Goal: Information Seeking & Learning: Learn about a topic

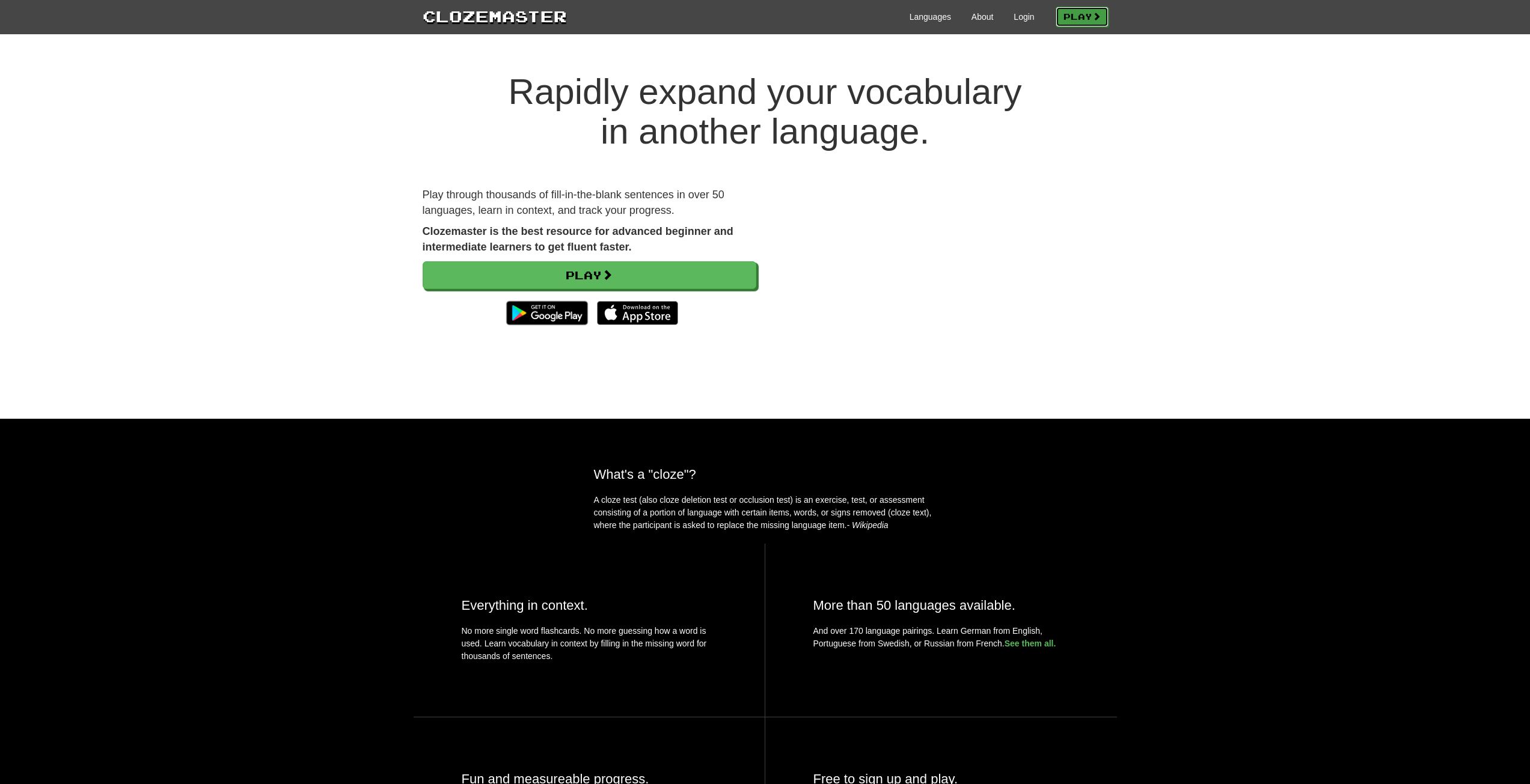
click at [1087, 18] on link "Play" at bounding box center [1082, 16] width 53 height 20
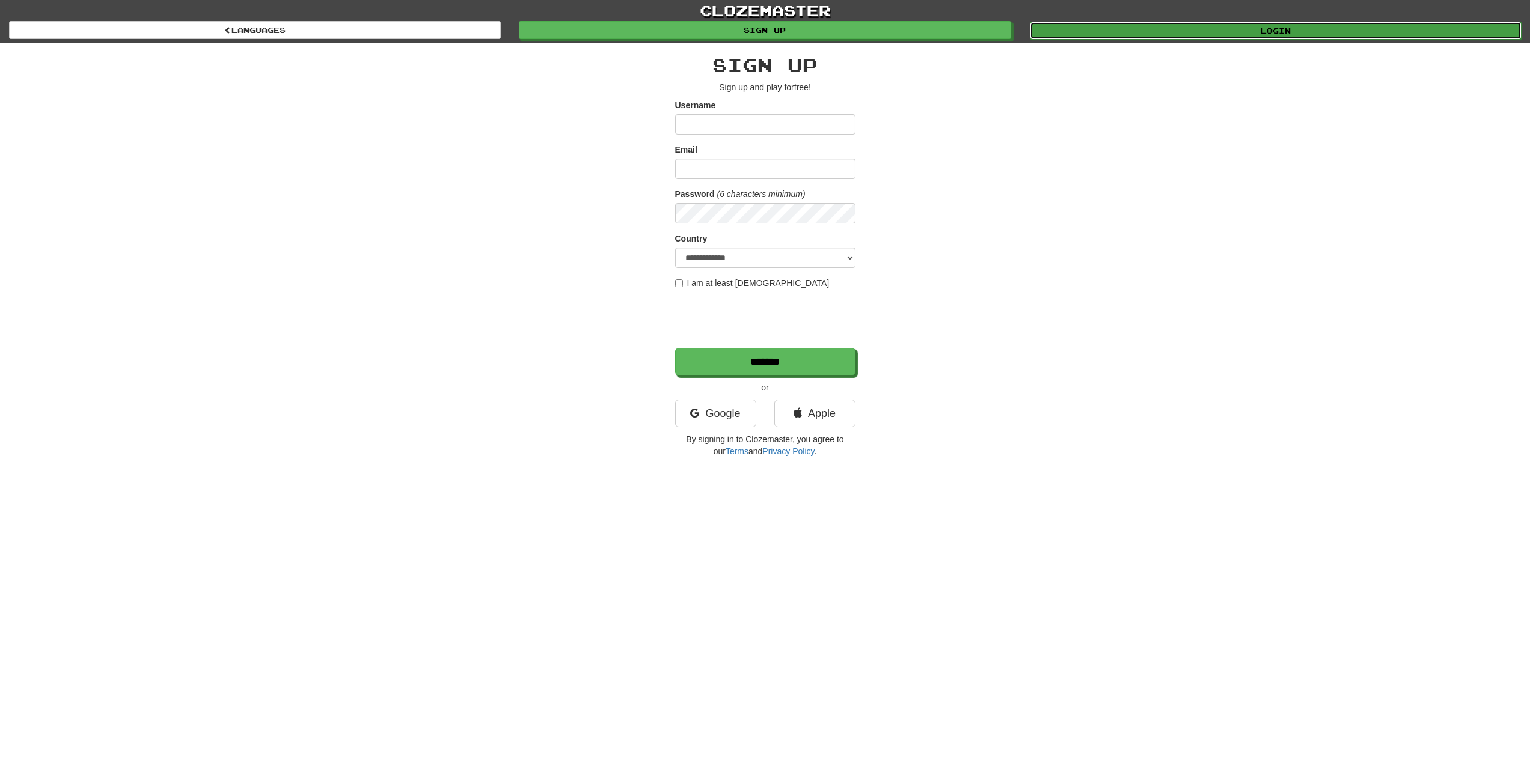
click at [1168, 30] on link "Login" at bounding box center [1276, 30] width 492 height 18
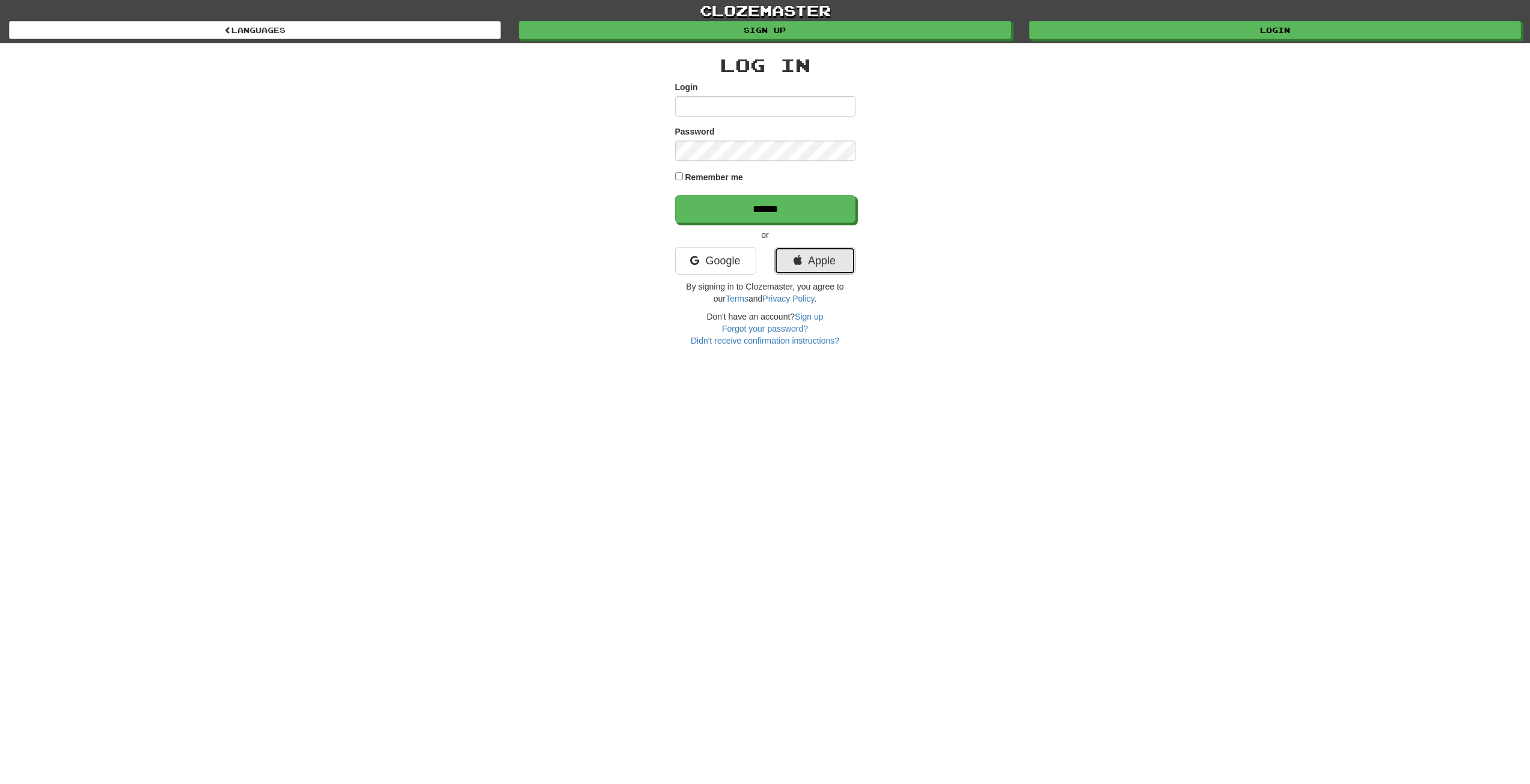
click at [796, 260] on icon at bounding box center [798, 261] width 9 height 11
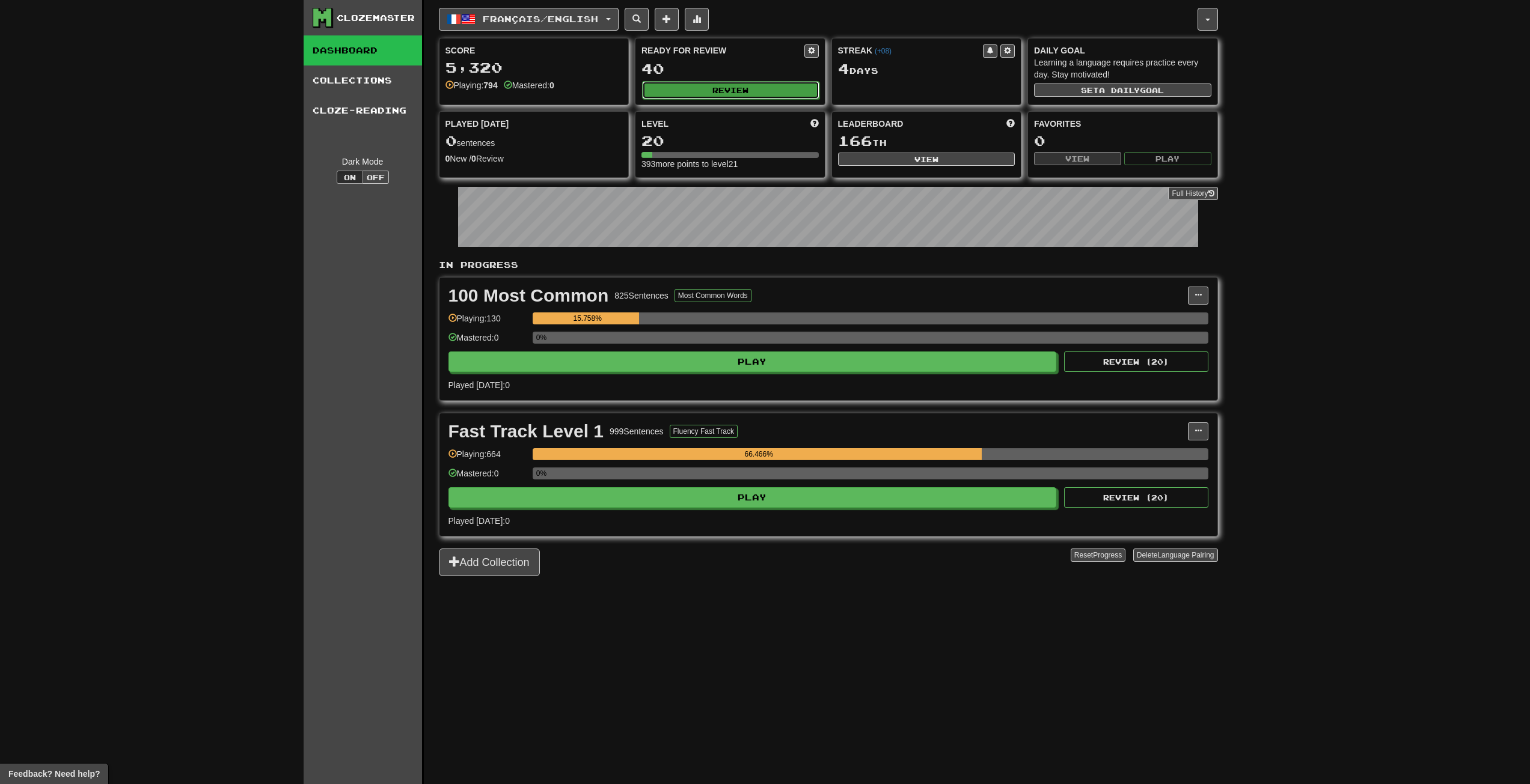
click at [714, 85] on button "Review" at bounding box center [731, 89] width 177 height 18
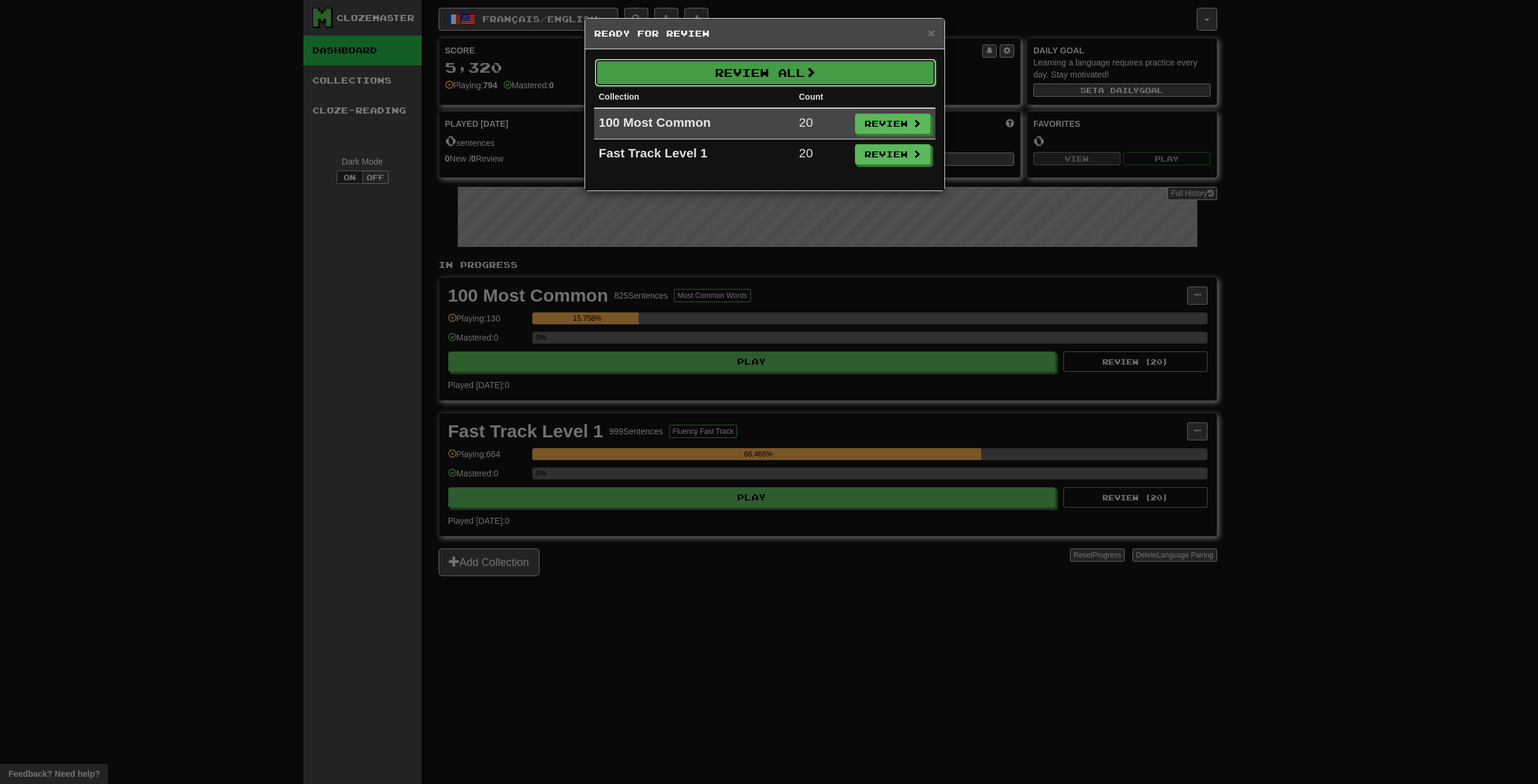
click at [773, 64] on button "Review All" at bounding box center [765, 73] width 342 height 28
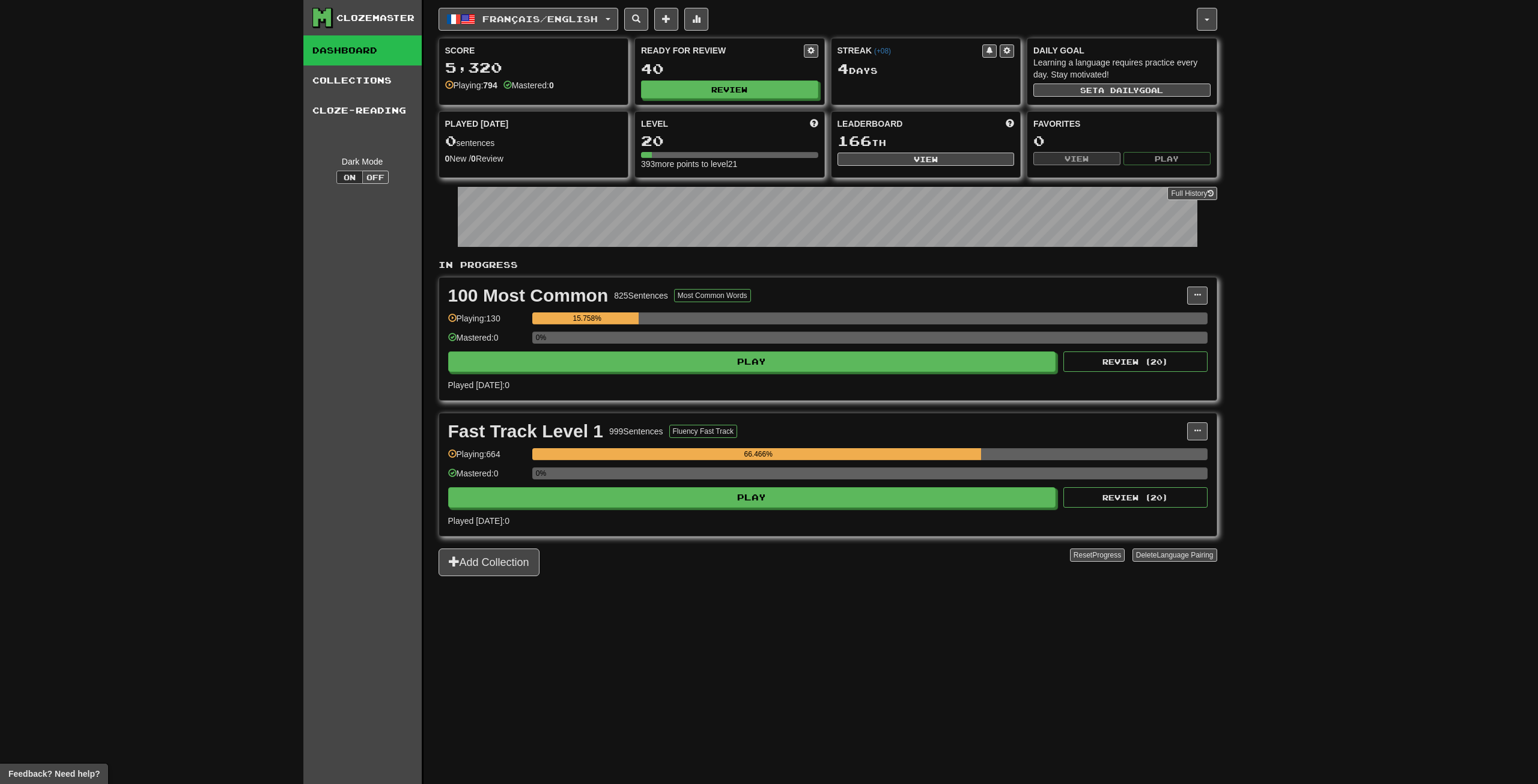
select select "**"
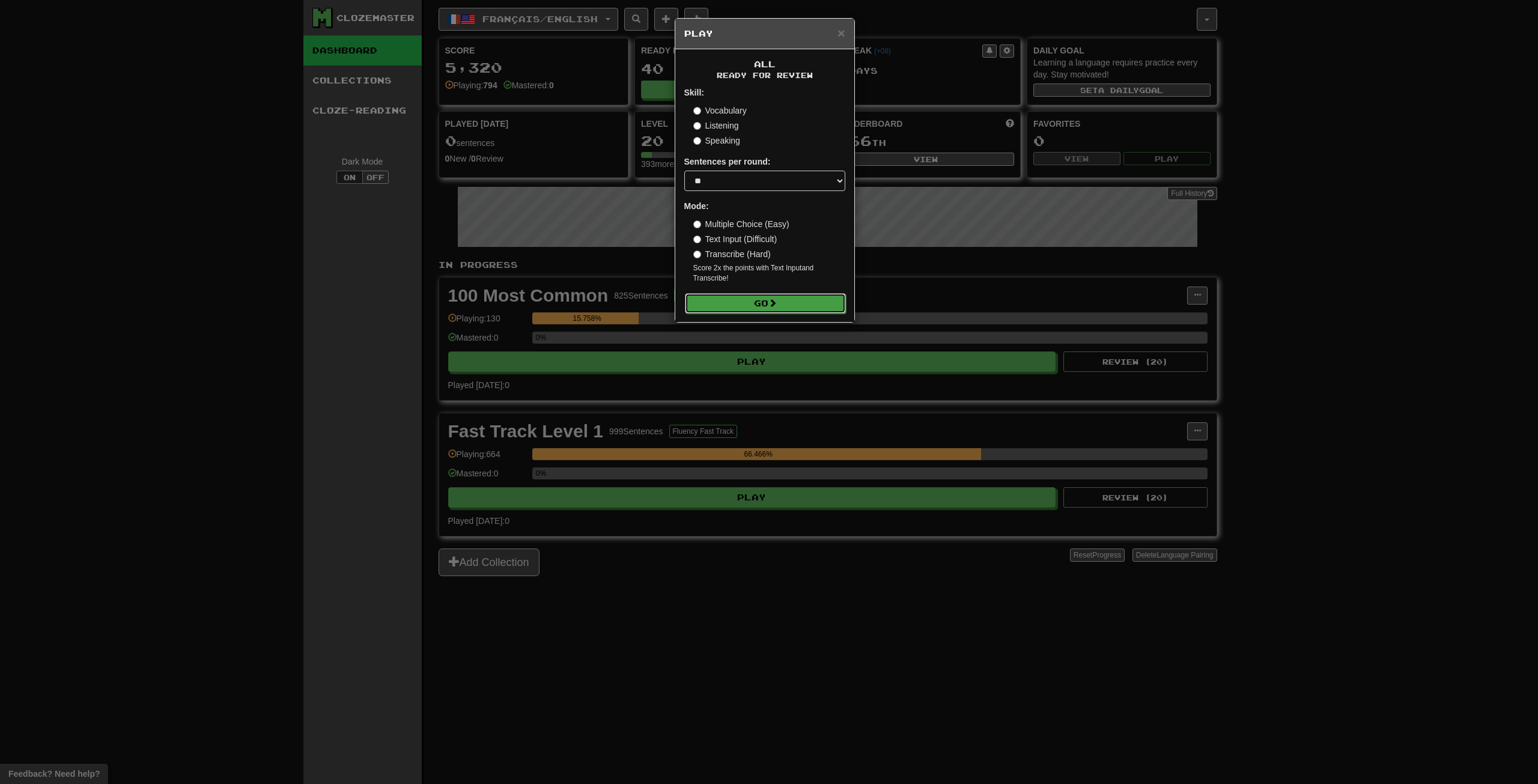
click at [790, 306] on button "Go" at bounding box center [765, 303] width 161 height 20
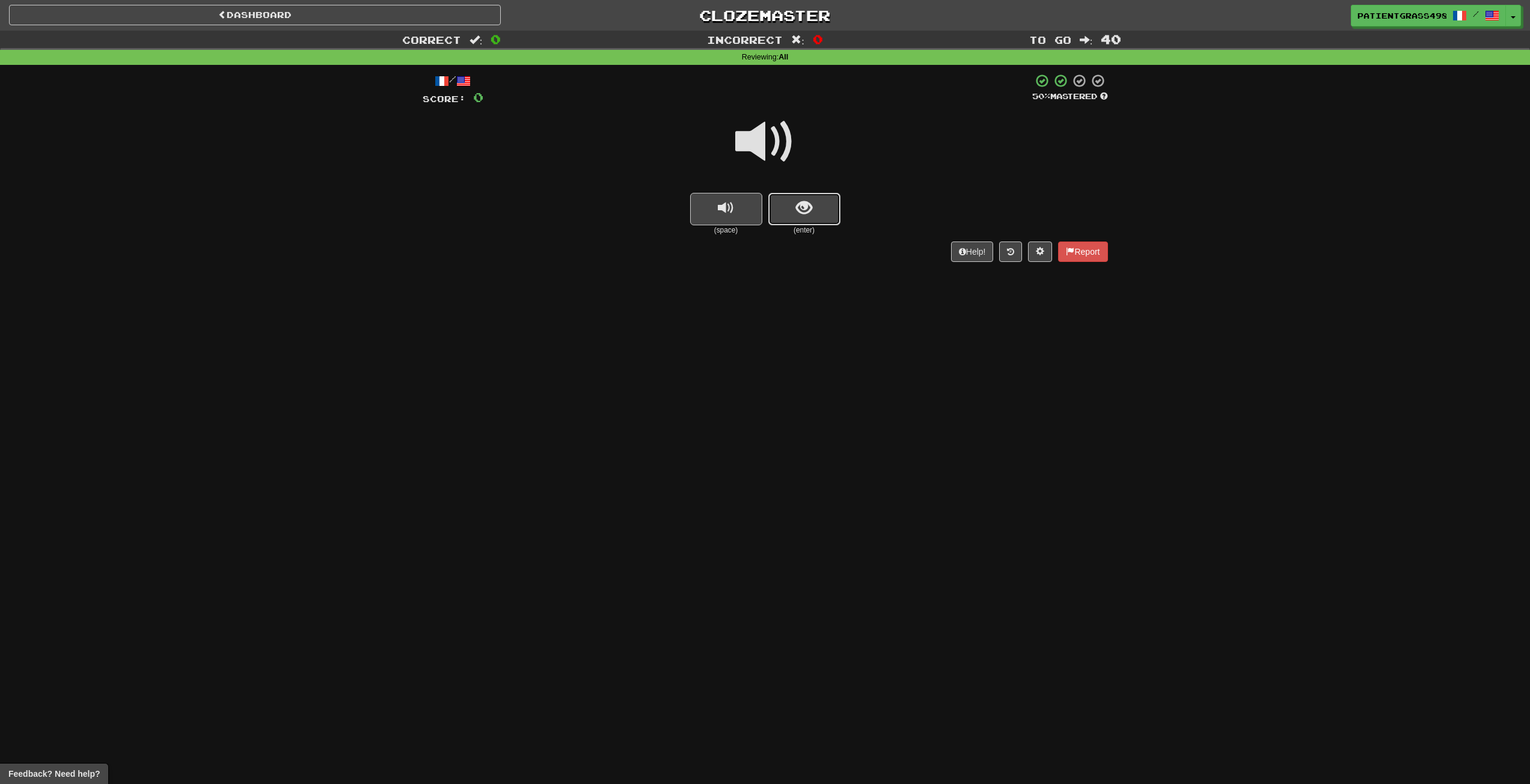
click at [823, 200] on button "show sentence" at bounding box center [804, 209] width 72 height 33
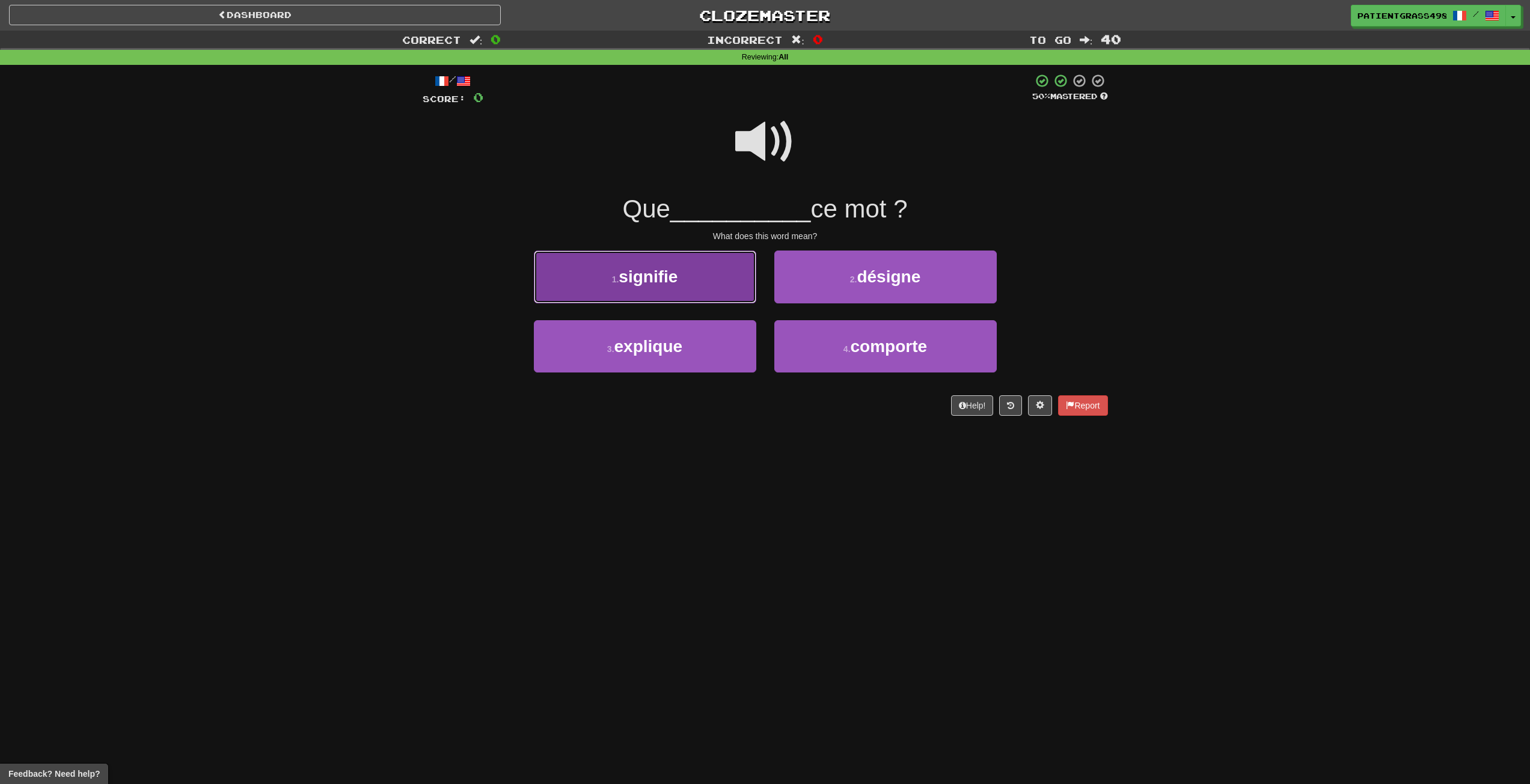
click at [620, 303] on button "1 . signifie" at bounding box center [645, 276] width 223 height 52
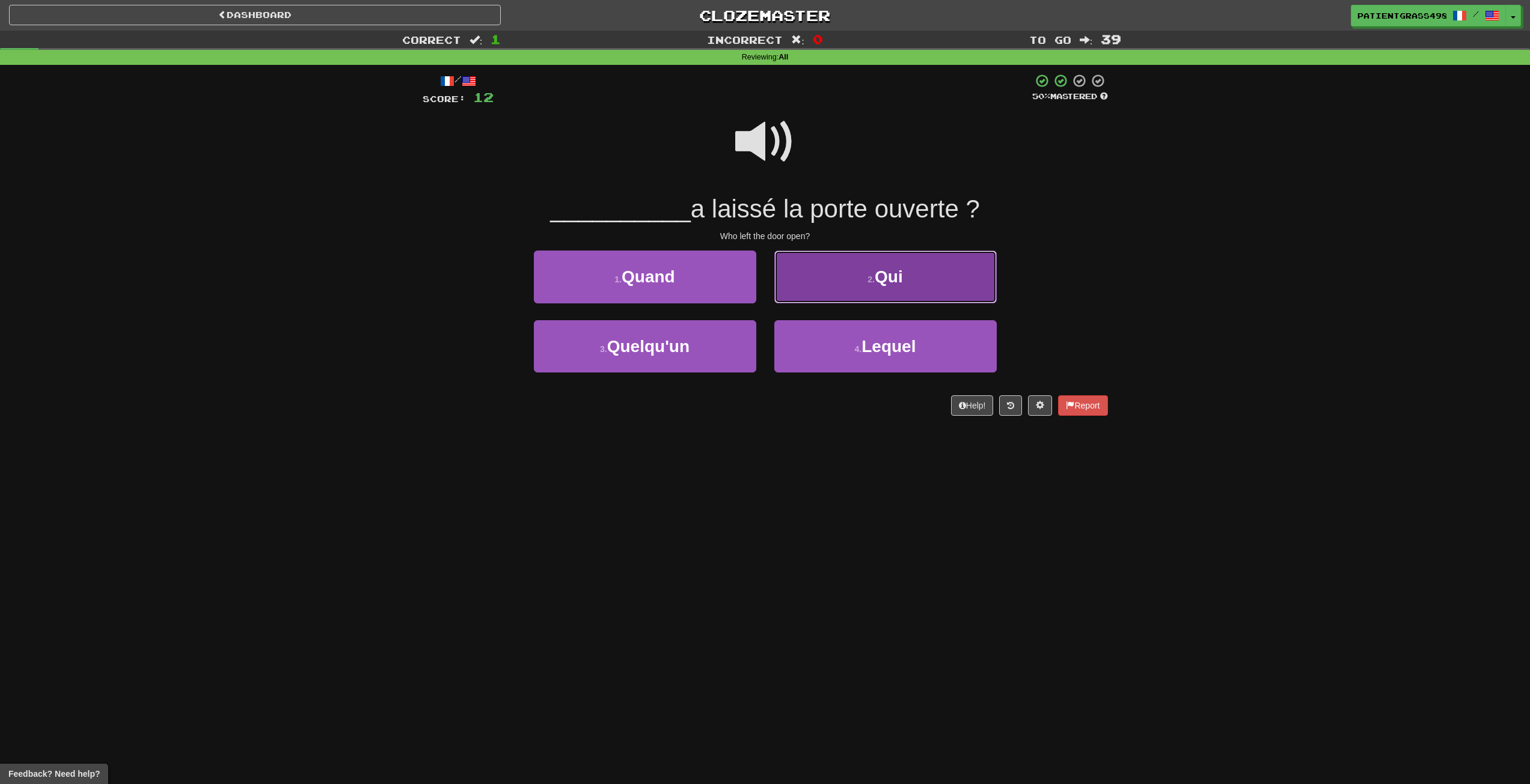
click at [818, 273] on button "2 . Qui" at bounding box center [886, 276] width 223 height 52
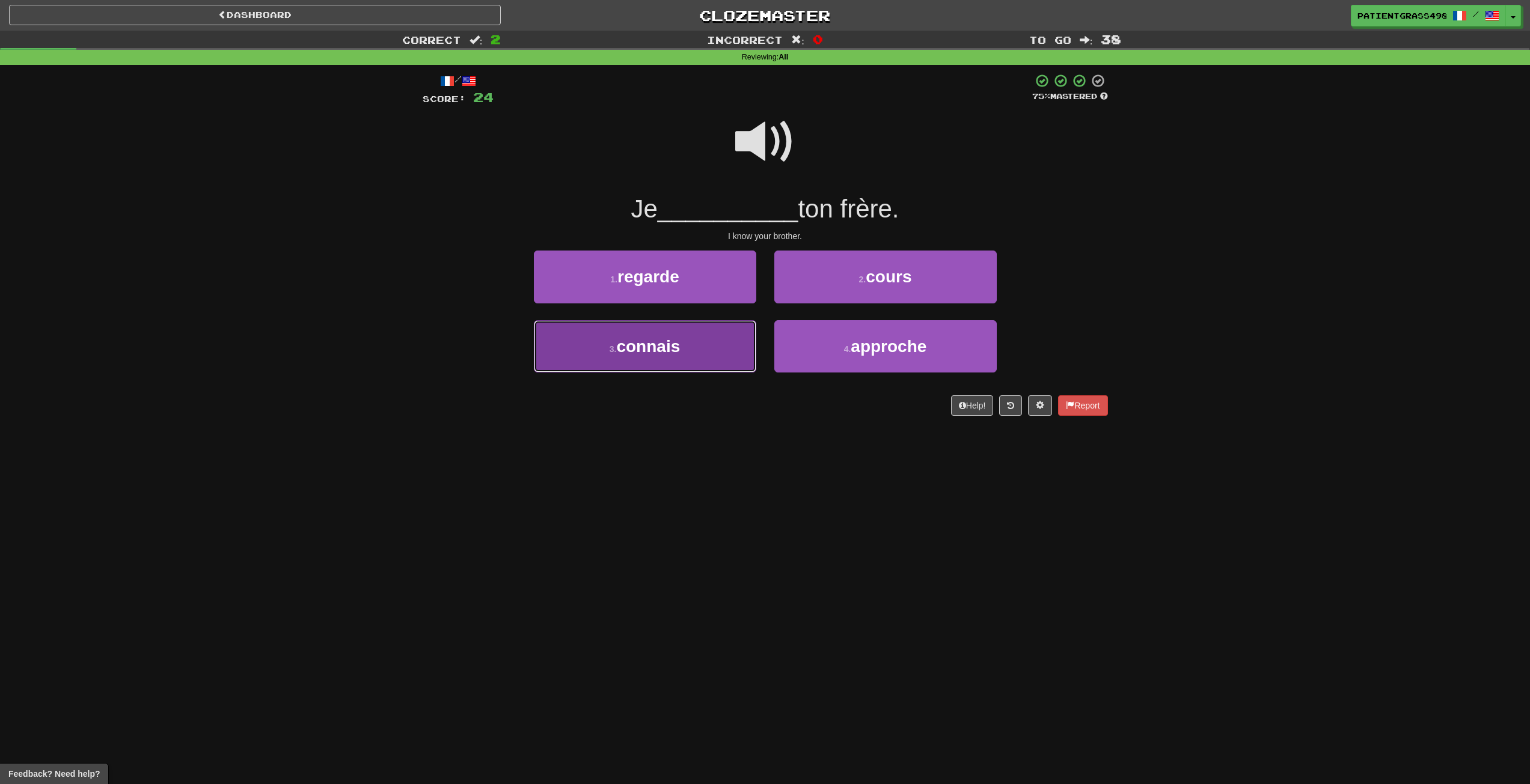
click at [690, 356] on button "3 . connais" at bounding box center [645, 346] width 223 height 52
click at [716, 345] on button "3 . sens" at bounding box center [645, 346] width 223 height 52
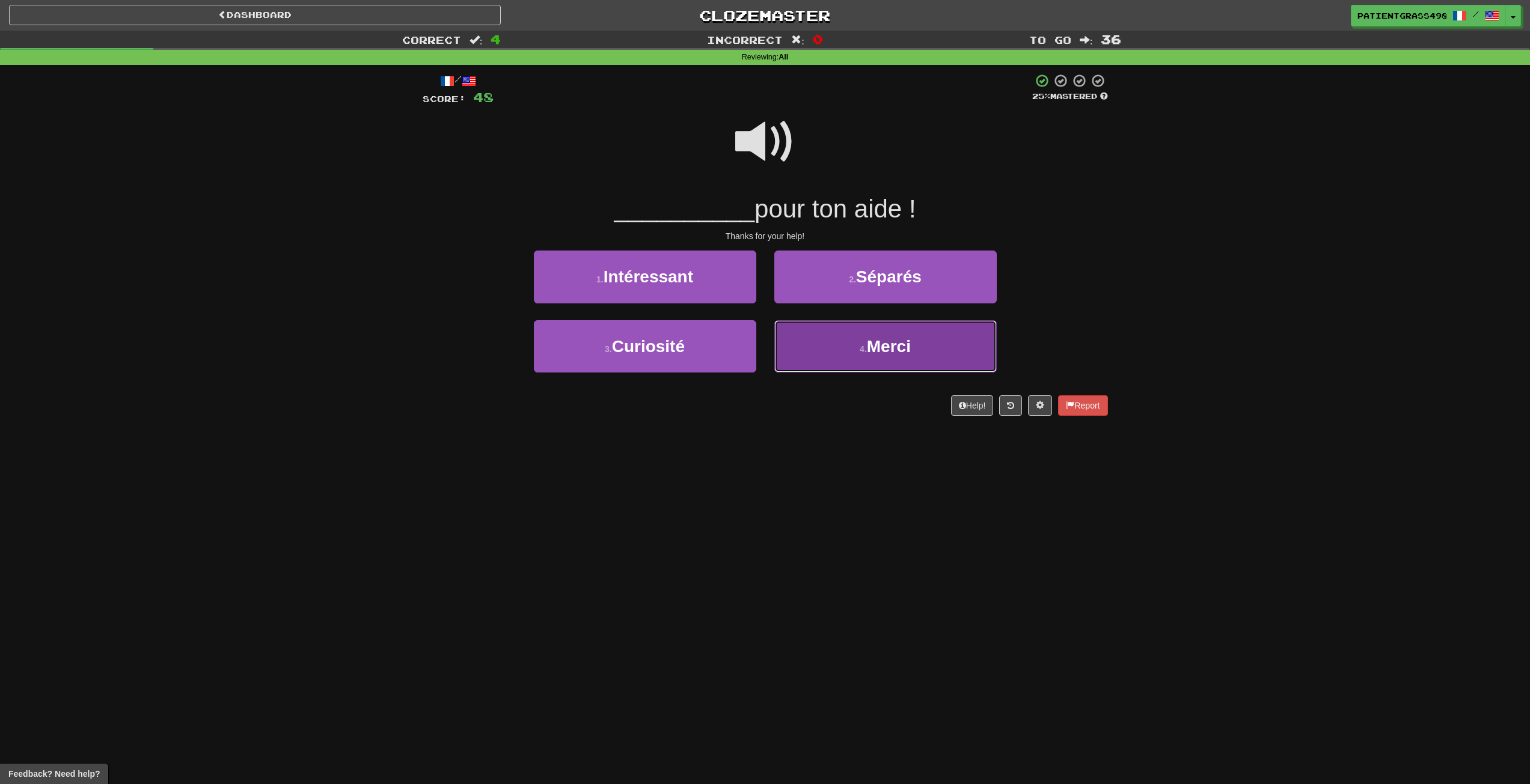
click at [921, 349] on button "4 . [GEOGRAPHIC_DATA]" at bounding box center [886, 346] width 223 height 52
click at [870, 352] on span "beaucoup" at bounding box center [889, 346] width 79 height 19
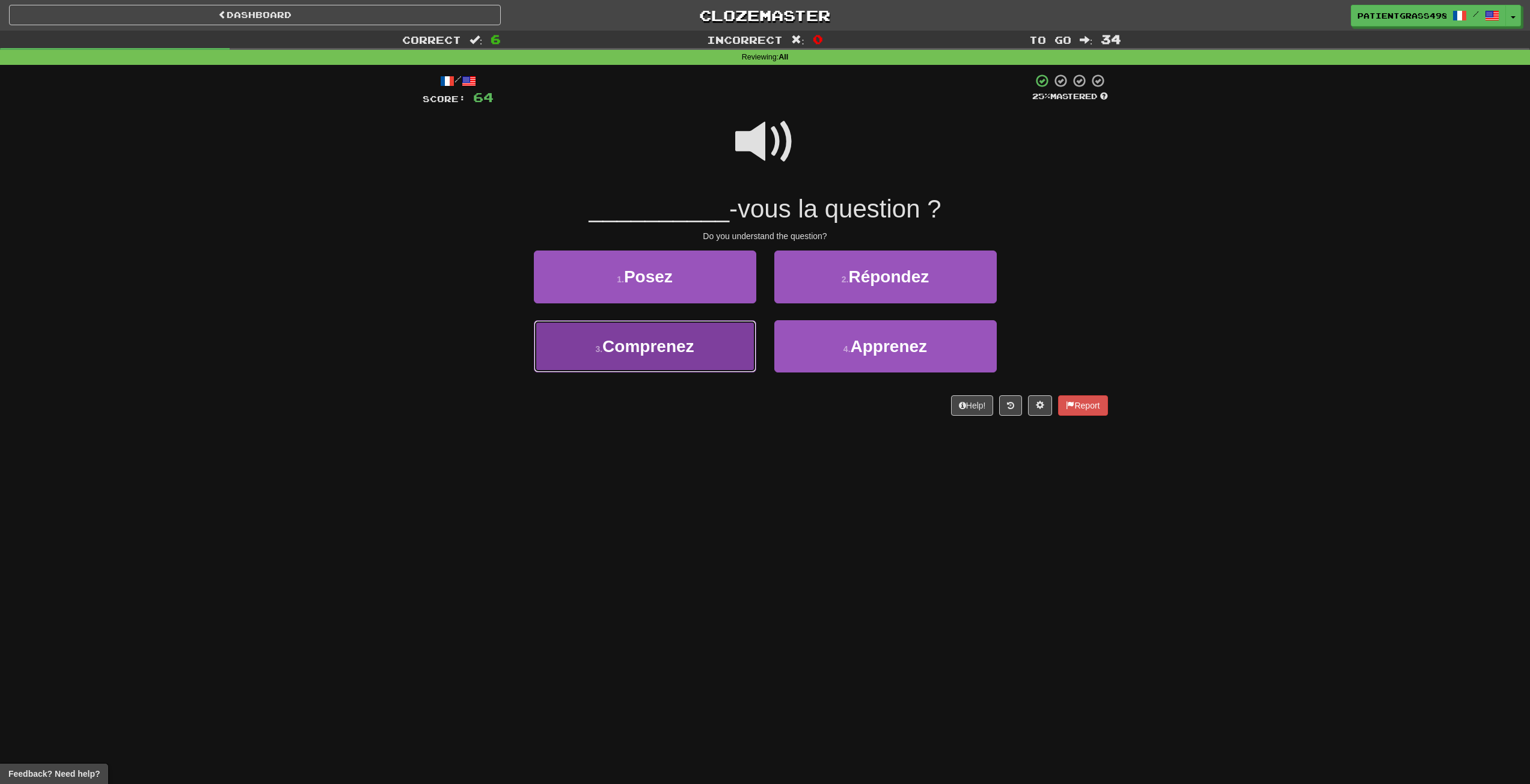
click at [749, 339] on button "3 . Comprenez" at bounding box center [645, 346] width 223 height 52
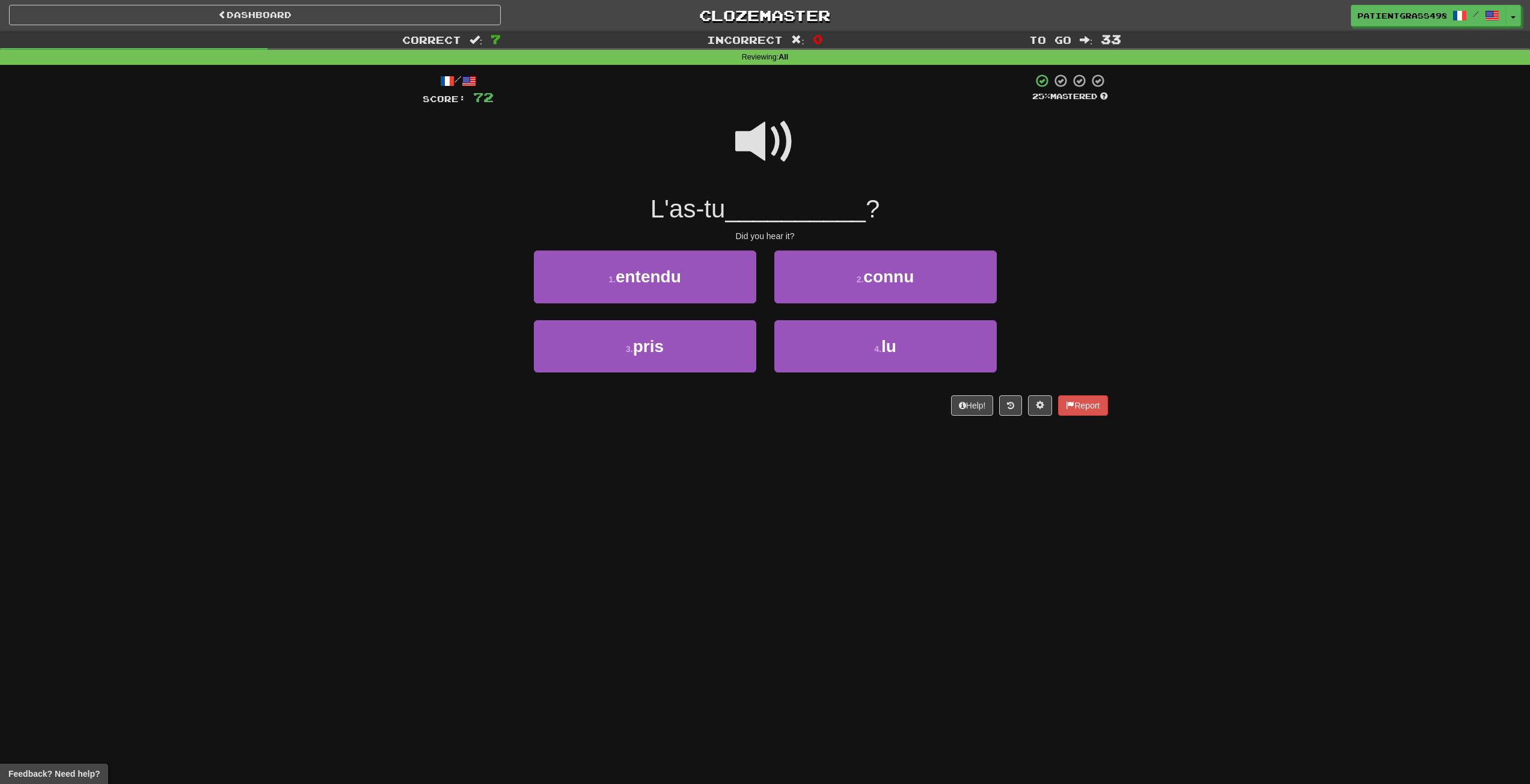
click at [719, 303] on div "1 . entendu" at bounding box center [644, 285] width 240 height 69
click at [723, 296] on button "1 . entendu" at bounding box center [645, 276] width 223 height 52
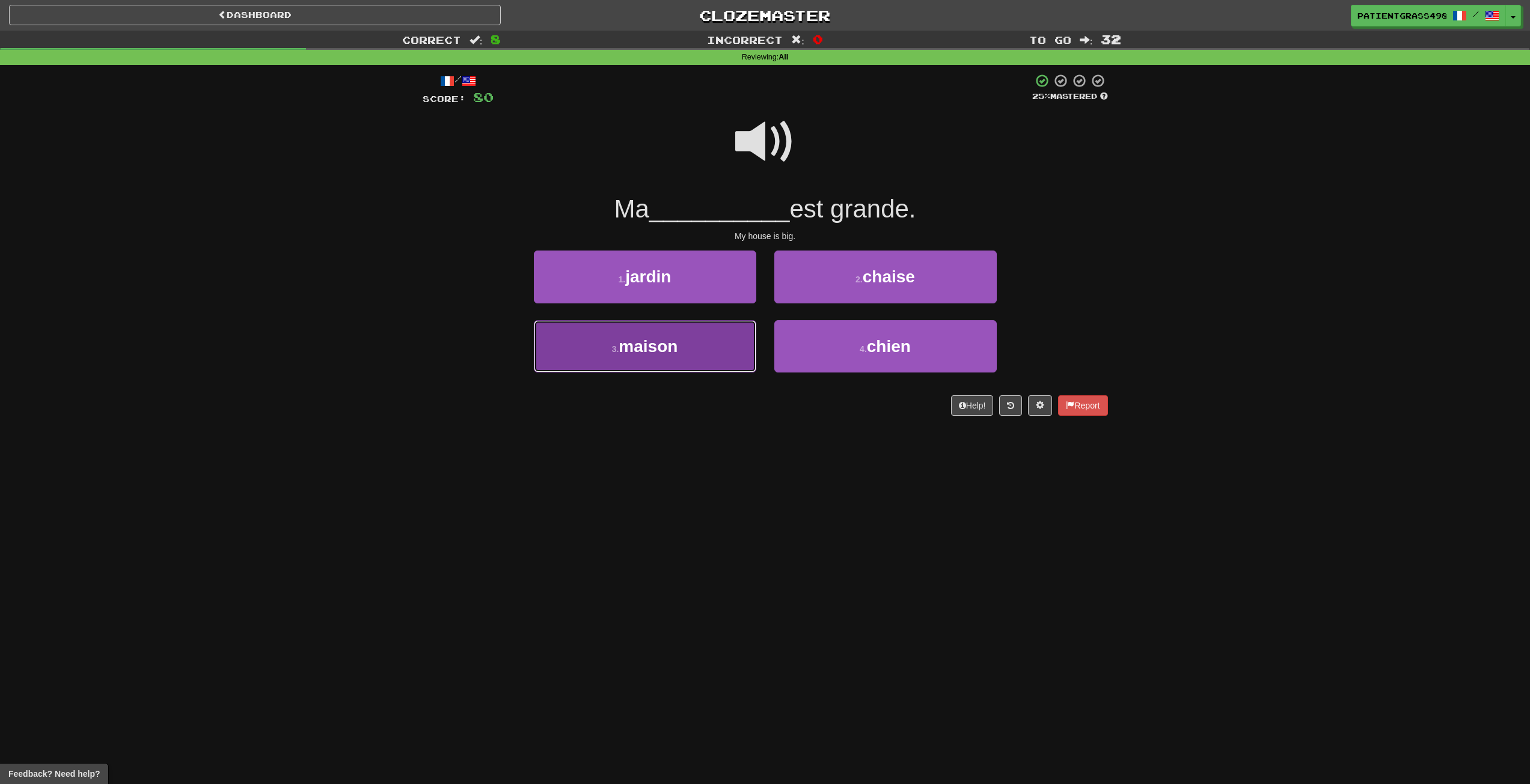
click at [616, 341] on button "3 . maison" at bounding box center [645, 346] width 223 height 52
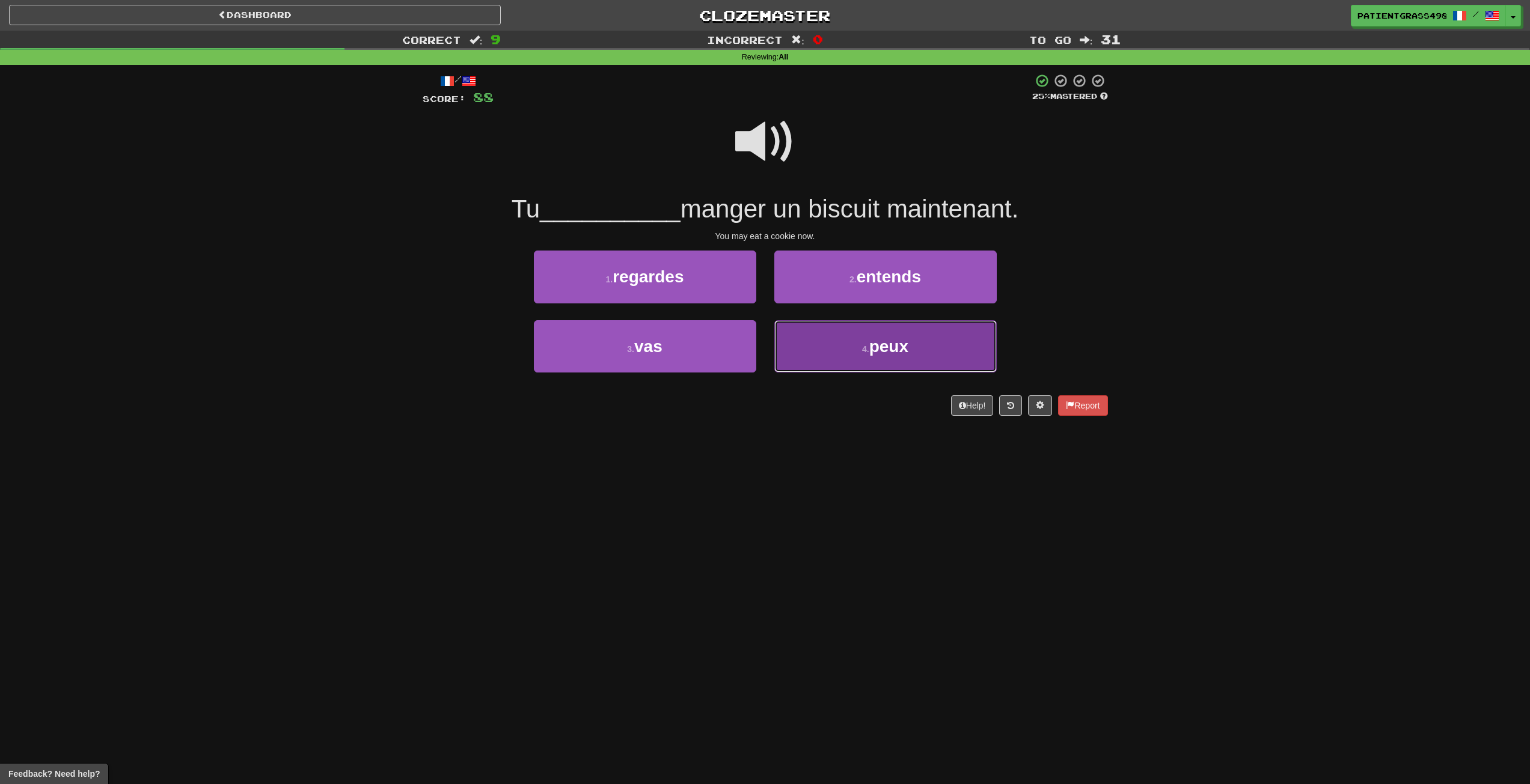
click at [826, 351] on button "4 . peux" at bounding box center [886, 346] width 223 height 52
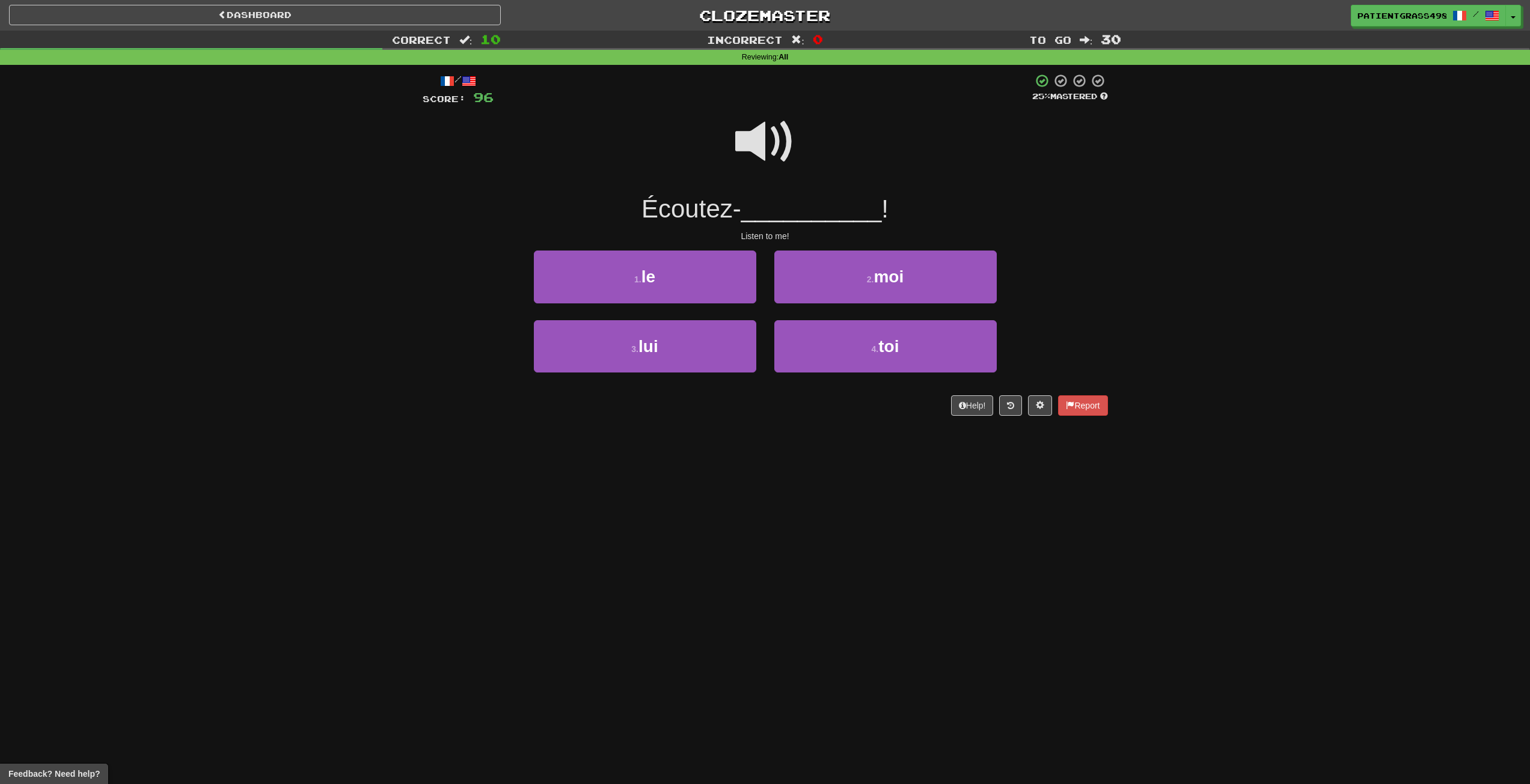
click at [816, 305] on div "2 . moi" at bounding box center [885, 285] width 240 height 69
click at [824, 296] on button "2 . moi" at bounding box center [886, 276] width 223 height 52
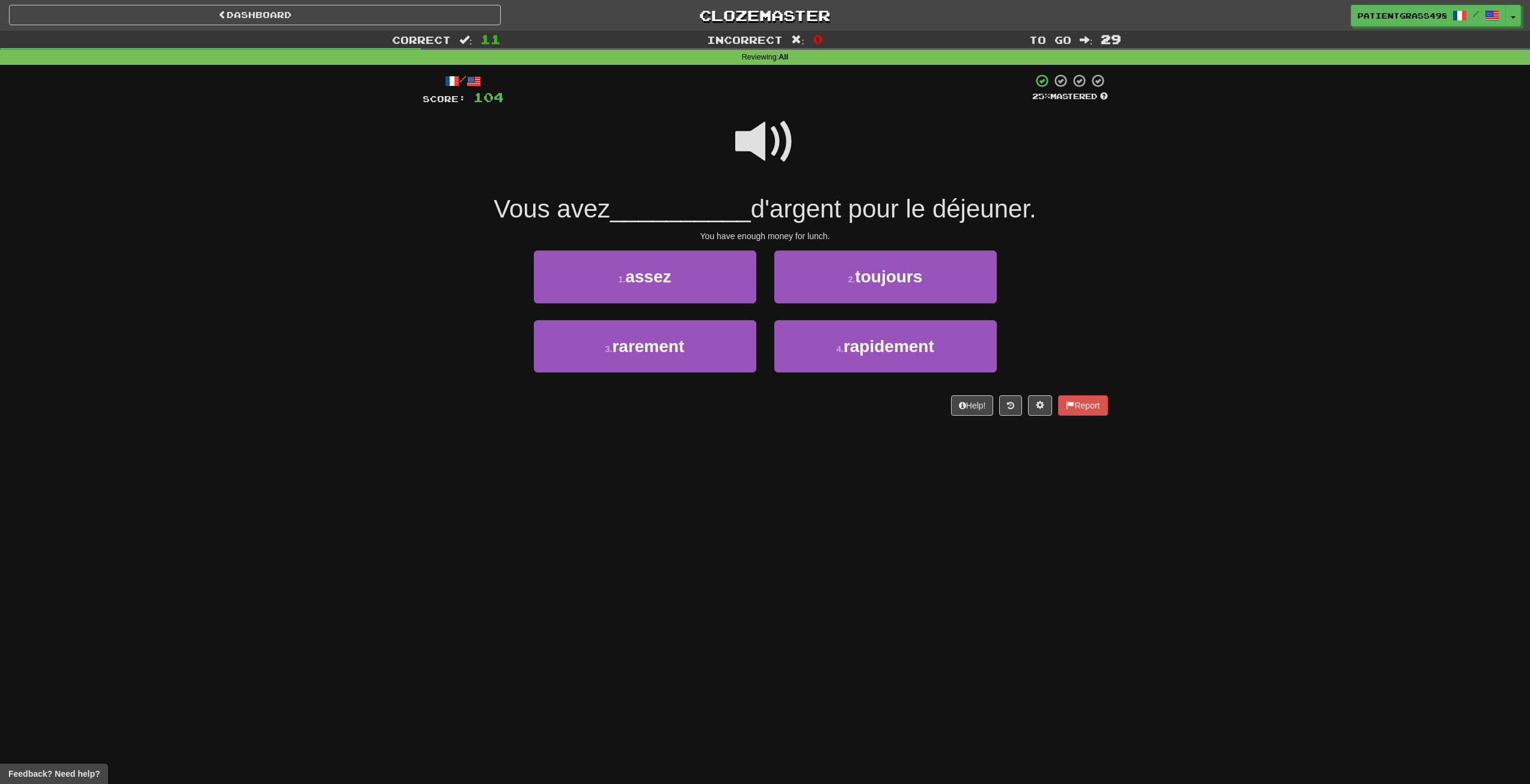
click at [757, 131] on span at bounding box center [765, 142] width 60 height 60
click at [707, 254] on button "1 . assez" at bounding box center [645, 276] width 223 height 52
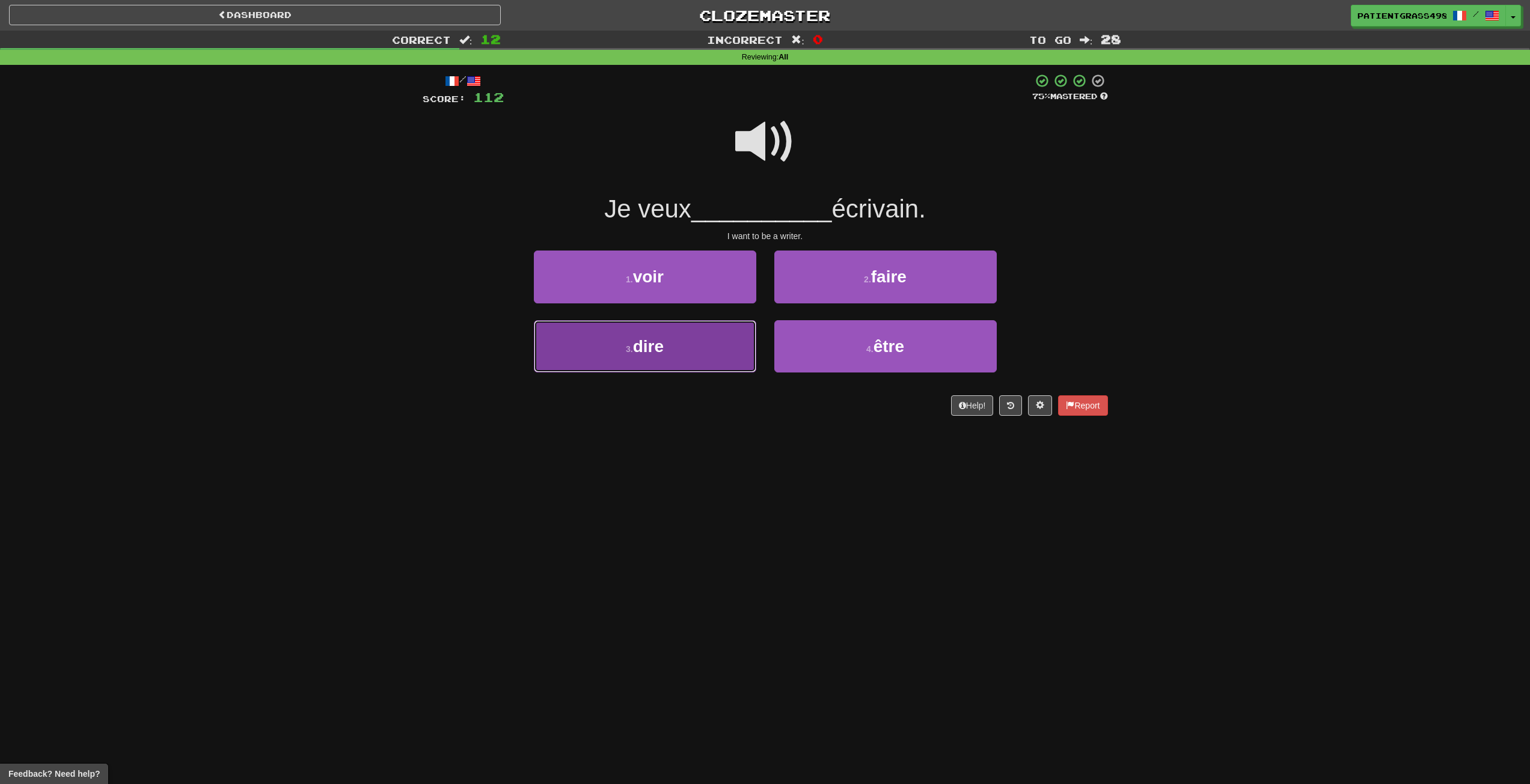
click at [634, 353] on span "dire" at bounding box center [647, 346] width 30 height 19
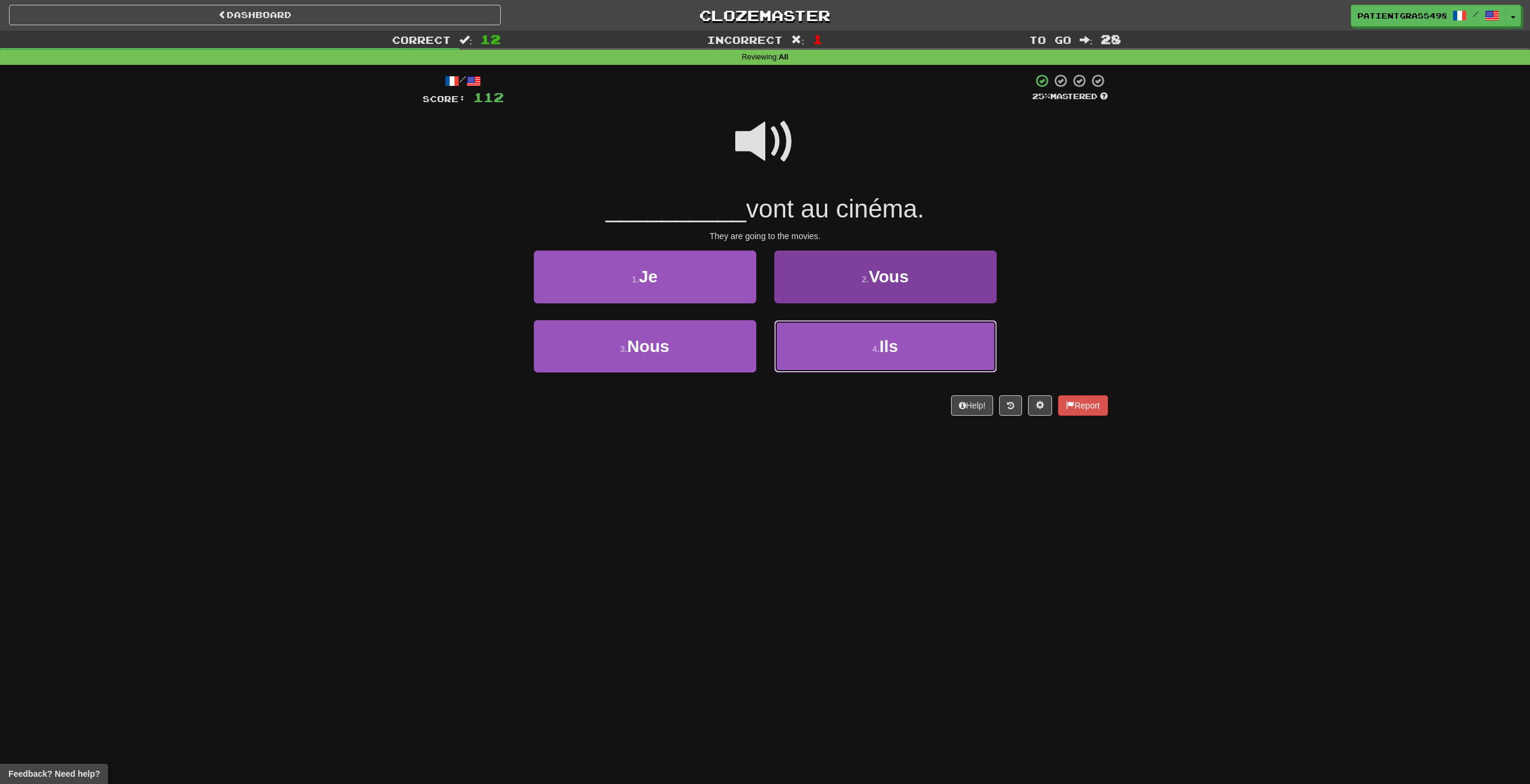
click at [846, 334] on button "4 . Ils" at bounding box center [886, 346] width 223 height 52
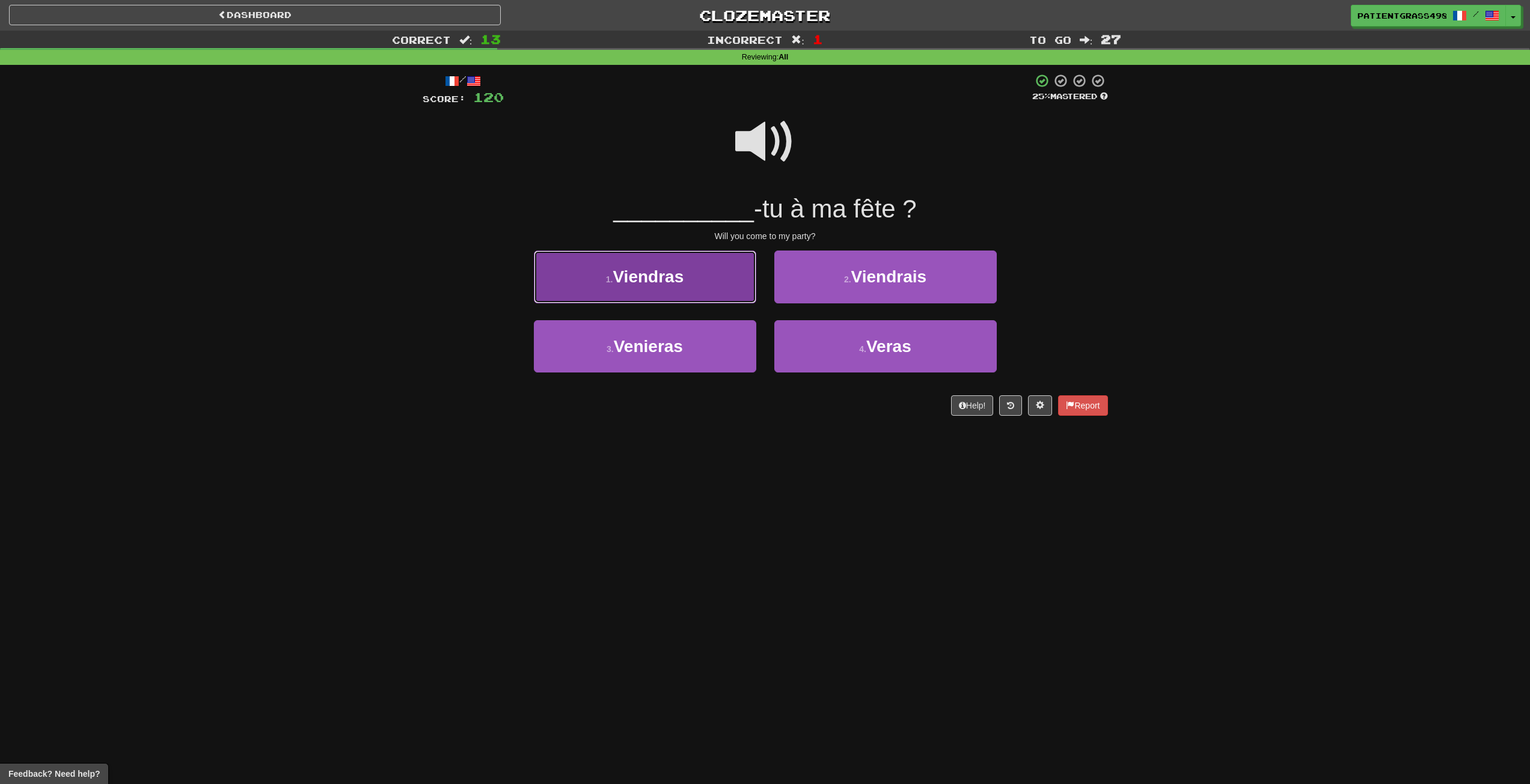
click at [690, 280] on button "1 . Viendras" at bounding box center [645, 276] width 223 height 52
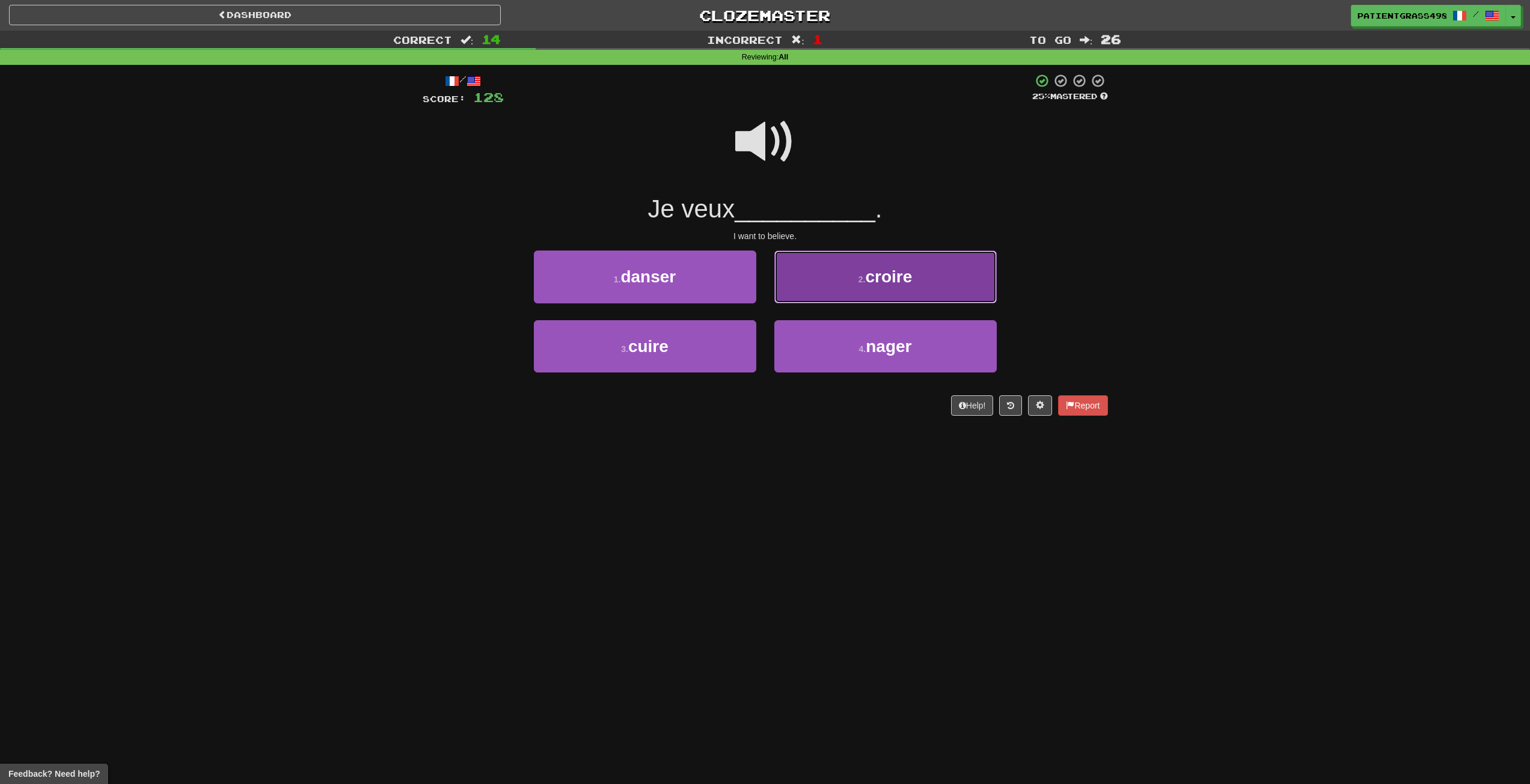
click at [944, 271] on button "2 . croire" at bounding box center [886, 276] width 223 height 52
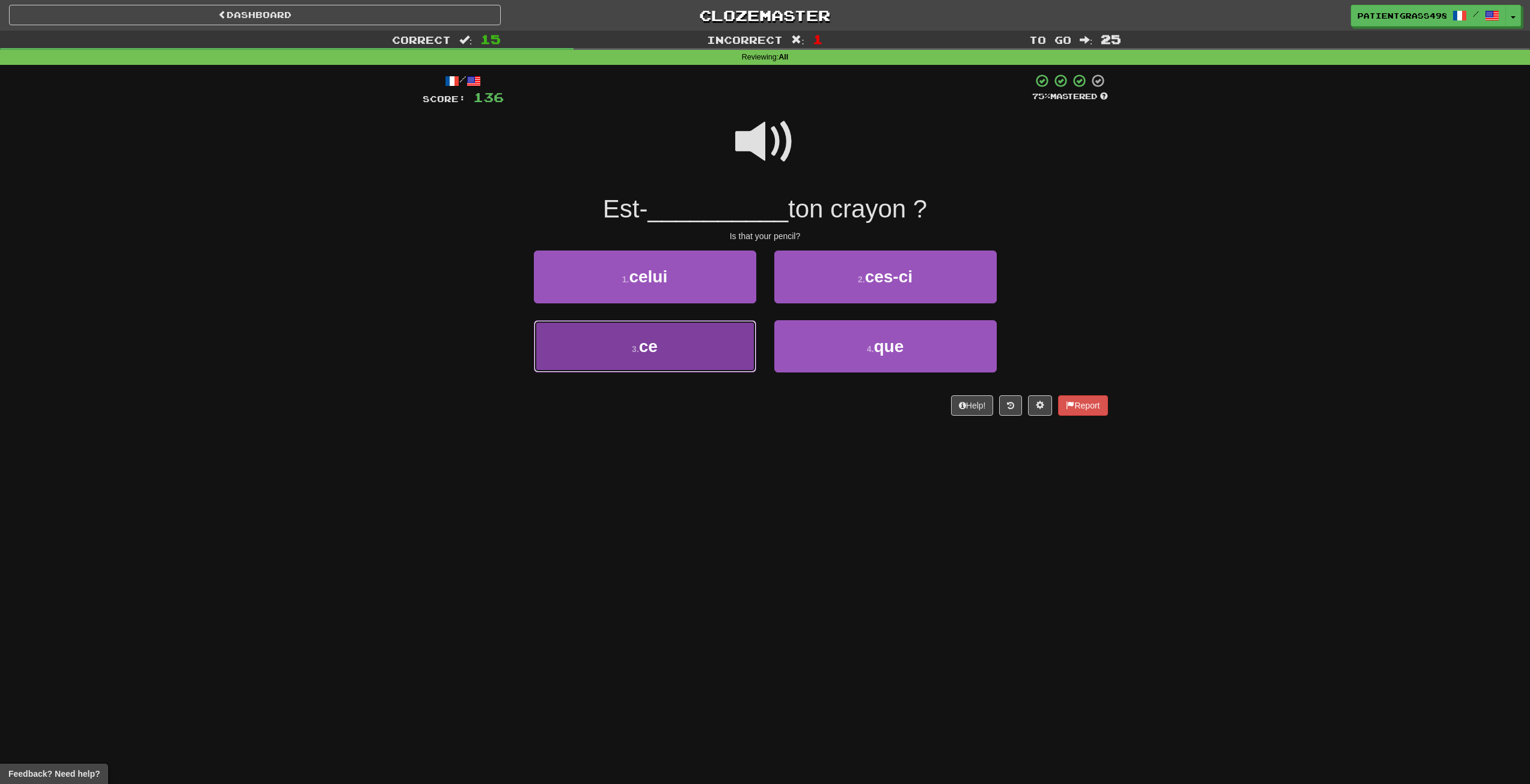
click at [732, 355] on button "3 . ce" at bounding box center [645, 346] width 223 height 52
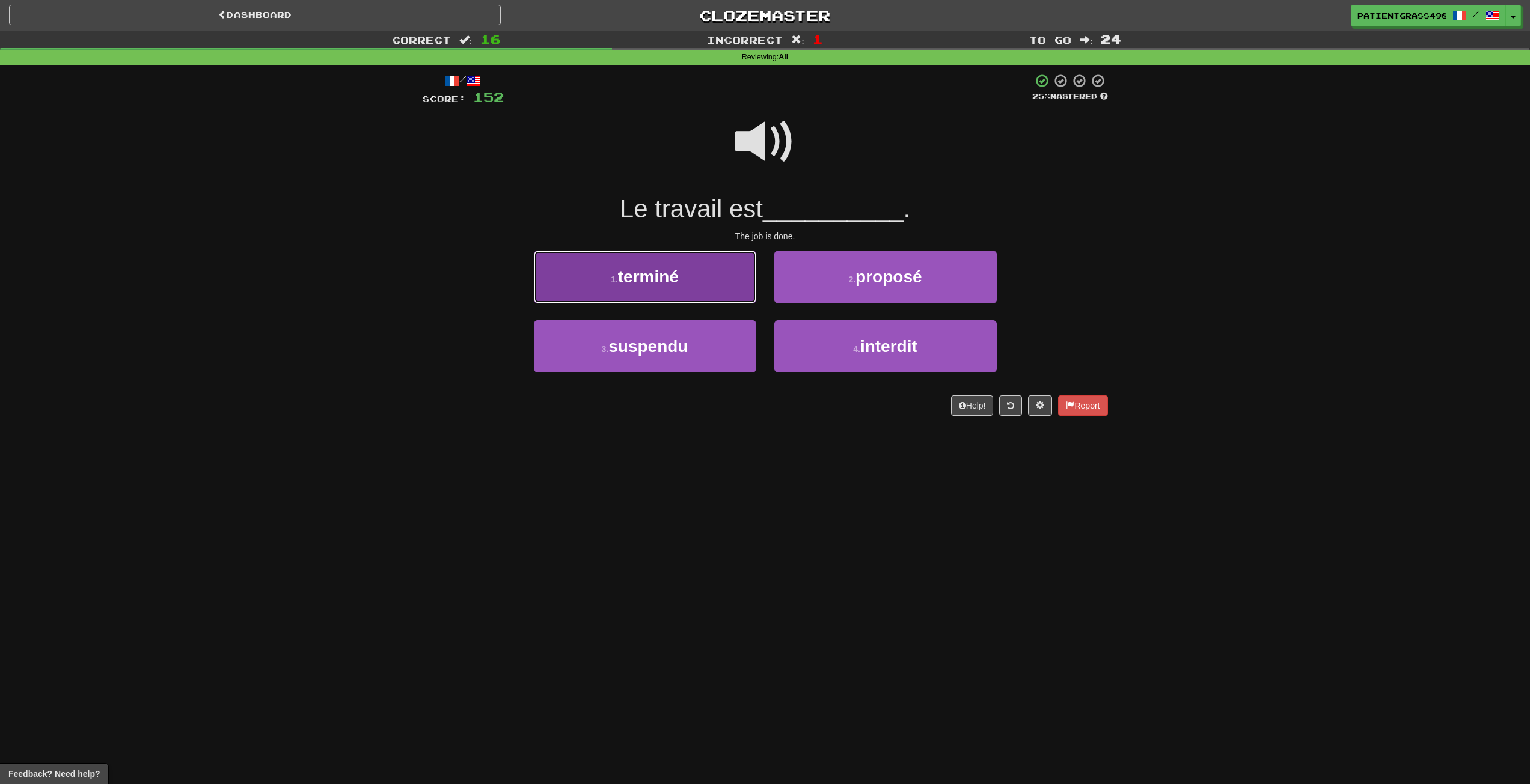
click at [729, 259] on button "1 . terminé" at bounding box center [645, 276] width 223 height 52
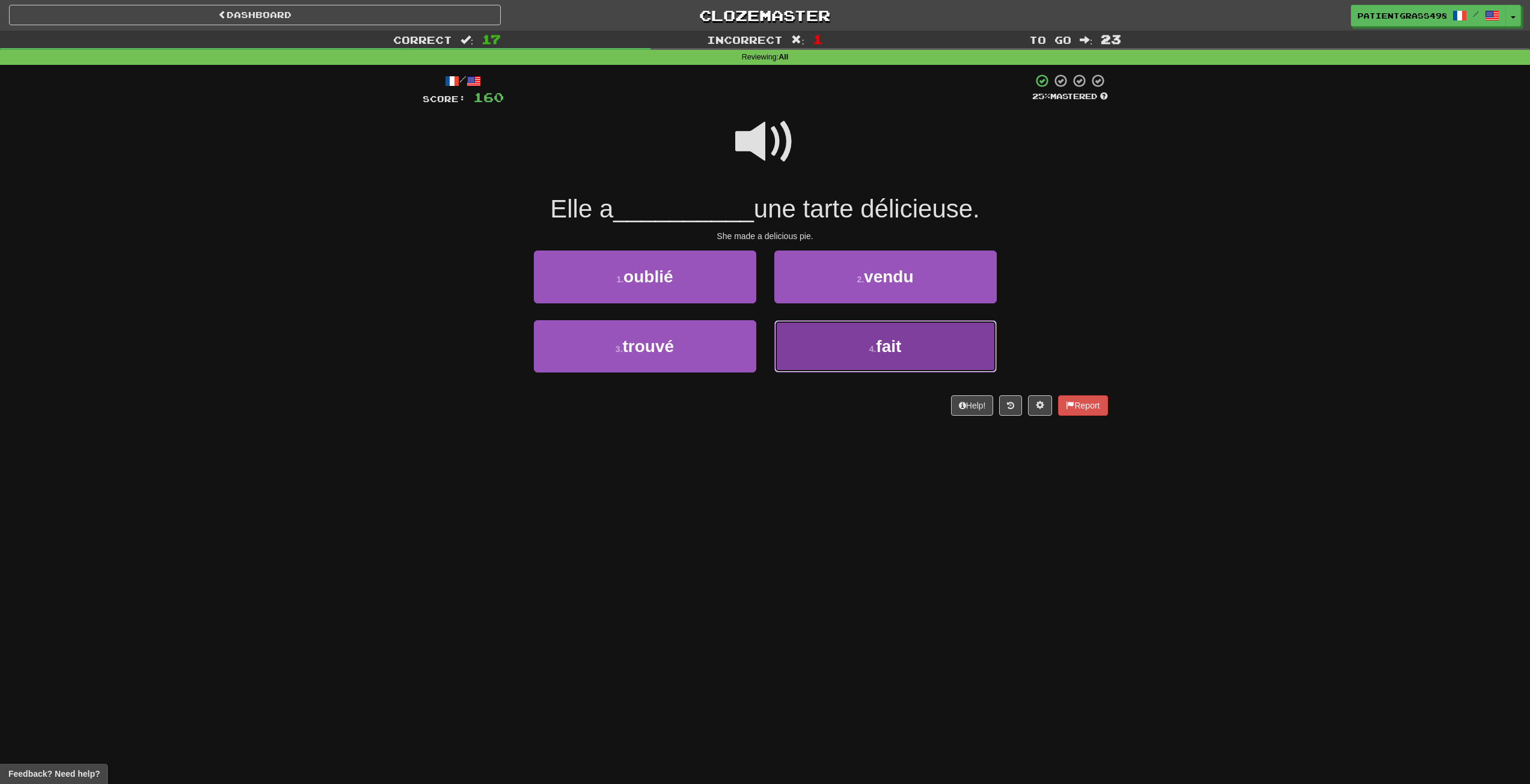
click at [844, 350] on button "4 . fait" at bounding box center [886, 346] width 223 height 52
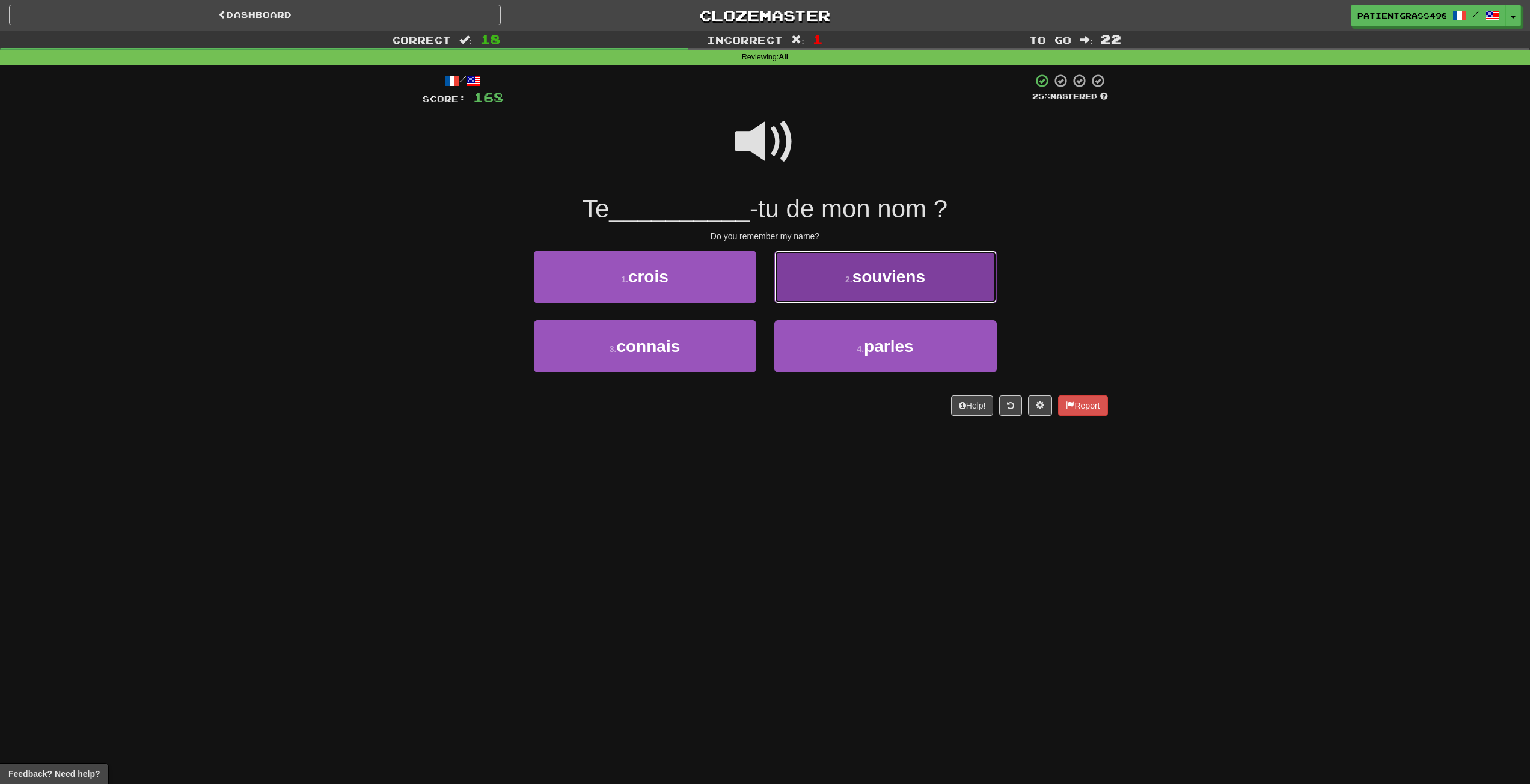
click at [816, 268] on button "2 . souviens" at bounding box center [886, 276] width 223 height 52
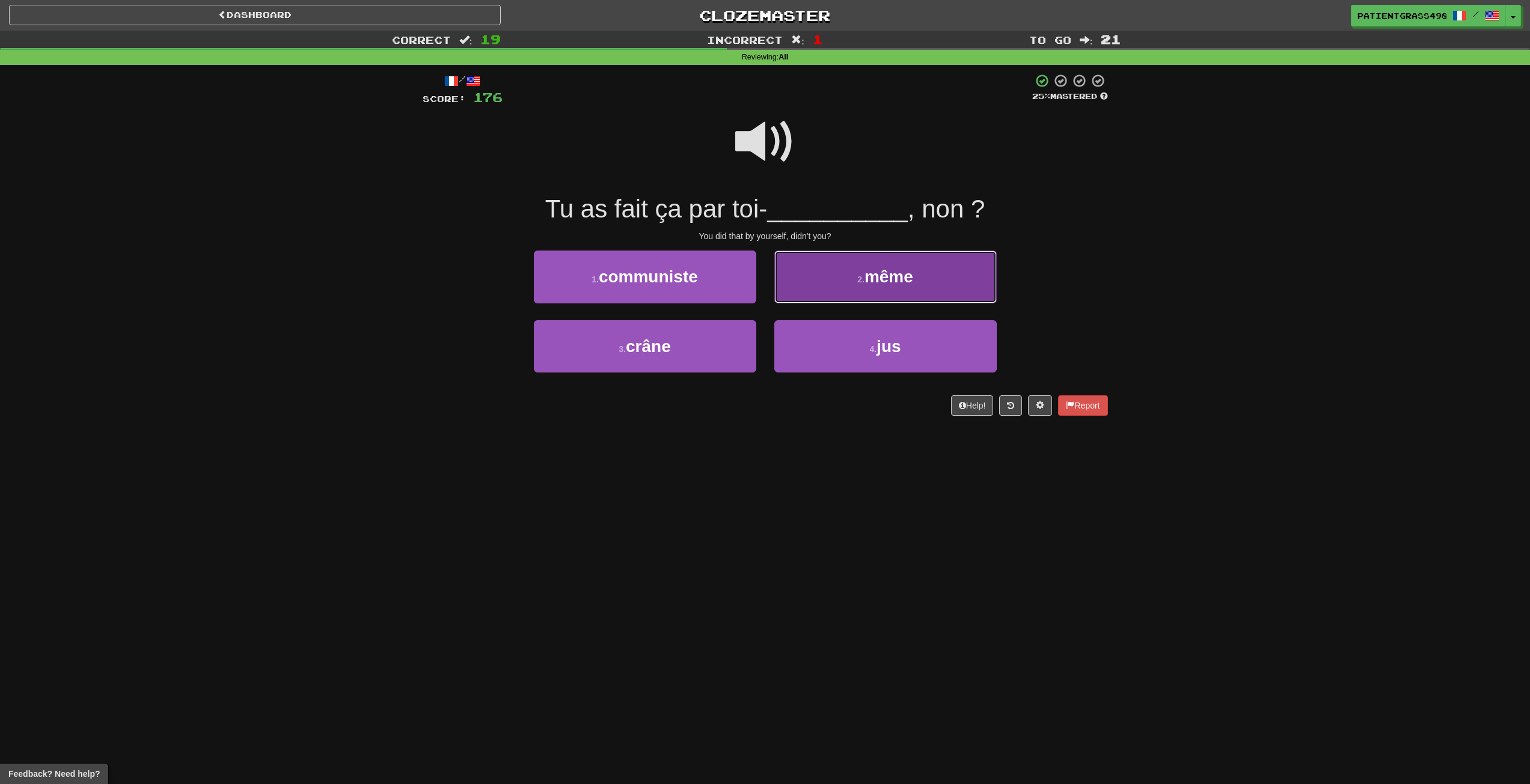
click at [836, 299] on button "2 . même" at bounding box center [886, 276] width 223 height 52
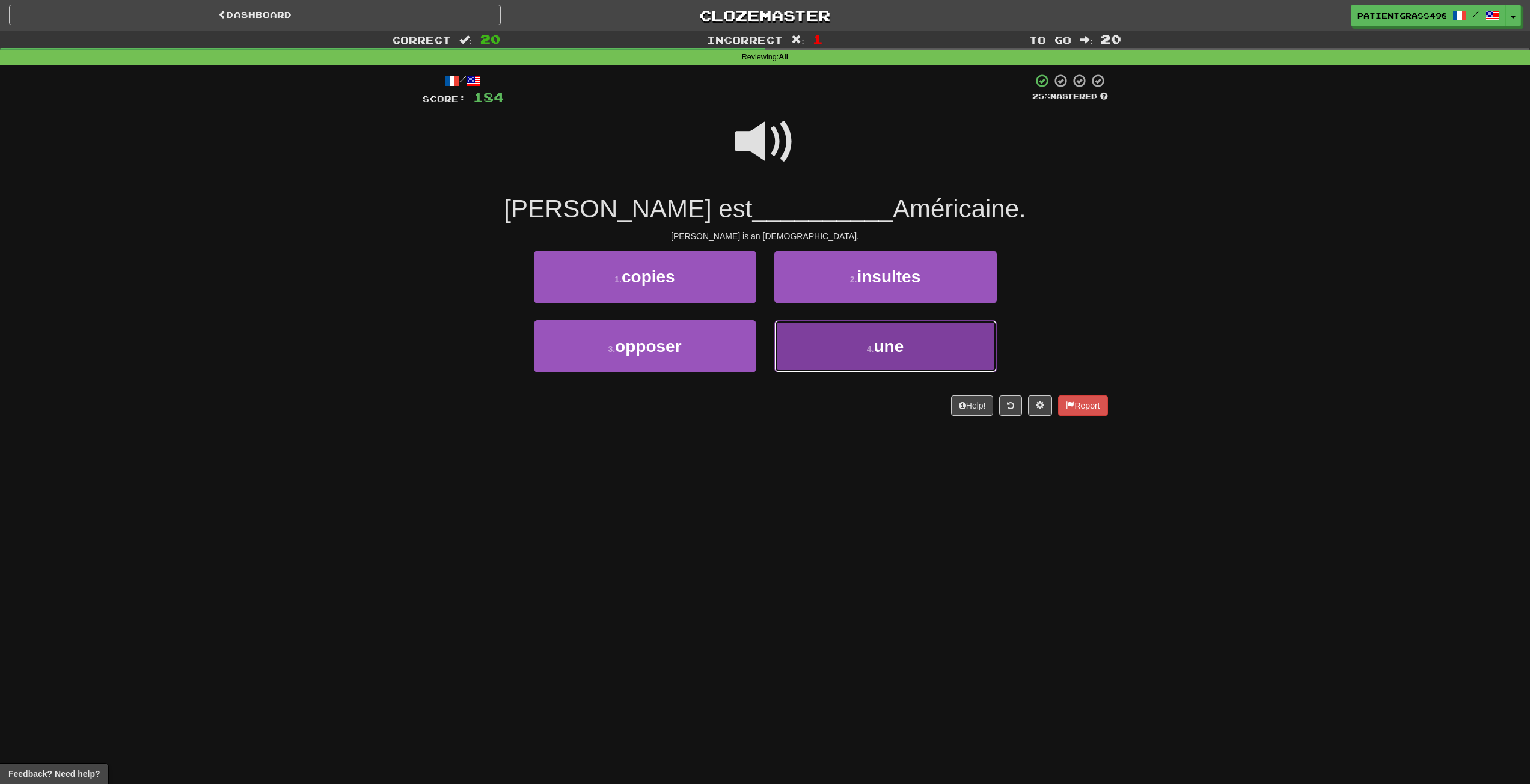
click at [812, 352] on button "4 . une" at bounding box center [886, 346] width 223 height 52
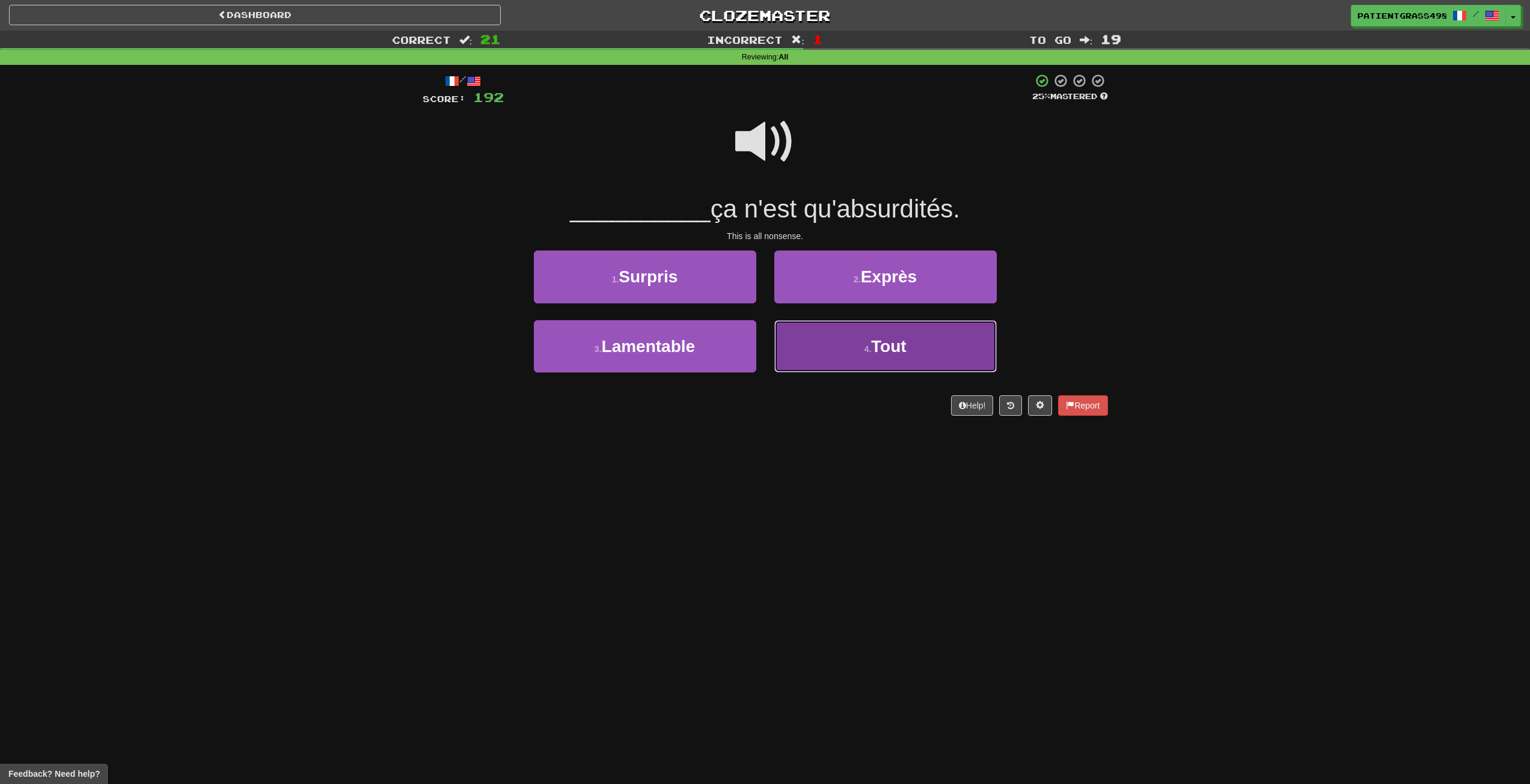
click at [821, 362] on button "4 . Tout" at bounding box center [886, 346] width 223 height 52
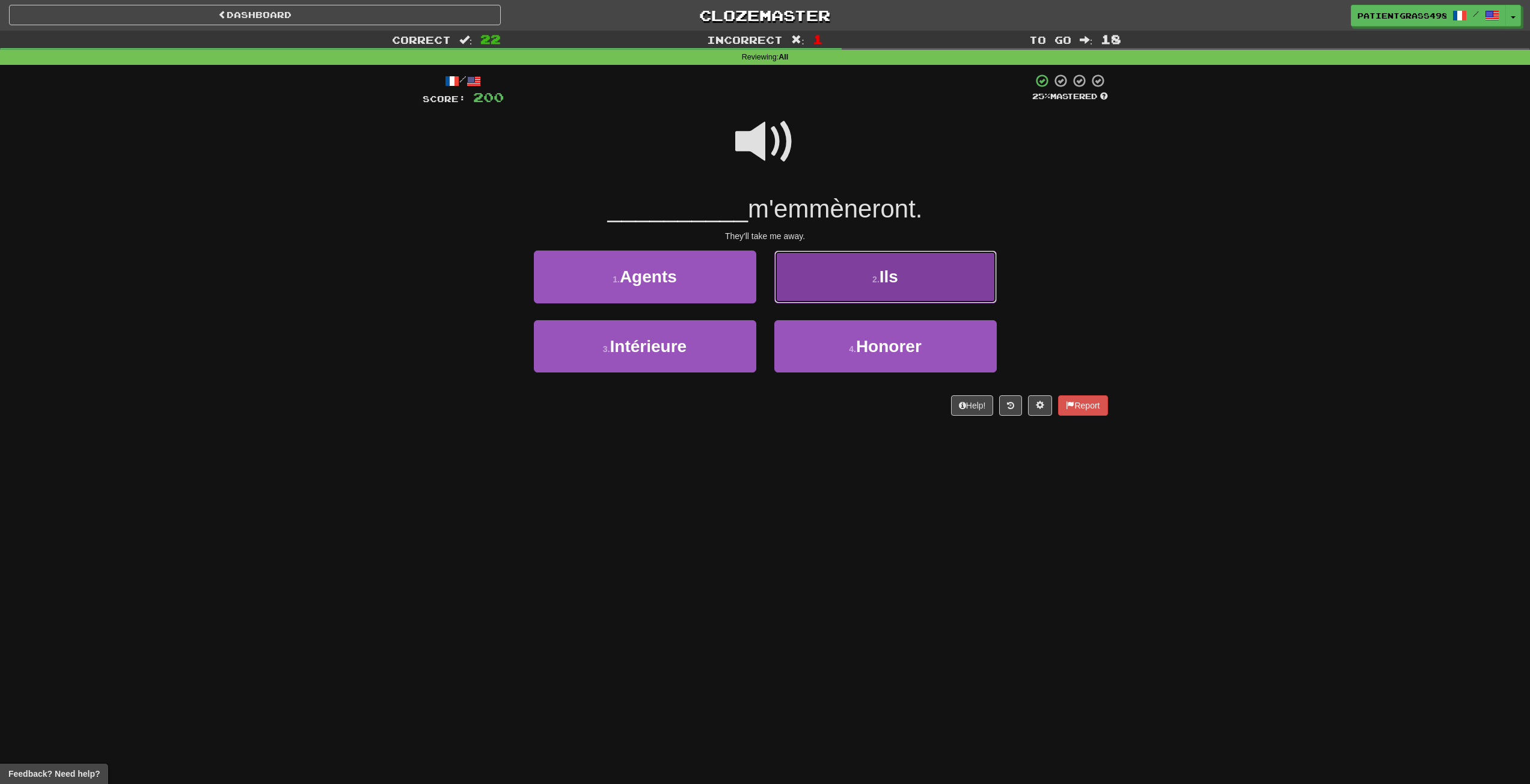
click at [844, 272] on button "2 . Ils" at bounding box center [886, 276] width 223 height 52
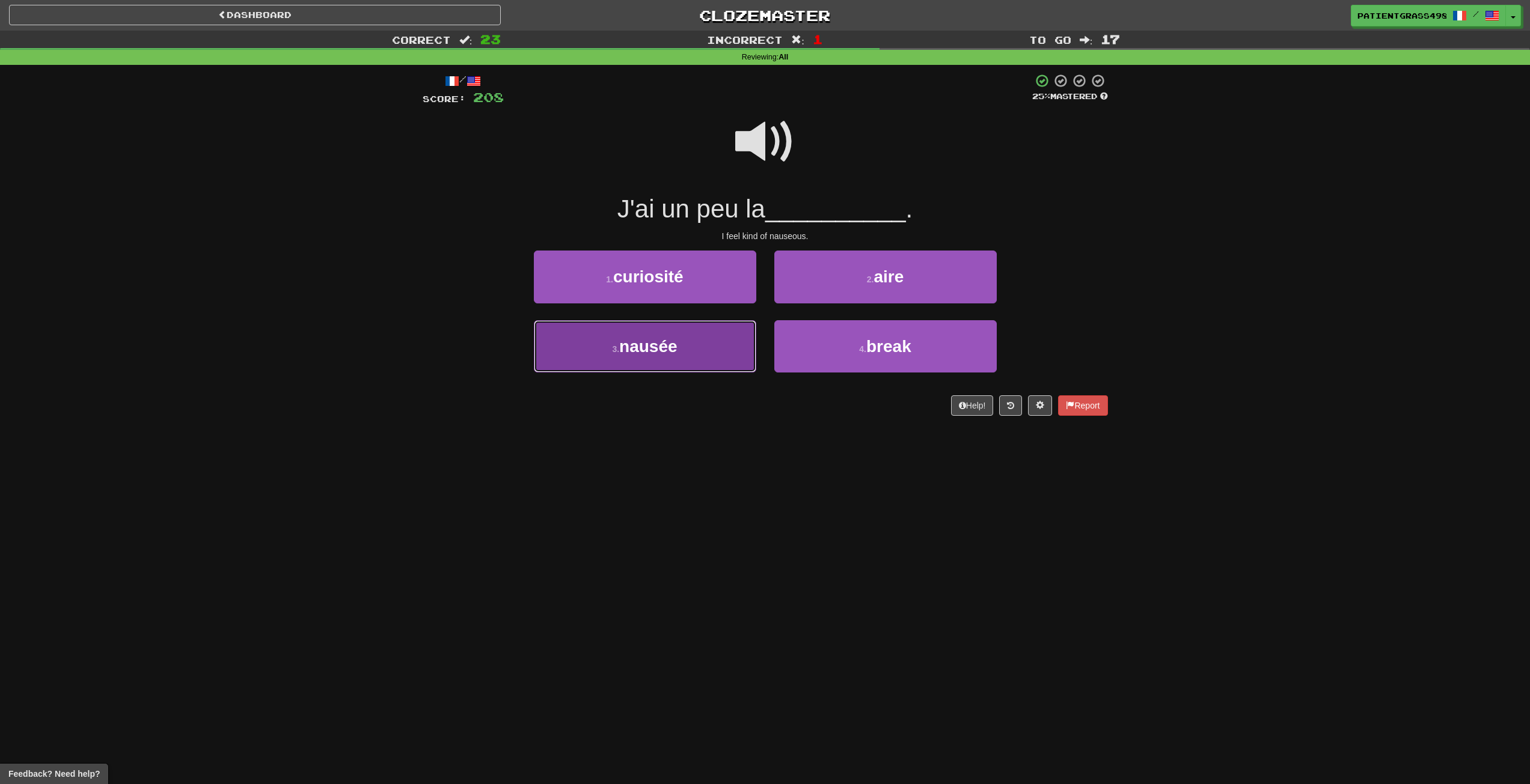
click at [739, 339] on button "3 . nausée" at bounding box center [645, 346] width 223 height 52
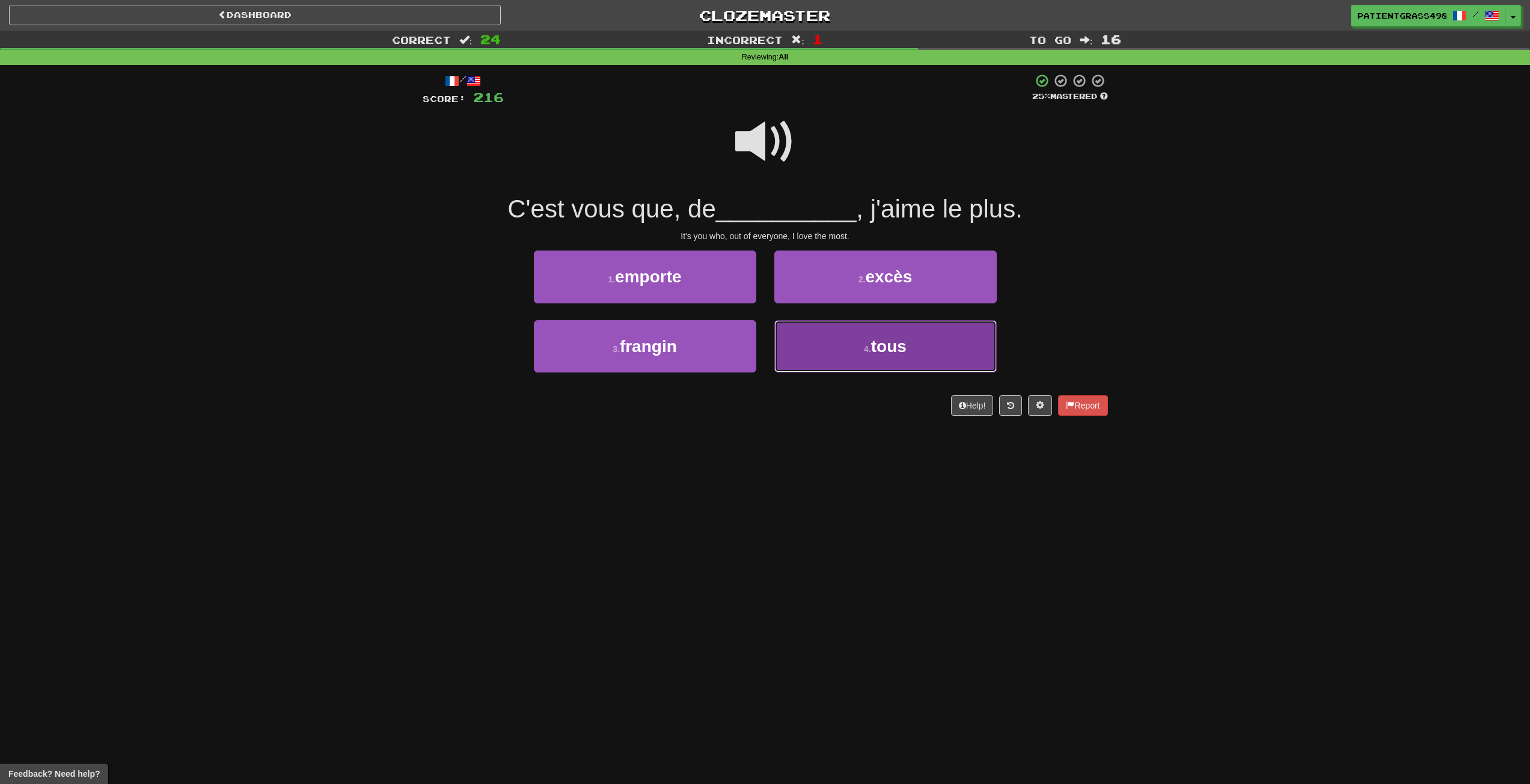
click at [832, 350] on button "4 . tous" at bounding box center [886, 346] width 223 height 52
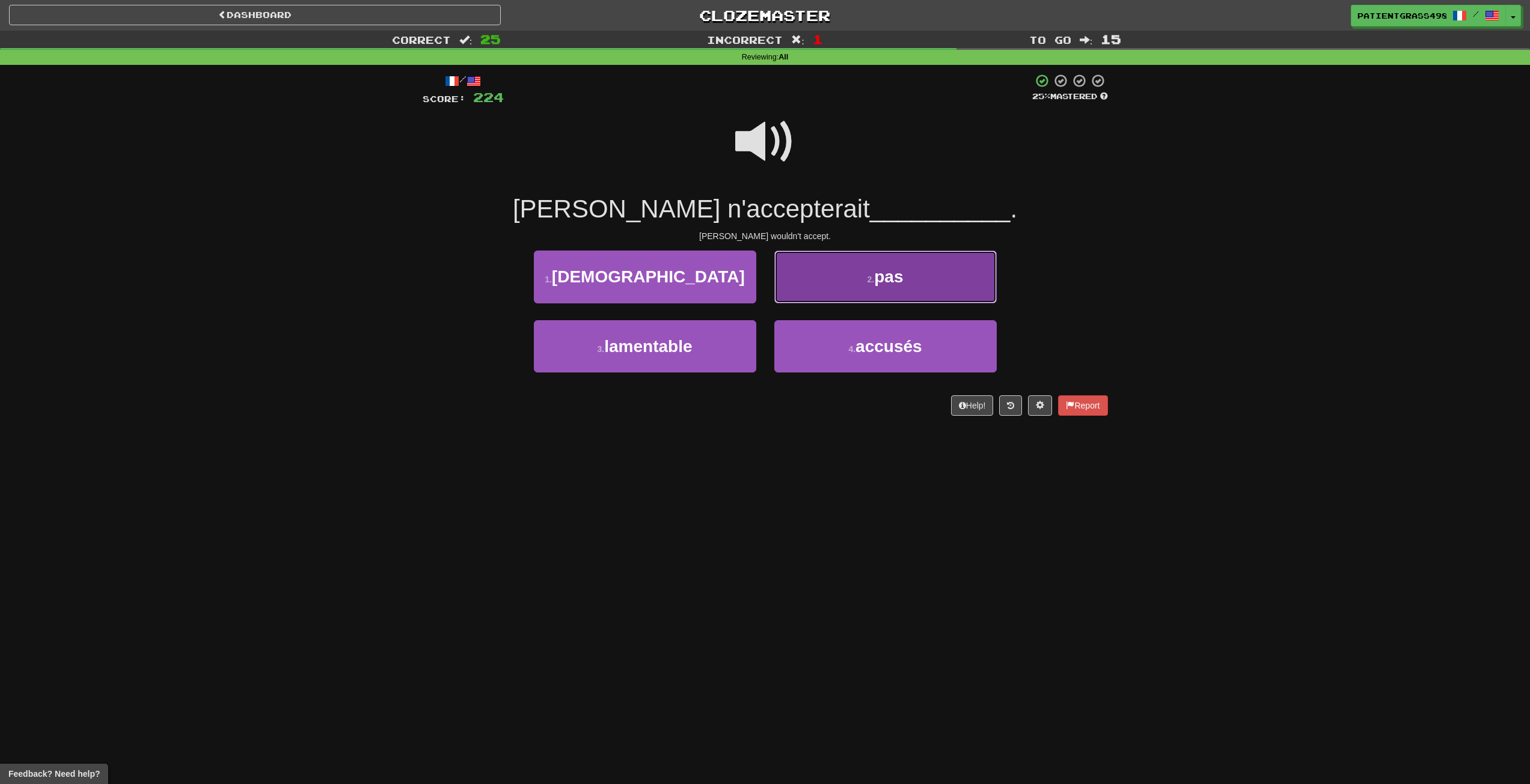
click at [808, 297] on button "2 . pas" at bounding box center [886, 276] width 223 height 52
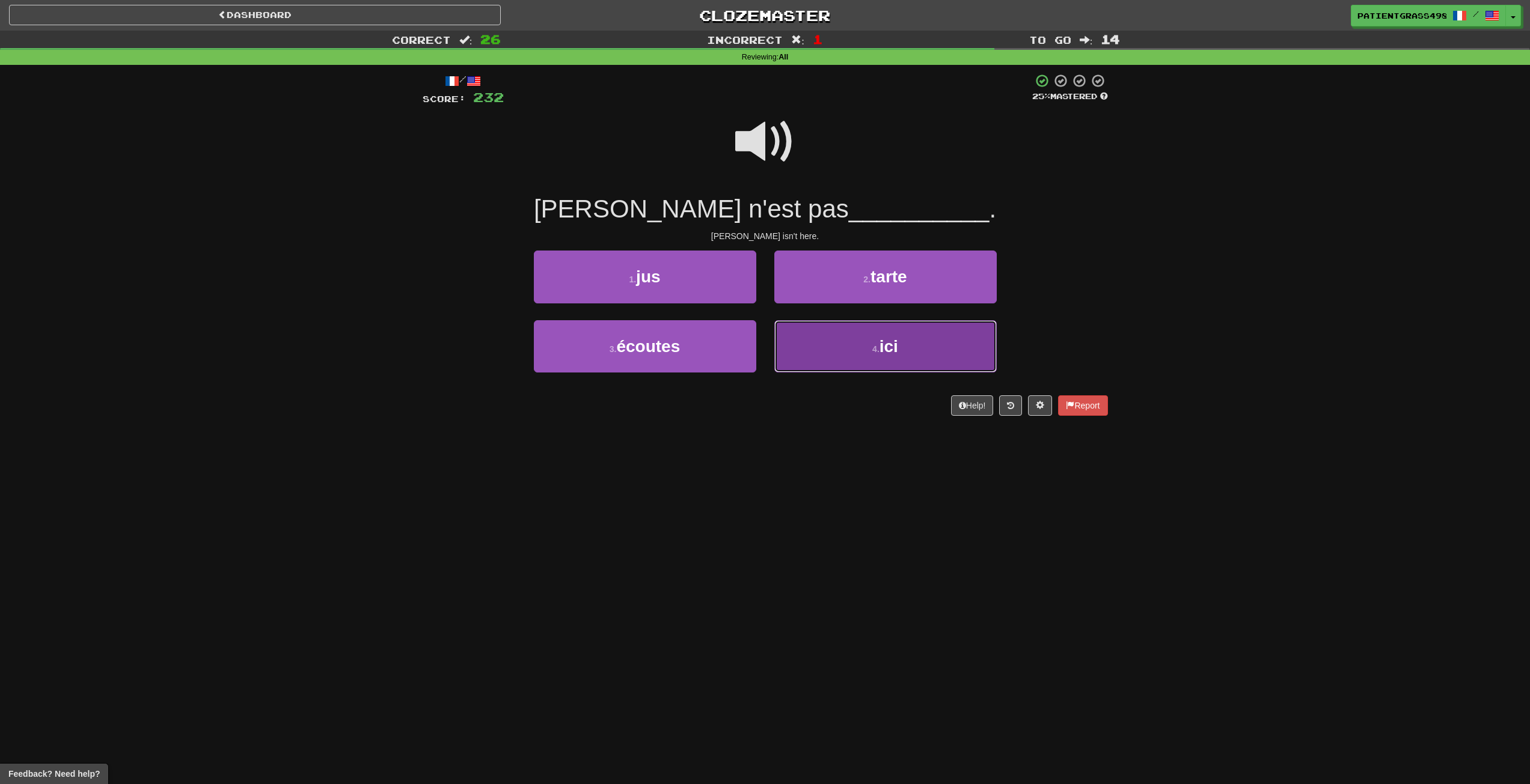
click at [849, 359] on button "4 . ici" at bounding box center [886, 346] width 223 height 52
click at [888, 354] on span "dire" at bounding box center [888, 346] width 30 height 19
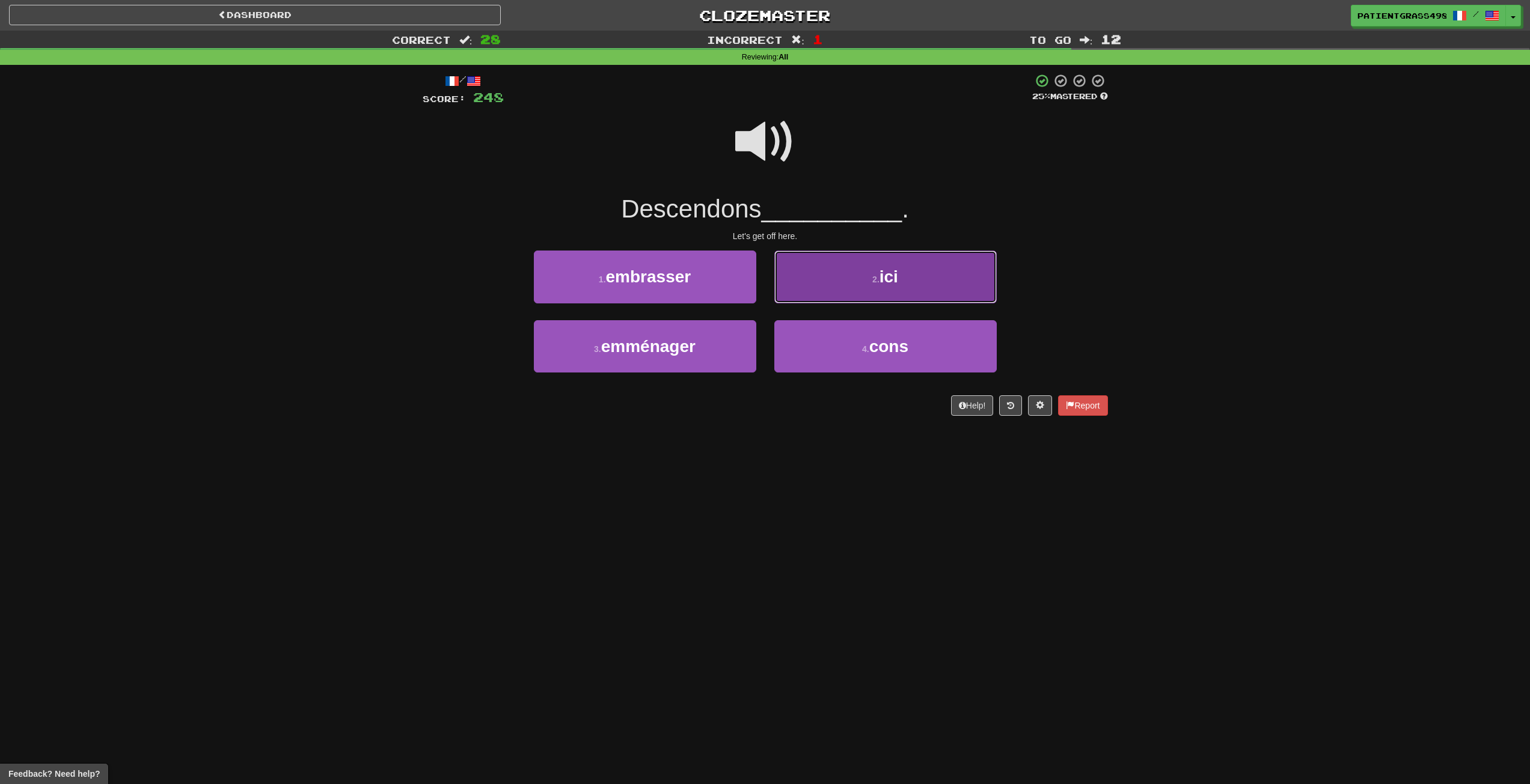
click at [897, 271] on span "ici" at bounding box center [889, 277] width 19 height 19
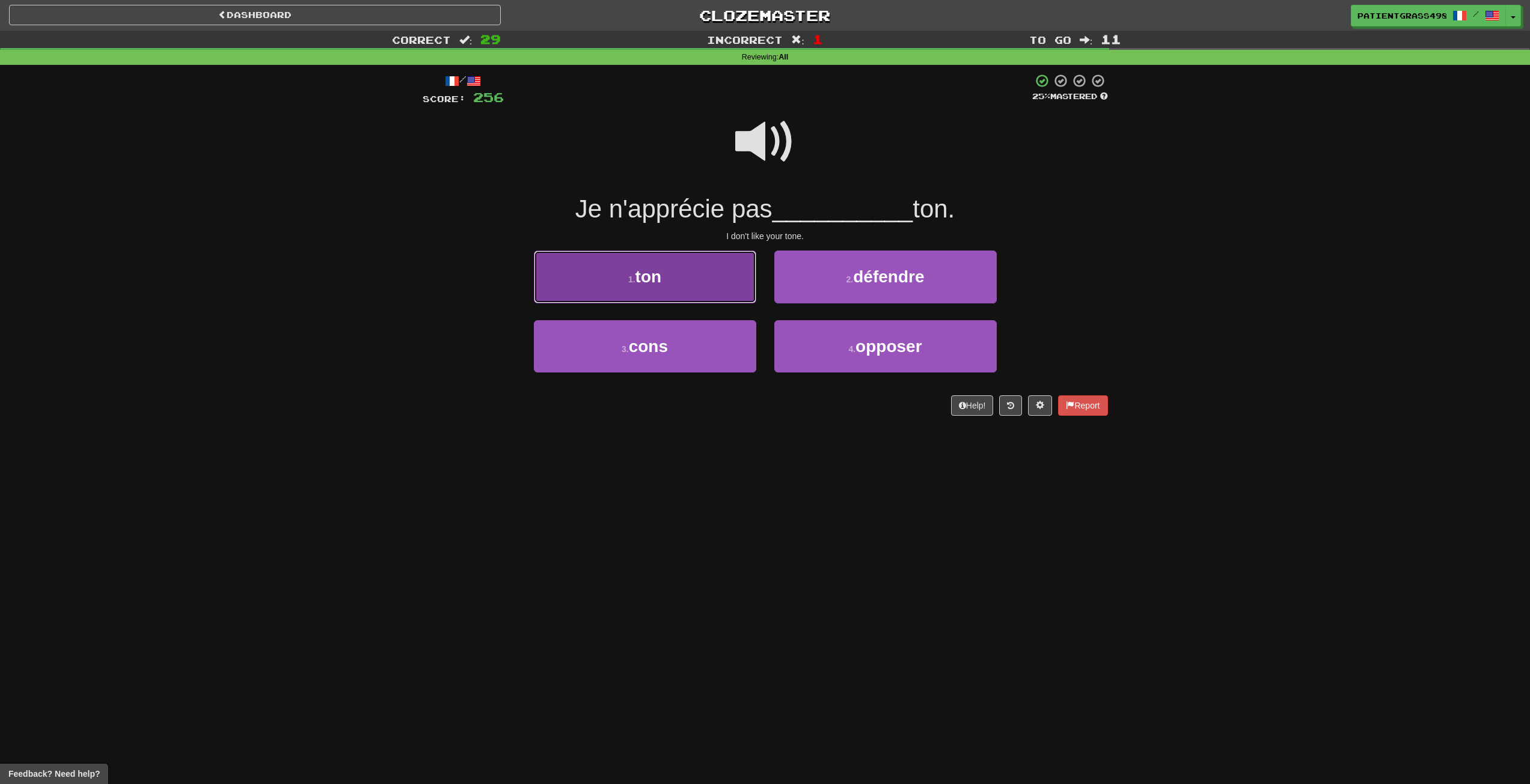
click at [735, 294] on button "1 . ton" at bounding box center [645, 276] width 223 height 52
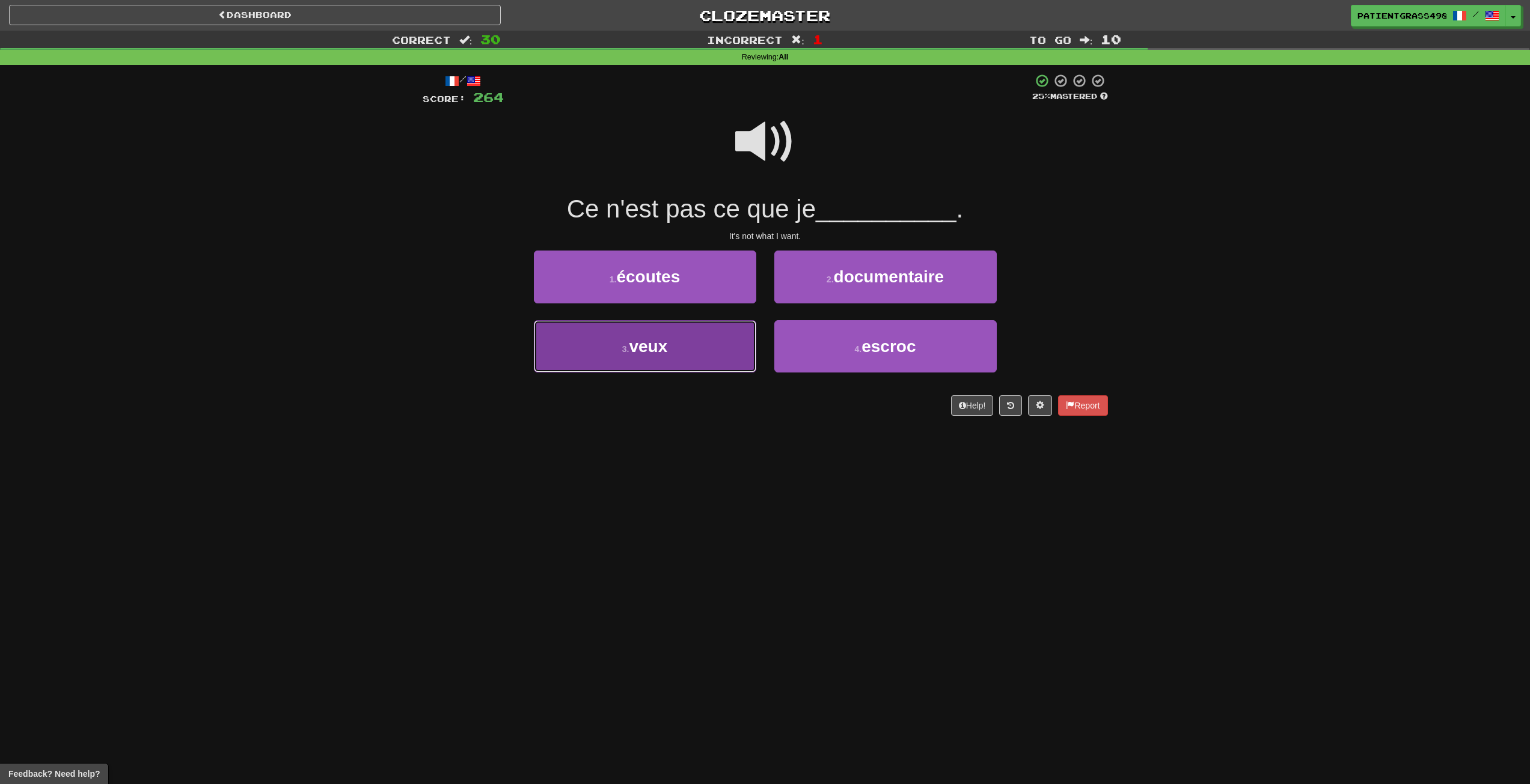
click at [744, 341] on button "3 . veux" at bounding box center [645, 346] width 223 height 52
click at [593, 330] on button "3 . suis" at bounding box center [645, 346] width 223 height 52
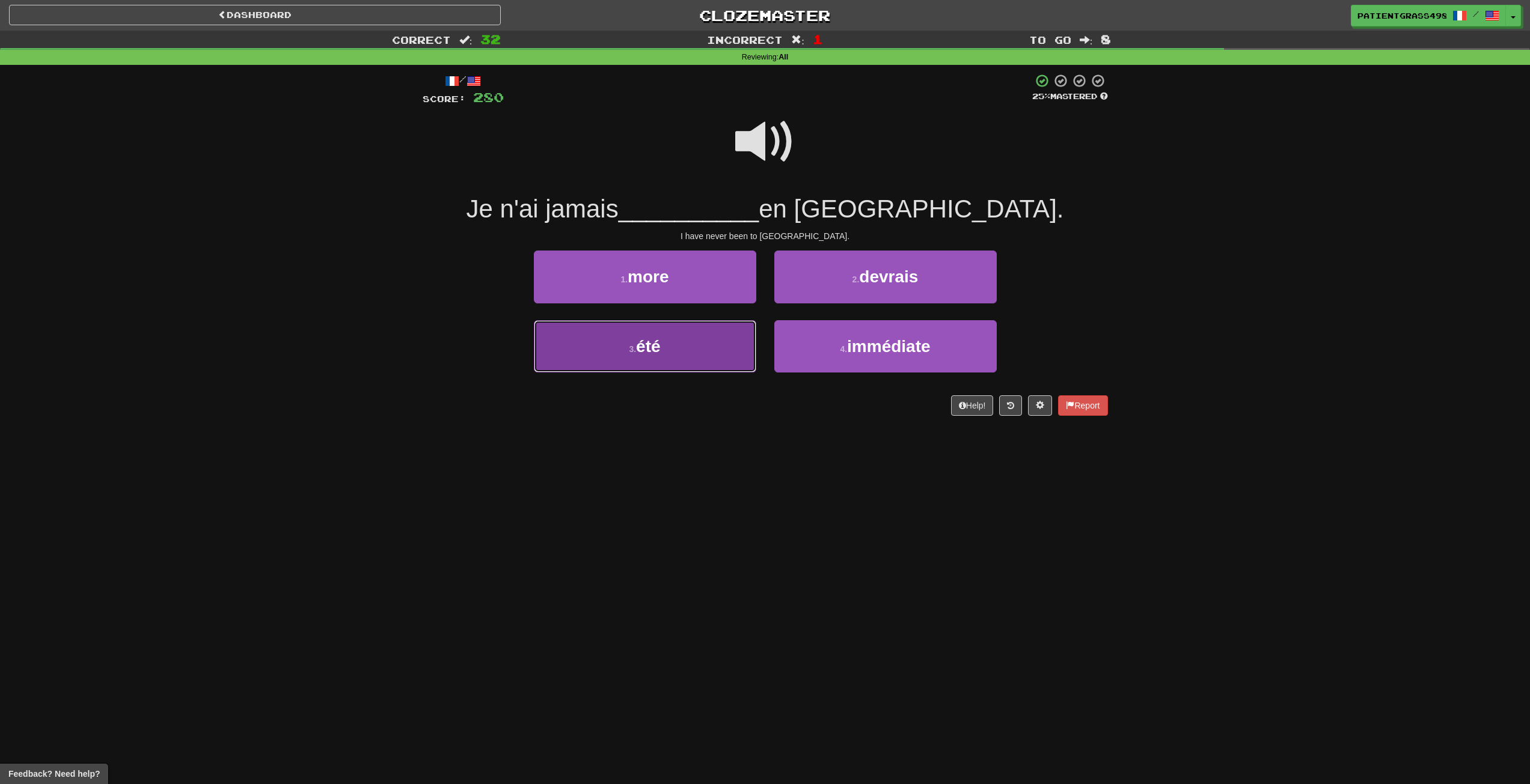
click at [593, 344] on button "3 . été" at bounding box center [645, 346] width 223 height 52
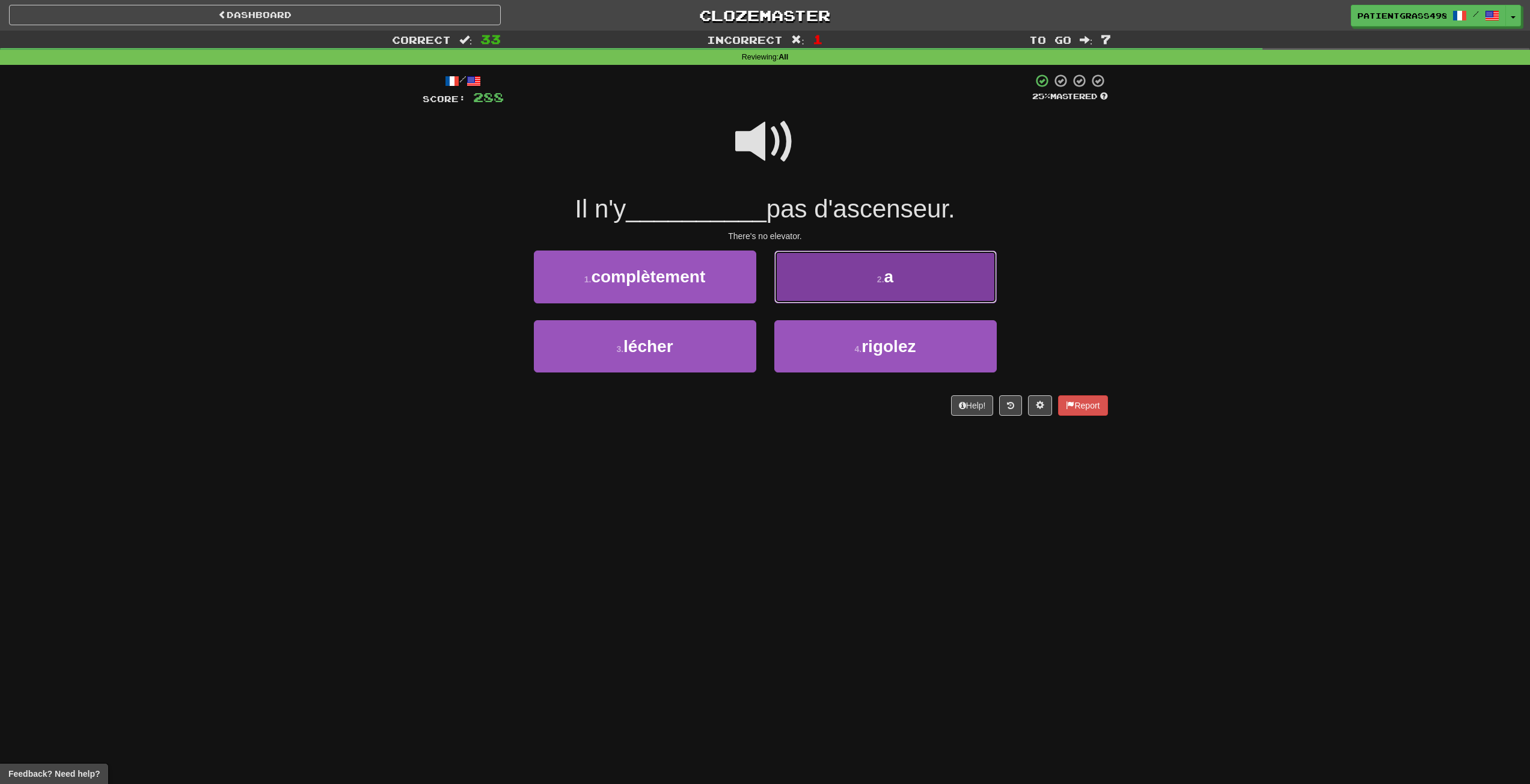
click at [830, 260] on button "2 . a" at bounding box center [886, 276] width 223 height 52
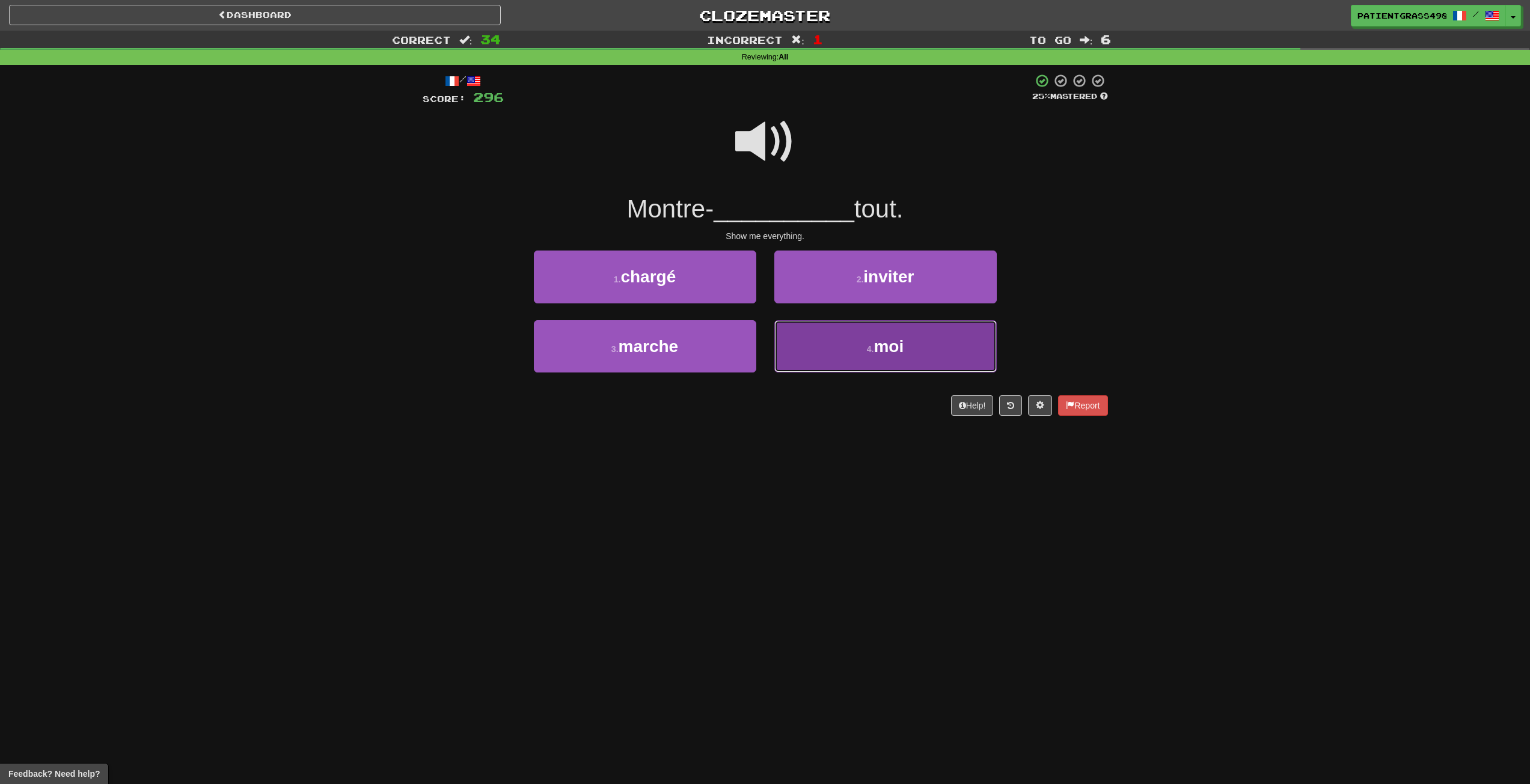
click at [884, 356] on button "4 . moi" at bounding box center [886, 346] width 223 height 52
click at [979, 331] on button "4 . bon" at bounding box center [886, 346] width 223 height 52
click at [981, 324] on button "4 . bon" at bounding box center [886, 346] width 223 height 52
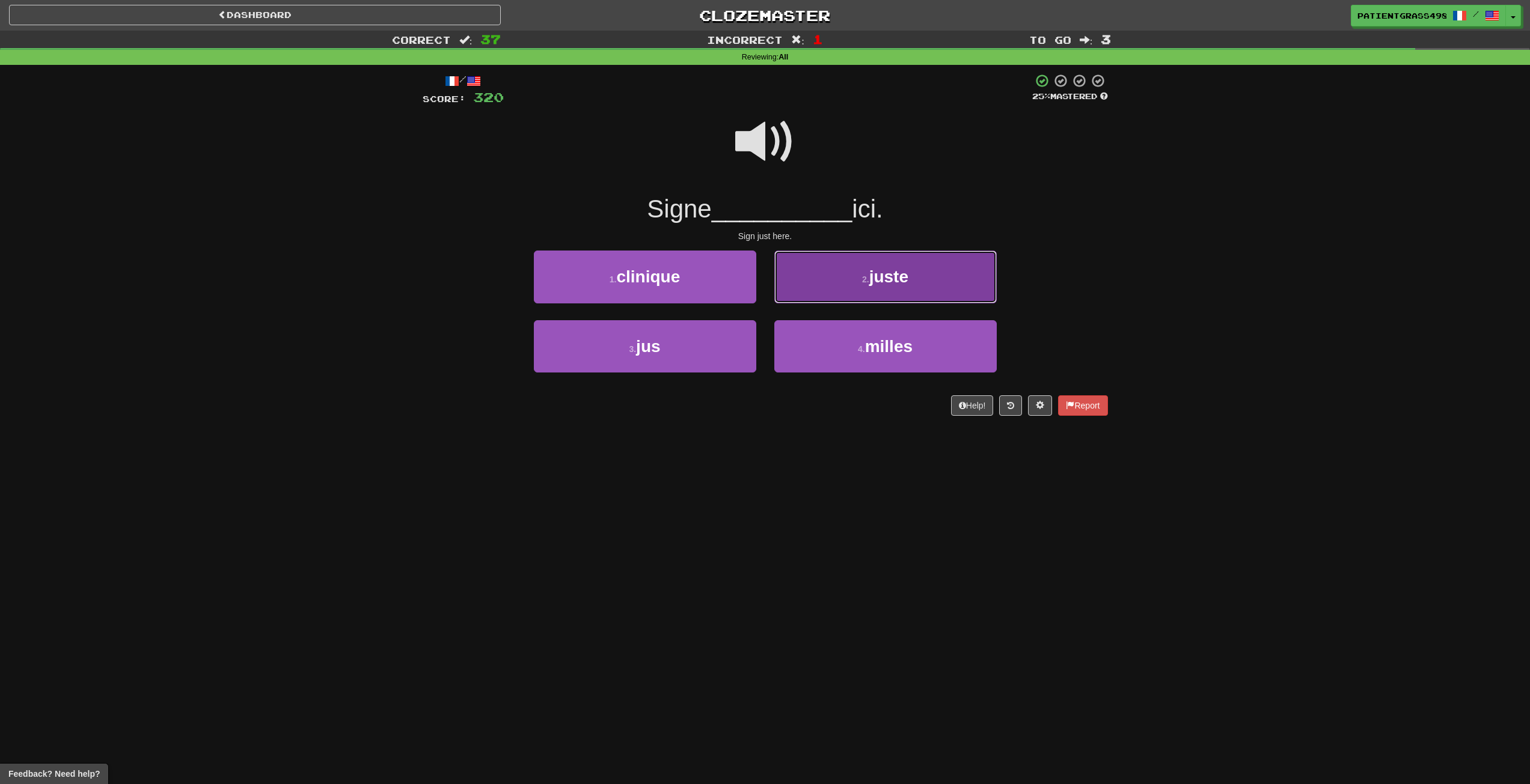
click at [950, 288] on button "2 . juste" at bounding box center [886, 276] width 223 height 52
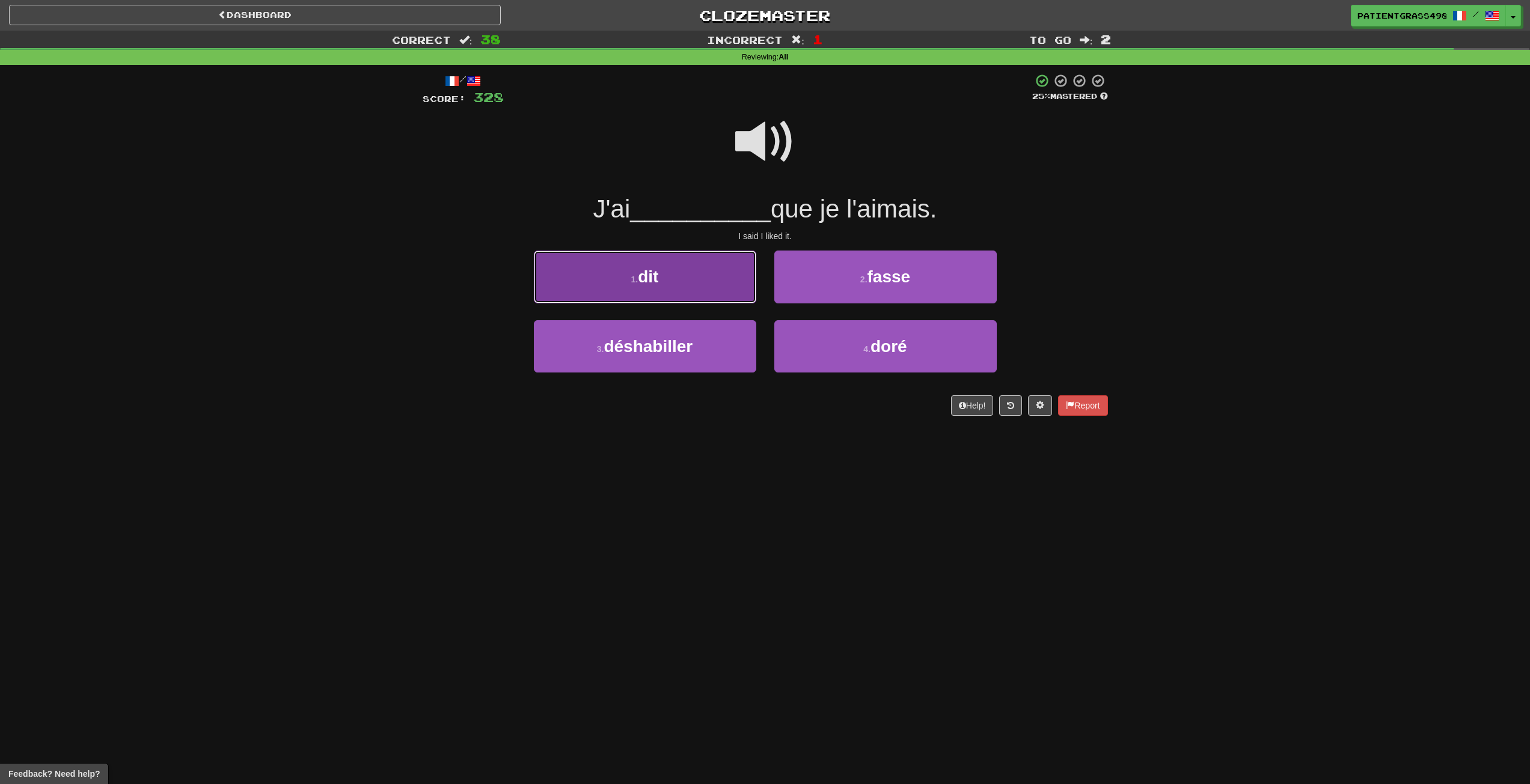
click at [654, 281] on span "dit" at bounding box center [648, 277] width 20 height 19
click at [720, 273] on button "1 . être" at bounding box center [645, 276] width 223 height 52
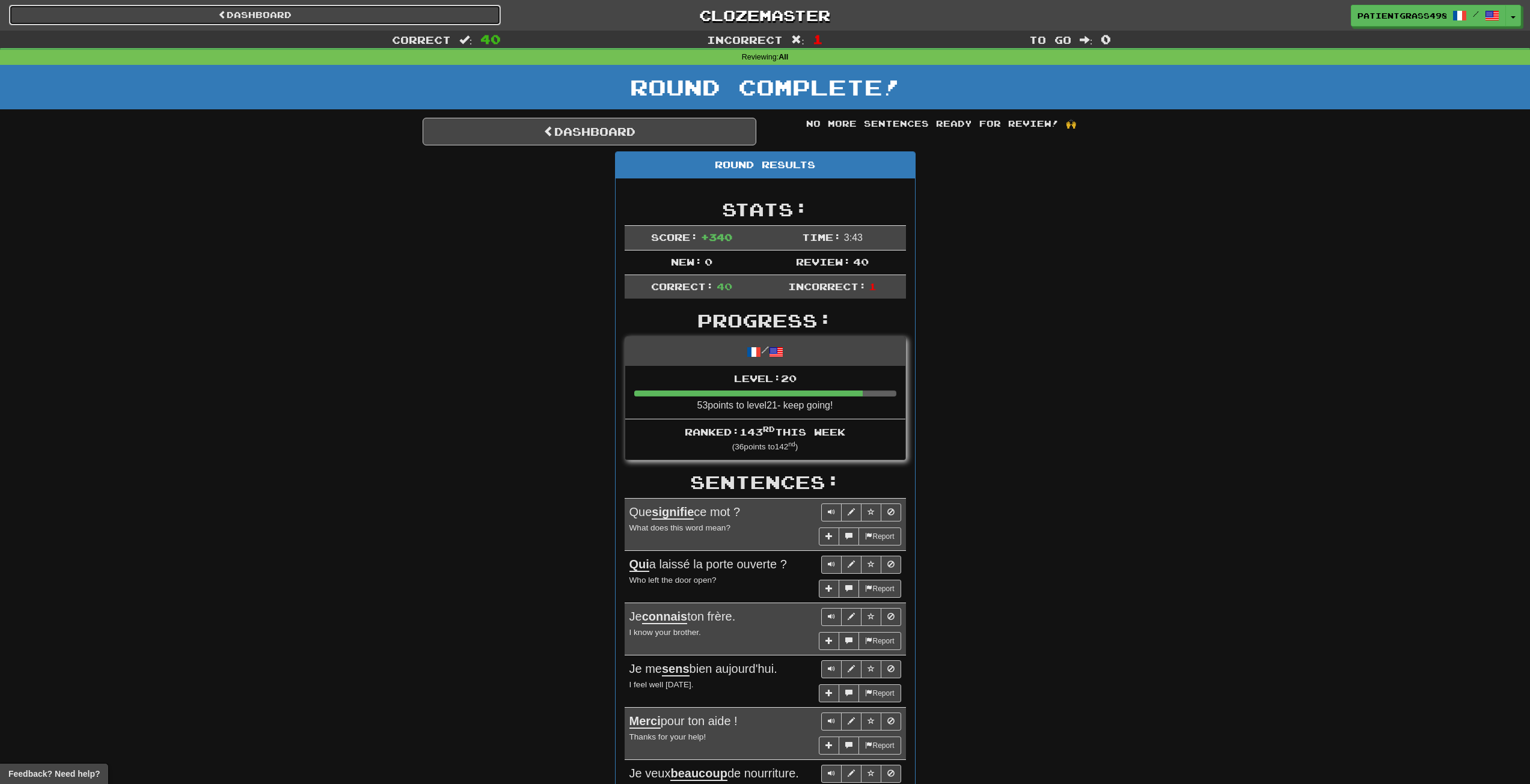
click at [408, 19] on link "Dashboard" at bounding box center [255, 15] width 492 height 20
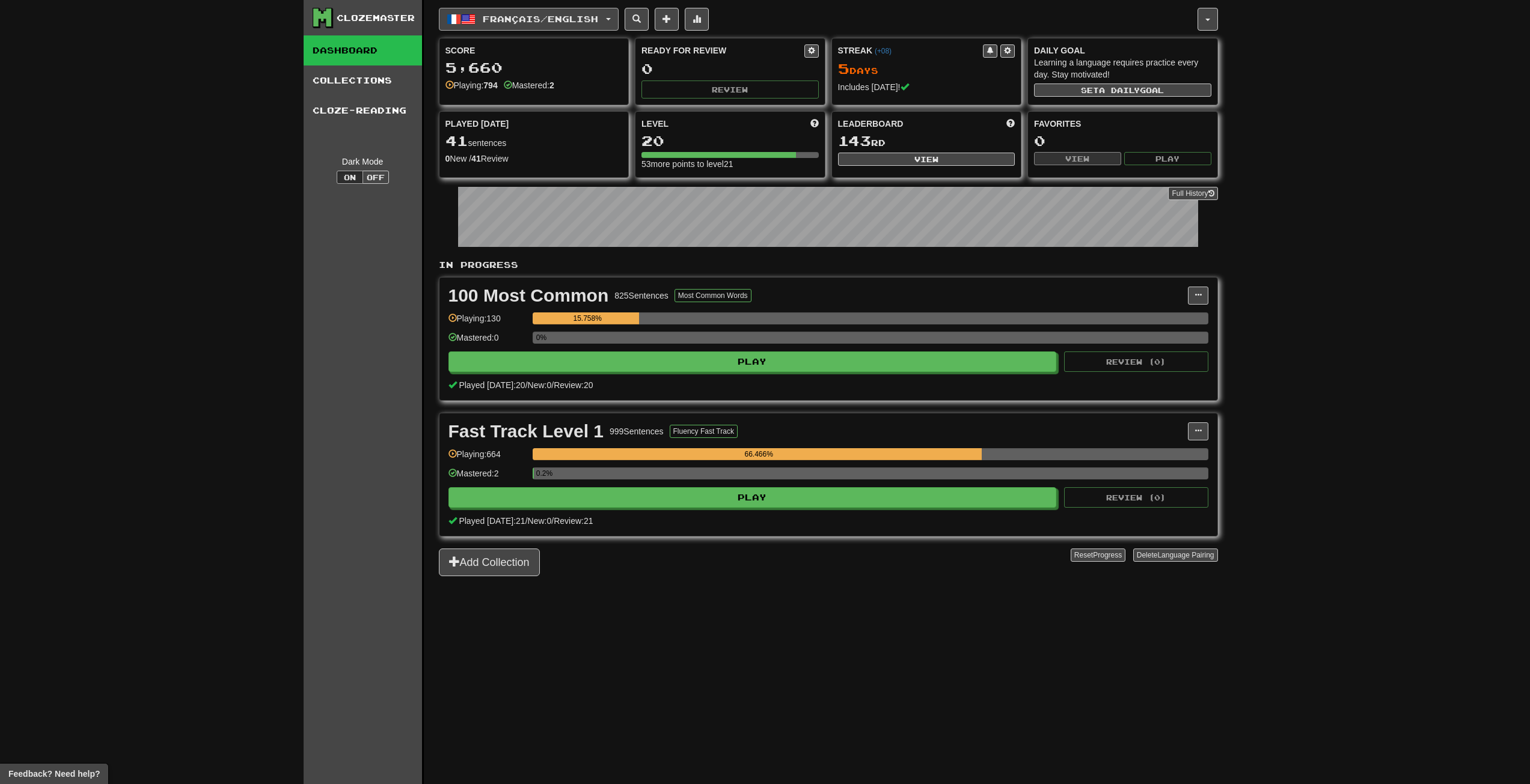
click at [478, 23] on button "Français / English" at bounding box center [528, 19] width 180 height 23
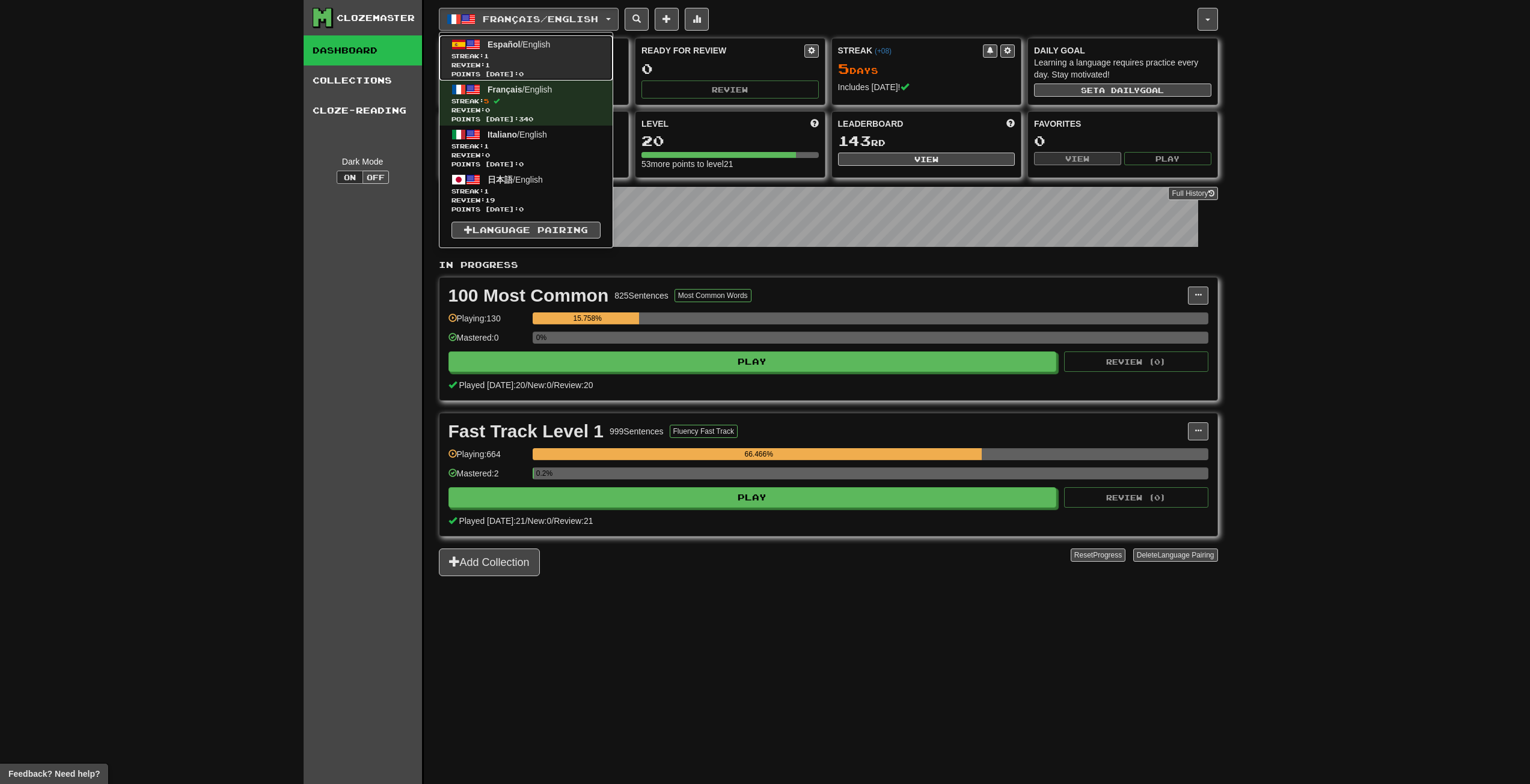
click at [546, 65] on span "Review: 1" at bounding box center [526, 65] width 149 height 9
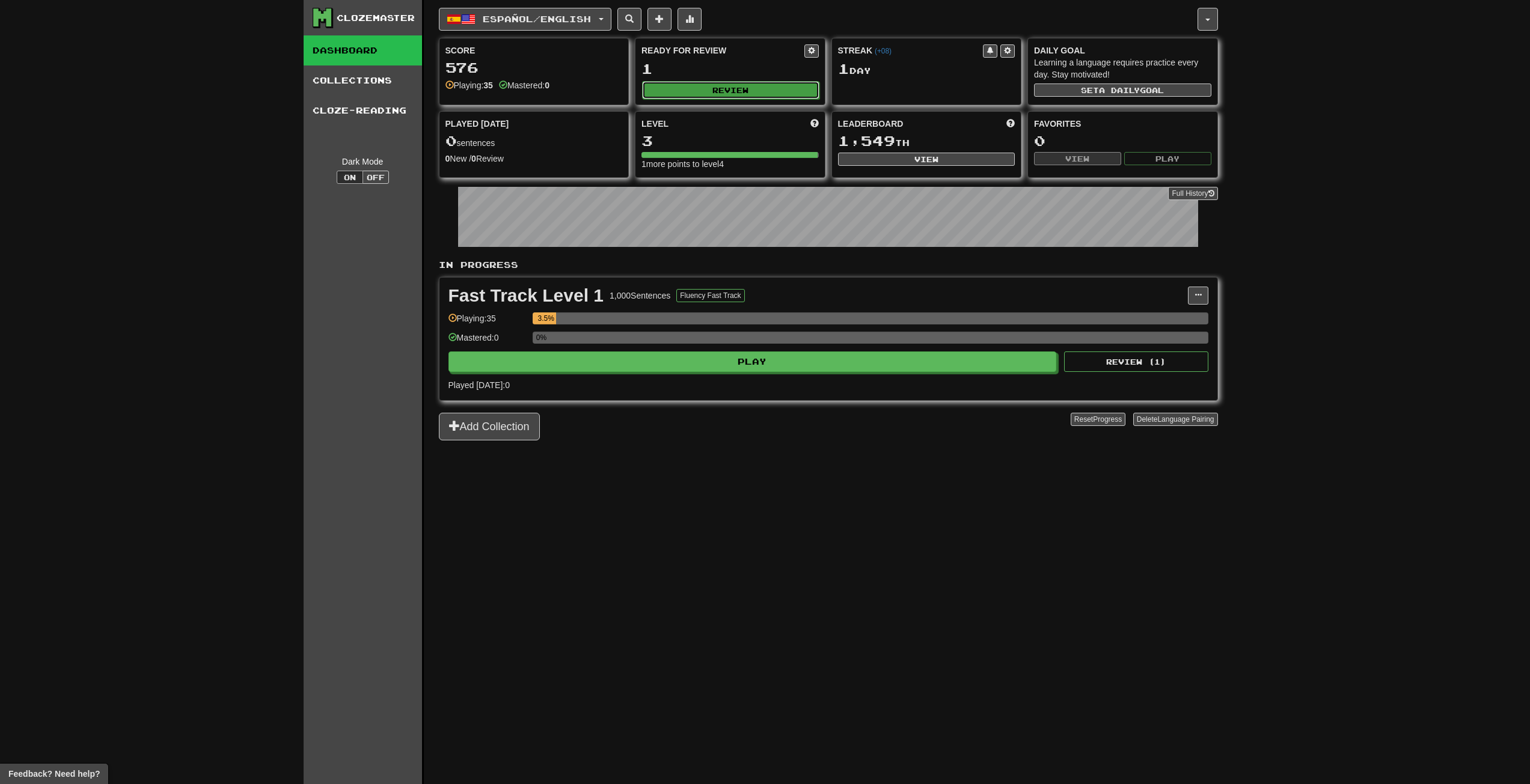
click at [783, 90] on button "Review" at bounding box center [731, 89] width 177 height 18
select select "**"
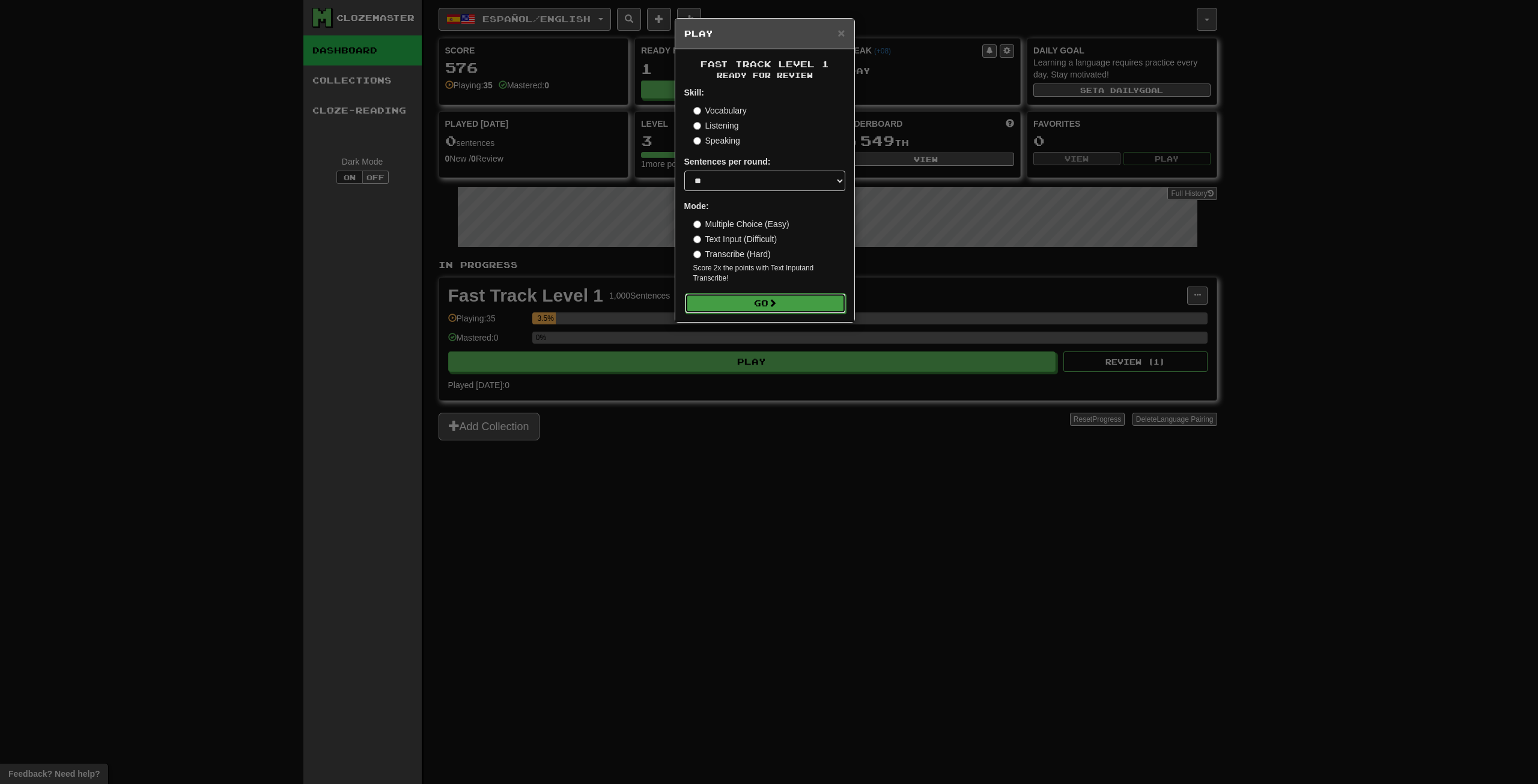
click at [780, 304] on button "Go" at bounding box center [765, 303] width 161 height 20
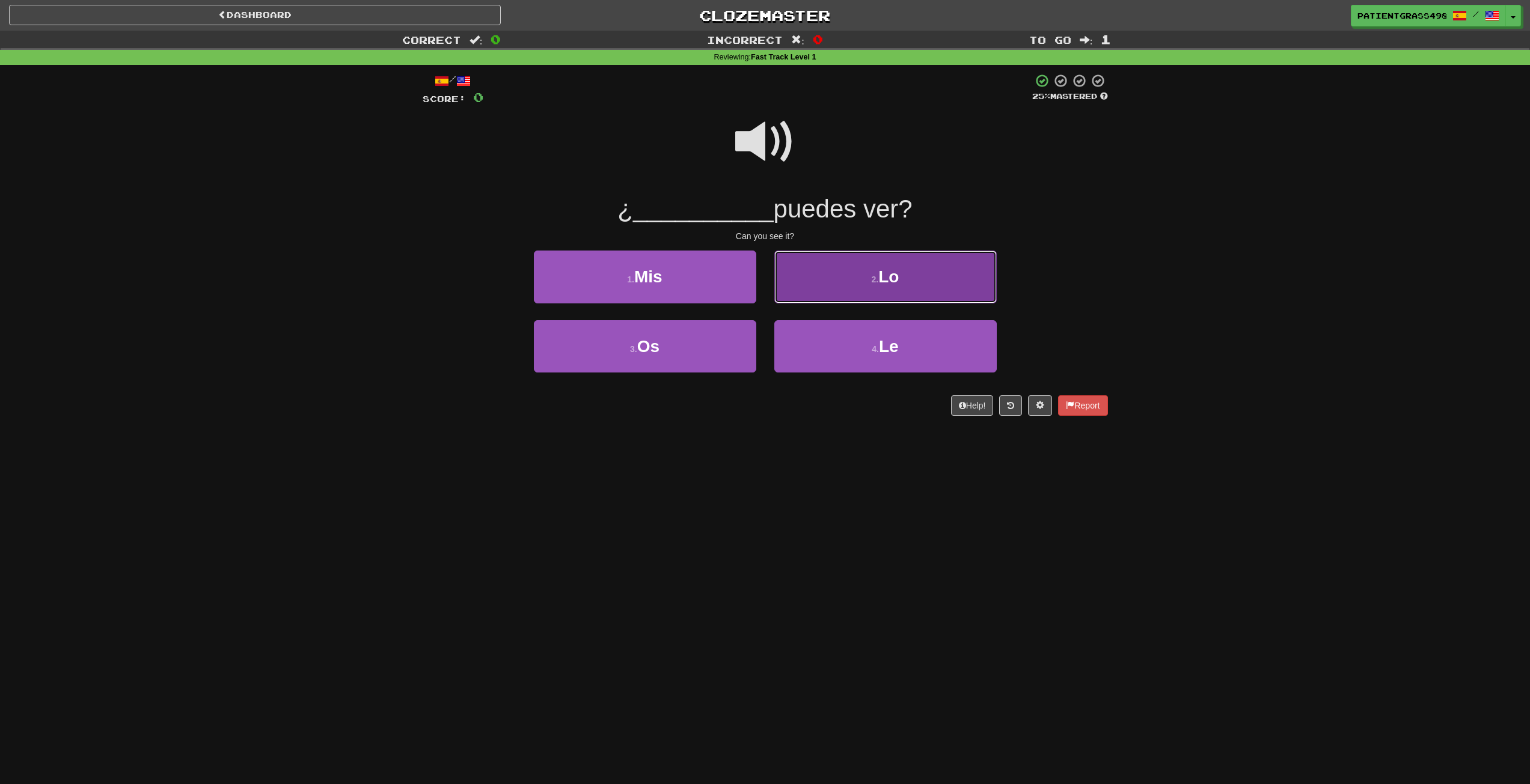
click at [795, 265] on button "2 . Lo" at bounding box center [886, 276] width 223 height 52
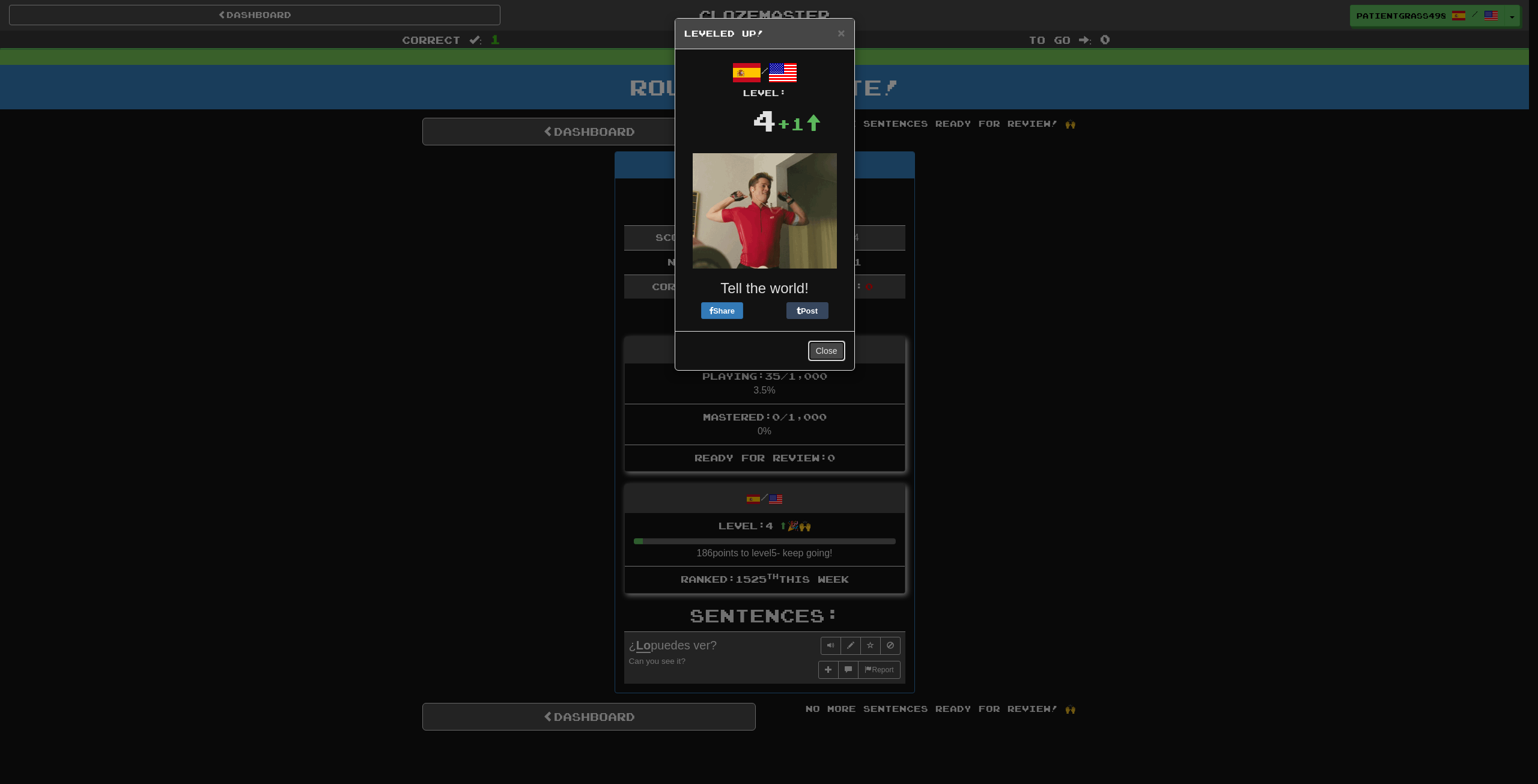
click at [823, 347] on button "Close" at bounding box center [827, 351] width 37 height 20
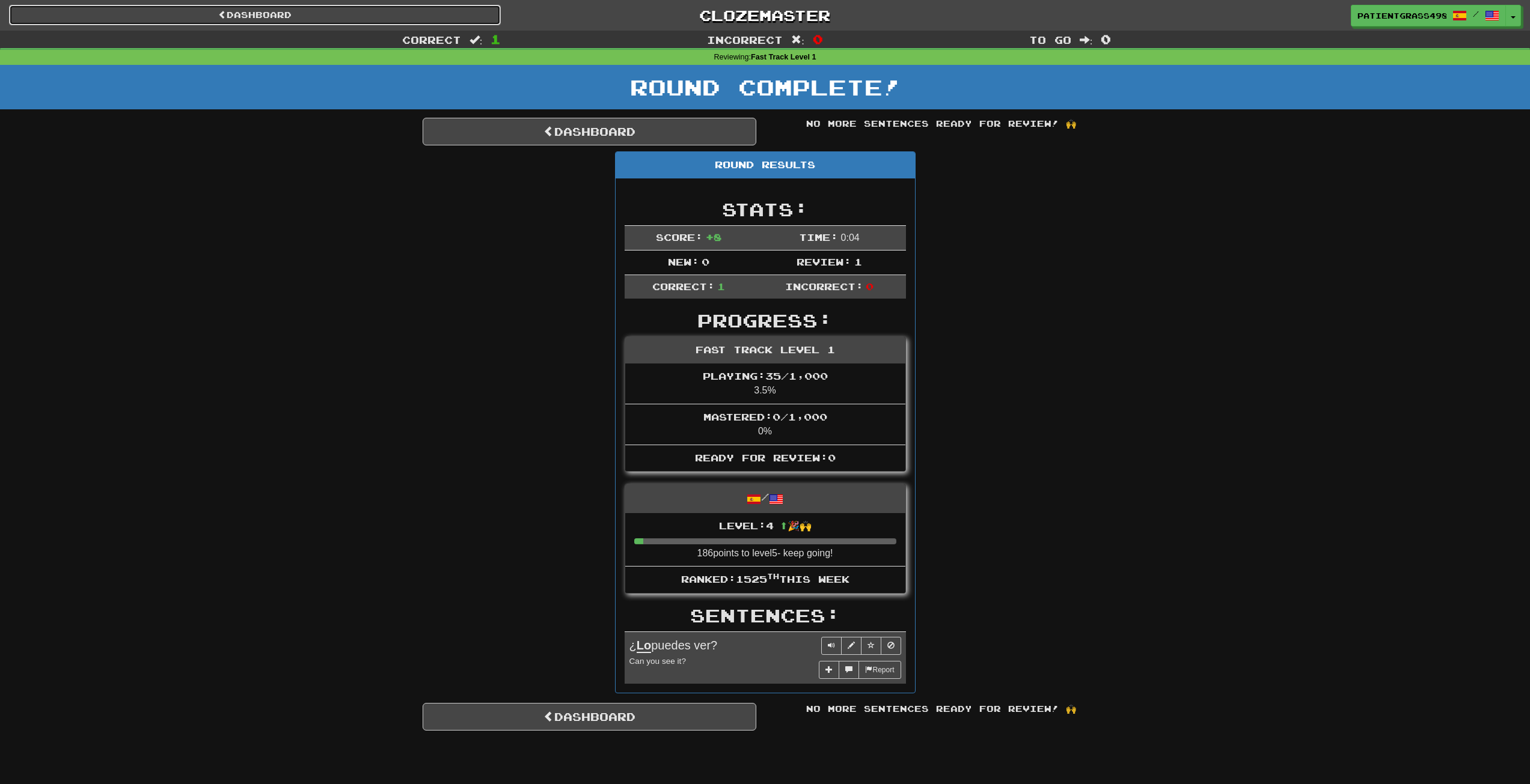
click at [391, 12] on link "Dashboard" at bounding box center [255, 15] width 492 height 20
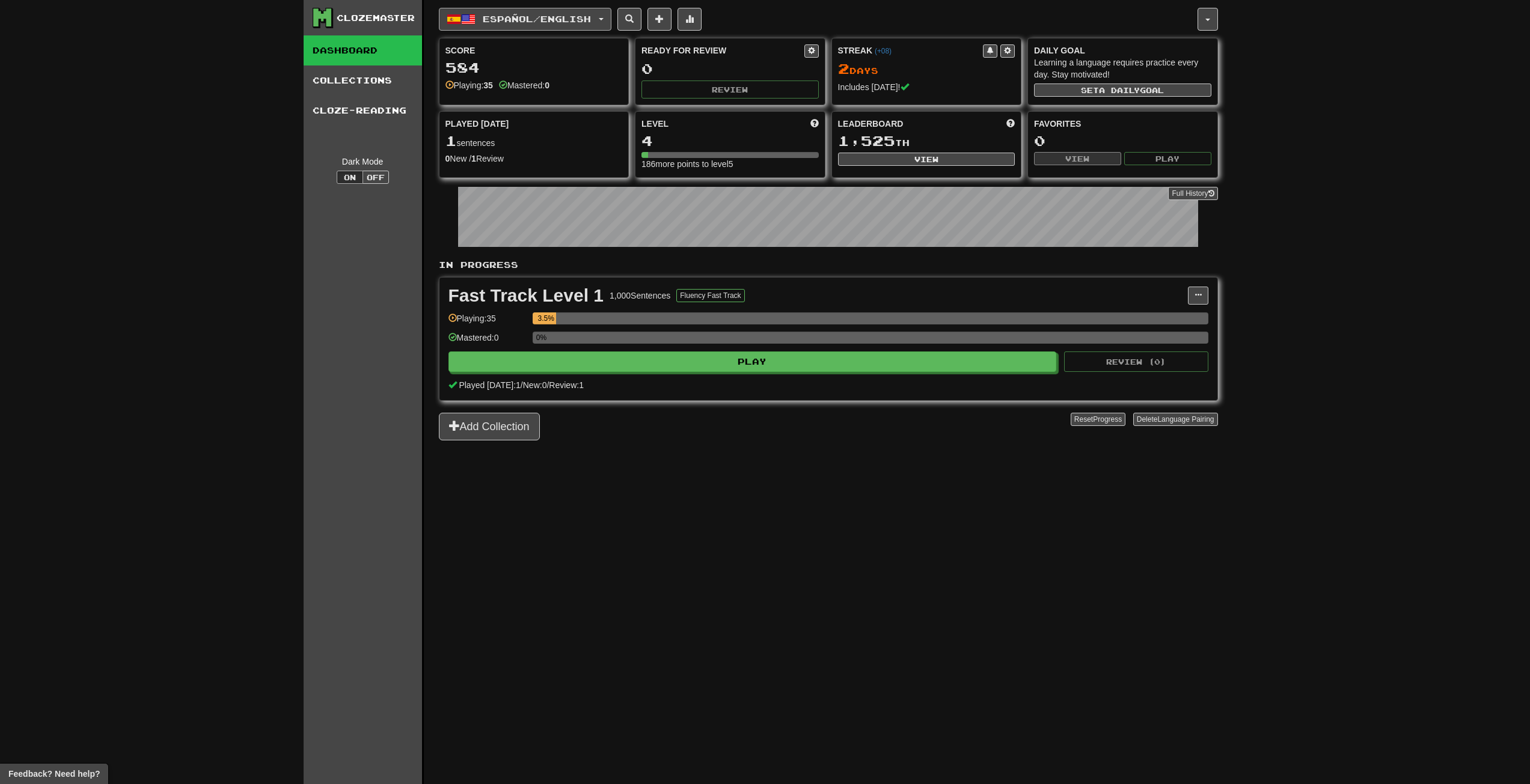
click at [493, 20] on span "Español / English" at bounding box center [536, 19] width 108 height 10
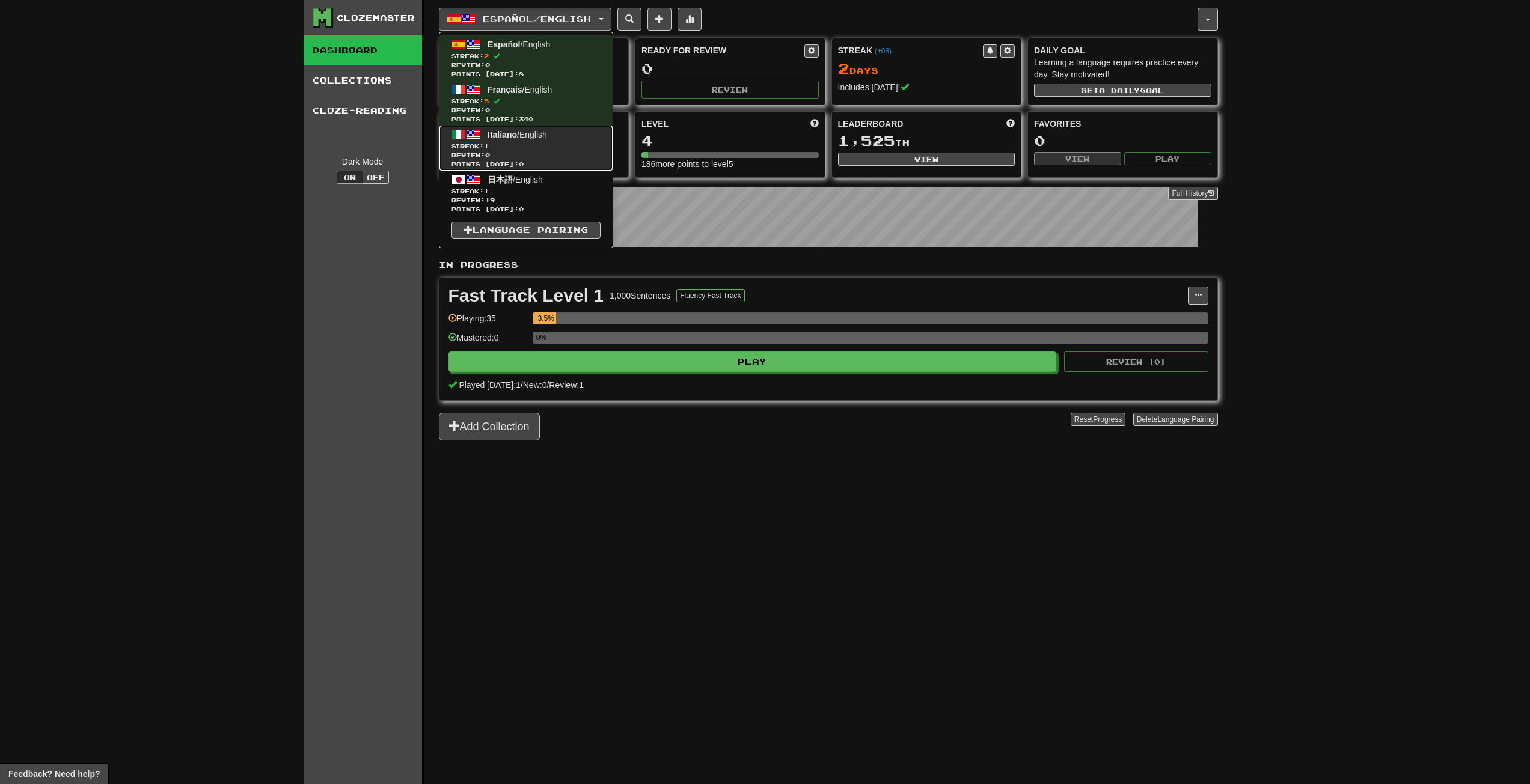
click at [561, 146] on span "Streak: 1" at bounding box center [526, 146] width 149 height 9
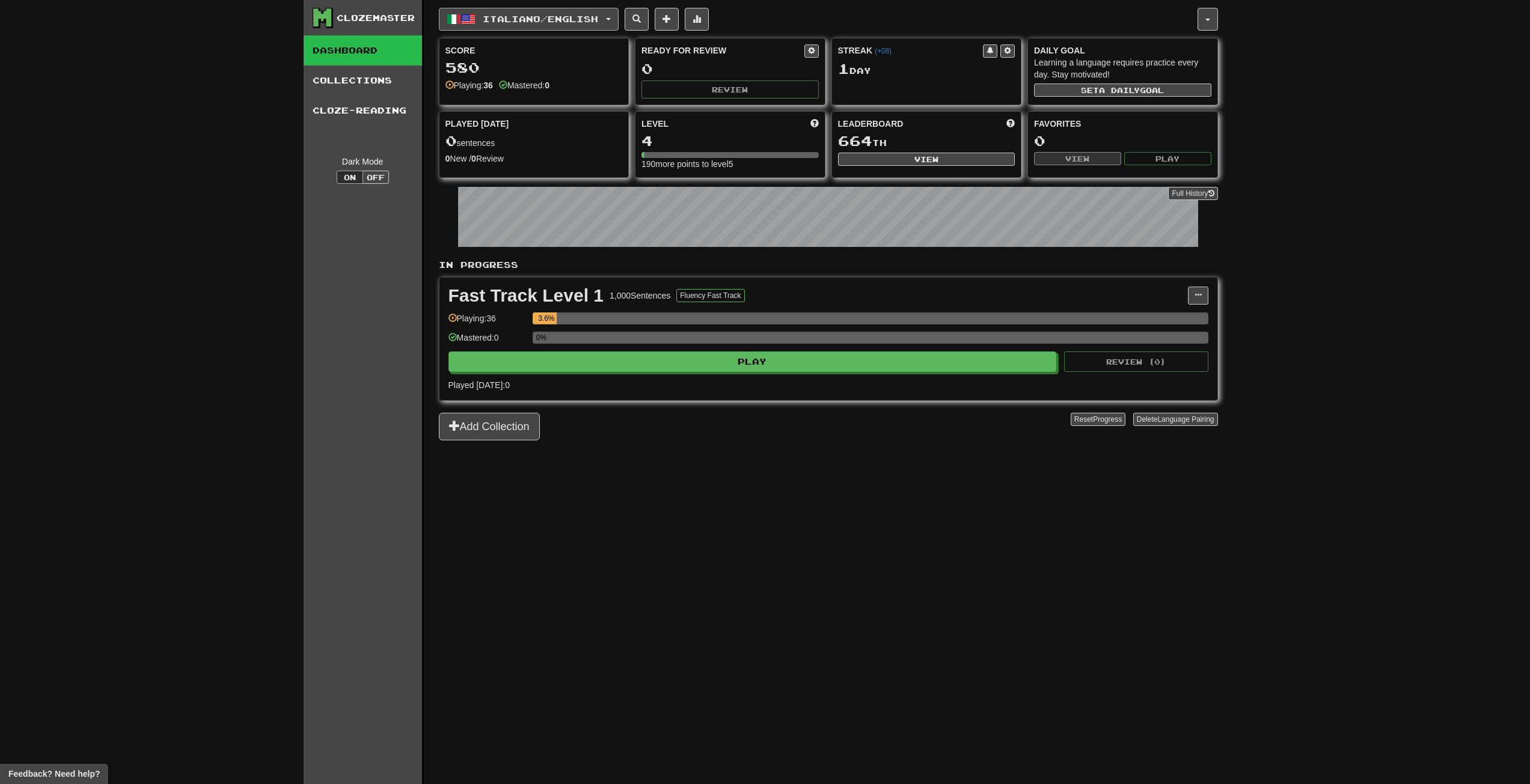
click at [508, 10] on button "Italiano / English" at bounding box center [528, 19] width 180 height 23
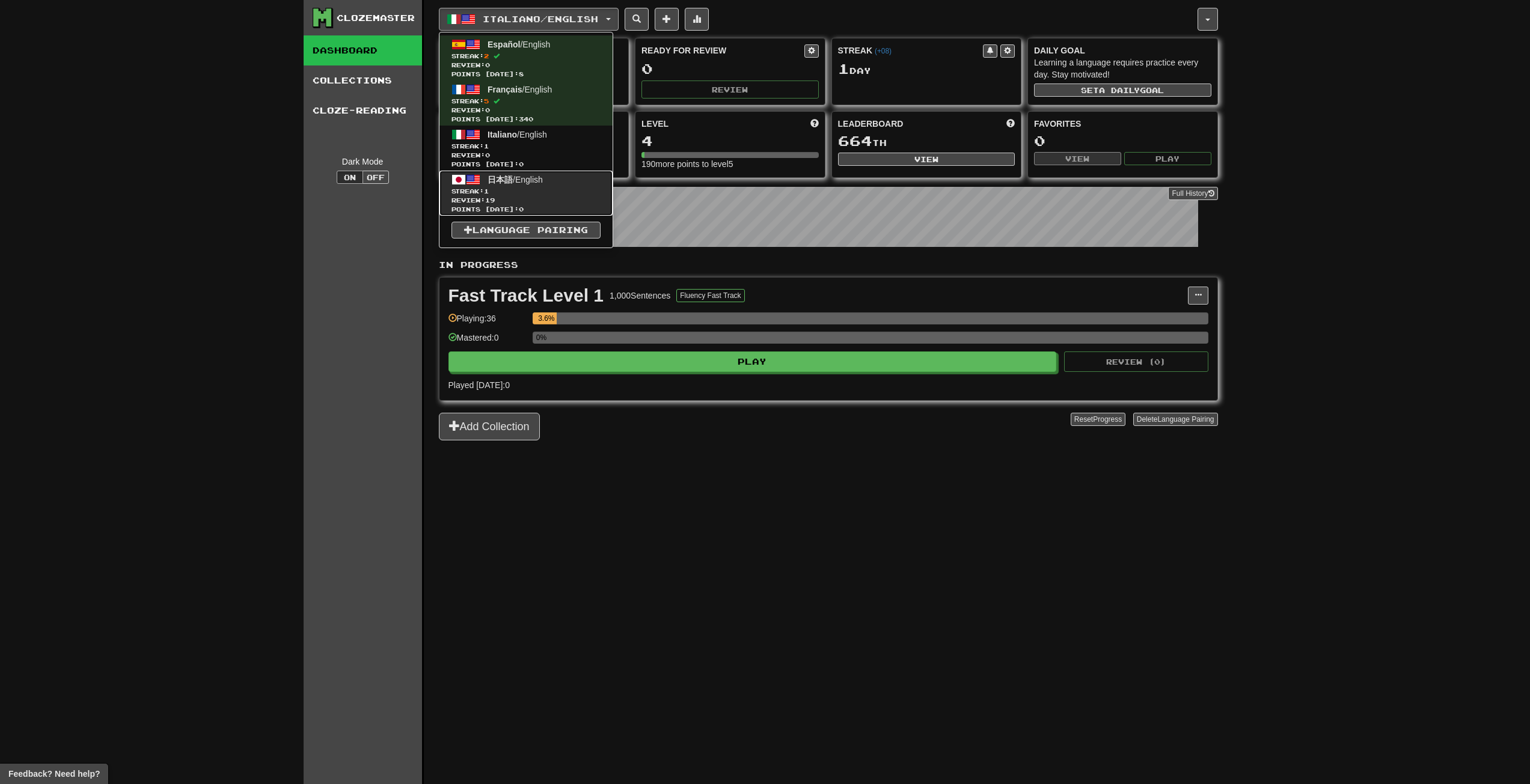
click at [563, 210] on span "Points today: 0" at bounding box center [526, 209] width 149 height 9
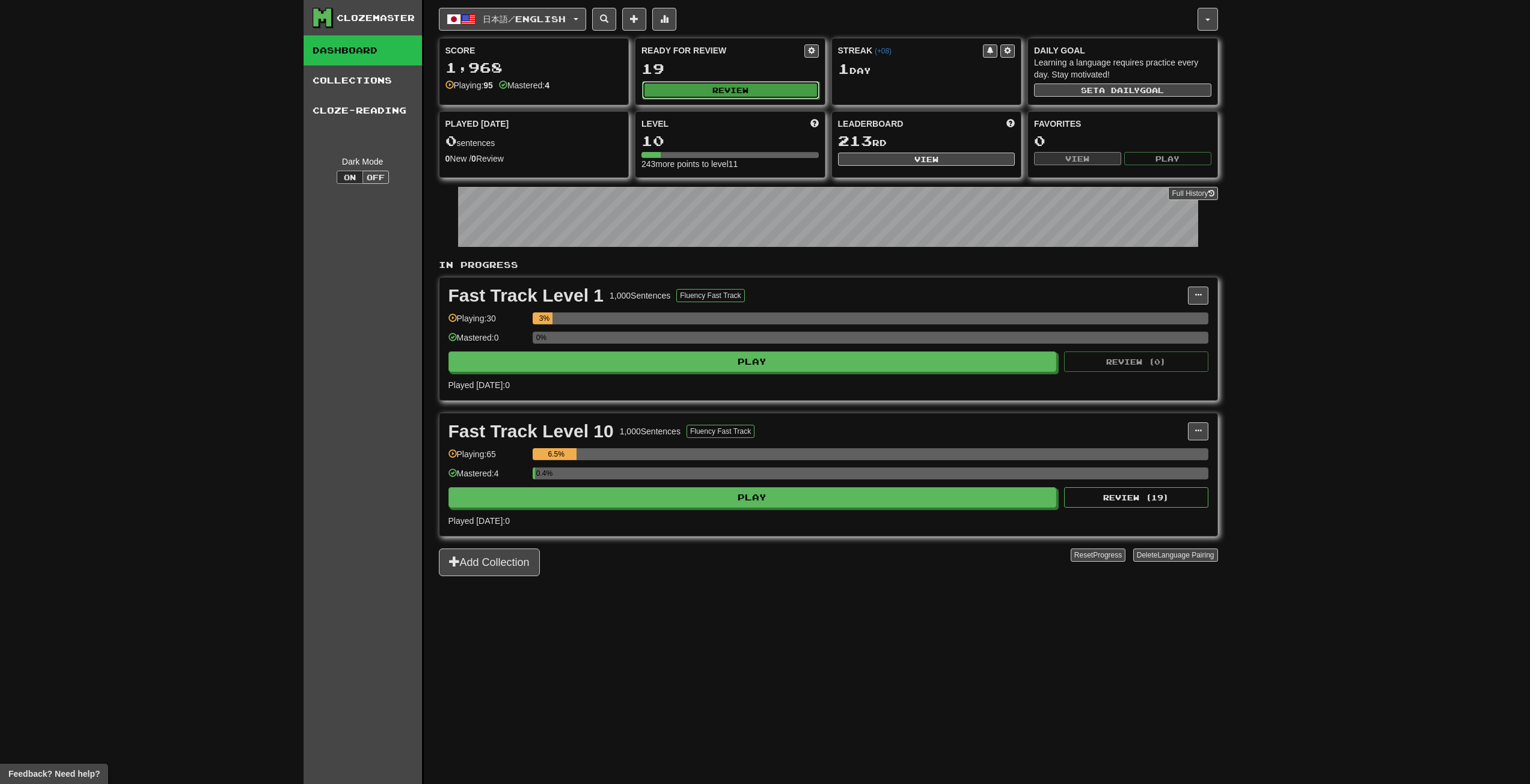
click at [690, 86] on button "Review" at bounding box center [731, 89] width 177 height 18
select select "***"
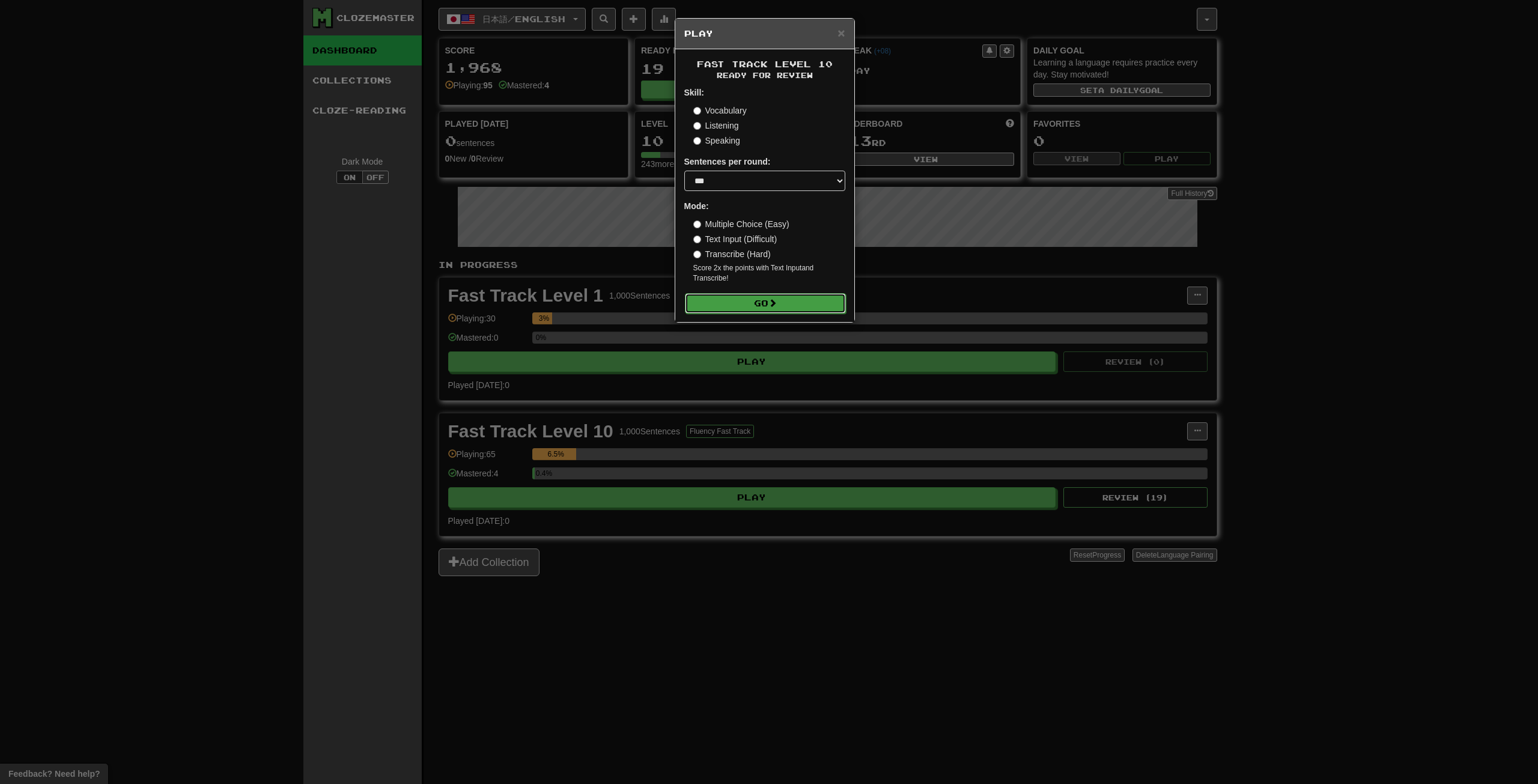
click at [733, 307] on button "Go" at bounding box center [765, 303] width 161 height 20
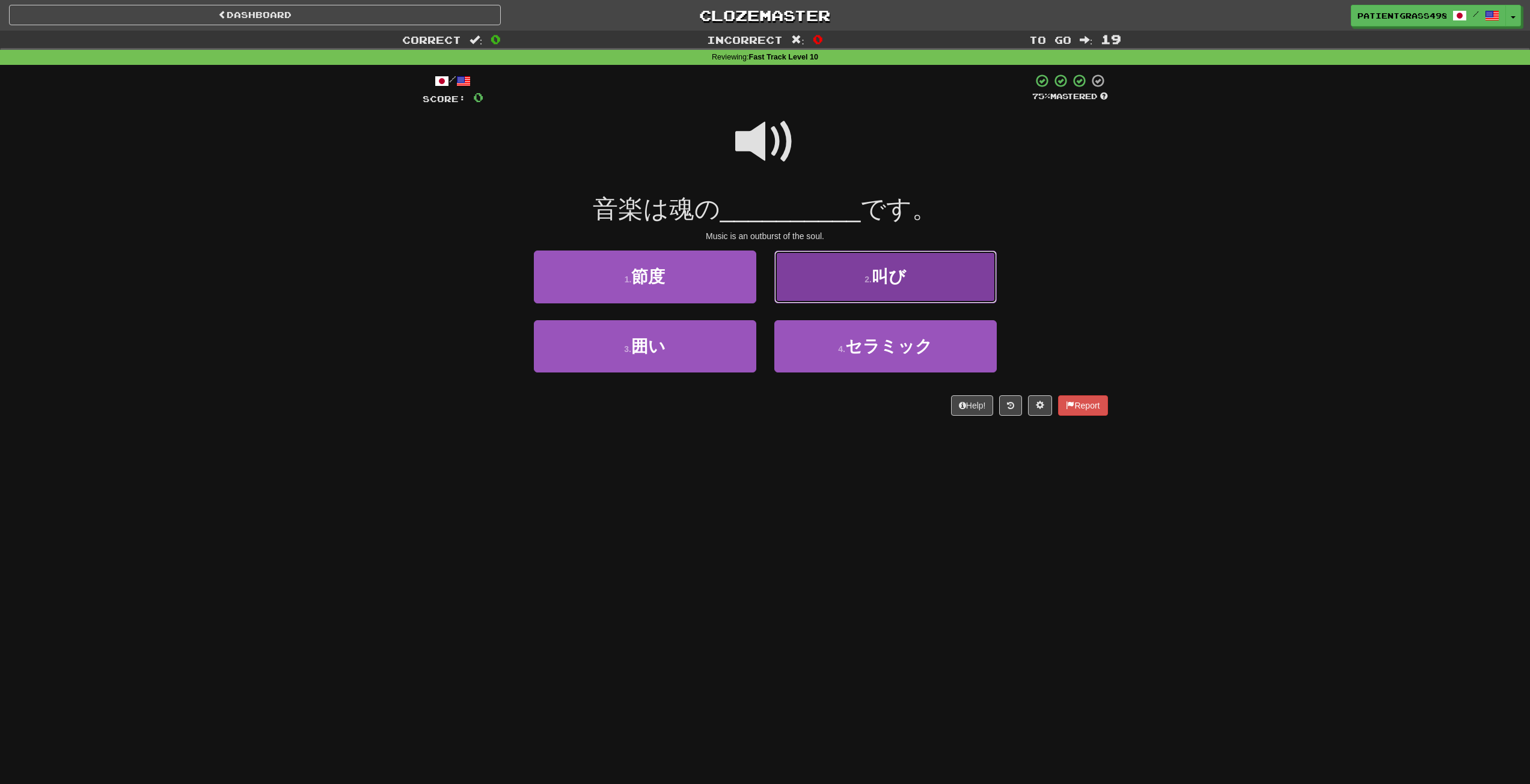
click at [858, 268] on button "2 . 叫び" at bounding box center [886, 276] width 223 height 52
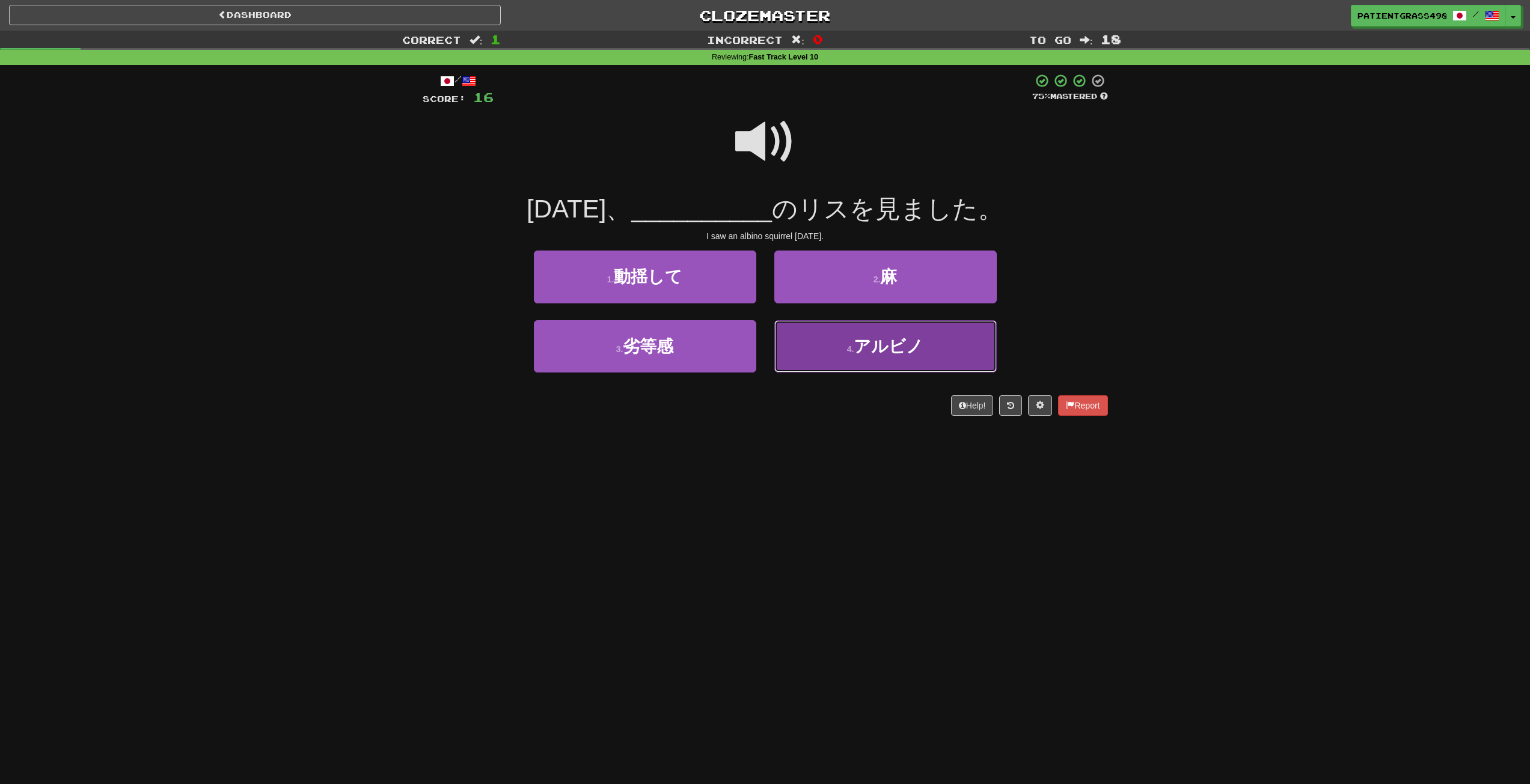
click at [841, 337] on button "4 . アルビノ" at bounding box center [886, 346] width 223 height 52
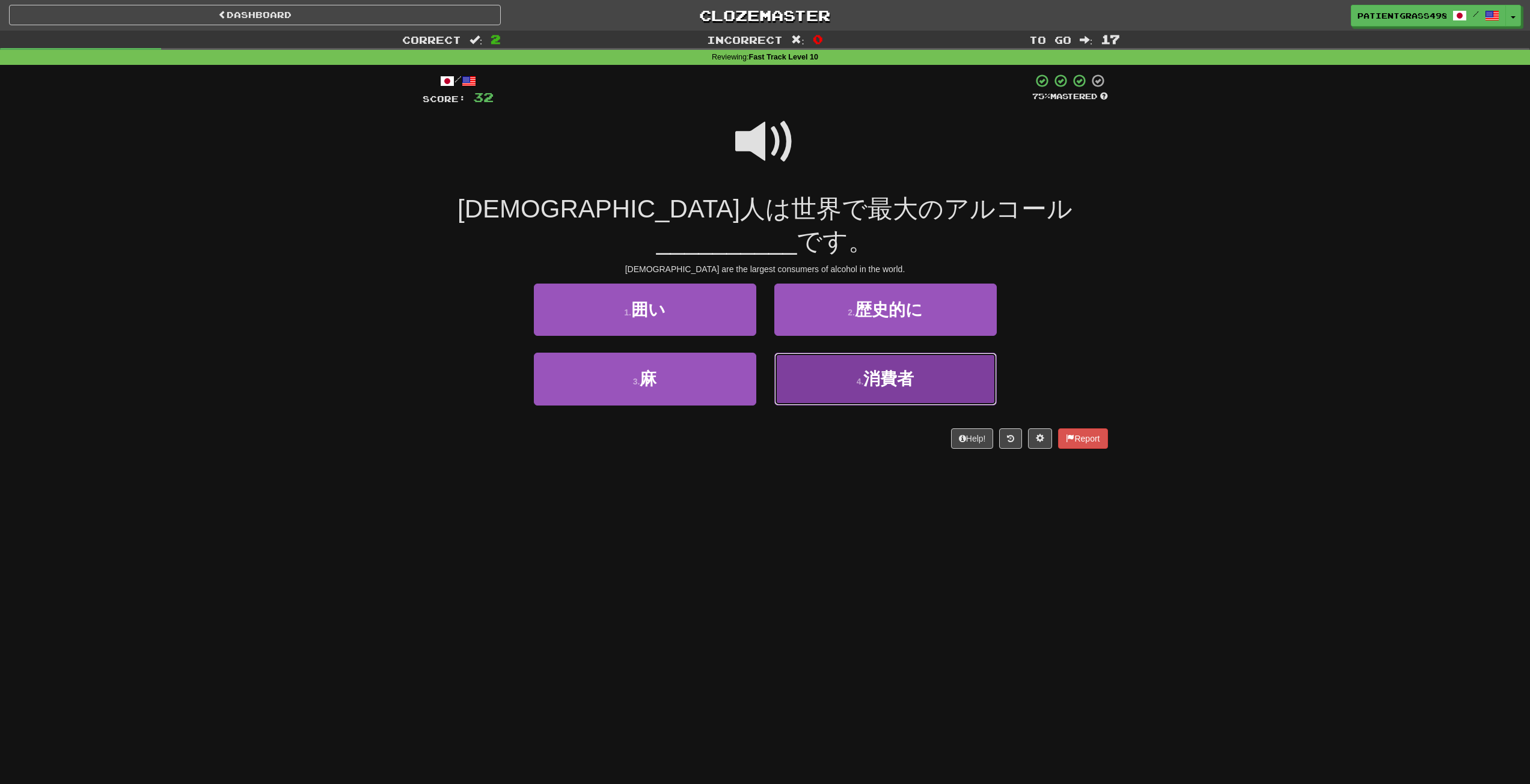
click at [793, 352] on button "4 . 消費者" at bounding box center [886, 378] width 223 height 52
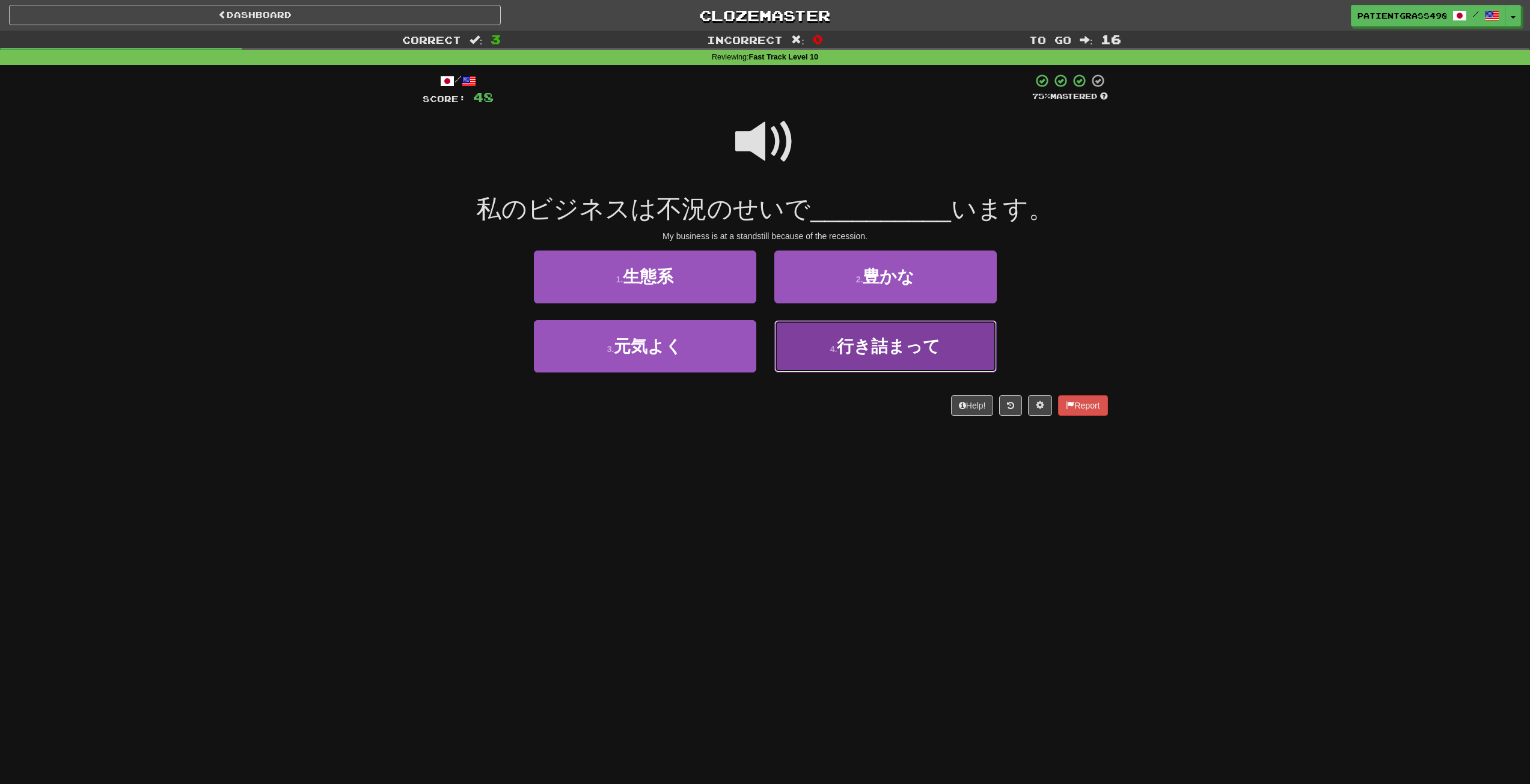
click at [899, 355] on button "4 . 行き詰まって" at bounding box center [886, 346] width 223 height 52
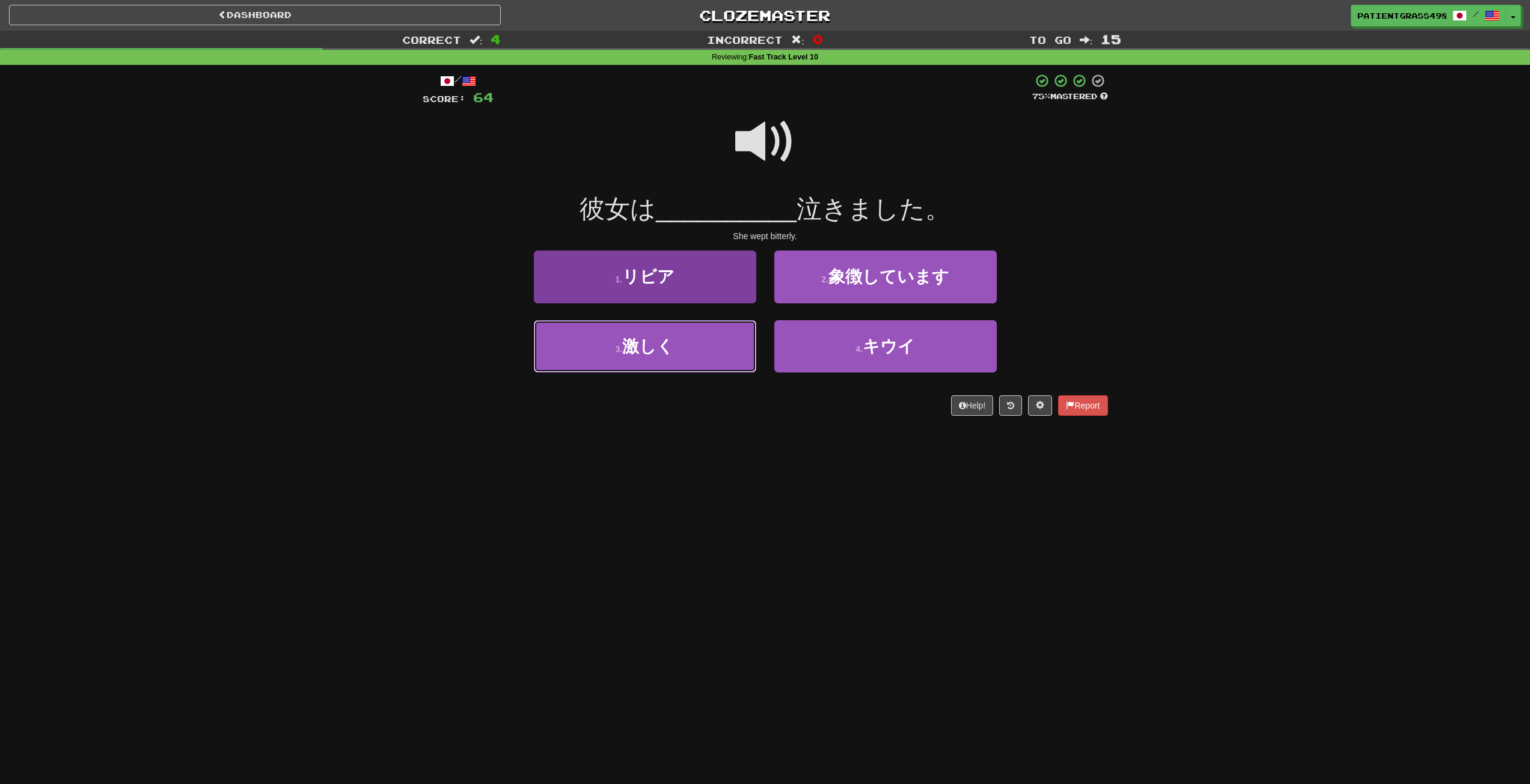
click at [685, 347] on button "3 . 激しく" at bounding box center [645, 346] width 223 height 52
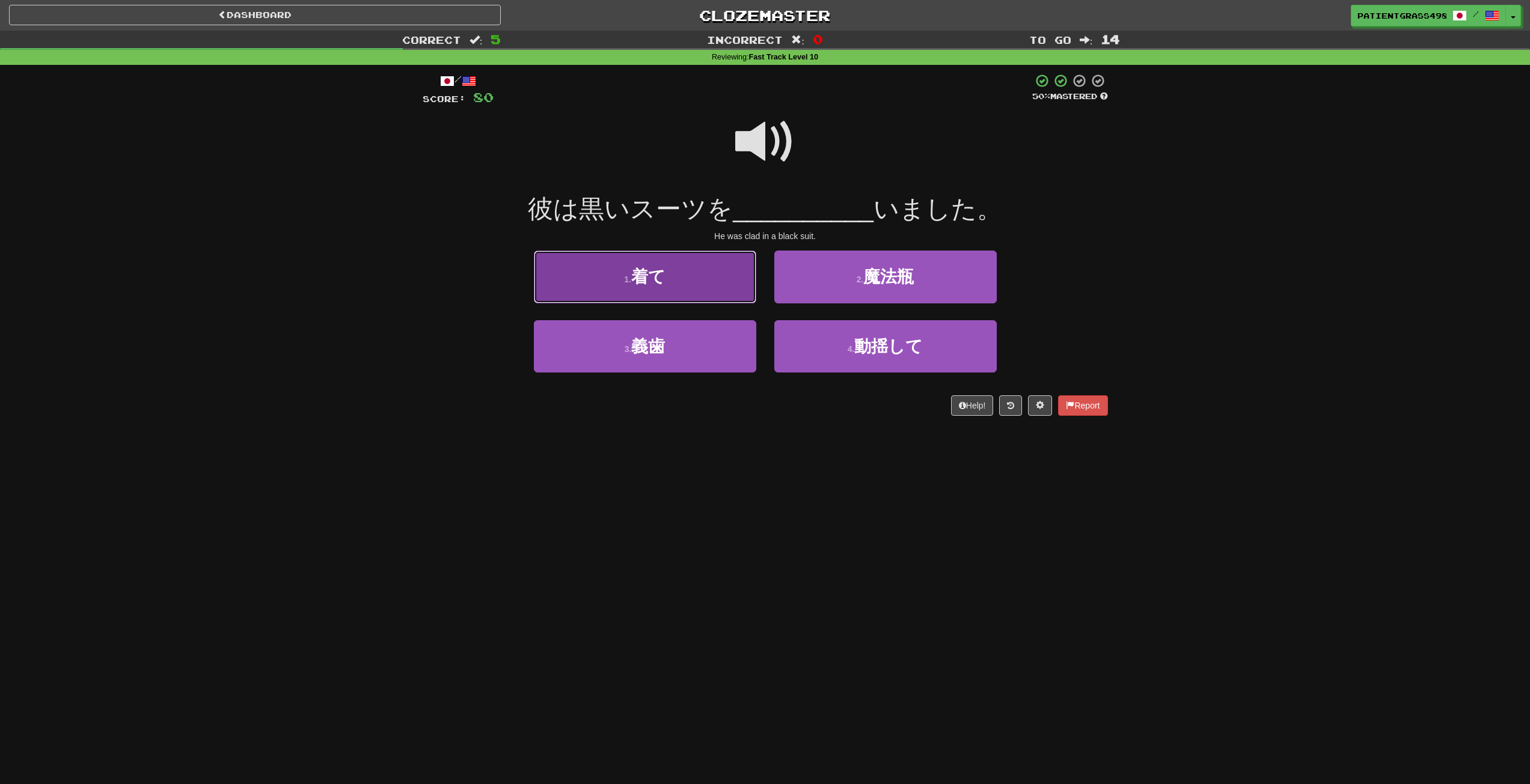
click at [690, 268] on button "1 . 着て" at bounding box center [645, 276] width 223 height 52
click at [677, 268] on button "1 . 恨み" at bounding box center [645, 276] width 223 height 52
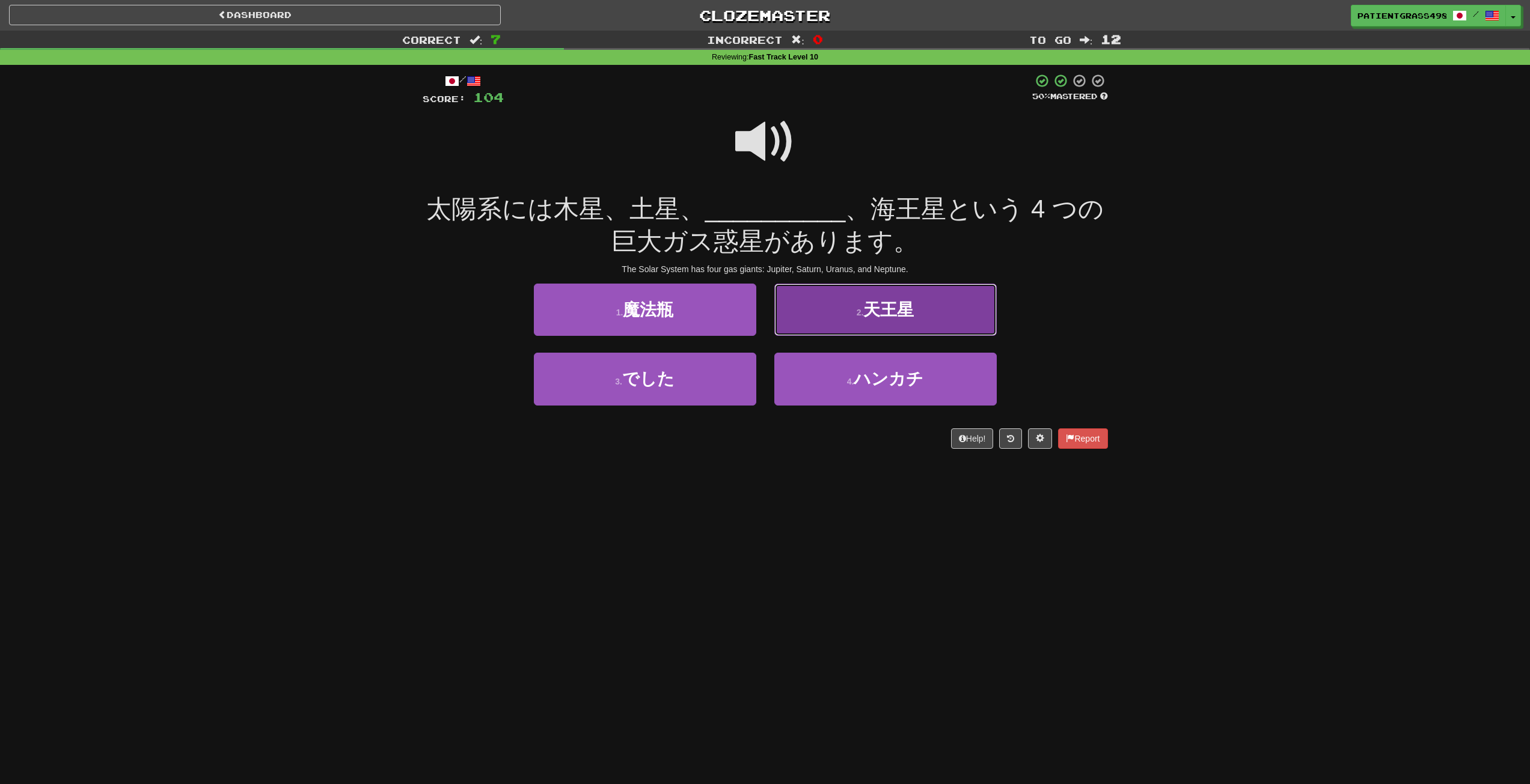
click at [846, 318] on button "2 . 天王星" at bounding box center [886, 310] width 223 height 52
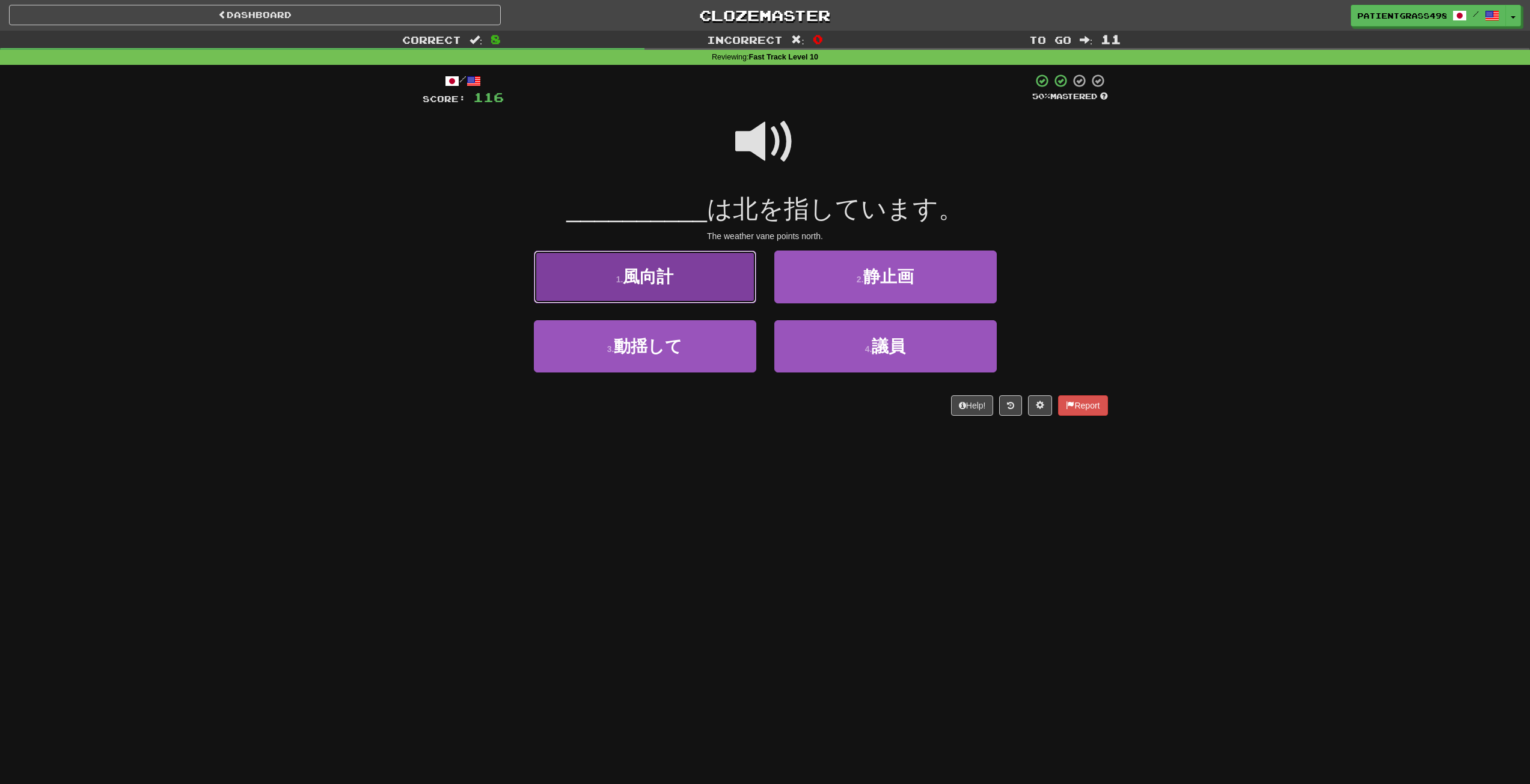
click at [741, 280] on button "1 . 風向計" at bounding box center [645, 276] width 223 height 52
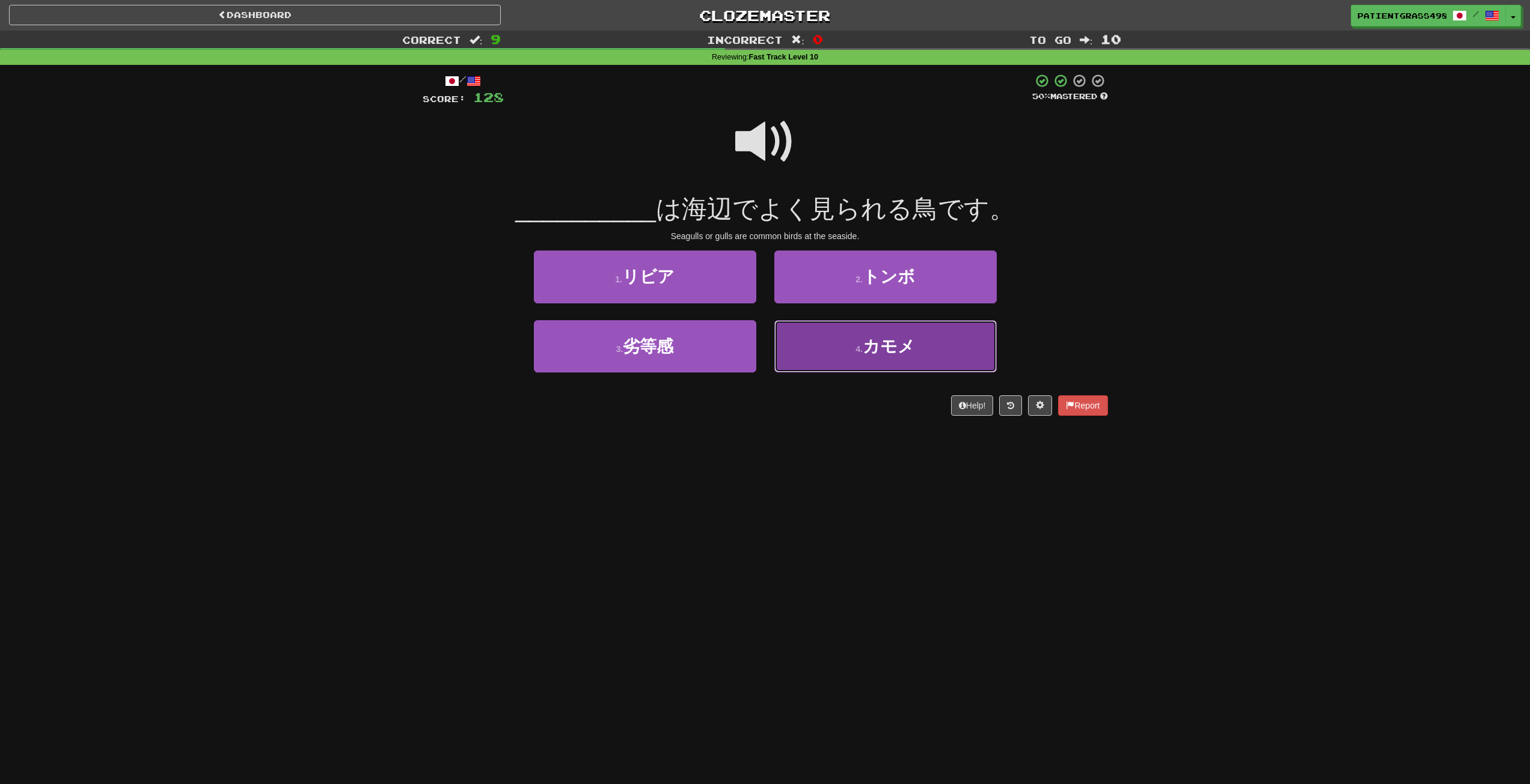
click at [805, 334] on button "4 . カモメ" at bounding box center [886, 346] width 223 height 52
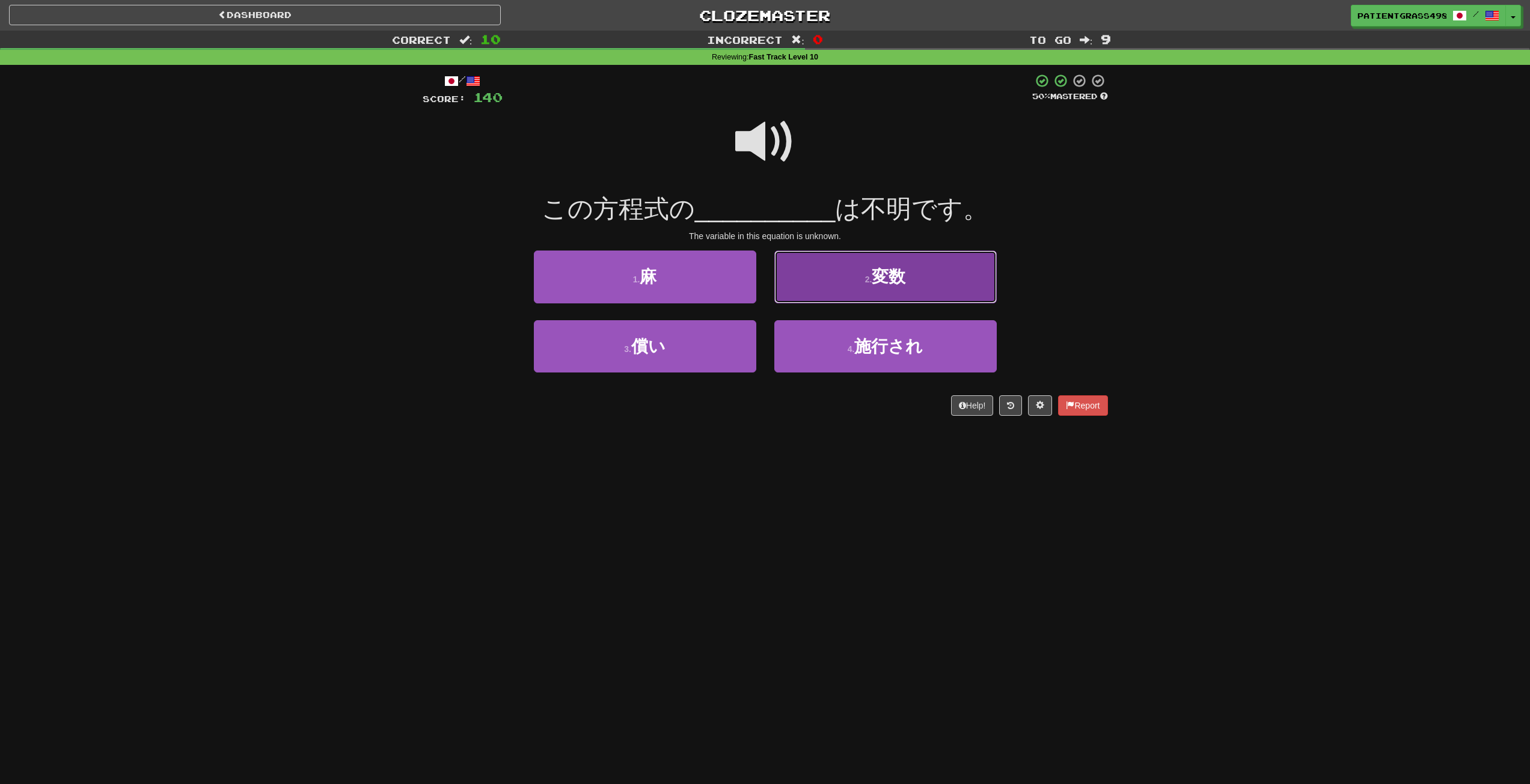
click at [847, 292] on button "2 . 変数" at bounding box center [886, 276] width 223 height 52
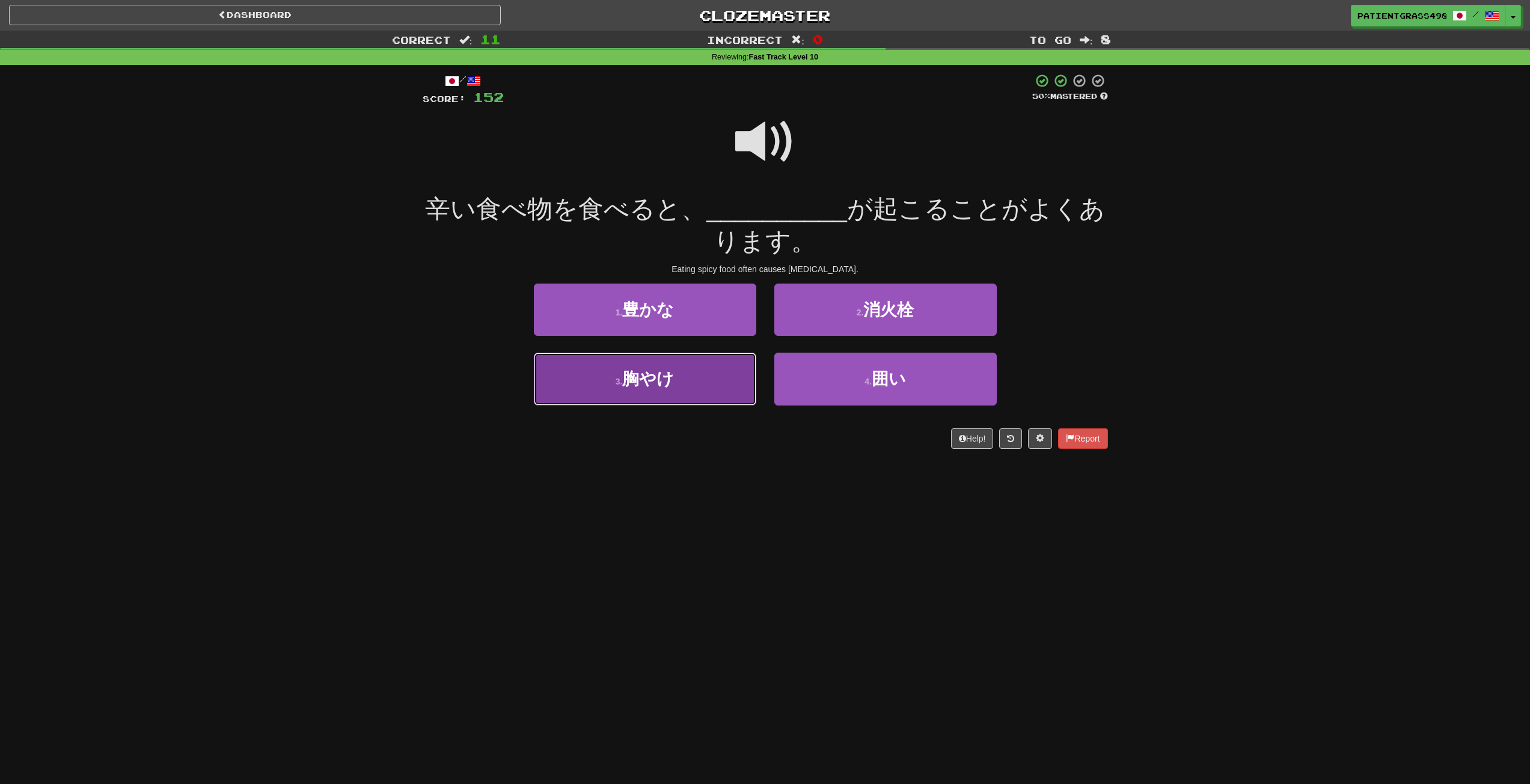
click at [730, 369] on button "3 . 胸やけ" at bounding box center [645, 378] width 223 height 52
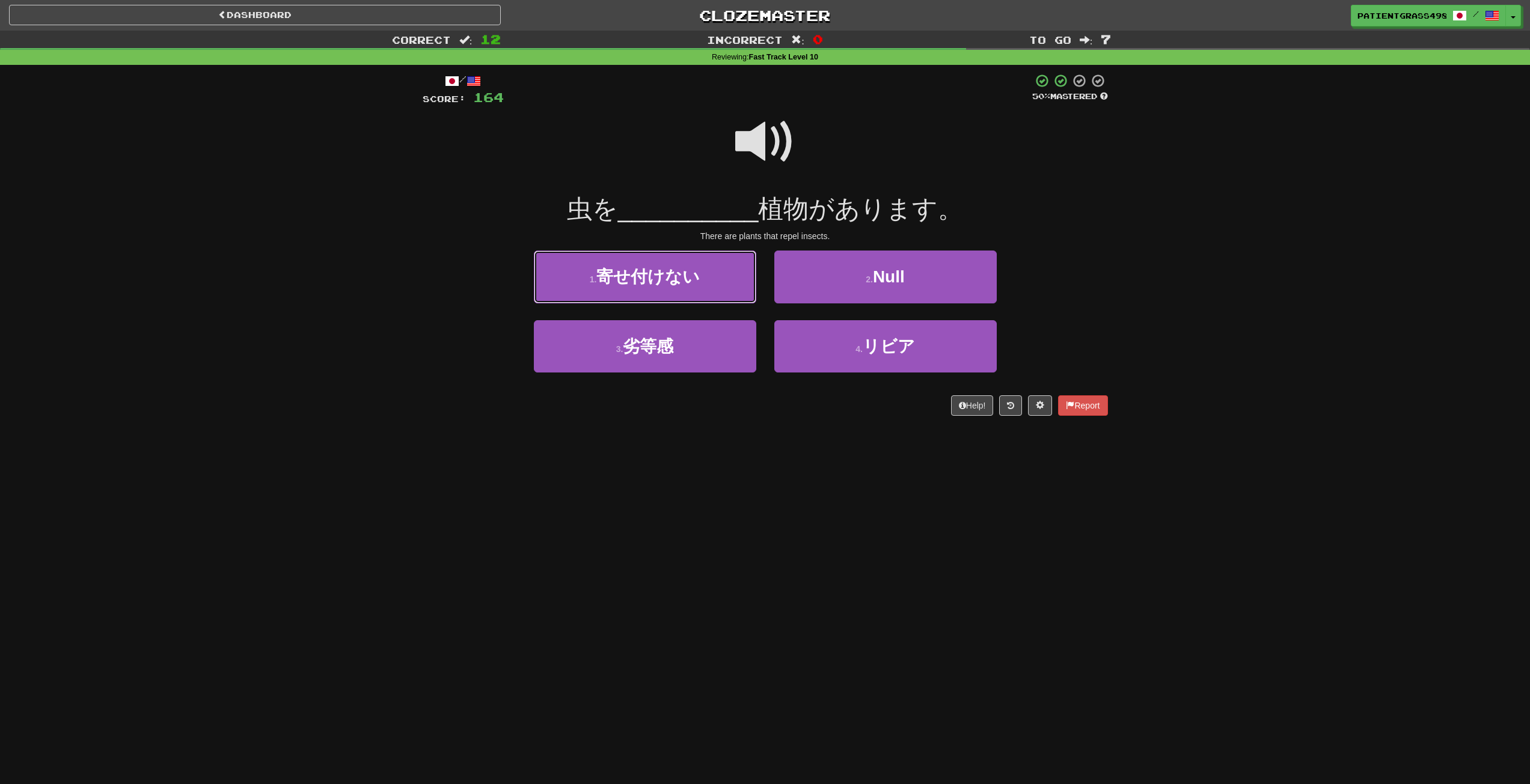
click at [722, 290] on button "1 . 寄せ付けない" at bounding box center [645, 276] width 223 height 52
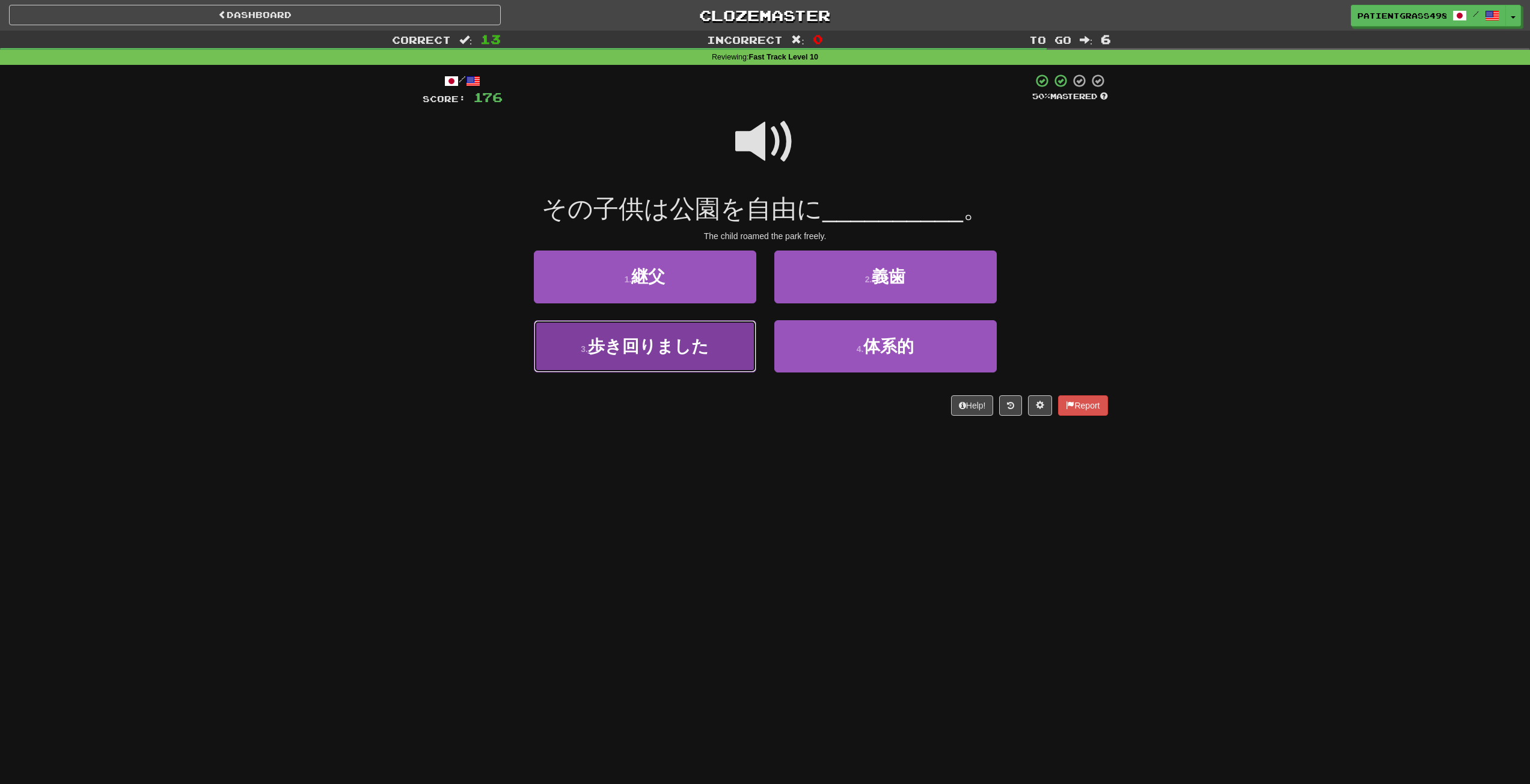
click at [706, 340] on span "歩き回りました" at bounding box center [647, 346] width 121 height 19
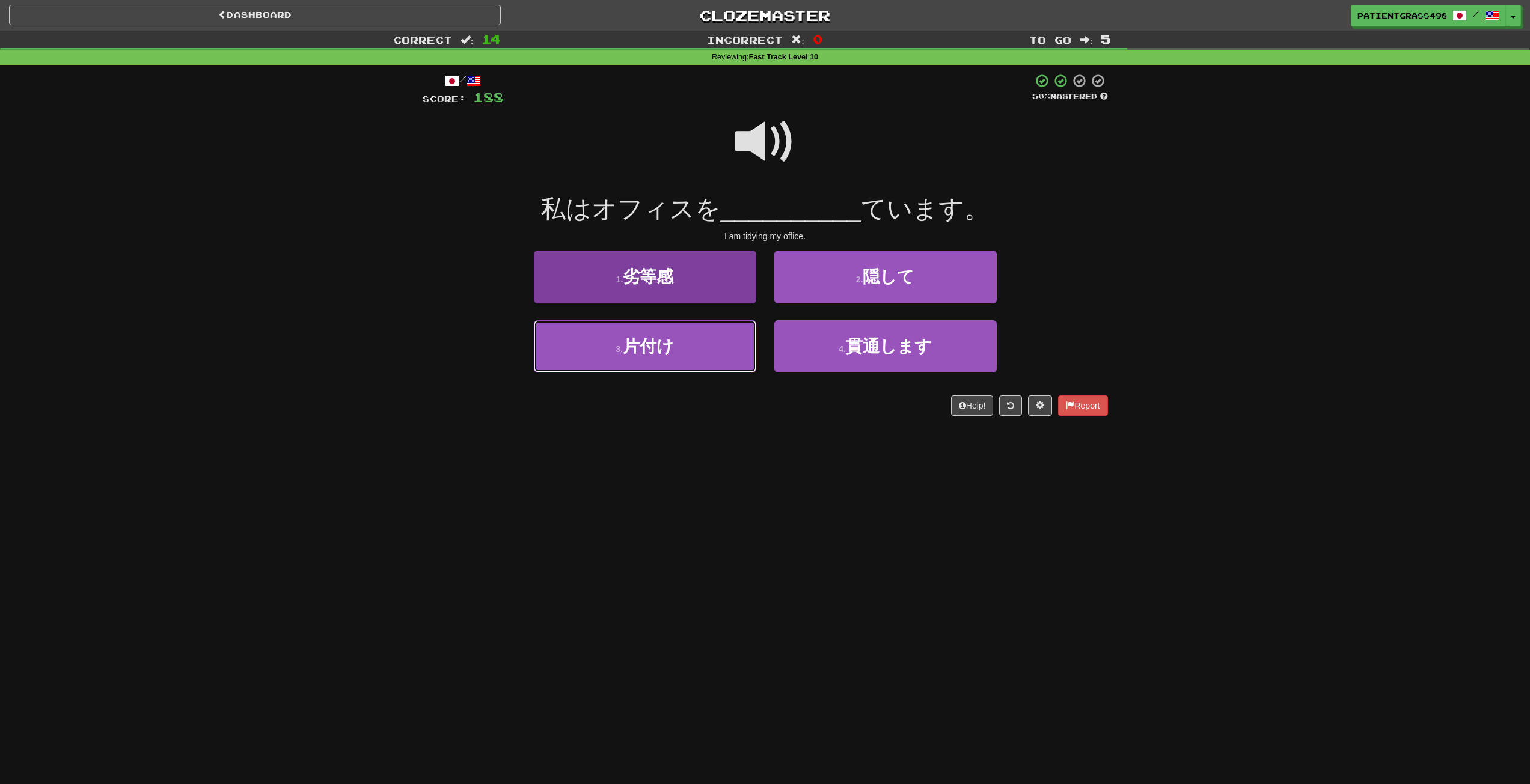
click at [725, 367] on button "3 . 片付け" at bounding box center [645, 346] width 223 height 52
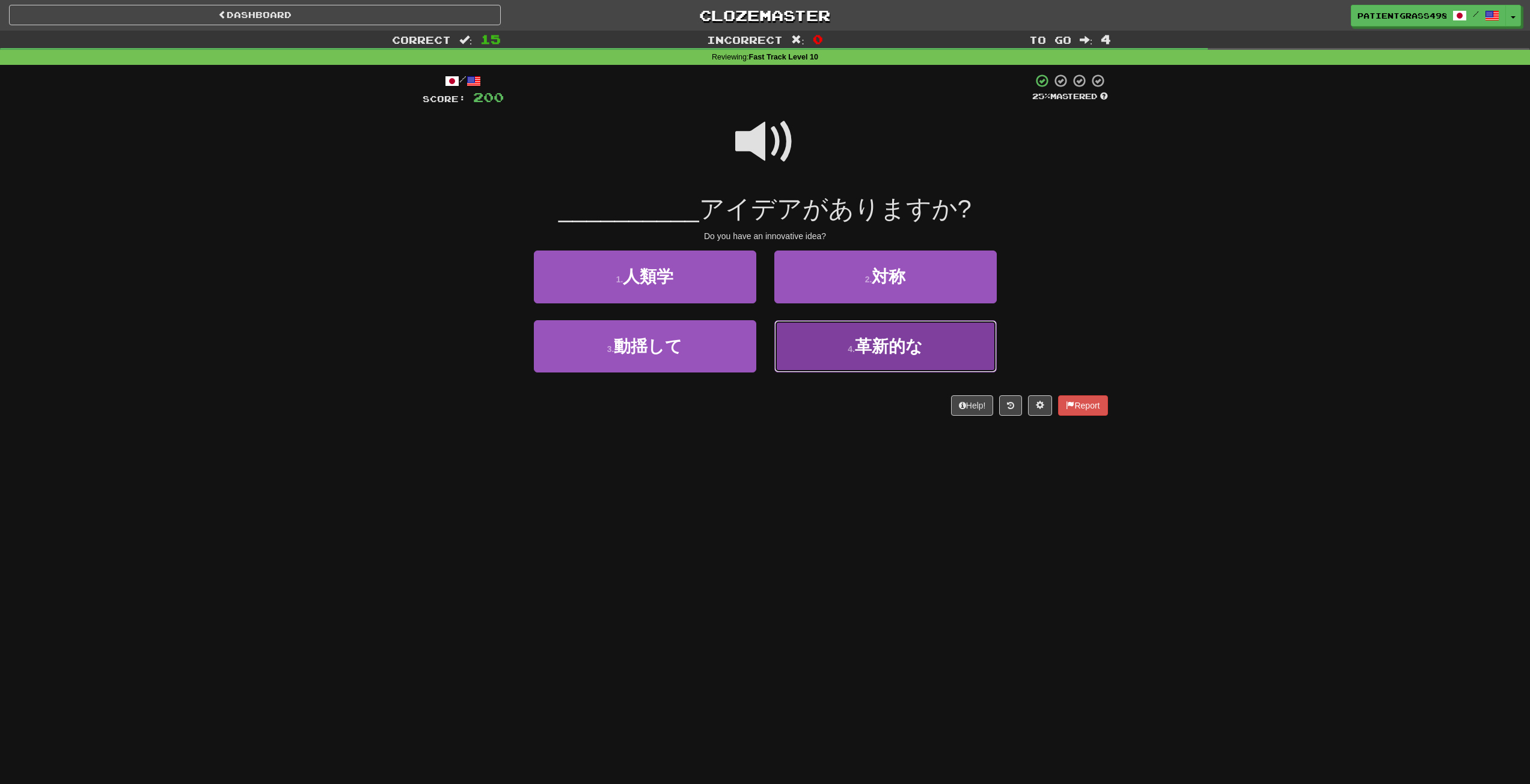
click at [897, 360] on button "4 . 革新的な" at bounding box center [886, 346] width 223 height 52
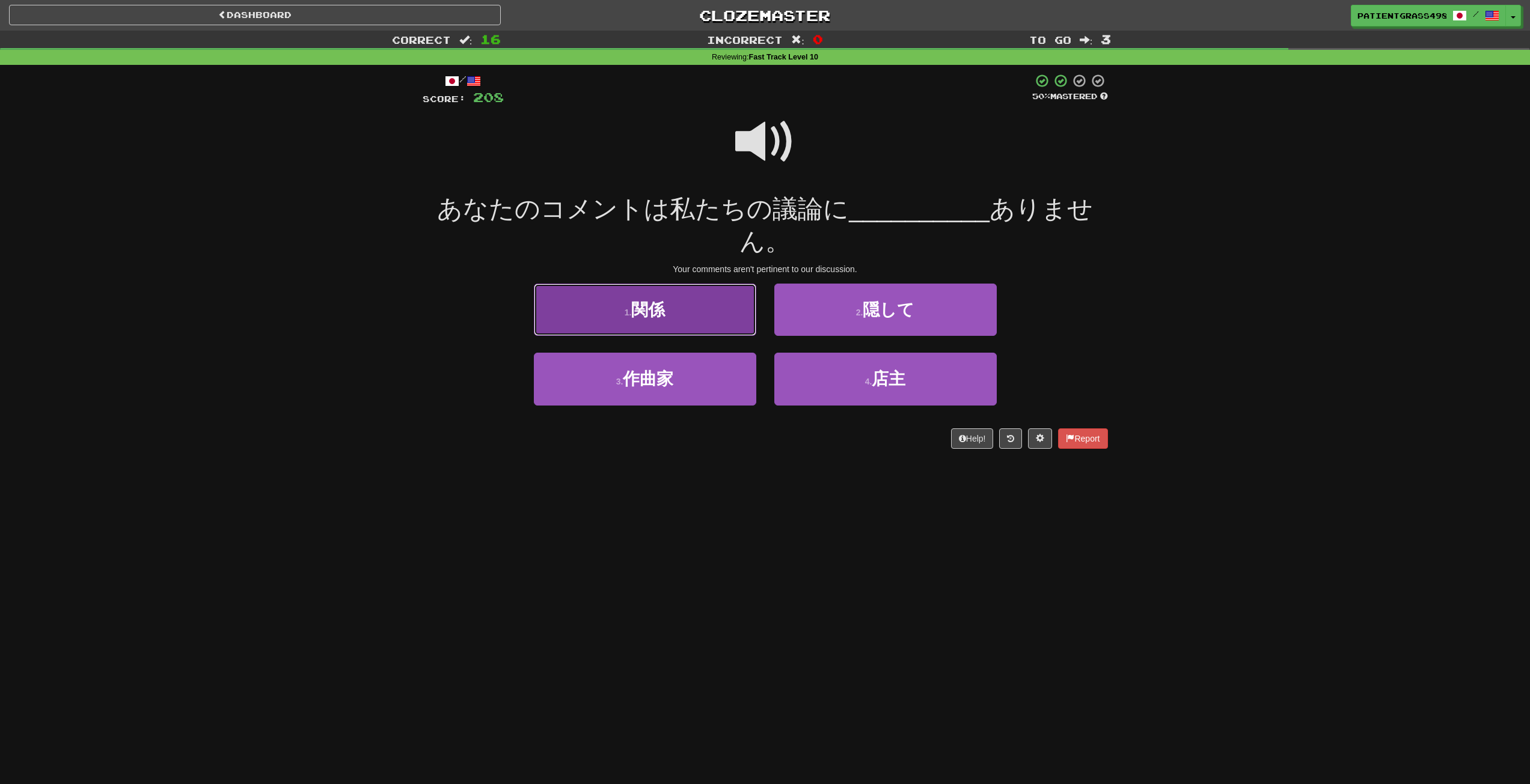
click at [735, 324] on button "1 . 関係" at bounding box center [645, 310] width 223 height 52
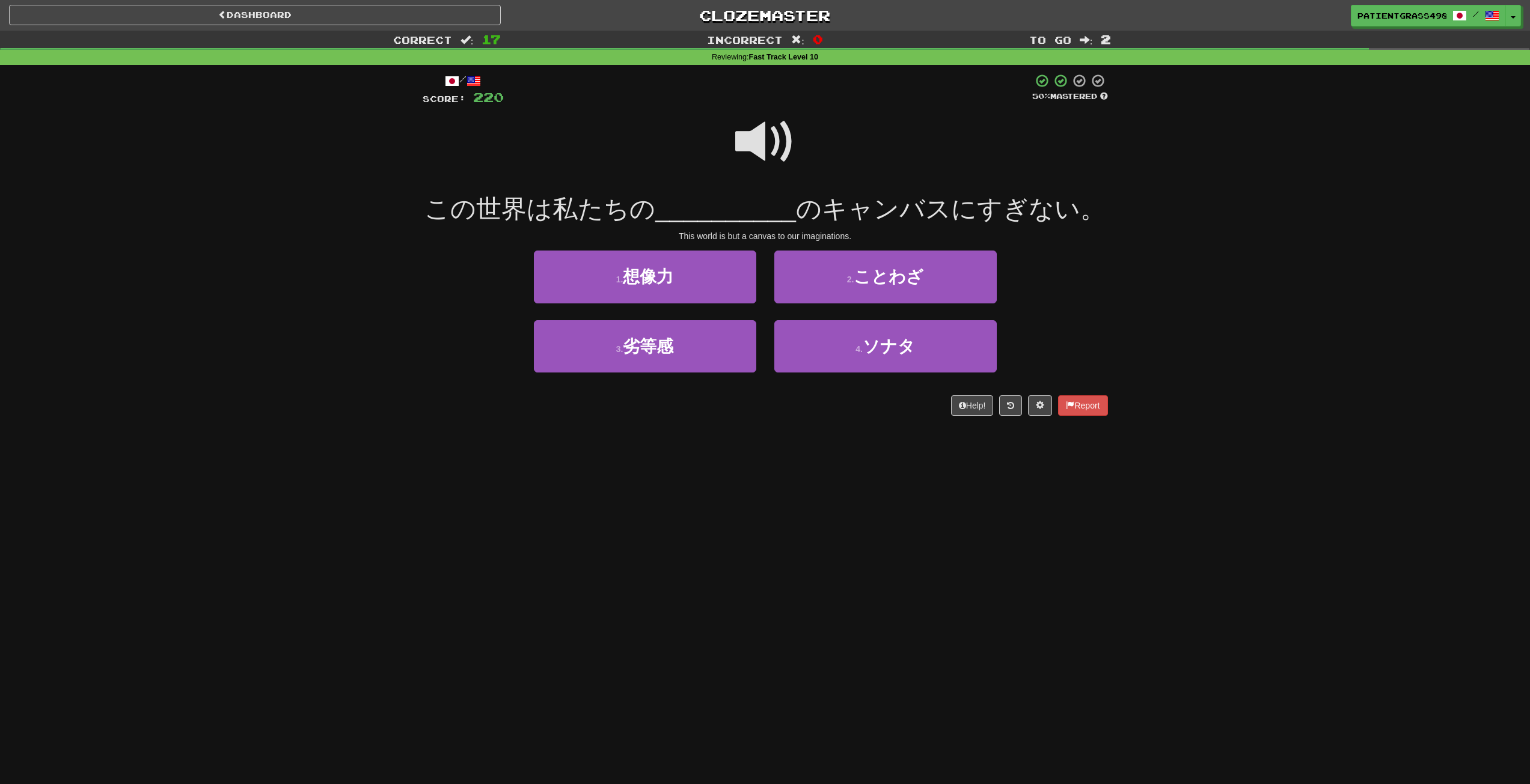
click at [739, 310] on div "1 . 想像力" at bounding box center [644, 285] width 240 height 69
click at [742, 297] on button "1 . 想像力" at bounding box center [645, 276] width 223 height 52
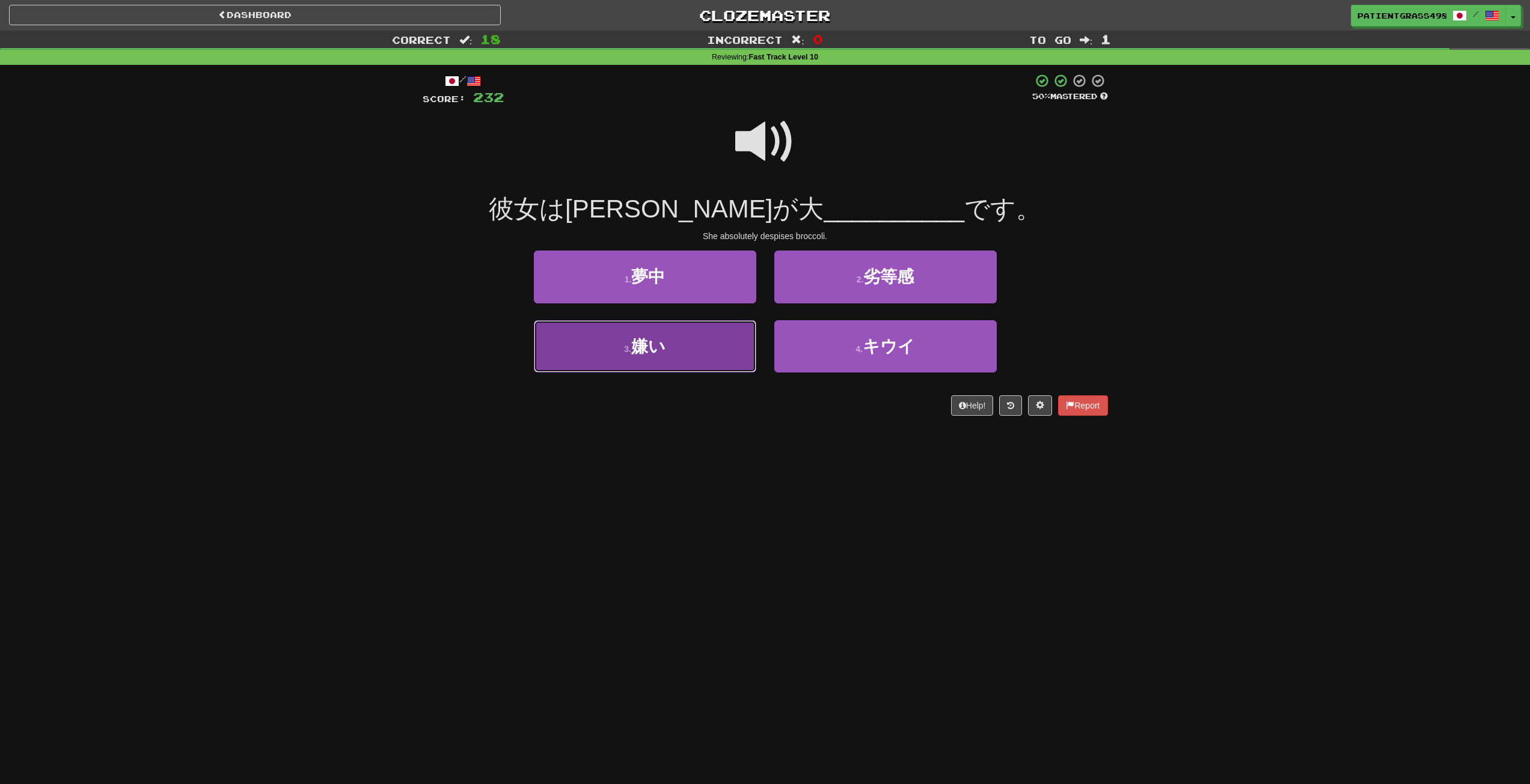
click at [714, 327] on button "3 . 嫌い" at bounding box center [645, 346] width 223 height 52
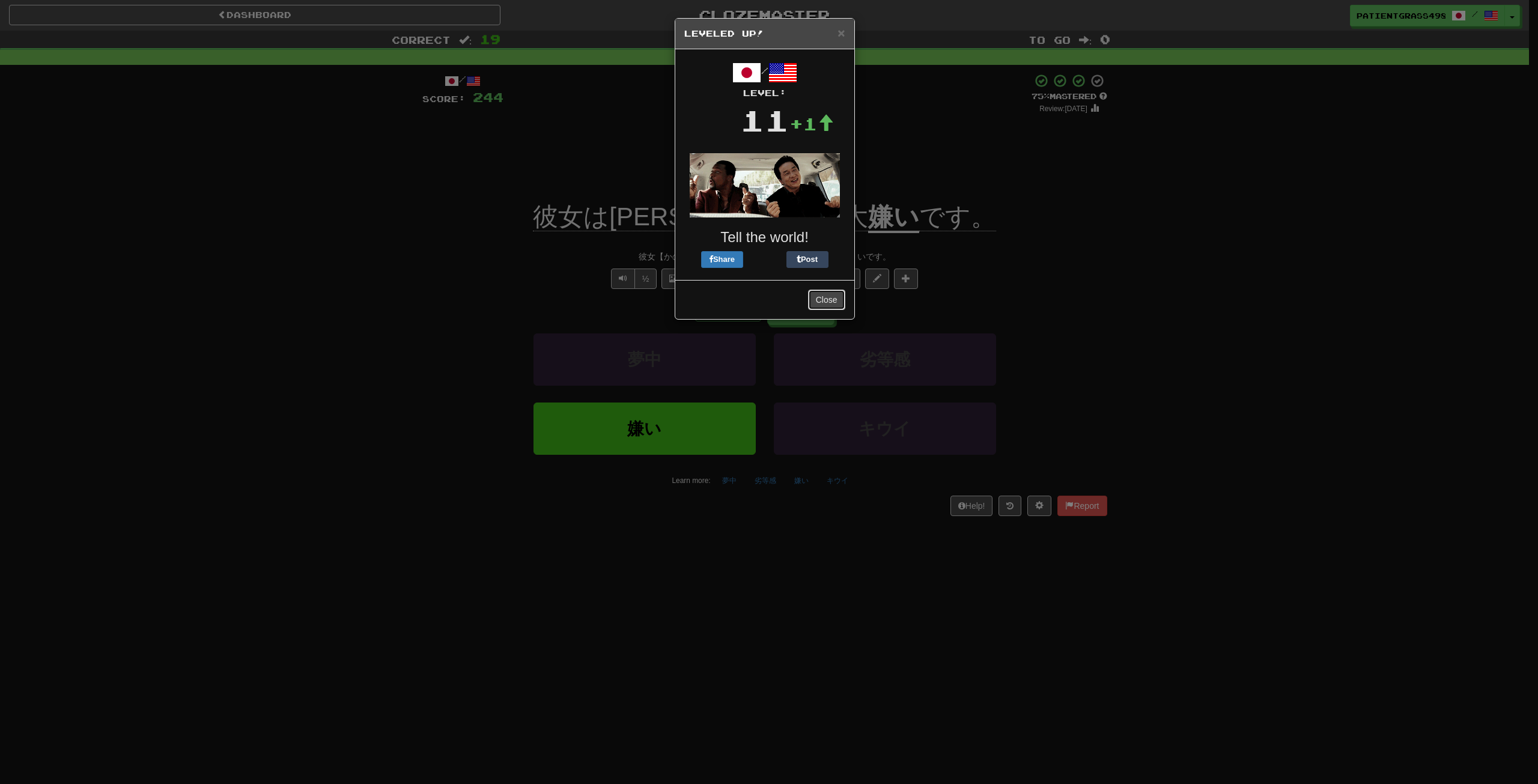
click at [834, 294] on button "Close" at bounding box center [827, 299] width 37 height 20
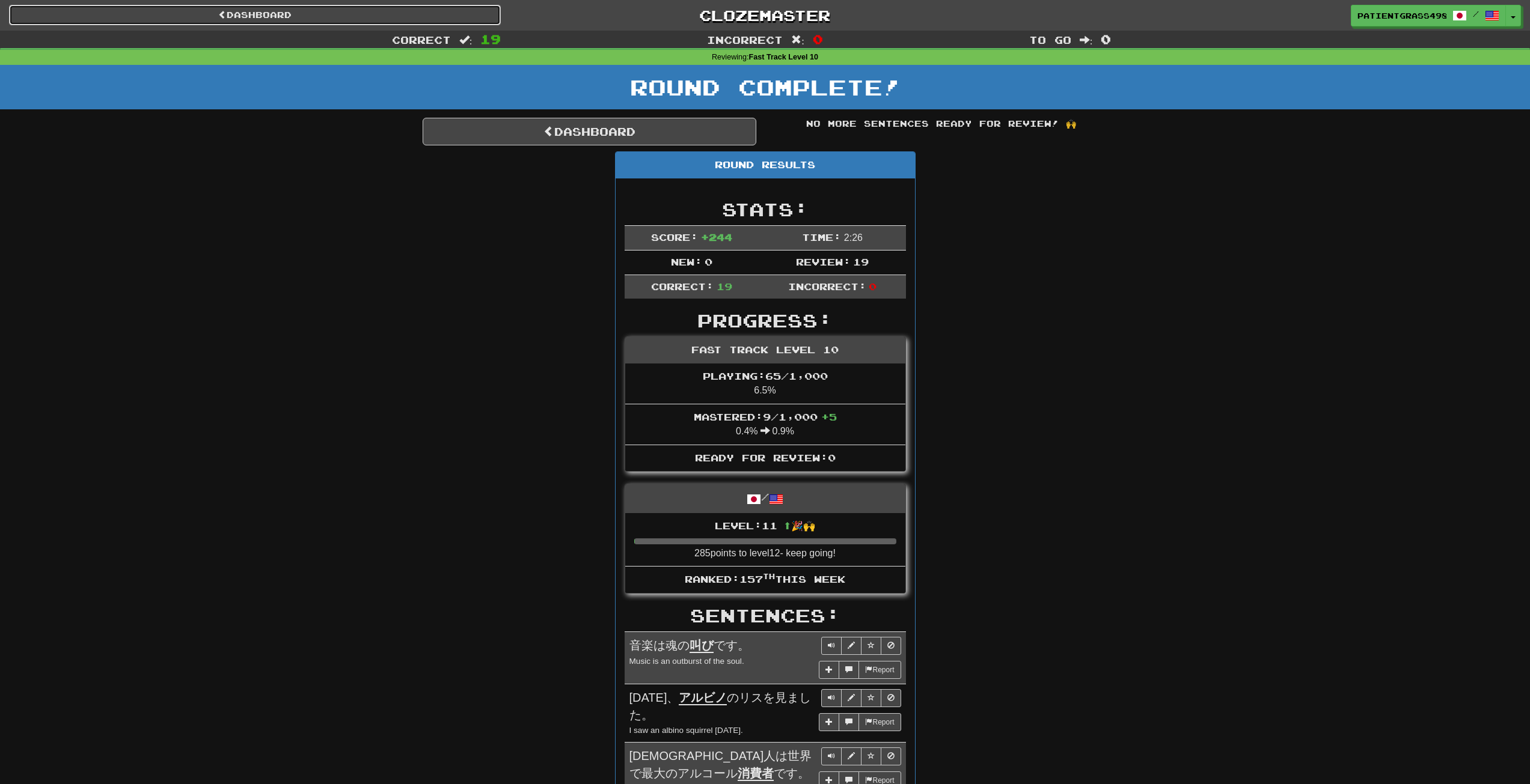
click at [412, 15] on link "Dashboard" at bounding box center [255, 15] width 492 height 20
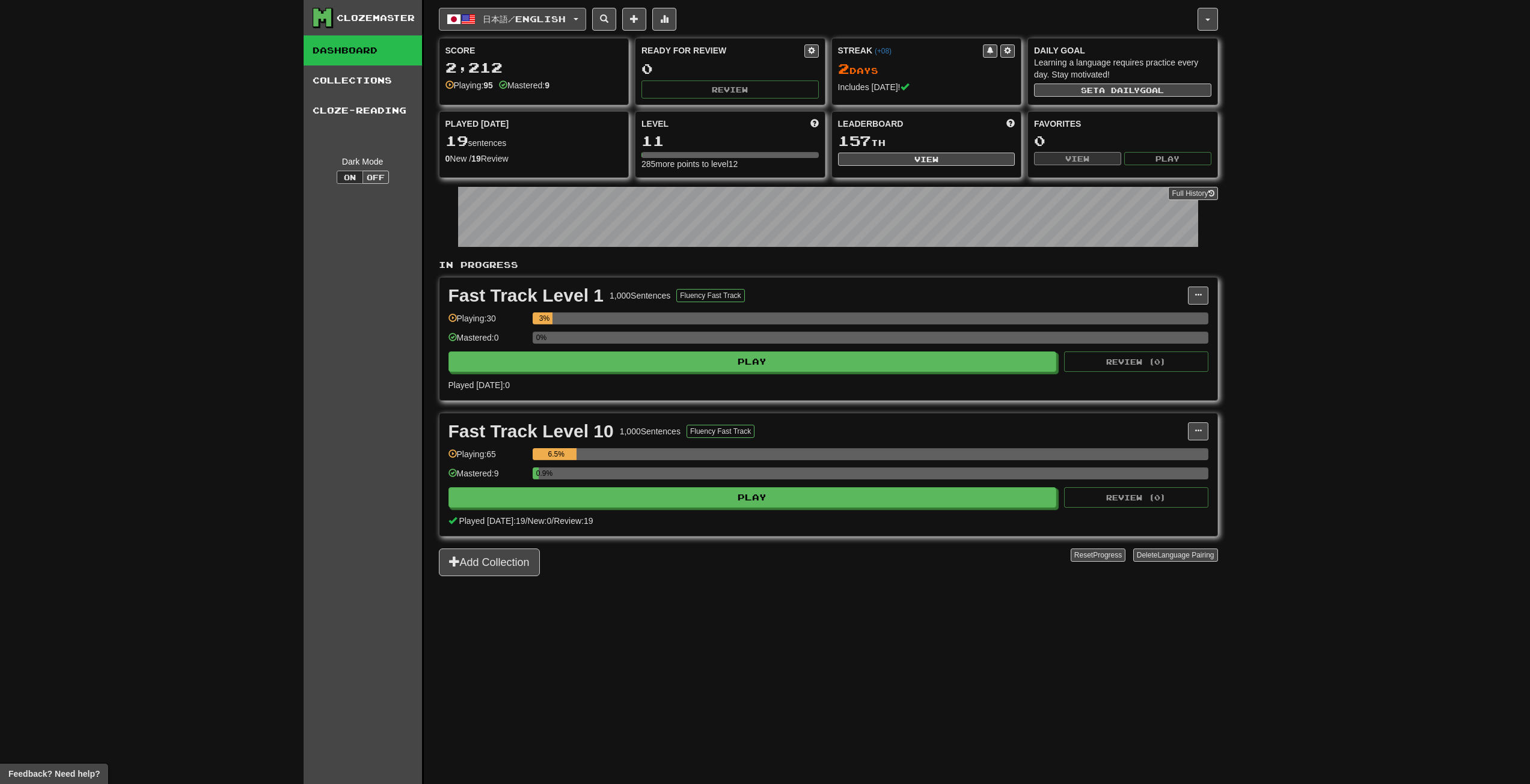
click at [521, 25] on button "日本語 / English" at bounding box center [512, 19] width 147 height 23
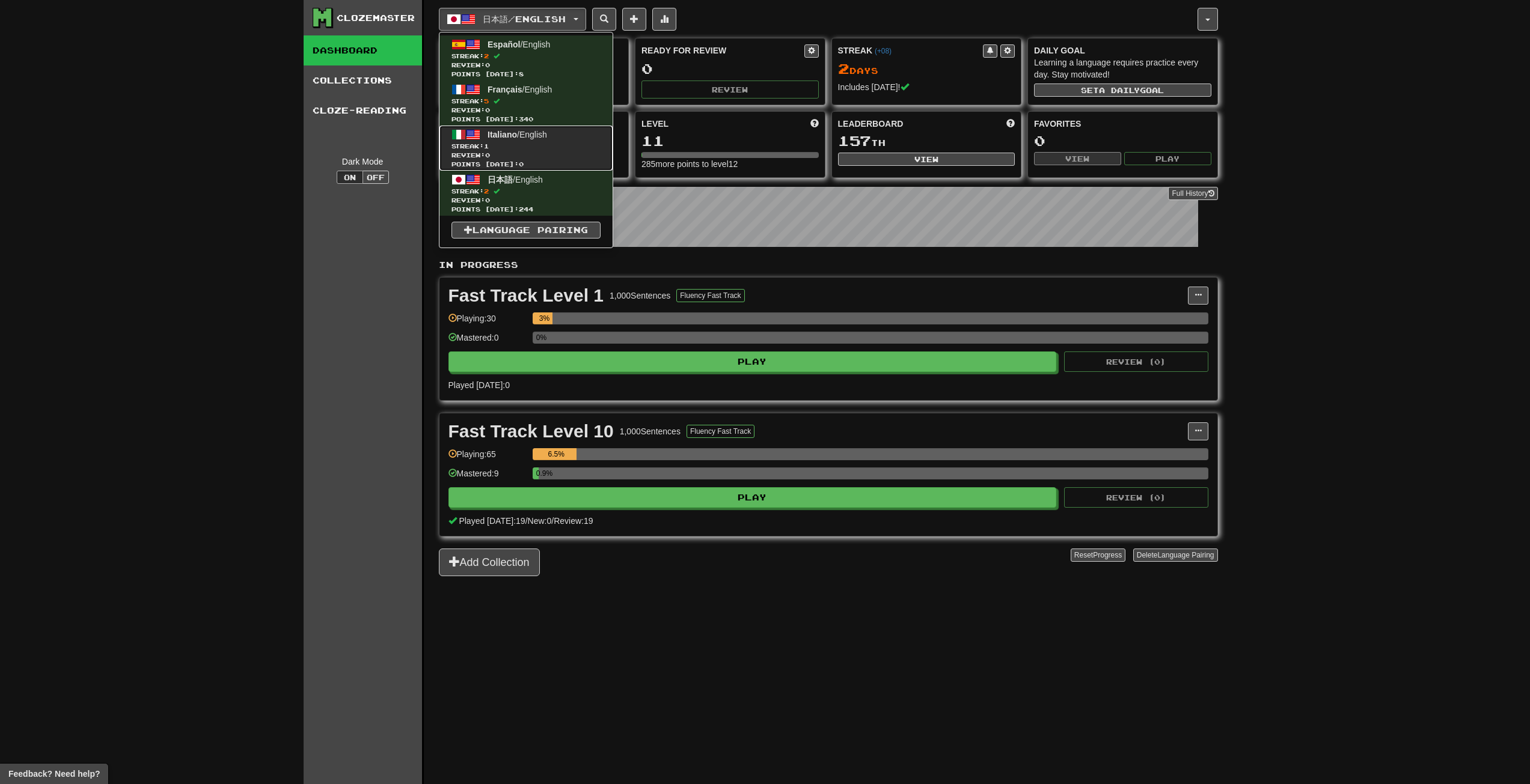
click at [510, 142] on link "Italiano / English Streak: 1 Review: 0 Points [DATE]: 0" at bounding box center [526, 148] width 173 height 45
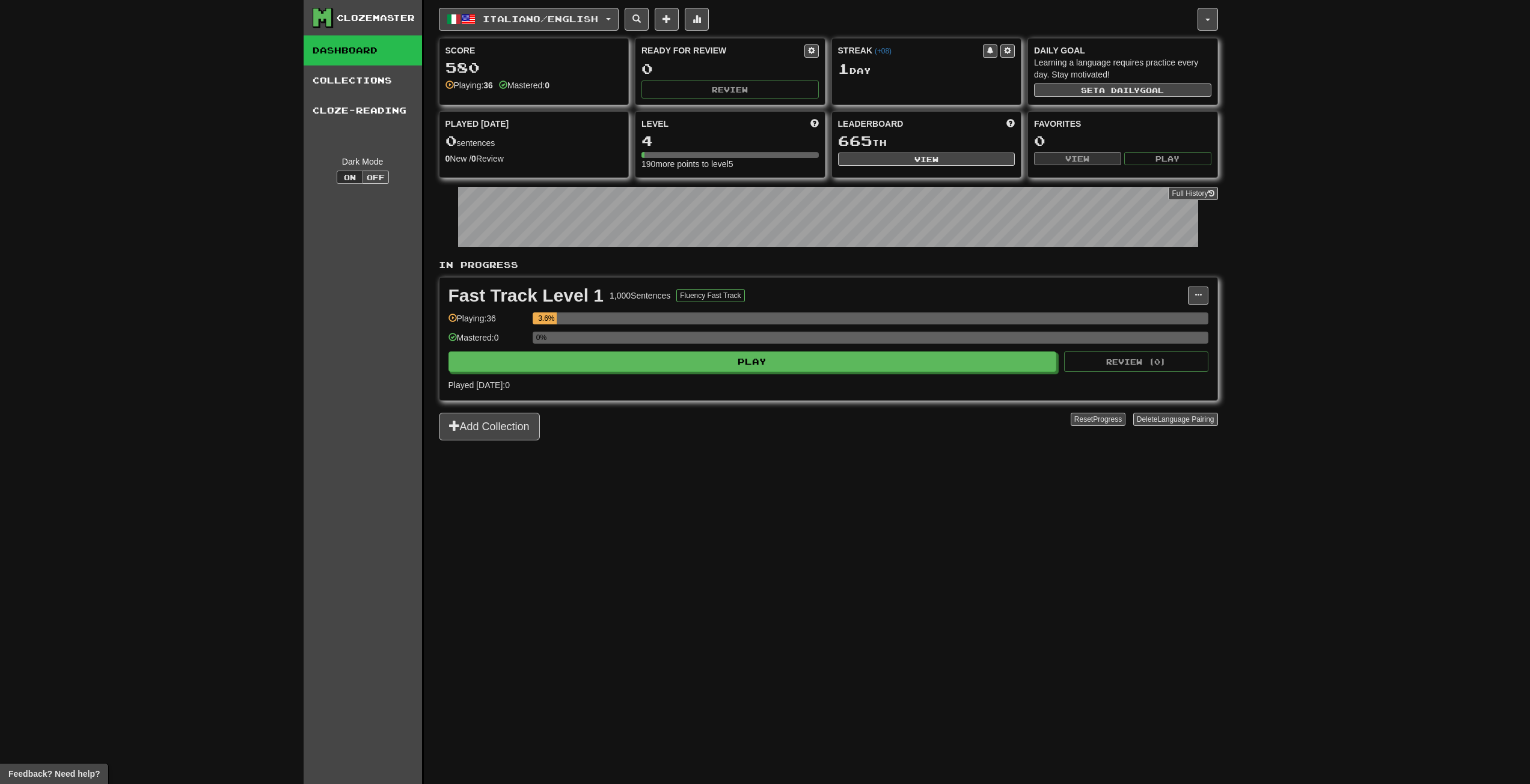
click at [580, 384] on div "Played [DATE]: 0" at bounding box center [828, 384] width 760 height 12
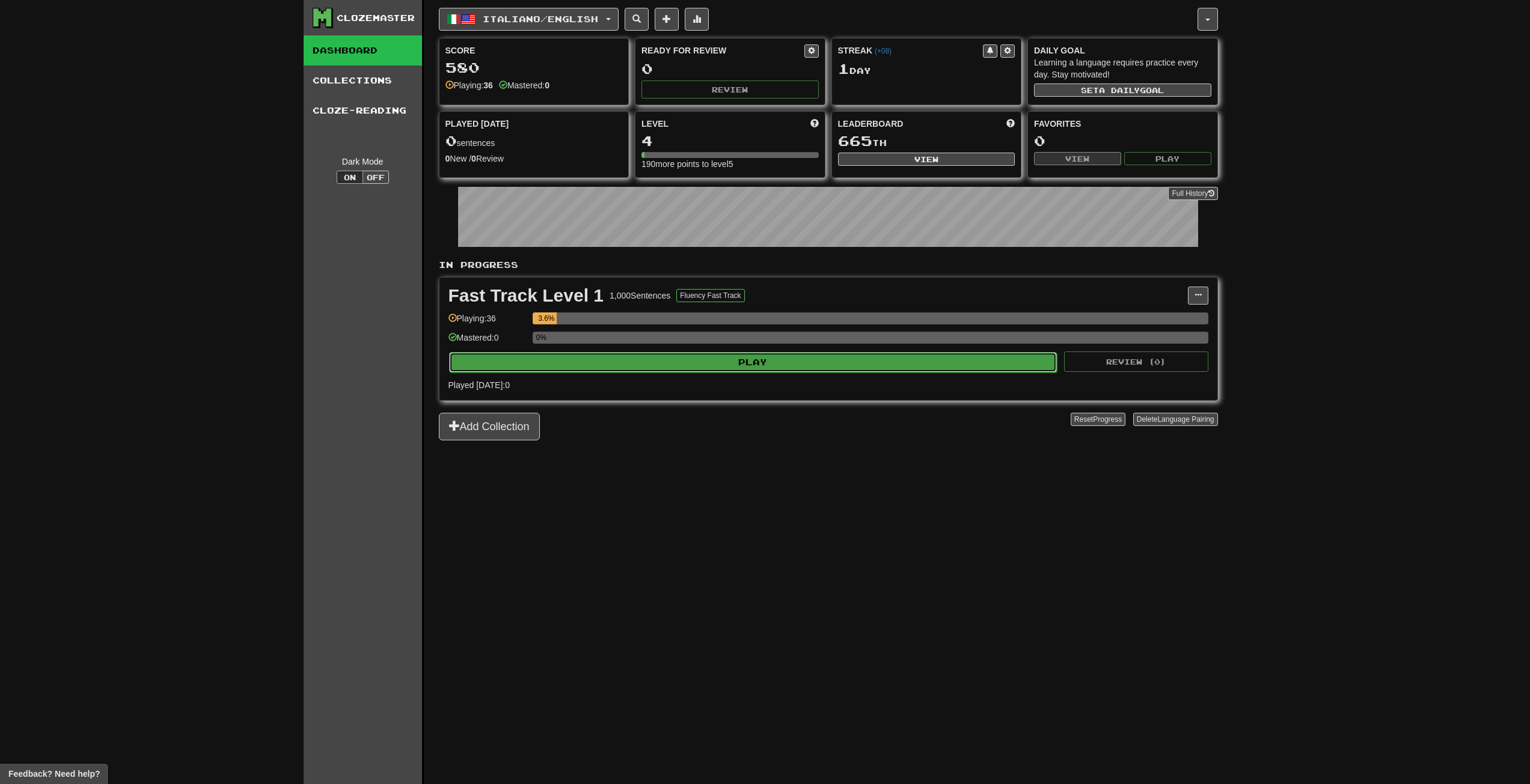
click at [591, 366] on button "Play" at bounding box center [753, 362] width 609 height 20
select select "**"
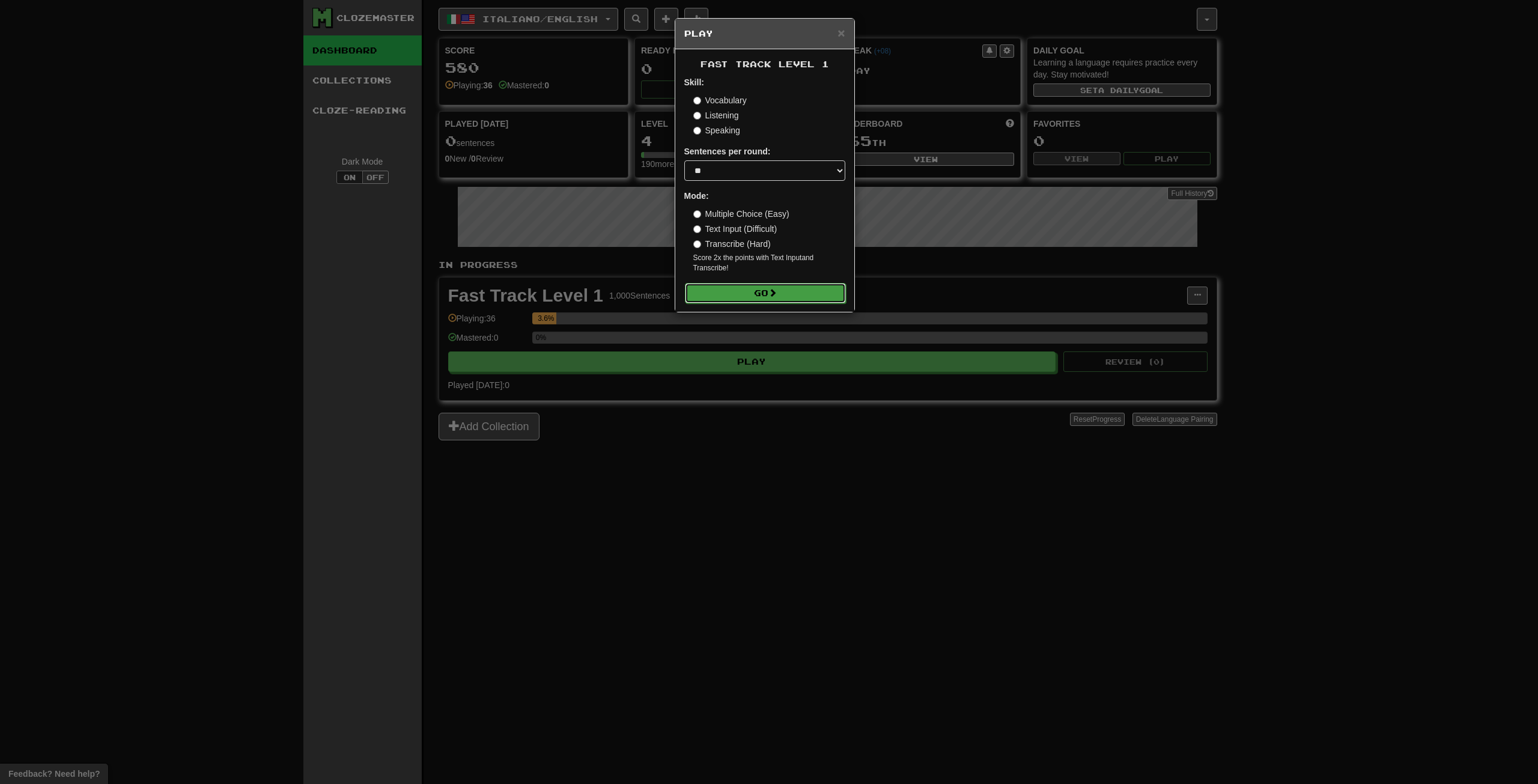
click at [758, 299] on button "Go" at bounding box center [765, 293] width 161 height 20
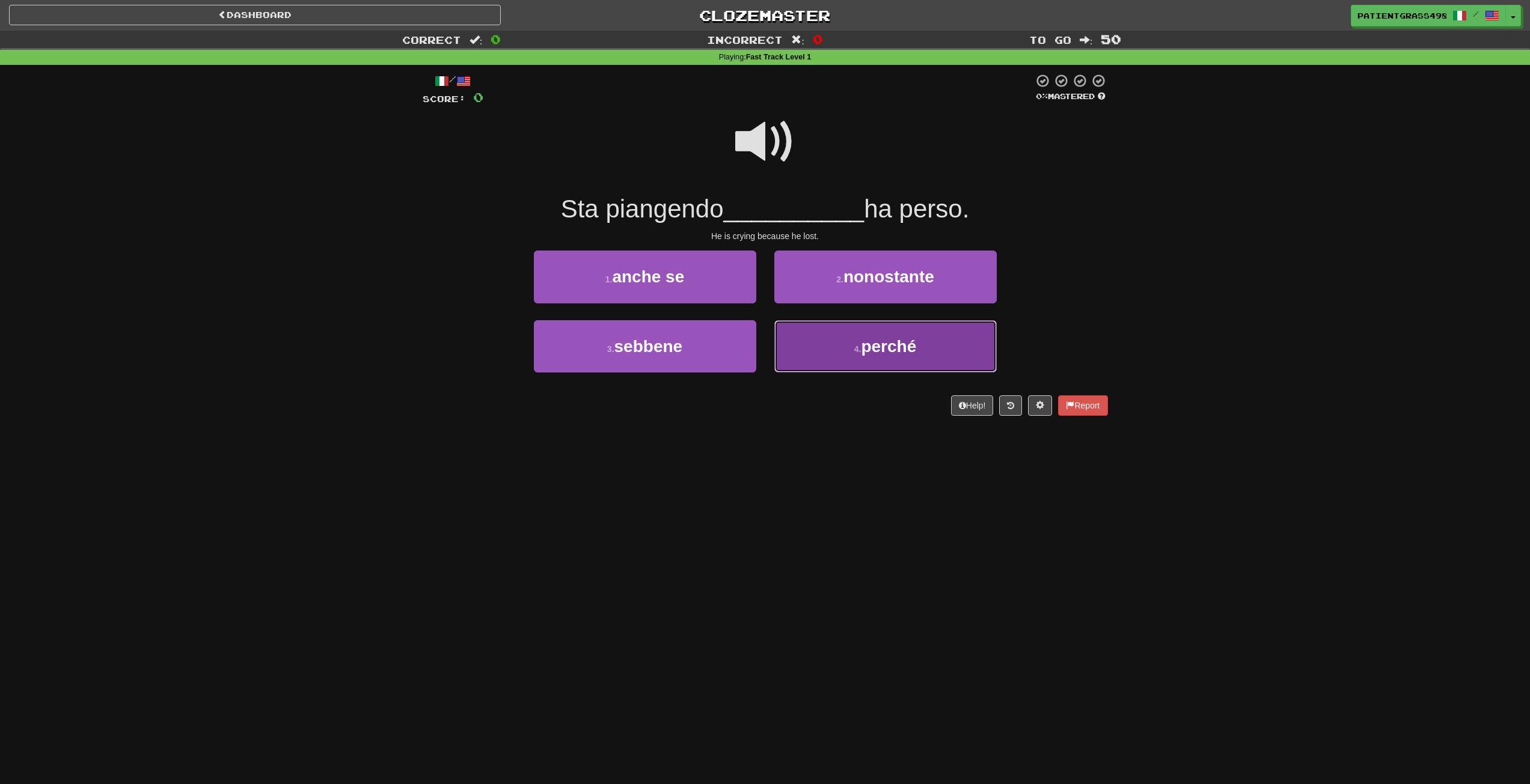
click at [822, 331] on button "4 . perché" at bounding box center [886, 346] width 223 height 52
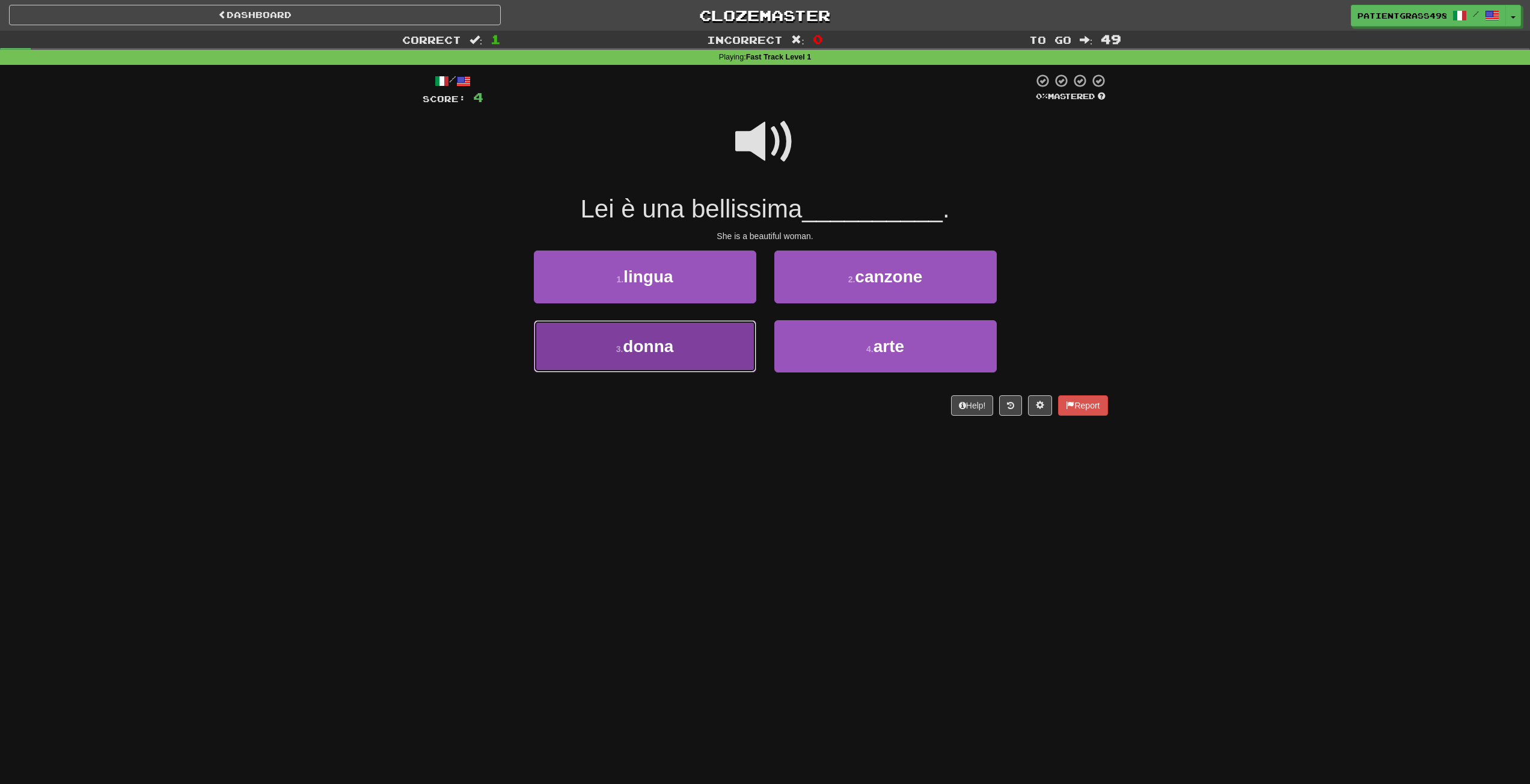
click at [704, 334] on button "3 . donna" at bounding box center [645, 346] width 223 height 52
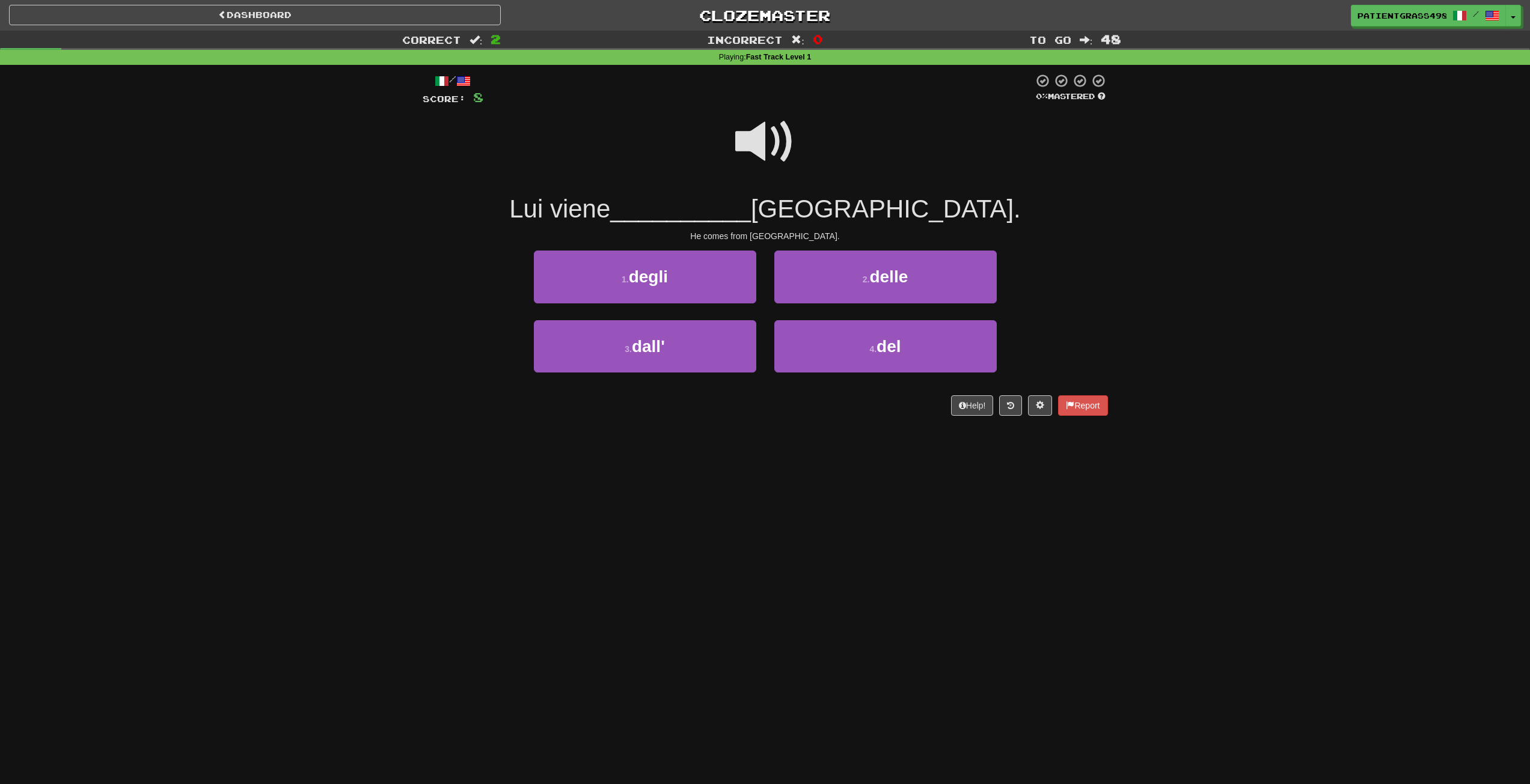
click at [783, 142] on span at bounding box center [765, 142] width 60 height 60
click at [900, 346] on span "del" at bounding box center [888, 346] width 24 height 19
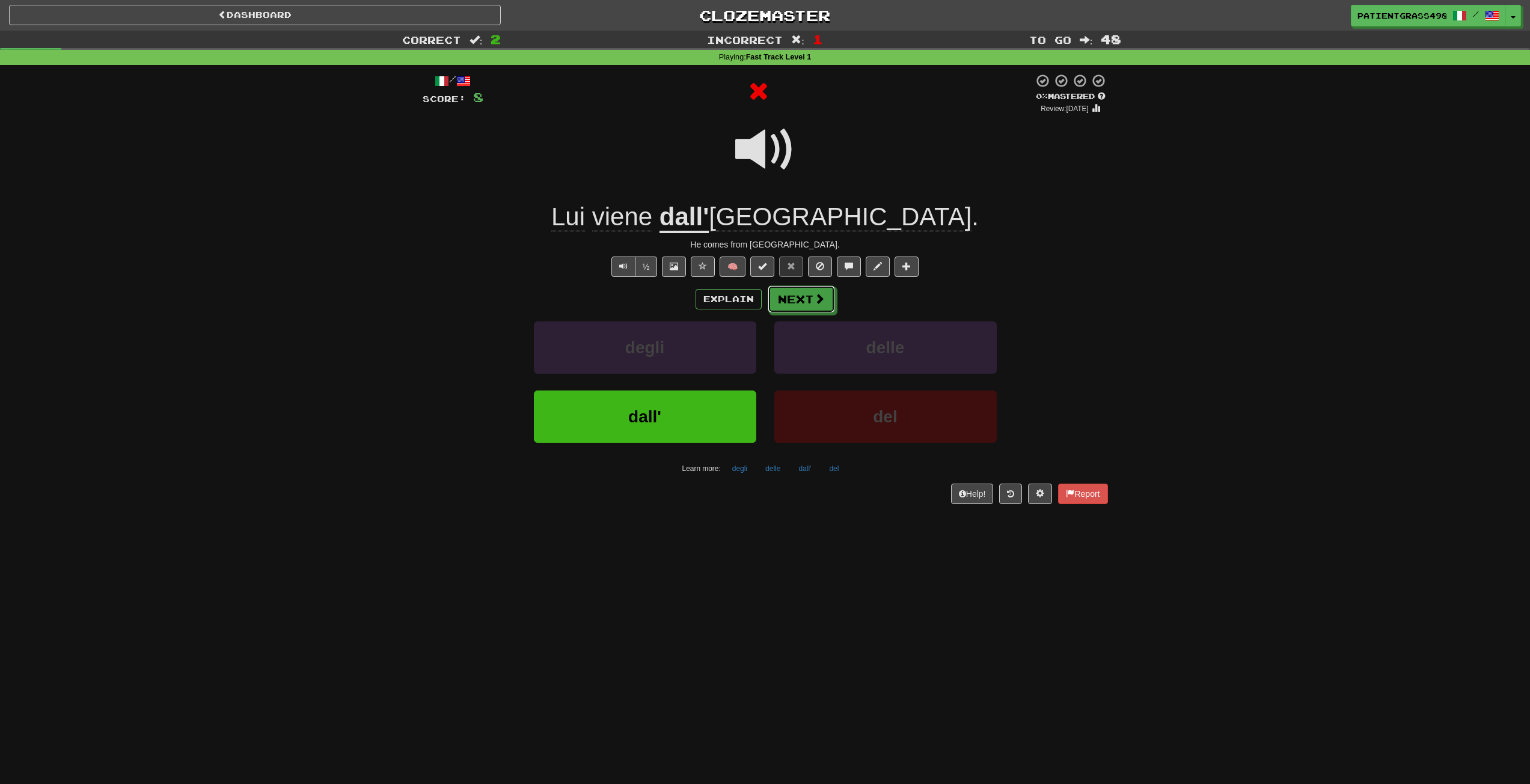
click at [830, 293] on button "Next" at bounding box center [801, 299] width 68 height 28
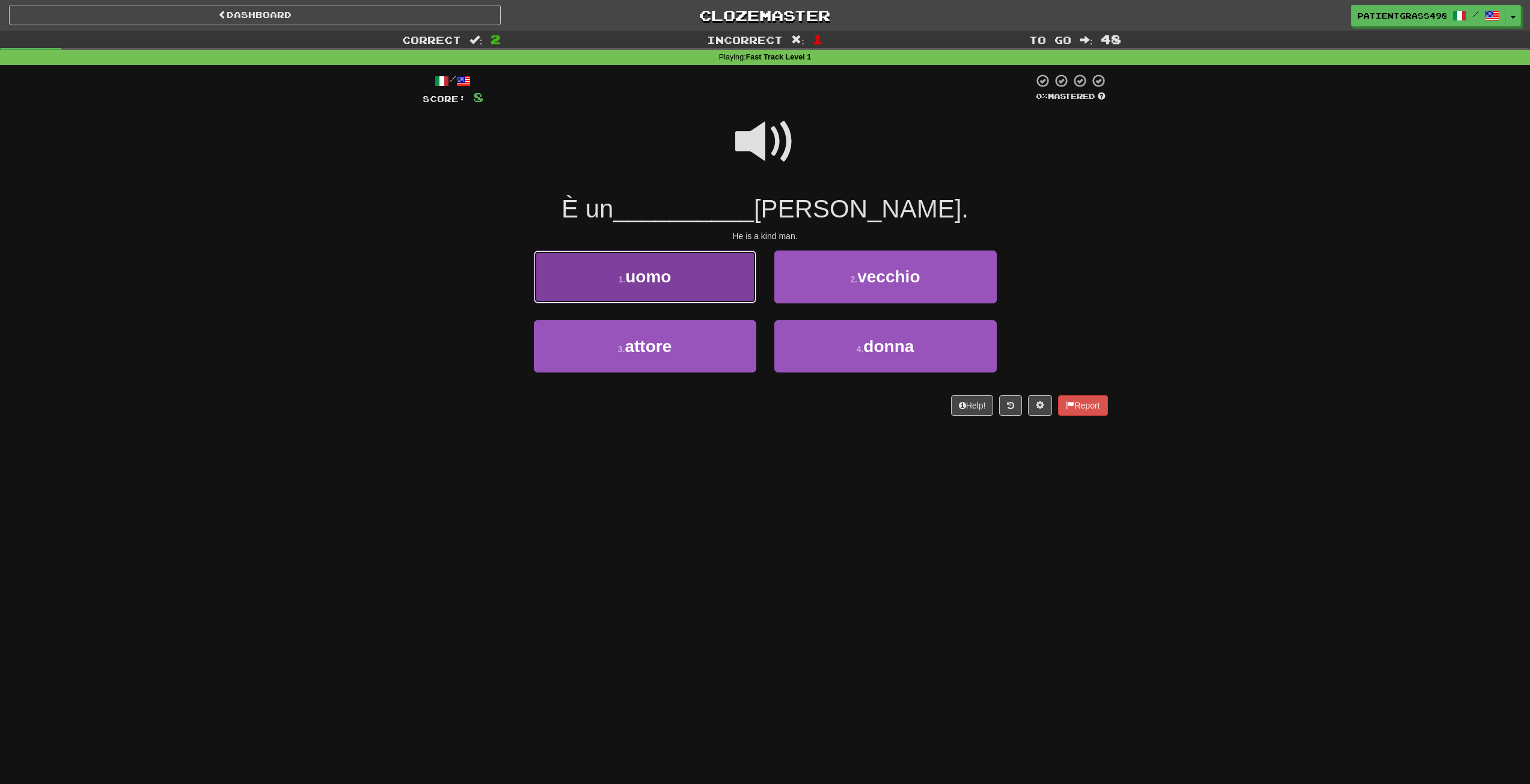
click at [739, 268] on button "1 . uomo" at bounding box center [645, 276] width 223 height 52
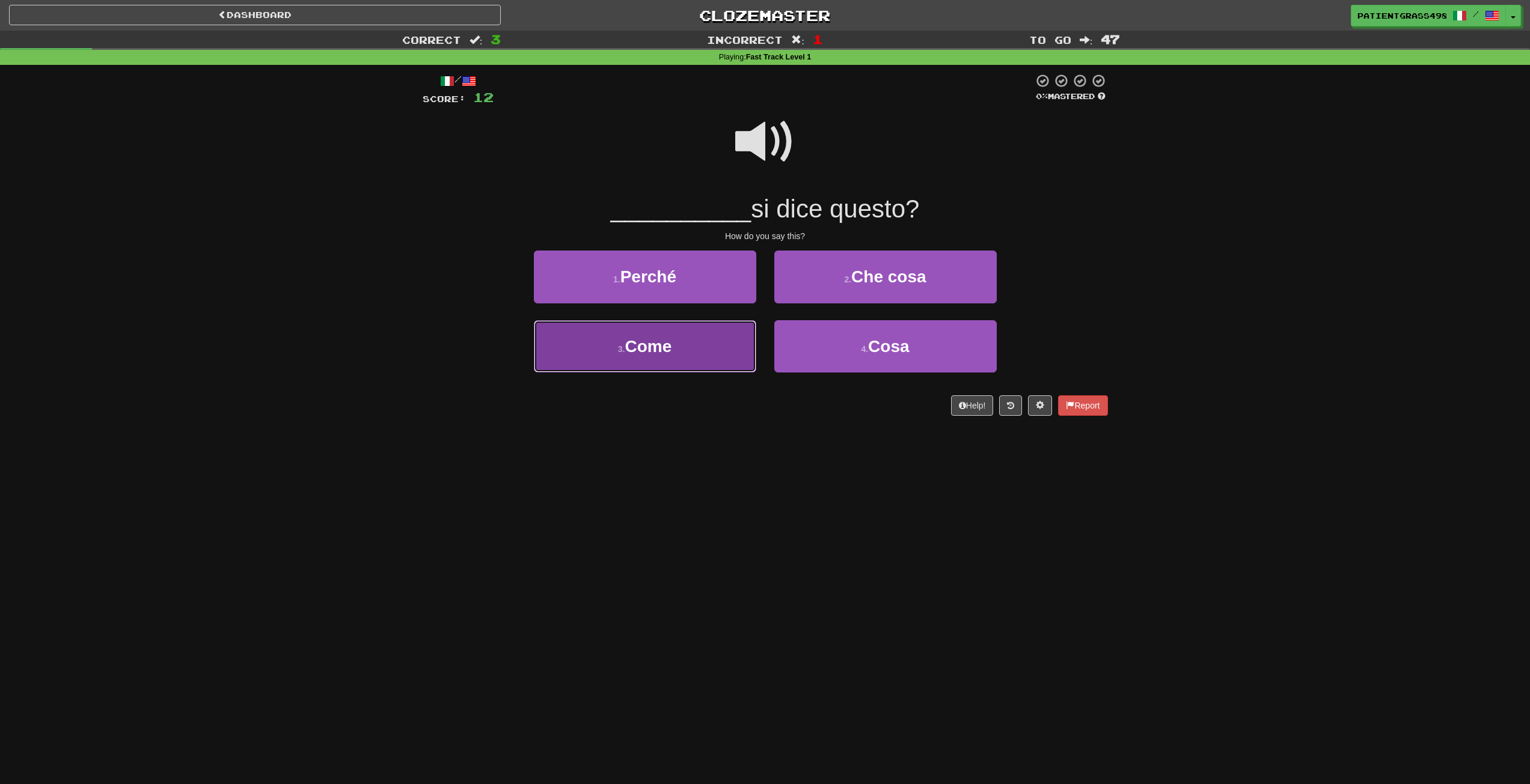
click at [742, 346] on button "3 . Come" at bounding box center [645, 346] width 223 height 52
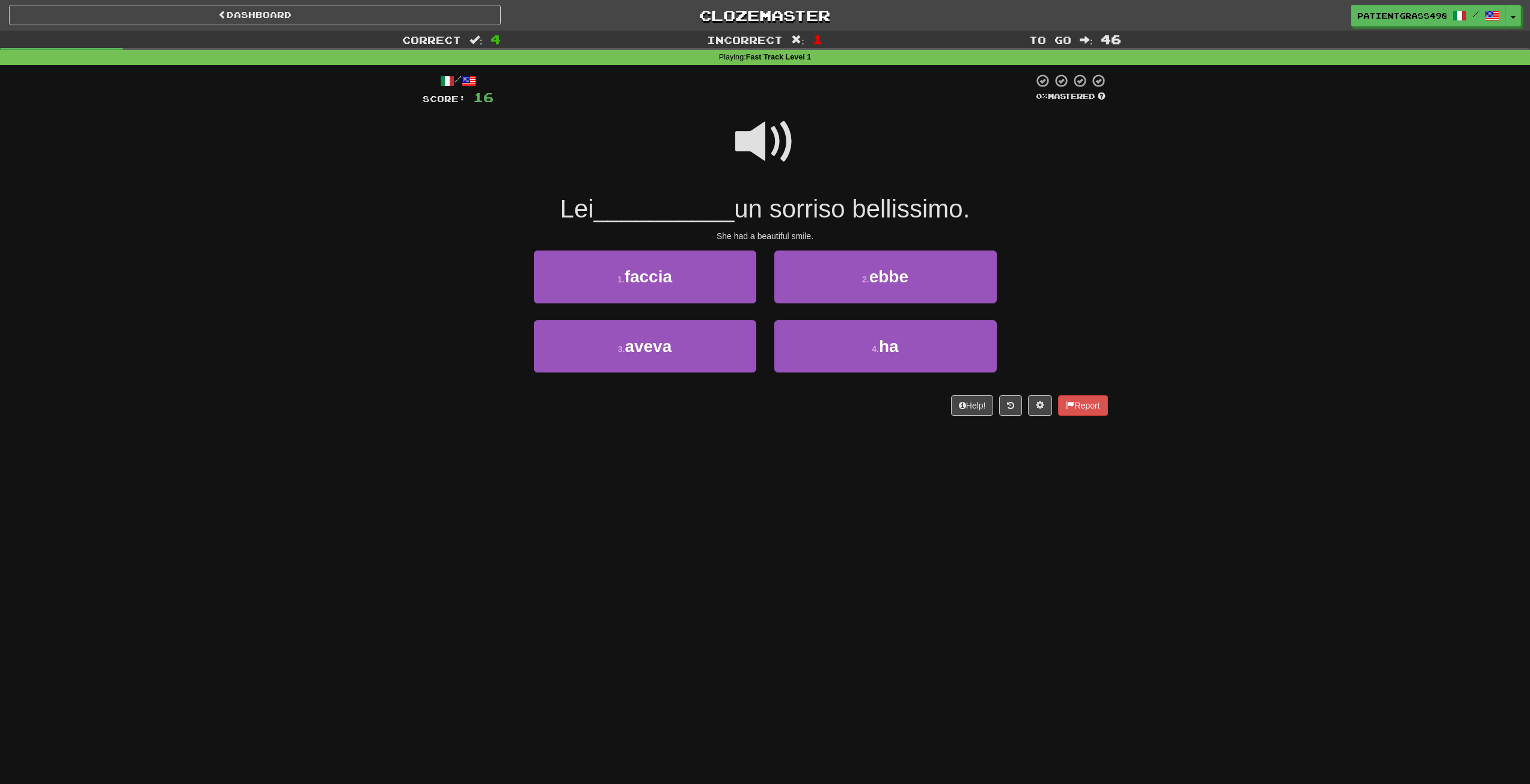
click at [781, 121] on span at bounding box center [765, 142] width 60 height 60
click at [774, 133] on span at bounding box center [765, 142] width 60 height 60
click at [826, 278] on button "2 . ebbe" at bounding box center [886, 276] width 223 height 52
click at [760, 147] on span at bounding box center [765, 142] width 60 height 60
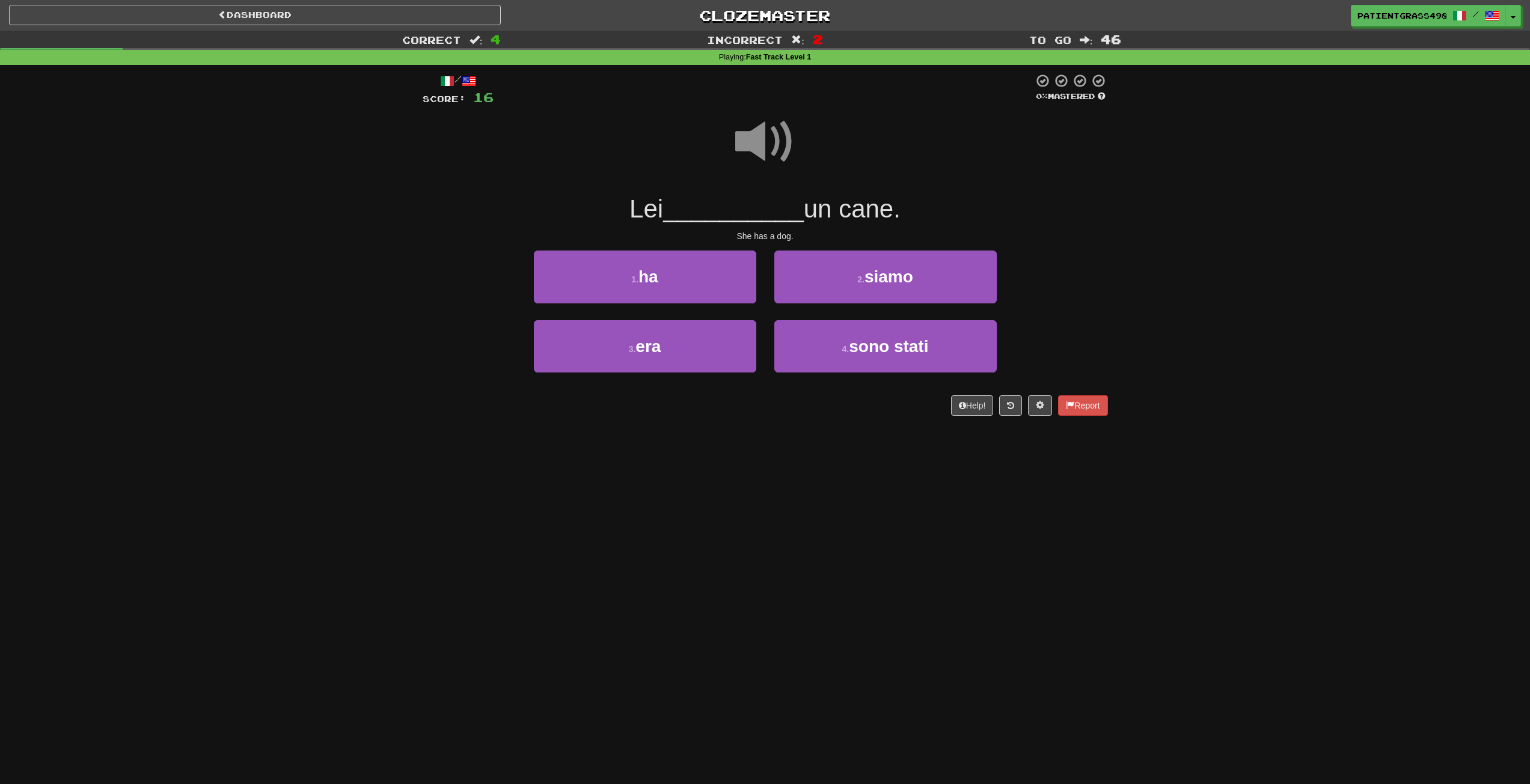
click at [760, 147] on span at bounding box center [765, 142] width 60 height 60
click at [711, 348] on button "3 . era" at bounding box center [645, 346] width 223 height 52
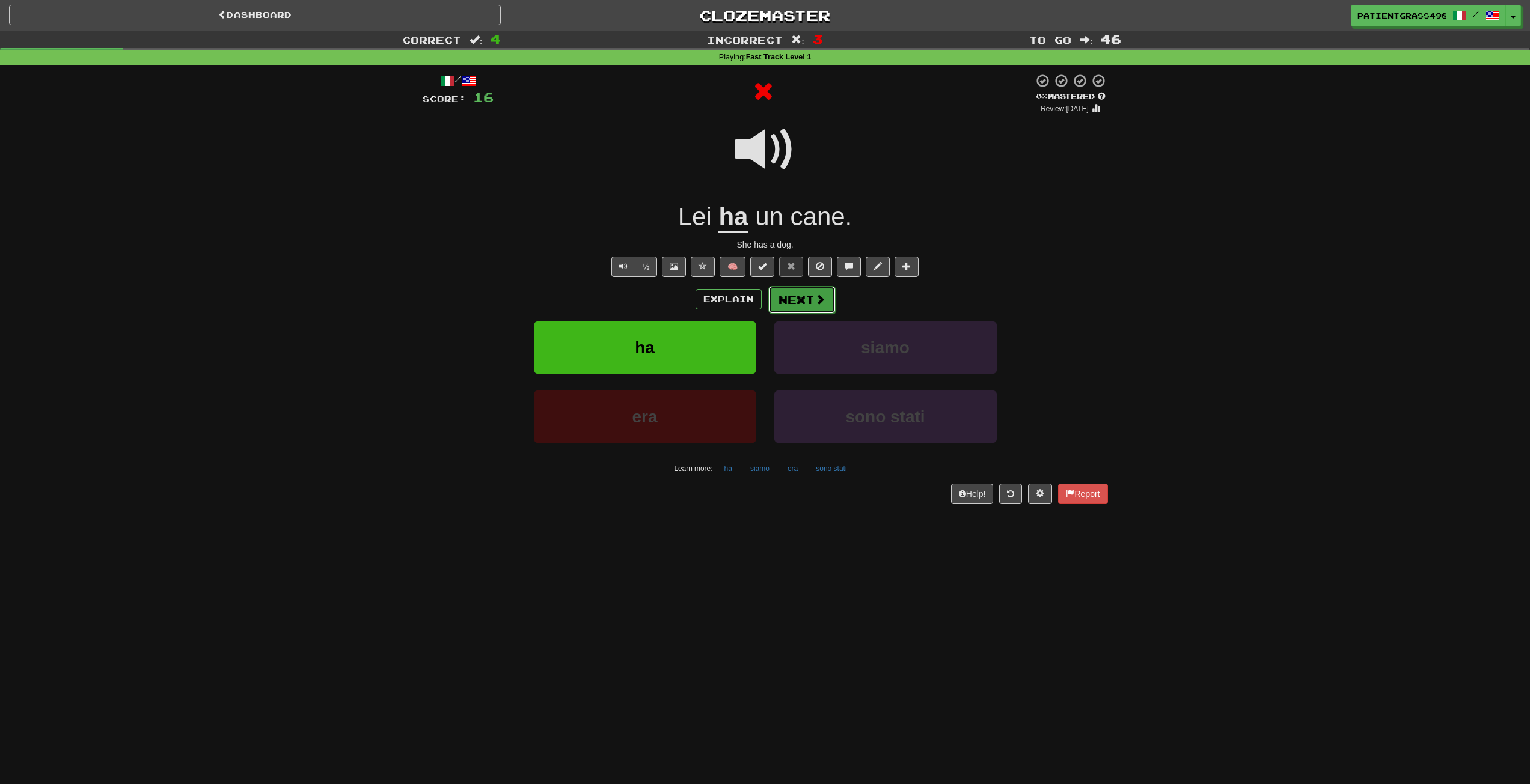
click at [801, 299] on button "Next" at bounding box center [802, 300] width 68 height 28
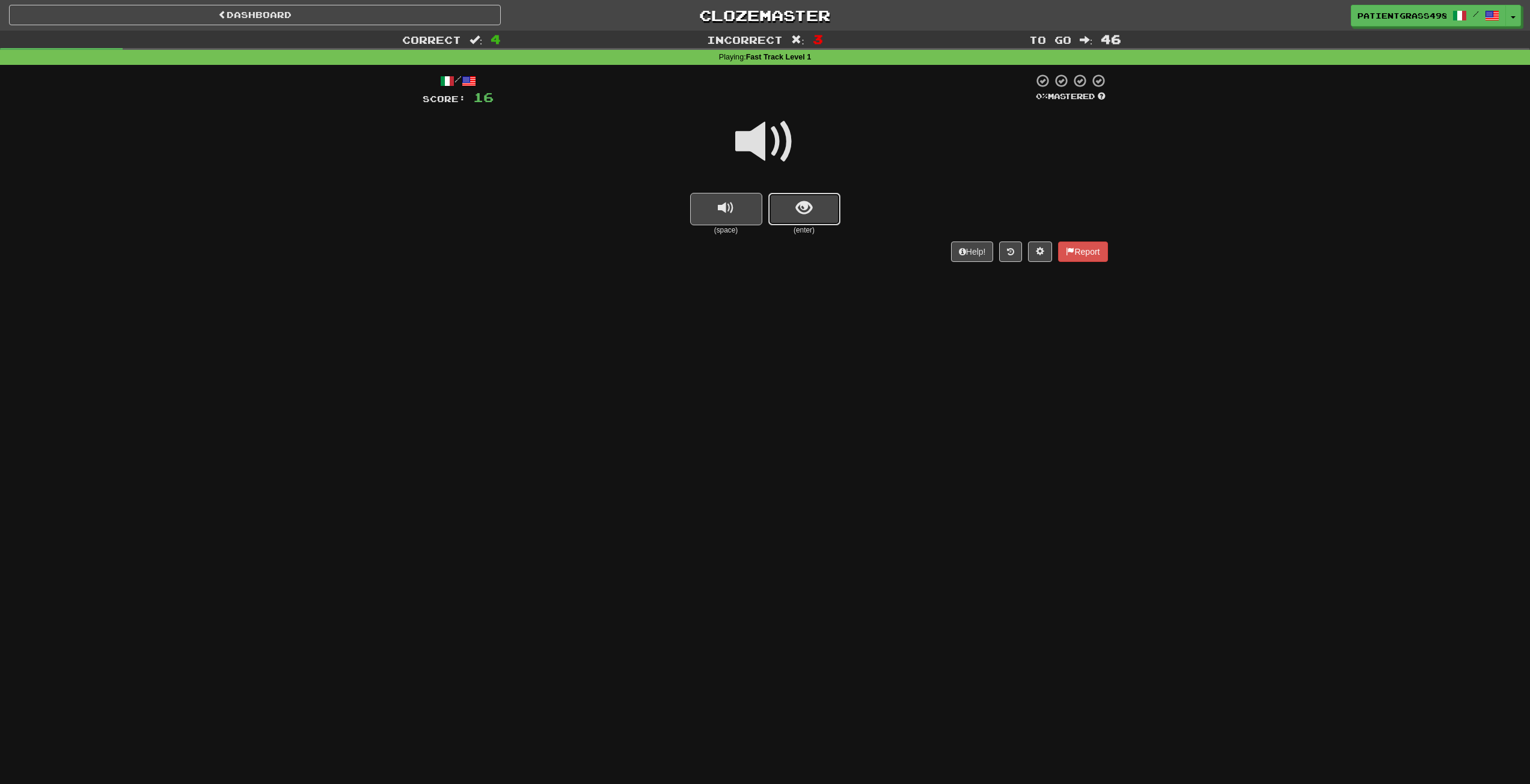
click at [823, 215] on button "show sentence" at bounding box center [804, 209] width 72 height 33
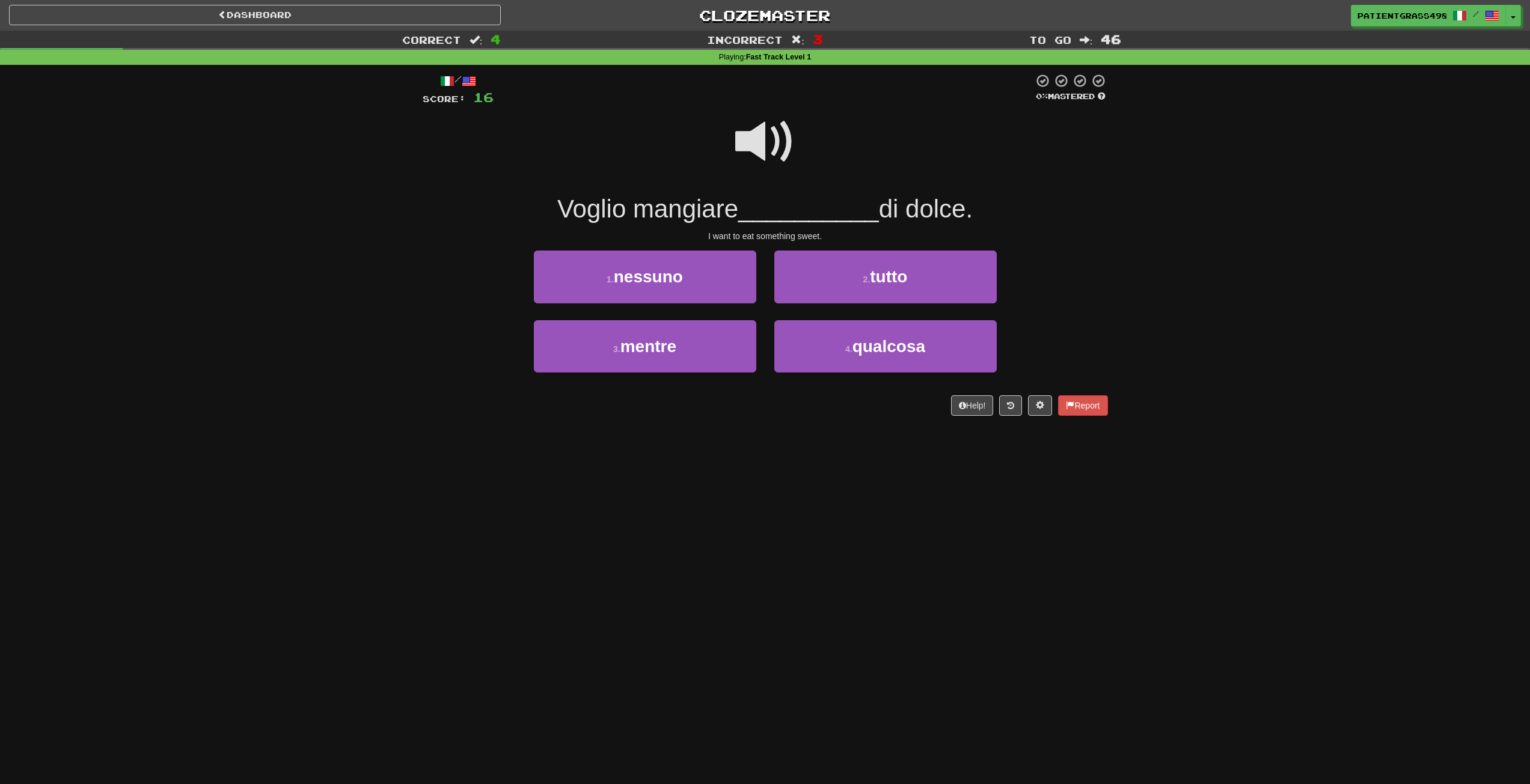
click at [784, 138] on span at bounding box center [765, 142] width 60 height 60
click at [838, 345] on button "4 . qualcosa" at bounding box center [886, 346] width 223 height 52
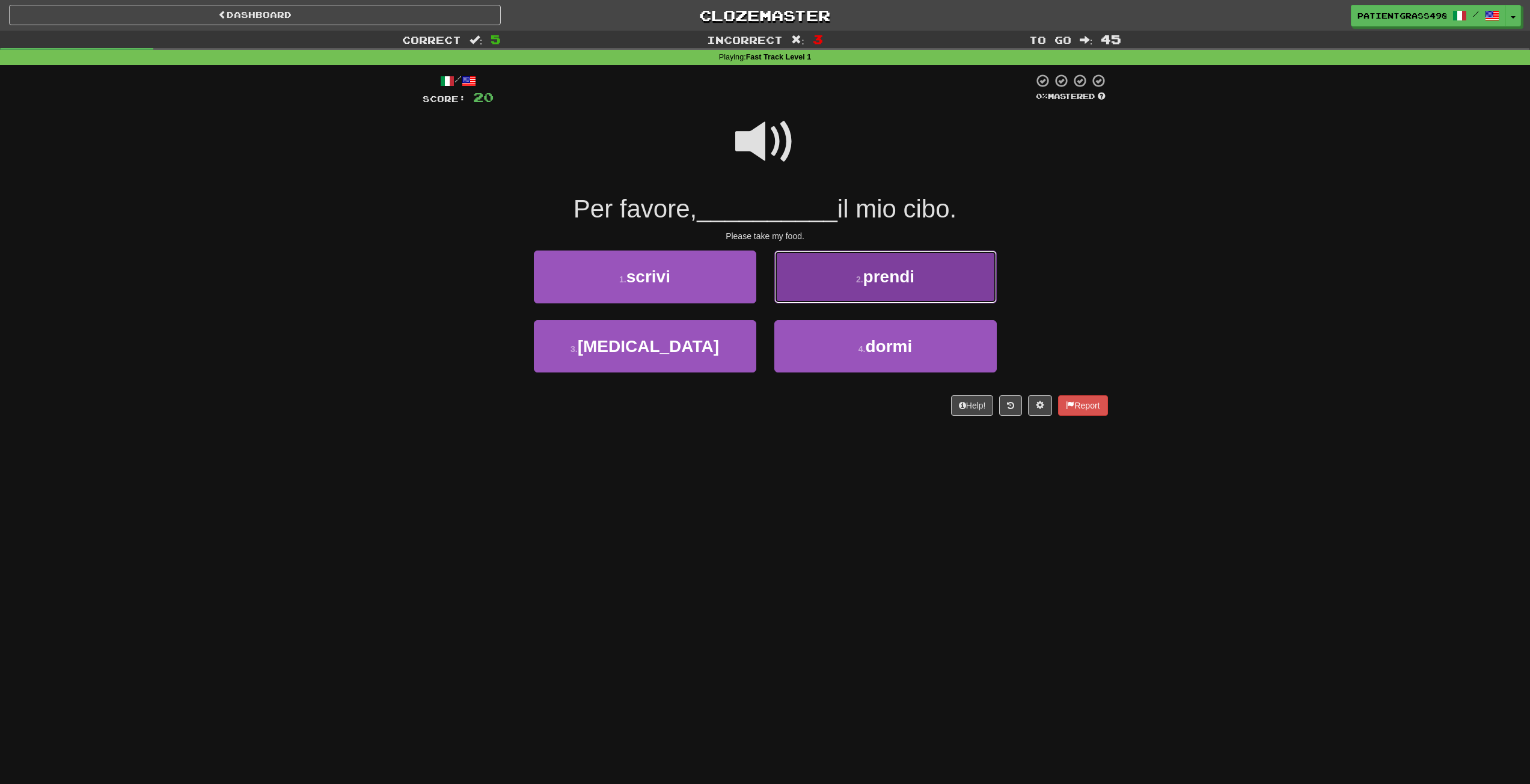
click at [847, 286] on button "2 . prendi" at bounding box center [886, 276] width 223 height 52
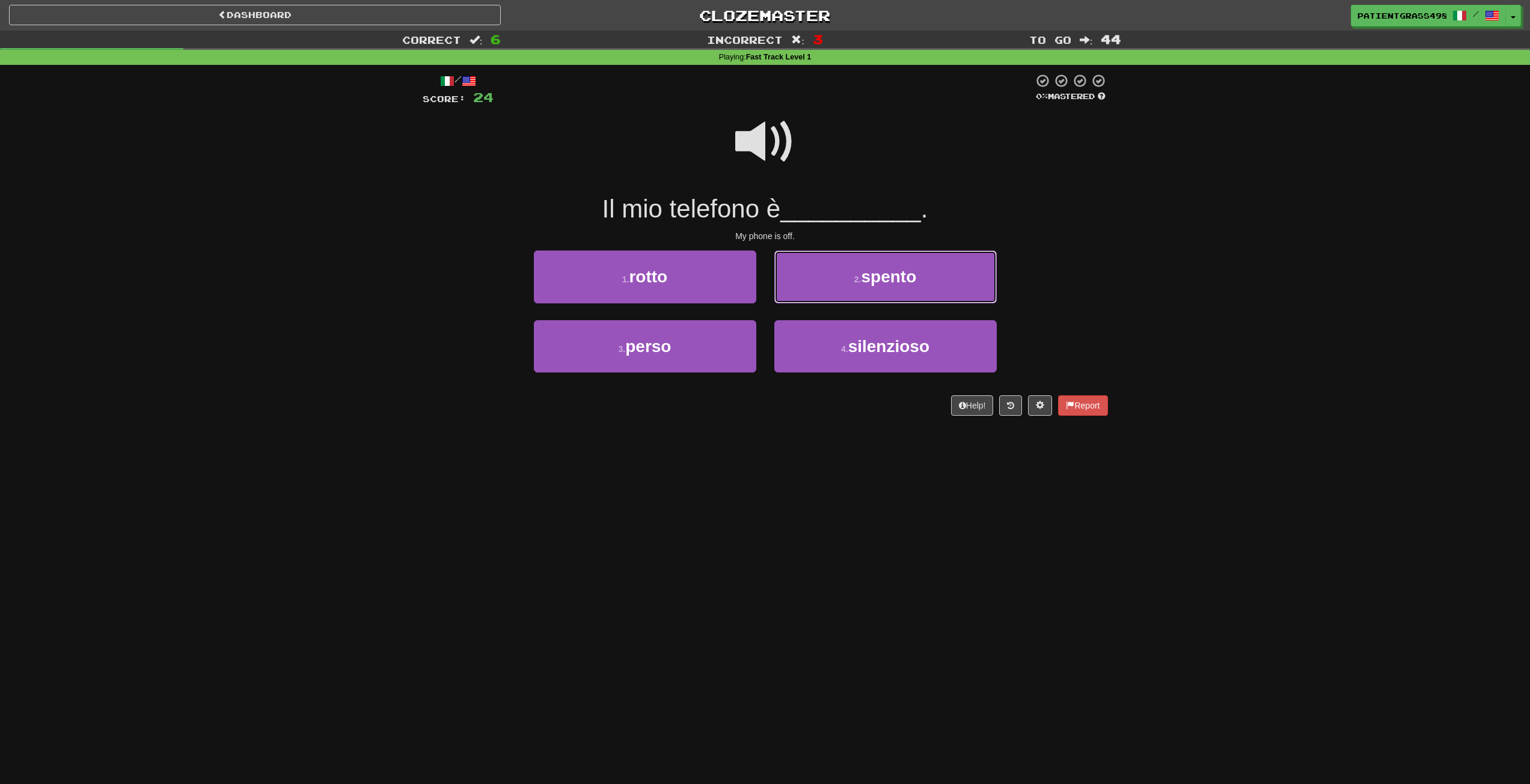
click at [847, 286] on button "2 . spento" at bounding box center [886, 276] width 223 height 52
click at [775, 145] on span at bounding box center [765, 142] width 60 height 60
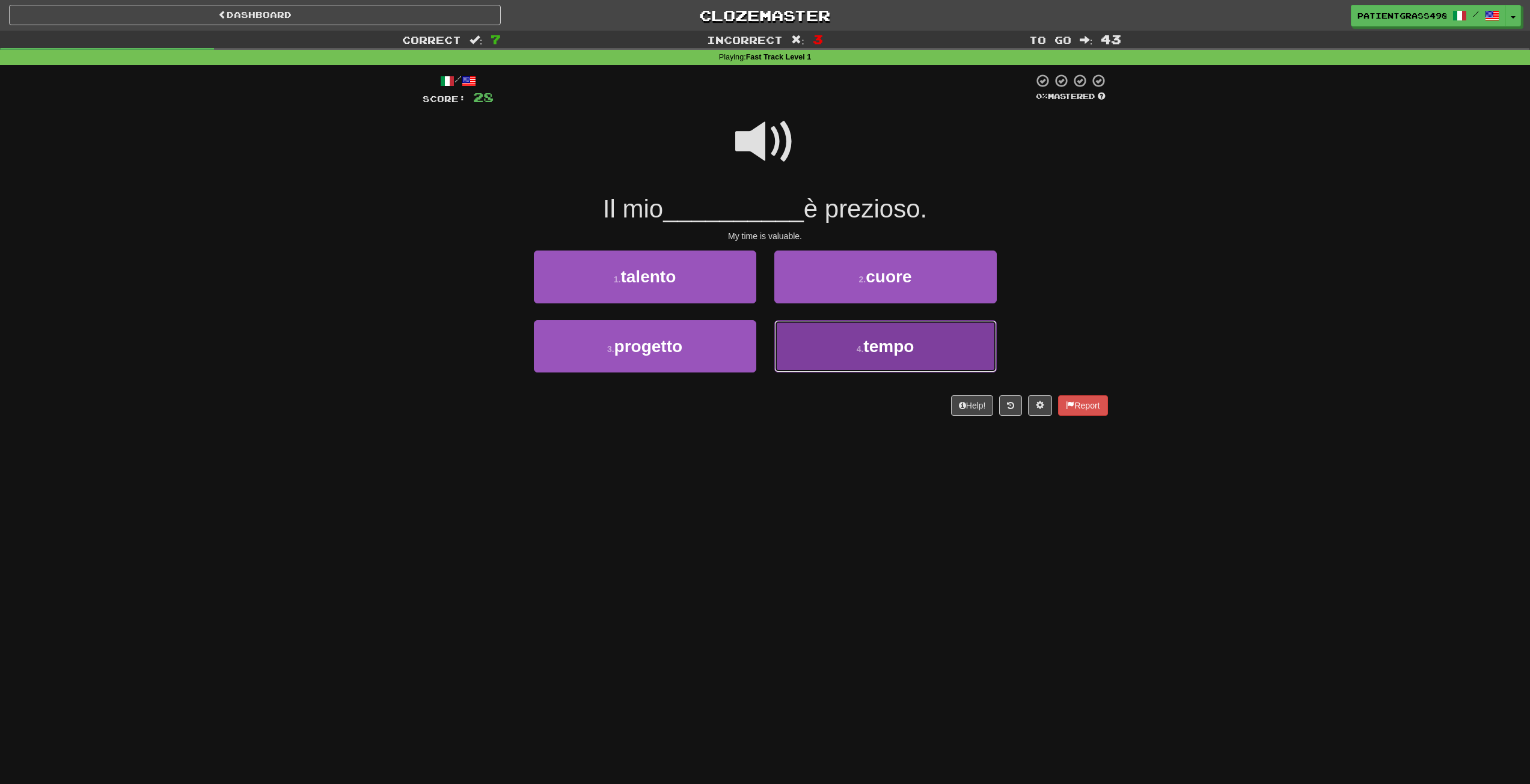
click at [872, 350] on span "tempo" at bounding box center [888, 346] width 51 height 19
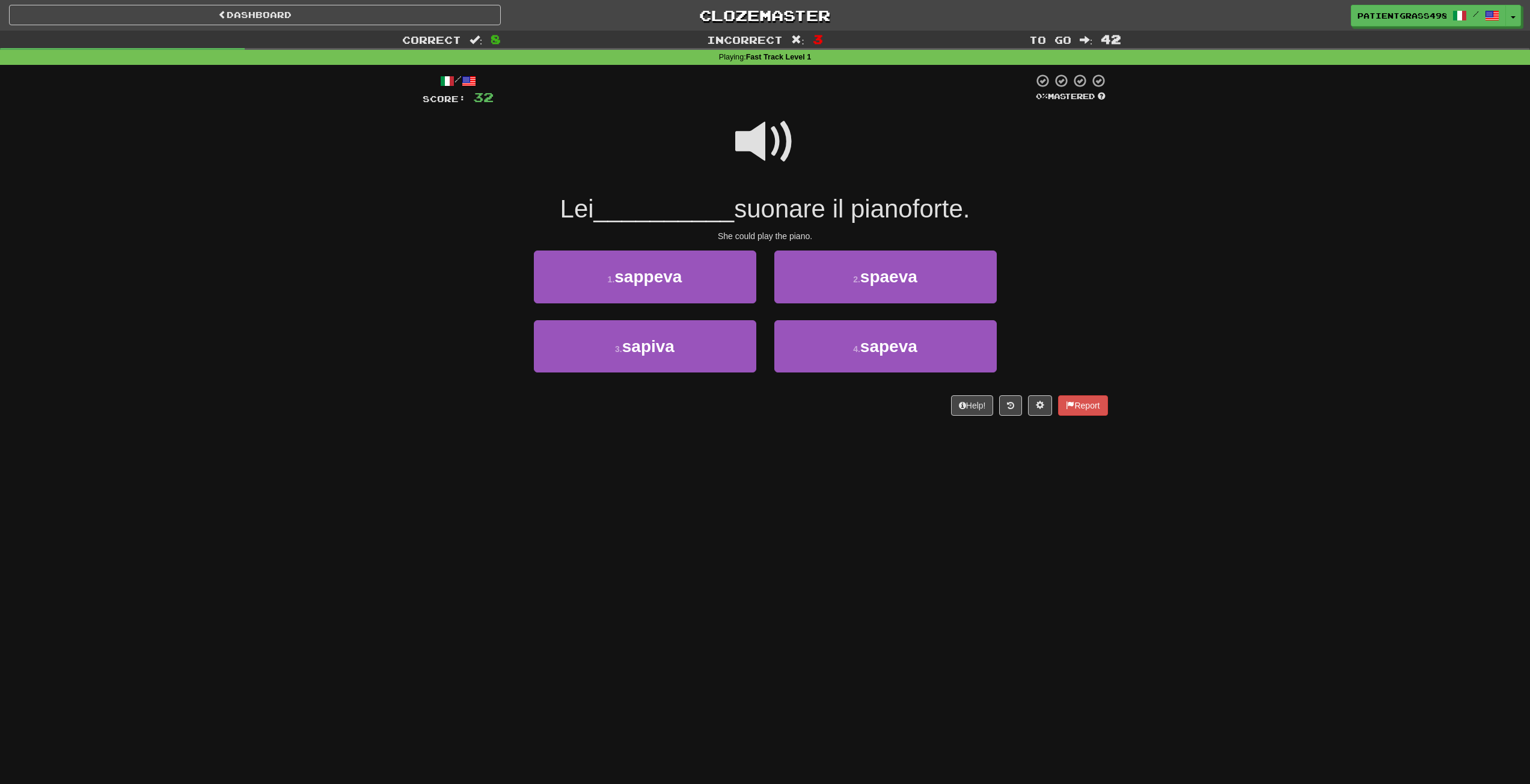
click at [777, 156] on span at bounding box center [765, 142] width 60 height 60
click at [695, 263] on button "1 . sappeva" at bounding box center [645, 276] width 223 height 52
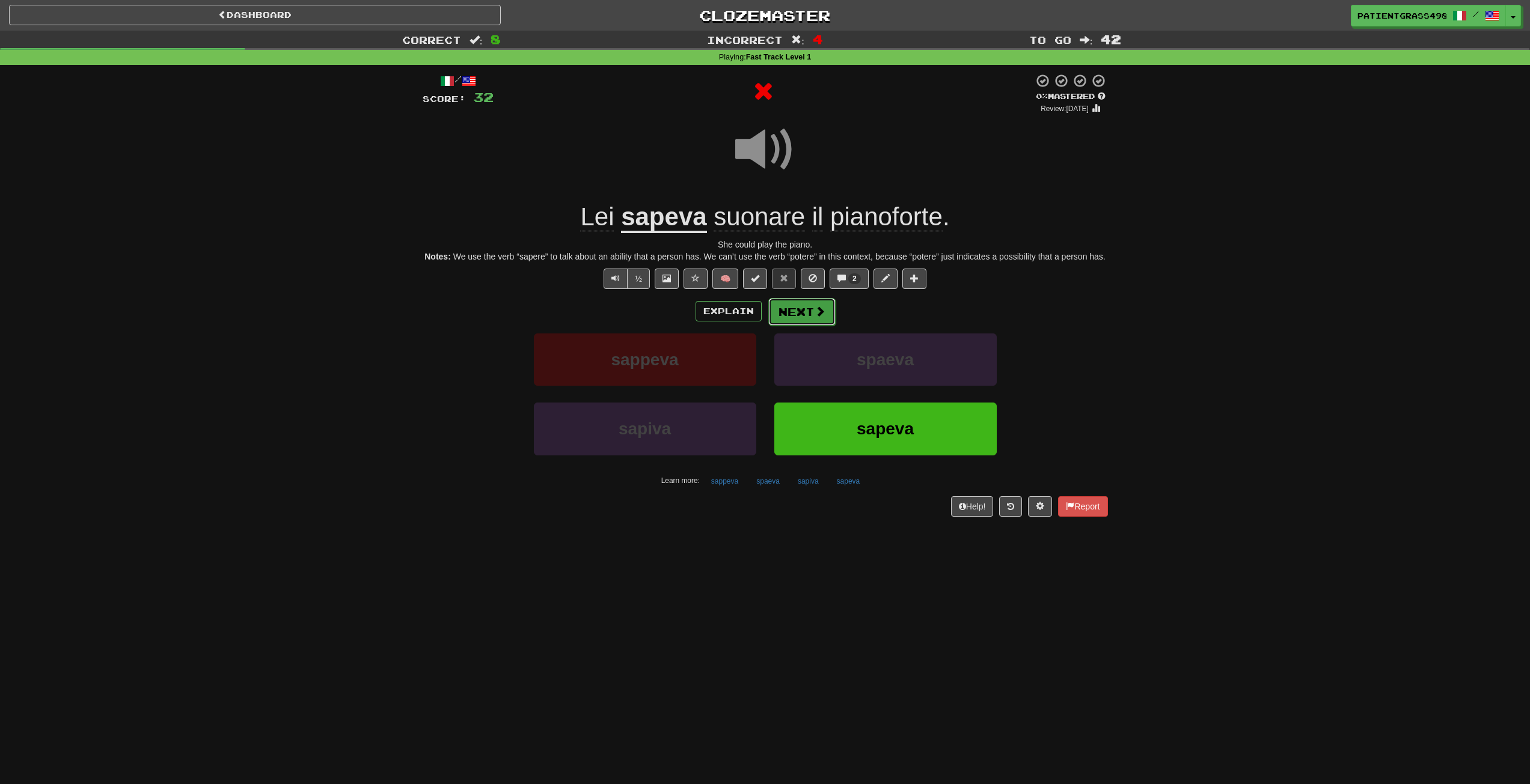
click at [799, 316] on button "Next" at bounding box center [802, 312] width 68 height 28
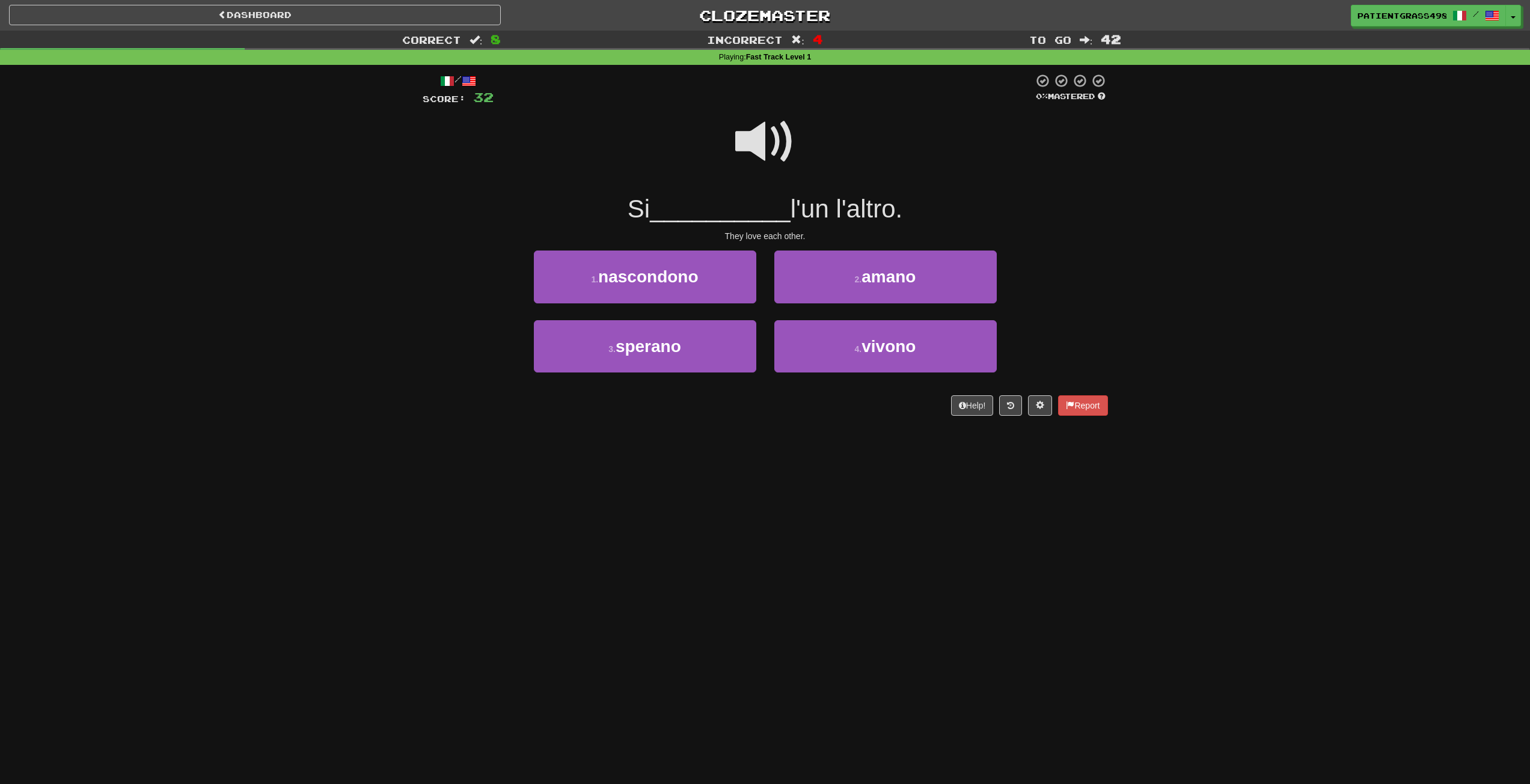
click at [781, 160] on span at bounding box center [765, 142] width 60 height 60
click at [808, 276] on button "2 . amano" at bounding box center [886, 276] width 223 height 52
click at [784, 148] on span at bounding box center [765, 142] width 60 height 60
click at [784, 148] on span at bounding box center [765, 142] width 60 height 60
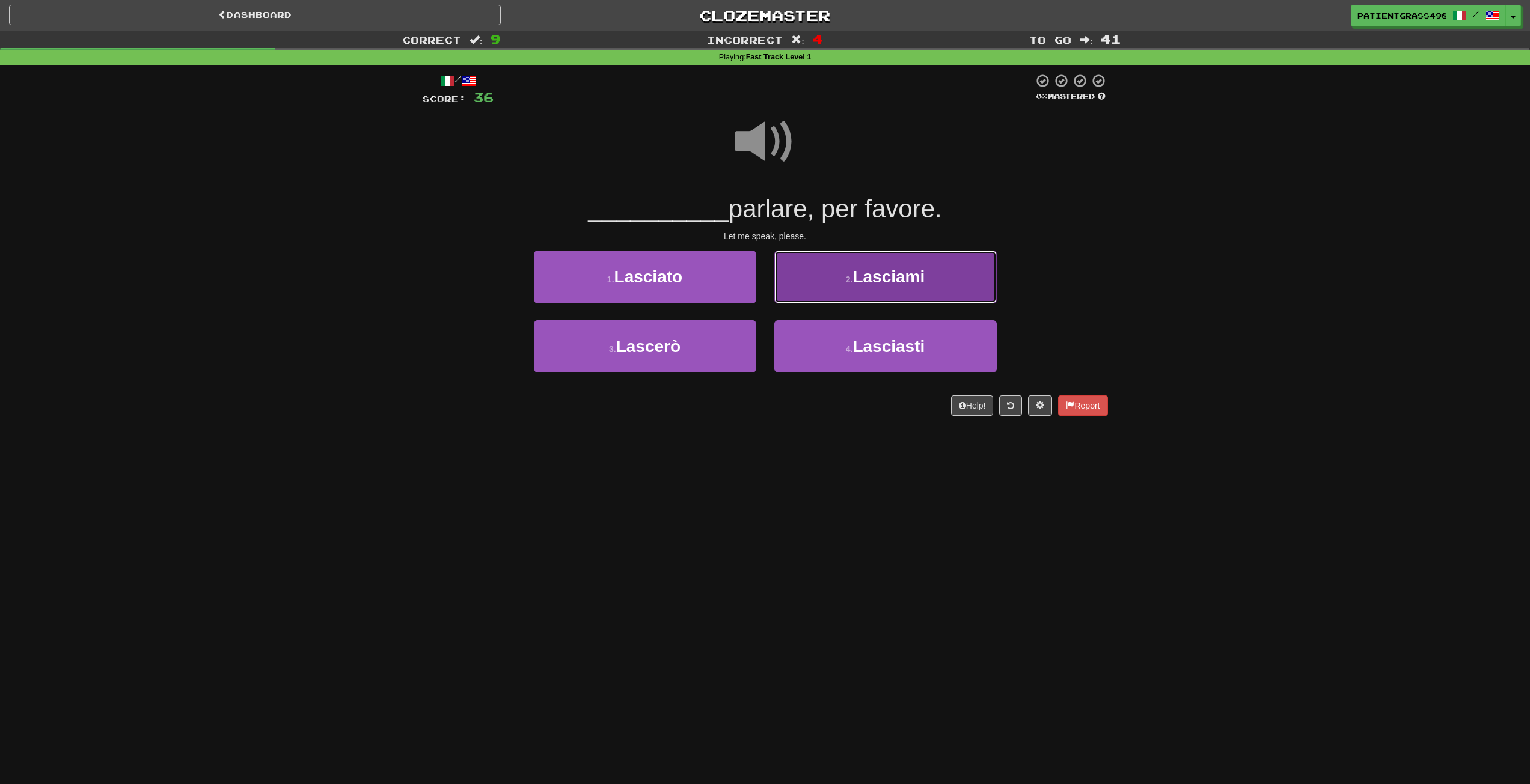
click at [820, 263] on button "2 . Lasciami" at bounding box center [886, 276] width 223 height 52
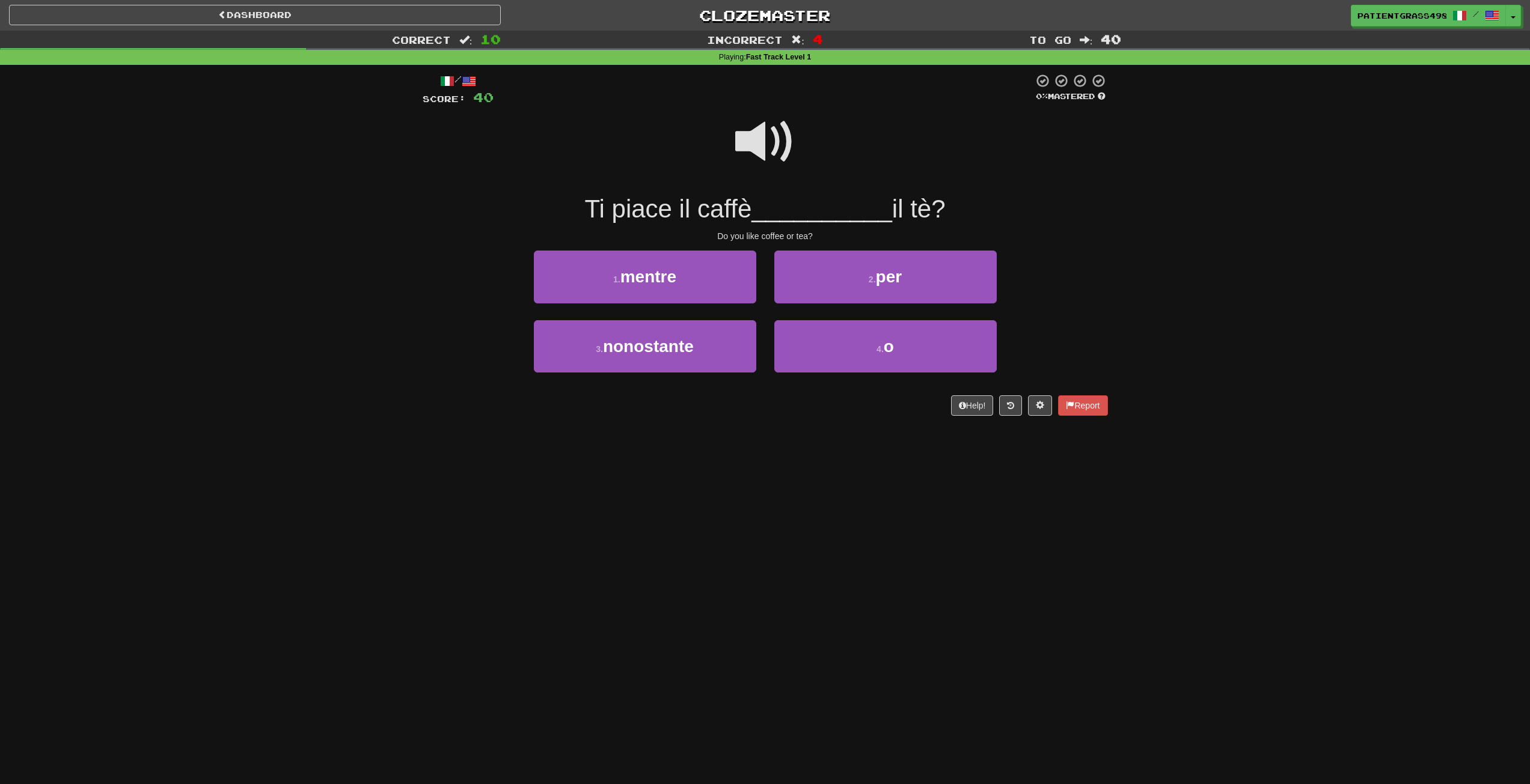
click at [781, 132] on span at bounding box center [765, 142] width 60 height 60
click at [865, 338] on button "4 . o" at bounding box center [886, 346] width 223 height 52
click at [756, 163] on span at bounding box center [765, 142] width 60 height 60
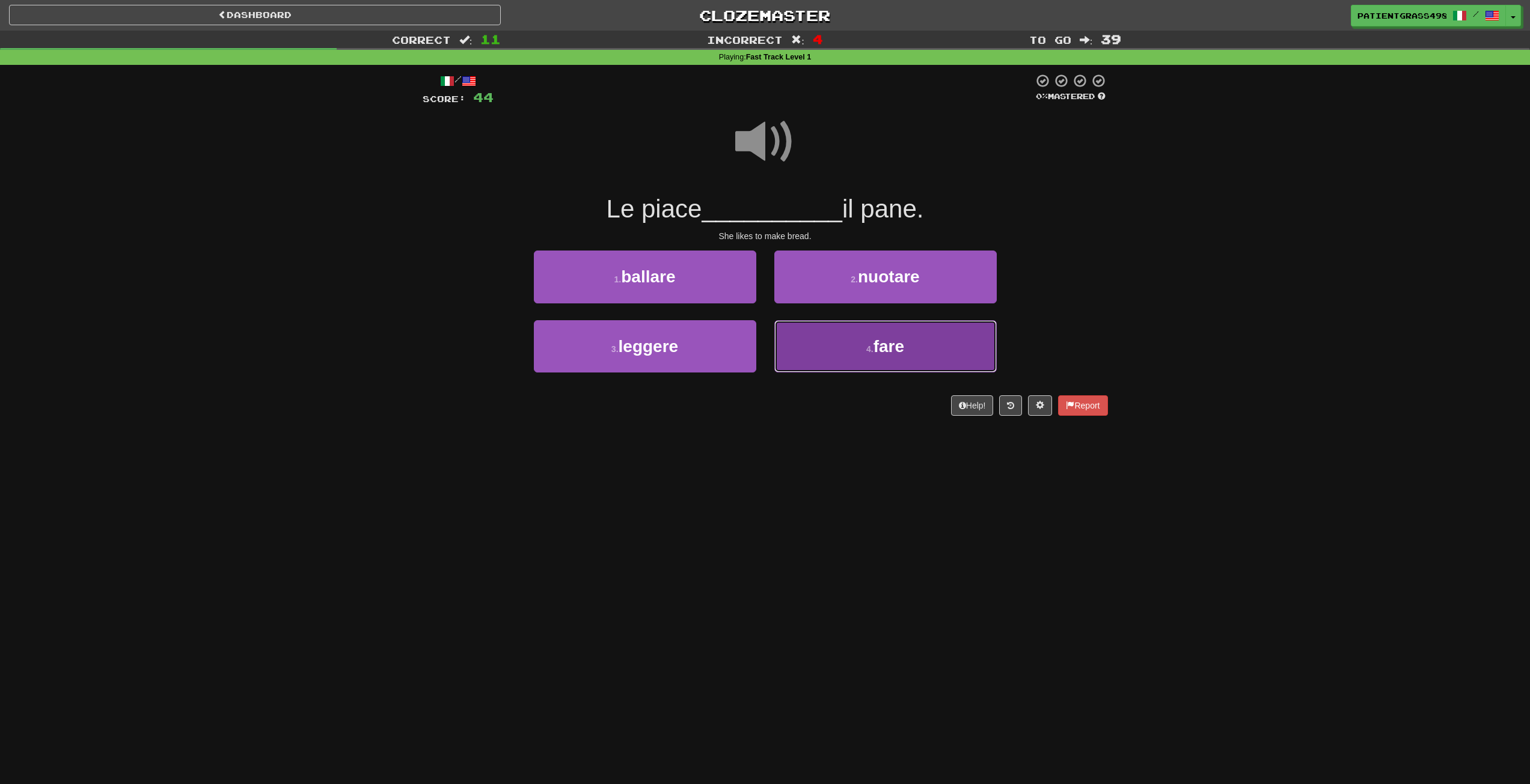
click at [802, 331] on button "4 . fare" at bounding box center [886, 346] width 223 height 52
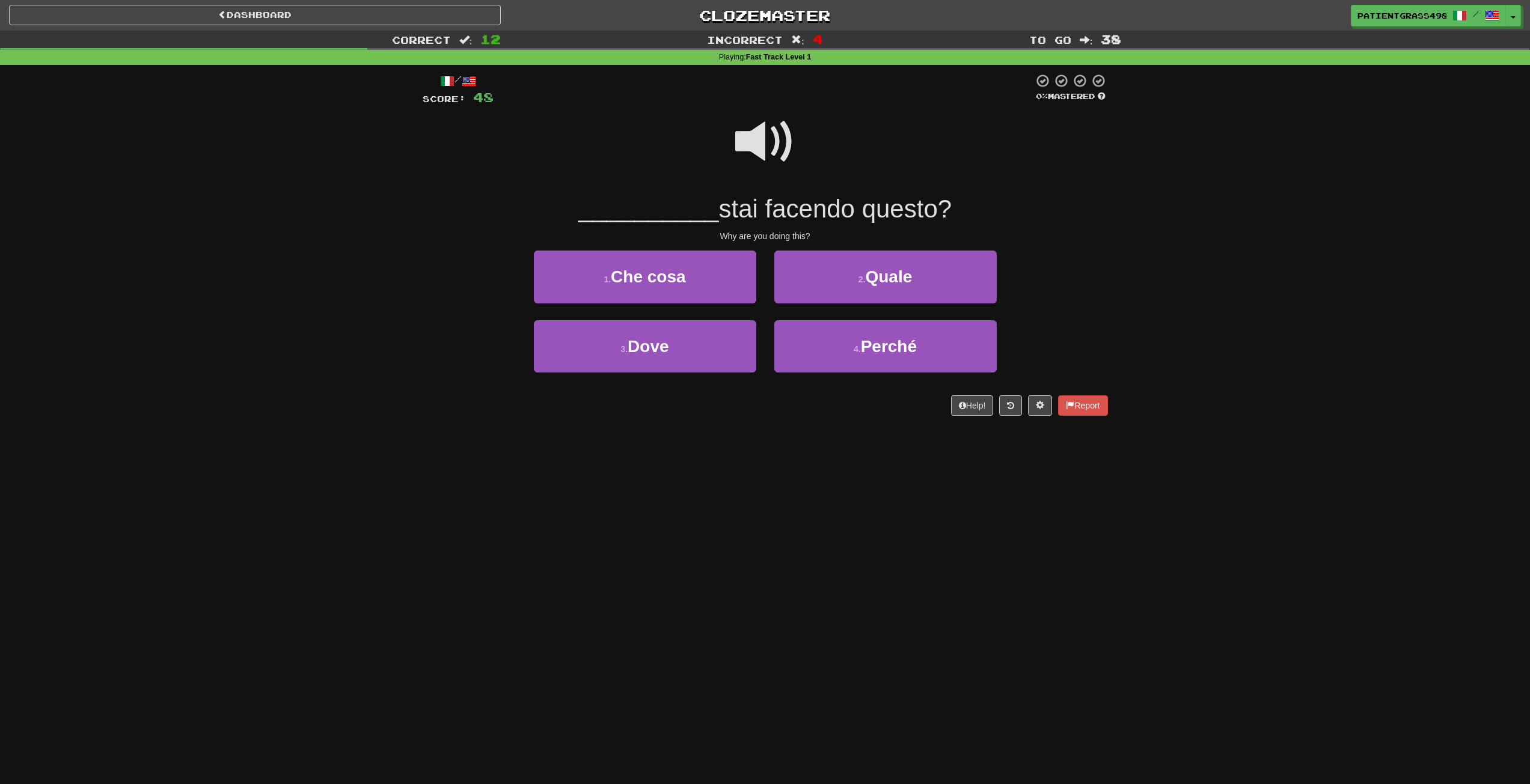
click at [756, 135] on span at bounding box center [765, 142] width 60 height 60
click at [756, 136] on span at bounding box center [765, 142] width 60 height 60
click at [883, 331] on button "4 . Perché" at bounding box center [886, 346] width 223 height 52
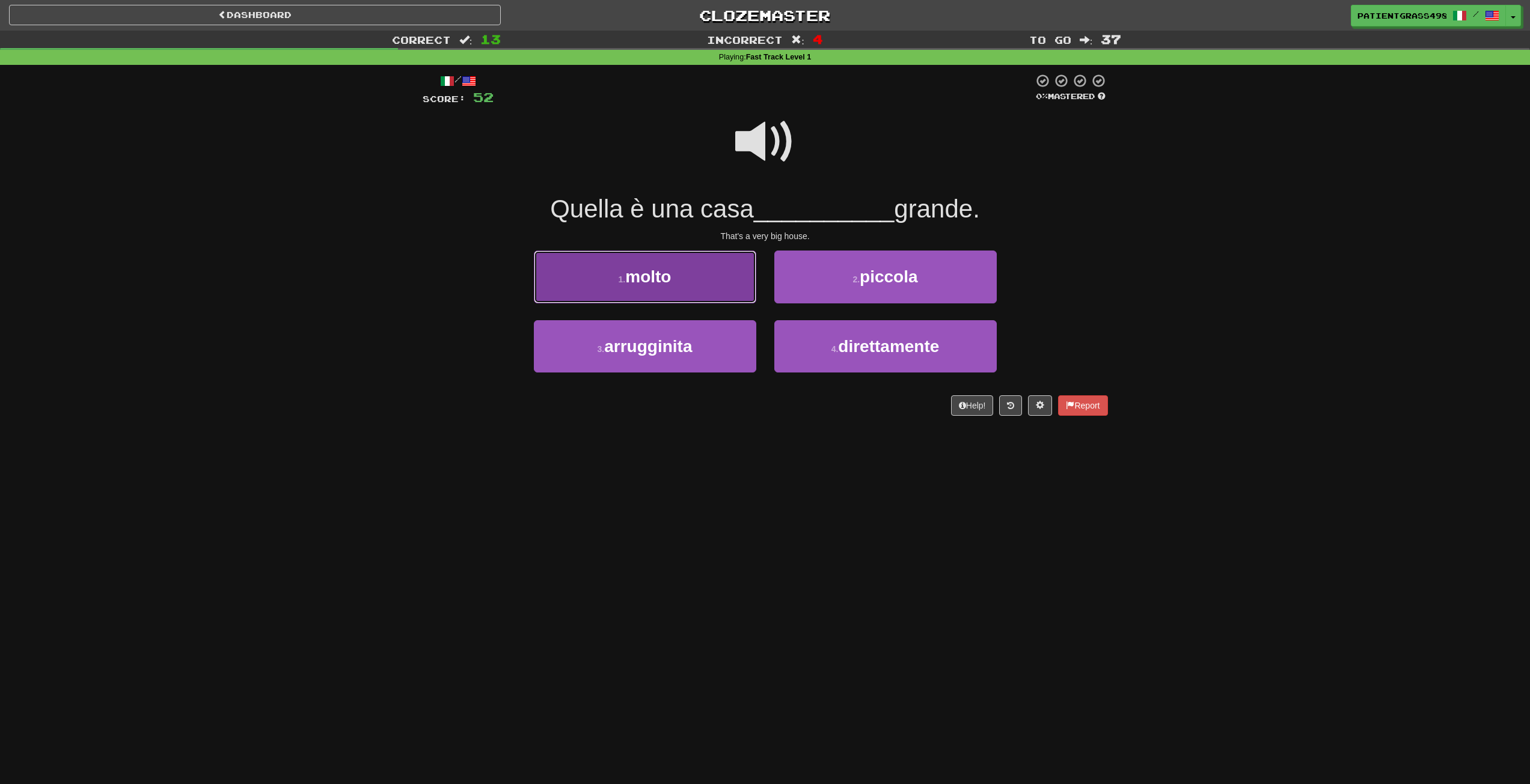
click at [713, 278] on button "1 . molto" at bounding box center [645, 276] width 223 height 52
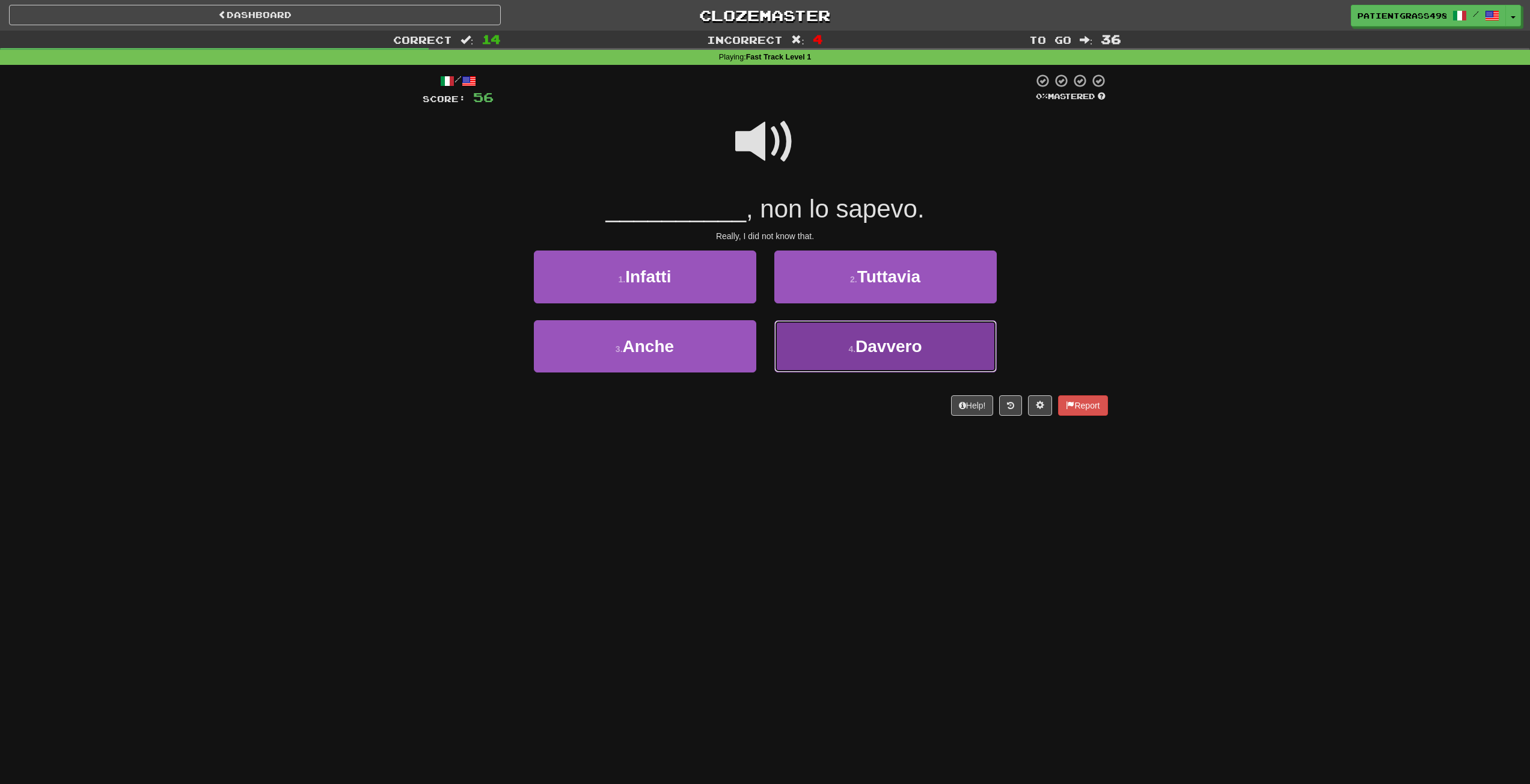
click at [881, 340] on span "Davvero" at bounding box center [889, 346] width 67 height 19
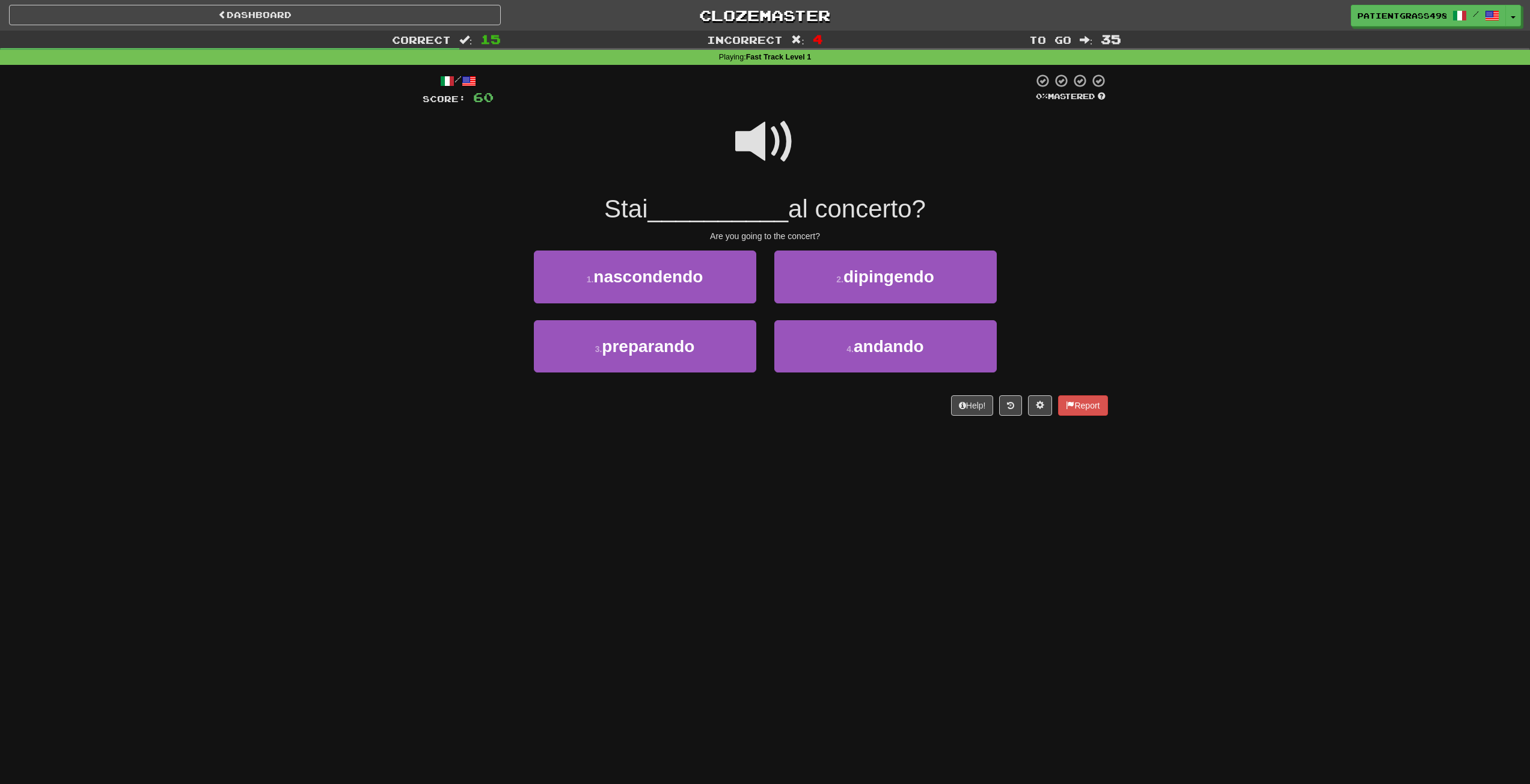
click at [736, 133] on span at bounding box center [765, 142] width 60 height 60
click at [836, 350] on button "4 . andando" at bounding box center [886, 346] width 223 height 52
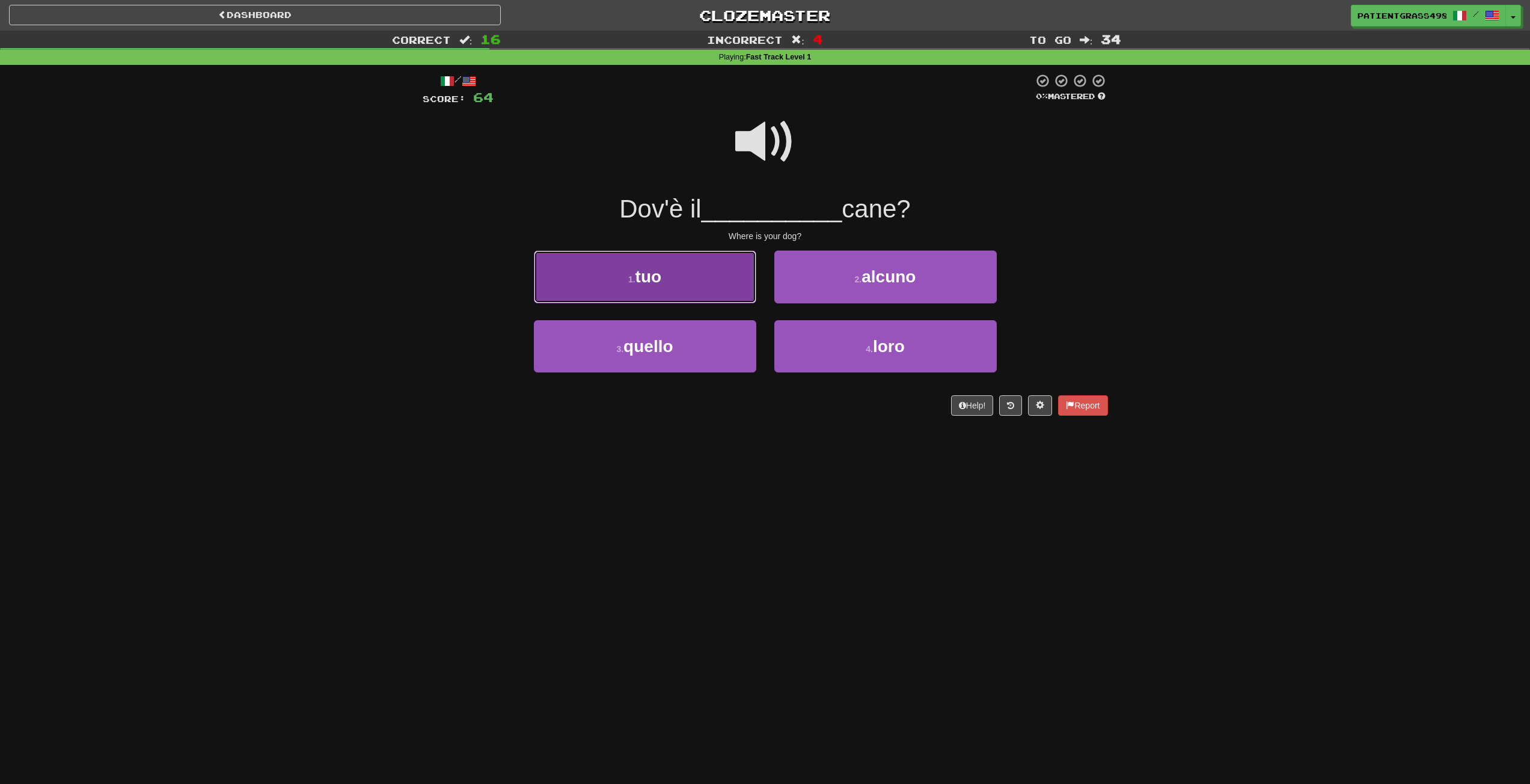
click at [739, 287] on button "1 . tuo" at bounding box center [645, 276] width 223 height 52
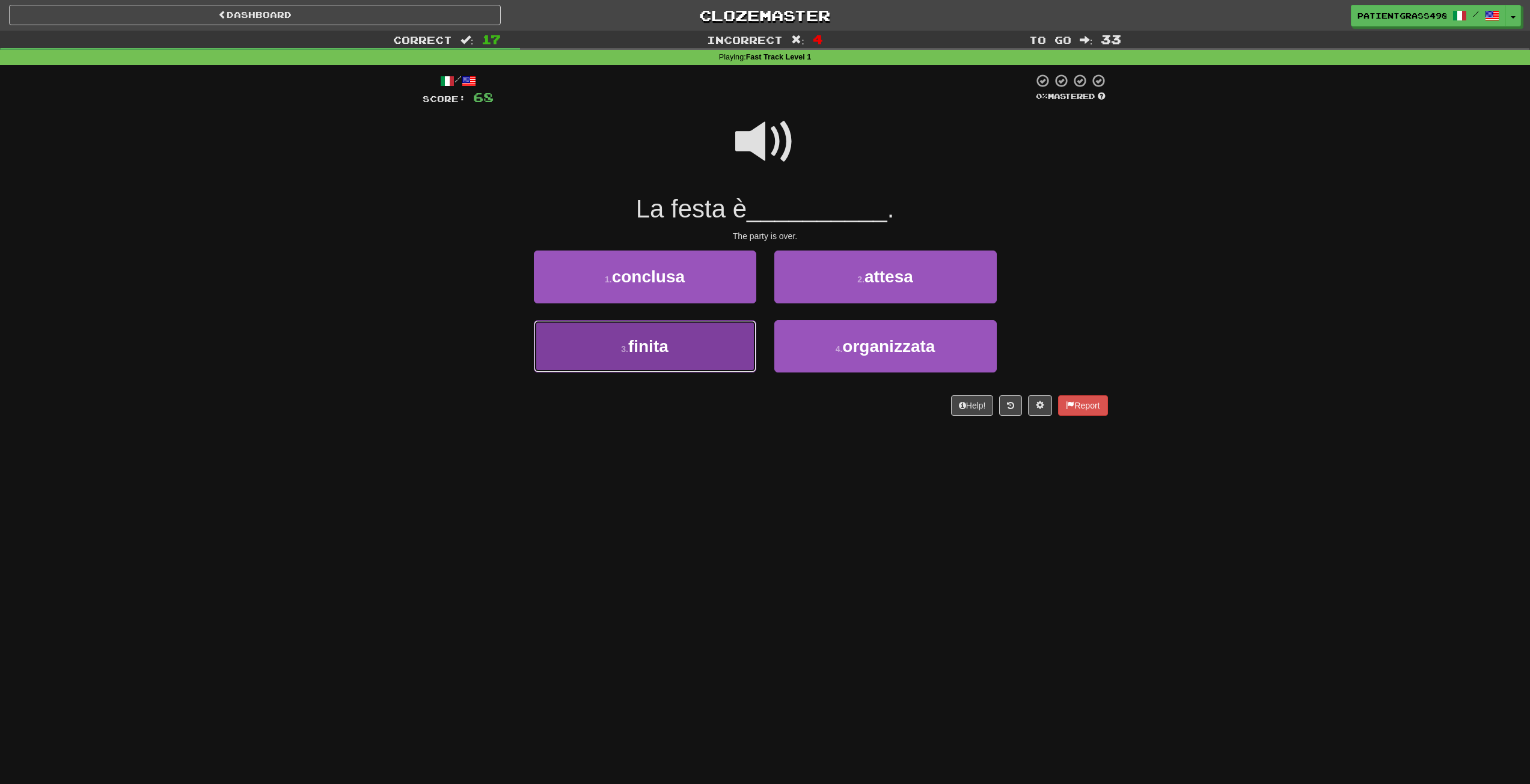
click at [668, 326] on button "3 . finita" at bounding box center [645, 346] width 223 height 52
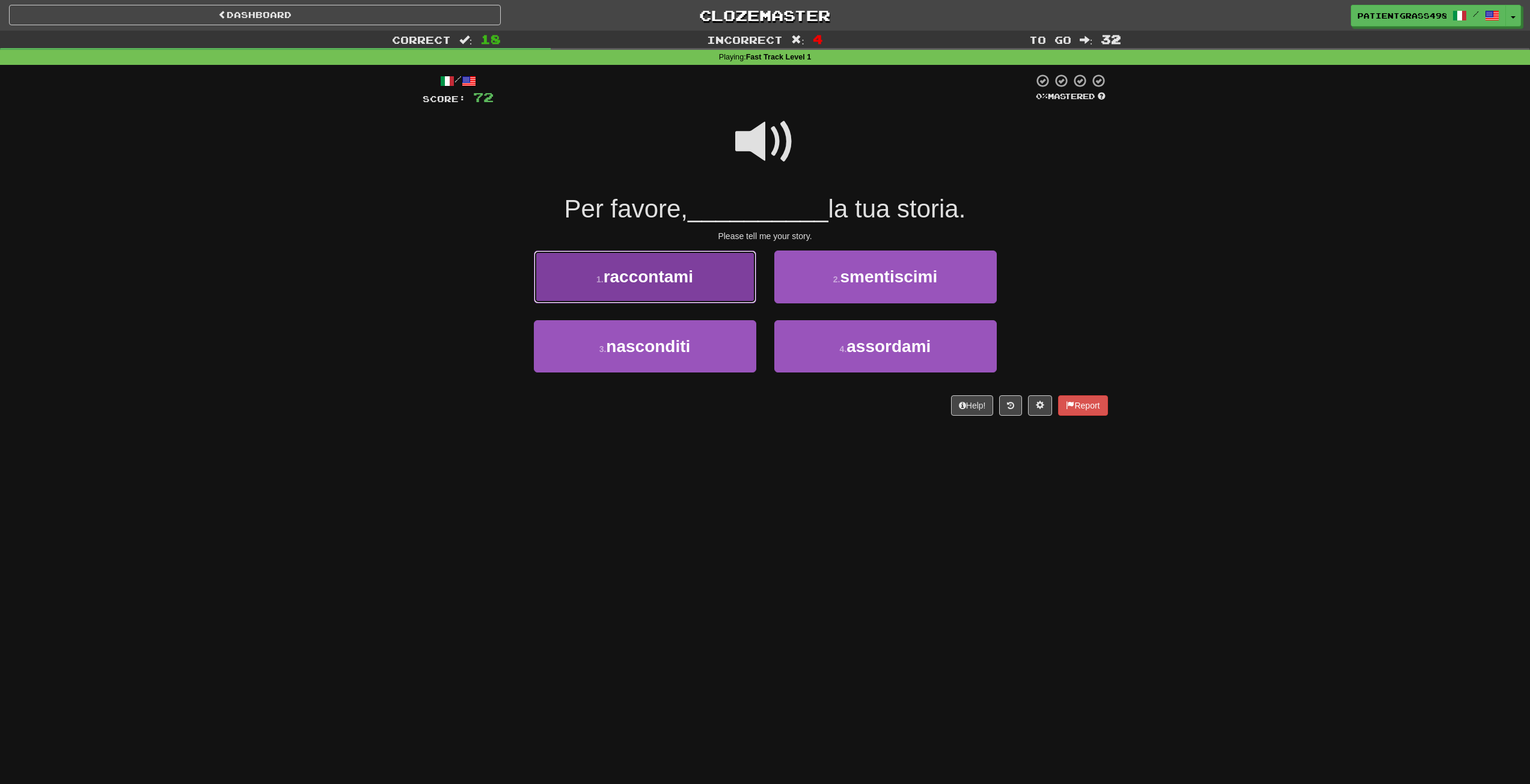
click at [625, 289] on button "1 . raccontami" at bounding box center [645, 276] width 223 height 52
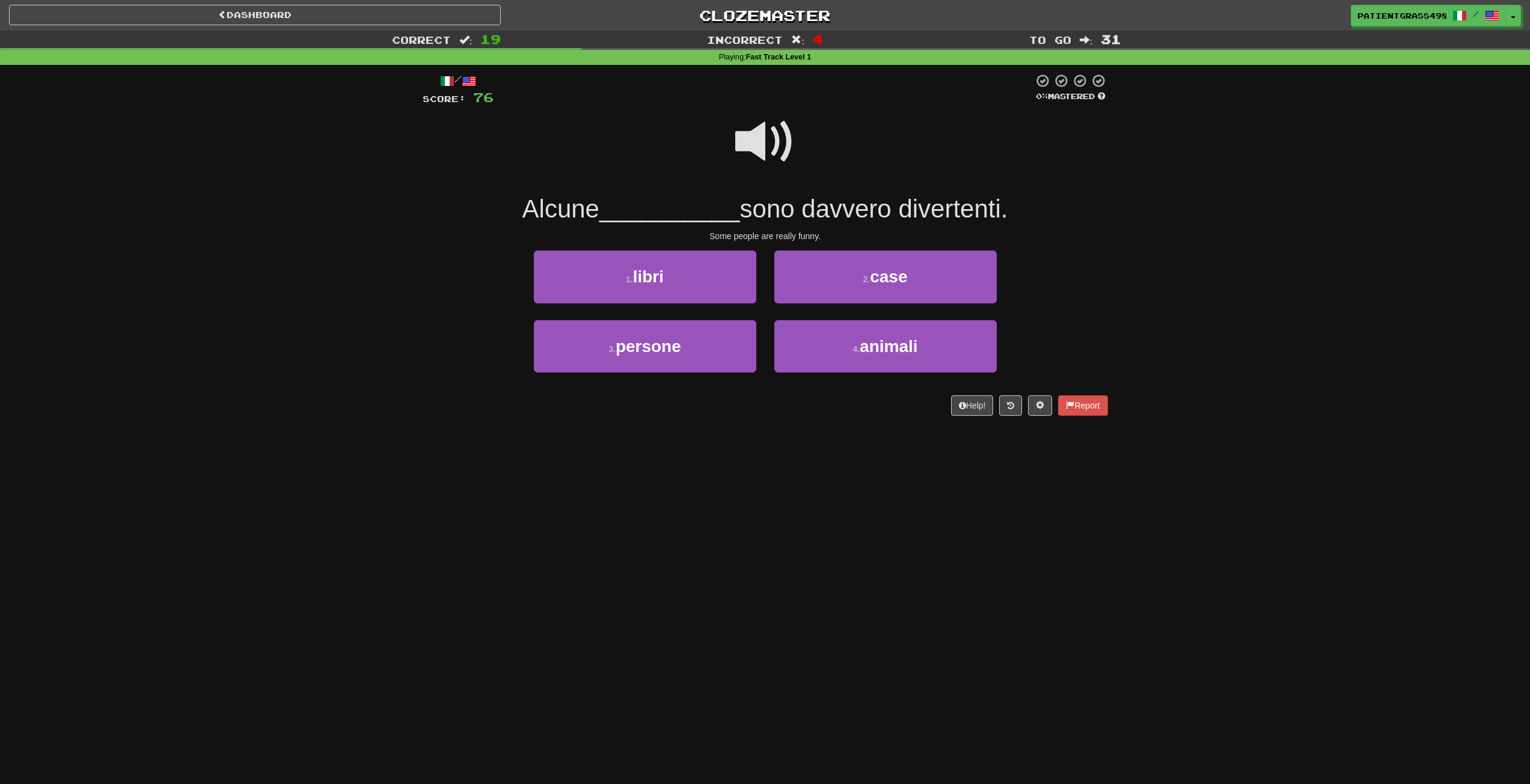
click at [733, 149] on div at bounding box center [765, 149] width 686 height 86
click at [735, 336] on button "3 . persone" at bounding box center [645, 346] width 223 height 52
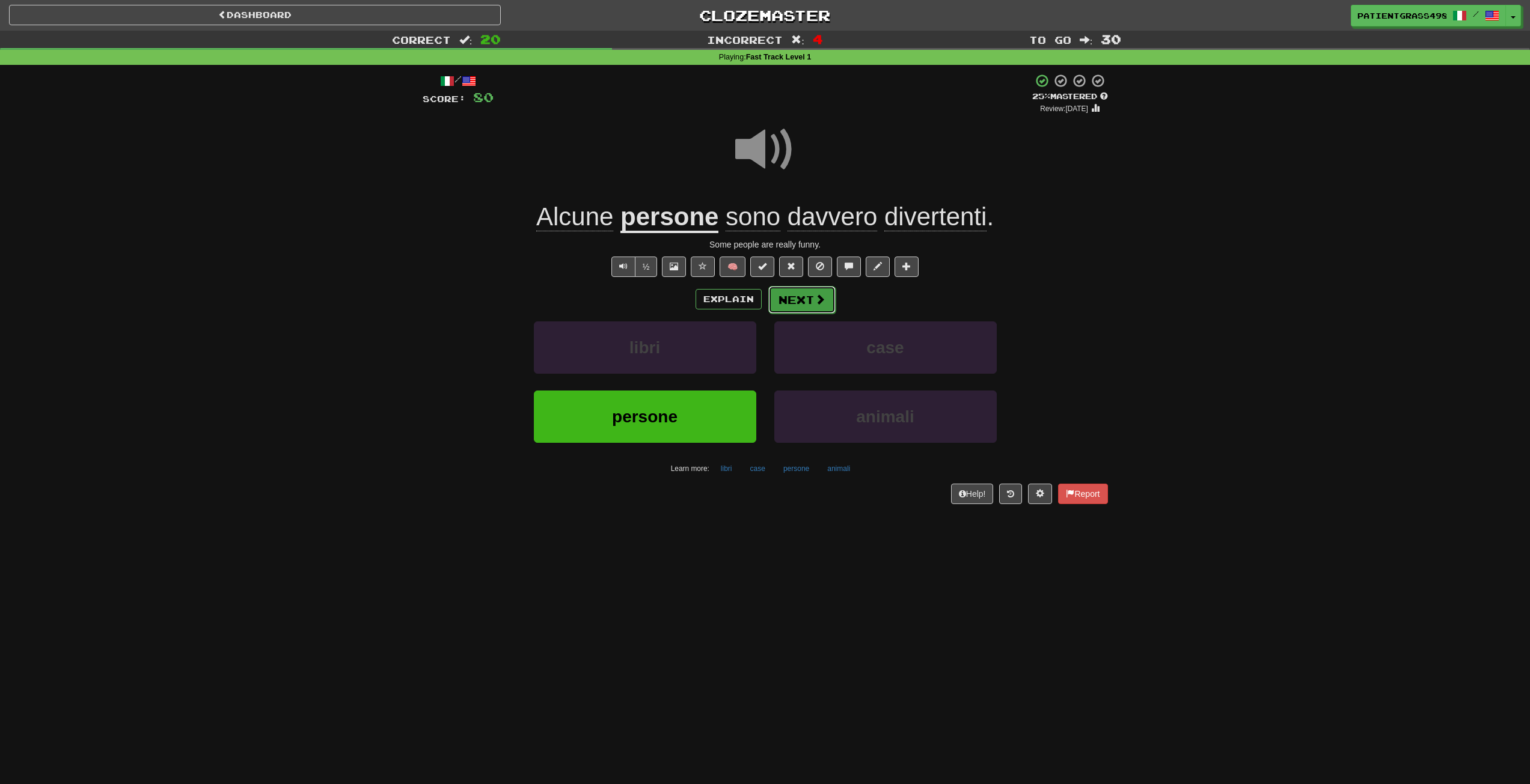
click at [812, 299] on button "Next" at bounding box center [802, 300] width 68 height 28
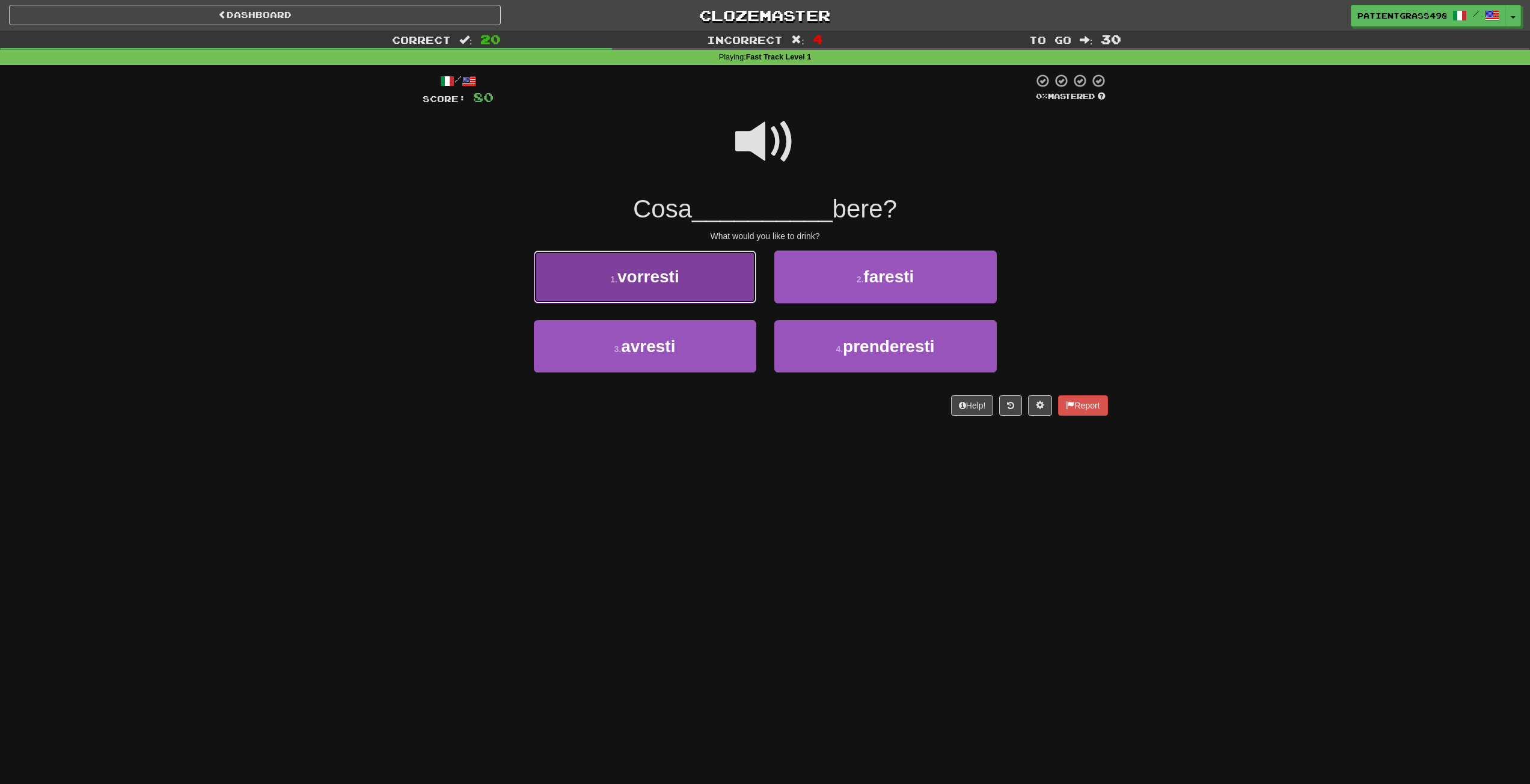
click at [743, 272] on button "1 . vorresti" at bounding box center [645, 276] width 223 height 52
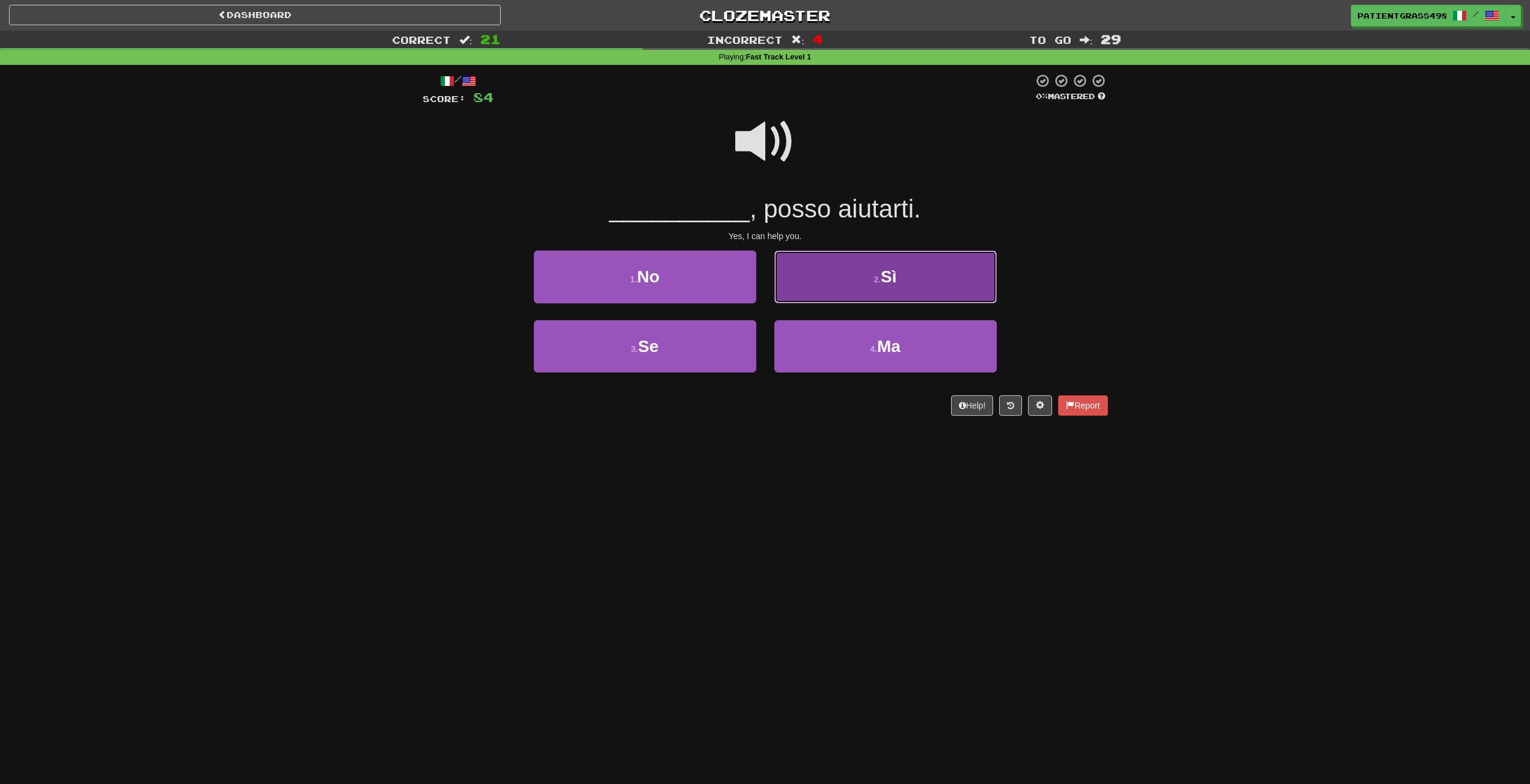
click at [815, 271] on button "2 . Sì" at bounding box center [886, 276] width 223 height 52
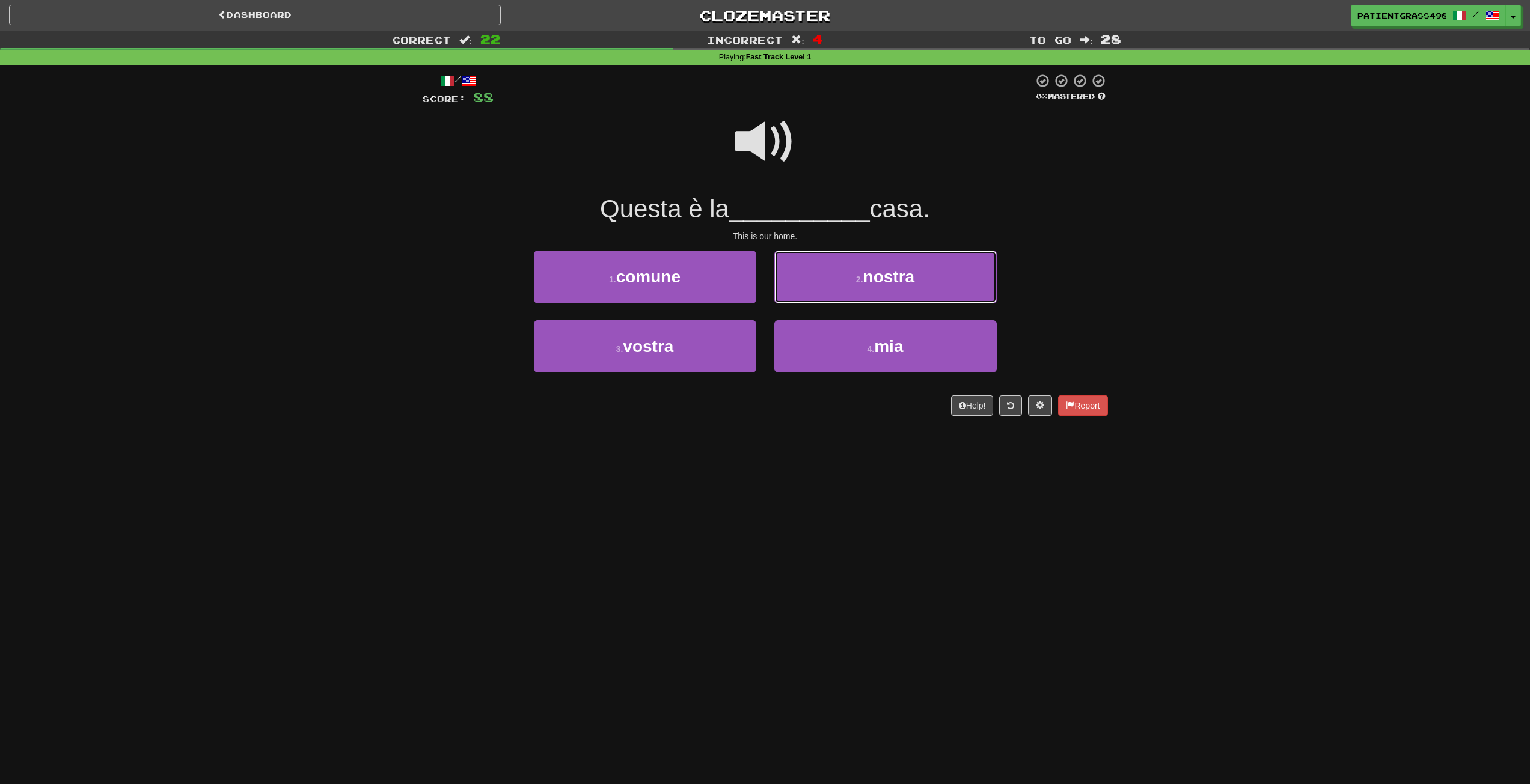
click at [878, 267] on button "2 . nostra" at bounding box center [886, 276] width 223 height 52
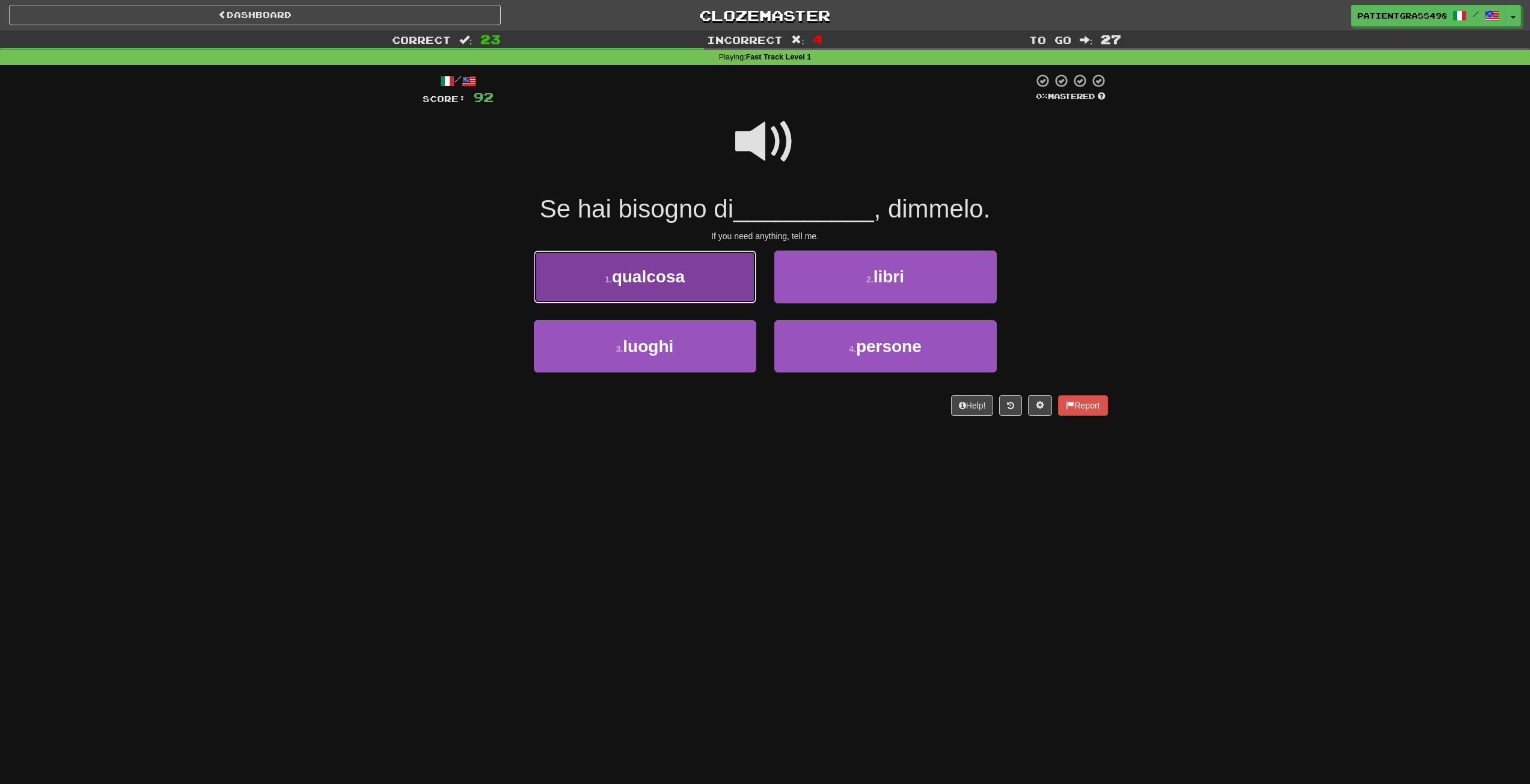
click at [640, 251] on button "1 . qualcosa" at bounding box center [645, 276] width 223 height 52
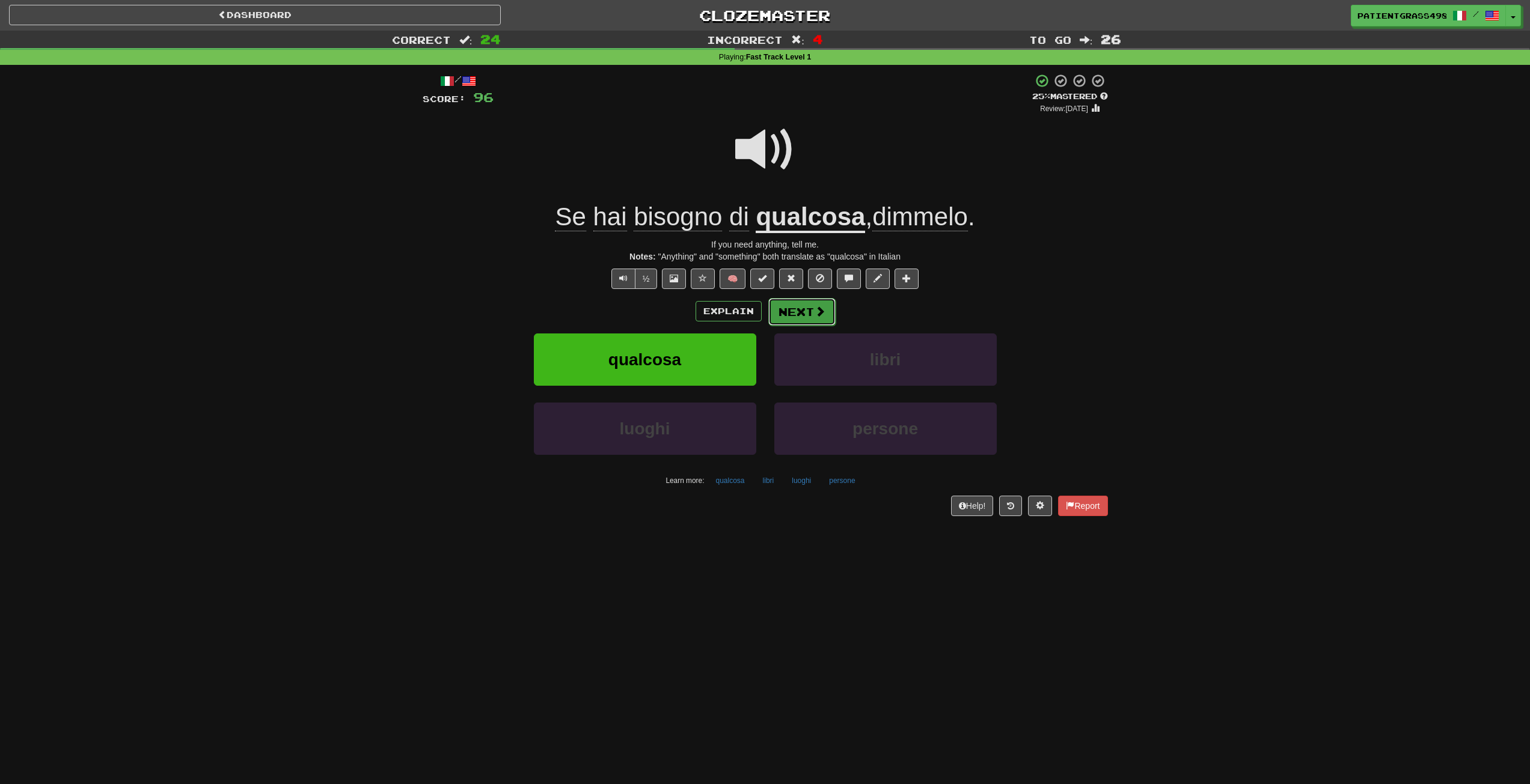
click at [828, 313] on button "Next" at bounding box center [802, 312] width 68 height 28
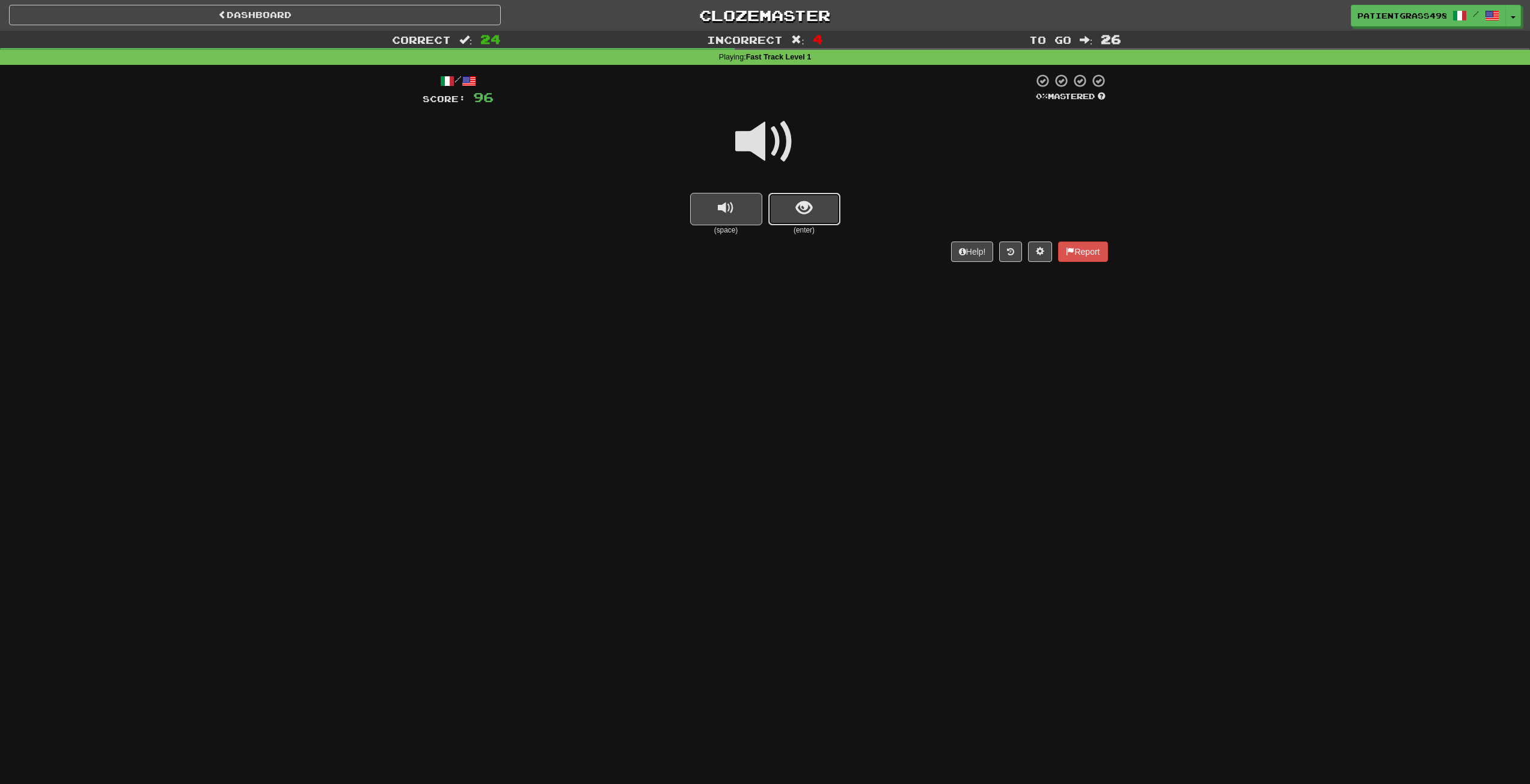
click at [812, 207] on span "show sentence" at bounding box center [804, 208] width 16 height 16
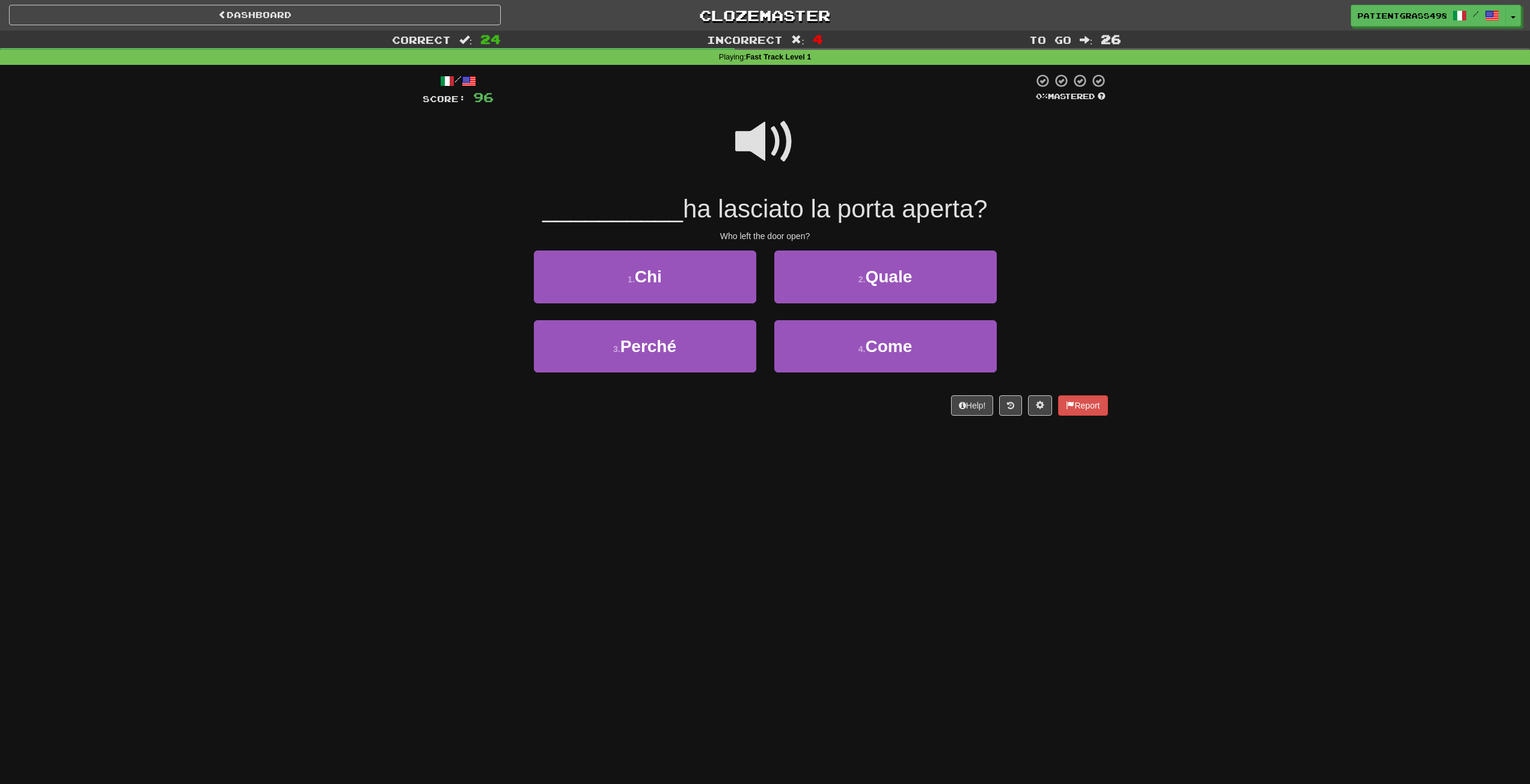
click at [746, 138] on span at bounding box center [765, 142] width 60 height 60
click at [746, 139] on span at bounding box center [765, 142] width 60 height 60
click at [761, 150] on span at bounding box center [765, 142] width 60 height 60
click at [781, 145] on span at bounding box center [765, 142] width 60 height 60
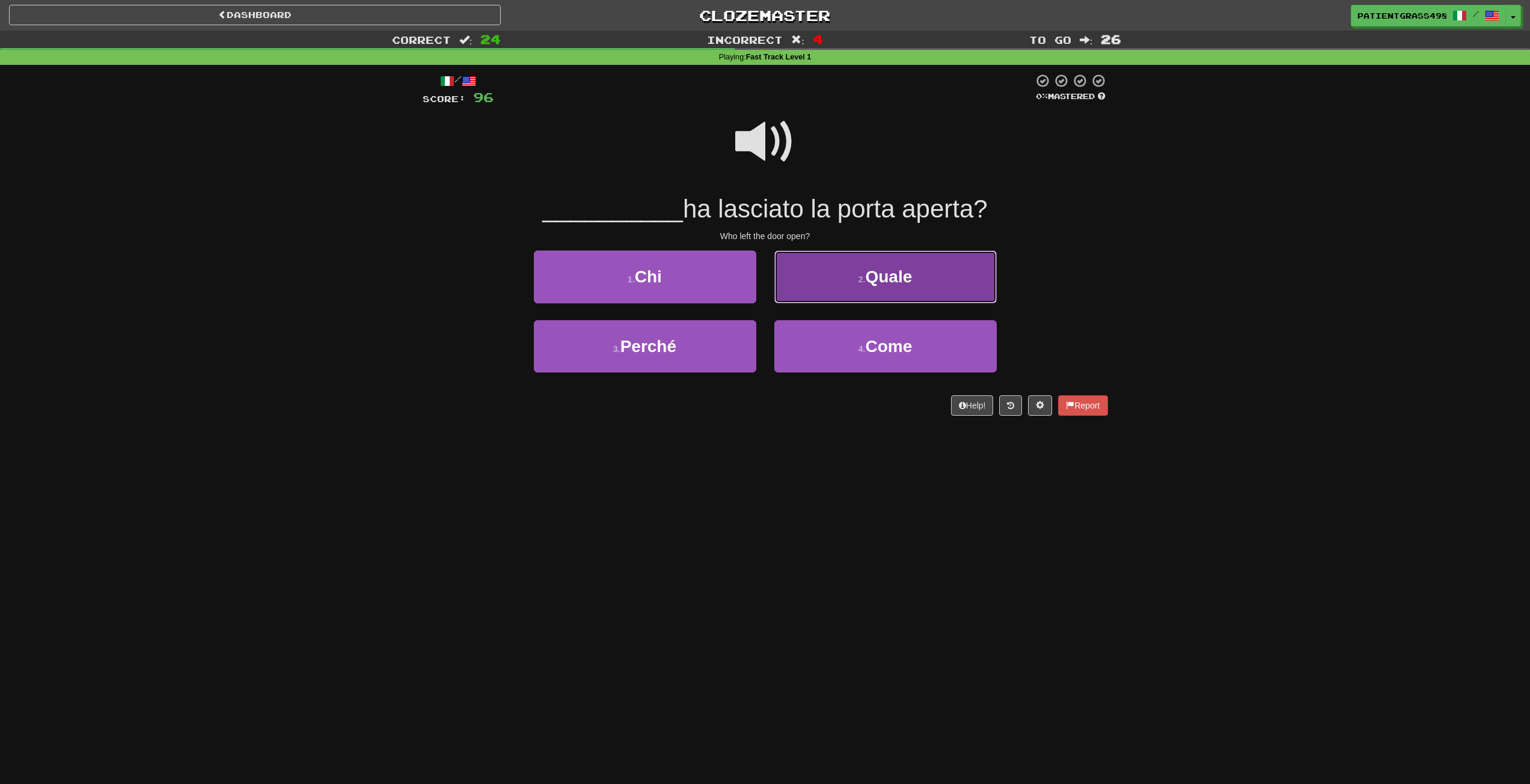
click at [828, 288] on button "2 . Quale" at bounding box center [886, 276] width 223 height 52
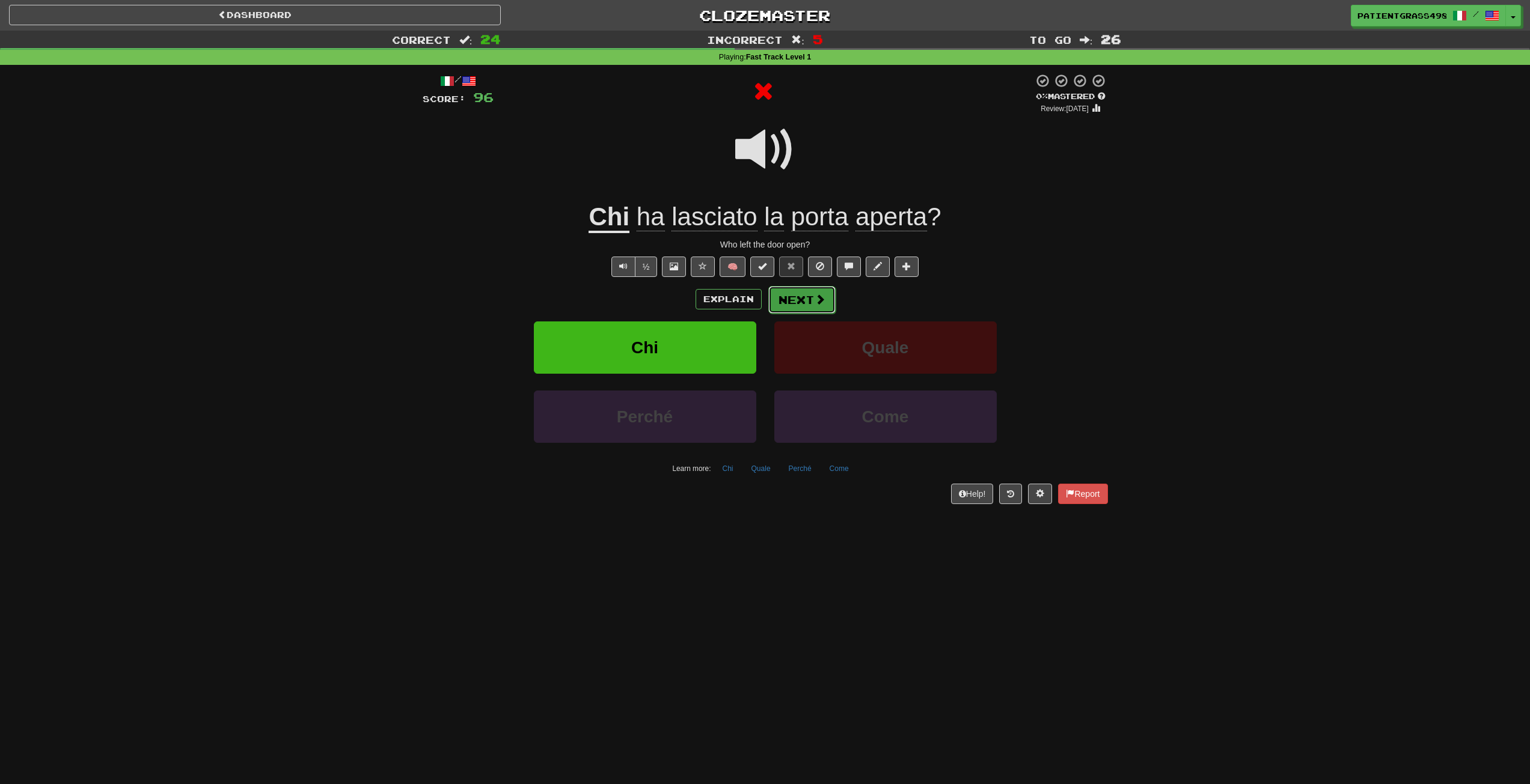
click at [821, 308] on button "Next" at bounding box center [802, 300] width 68 height 28
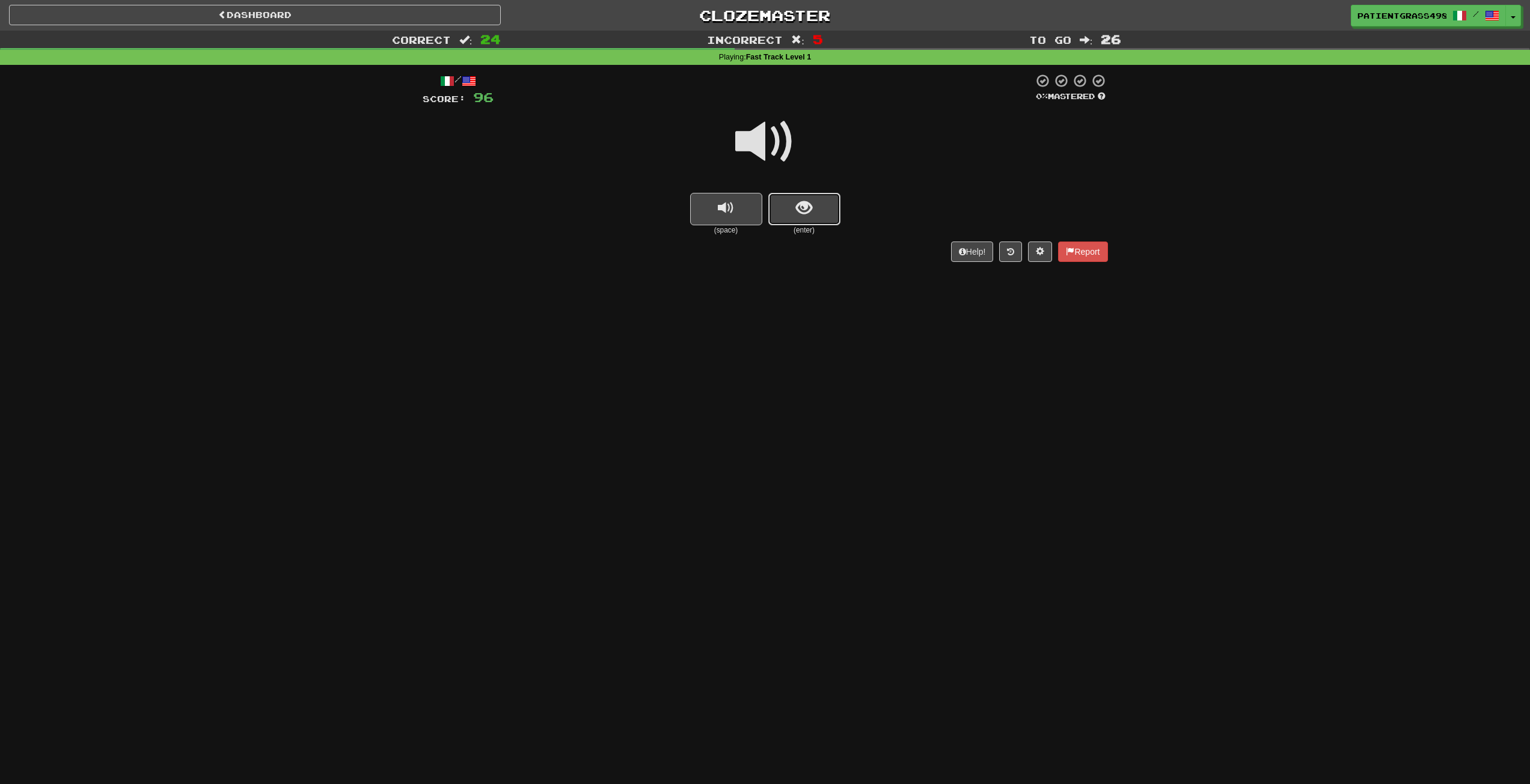
click at [794, 223] on button "show sentence" at bounding box center [804, 209] width 72 height 33
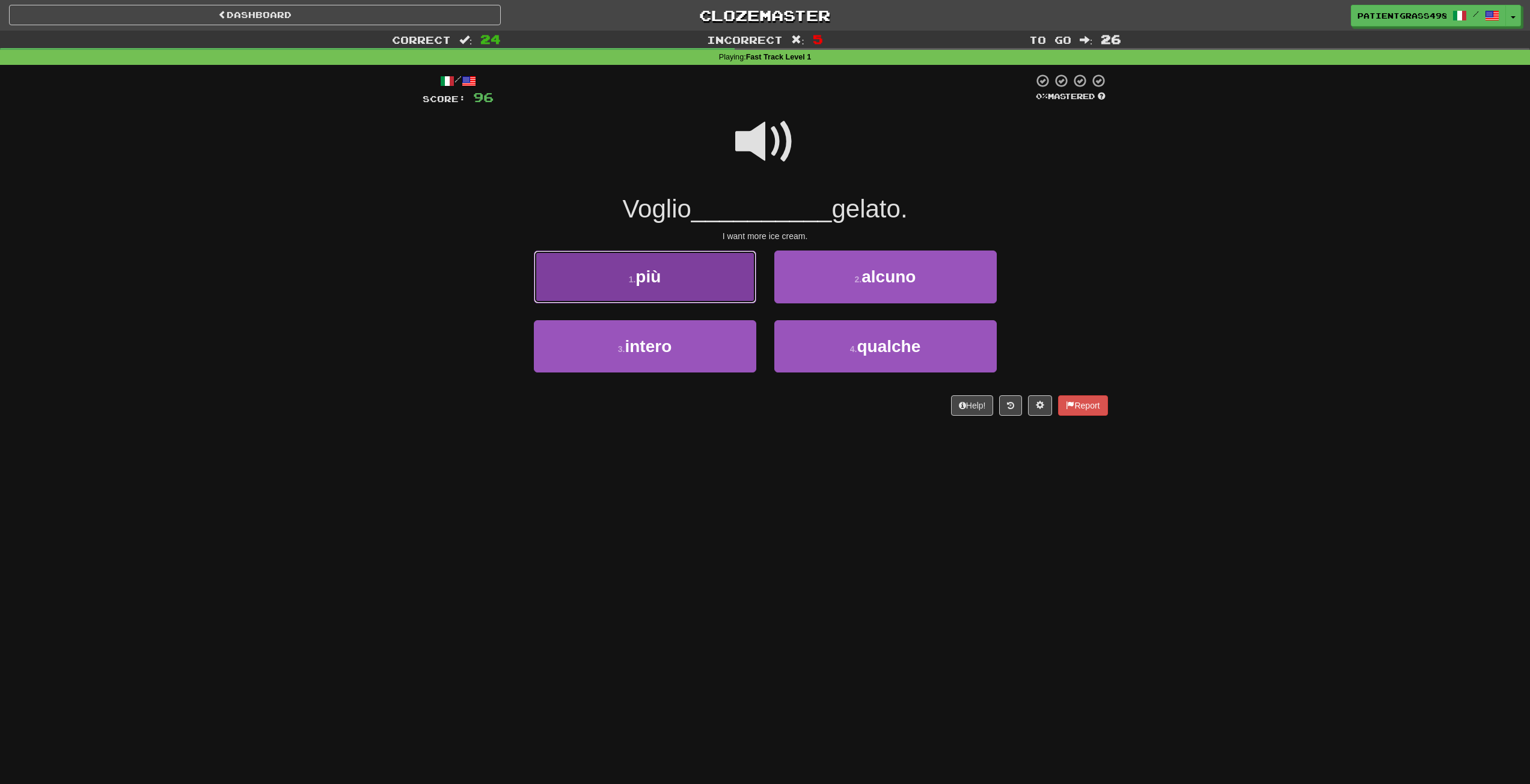
click at [738, 265] on button "1 . più" at bounding box center [645, 276] width 223 height 52
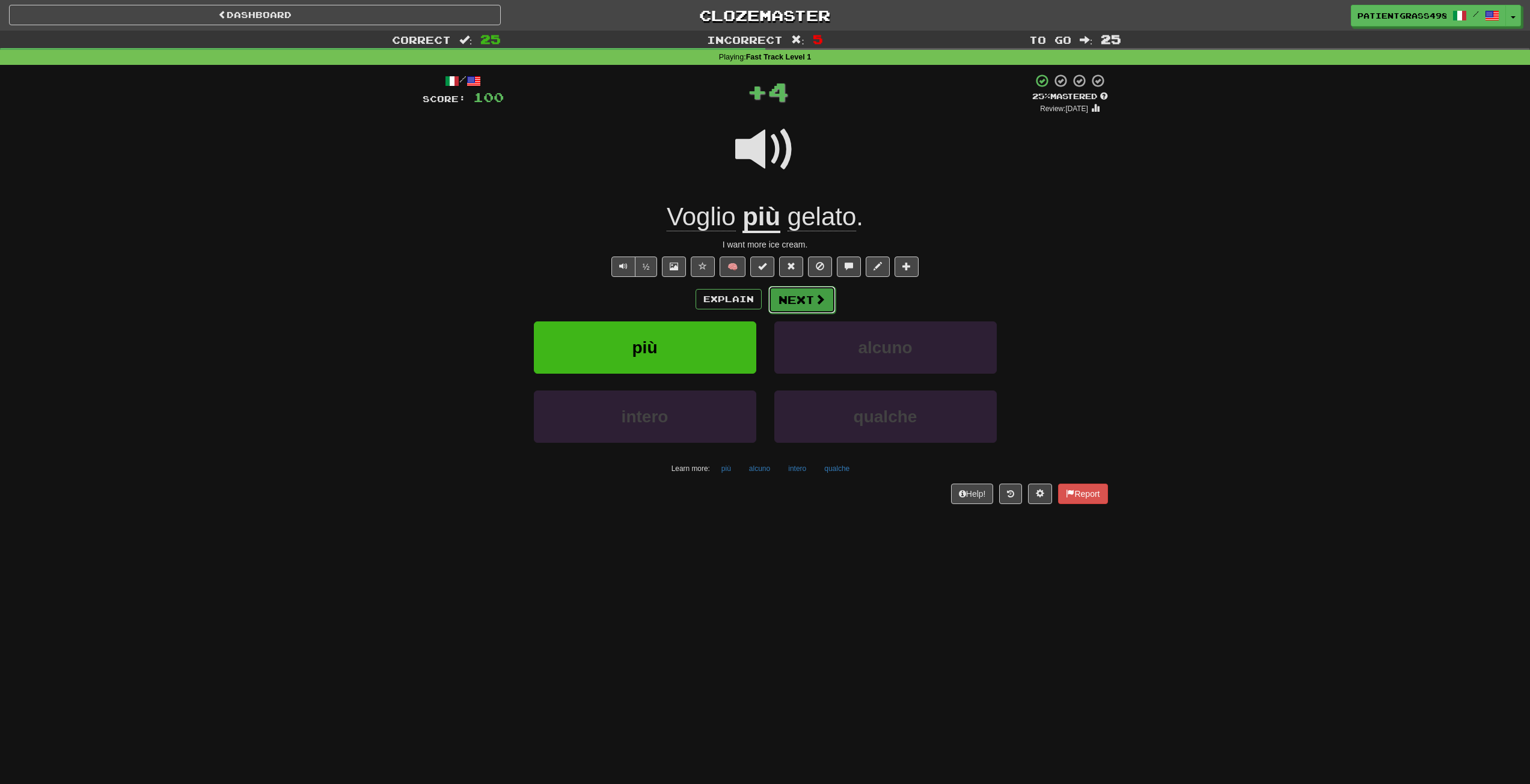
click at [810, 299] on button "Next" at bounding box center [802, 300] width 68 height 28
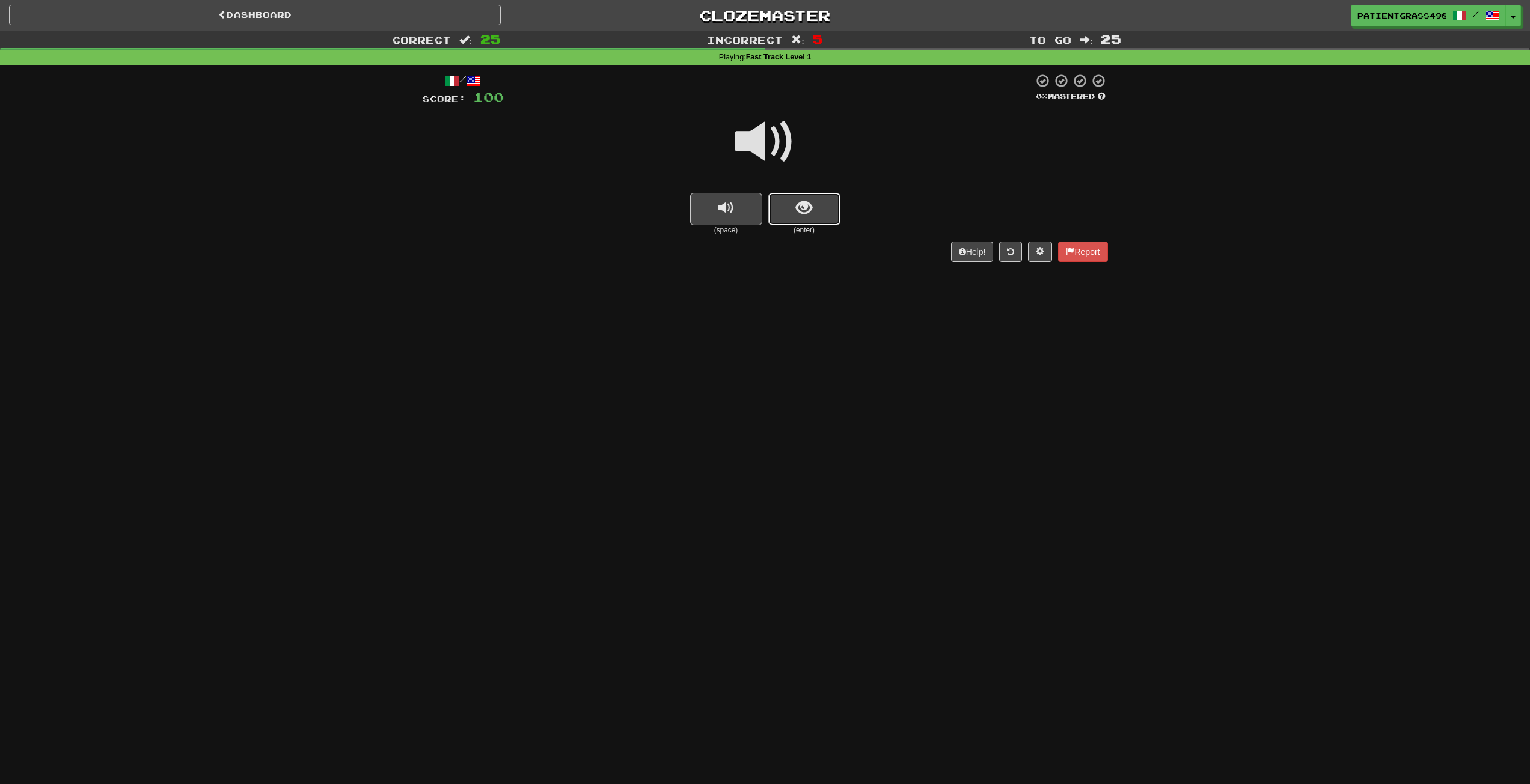
click at [791, 202] on button "show sentence" at bounding box center [804, 209] width 72 height 33
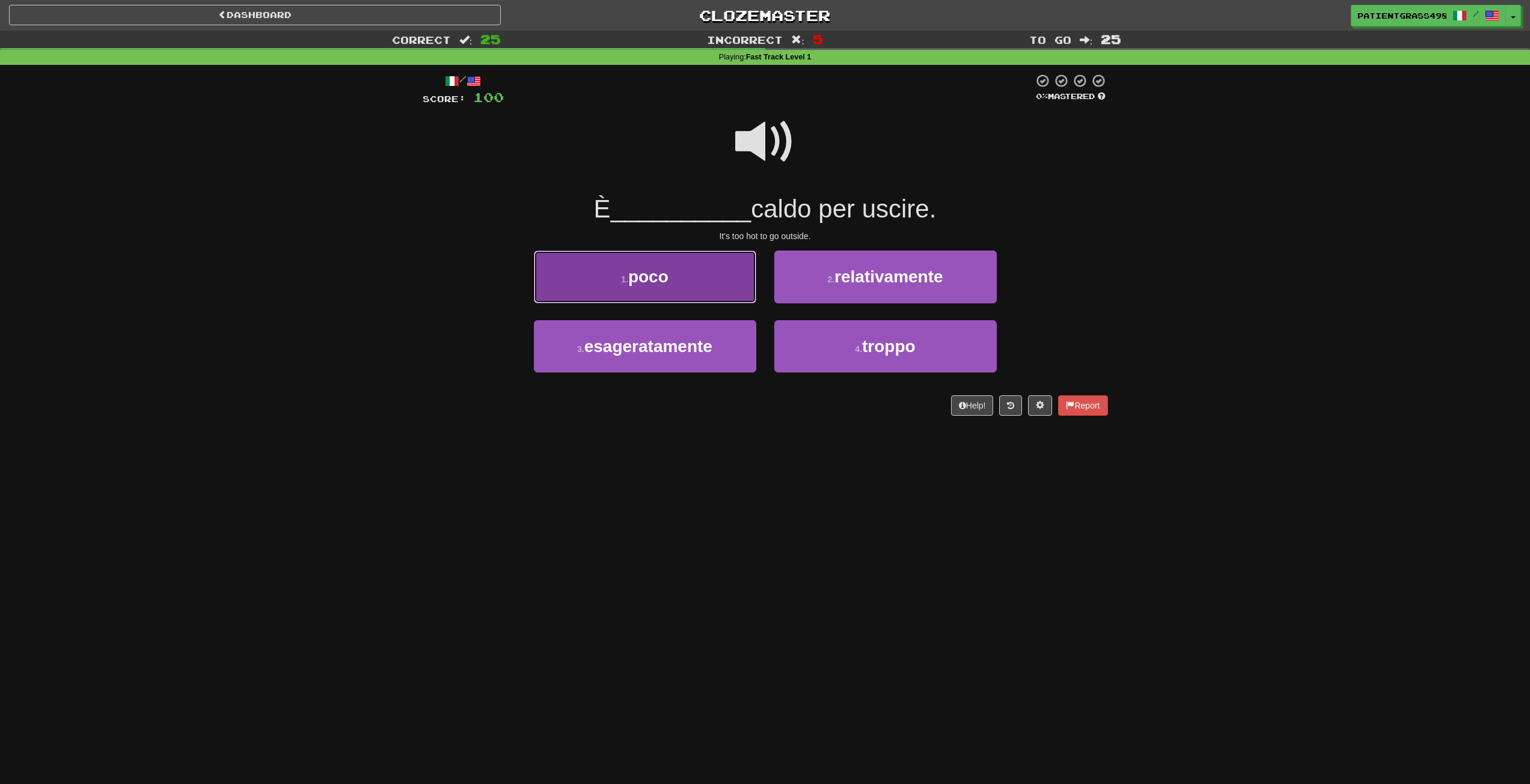
click at [746, 264] on button "1 . poco" at bounding box center [645, 276] width 223 height 52
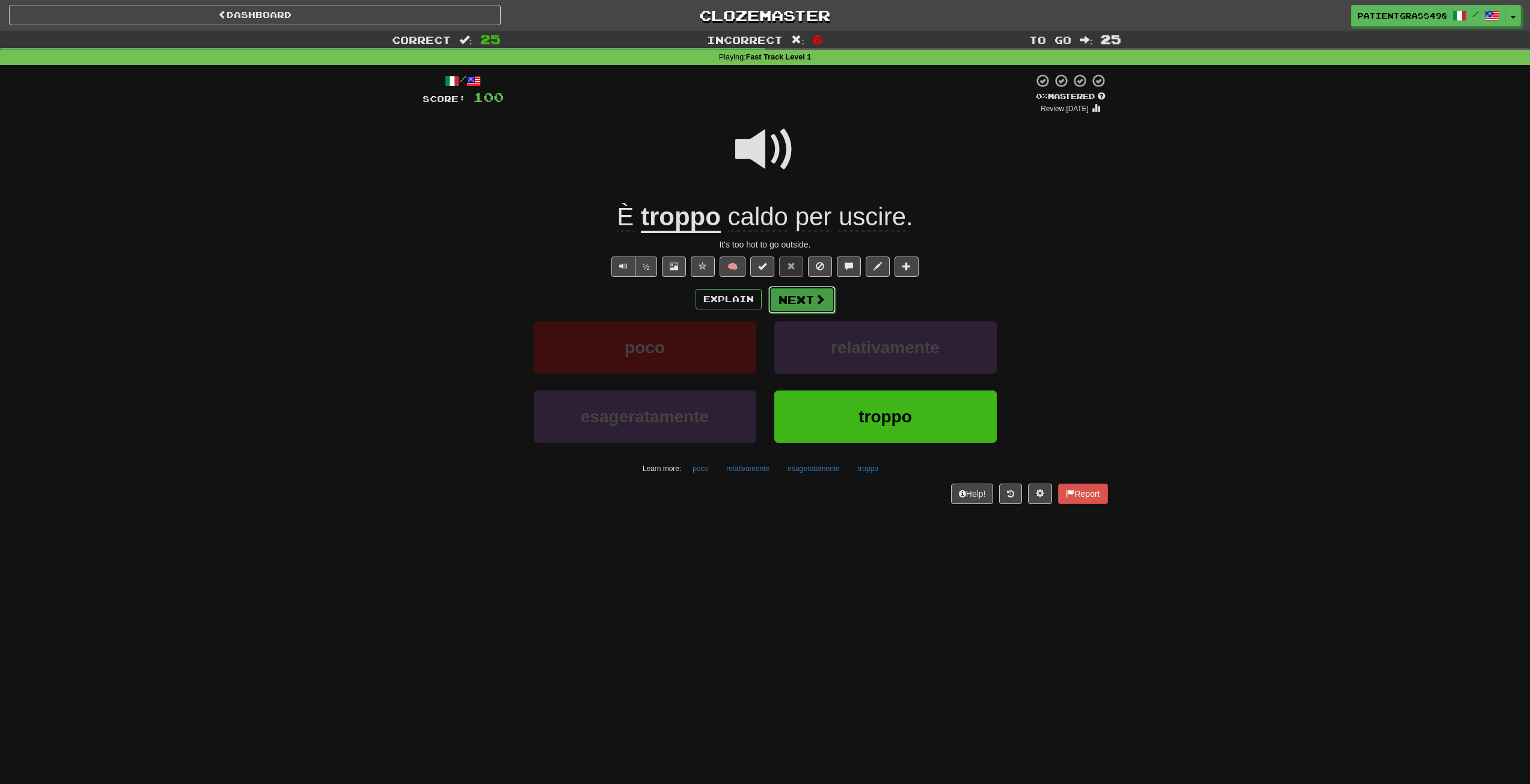
click at [796, 301] on button "Next" at bounding box center [802, 300] width 68 height 28
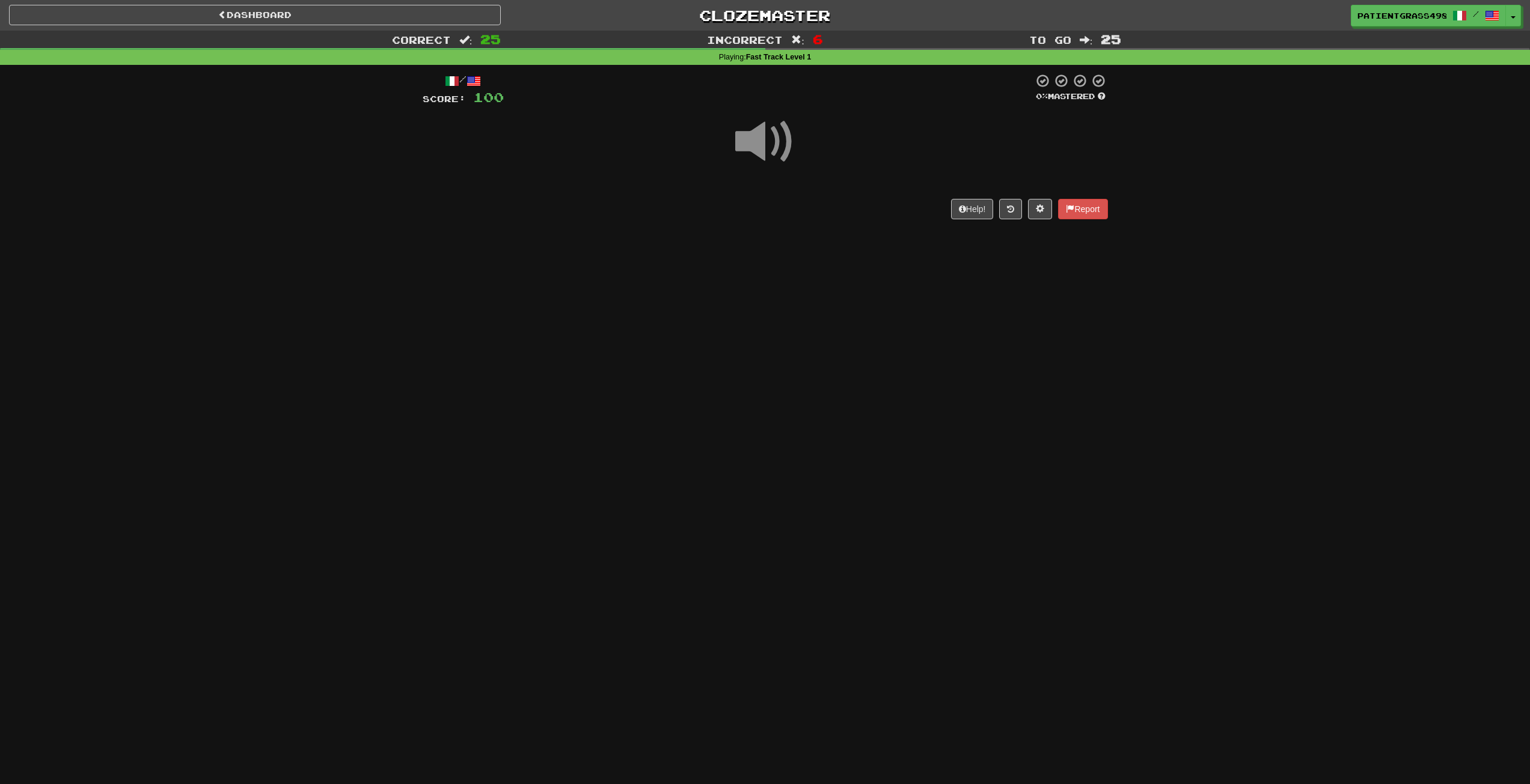
click at [796, 301] on div "Dashboard Clozemaster PatientGrass4981 / Toggle Dropdown Dashboard Leaderboard …" at bounding box center [765, 392] width 1530 height 784
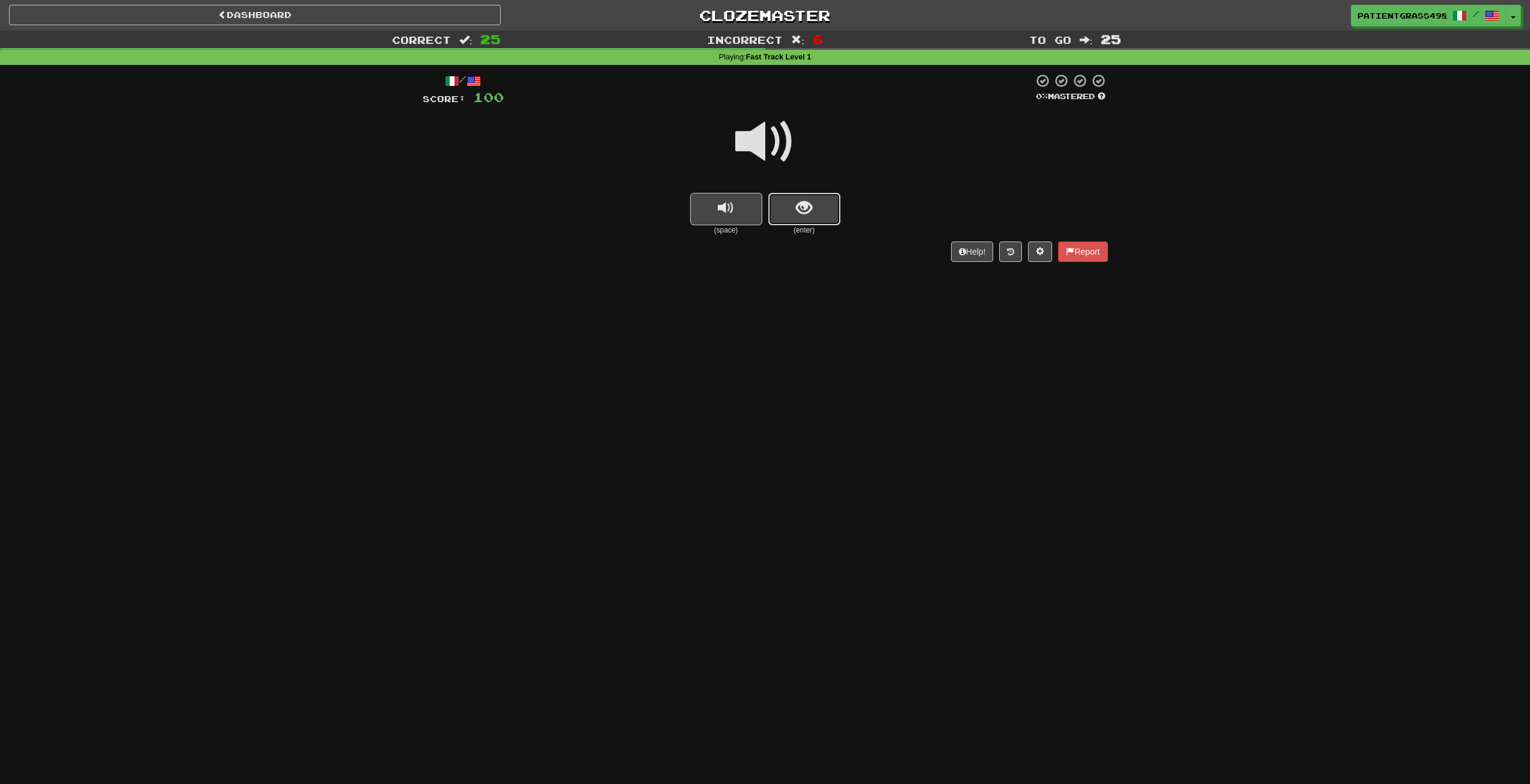
click at [794, 221] on button "show sentence" at bounding box center [804, 209] width 72 height 33
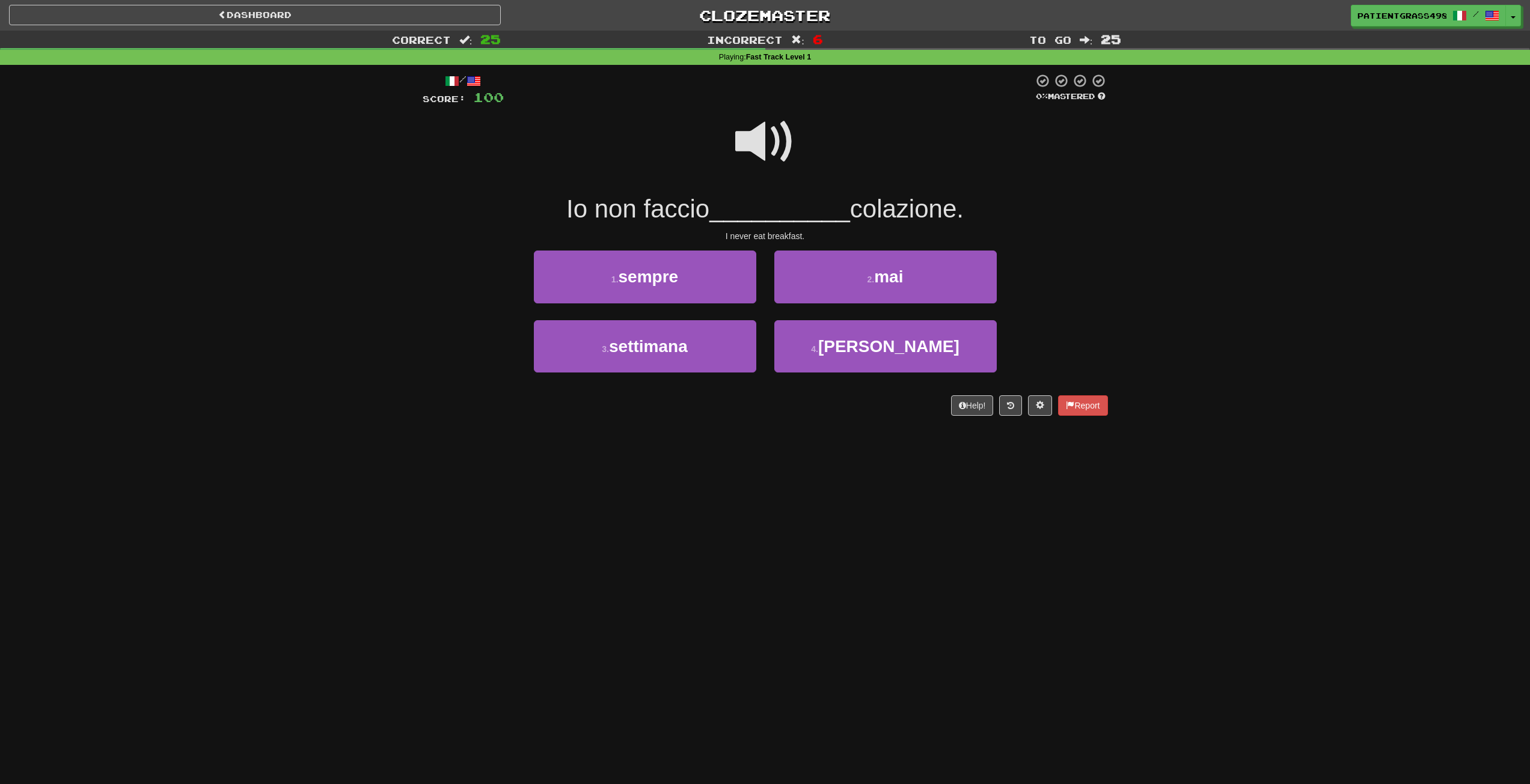
click at [778, 136] on span at bounding box center [765, 142] width 60 height 60
click at [808, 270] on button "2 . mai" at bounding box center [886, 276] width 223 height 52
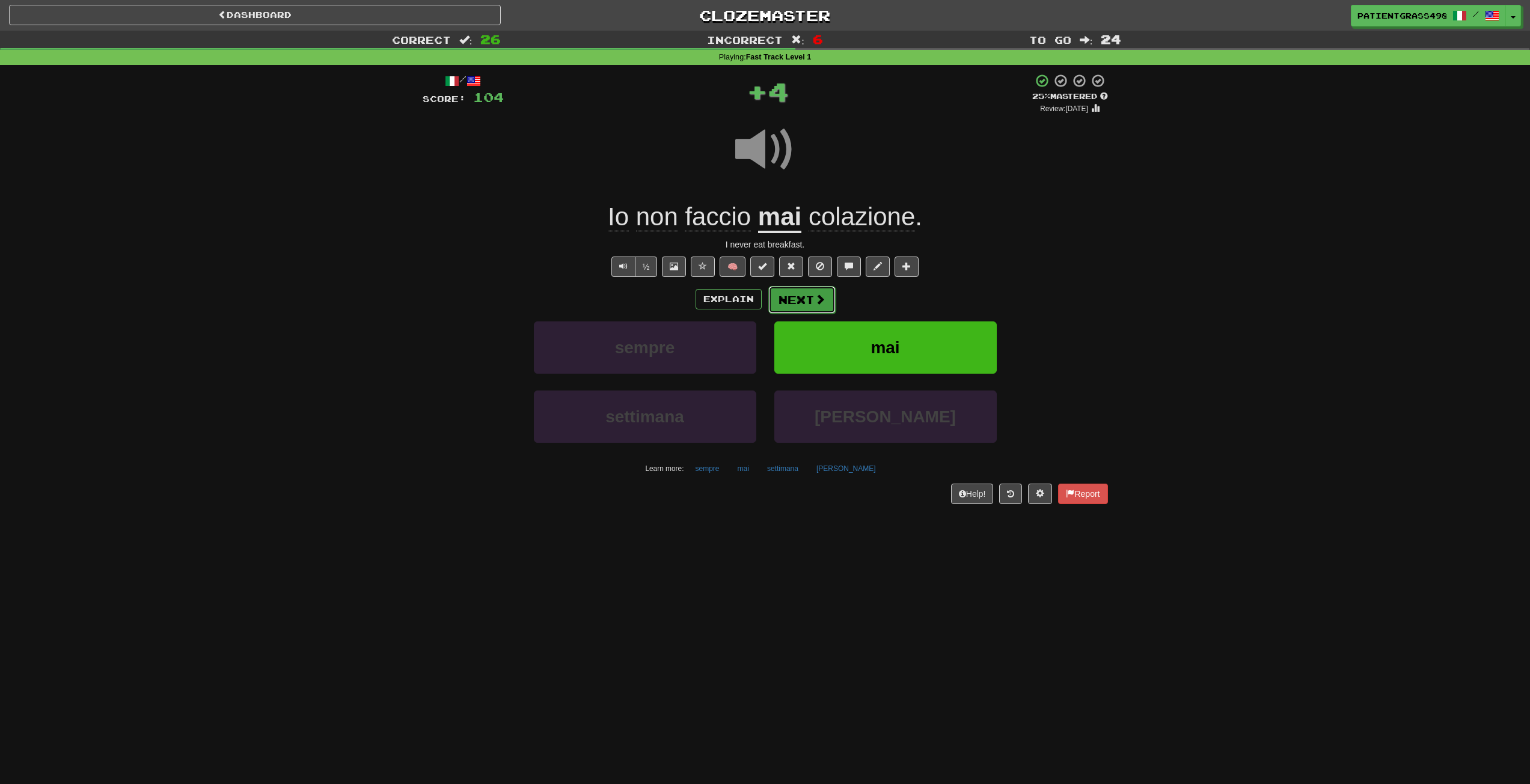
click at [815, 294] on span at bounding box center [820, 299] width 11 height 11
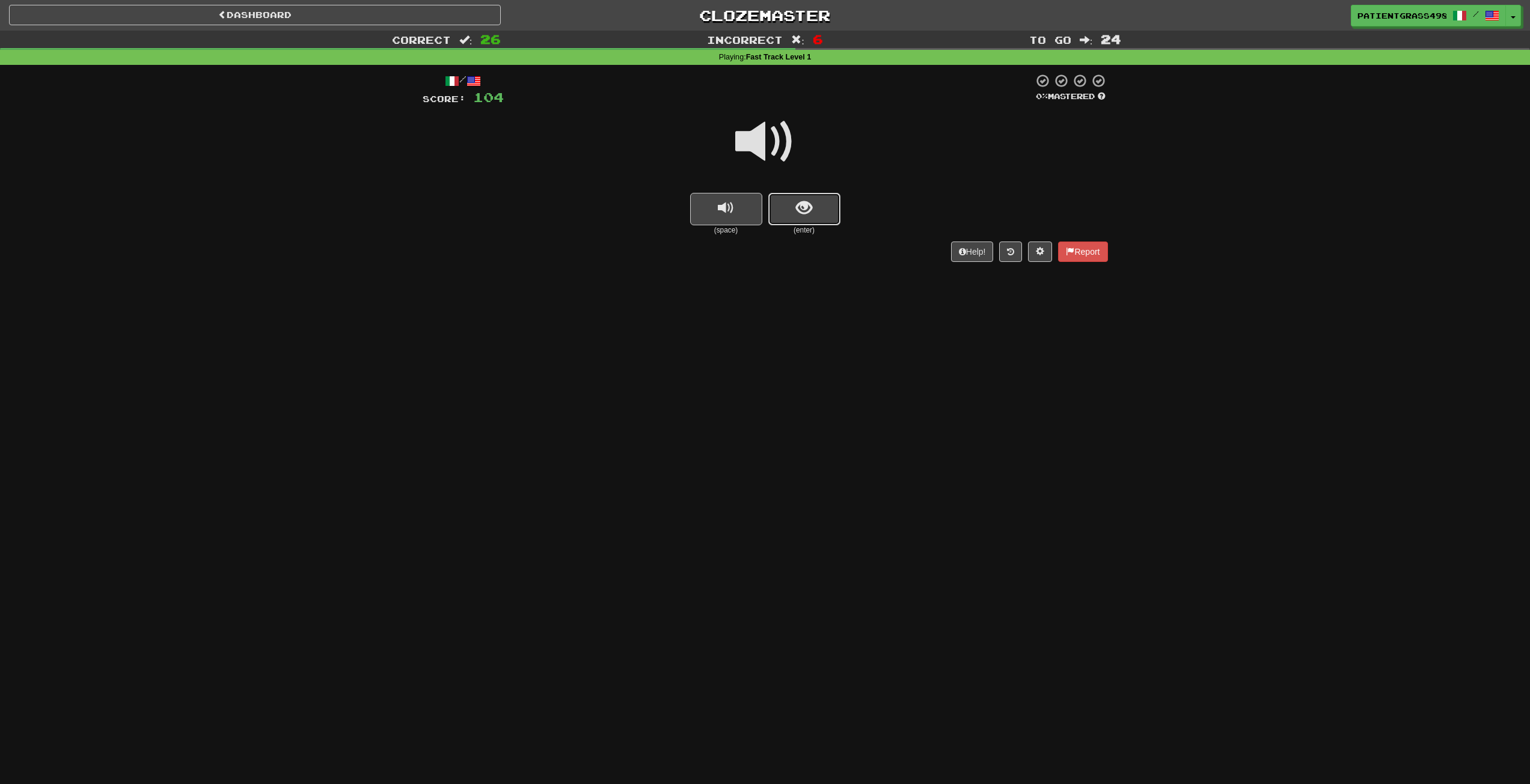
click at [817, 219] on button "show sentence" at bounding box center [804, 209] width 72 height 33
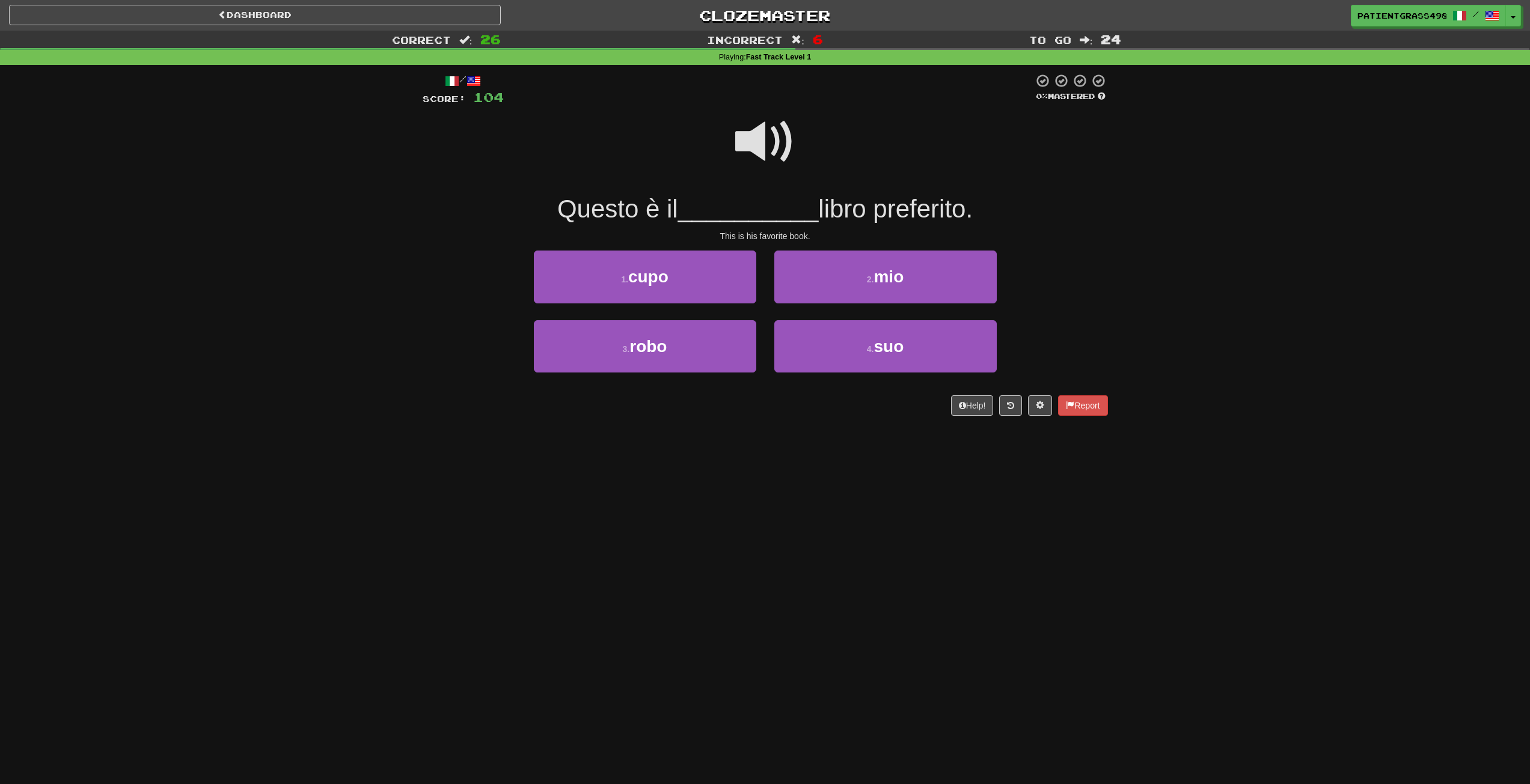
click at [753, 119] on span at bounding box center [765, 142] width 60 height 60
click at [791, 340] on button "4 . suo" at bounding box center [886, 346] width 223 height 52
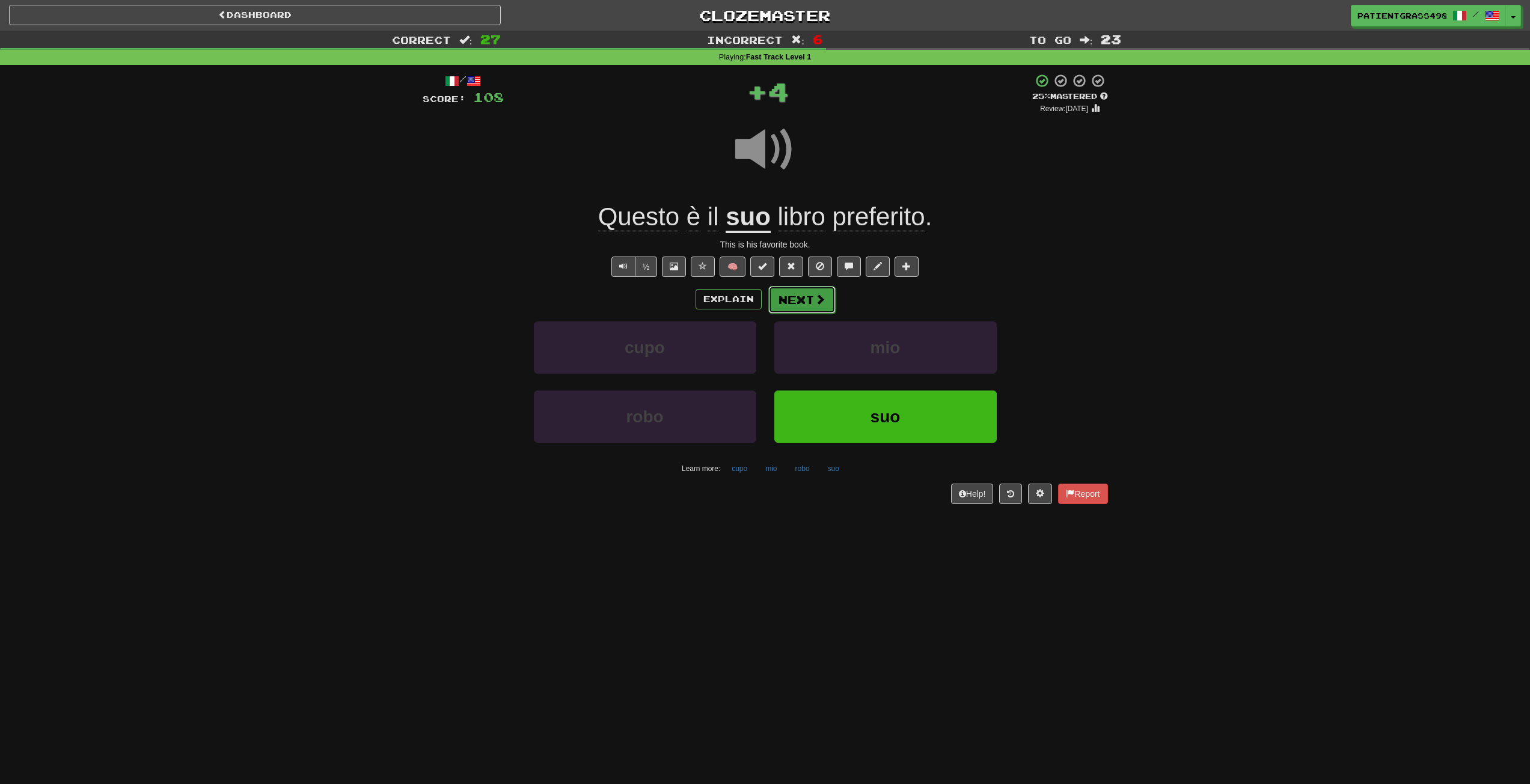
click at [820, 299] on span at bounding box center [820, 299] width 11 height 11
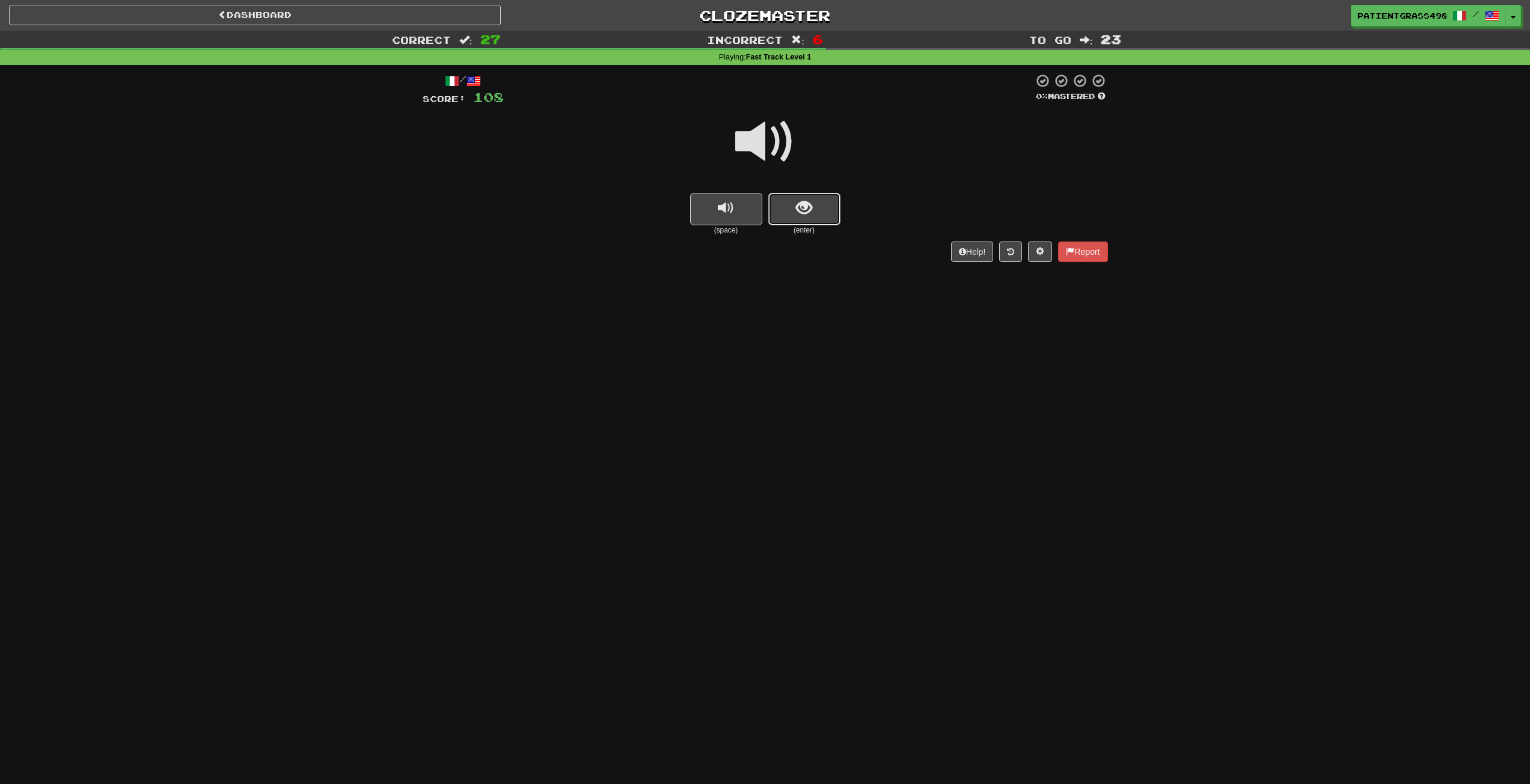
click at [802, 212] on span "show sentence" at bounding box center [804, 208] width 16 height 16
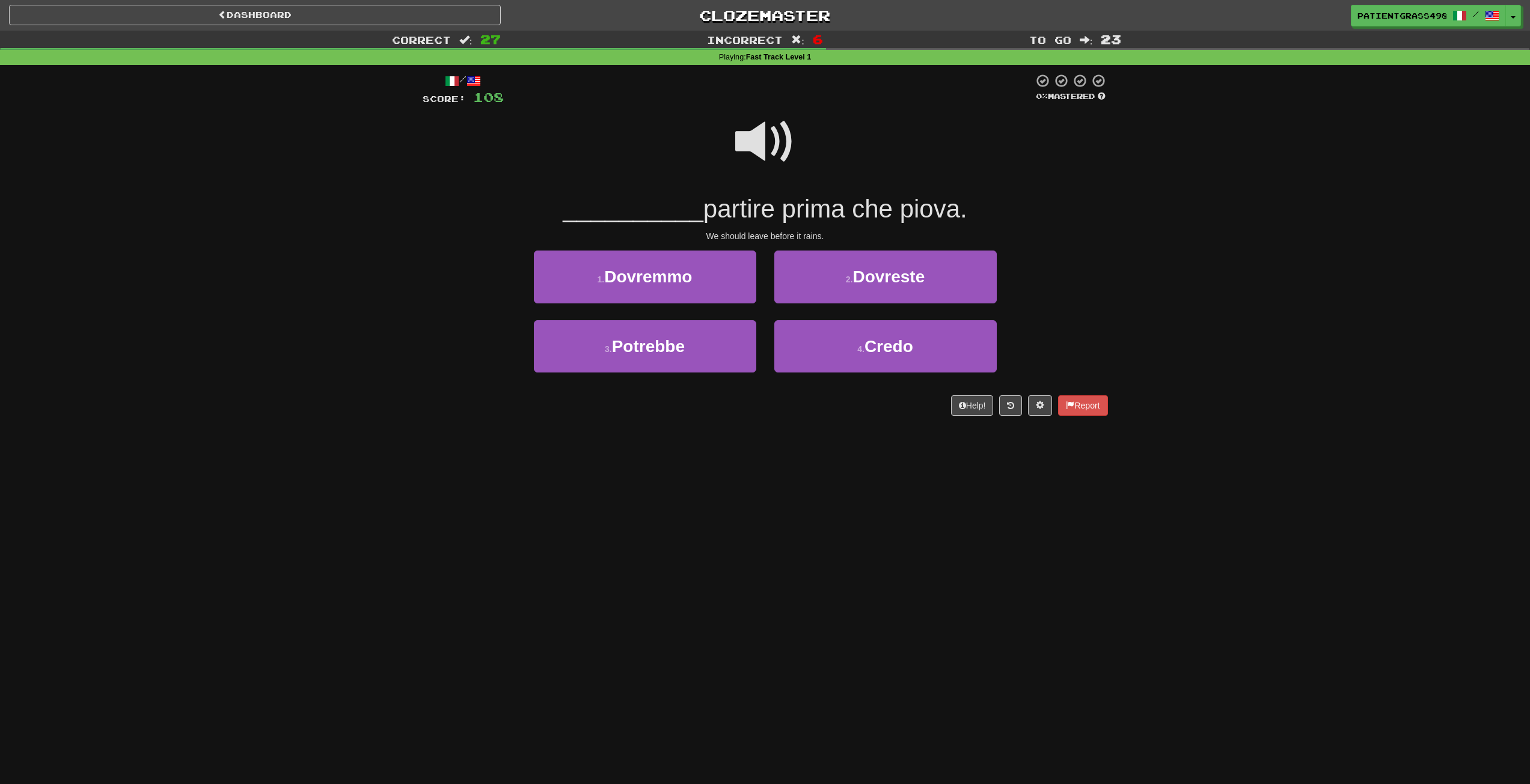
click at [769, 144] on span at bounding box center [765, 142] width 60 height 60
click at [697, 266] on button "1 . Dovremmo" at bounding box center [645, 276] width 223 height 52
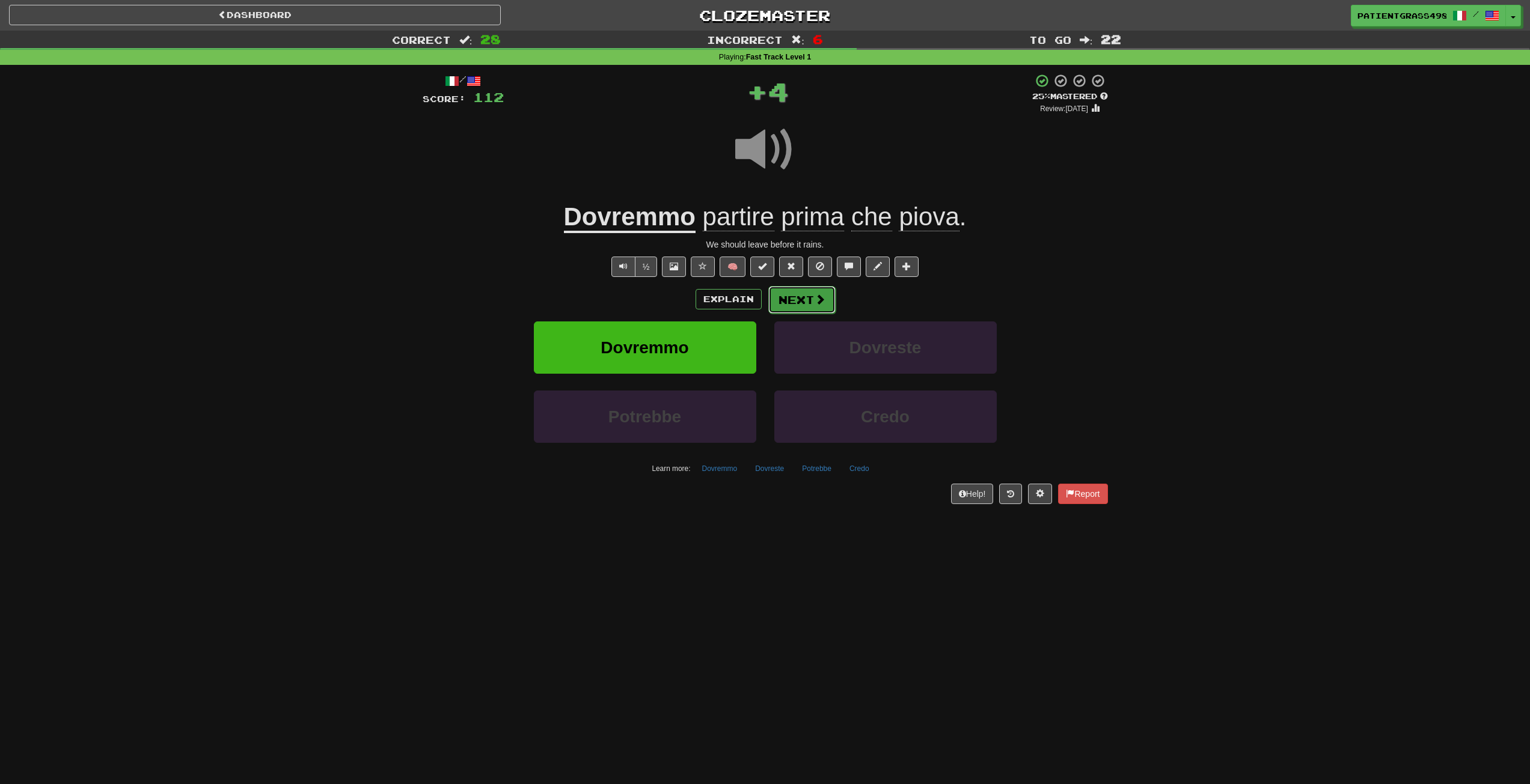
click at [827, 301] on button "Next" at bounding box center [802, 300] width 68 height 28
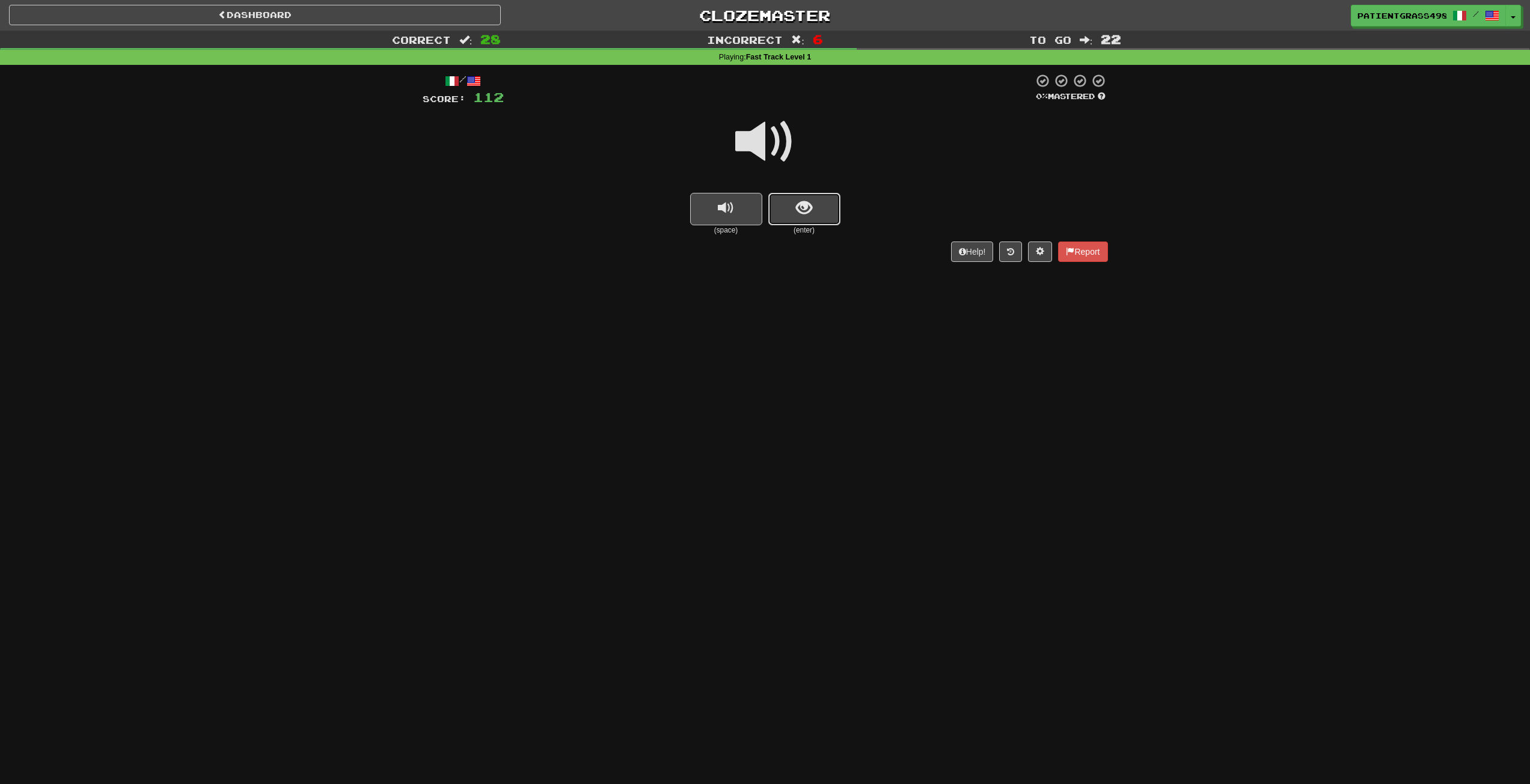
click at [784, 201] on button "show sentence" at bounding box center [804, 209] width 72 height 33
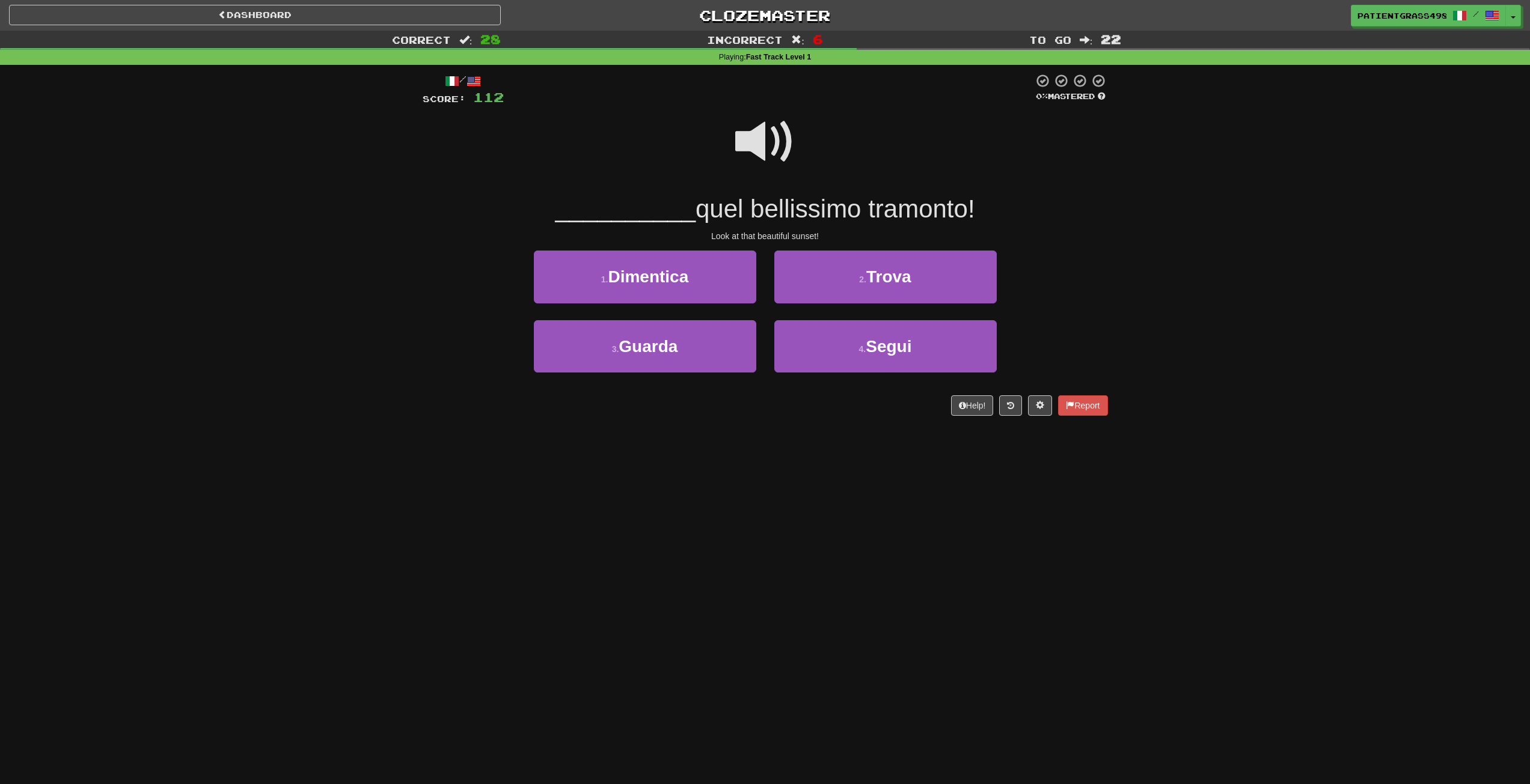
click at [754, 117] on span at bounding box center [765, 142] width 60 height 60
click at [680, 355] on button "3 . Guarda" at bounding box center [645, 346] width 223 height 52
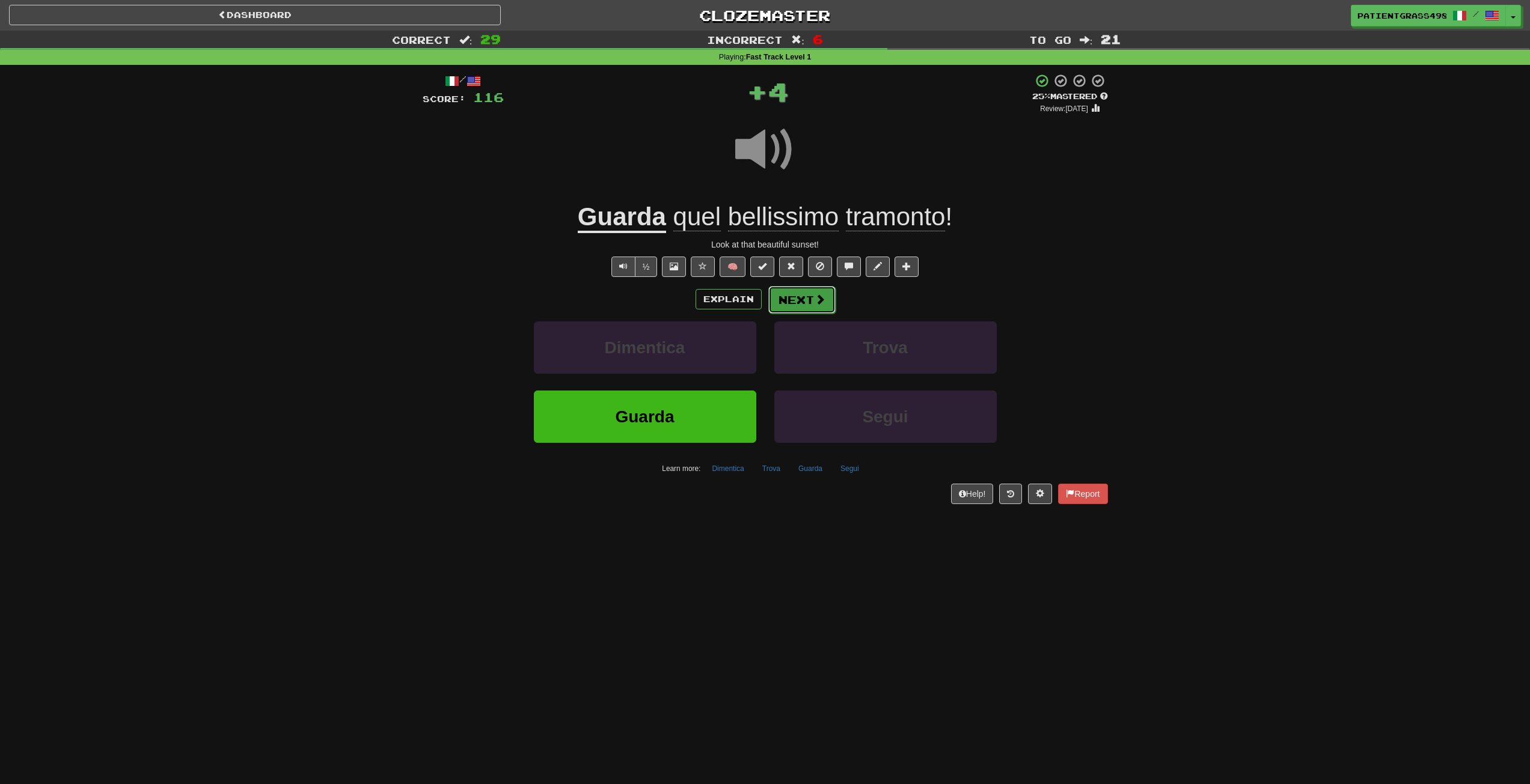
click at [823, 299] on span at bounding box center [820, 299] width 11 height 11
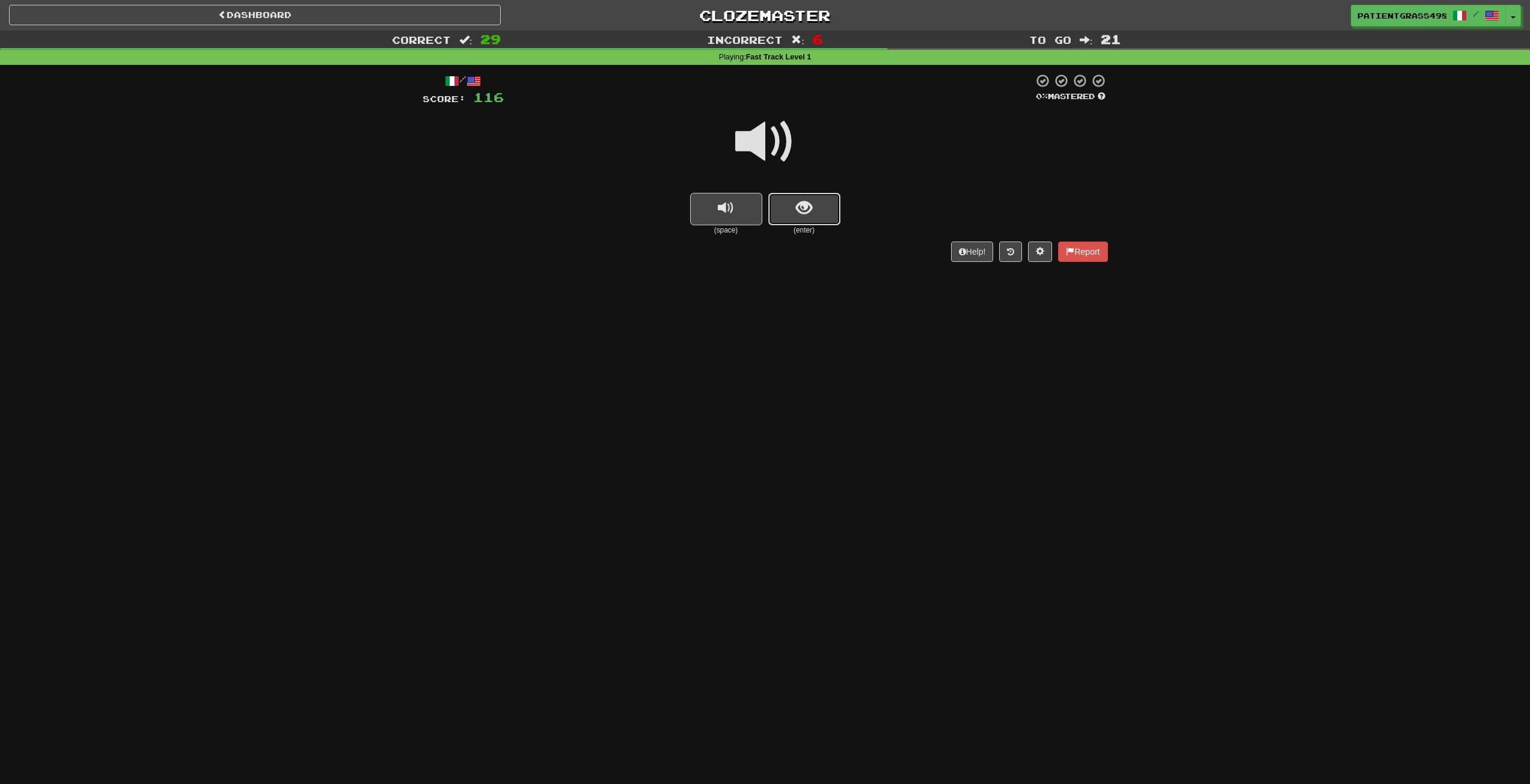
click at [819, 197] on button "show sentence" at bounding box center [804, 209] width 72 height 33
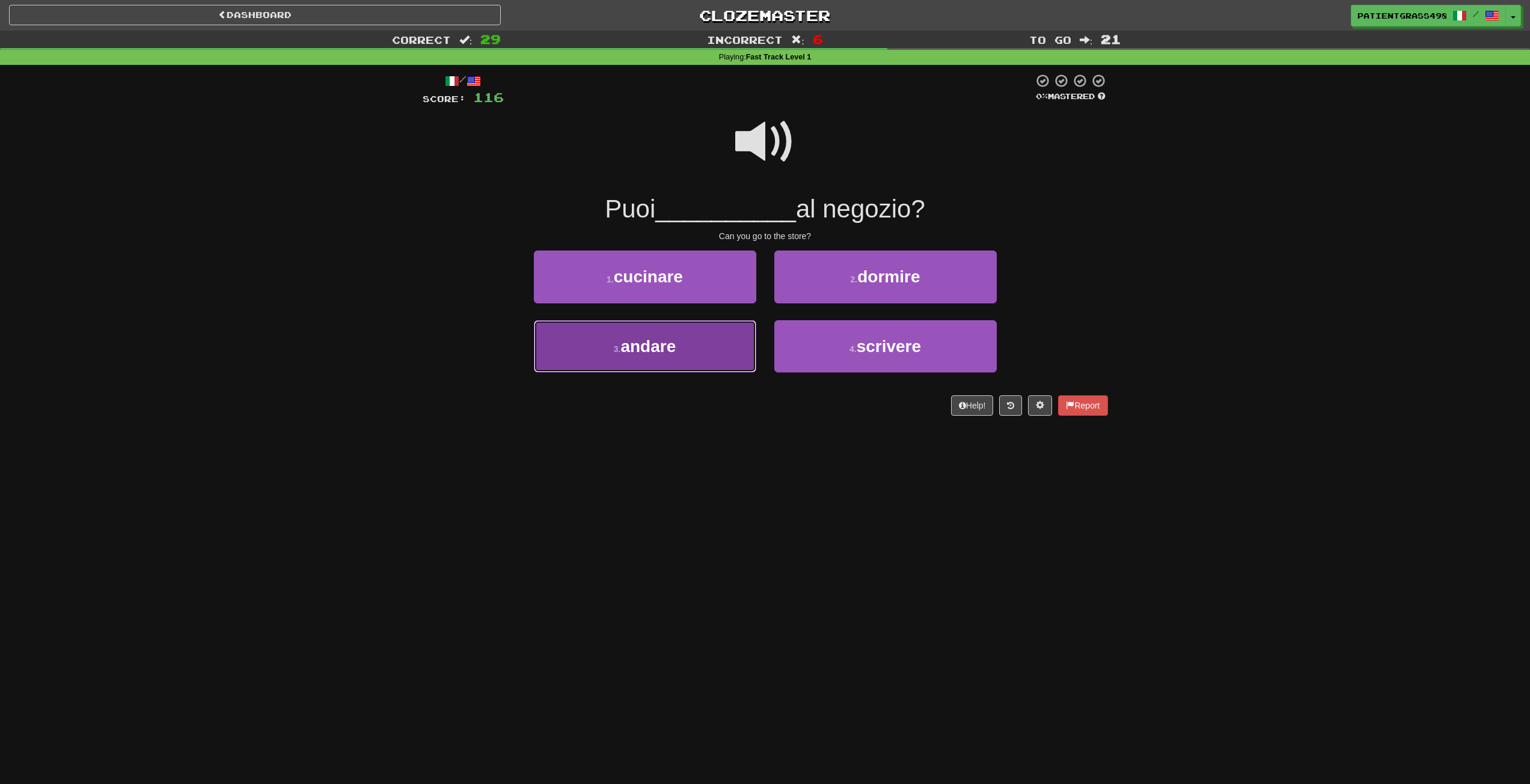
click at [744, 359] on button "3 . andare" at bounding box center [645, 346] width 223 height 52
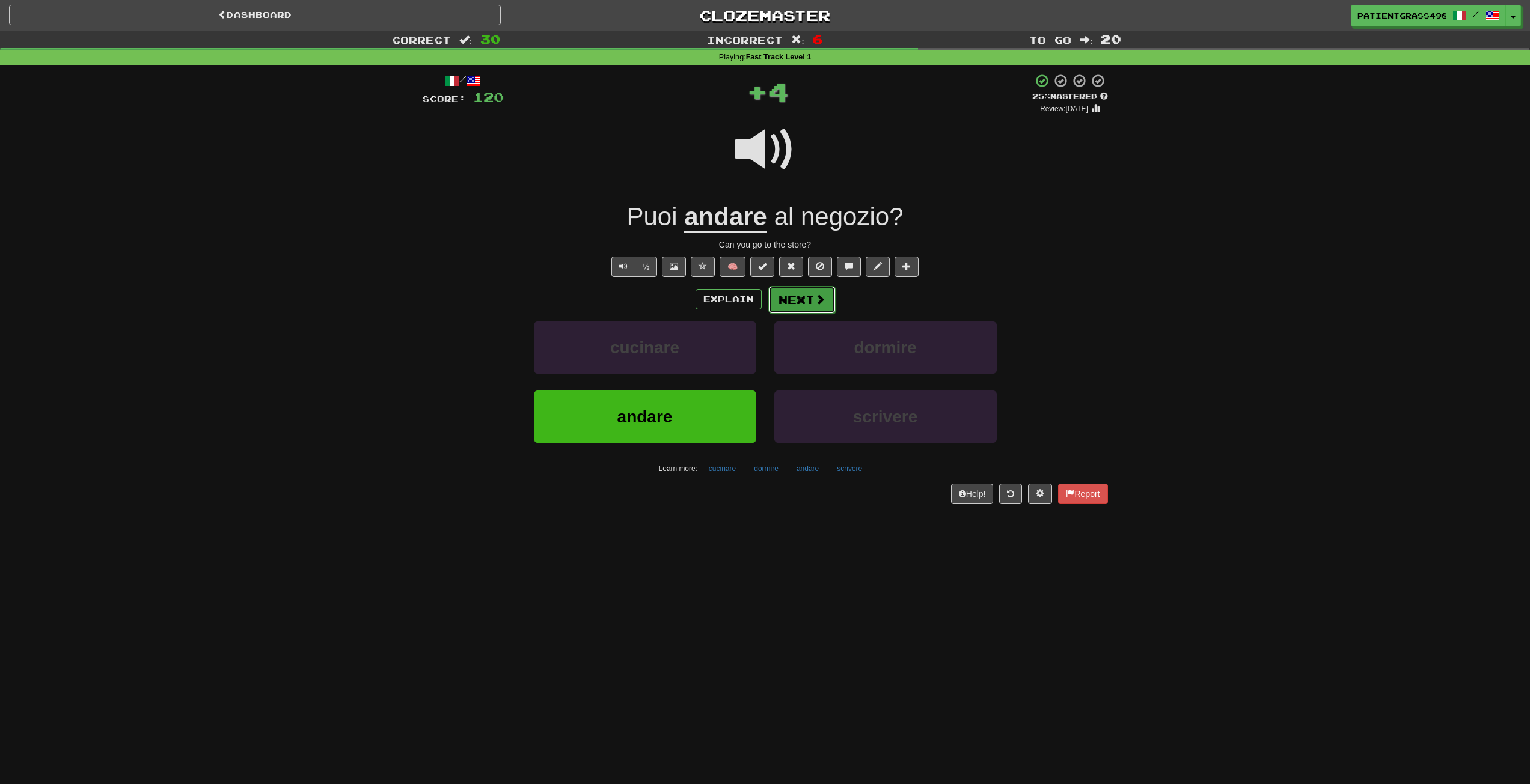
click at [820, 310] on button "Next" at bounding box center [802, 300] width 68 height 28
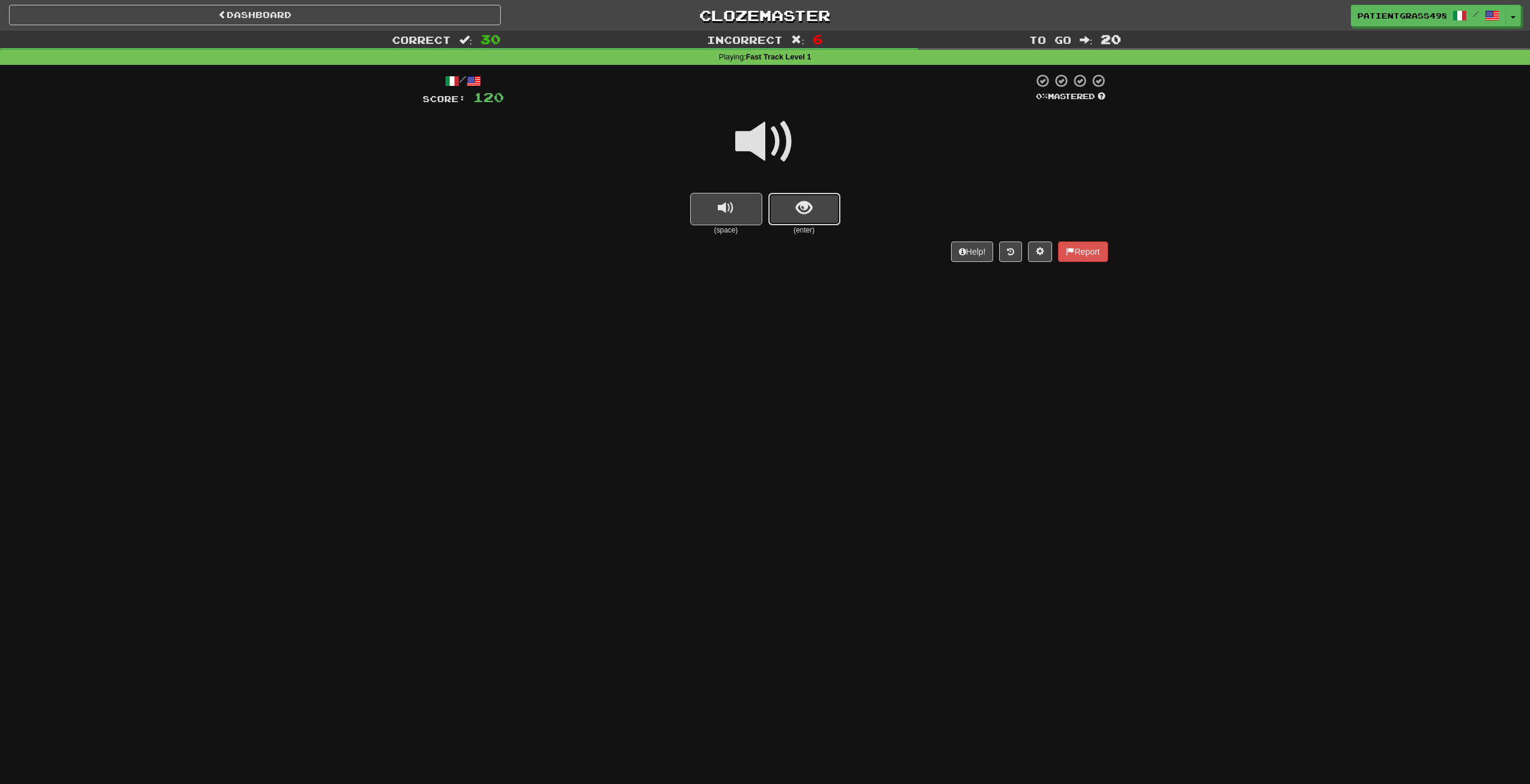
click at [781, 211] on button "show sentence" at bounding box center [804, 209] width 72 height 33
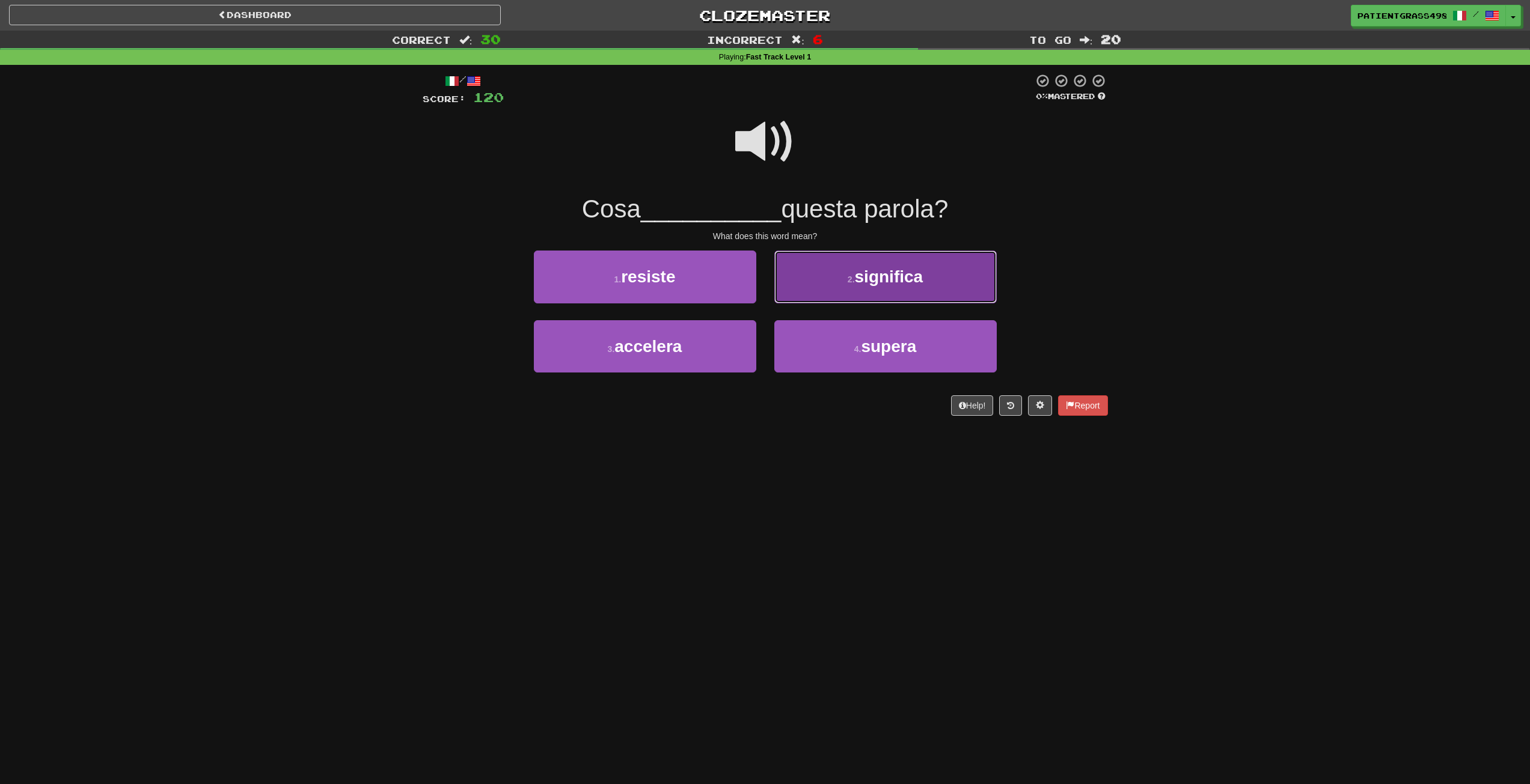
click at [801, 271] on button "2 . significa" at bounding box center [886, 276] width 223 height 52
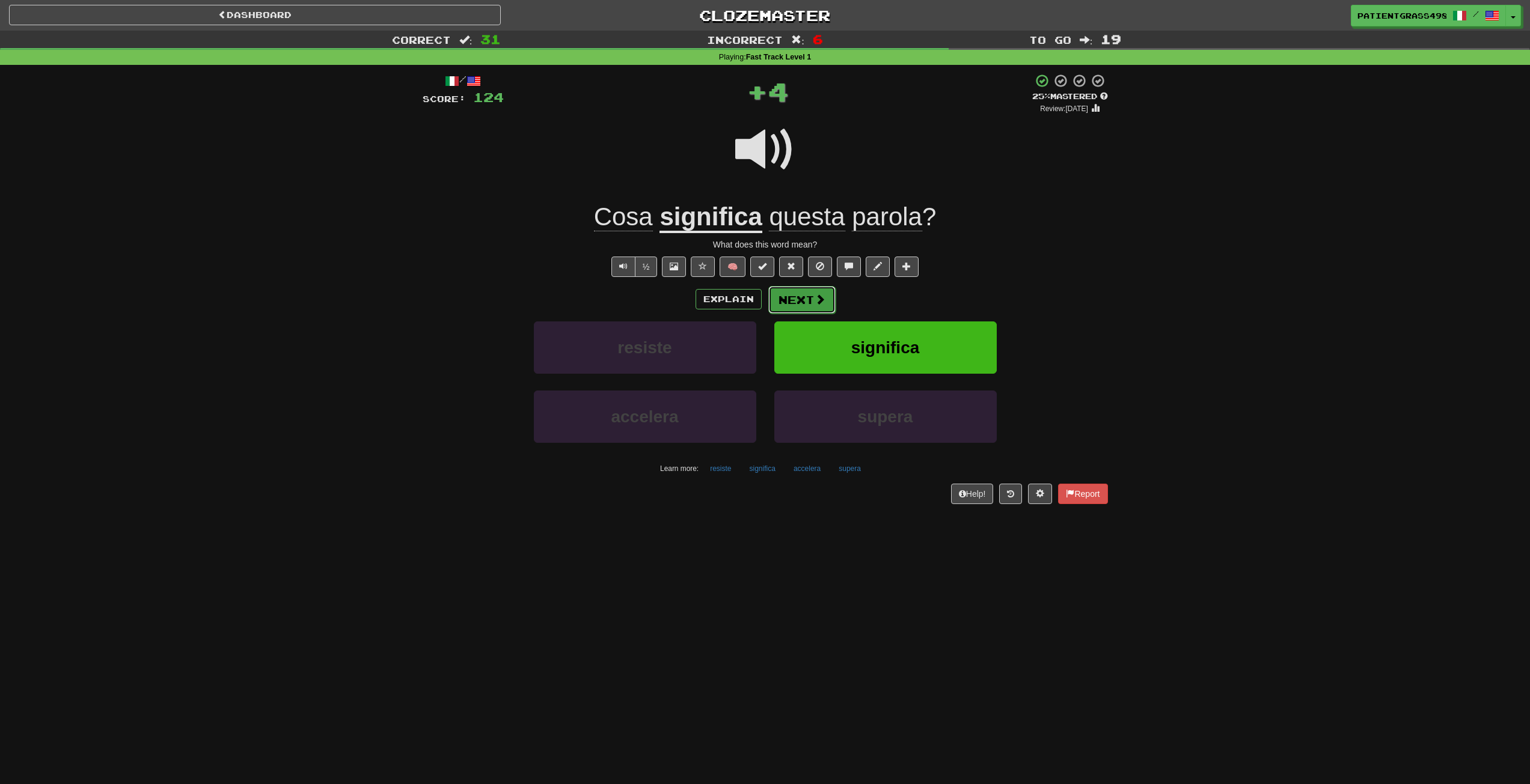
click at [807, 292] on button "Next" at bounding box center [802, 300] width 68 height 28
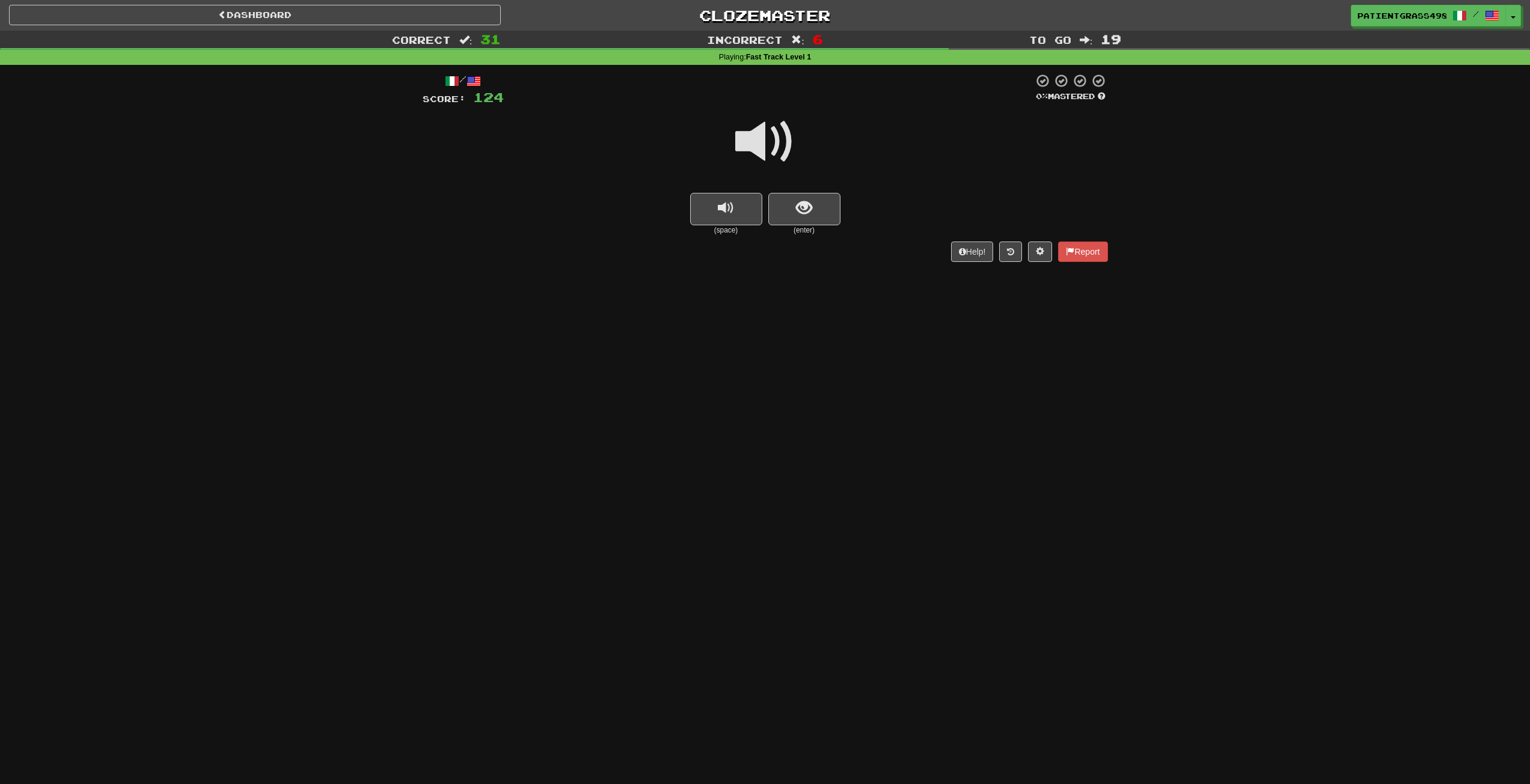
click at [810, 229] on small "(enter)" at bounding box center [804, 230] width 72 height 10
click at [816, 216] on button "show sentence" at bounding box center [804, 209] width 72 height 33
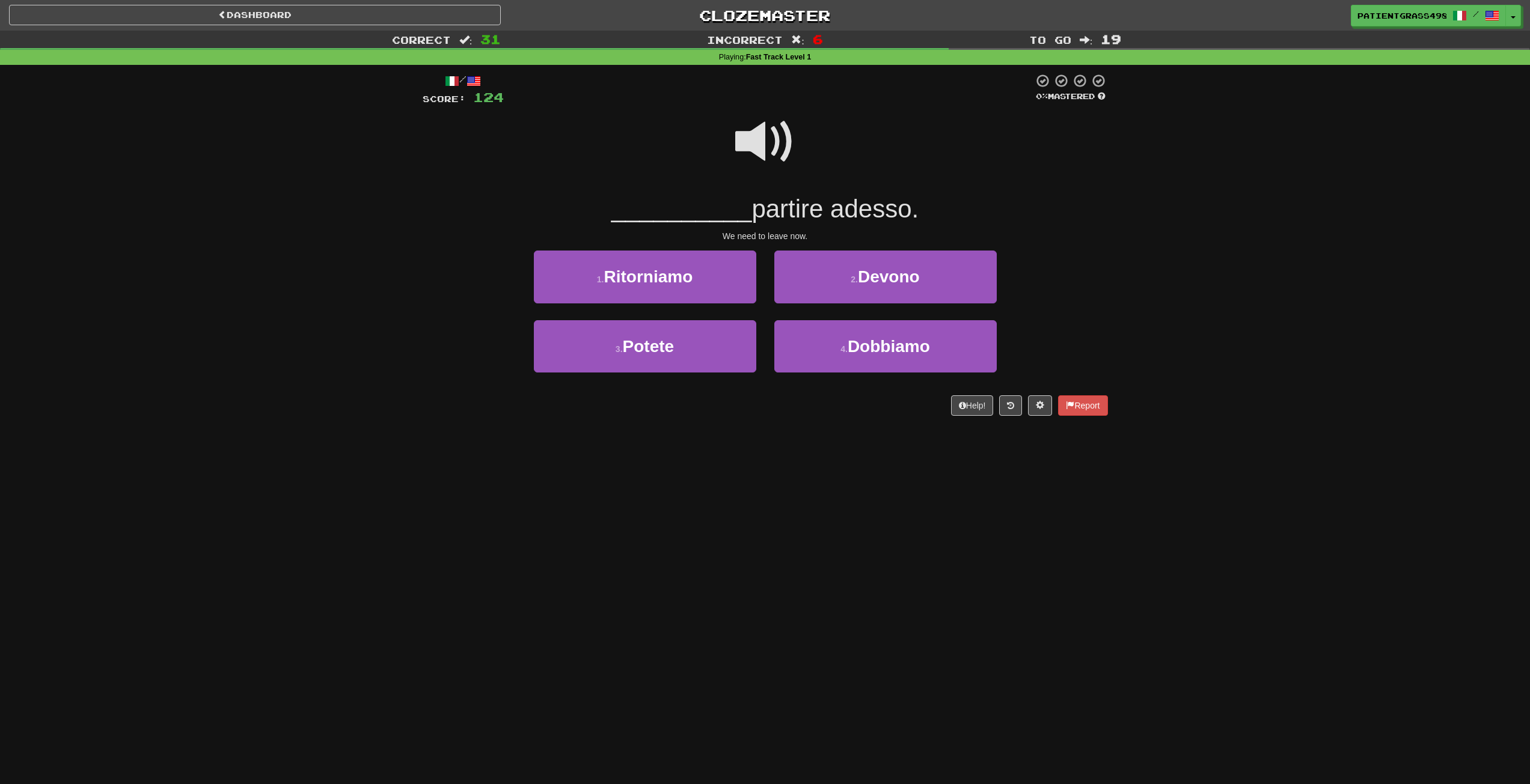
click at [777, 146] on span at bounding box center [765, 142] width 60 height 60
click at [812, 350] on button "4 . Dobbiamo" at bounding box center [886, 346] width 223 height 52
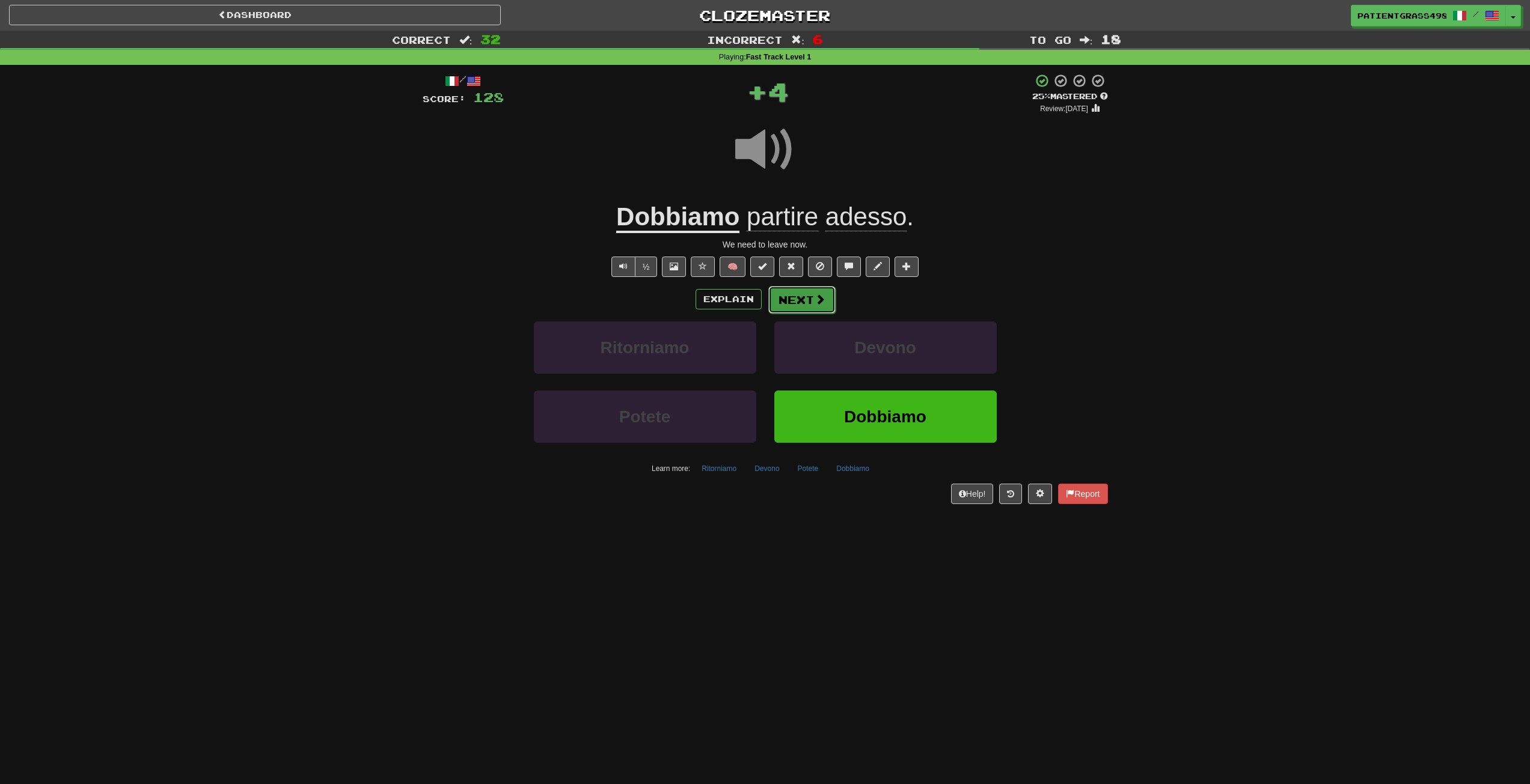
click at [815, 299] on span at bounding box center [820, 299] width 11 height 11
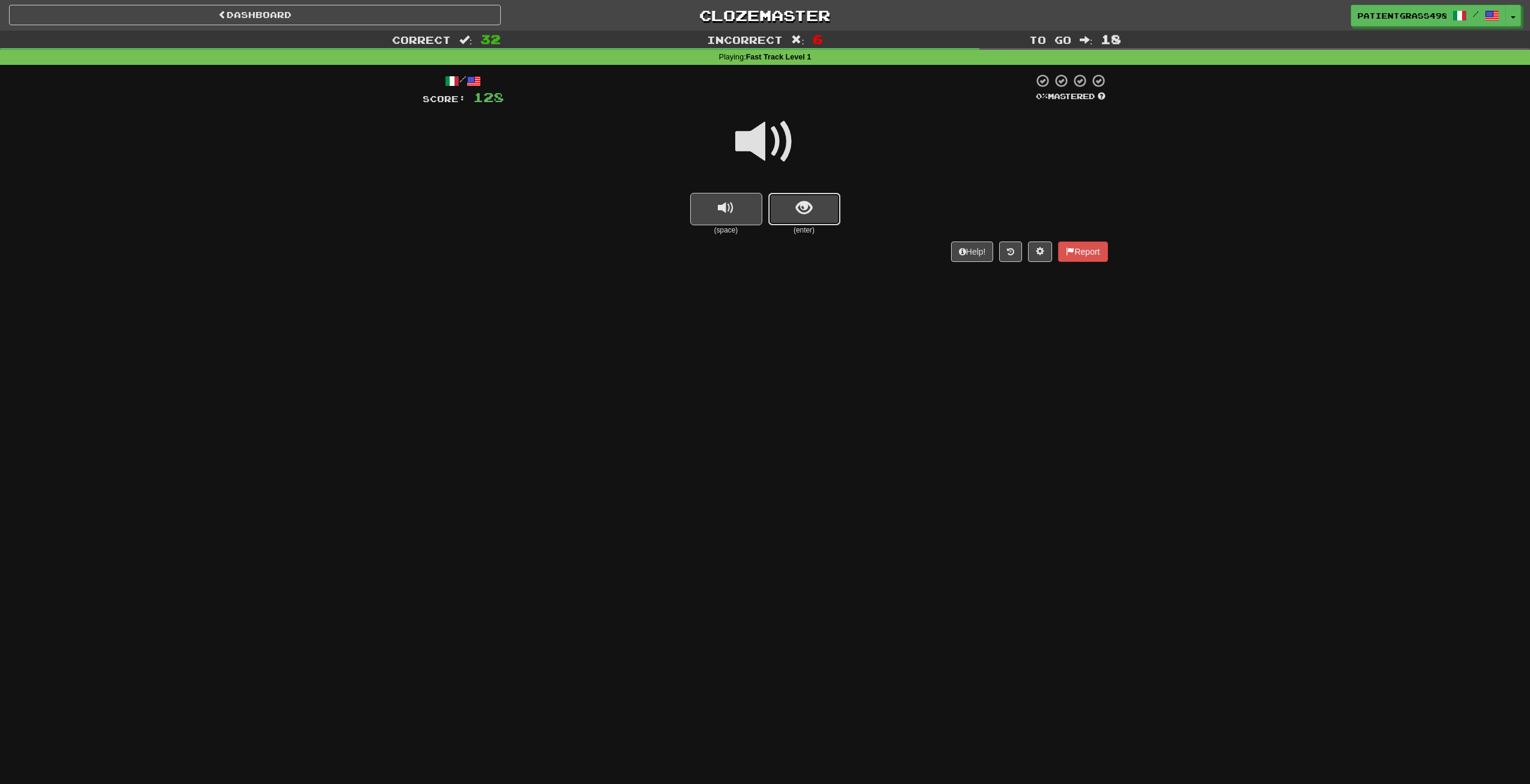
click at [805, 223] on button "show sentence" at bounding box center [804, 209] width 72 height 33
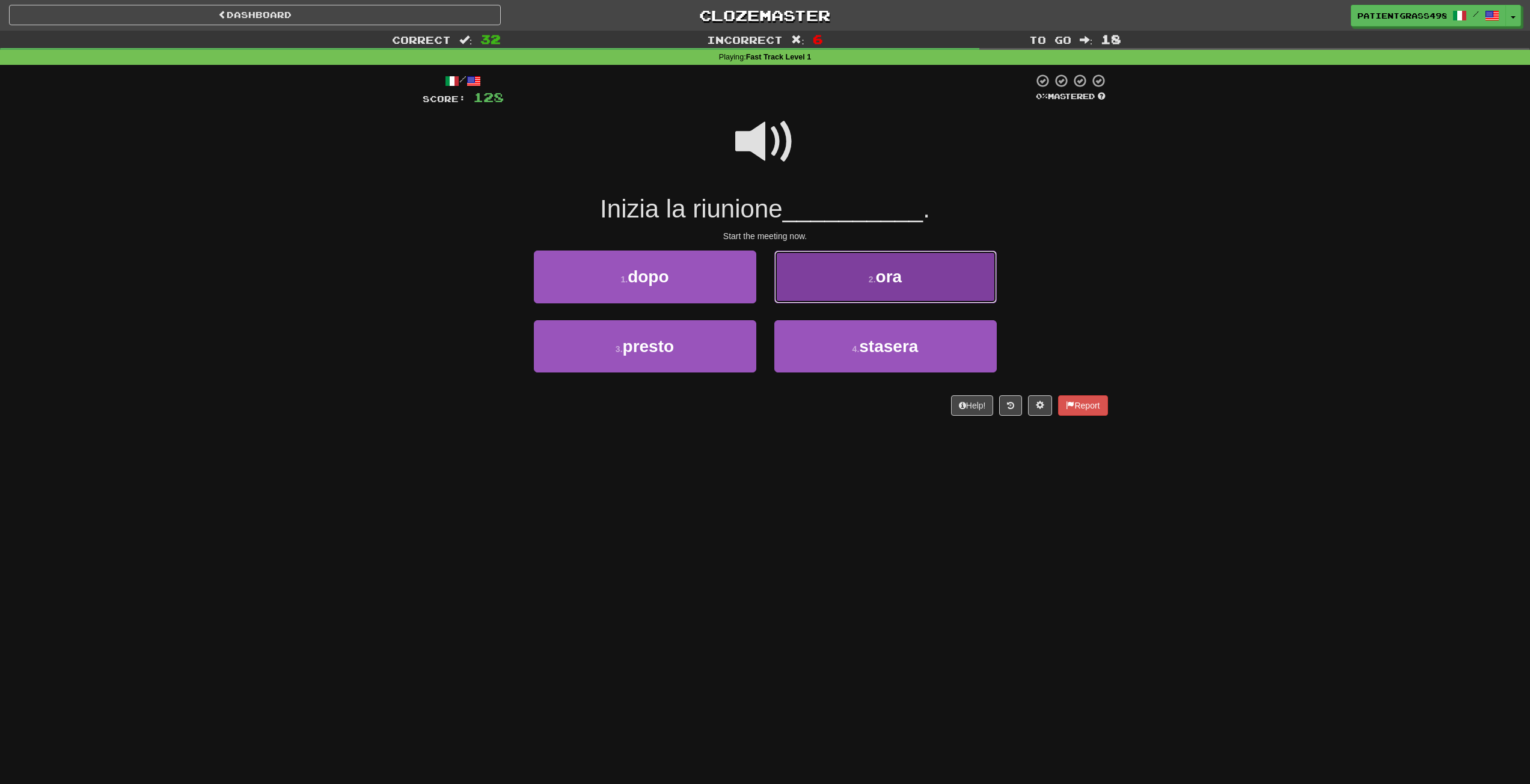
click at [820, 283] on button "2 . ora" at bounding box center [886, 276] width 223 height 52
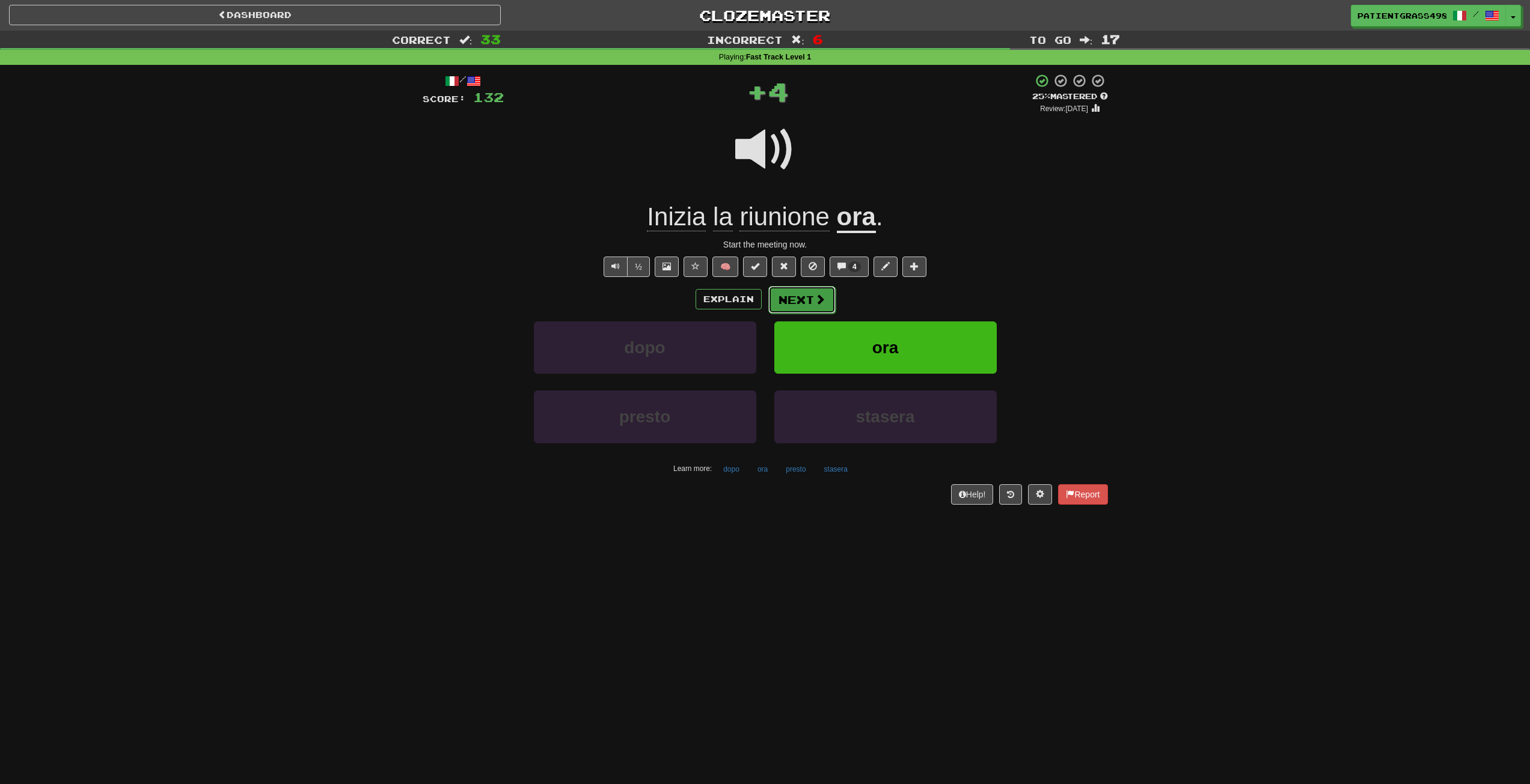
click at [818, 296] on span at bounding box center [820, 299] width 11 height 11
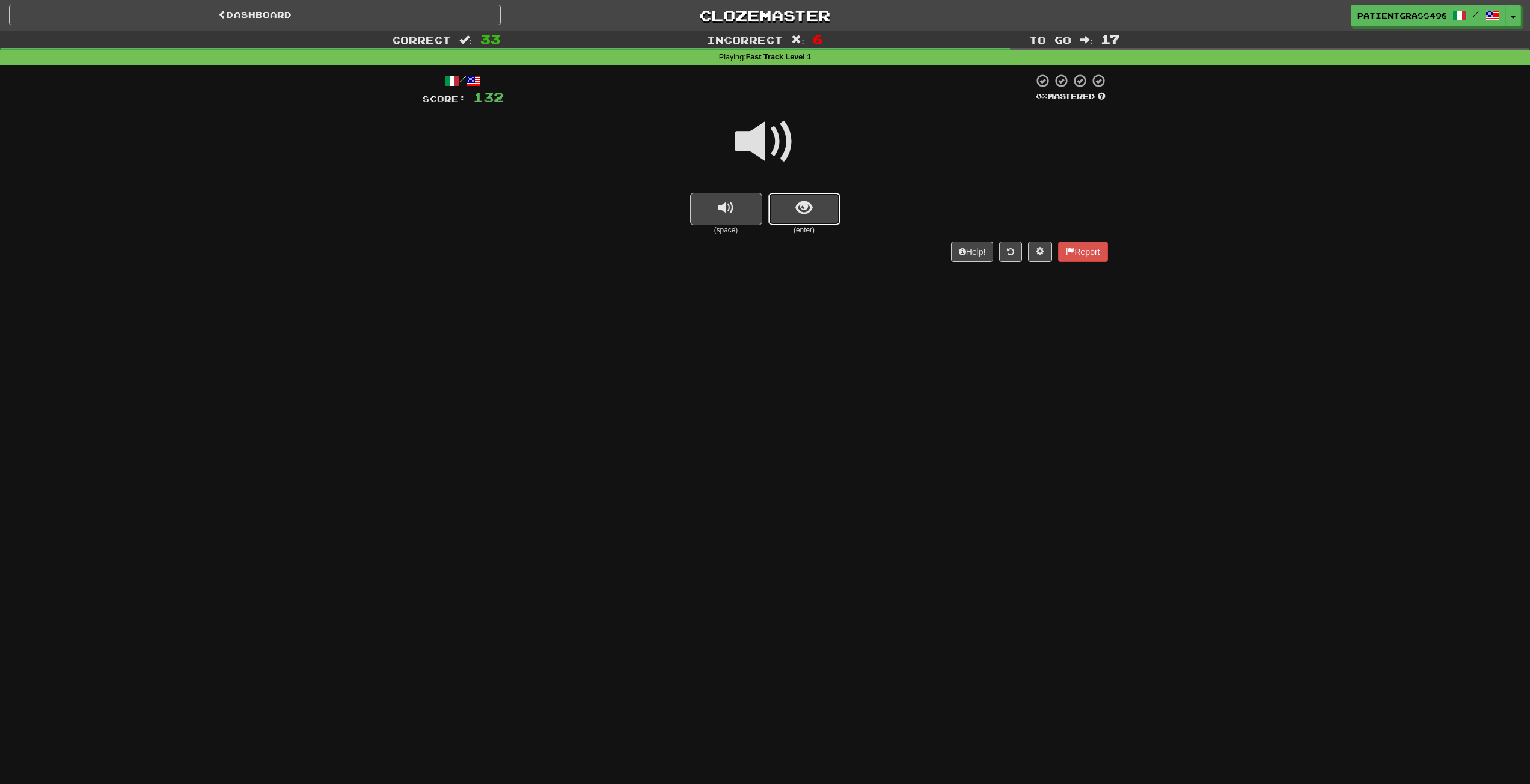
click at [812, 219] on button "show sentence" at bounding box center [804, 209] width 72 height 33
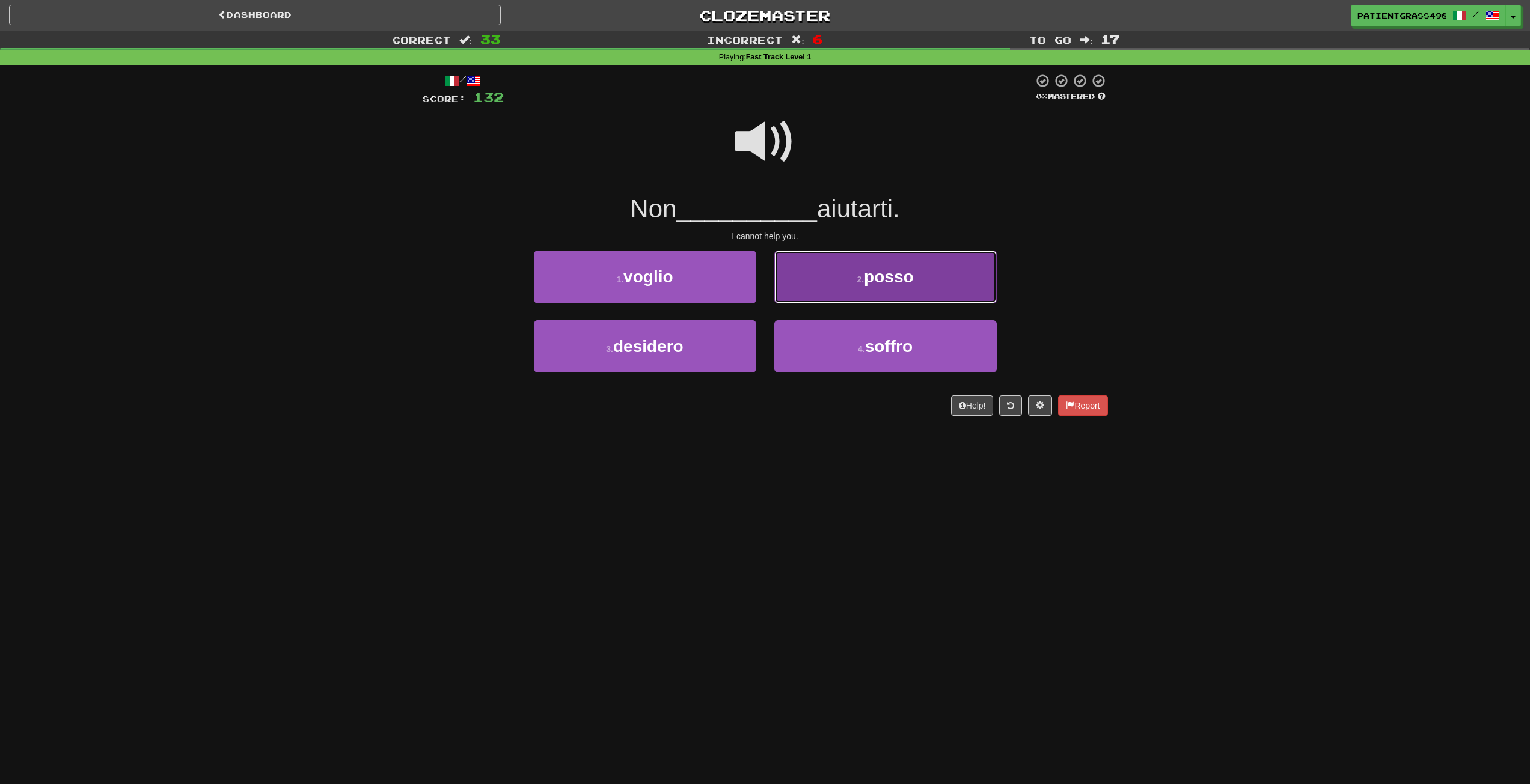
click at [811, 279] on button "2 . posso" at bounding box center [886, 276] width 223 height 52
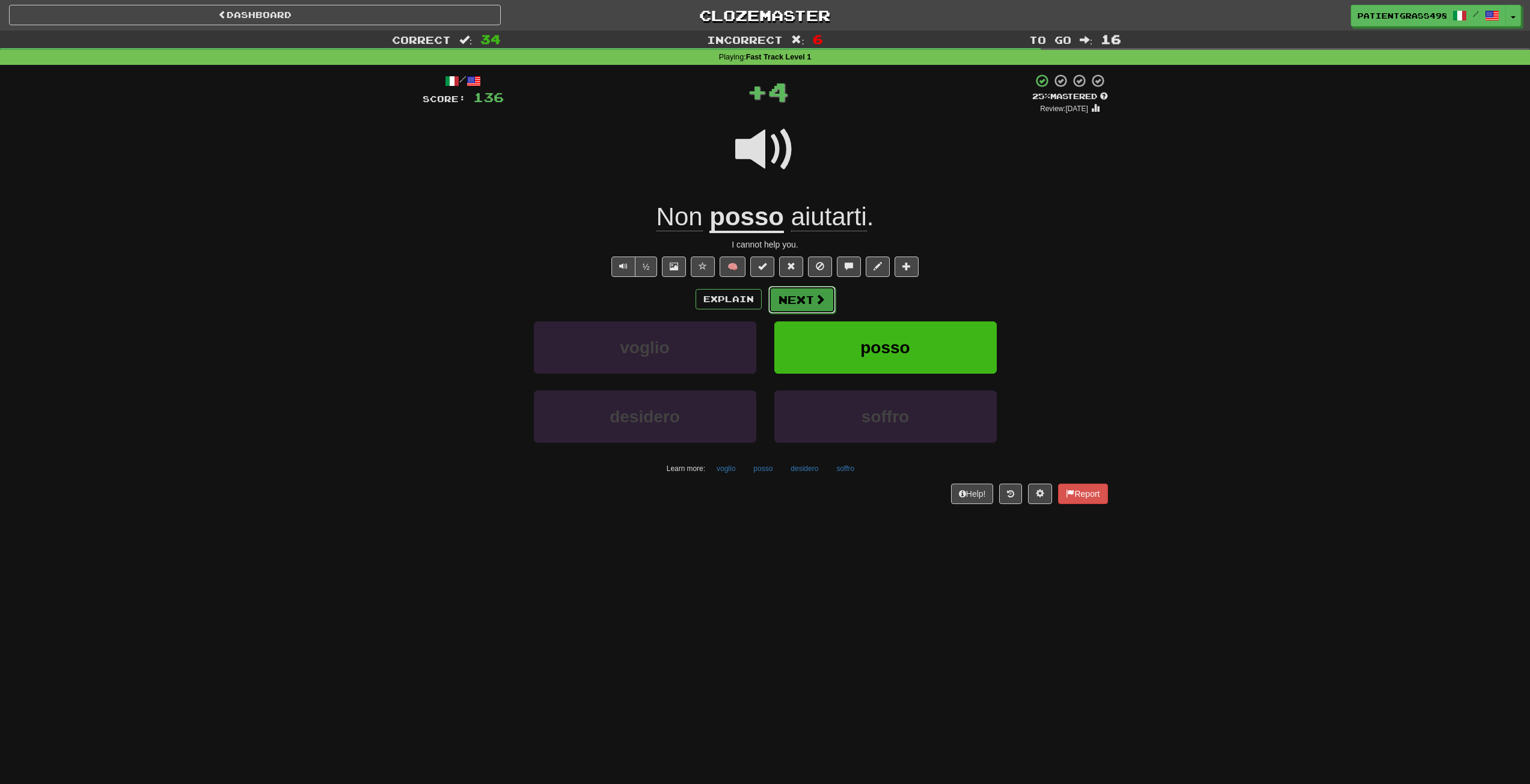
click at [812, 296] on button "Next" at bounding box center [802, 300] width 68 height 28
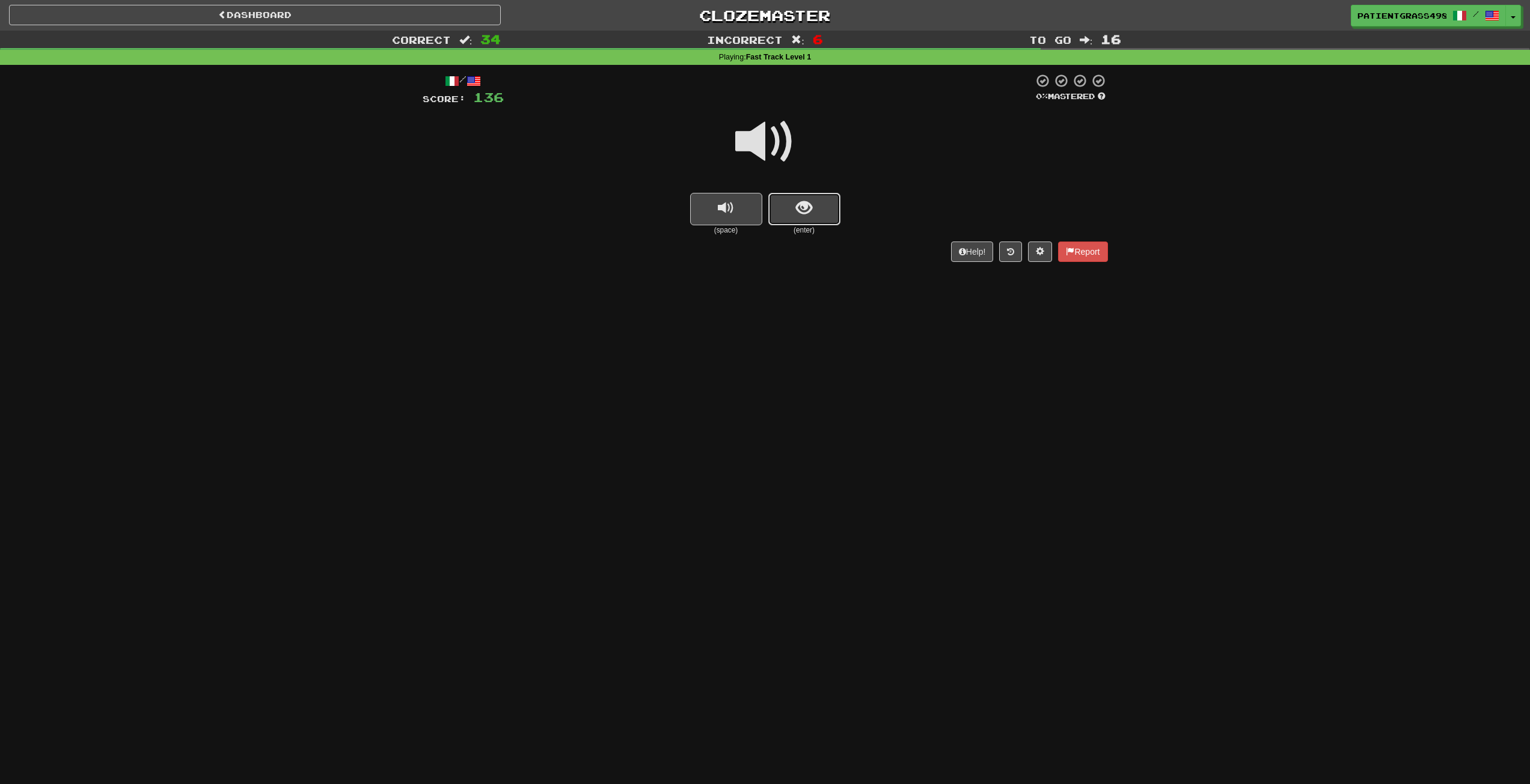
click at [812, 207] on button "show sentence" at bounding box center [804, 209] width 72 height 33
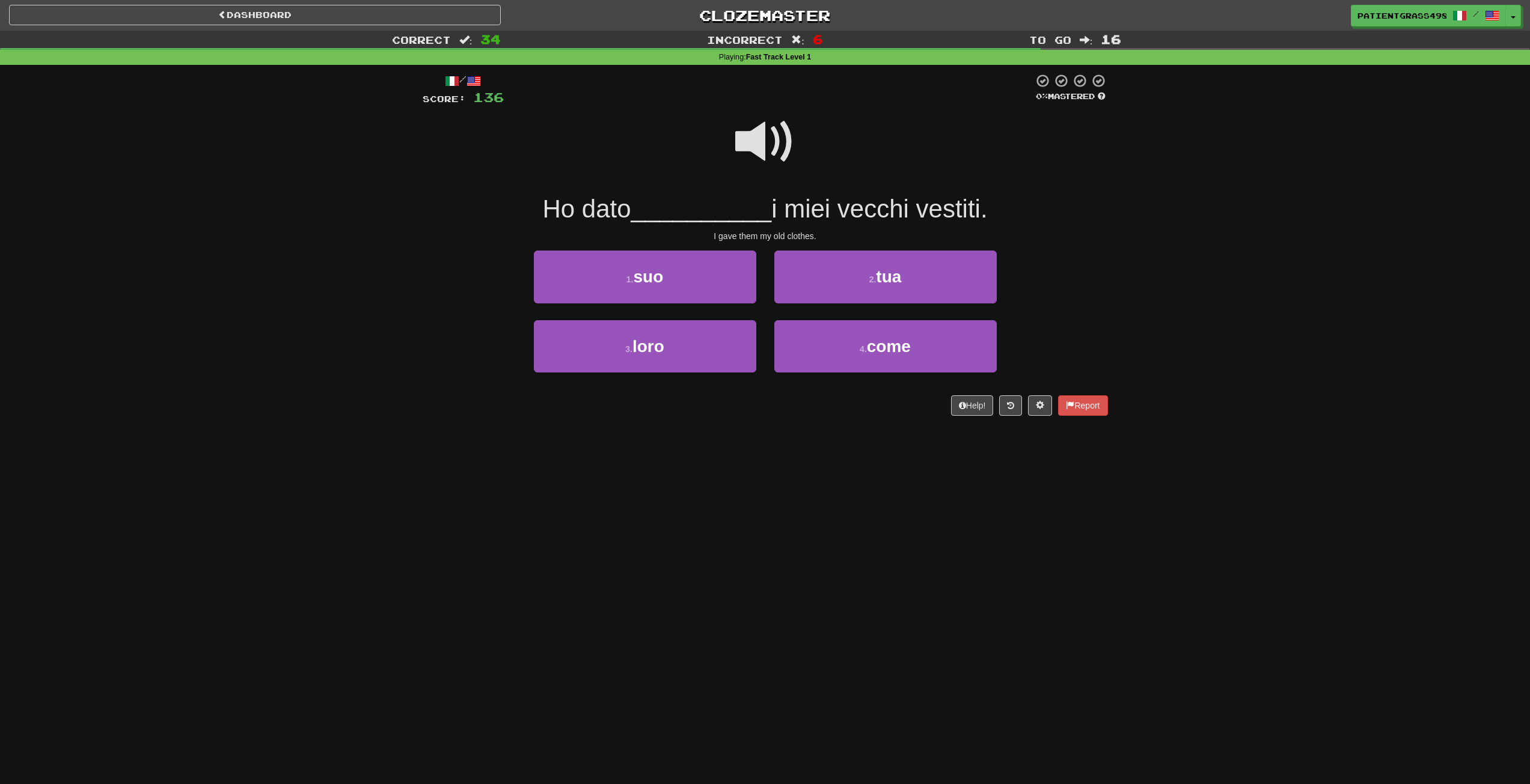
click at [809, 151] on div at bounding box center [765, 149] width 686 height 86
click at [718, 362] on button "3 . loro" at bounding box center [645, 346] width 223 height 52
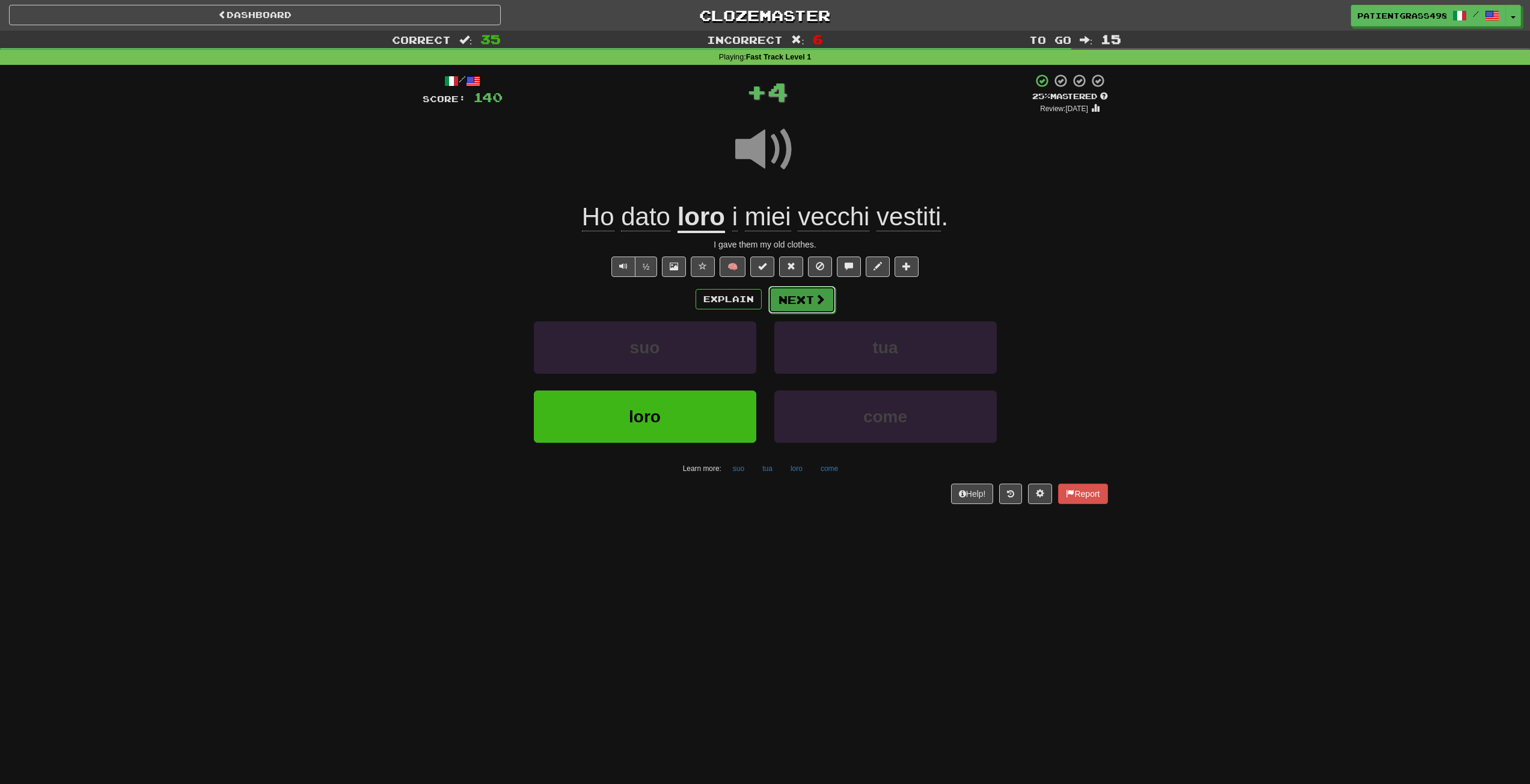
click at [830, 306] on button "Next" at bounding box center [802, 300] width 68 height 28
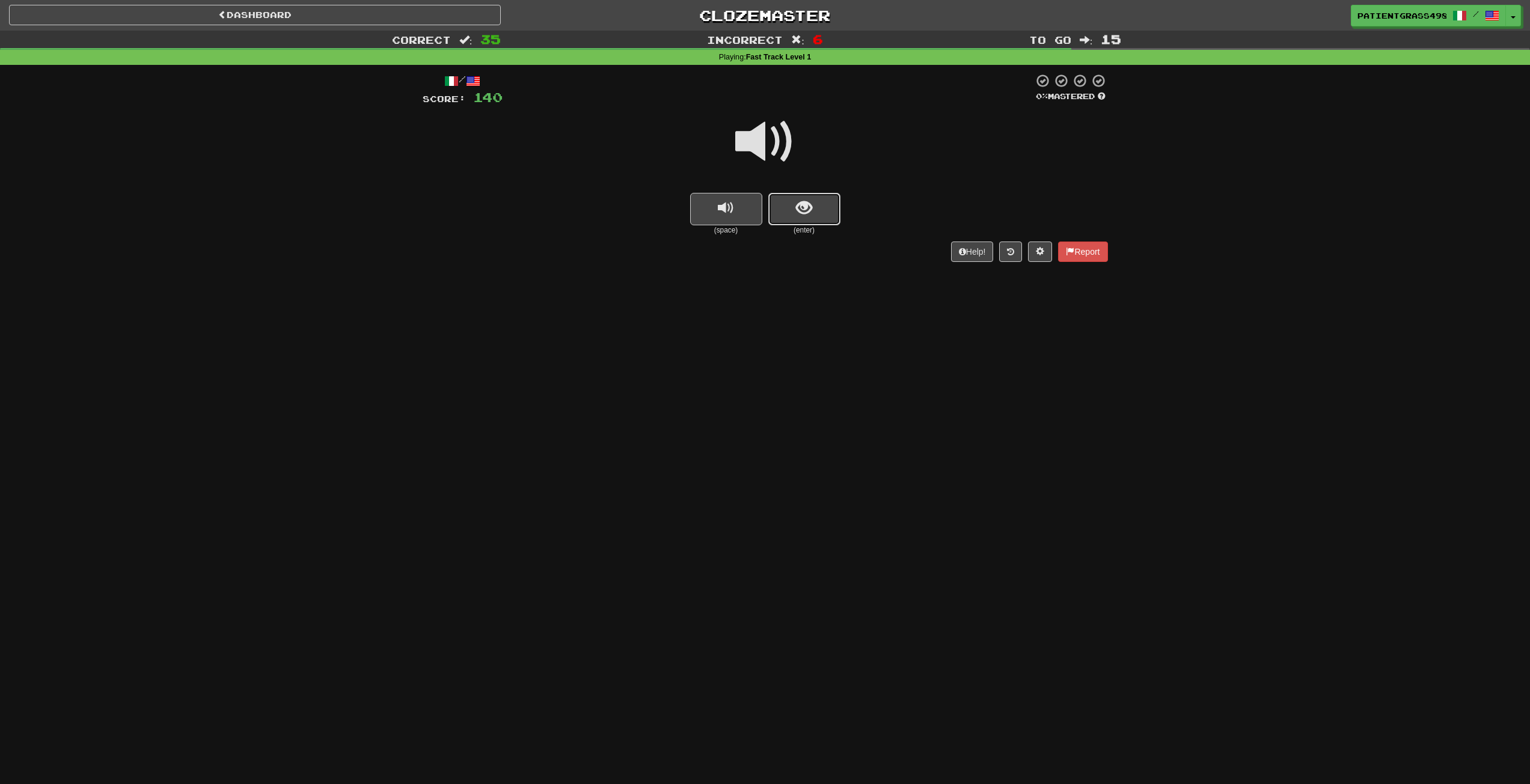
click at [815, 205] on button "show sentence" at bounding box center [804, 209] width 72 height 33
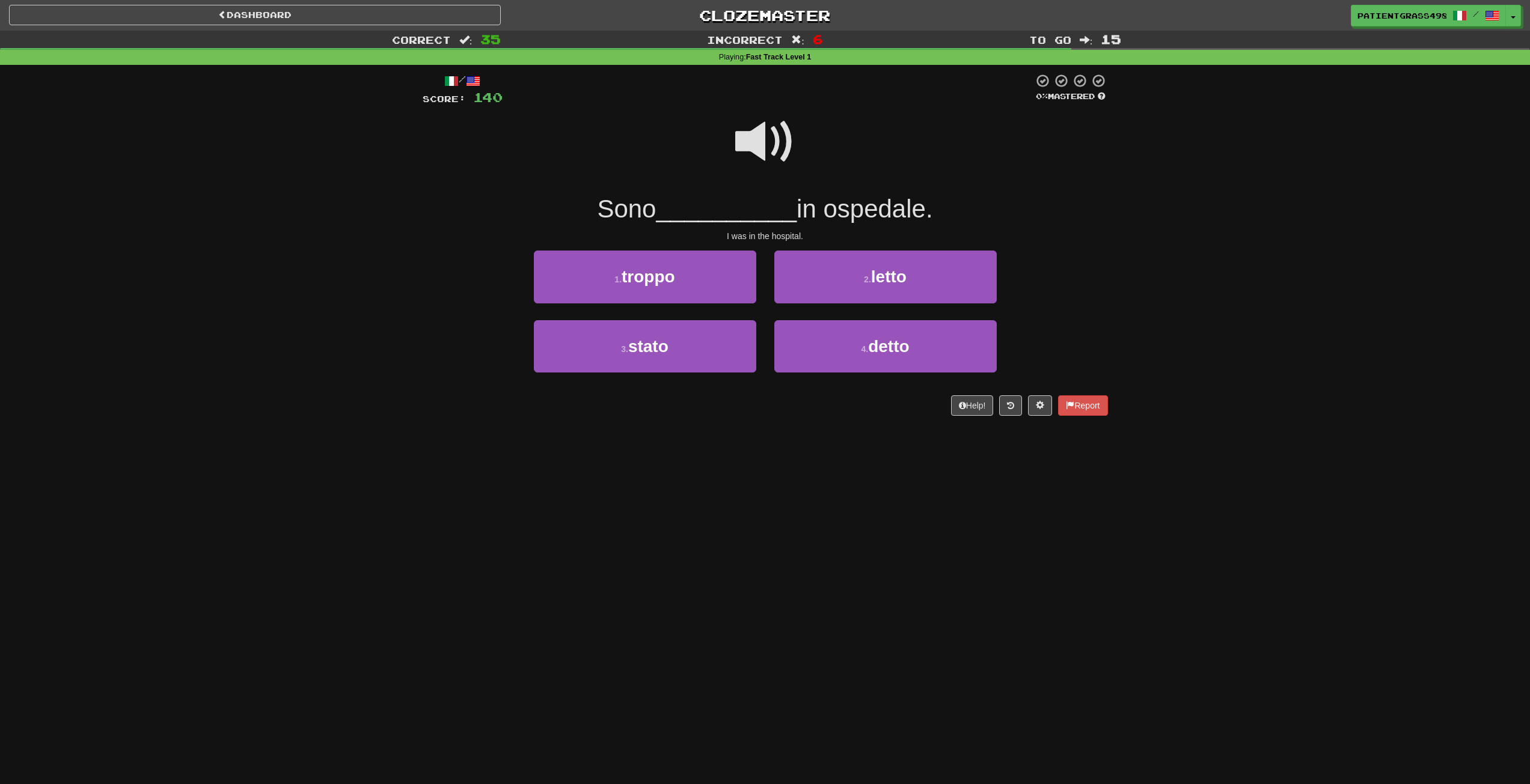
click at [788, 157] on span at bounding box center [765, 142] width 60 height 60
click at [724, 350] on button "3 . stato" at bounding box center [645, 346] width 223 height 52
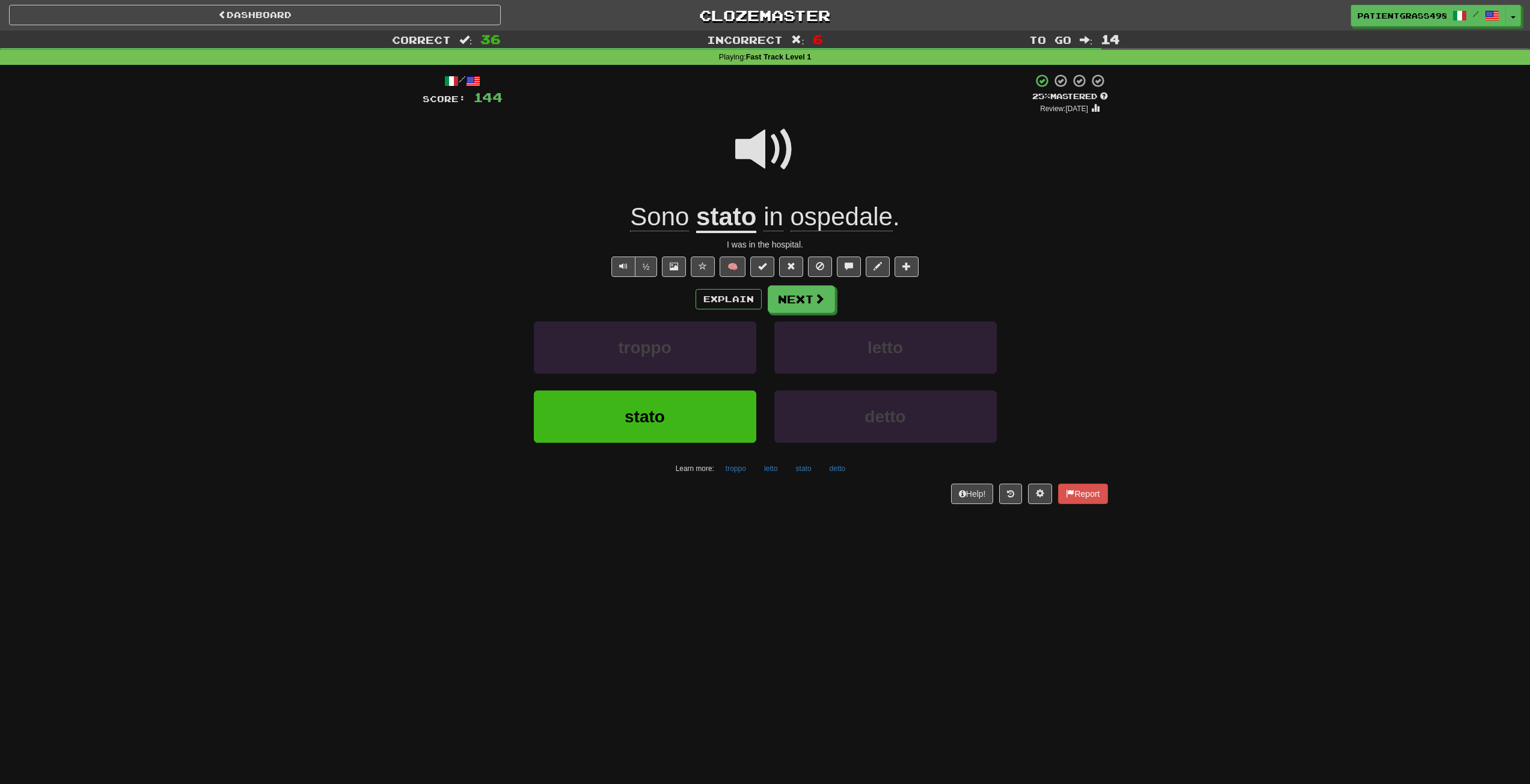
click at [779, 226] on span "in" at bounding box center [773, 216] width 19 height 29
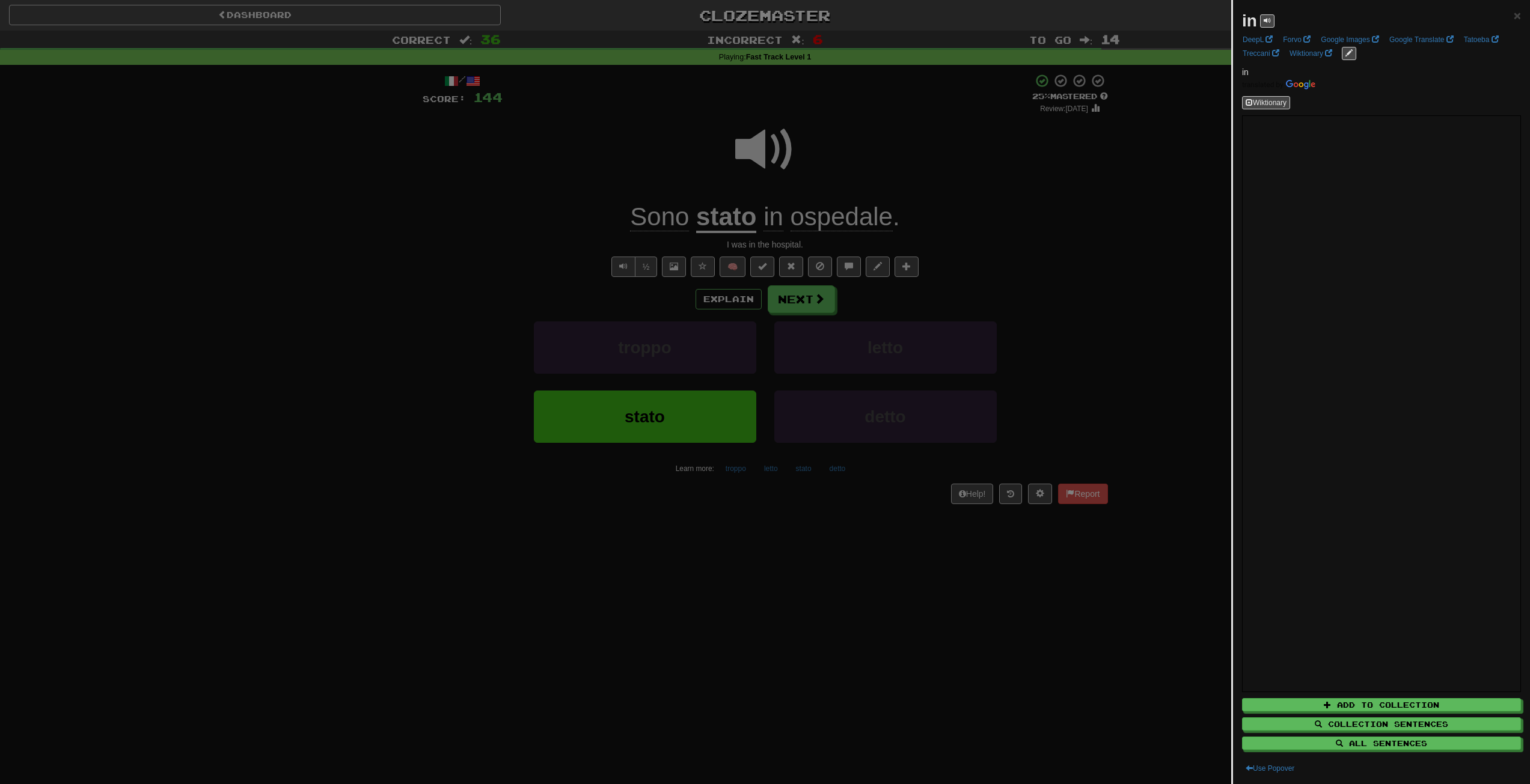
click at [728, 283] on div at bounding box center [765, 392] width 1530 height 784
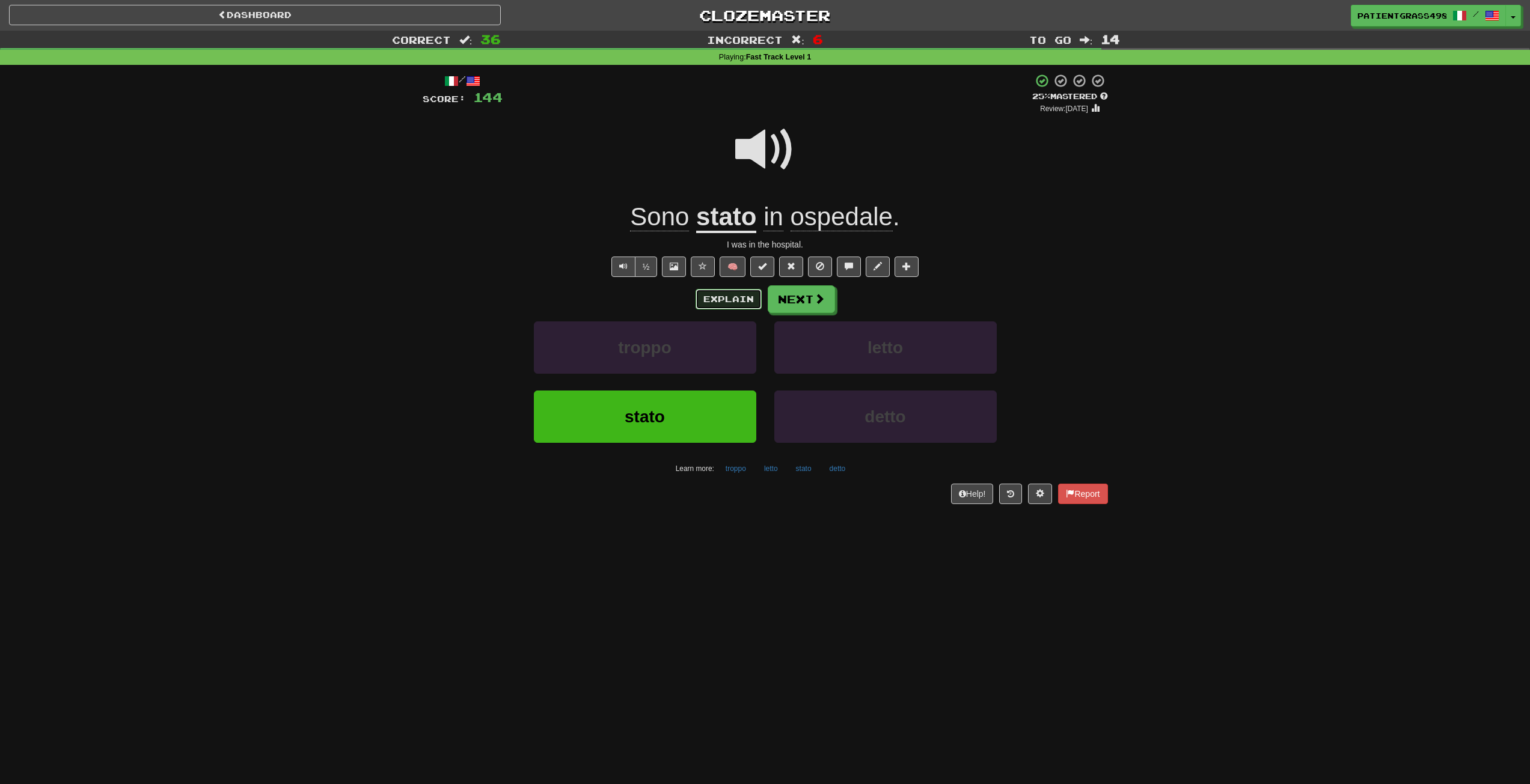
click at [737, 289] on button "Explain" at bounding box center [728, 299] width 66 height 20
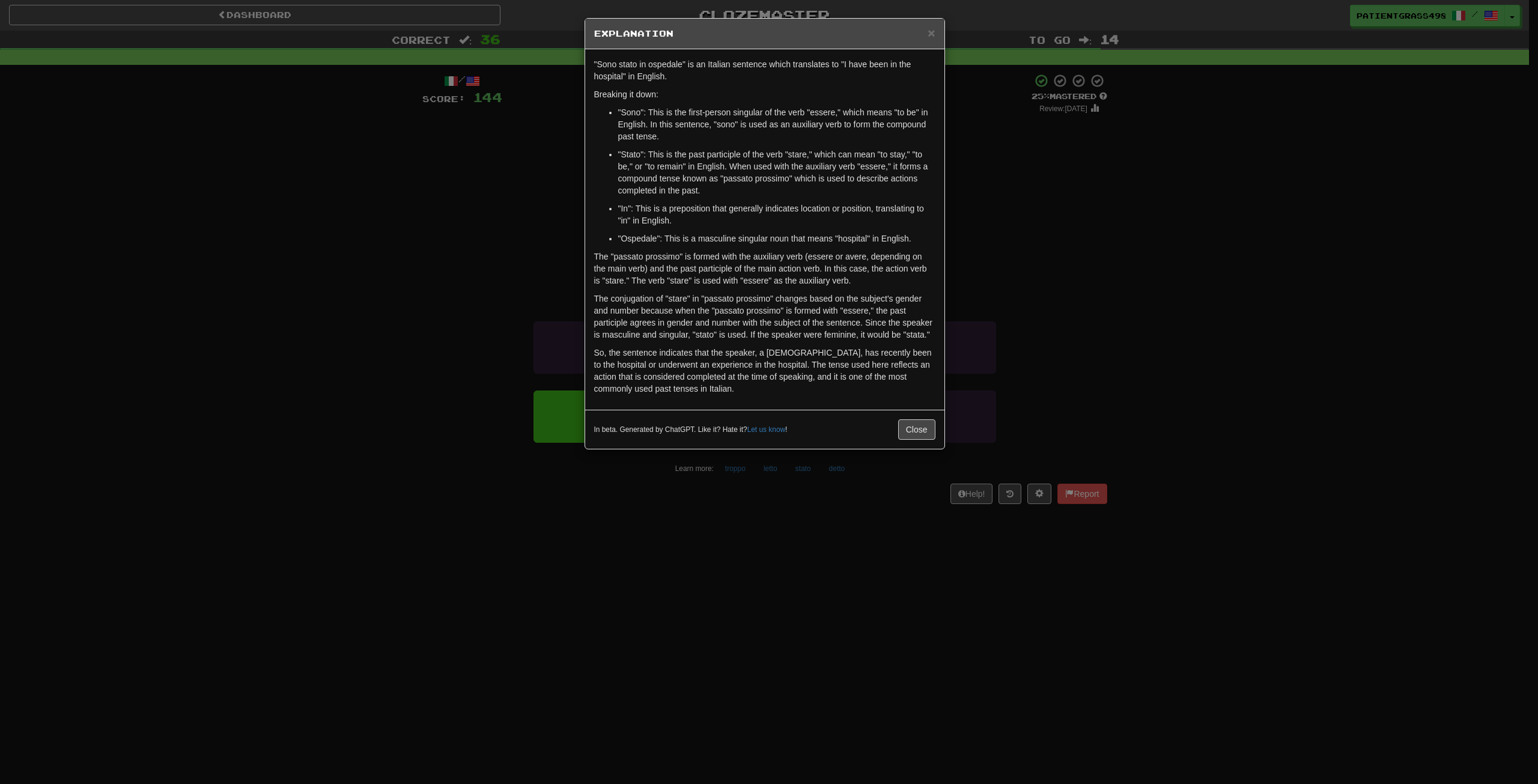
click at [1028, 229] on div "× Explanation "Sono stato in ospedale" is an Italian sentence which translates …" at bounding box center [769, 392] width 1538 height 784
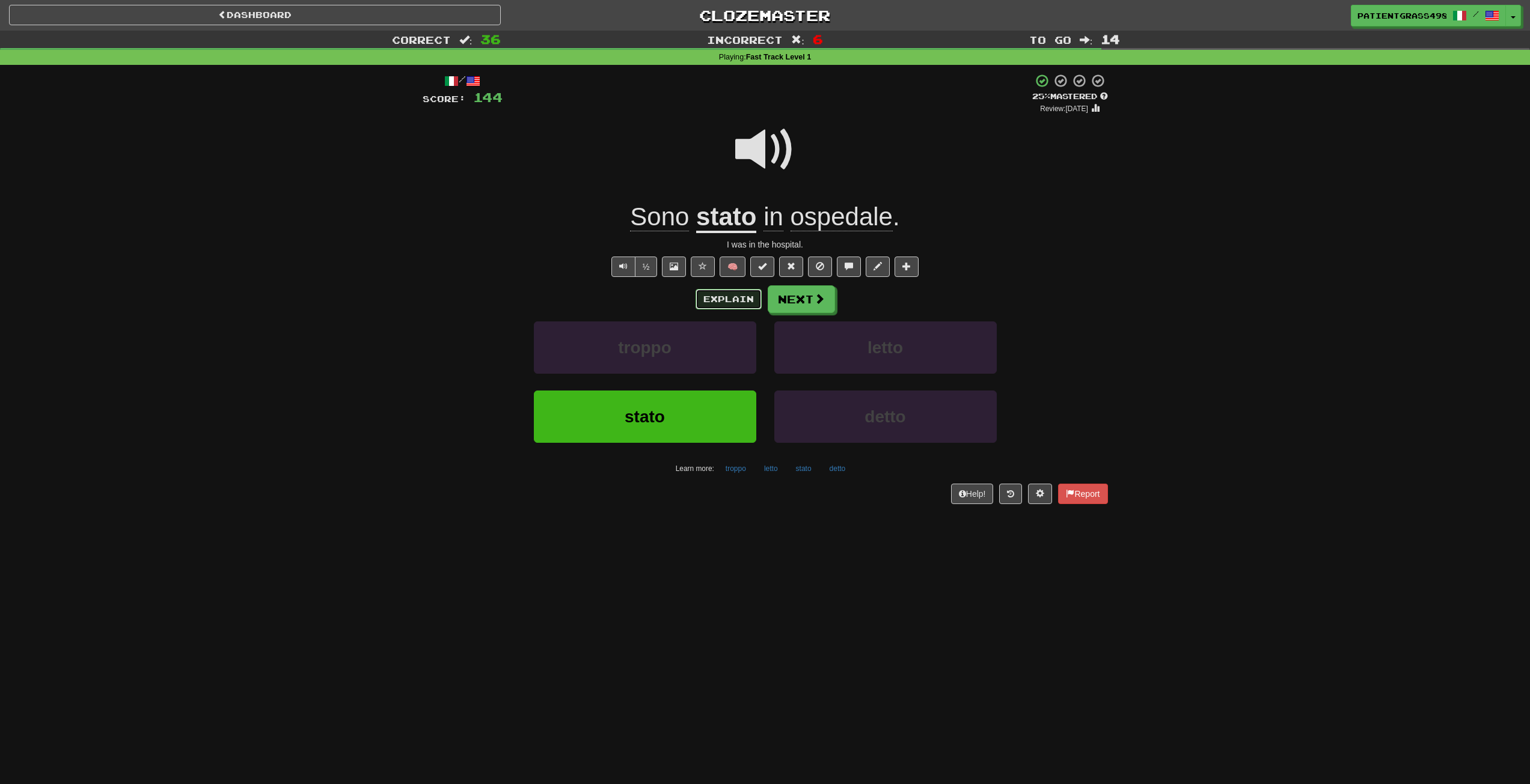
click at [746, 299] on button "Explain" at bounding box center [728, 299] width 66 height 20
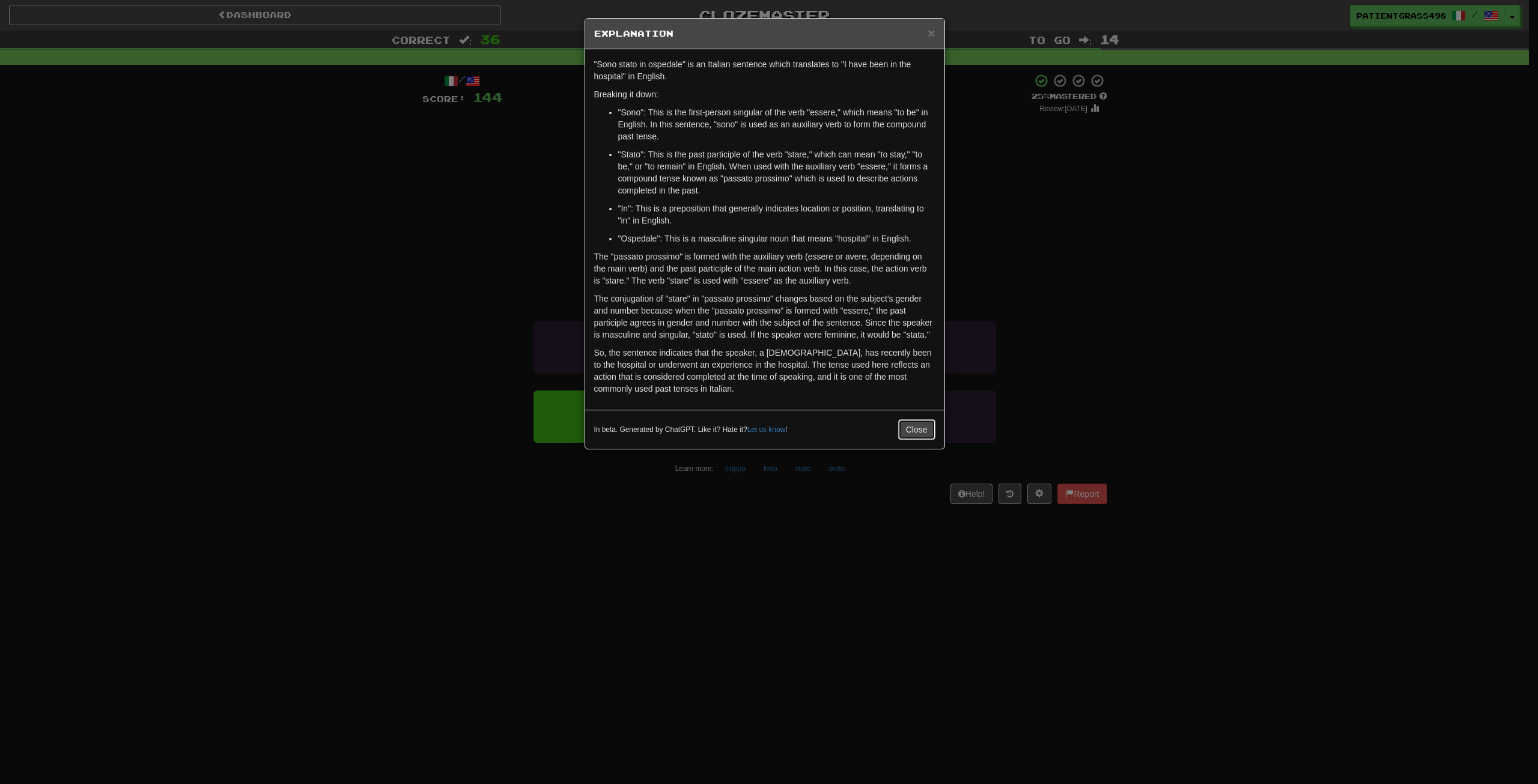
click at [920, 423] on button "Close" at bounding box center [917, 429] width 37 height 20
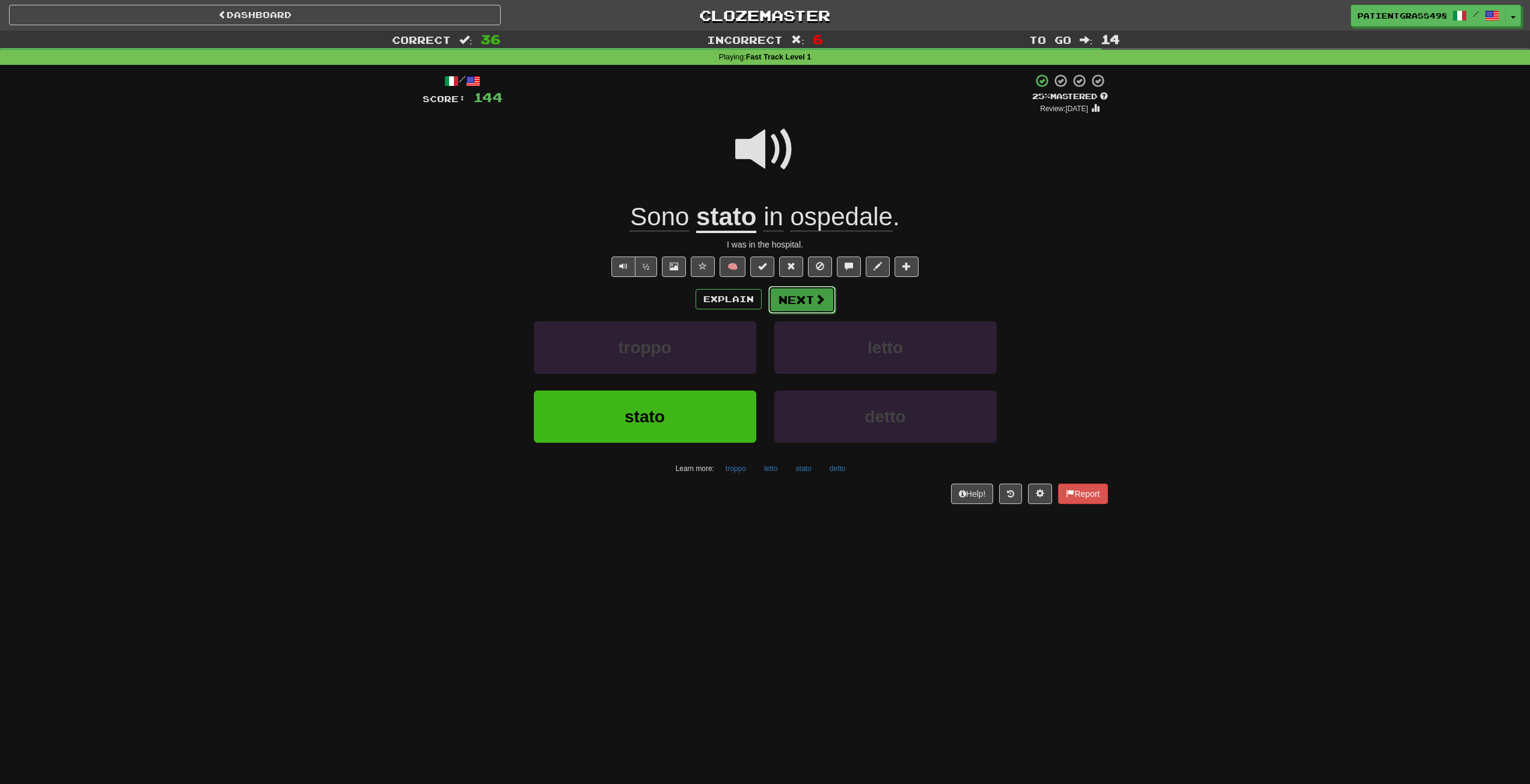
click at [809, 298] on button "Next" at bounding box center [802, 300] width 68 height 28
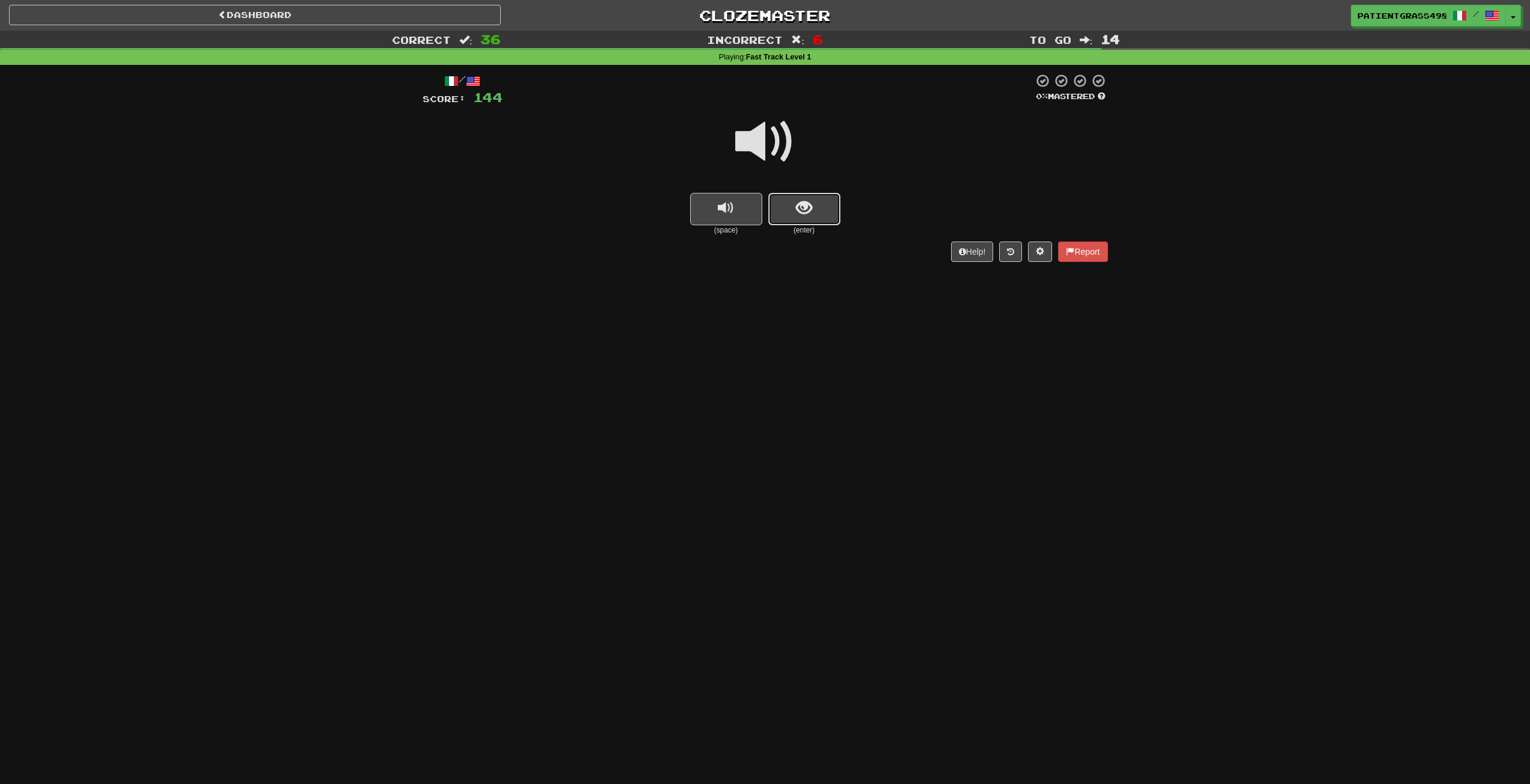
click at [826, 205] on button "show sentence" at bounding box center [804, 209] width 72 height 33
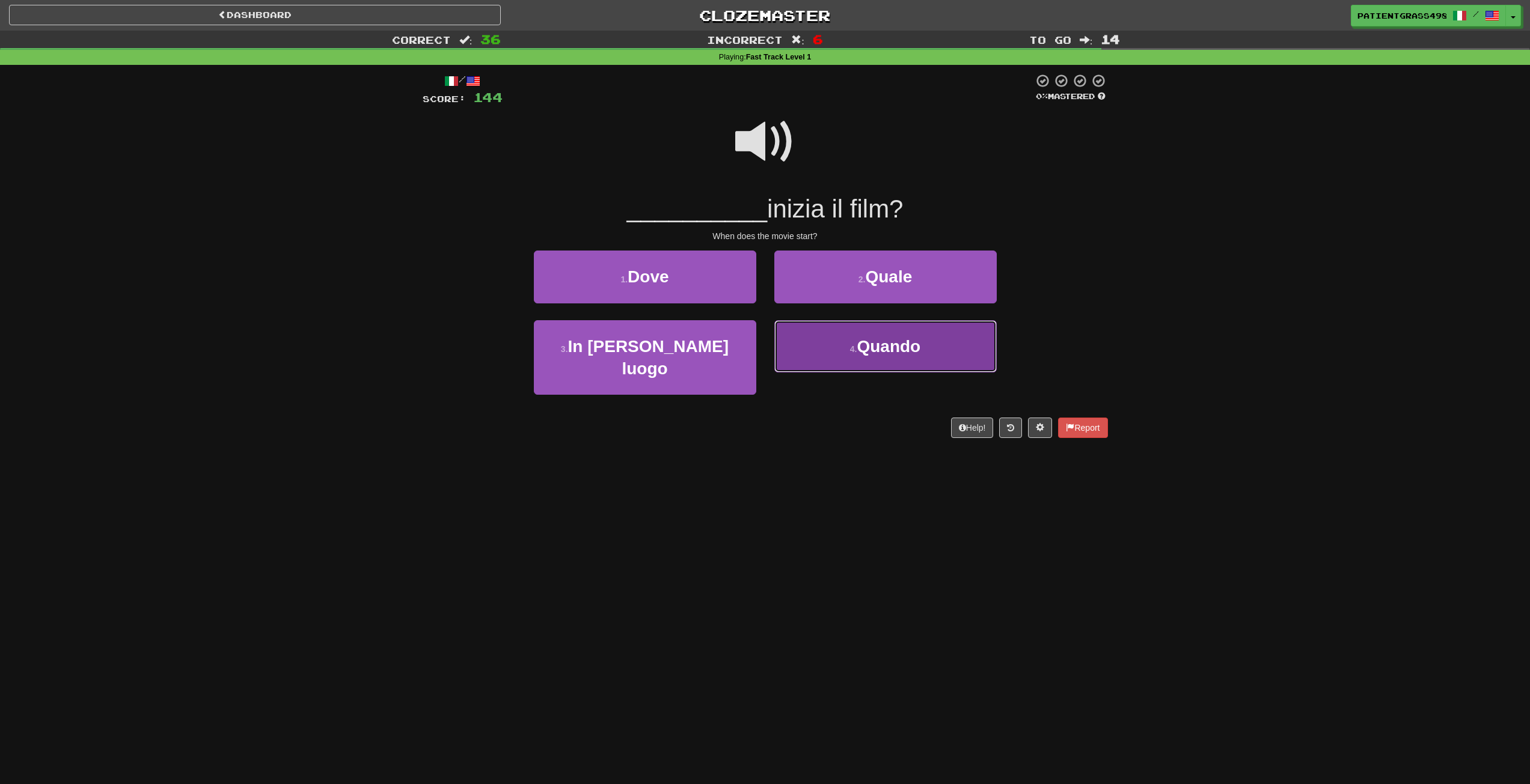
click at [847, 337] on button "4 . Quando" at bounding box center [886, 346] width 223 height 52
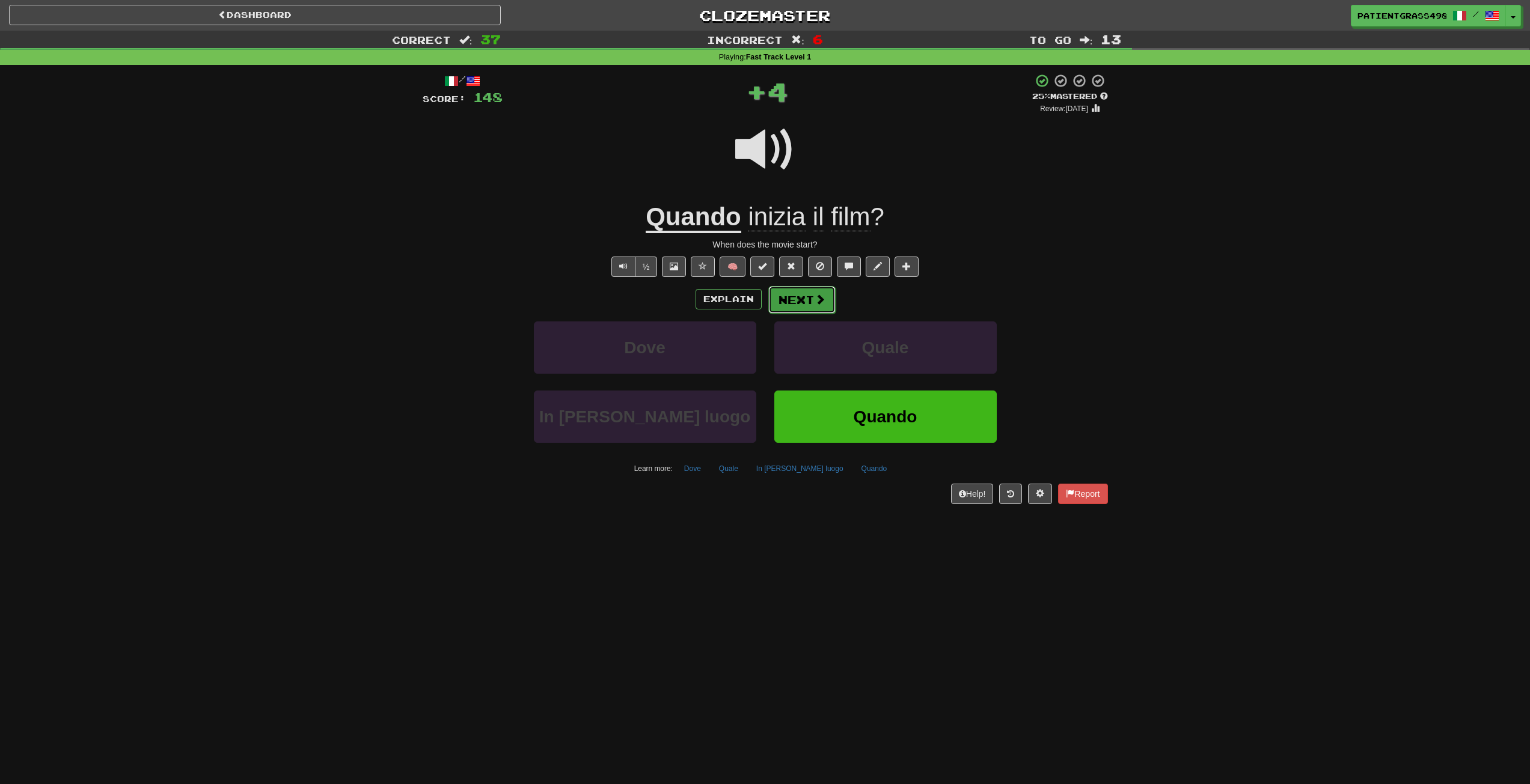
click at [825, 303] on button "Next" at bounding box center [802, 300] width 68 height 28
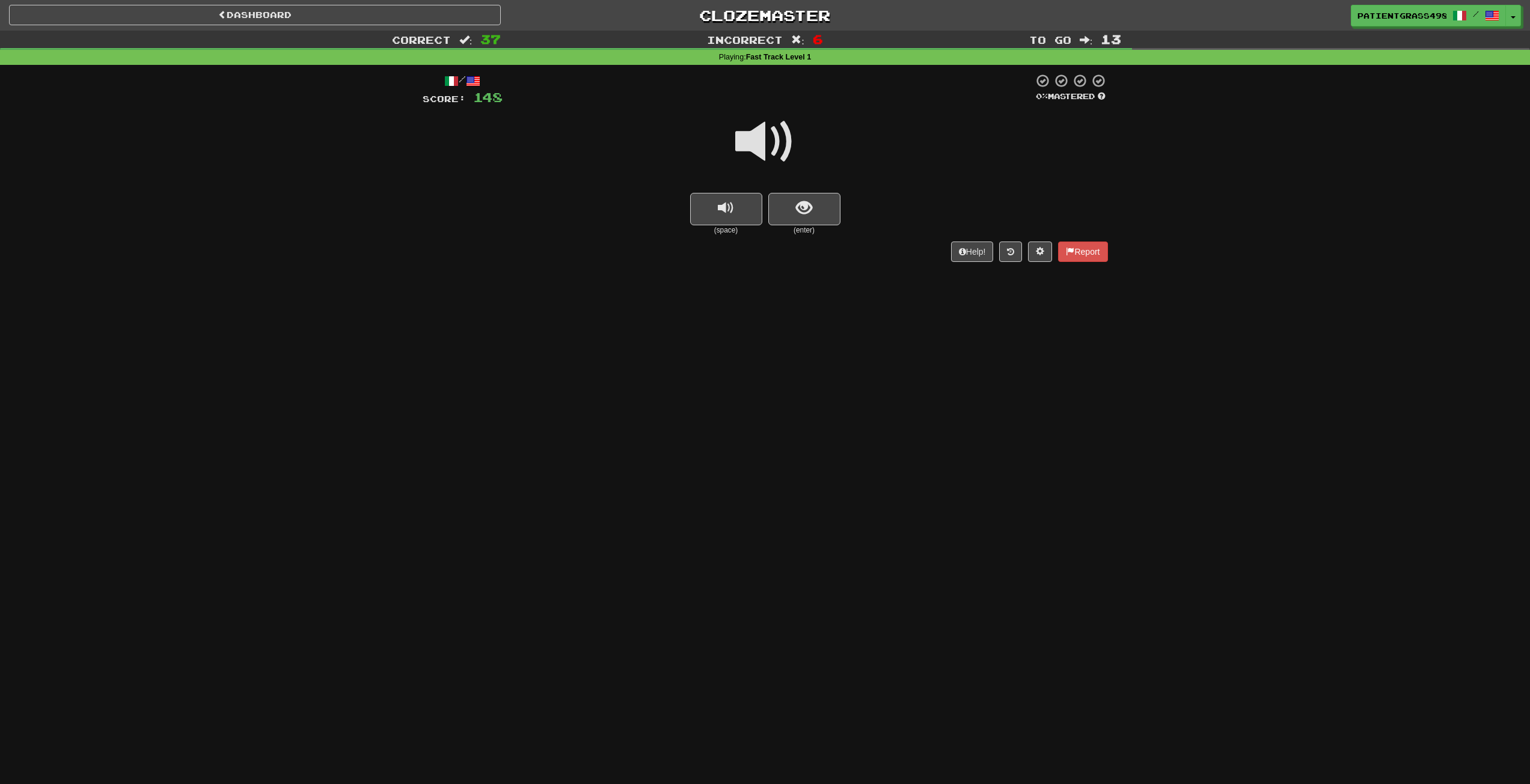
click at [807, 226] on small "(enter)" at bounding box center [804, 230] width 72 height 10
click at [812, 216] on button "show sentence" at bounding box center [804, 209] width 72 height 33
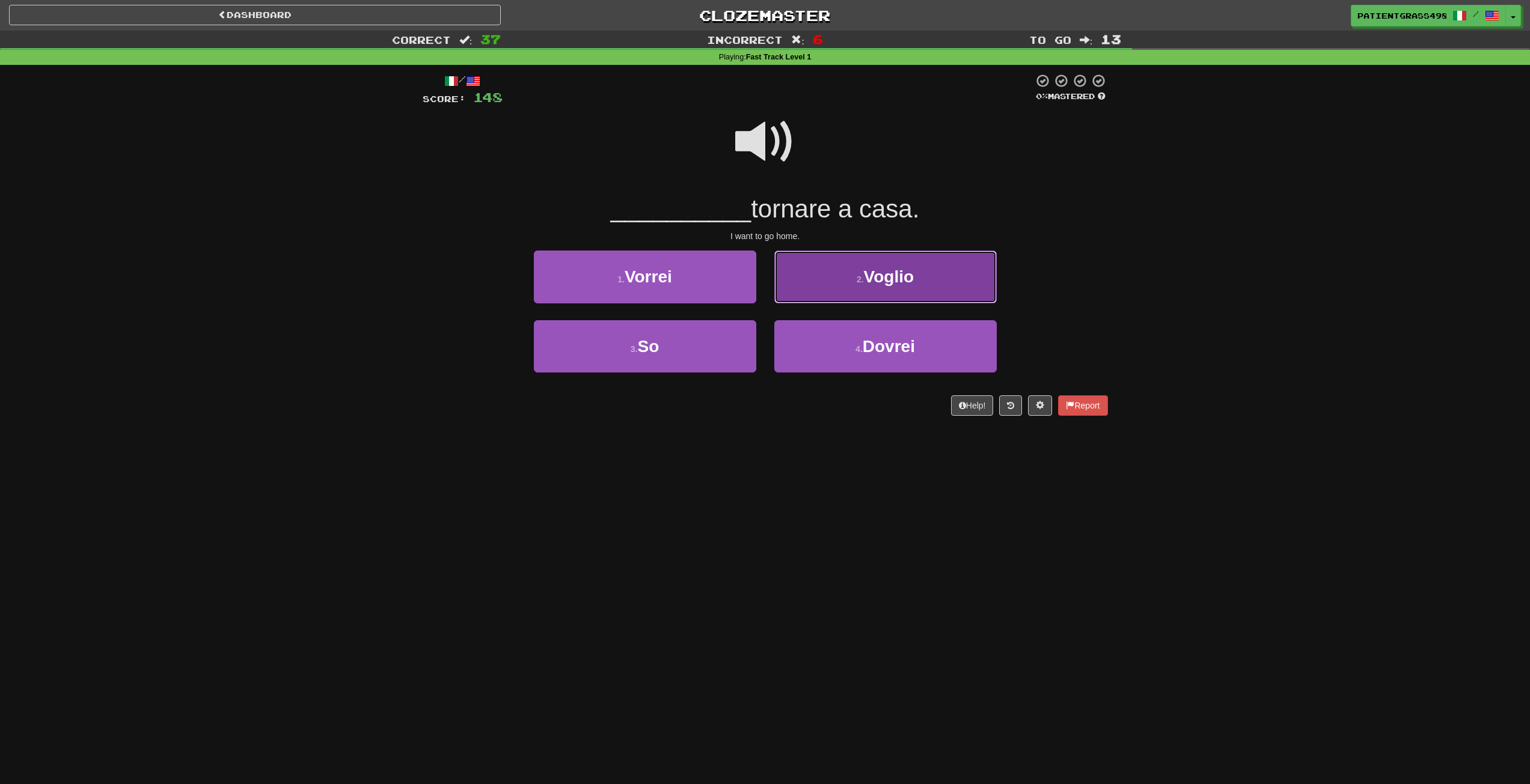
click at [788, 285] on button "2 . Voglio" at bounding box center [886, 276] width 223 height 52
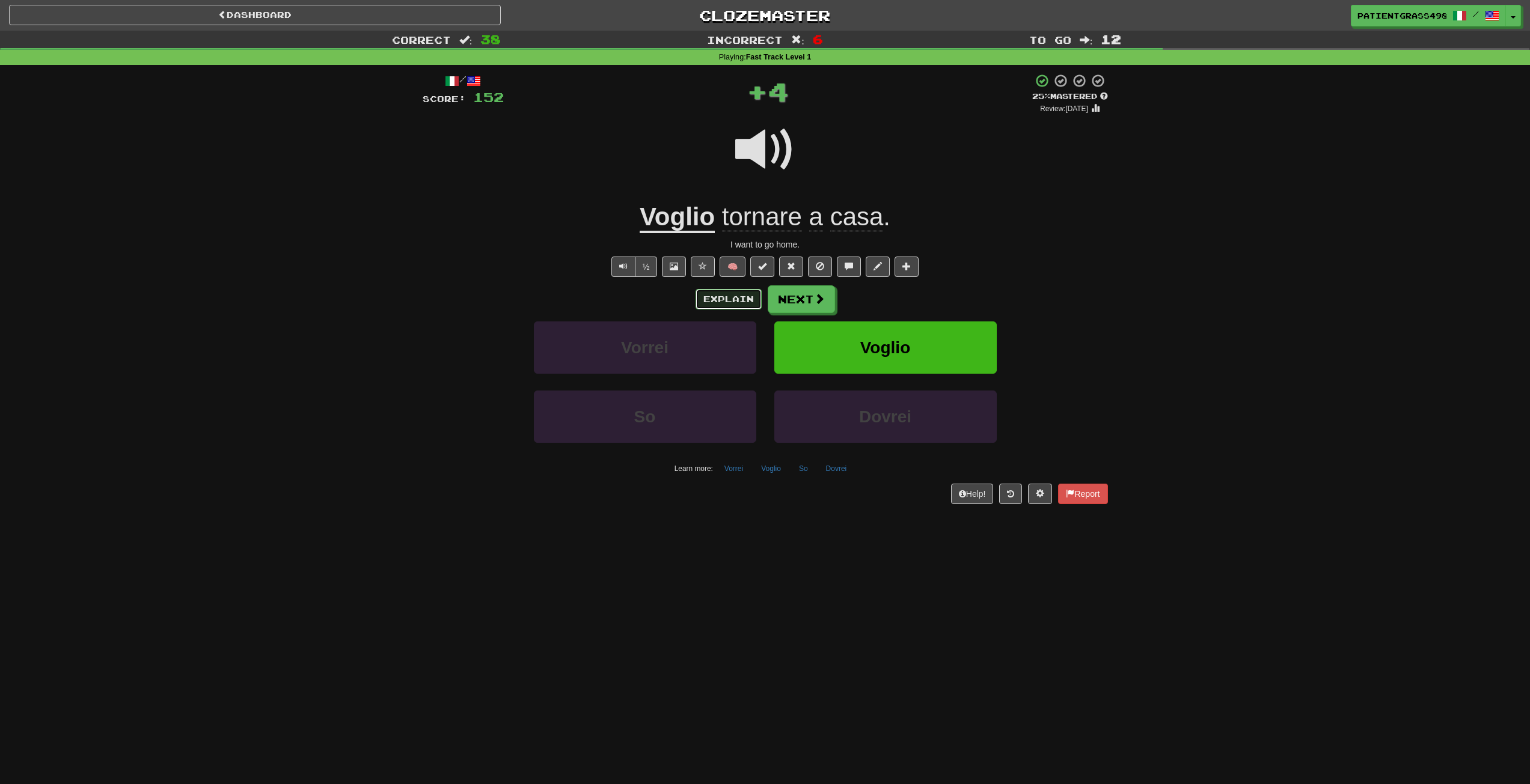
click at [751, 299] on button "Explain" at bounding box center [728, 299] width 66 height 20
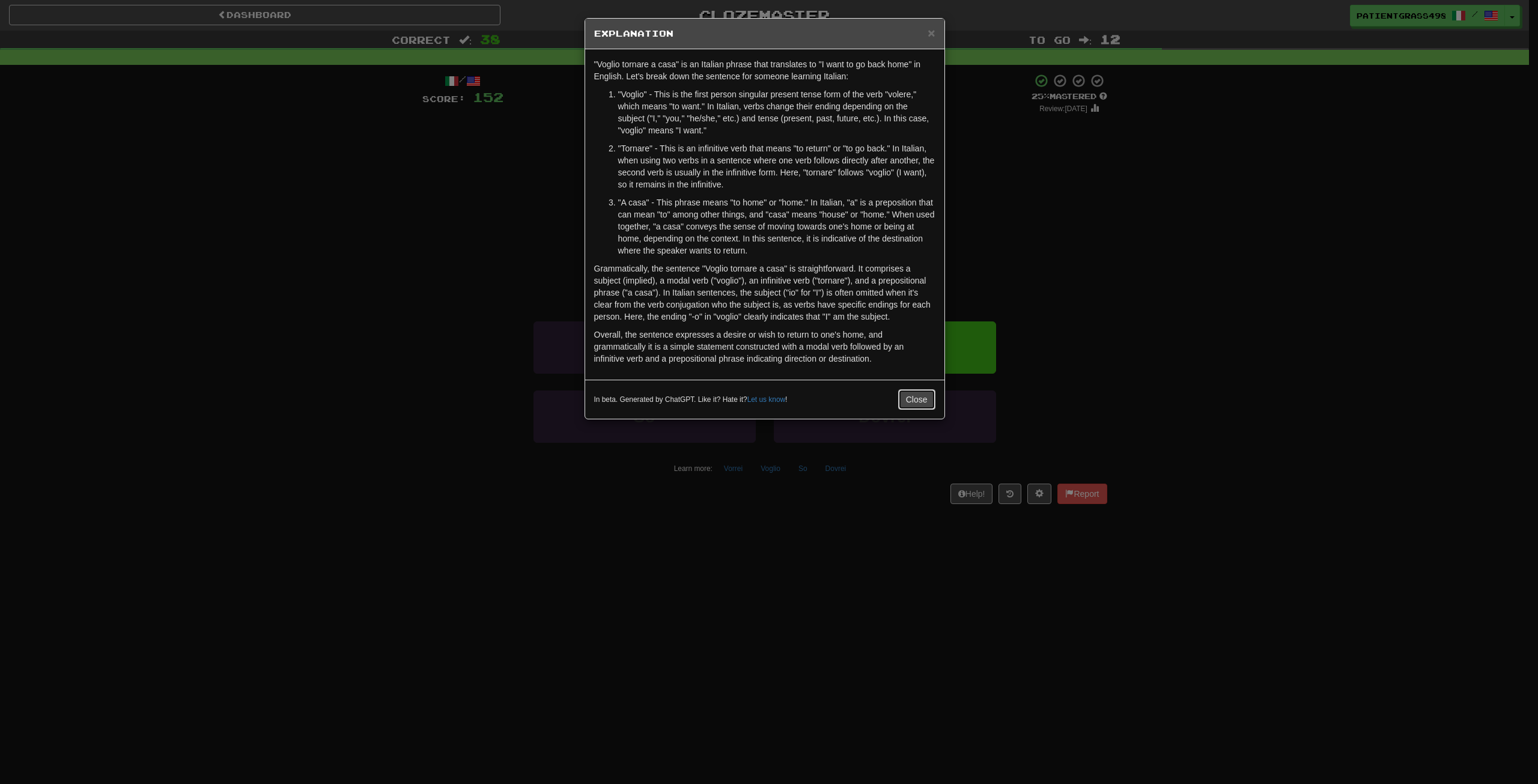
click at [911, 397] on button "Close" at bounding box center [917, 400] width 37 height 20
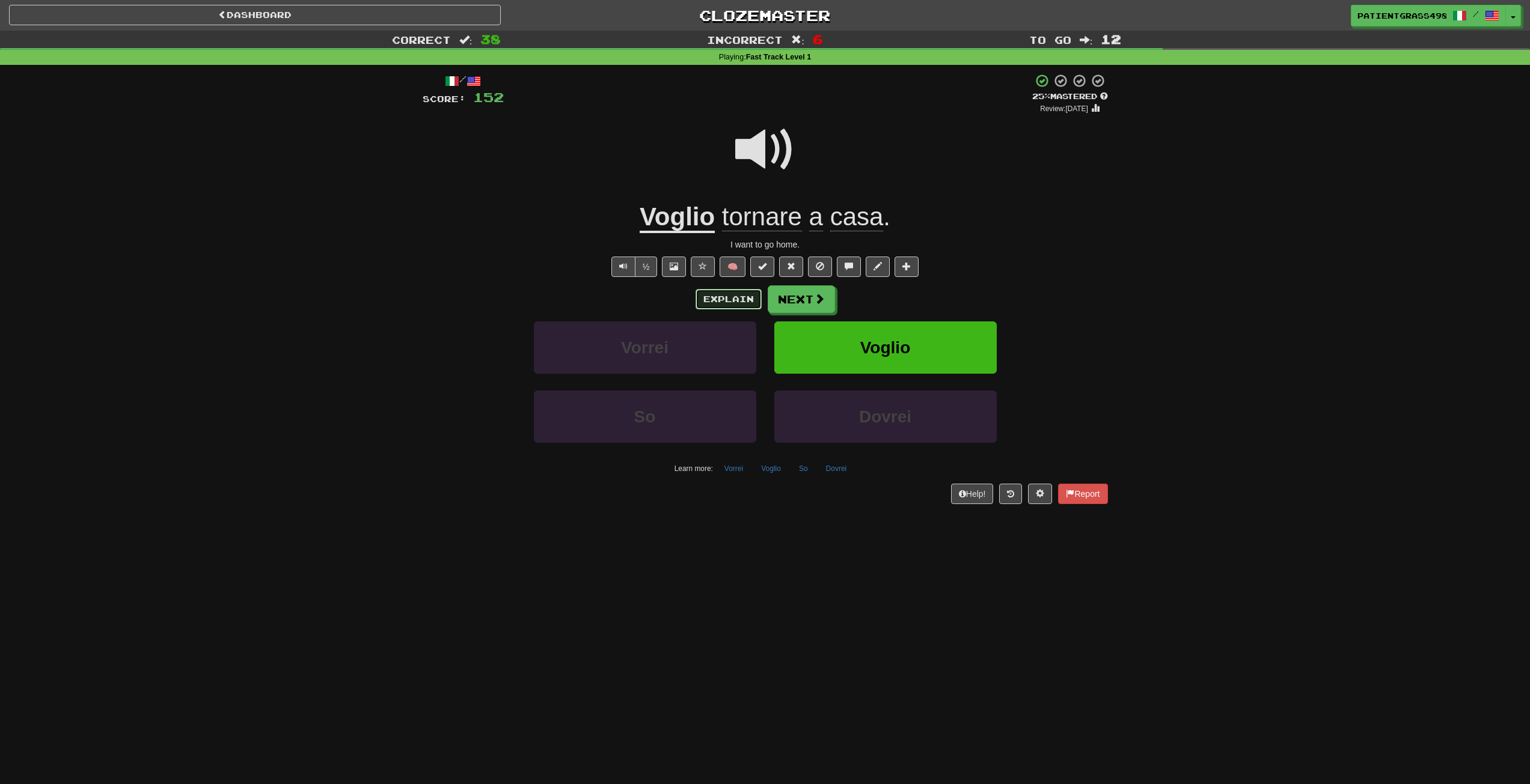
click at [732, 294] on button "Explain" at bounding box center [728, 299] width 66 height 20
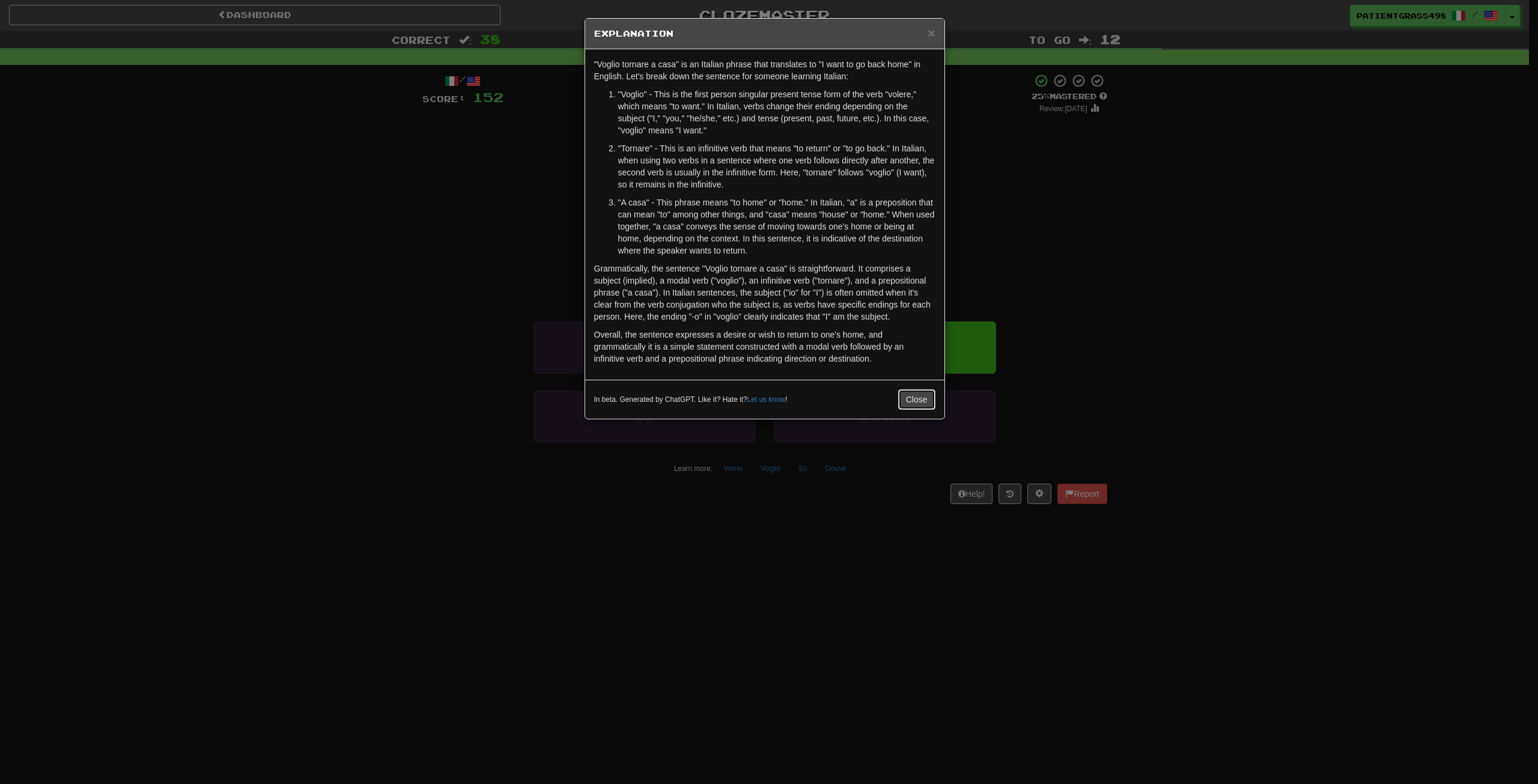
click at [934, 400] on button "Close" at bounding box center [917, 400] width 37 height 20
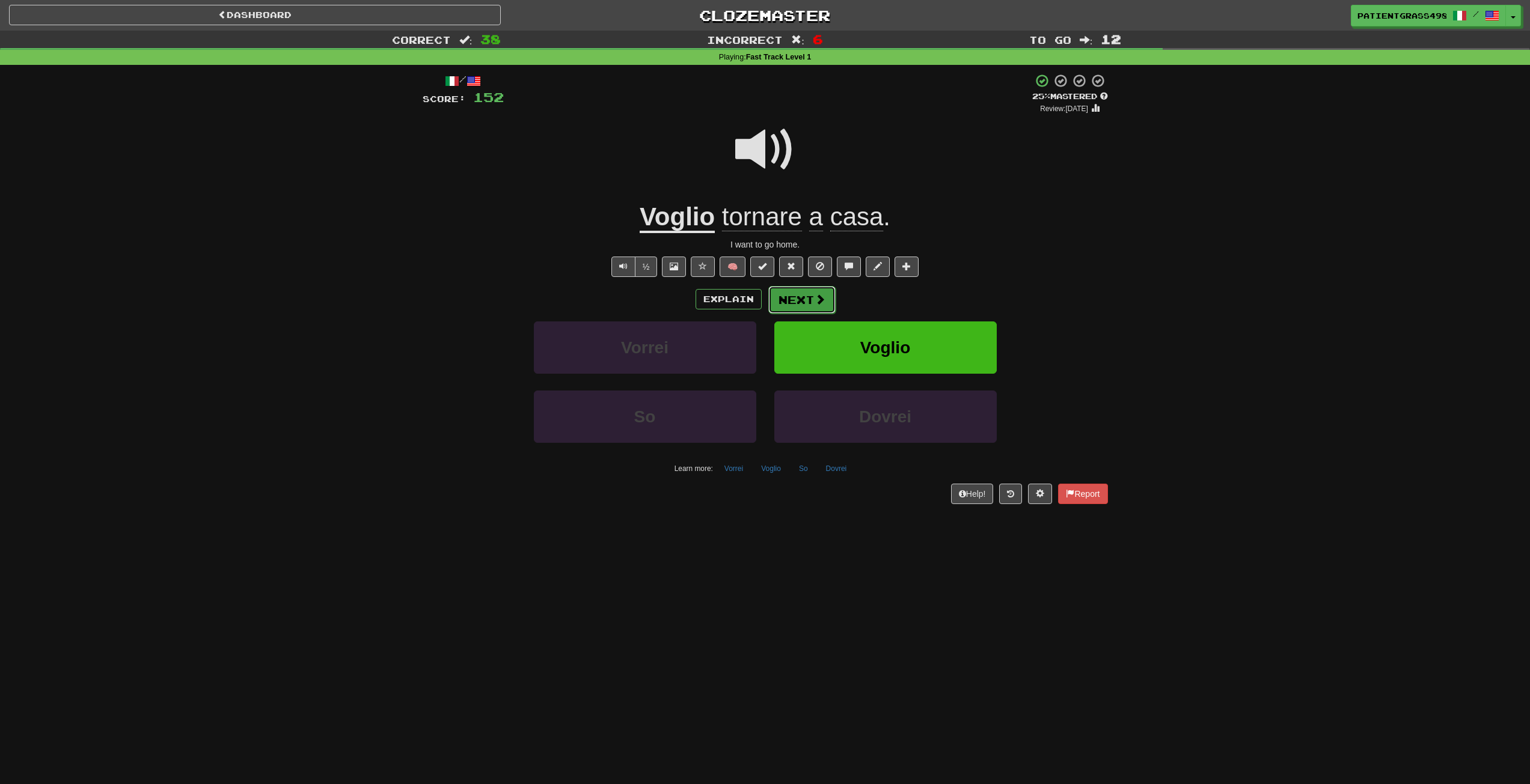
click at [816, 297] on span at bounding box center [820, 299] width 11 height 11
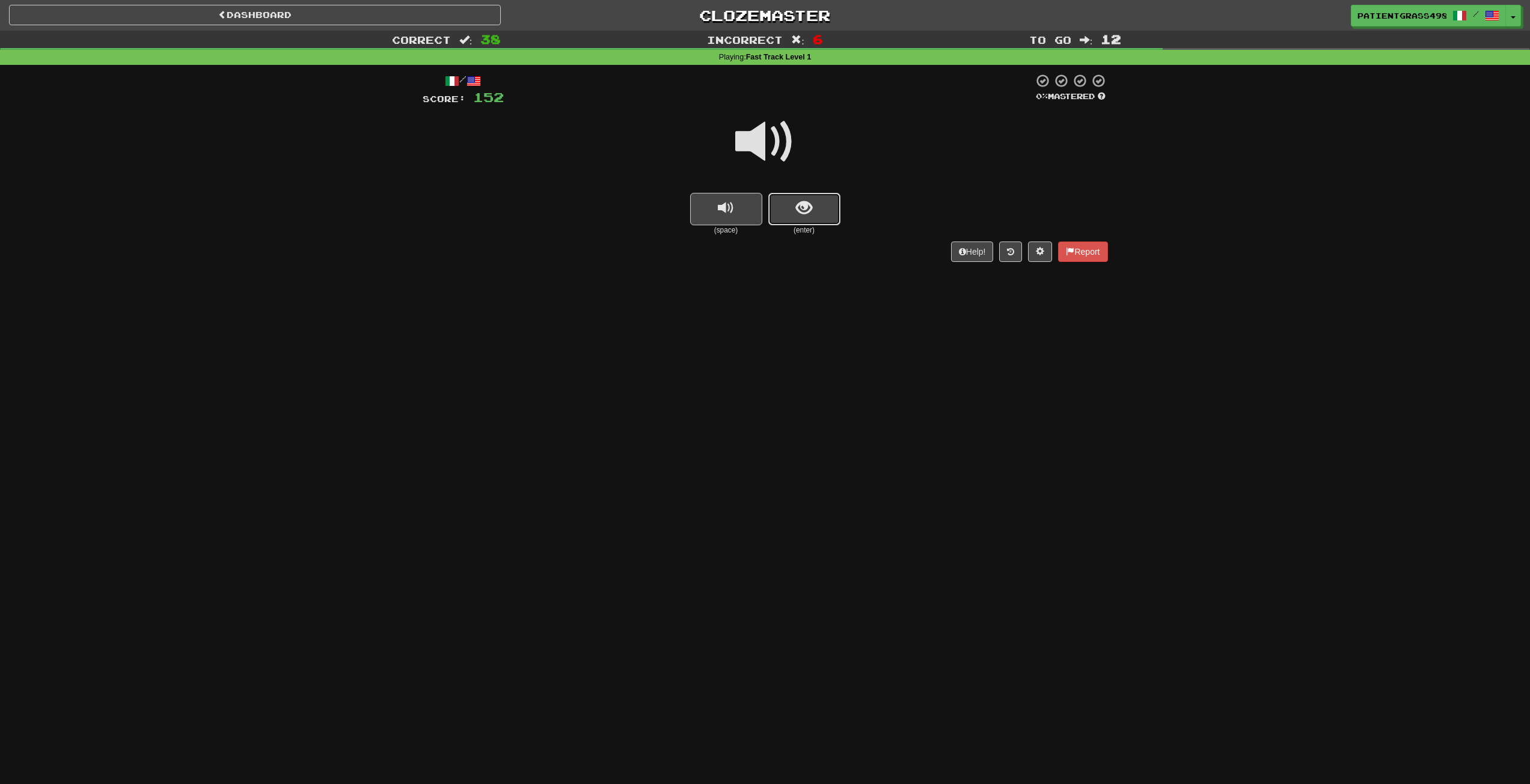
click at [826, 199] on button "show sentence" at bounding box center [804, 209] width 72 height 33
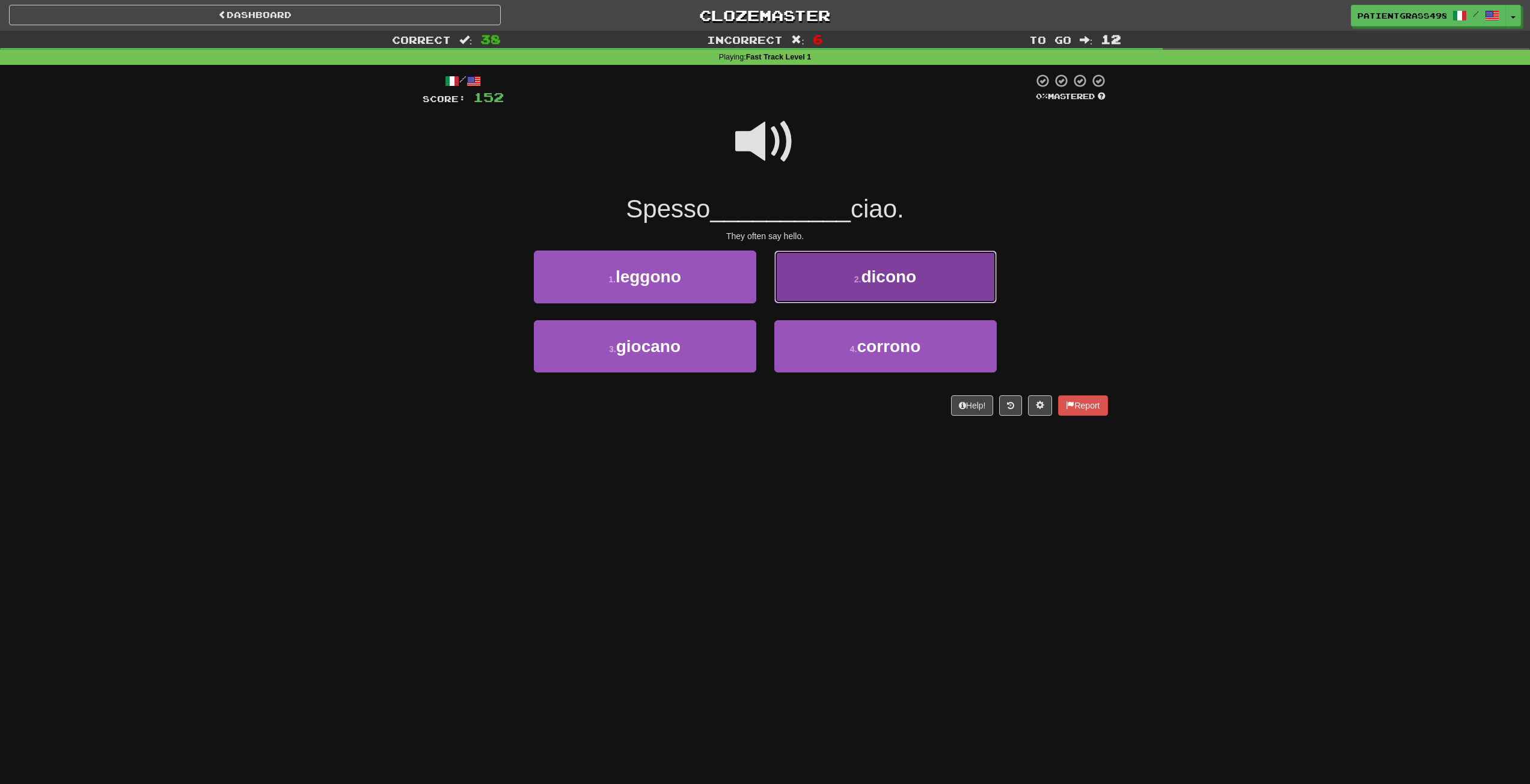
click at [830, 274] on button "2 . dicono" at bounding box center [886, 276] width 223 height 52
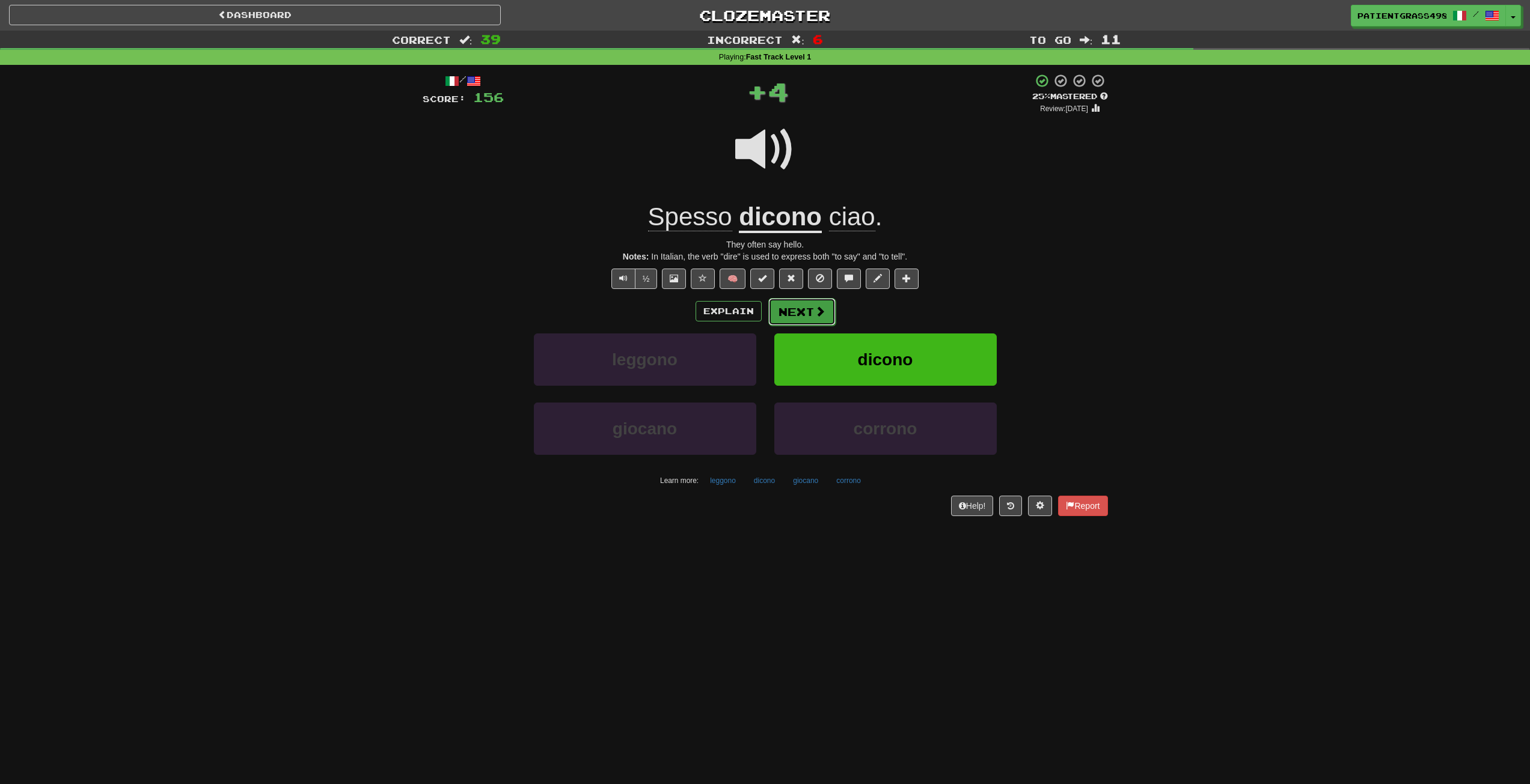
click at [823, 309] on span at bounding box center [820, 311] width 11 height 11
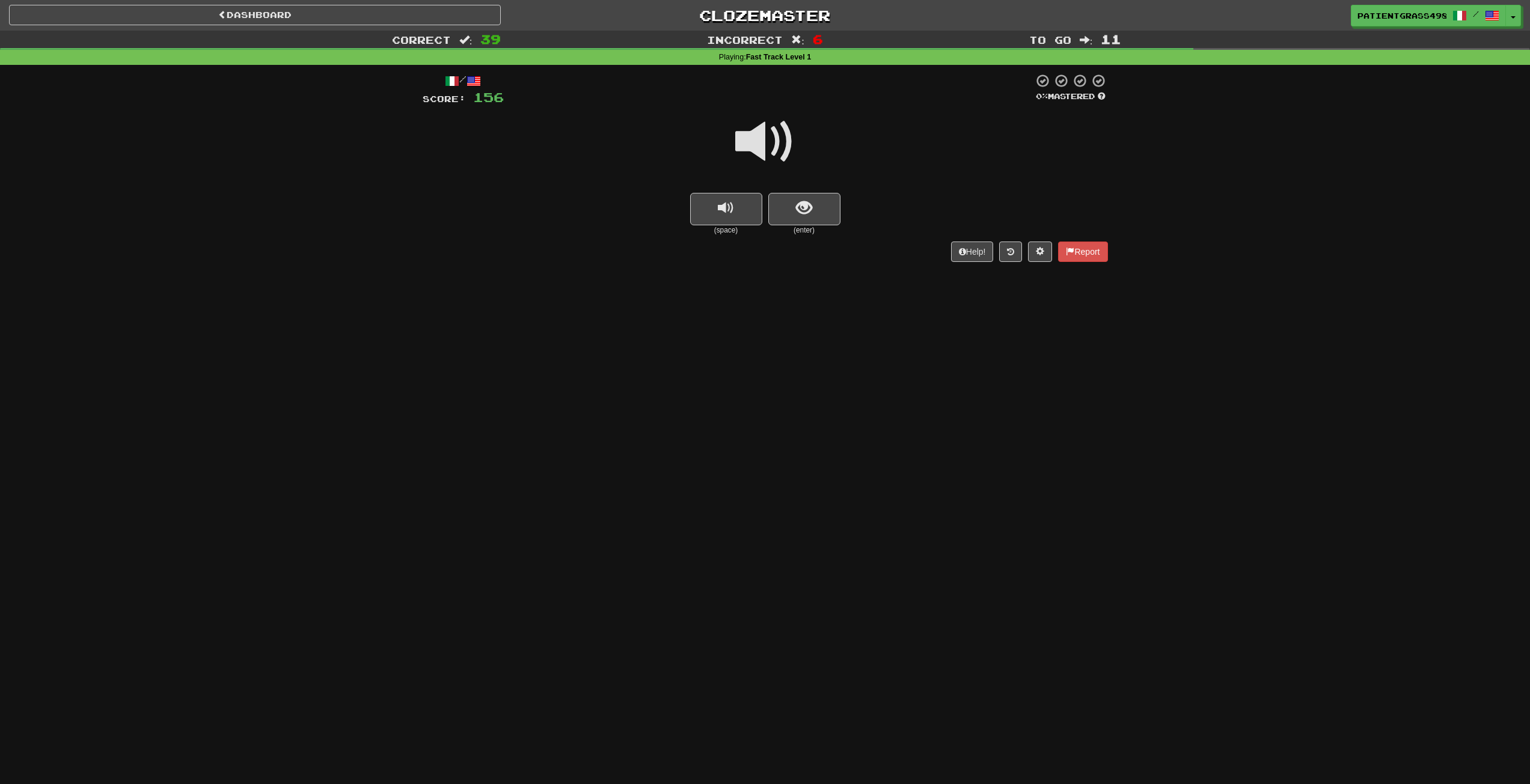
click at [810, 179] on div at bounding box center [765, 149] width 686 height 86
click at [813, 198] on button "show sentence" at bounding box center [804, 209] width 72 height 33
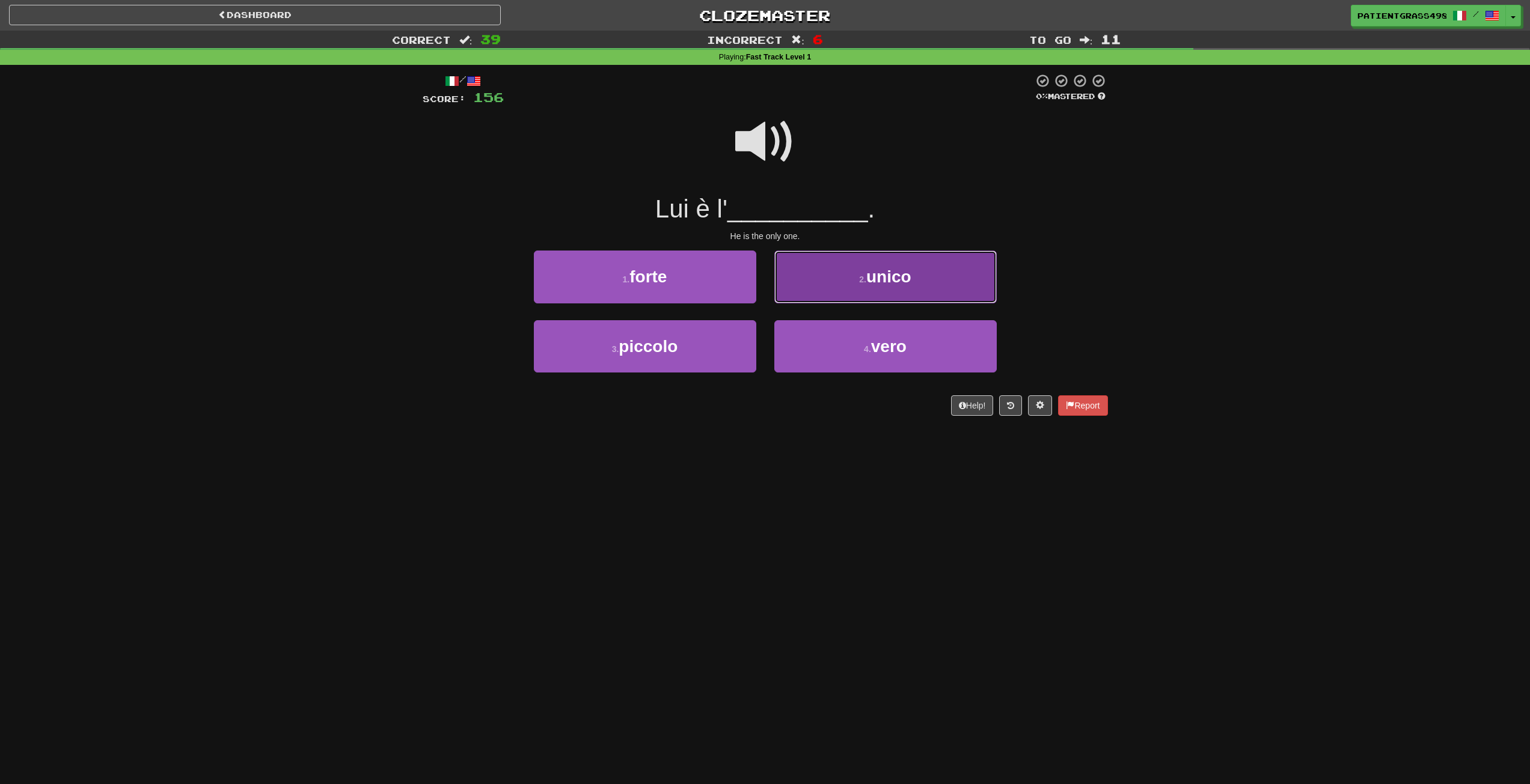
click at [857, 278] on button "2 . unico" at bounding box center [886, 276] width 223 height 52
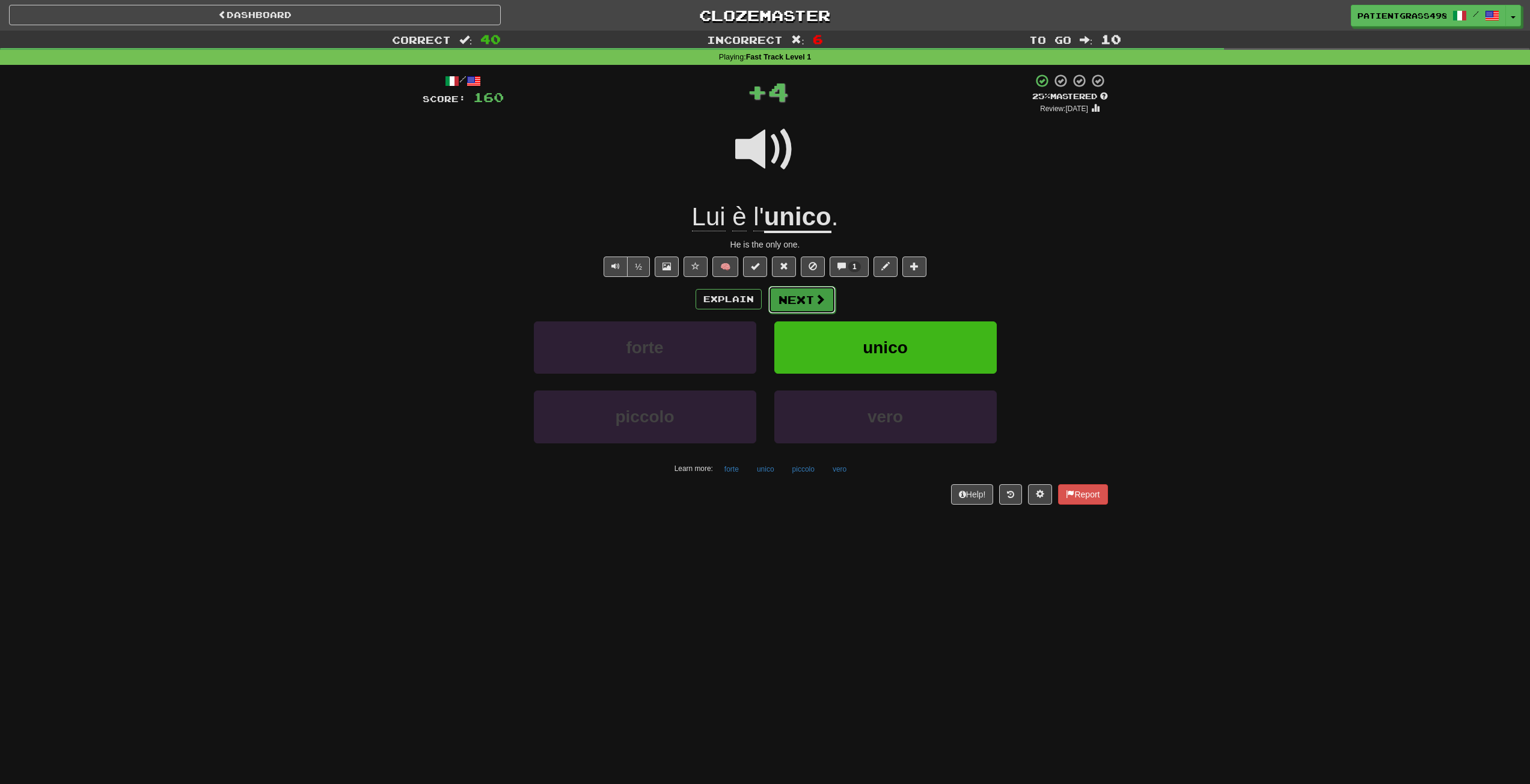
click at [822, 294] on span at bounding box center [820, 299] width 11 height 11
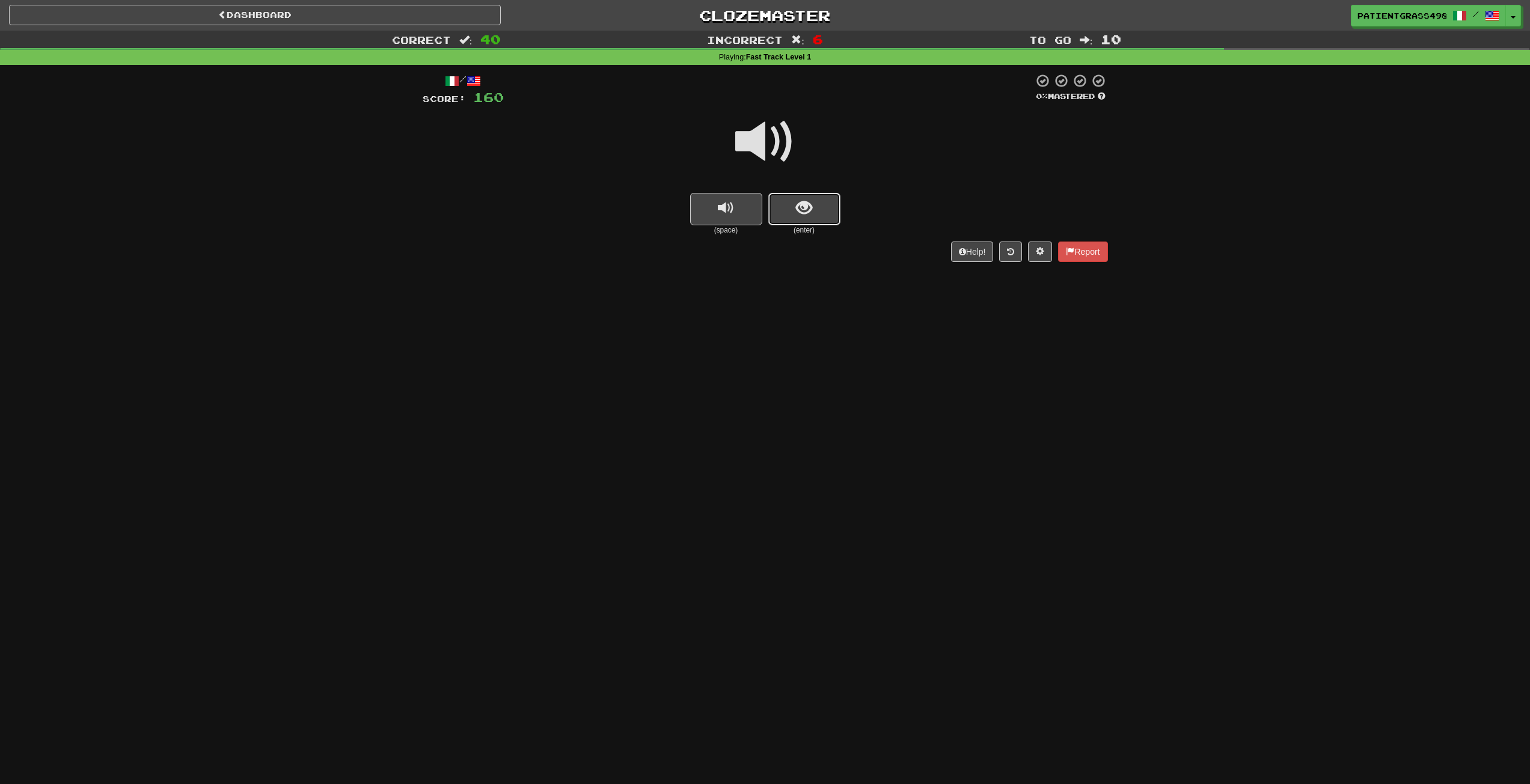
click at [826, 212] on button "show sentence" at bounding box center [804, 209] width 72 height 33
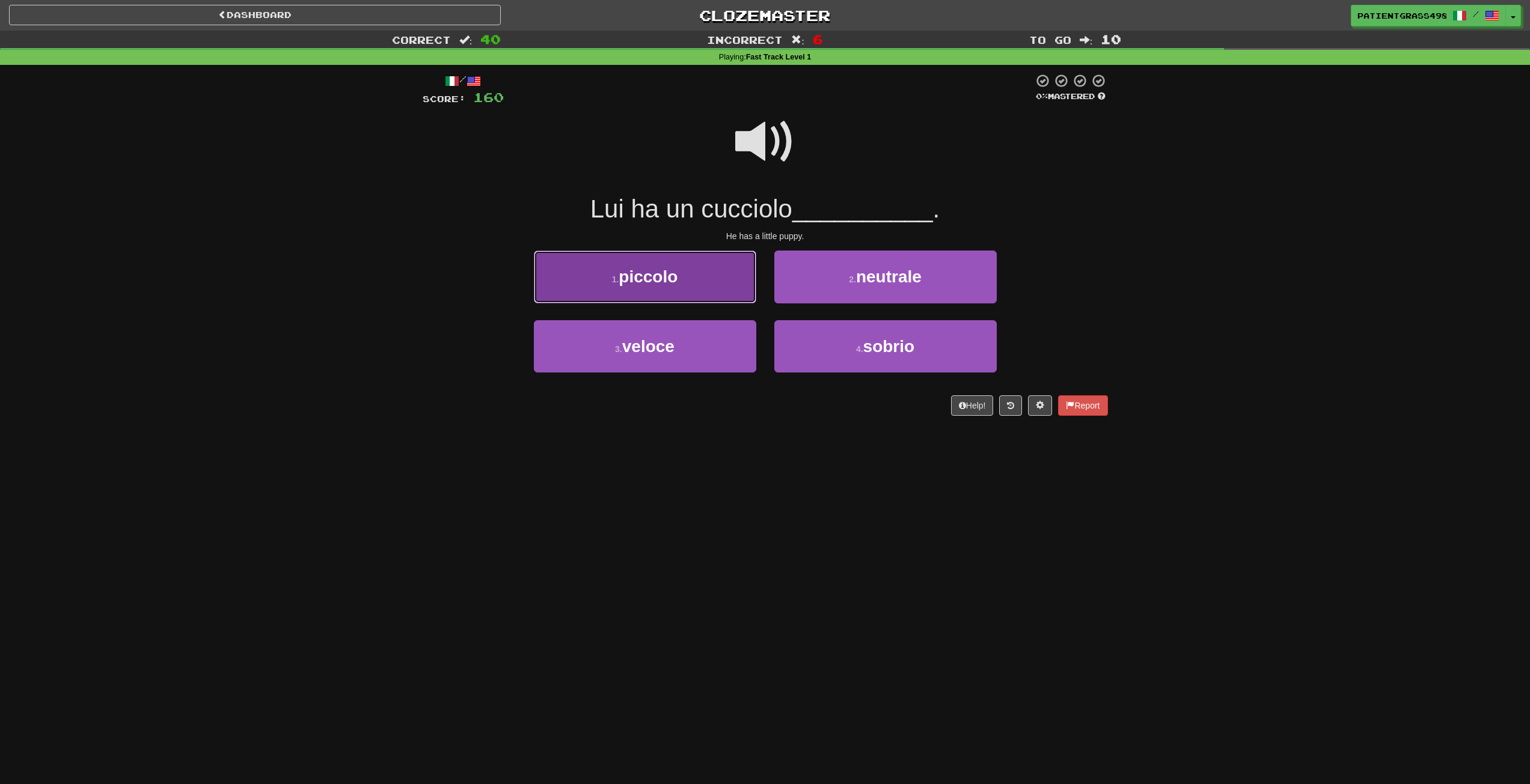
click at [707, 279] on button "1 . piccolo" at bounding box center [645, 276] width 223 height 52
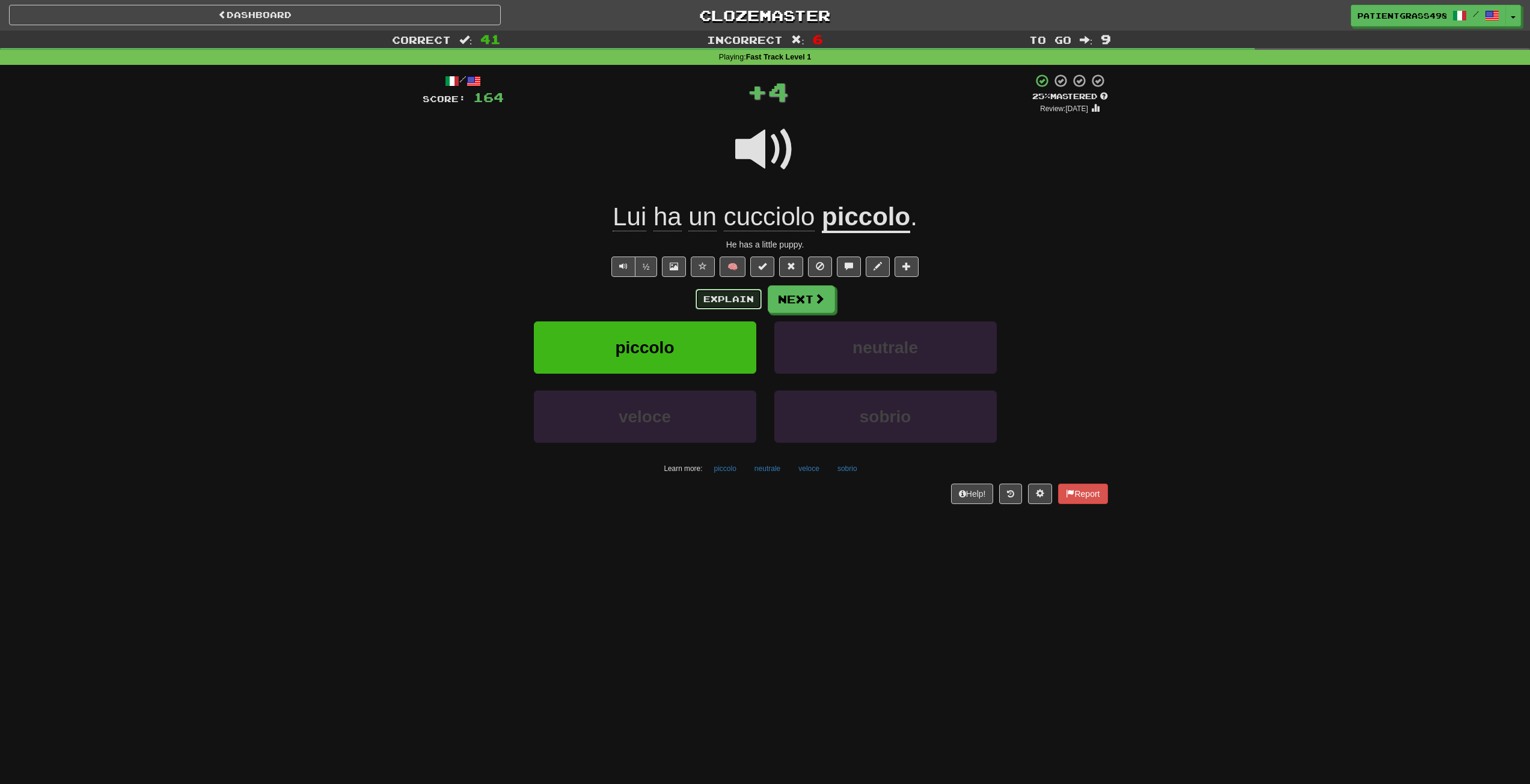
click at [737, 301] on button "Explain" at bounding box center [728, 299] width 66 height 20
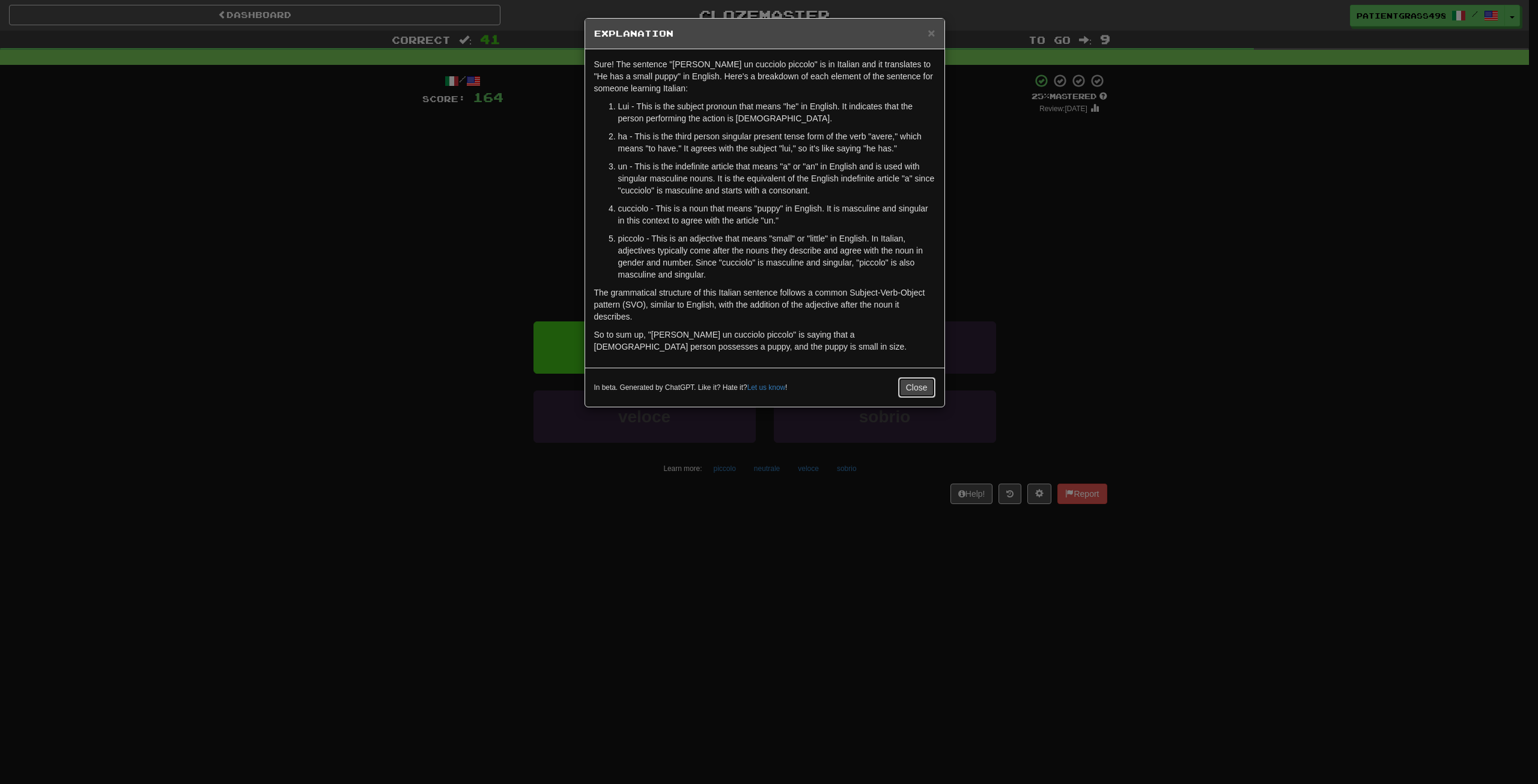
click at [919, 383] on button "Close" at bounding box center [917, 387] width 37 height 20
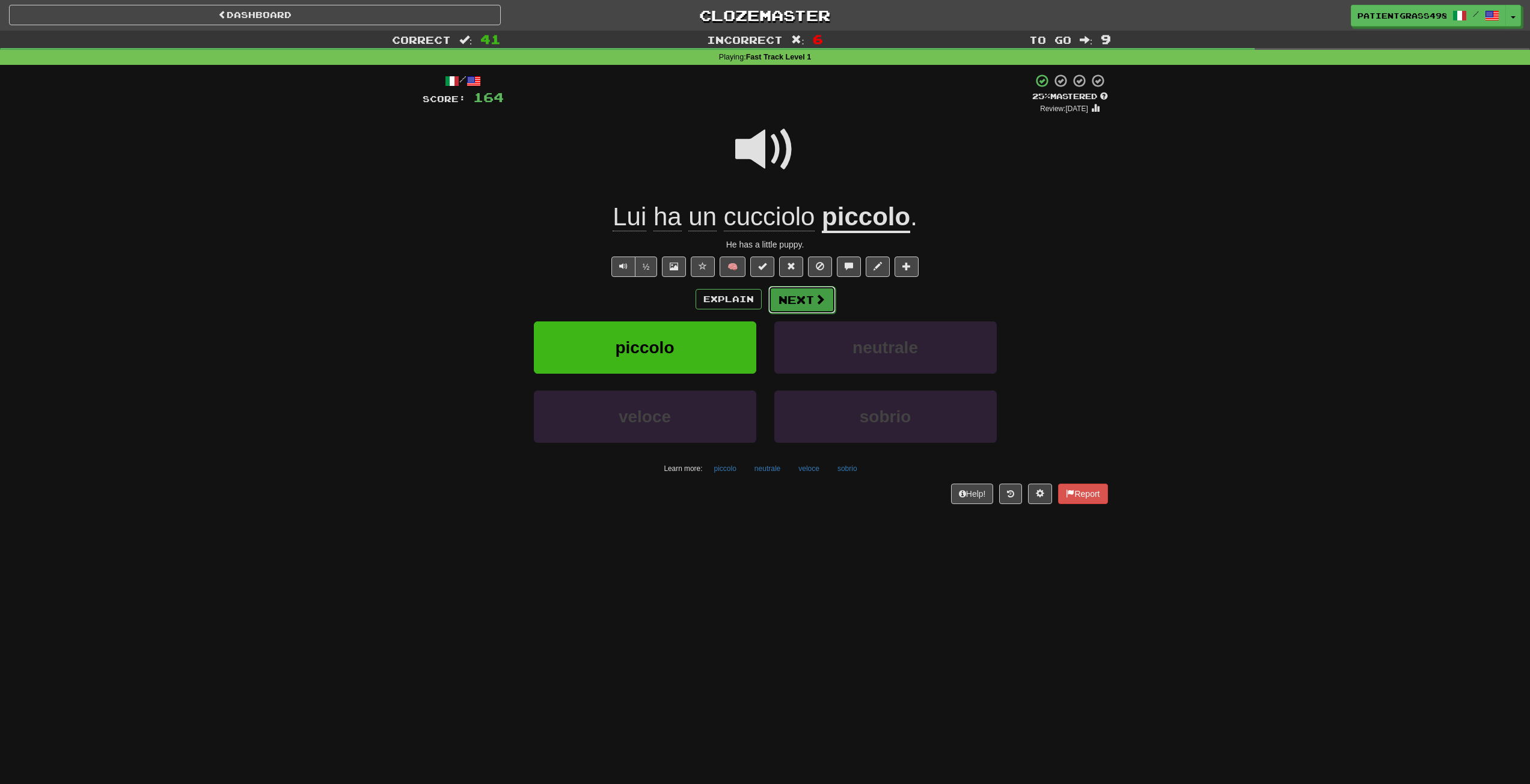
click at [809, 292] on button "Next" at bounding box center [802, 300] width 68 height 28
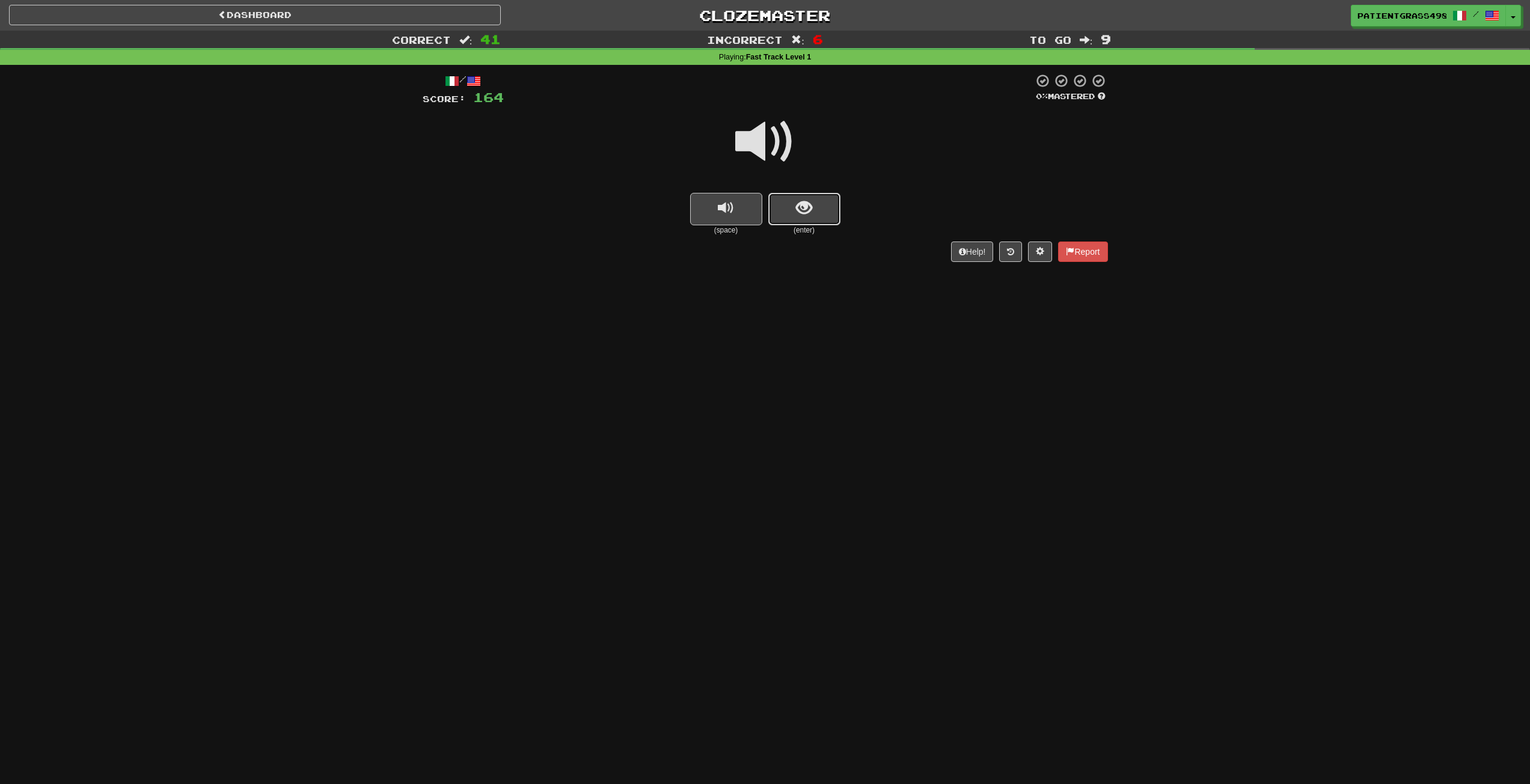
click at [812, 219] on button "show sentence" at bounding box center [804, 209] width 72 height 33
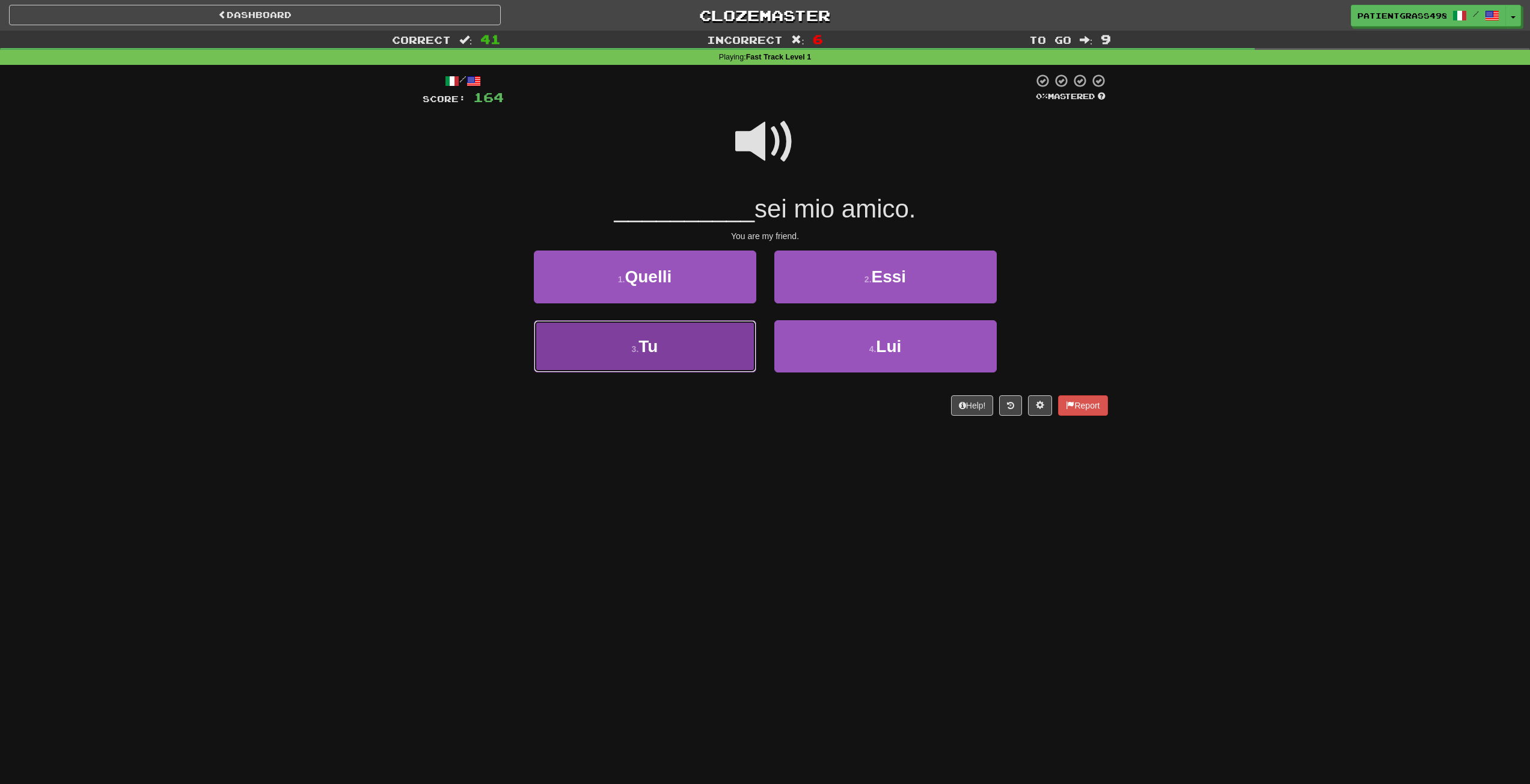
click at [718, 341] on button "3 . Tu" at bounding box center [645, 346] width 223 height 52
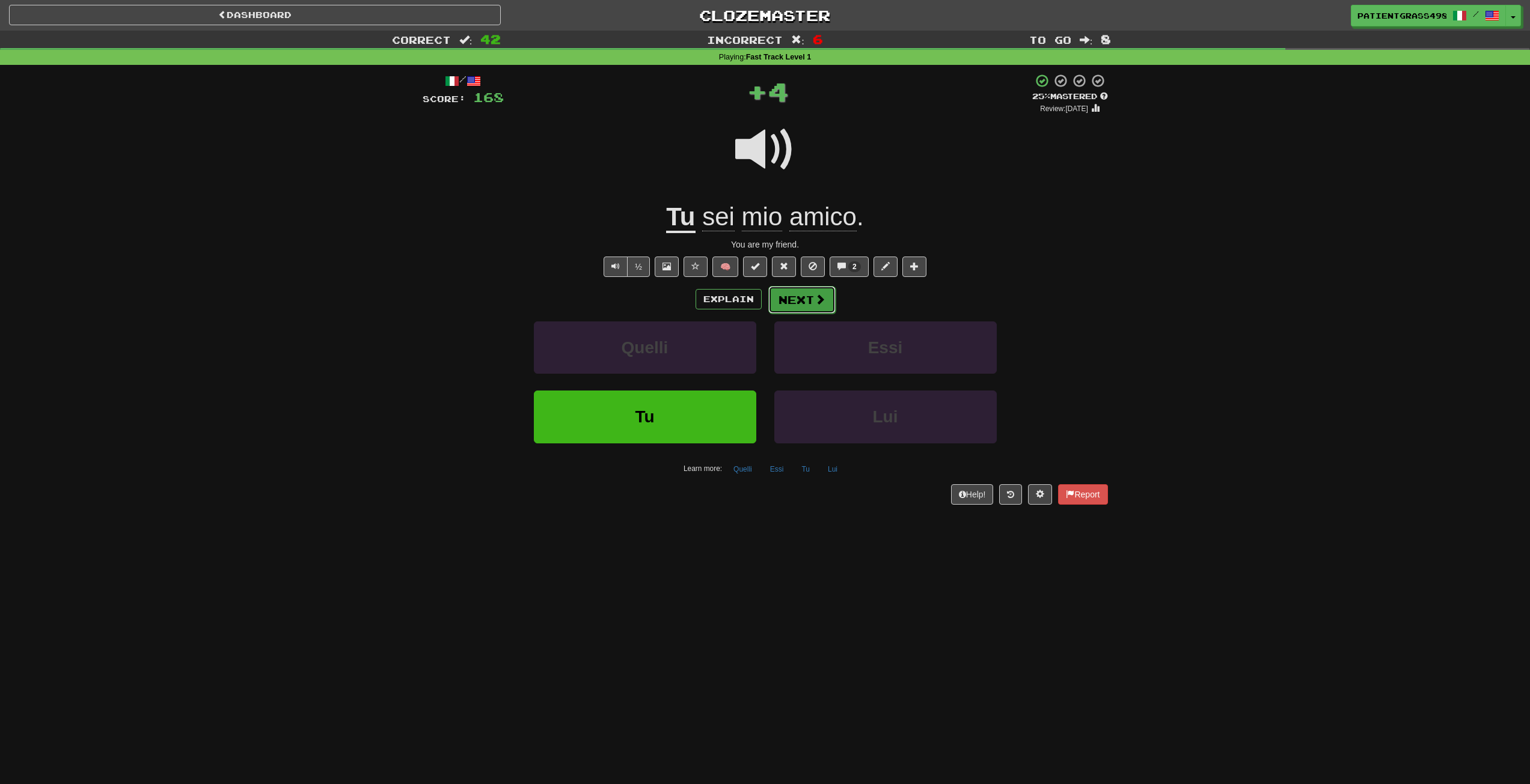
click at [830, 303] on button "Next" at bounding box center [802, 300] width 68 height 28
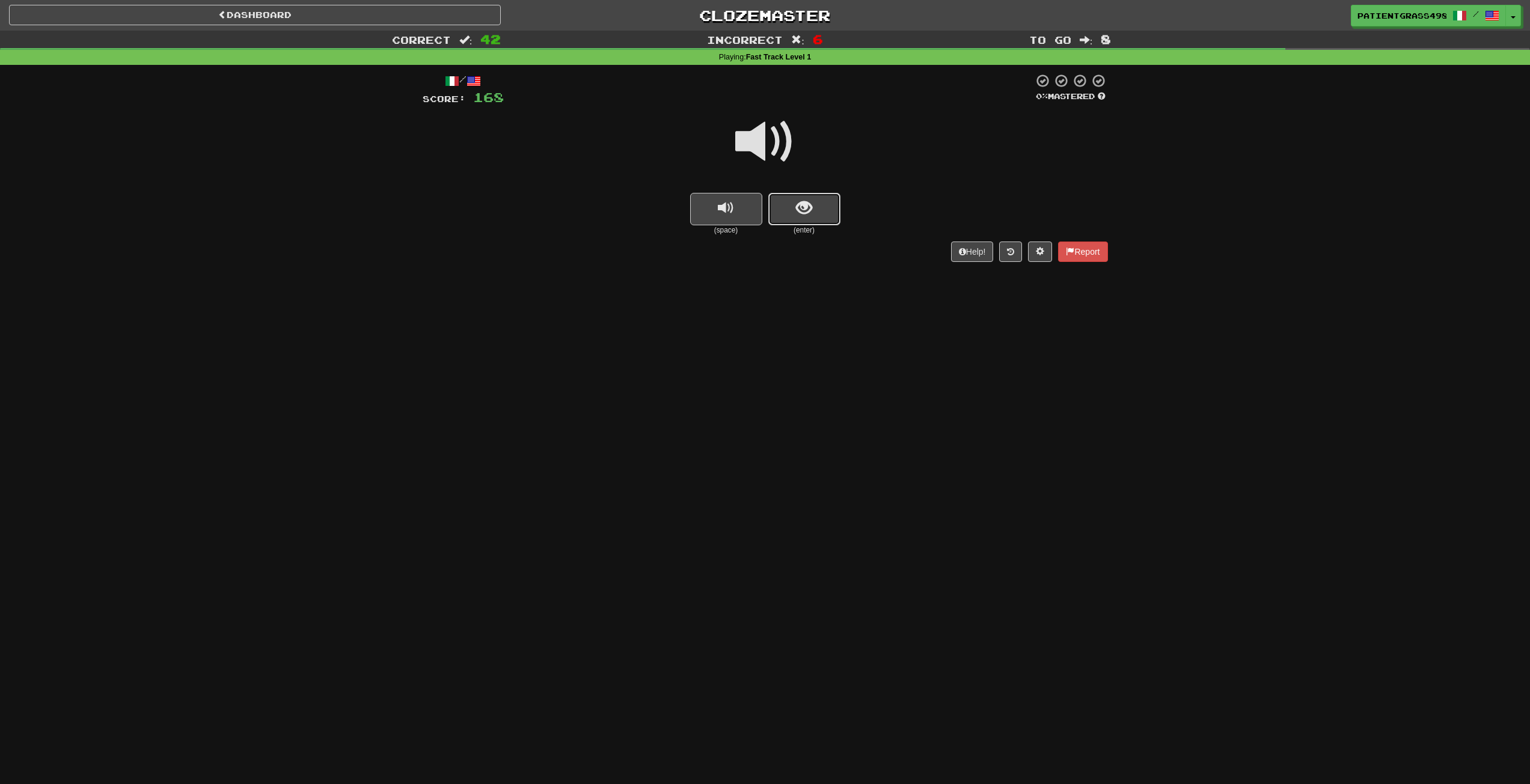
click at [805, 219] on button "show sentence" at bounding box center [804, 209] width 72 height 33
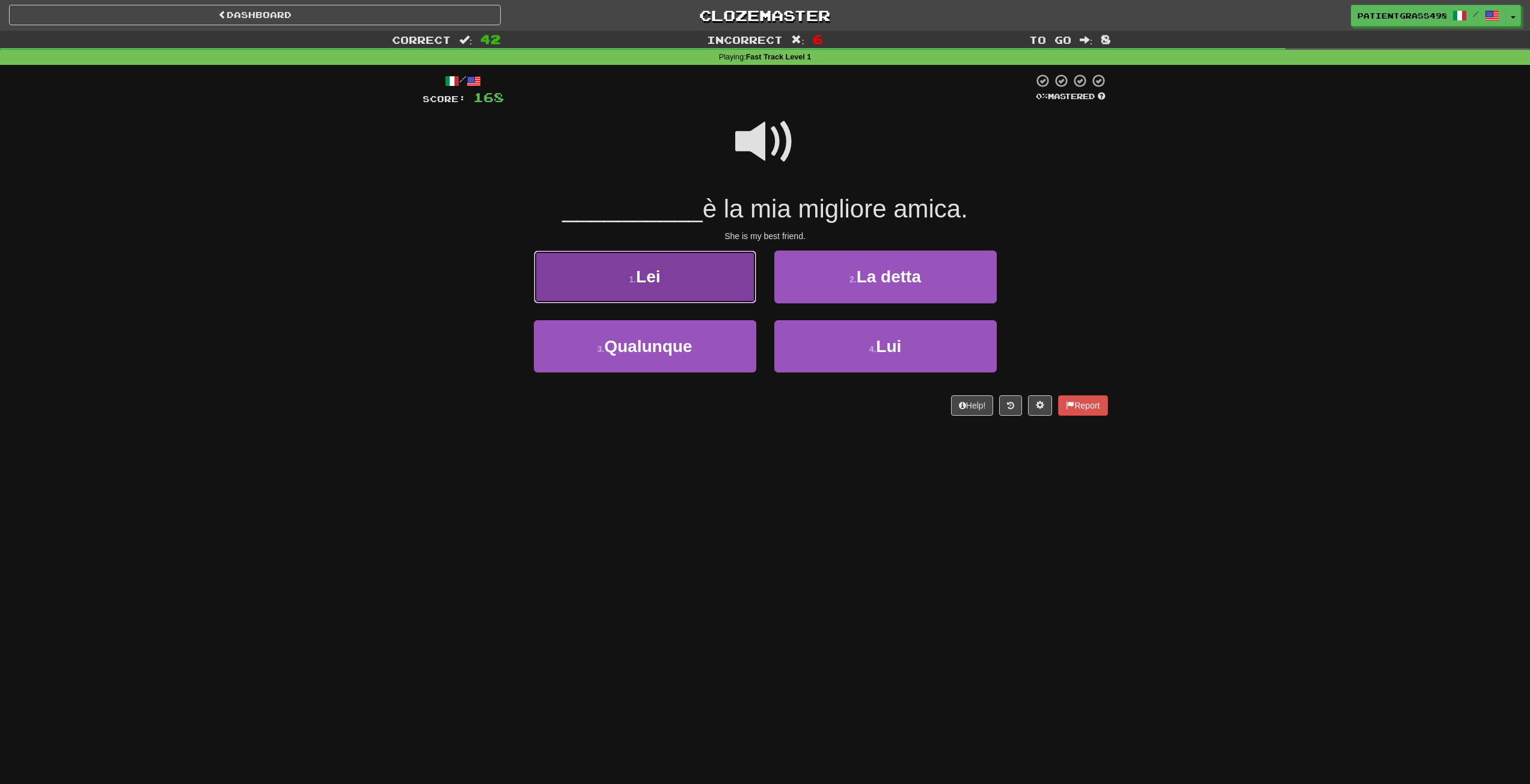
click at [712, 263] on button "1 . Lei" at bounding box center [645, 276] width 223 height 52
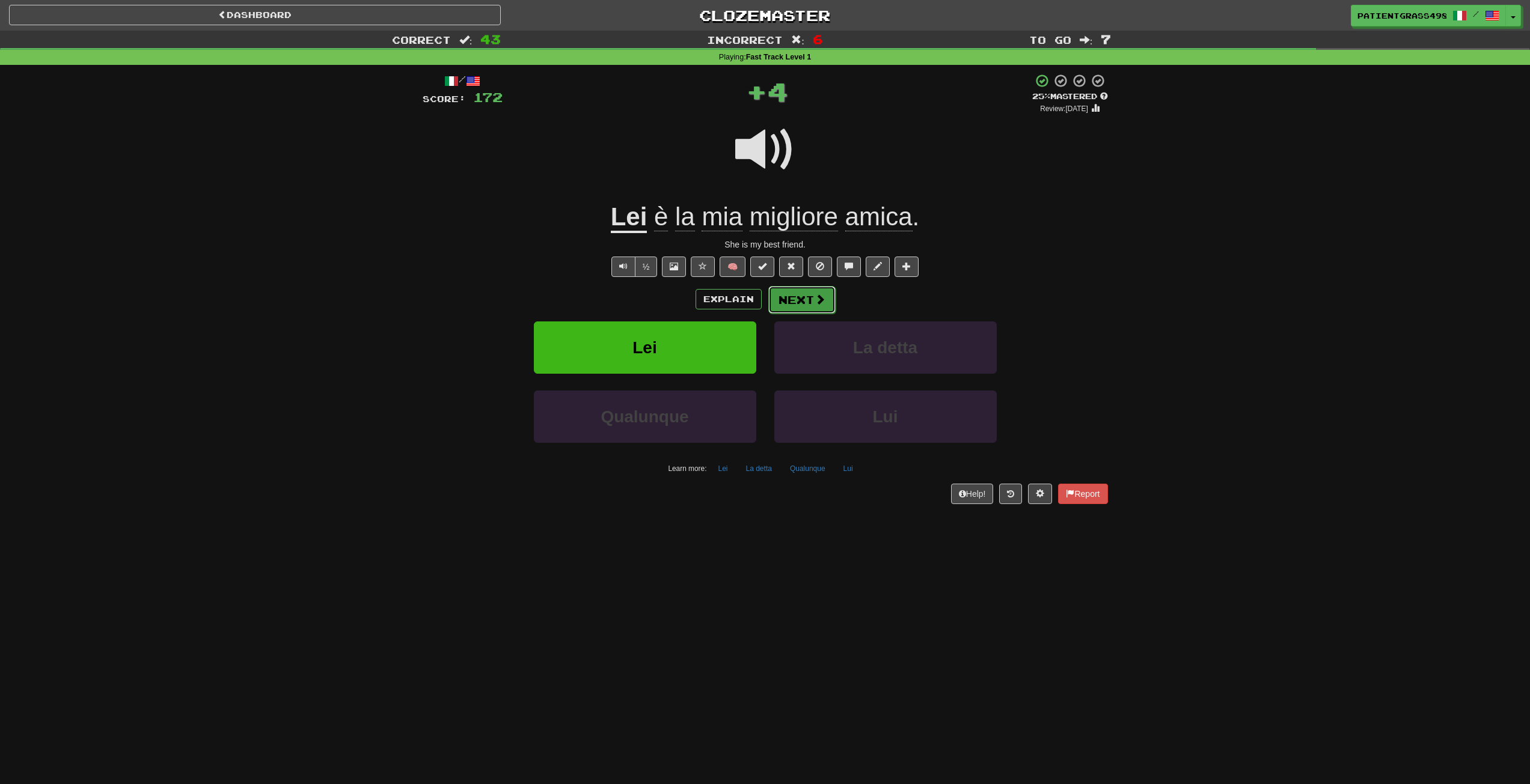
click at [817, 300] on span at bounding box center [820, 299] width 11 height 11
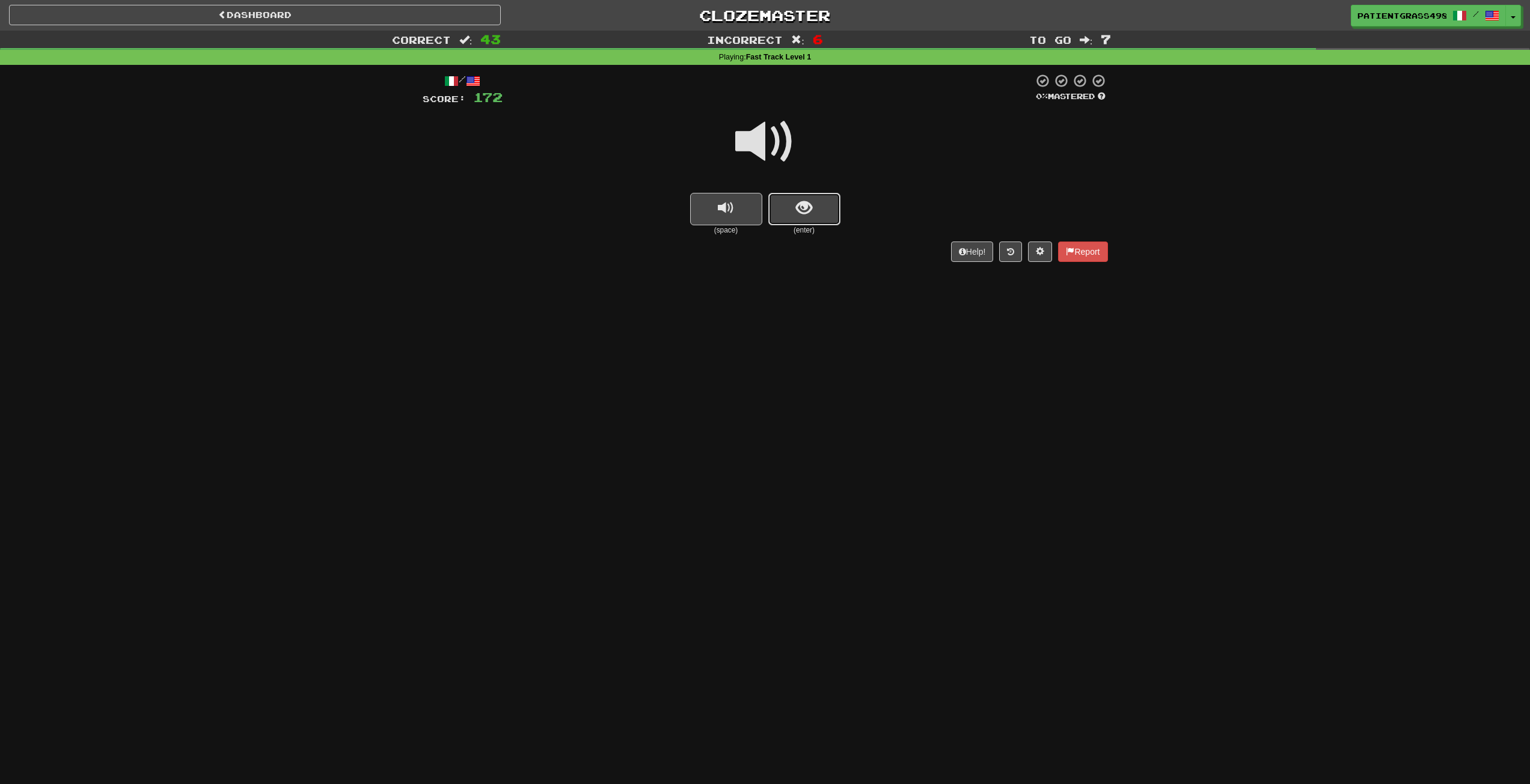
click at [786, 202] on button "show sentence" at bounding box center [804, 209] width 72 height 33
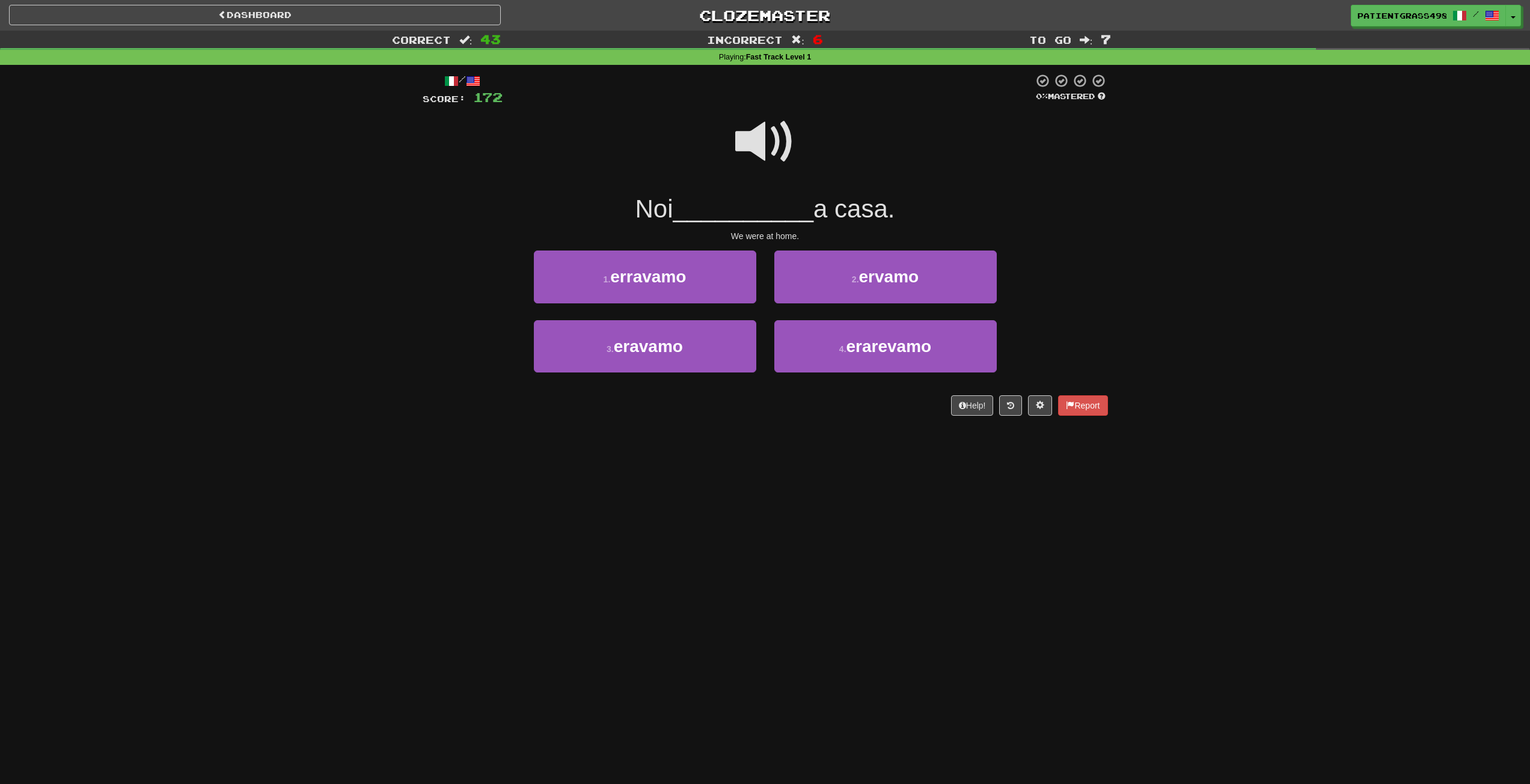
click at [756, 143] on span at bounding box center [765, 142] width 60 height 60
click at [725, 277] on button "1 . erravamo" at bounding box center [645, 276] width 223 height 52
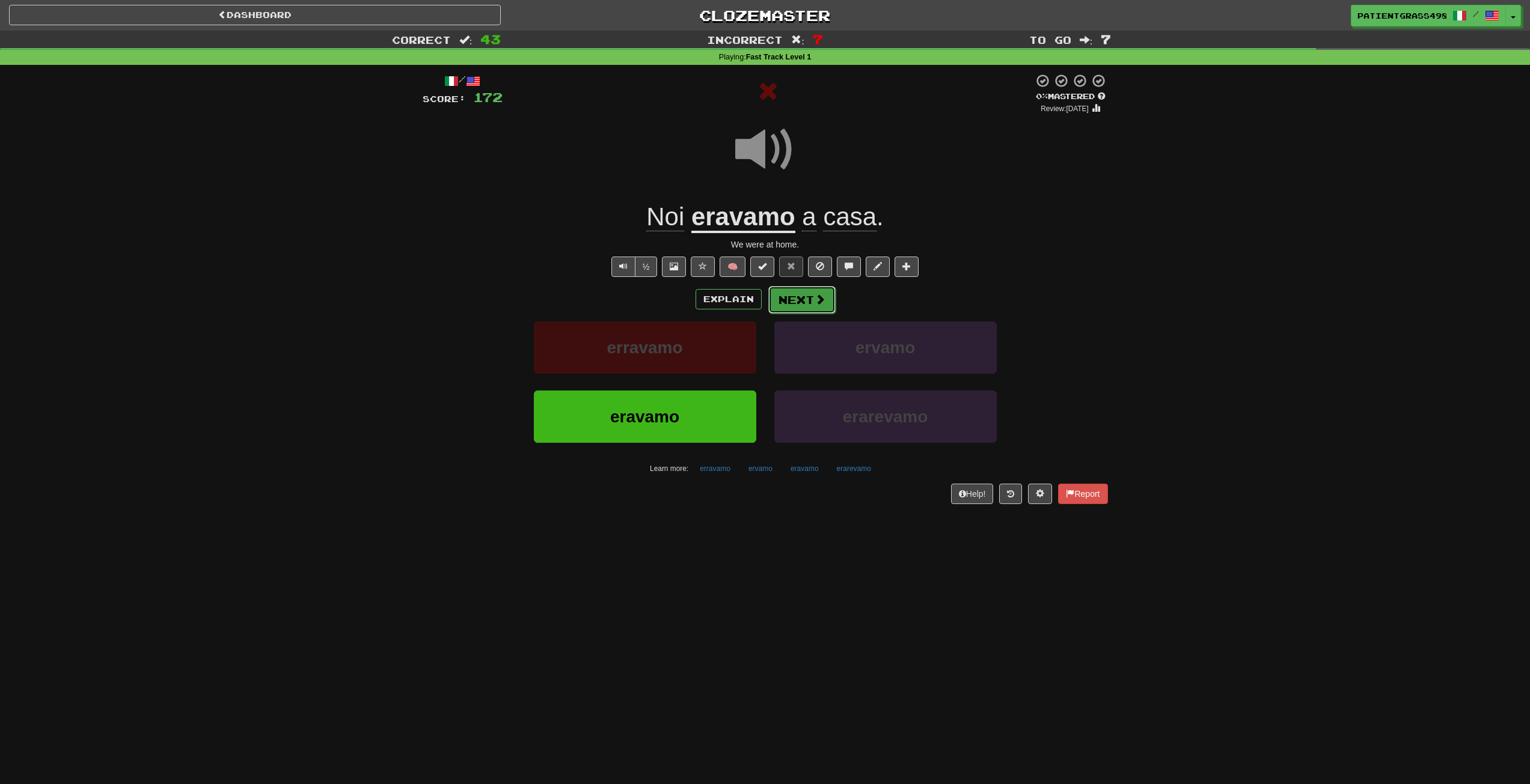
click at [800, 300] on button "Next" at bounding box center [802, 300] width 68 height 28
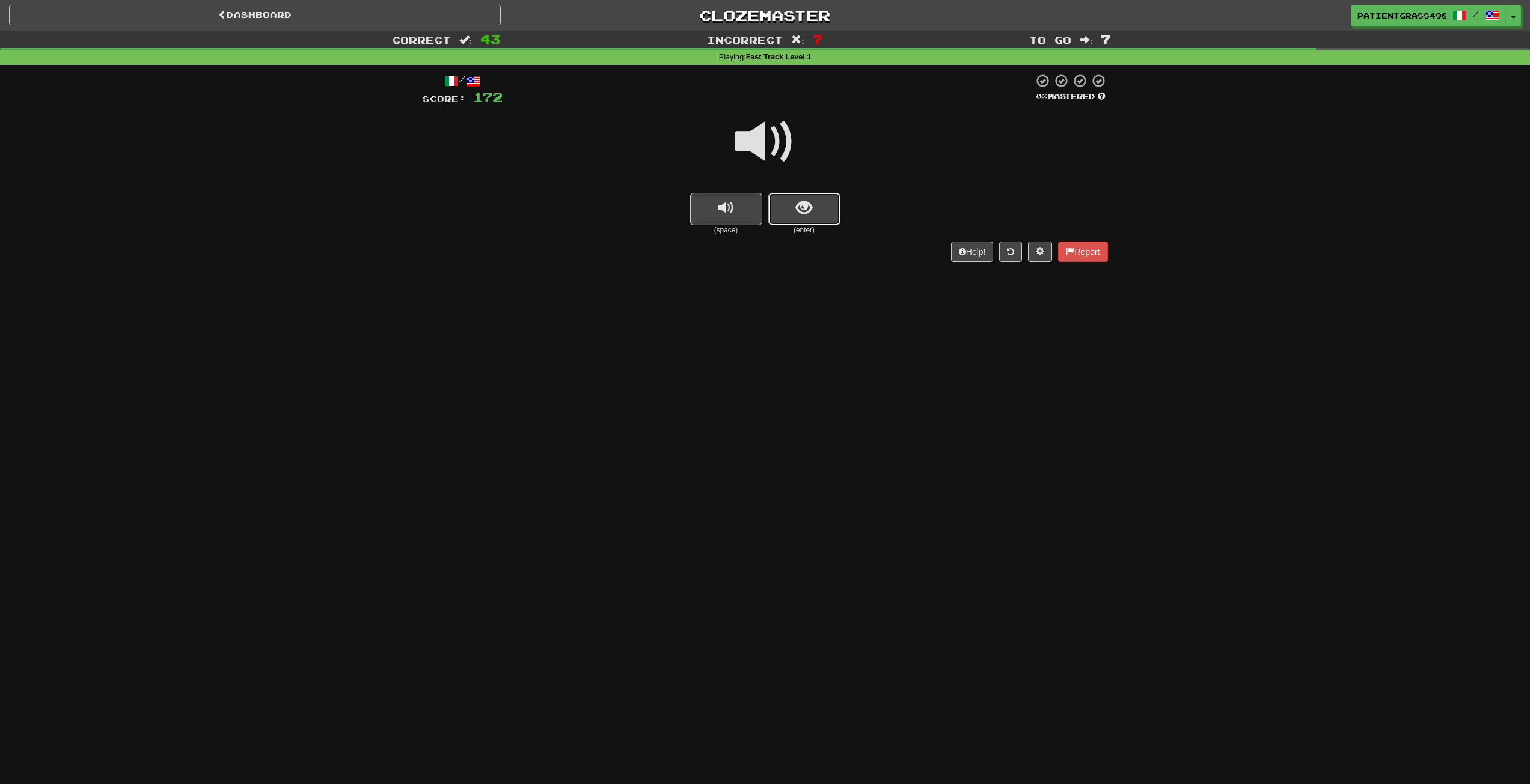
click at [795, 205] on button "show sentence" at bounding box center [804, 209] width 72 height 33
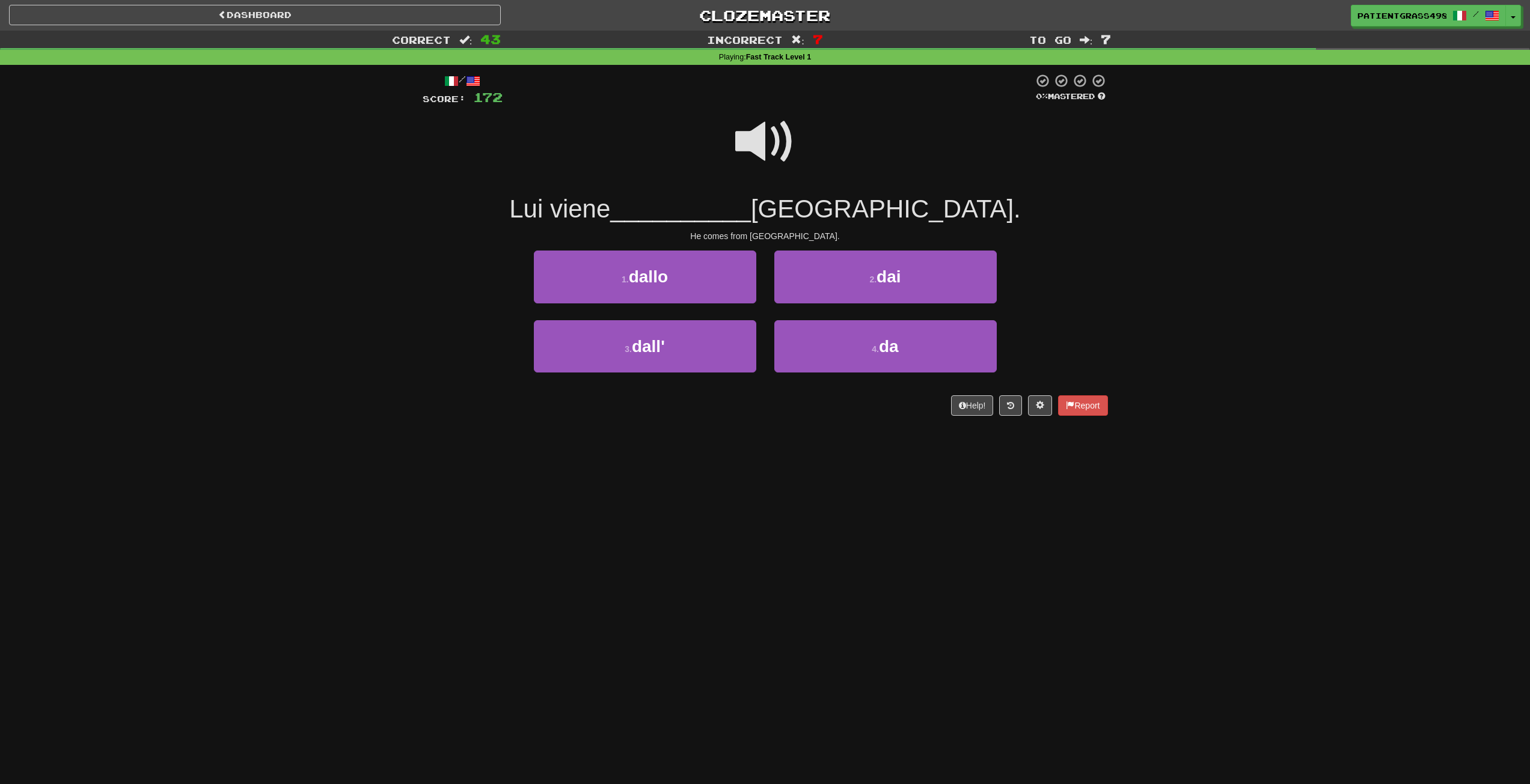
click at [782, 113] on span at bounding box center [765, 142] width 60 height 60
click at [780, 139] on span at bounding box center [765, 142] width 60 height 60
click at [719, 342] on button "3 . dall'" at bounding box center [645, 346] width 223 height 52
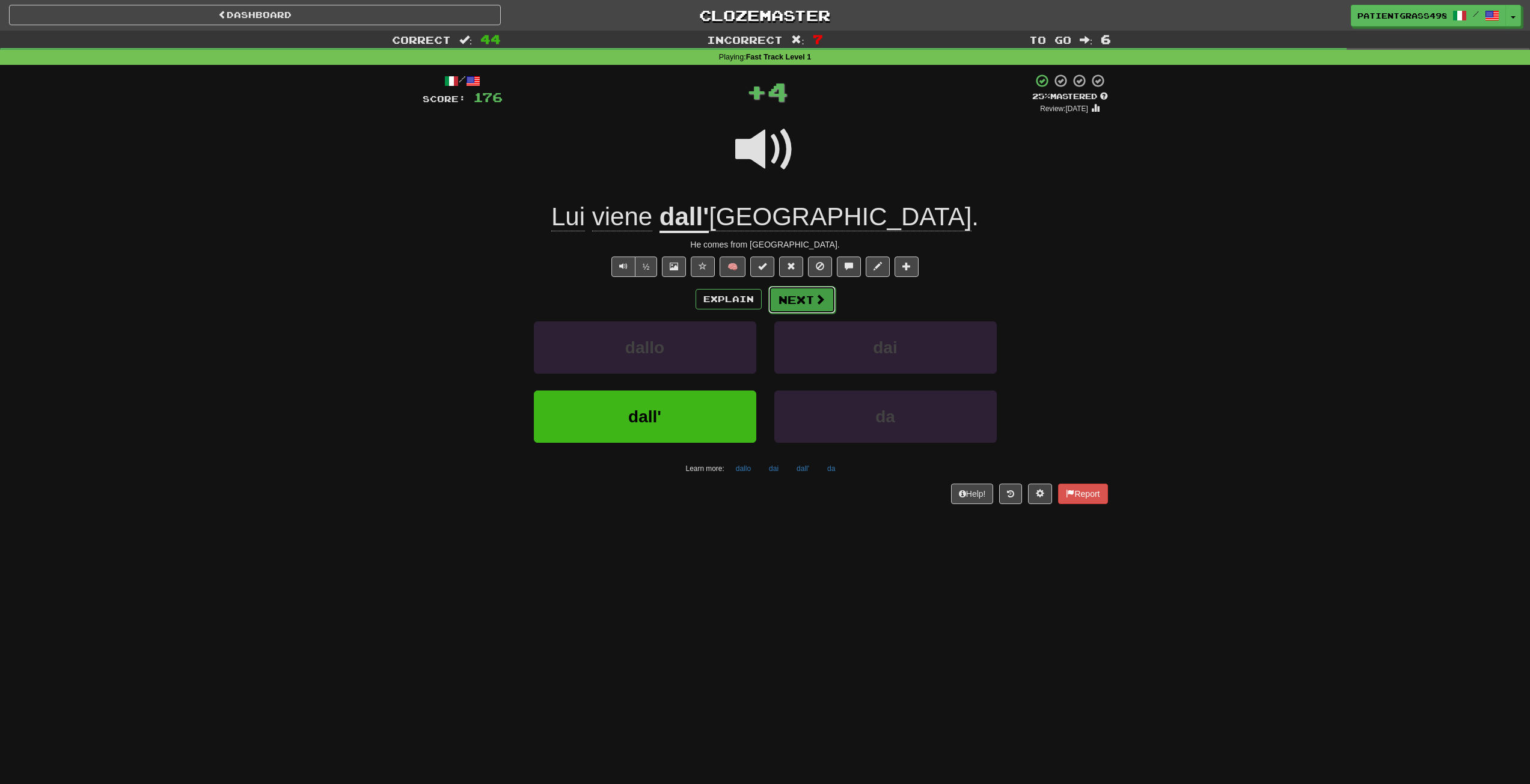
click at [823, 294] on span at bounding box center [820, 299] width 11 height 11
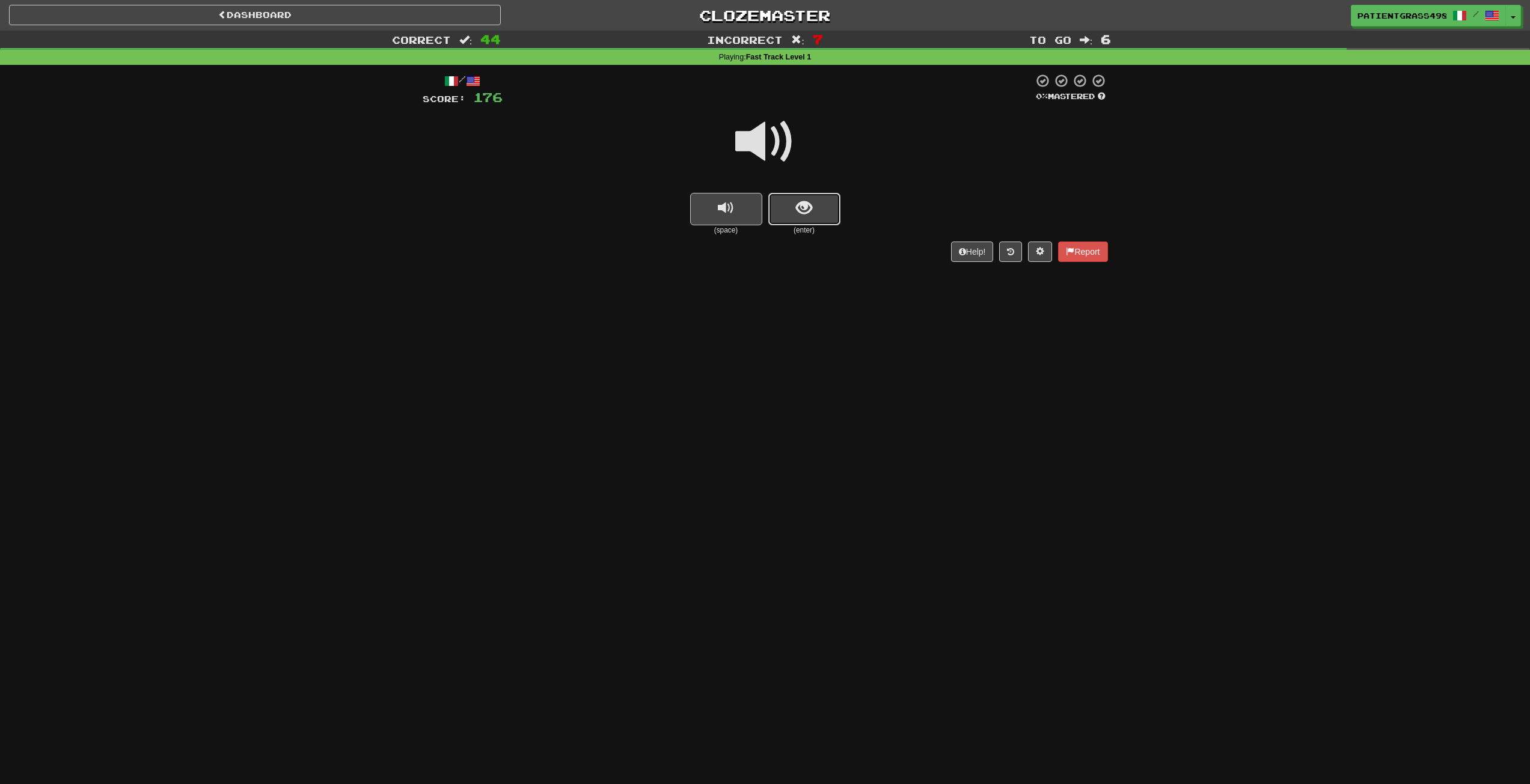
click at [781, 205] on button "show sentence" at bounding box center [804, 209] width 72 height 33
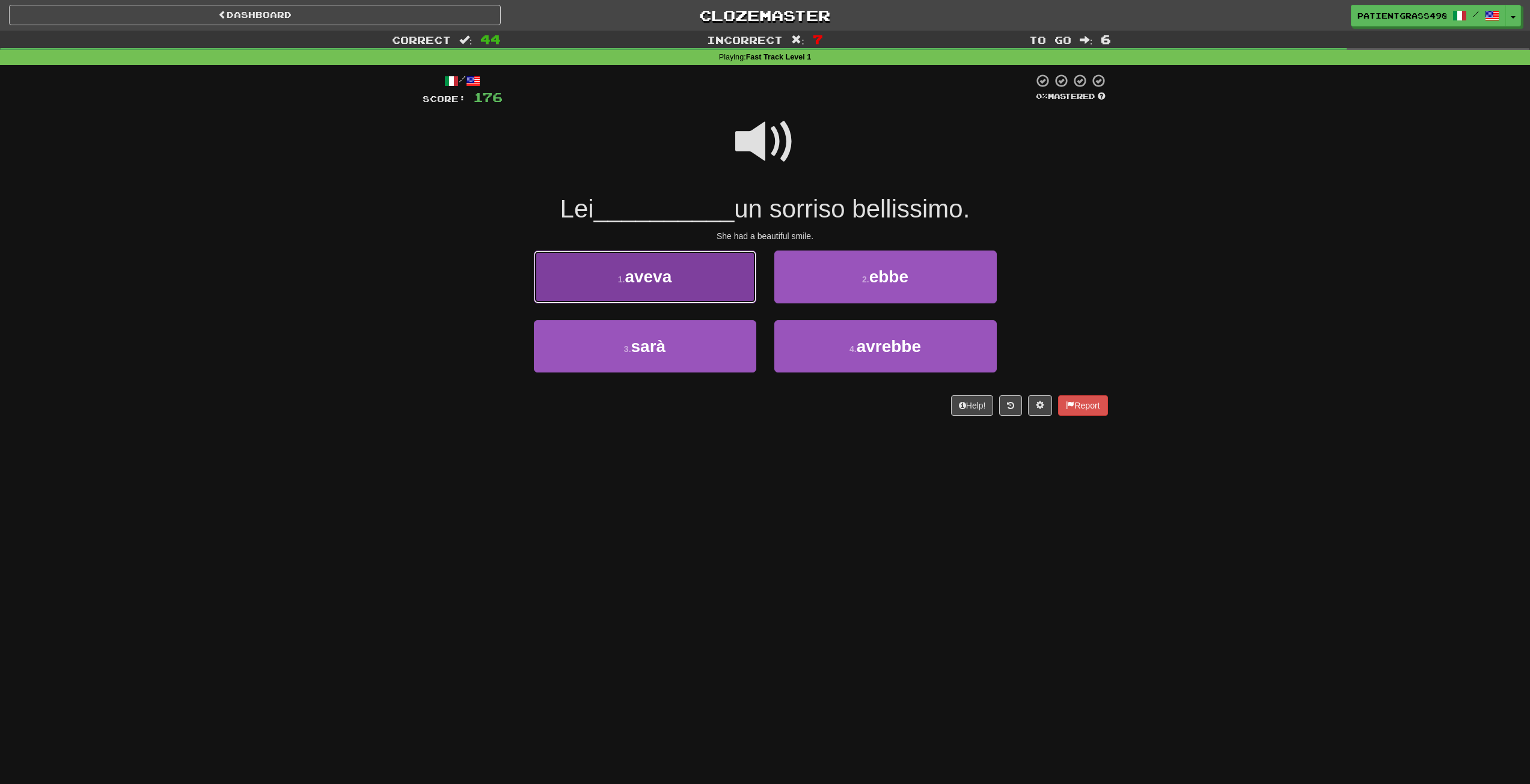
click at [739, 257] on button "1 . aveva" at bounding box center [645, 276] width 223 height 52
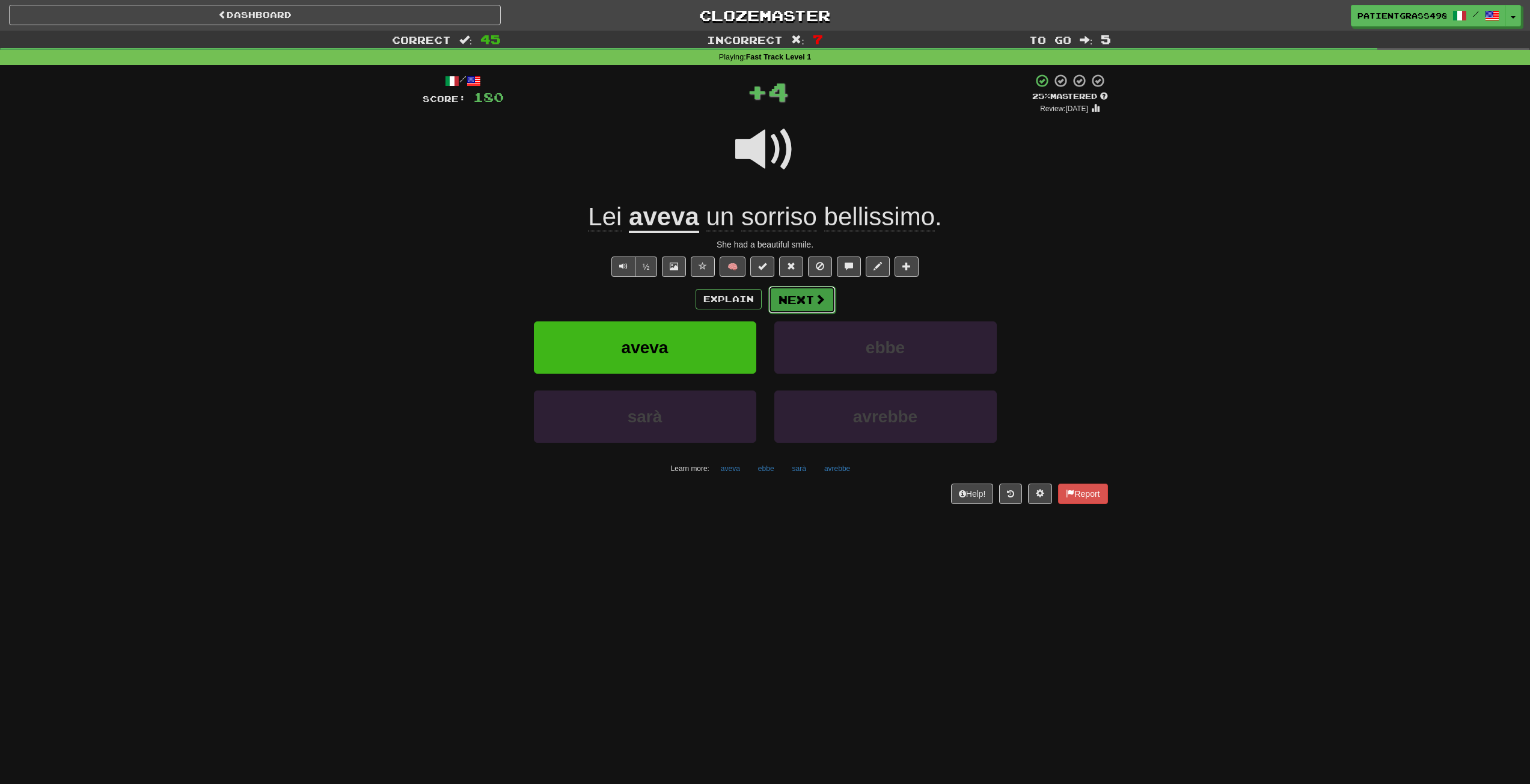
click at [804, 299] on button "Next" at bounding box center [802, 300] width 68 height 28
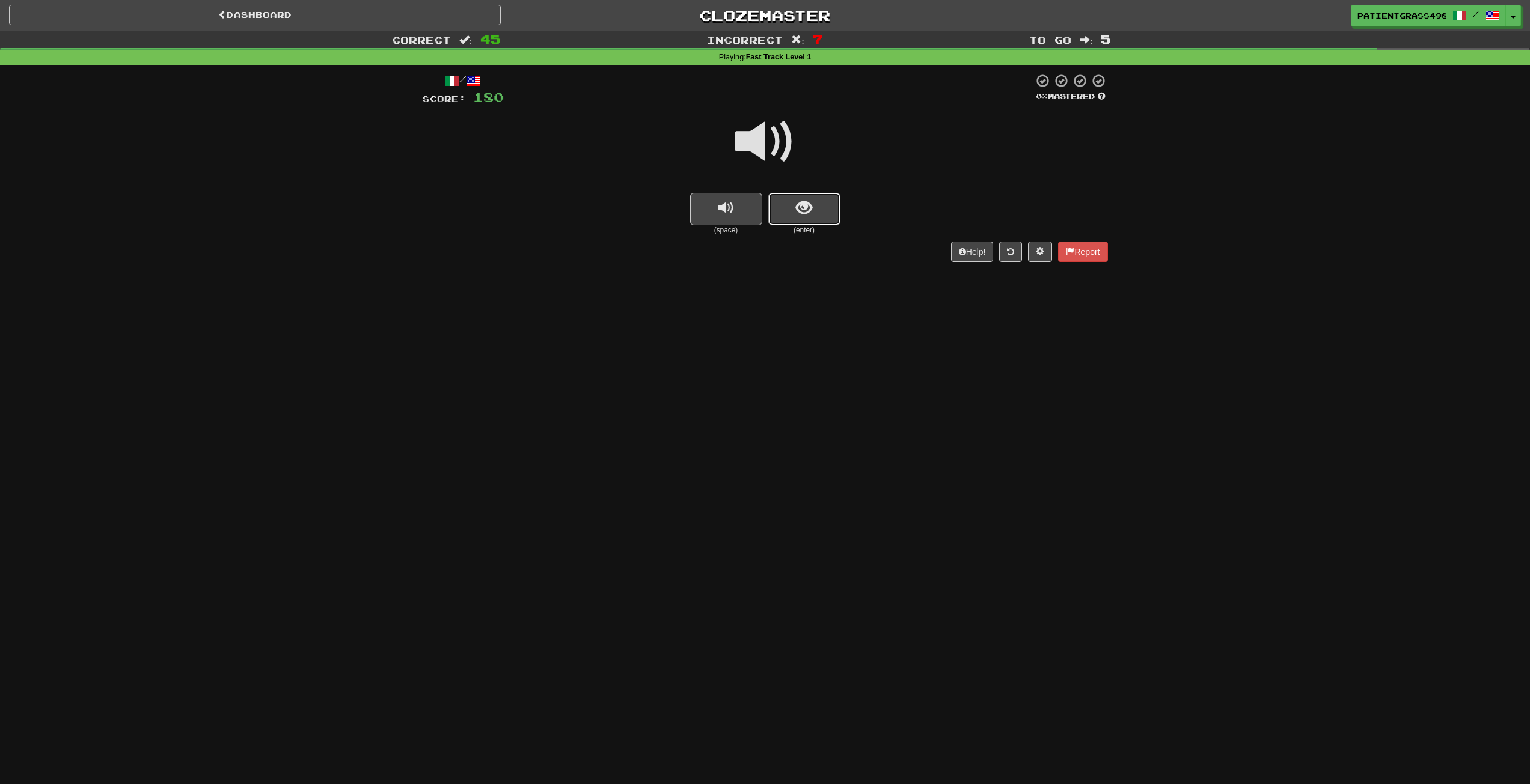
click at [800, 215] on span "show sentence" at bounding box center [804, 208] width 16 height 16
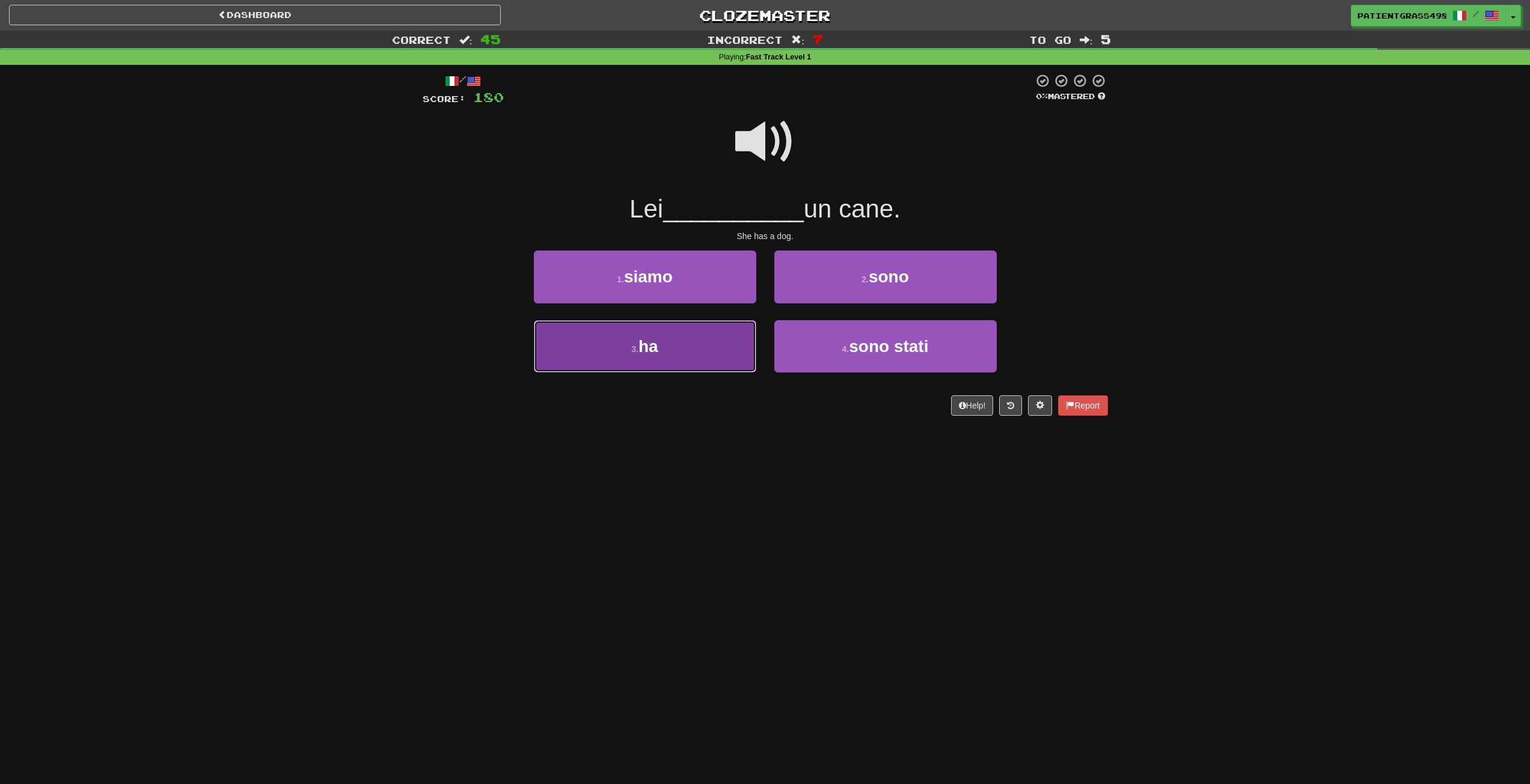
click at [722, 350] on button "3 . ha" at bounding box center [645, 346] width 223 height 52
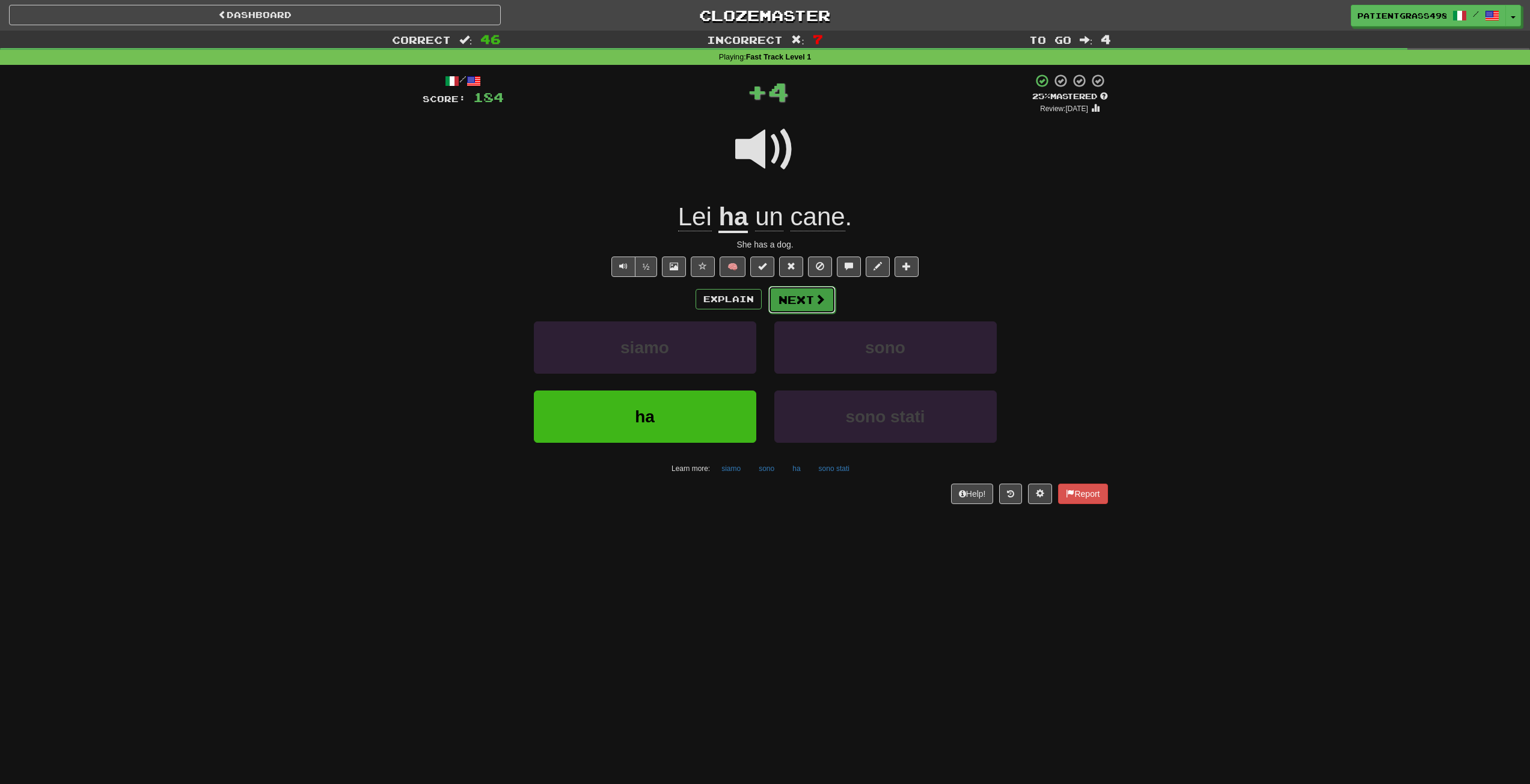
click at [815, 304] on span at bounding box center [820, 299] width 11 height 11
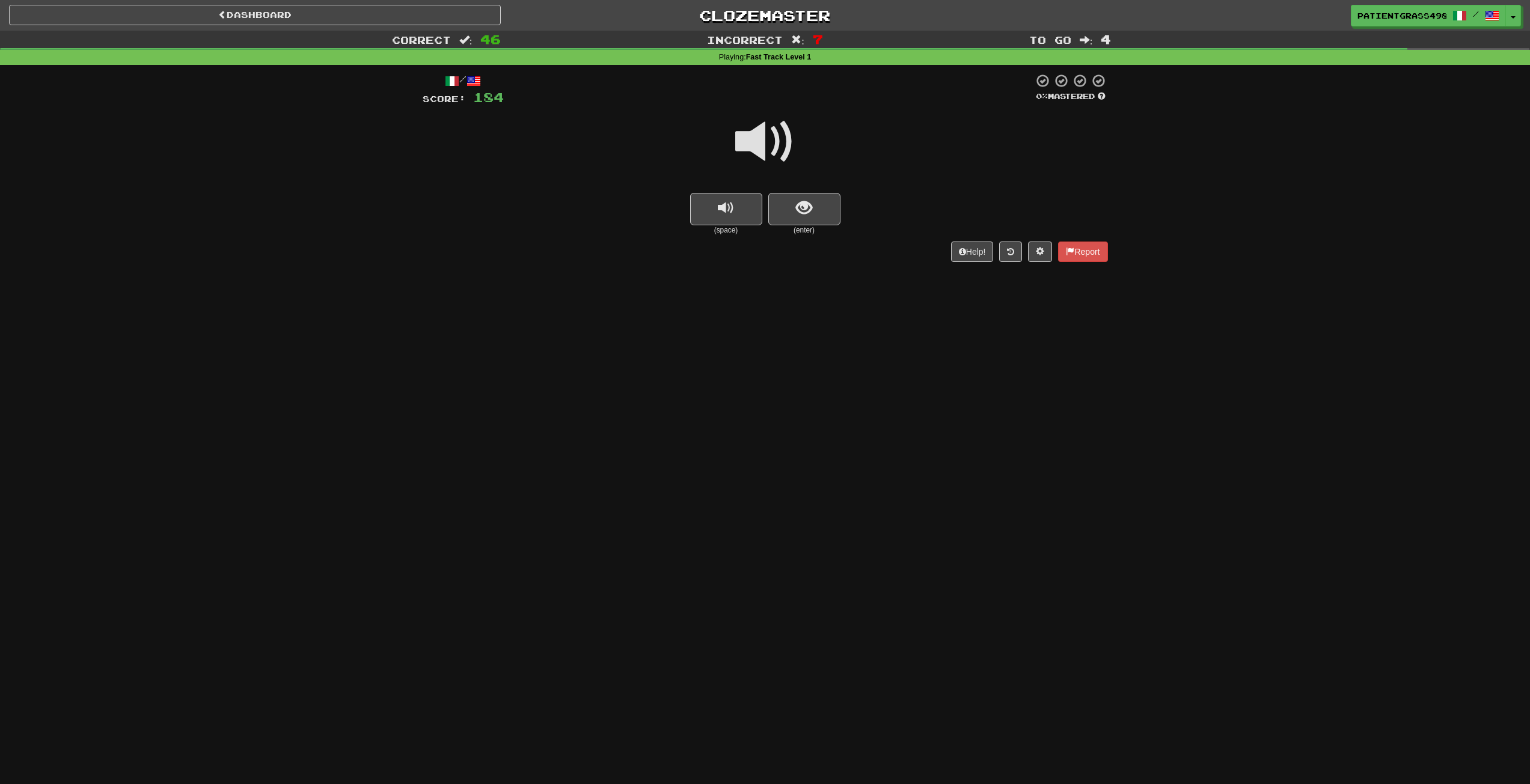
click at [805, 229] on small "(enter)" at bounding box center [804, 230] width 72 height 10
click at [812, 212] on button "show sentence" at bounding box center [804, 209] width 72 height 33
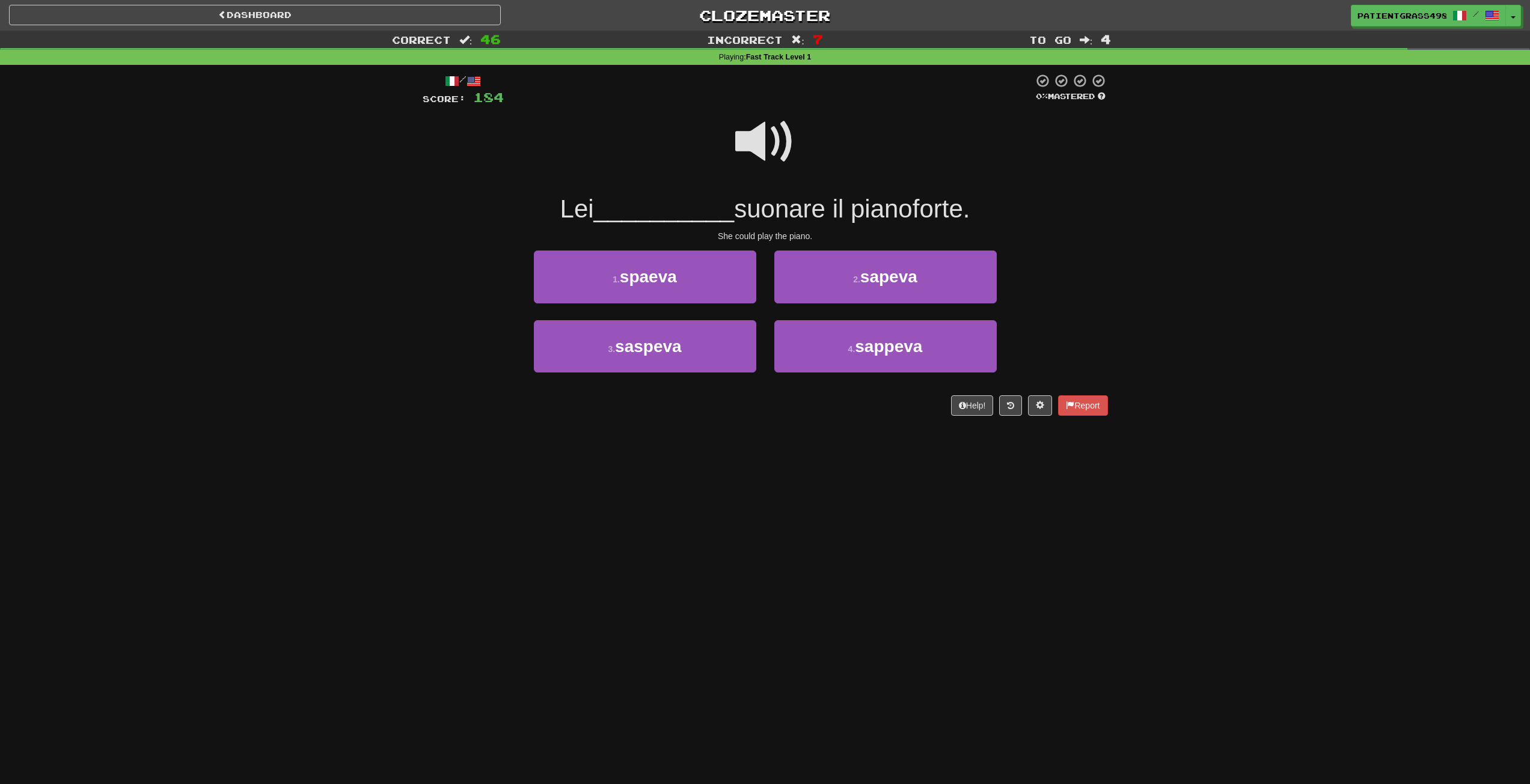
click at [779, 159] on span at bounding box center [765, 142] width 60 height 60
click at [849, 278] on button "2 . sapeva" at bounding box center [886, 276] width 223 height 52
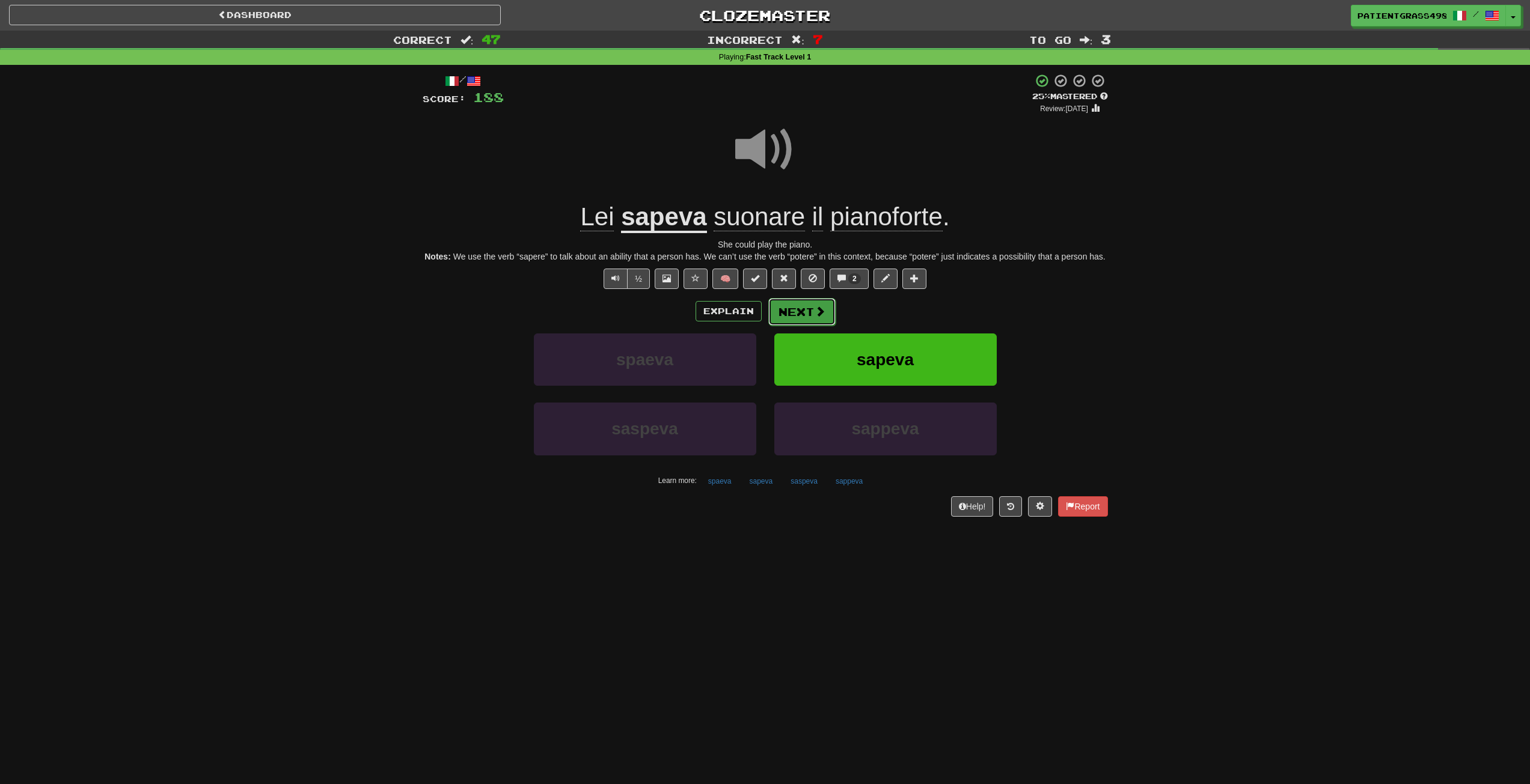
click at [816, 310] on span at bounding box center [820, 311] width 11 height 11
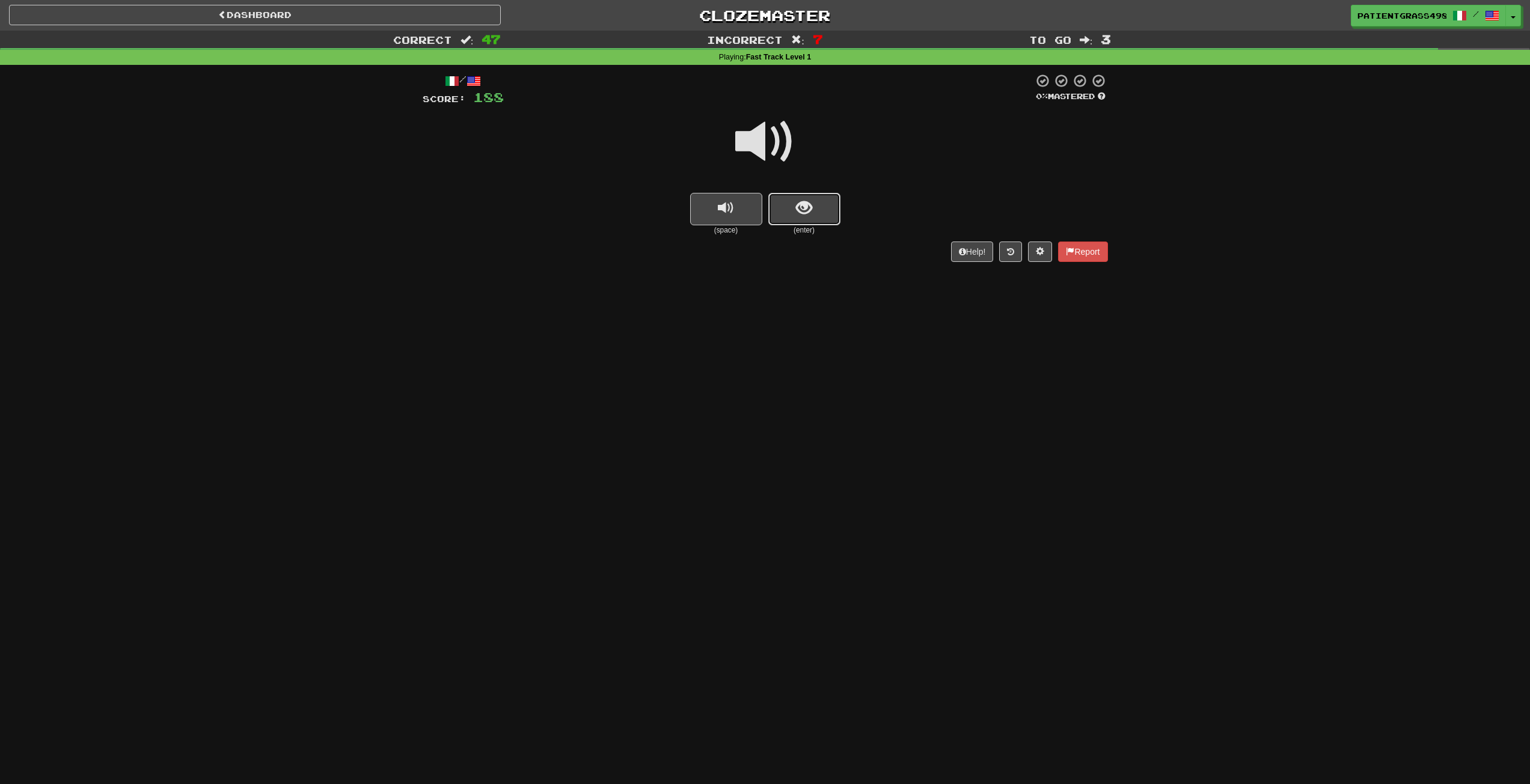
click at [827, 208] on button "show sentence" at bounding box center [804, 209] width 72 height 33
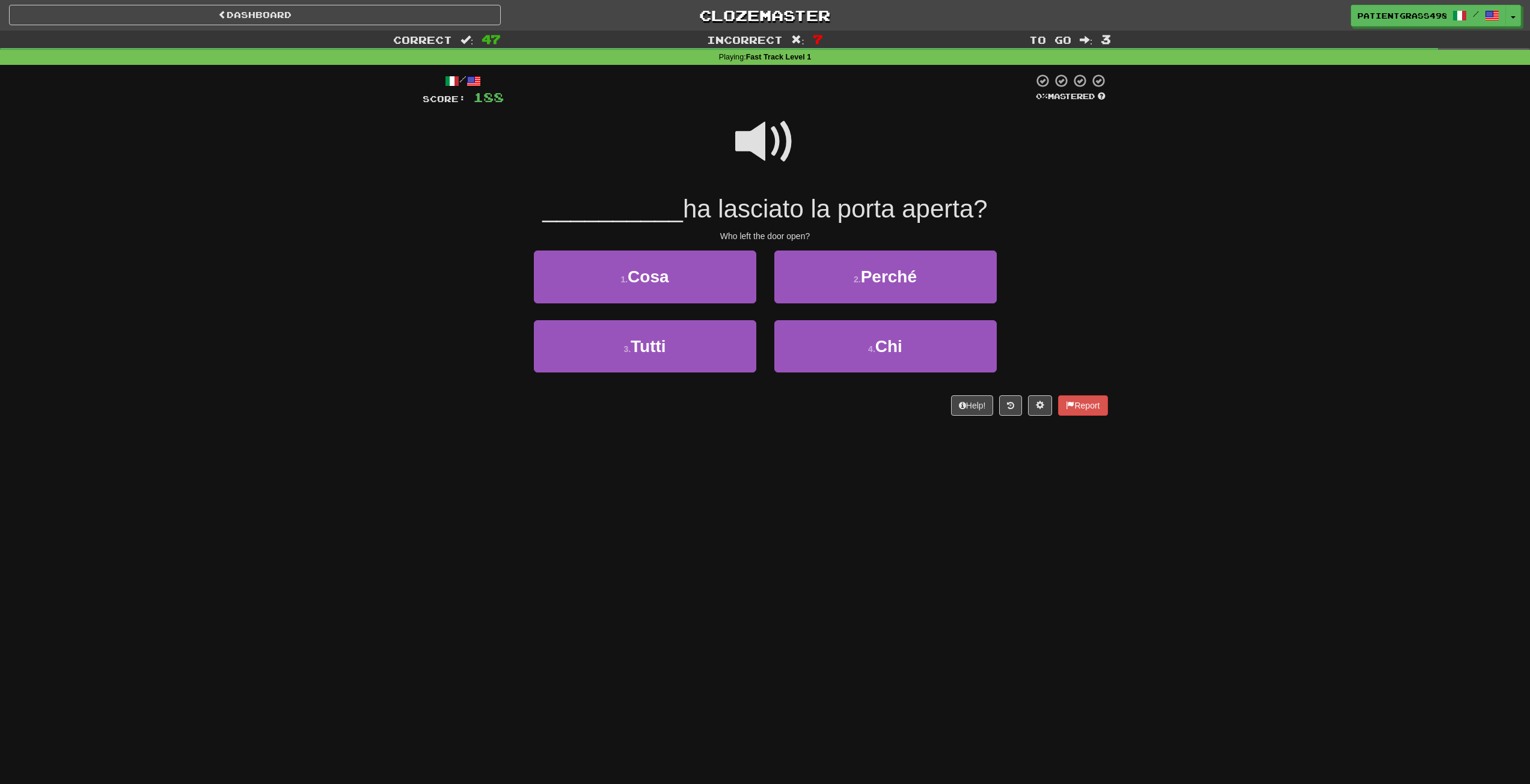
click at [748, 133] on span at bounding box center [765, 142] width 60 height 60
click at [815, 334] on button "4 . Chi" at bounding box center [886, 346] width 223 height 52
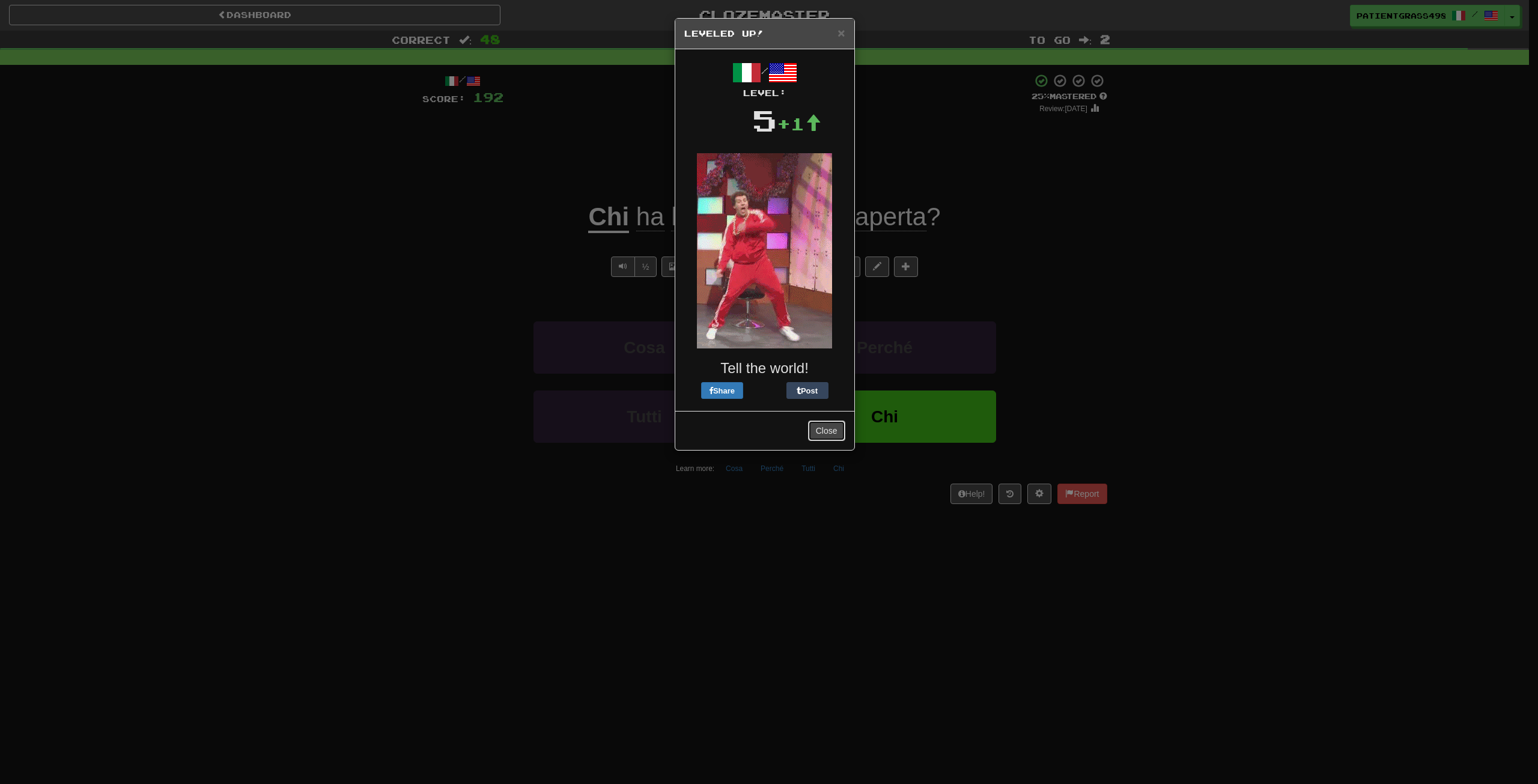
click at [829, 429] on button "Close" at bounding box center [827, 431] width 37 height 20
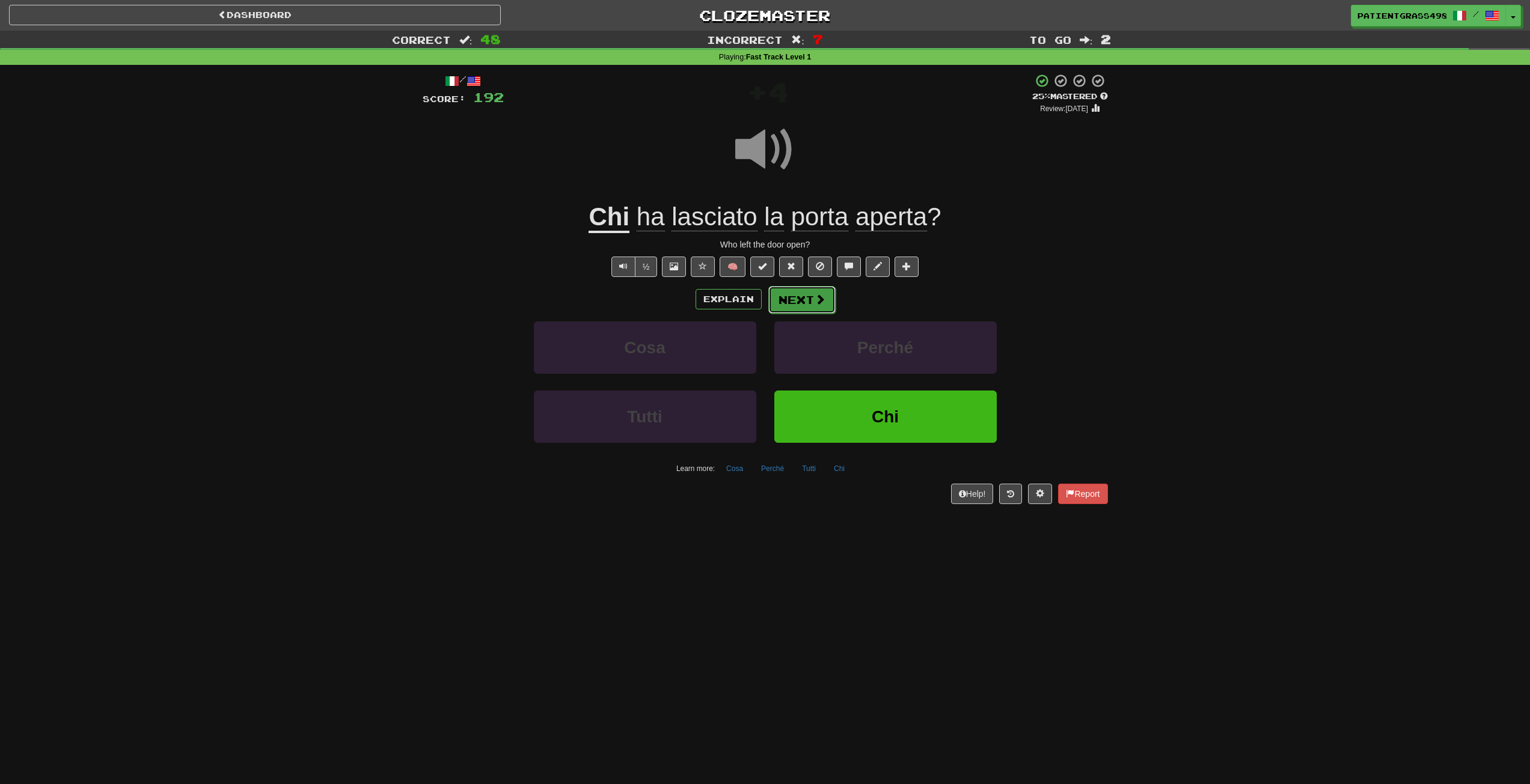
click at [827, 289] on button "Next" at bounding box center [802, 300] width 68 height 28
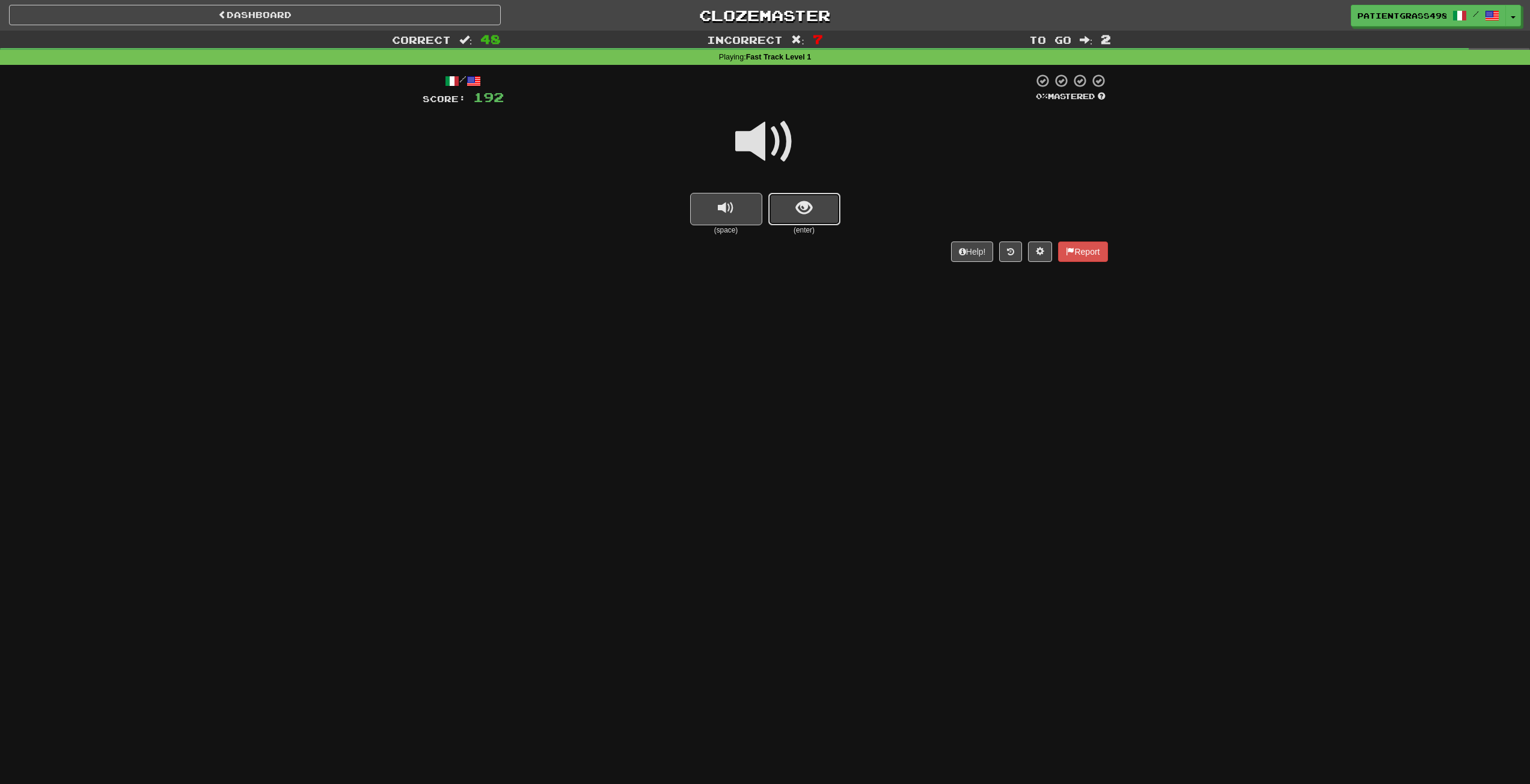
click at [781, 208] on button "show sentence" at bounding box center [804, 209] width 72 height 33
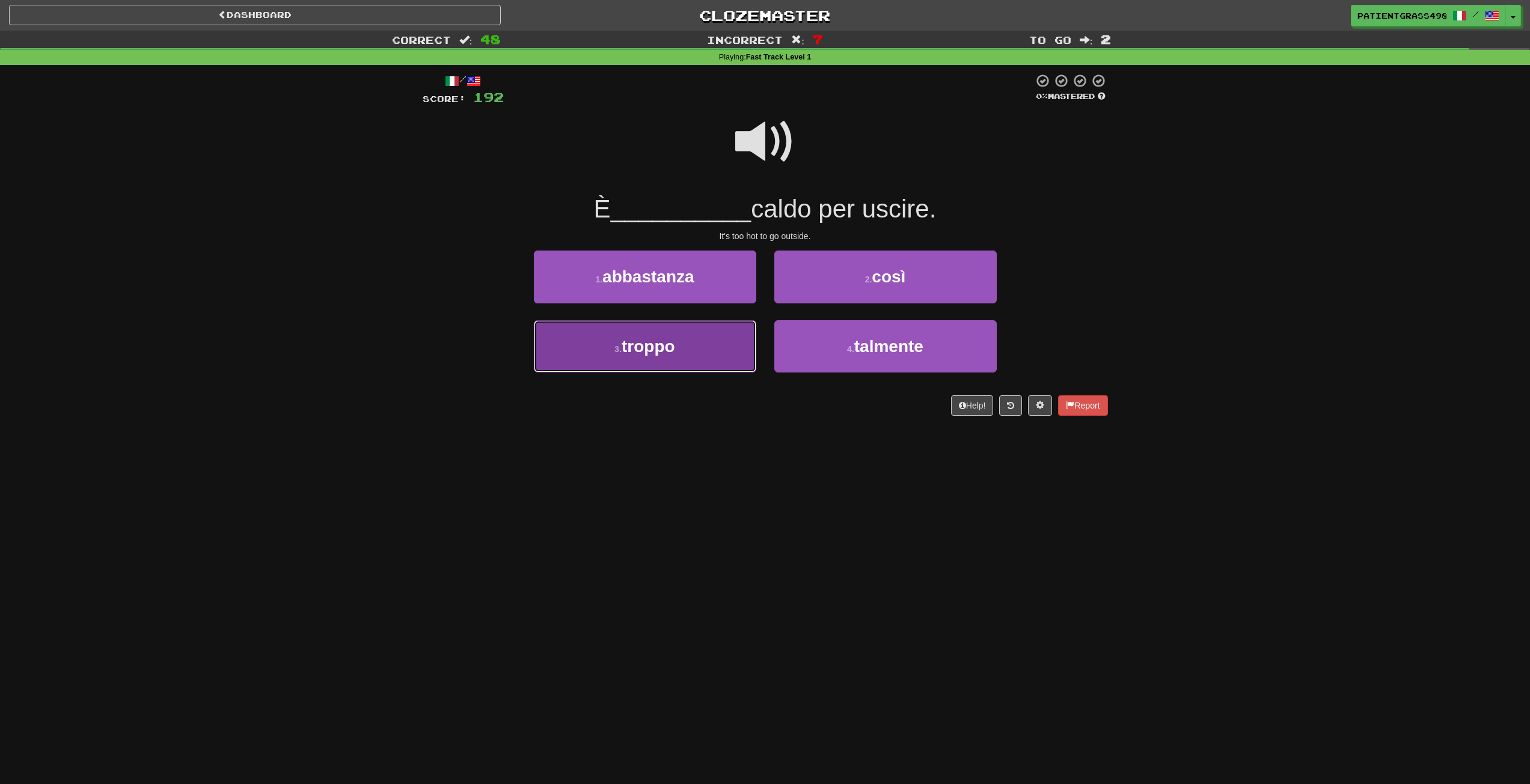
click at [733, 338] on button "3 . troppo" at bounding box center [645, 346] width 223 height 52
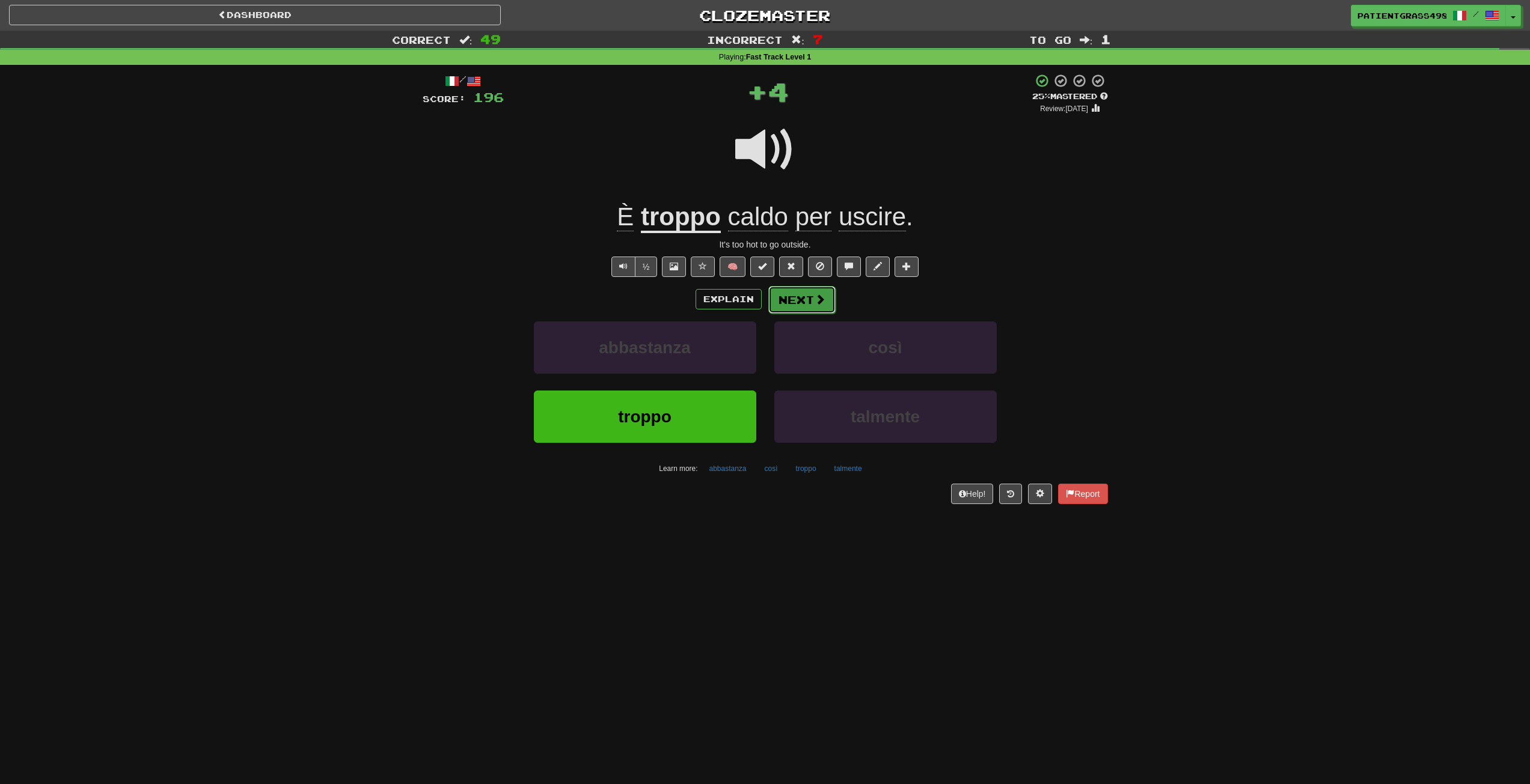
click at [812, 292] on button "Next" at bounding box center [802, 300] width 68 height 28
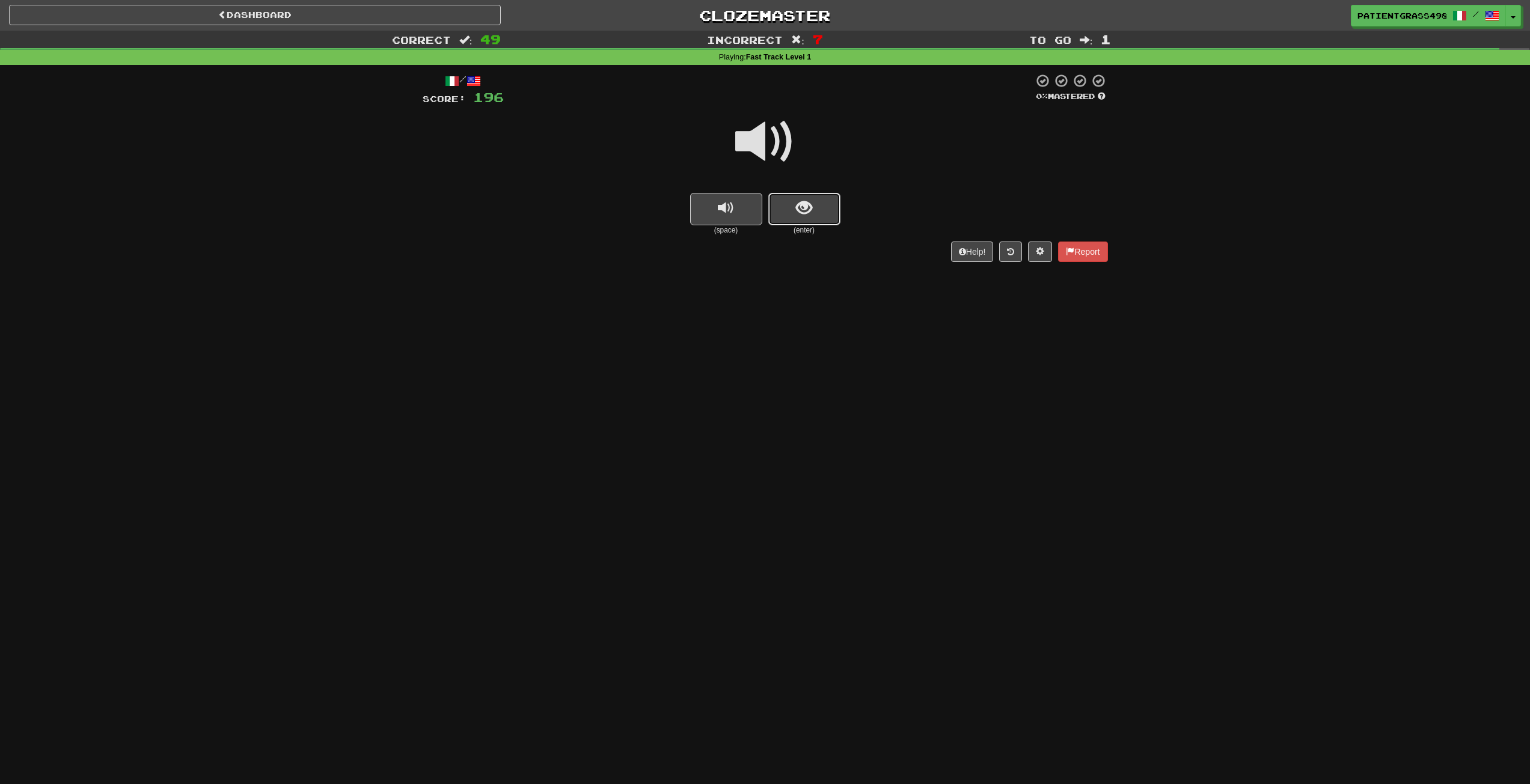
click at [797, 204] on span "show sentence" at bounding box center [804, 208] width 16 height 16
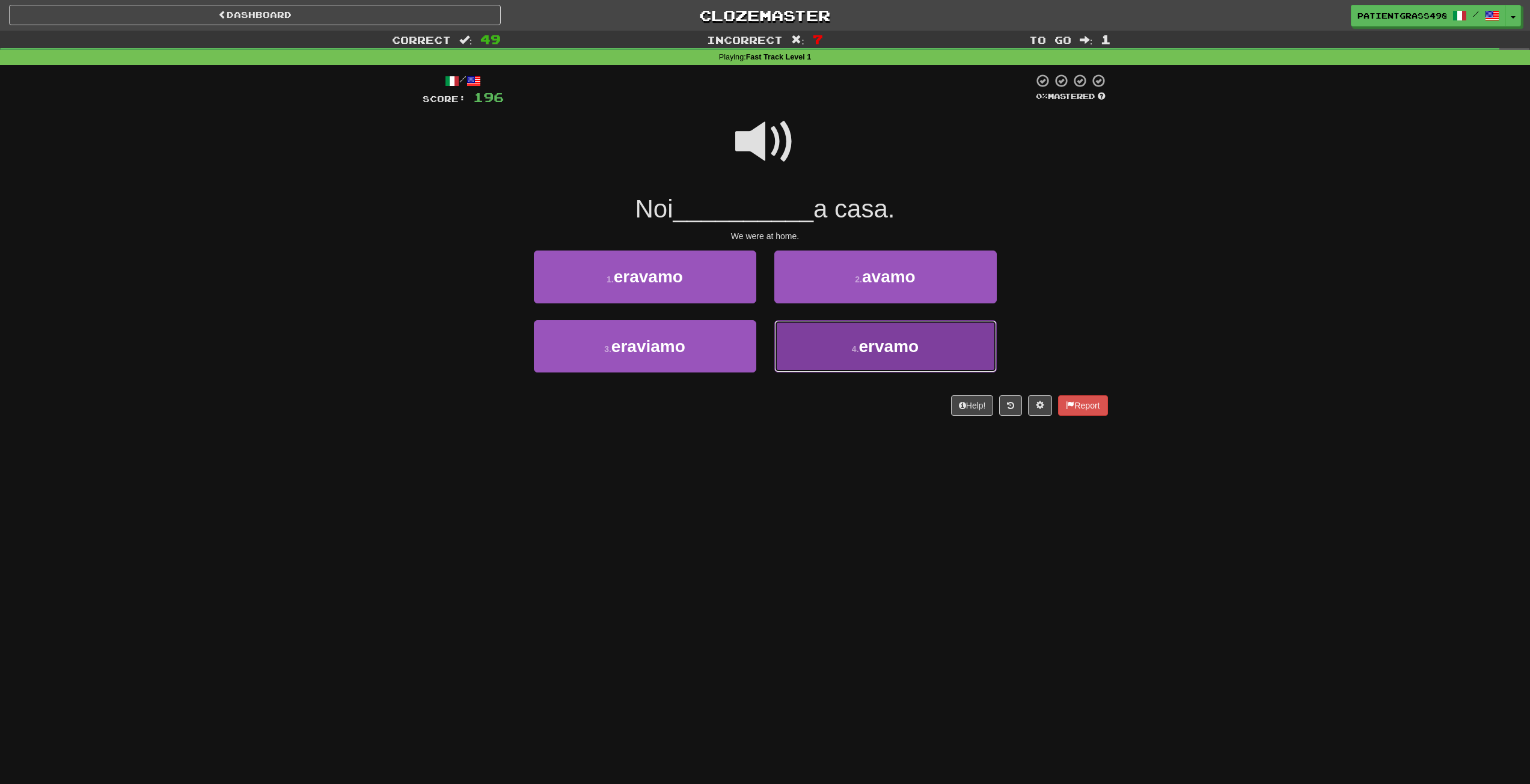
click at [883, 352] on span "ervamo" at bounding box center [889, 346] width 60 height 19
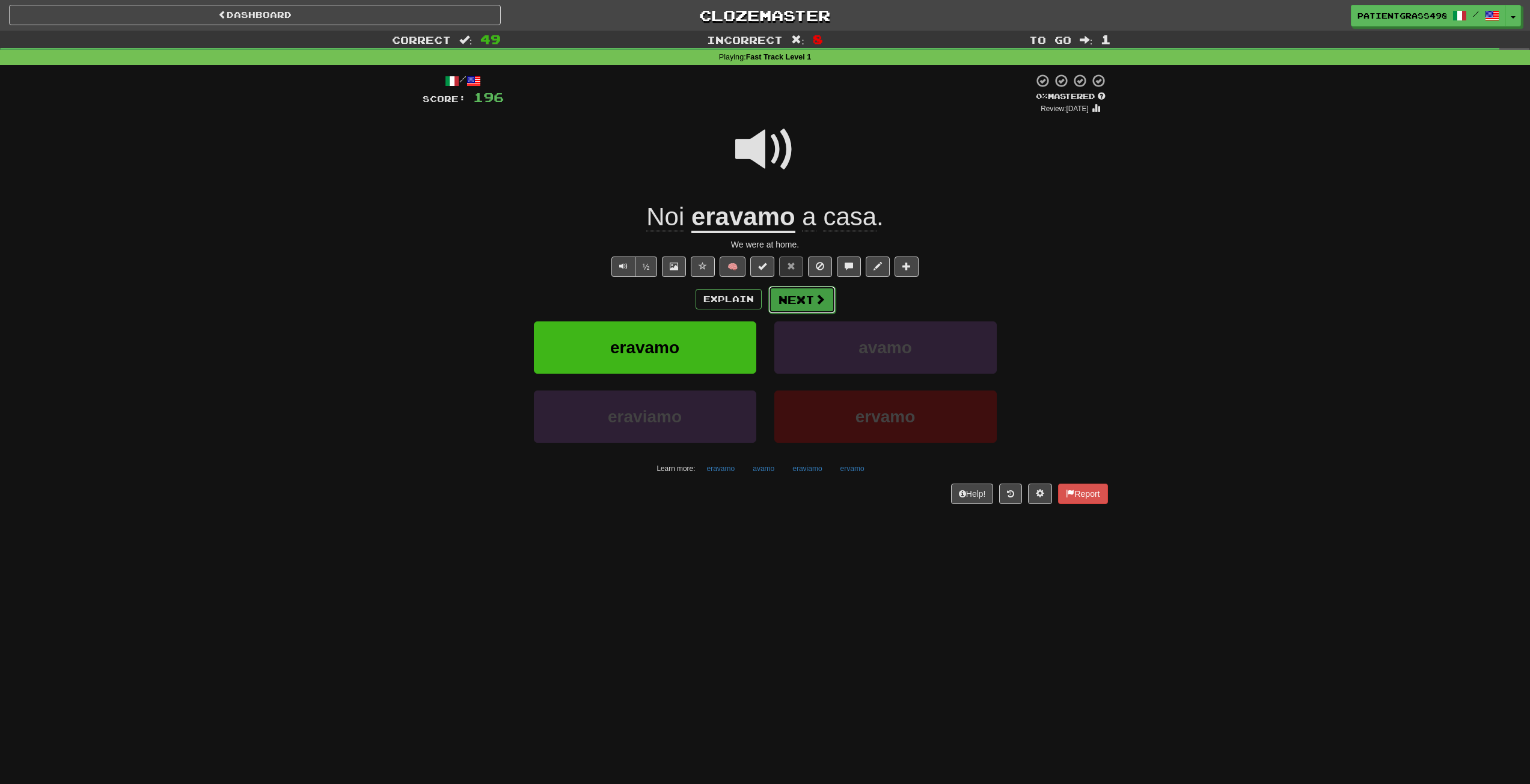
click at [791, 298] on button "Next" at bounding box center [802, 300] width 68 height 28
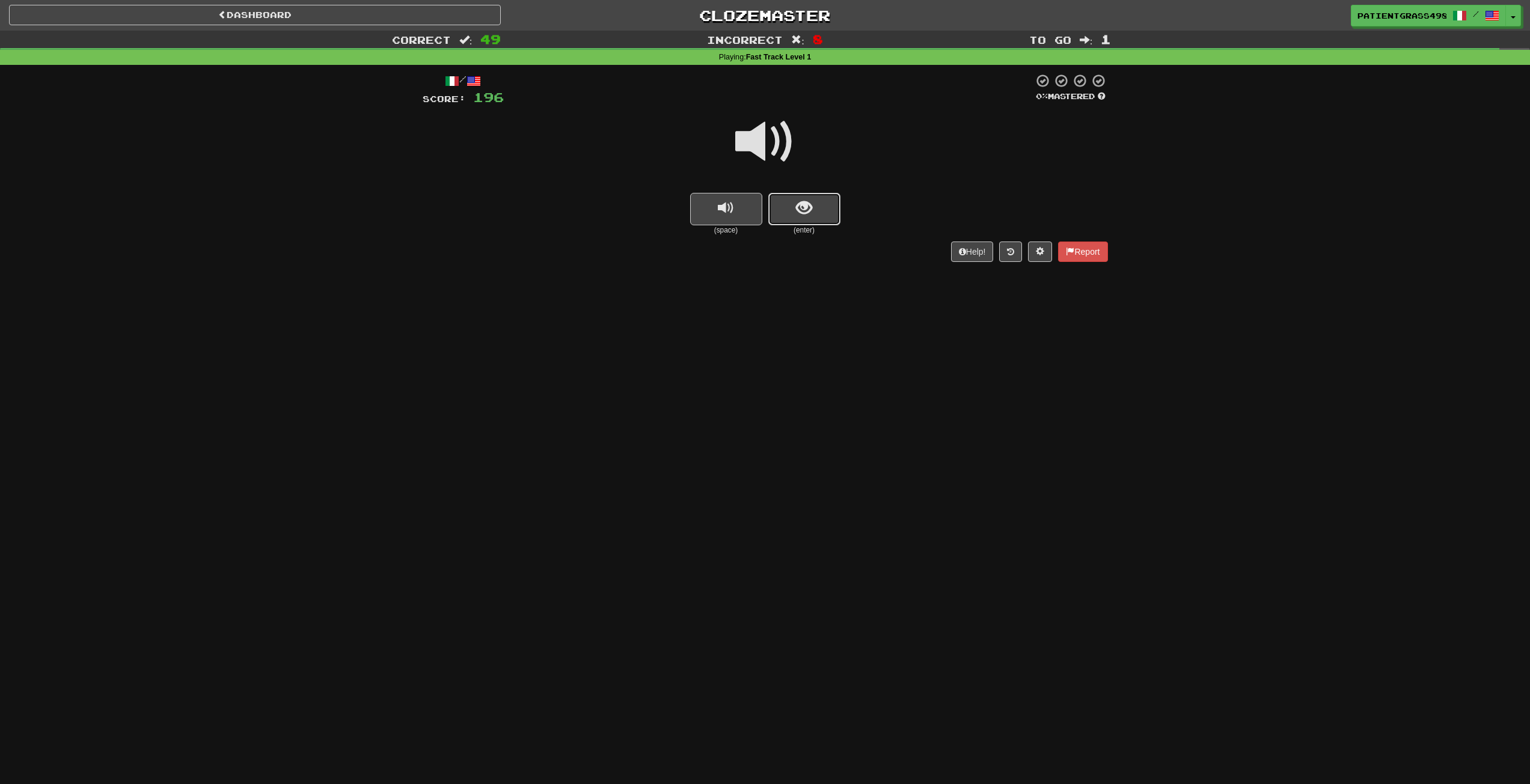
click at [808, 202] on span "show sentence" at bounding box center [804, 208] width 16 height 16
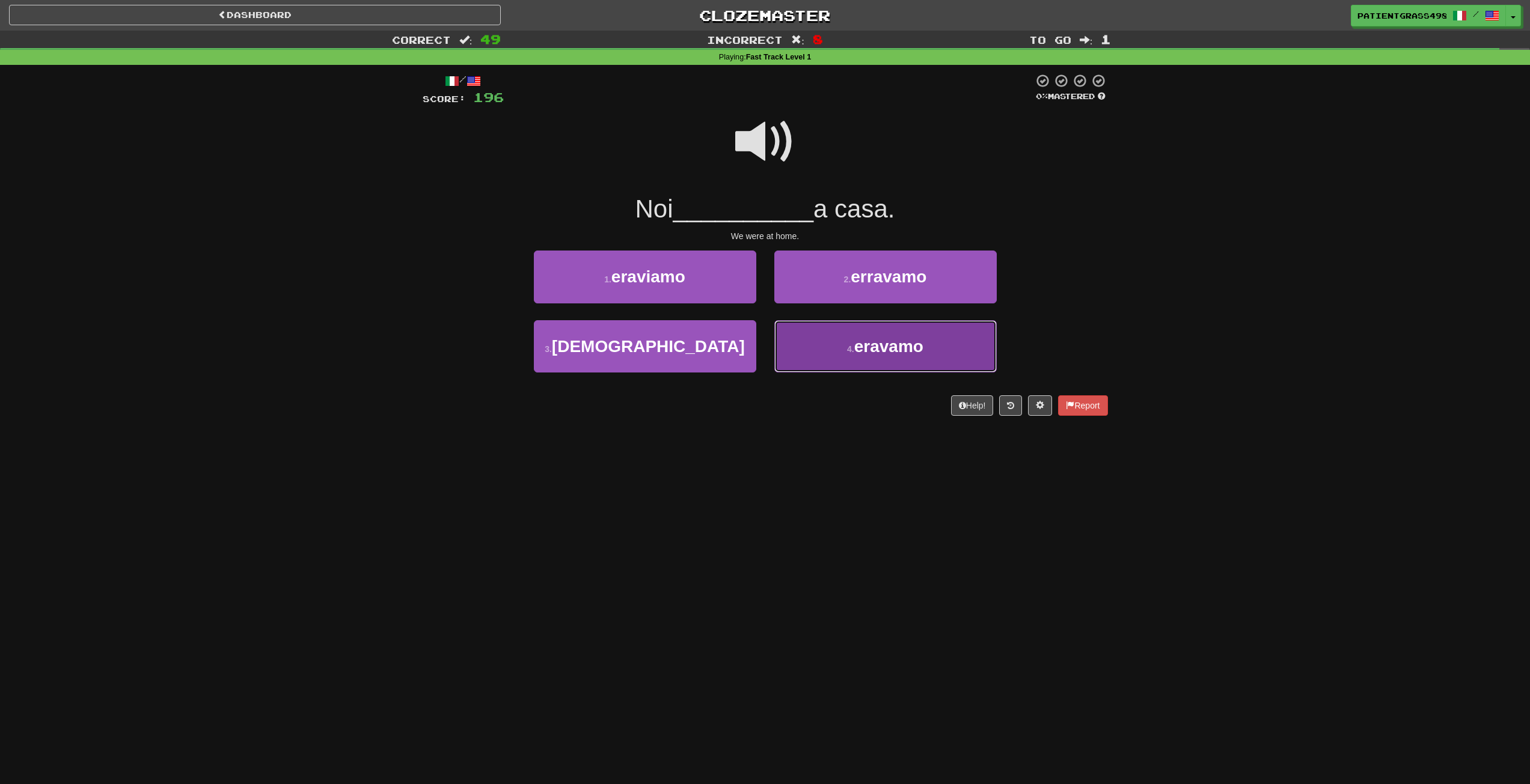
click at [844, 334] on button "4 . eravamo" at bounding box center [886, 346] width 223 height 52
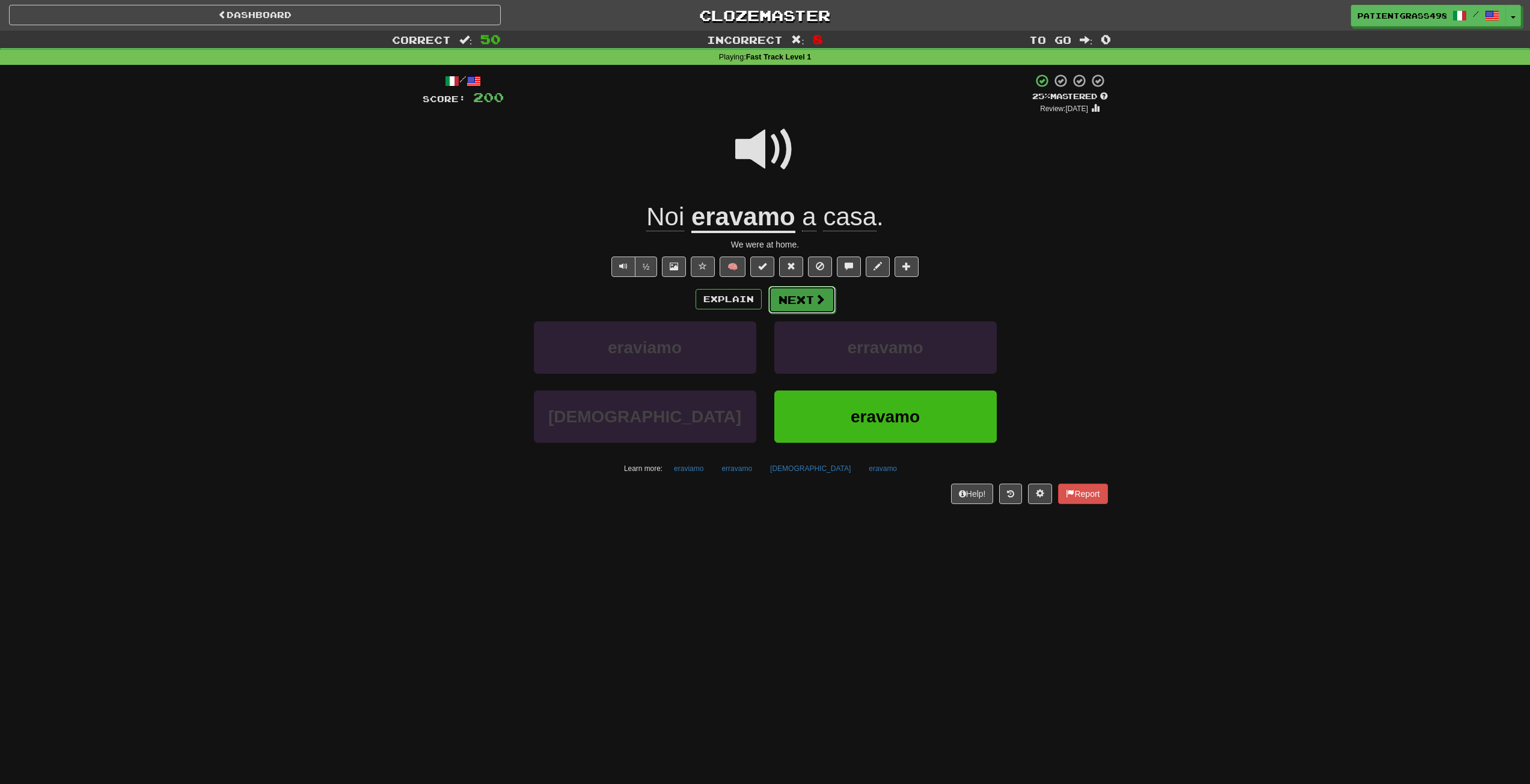
click at [802, 292] on button "Next" at bounding box center [802, 300] width 68 height 28
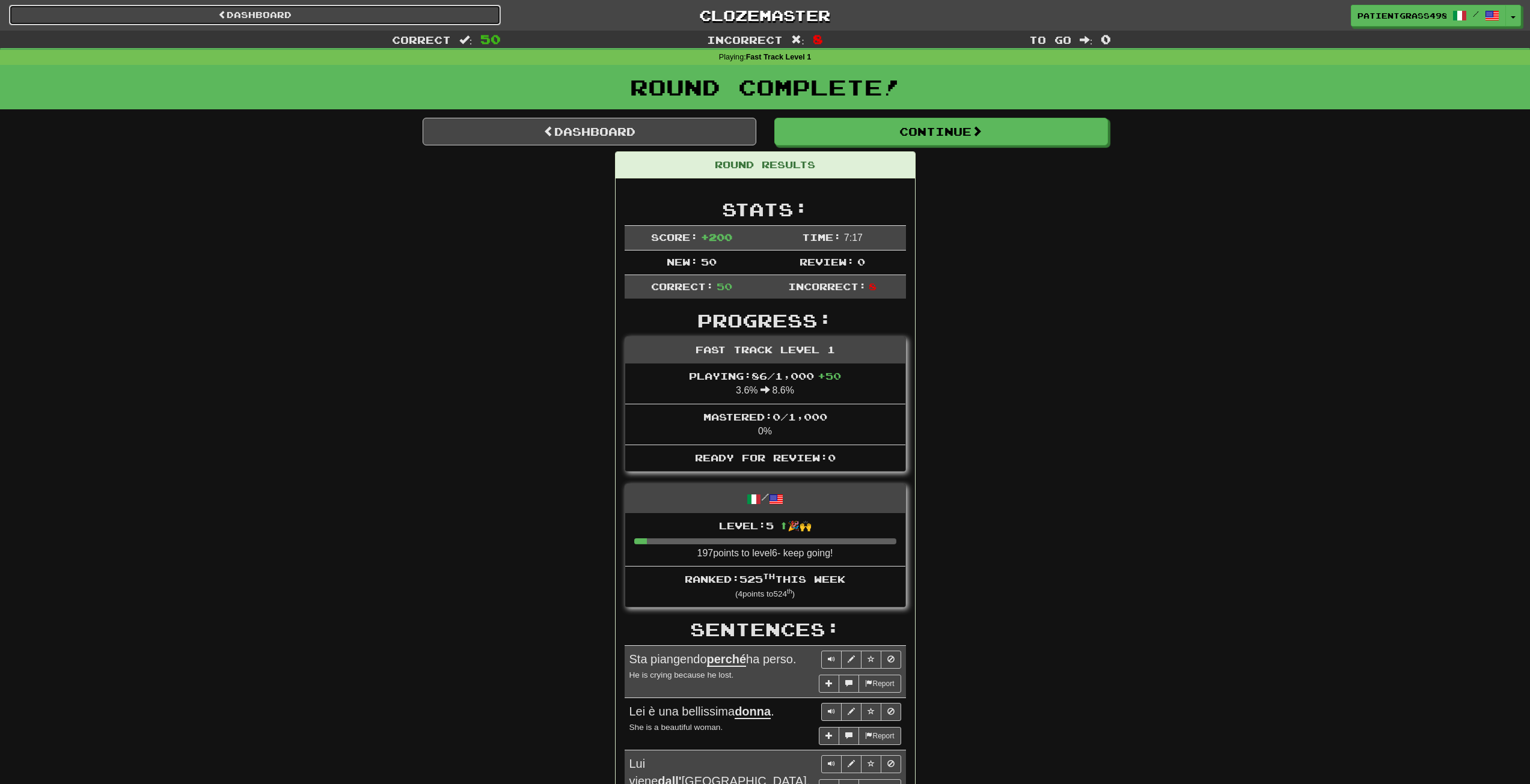
click at [332, 9] on link "Dashboard" at bounding box center [255, 15] width 492 height 20
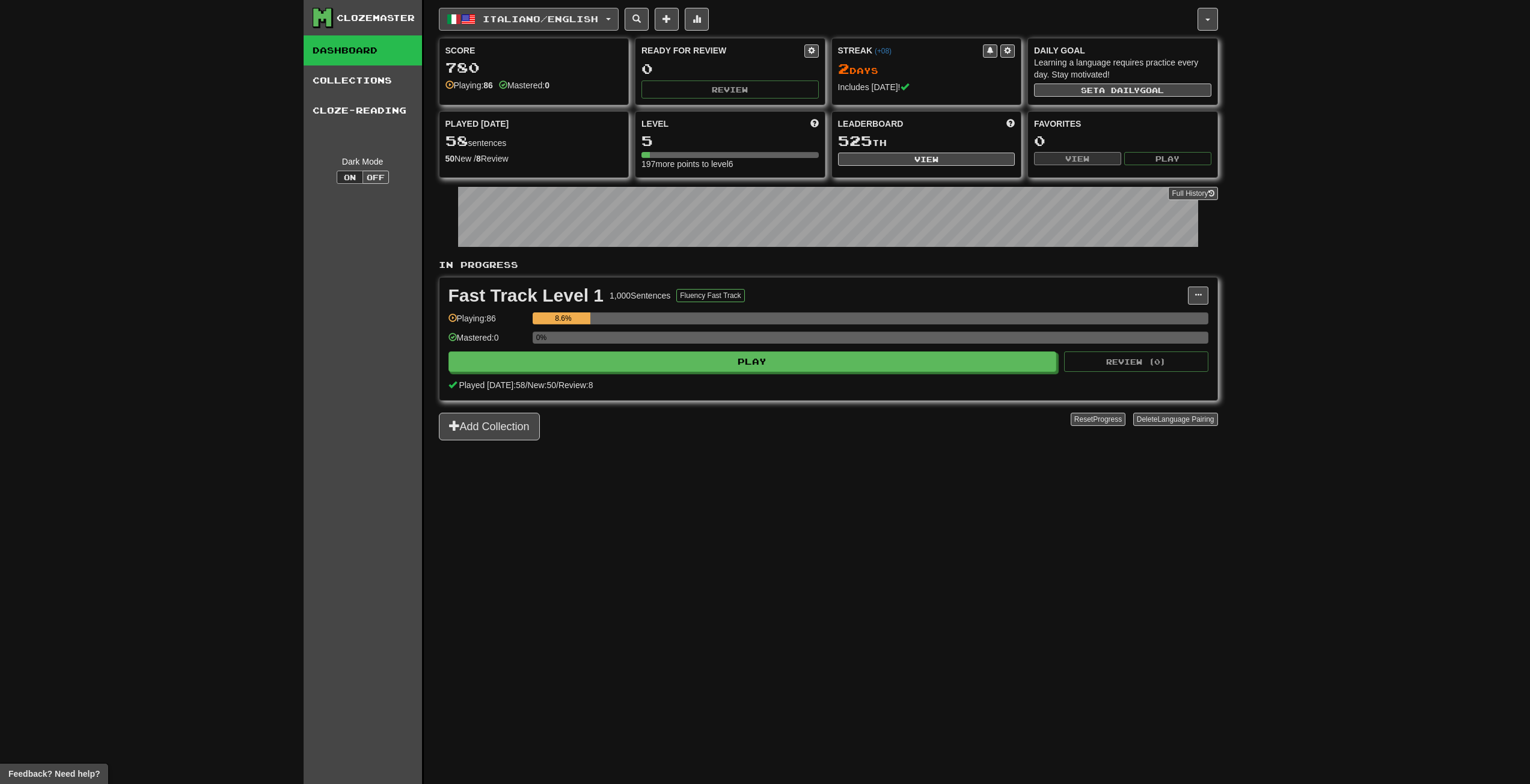
click at [486, 23] on span "Italiano / English" at bounding box center [540, 19] width 115 height 10
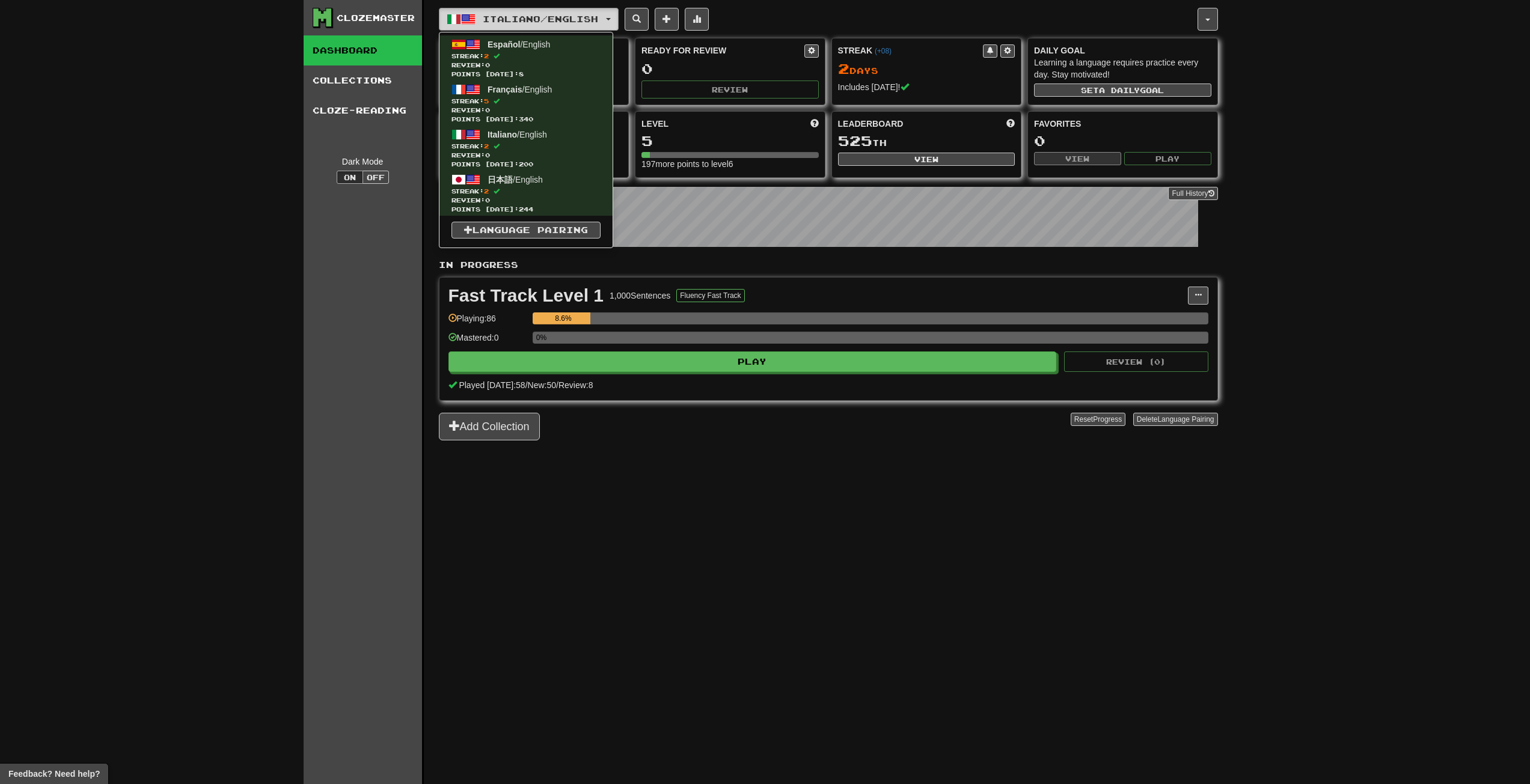
click at [486, 23] on span "Italiano / English" at bounding box center [540, 19] width 115 height 10
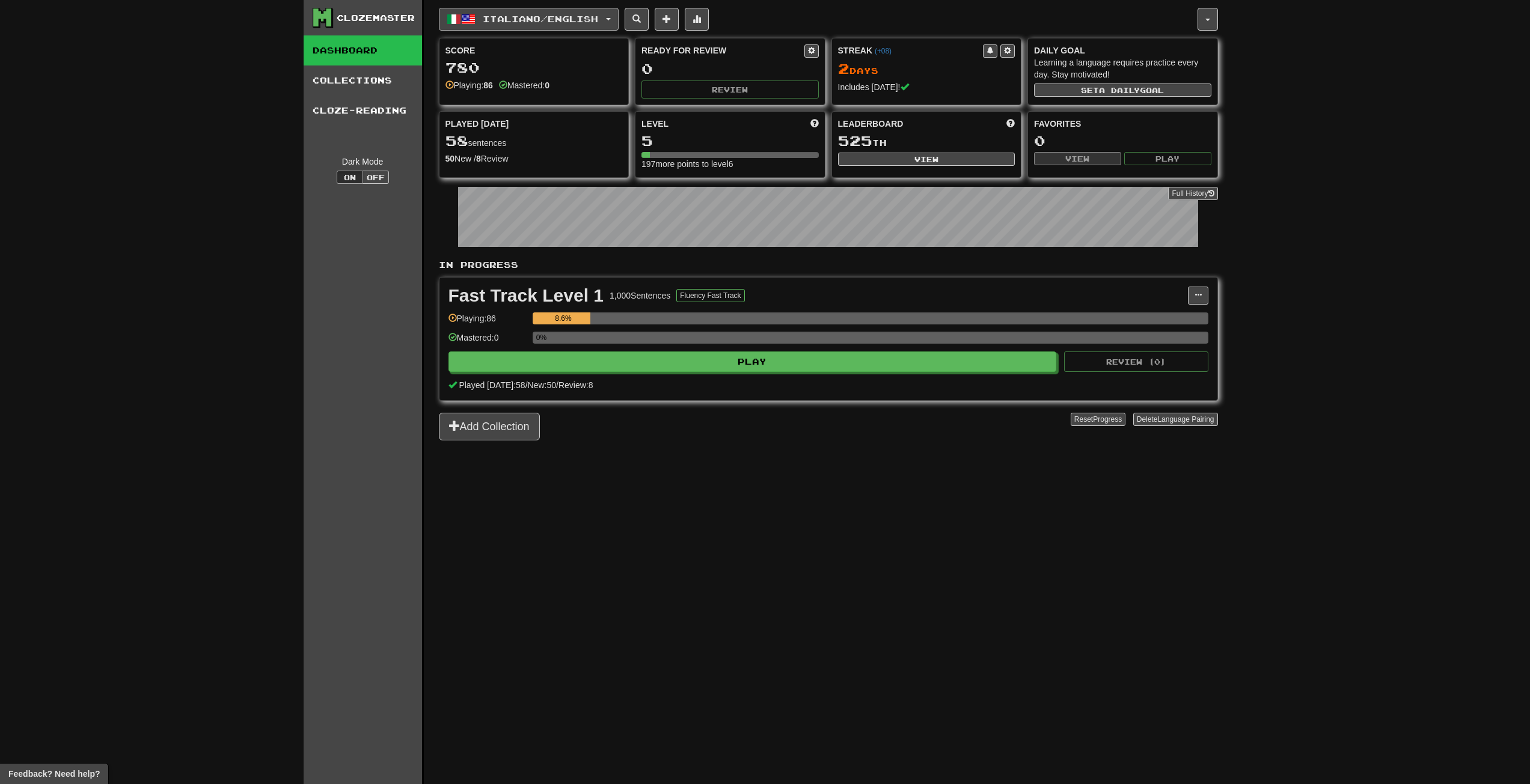
click at [486, 23] on span "Italiano / English" at bounding box center [540, 19] width 115 height 10
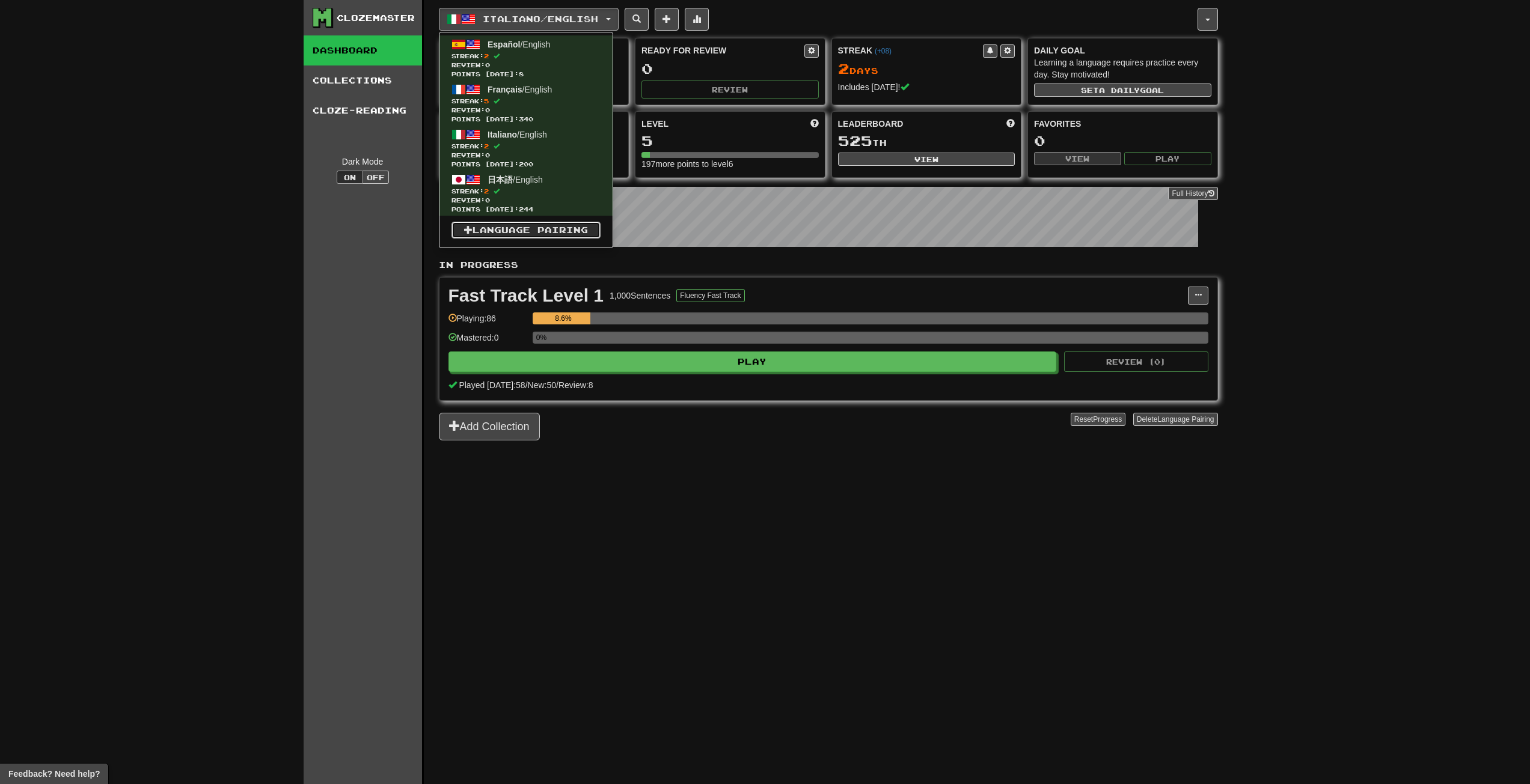
click at [514, 234] on link "Language Pairing" at bounding box center [526, 230] width 149 height 17
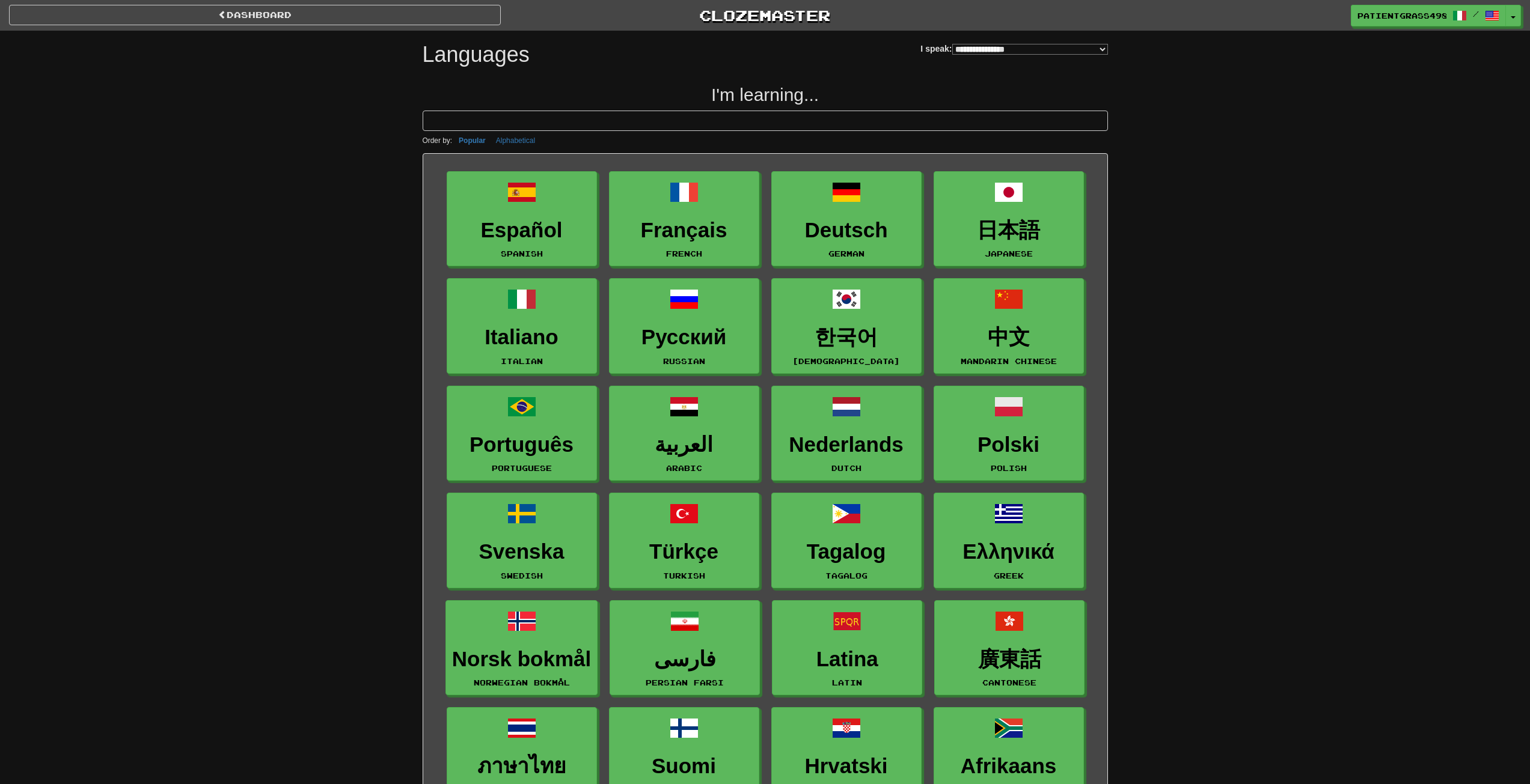
select select "*******"
click at [839, 331] on h3 "한국어" at bounding box center [847, 338] width 137 height 23
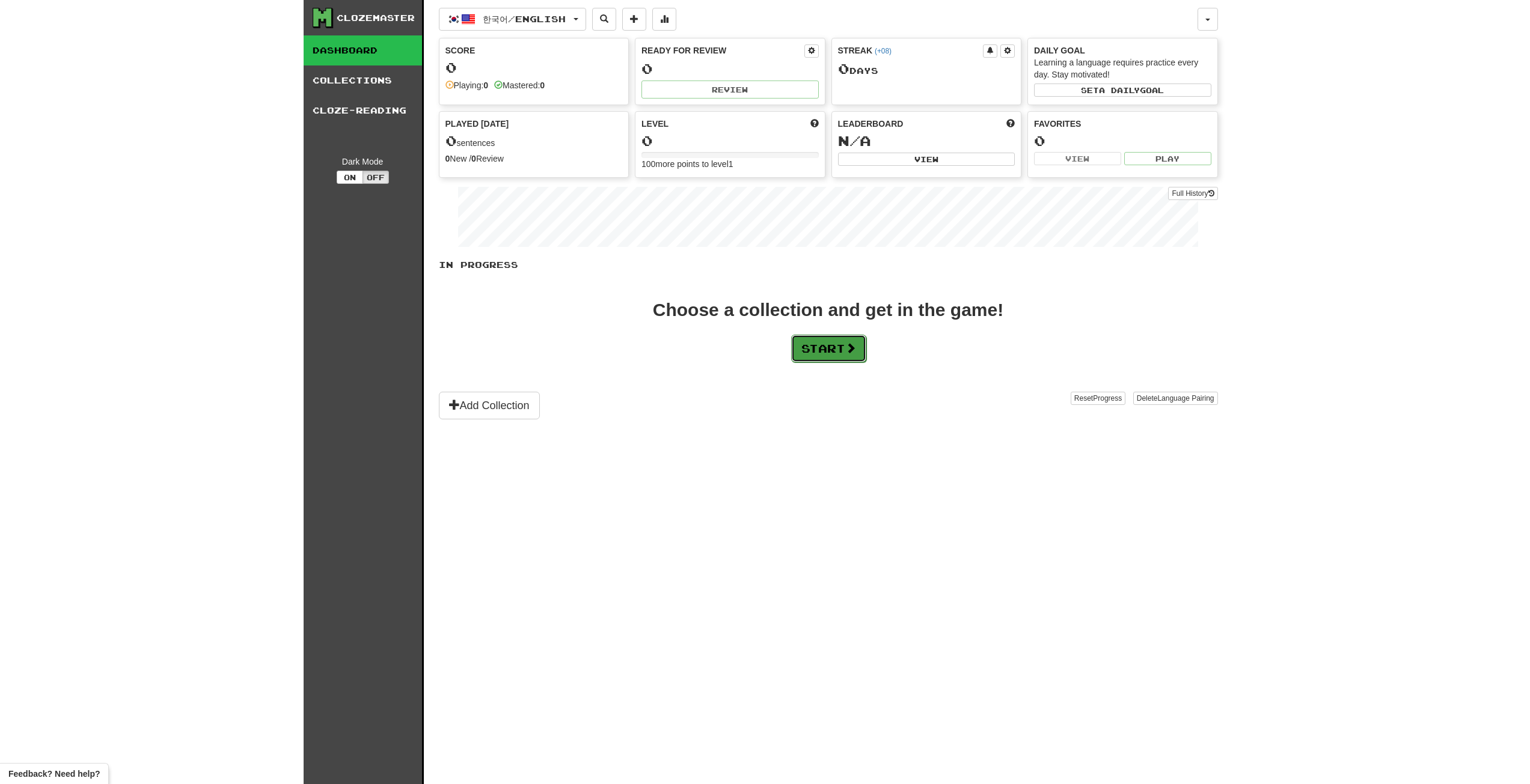
click at [835, 355] on button "Start" at bounding box center [828, 348] width 75 height 28
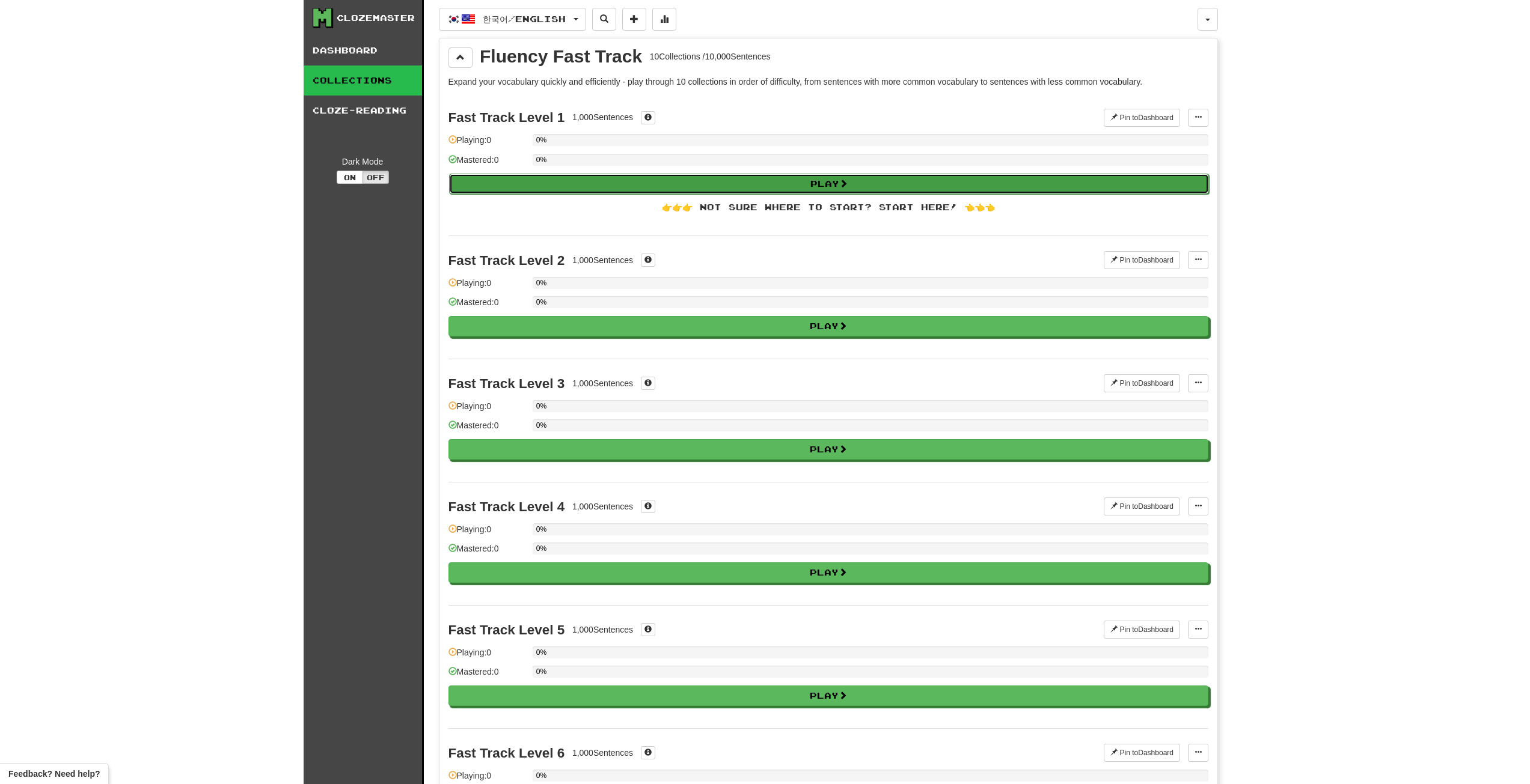
click at [601, 184] on button "Play" at bounding box center [829, 184] width 760 height 20
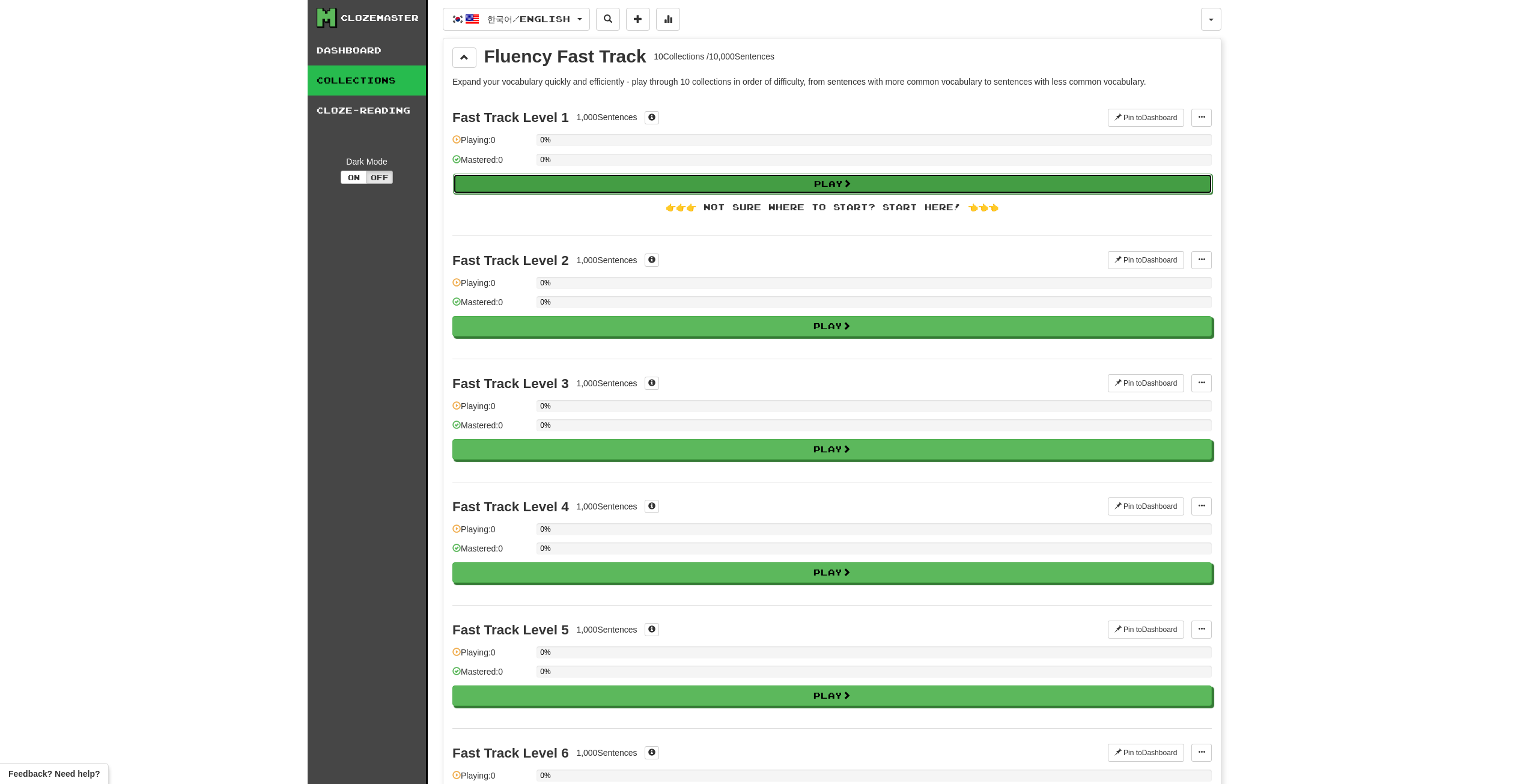
select select "**"
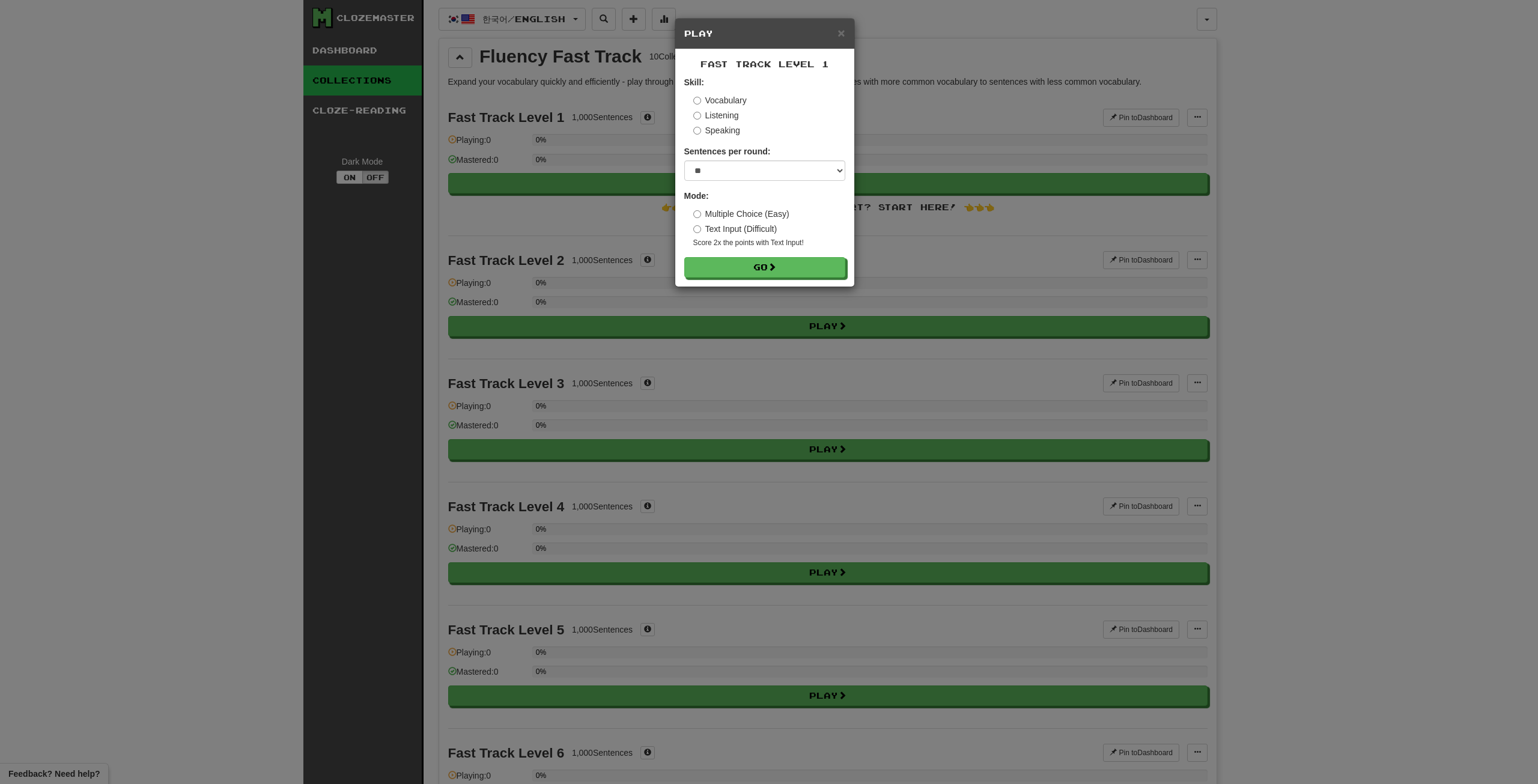
click at [724, 278] on div "Fast Track Level 1 Skill: Vocabulary Listening Speaking Sentences per round: * …" at bounding box center [765, 167] width 179 height 237
click at [725, 271] on button "Go" at bounding box center [765, 268] width 161 height 20
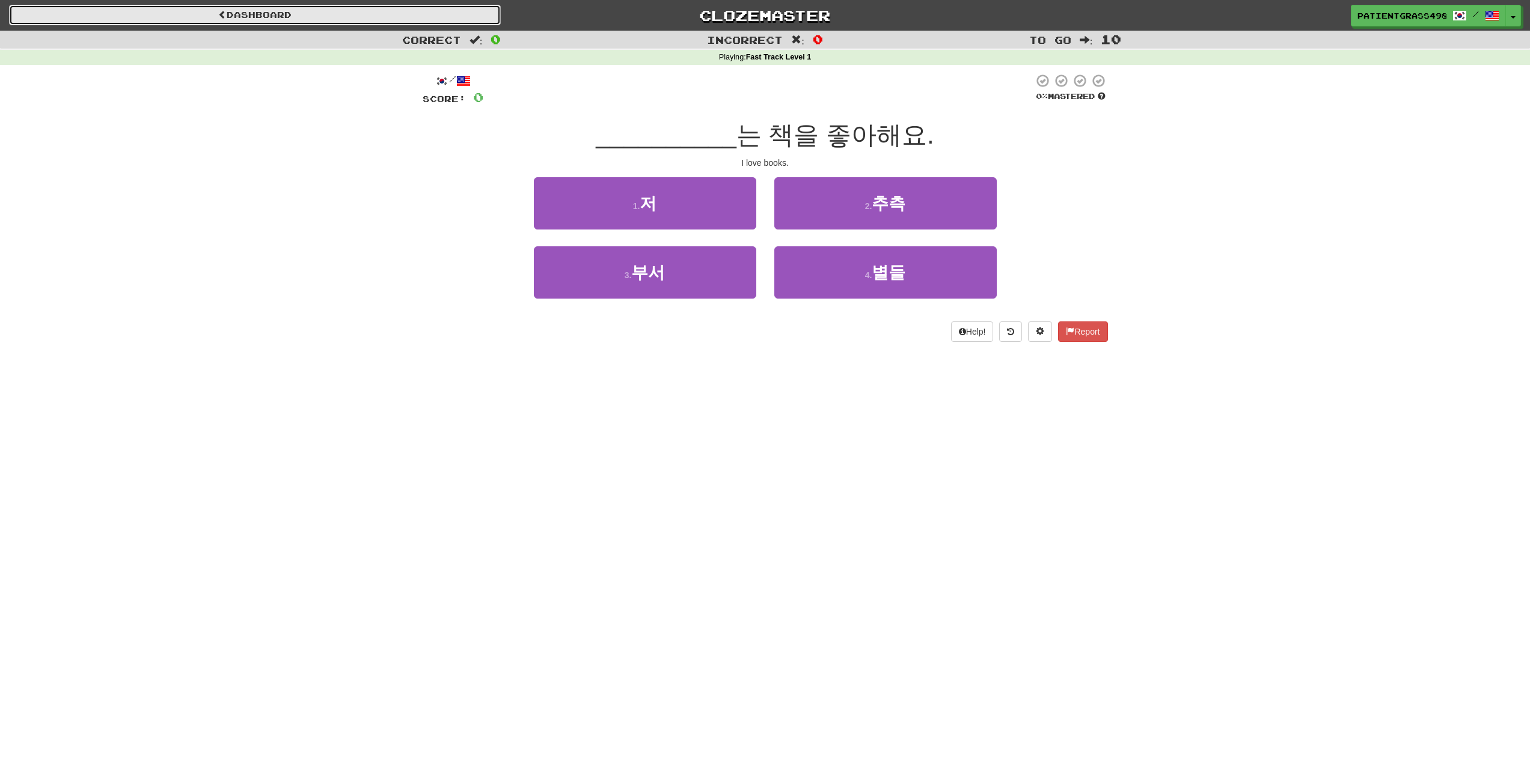
click at [157, 16] on link "Dashboard" at bounding box center [255, 15] width 492 height 20
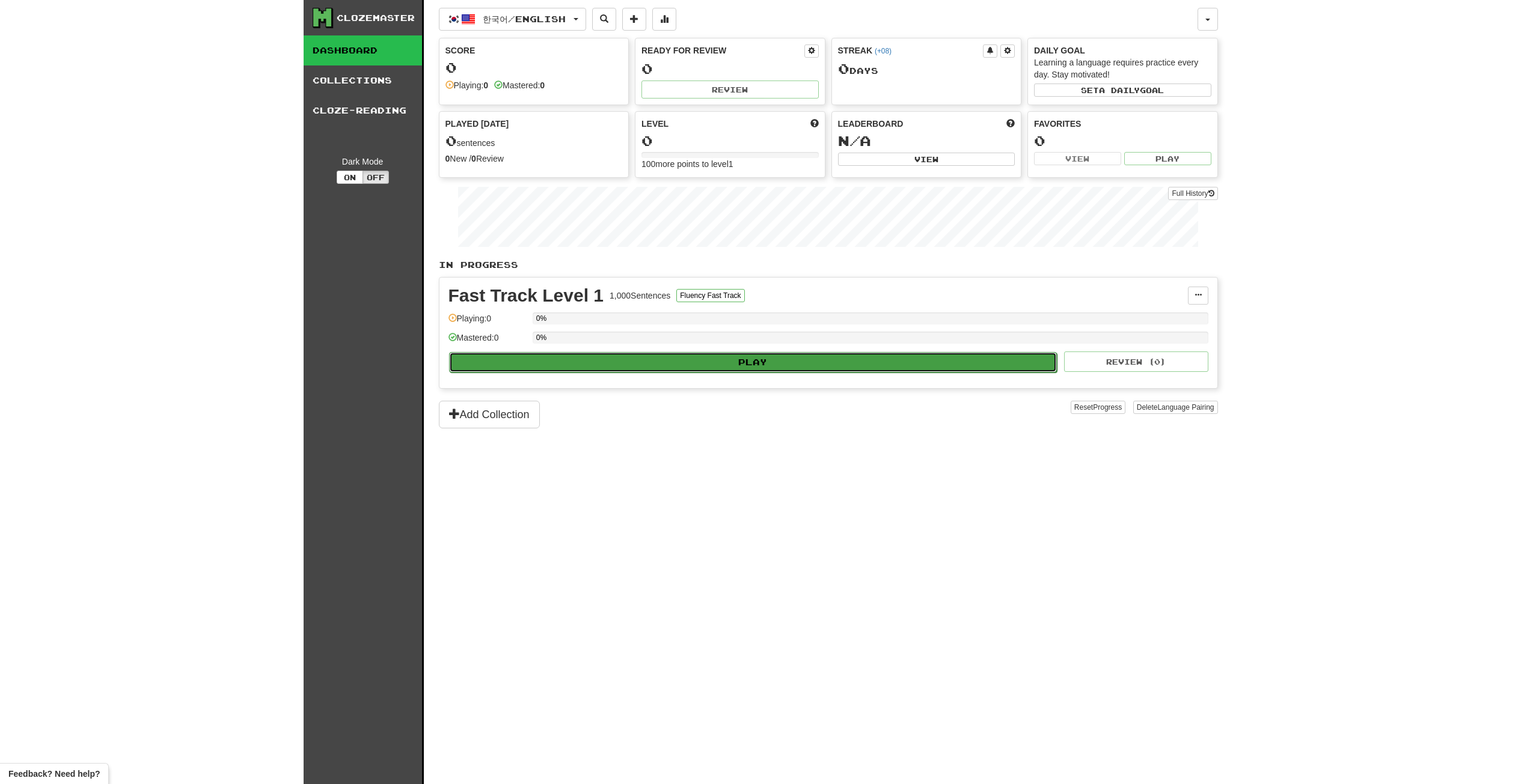
click at [751, 362] on button "Play" at bounding box center [753, 362] width 609 height 20
select select "**"
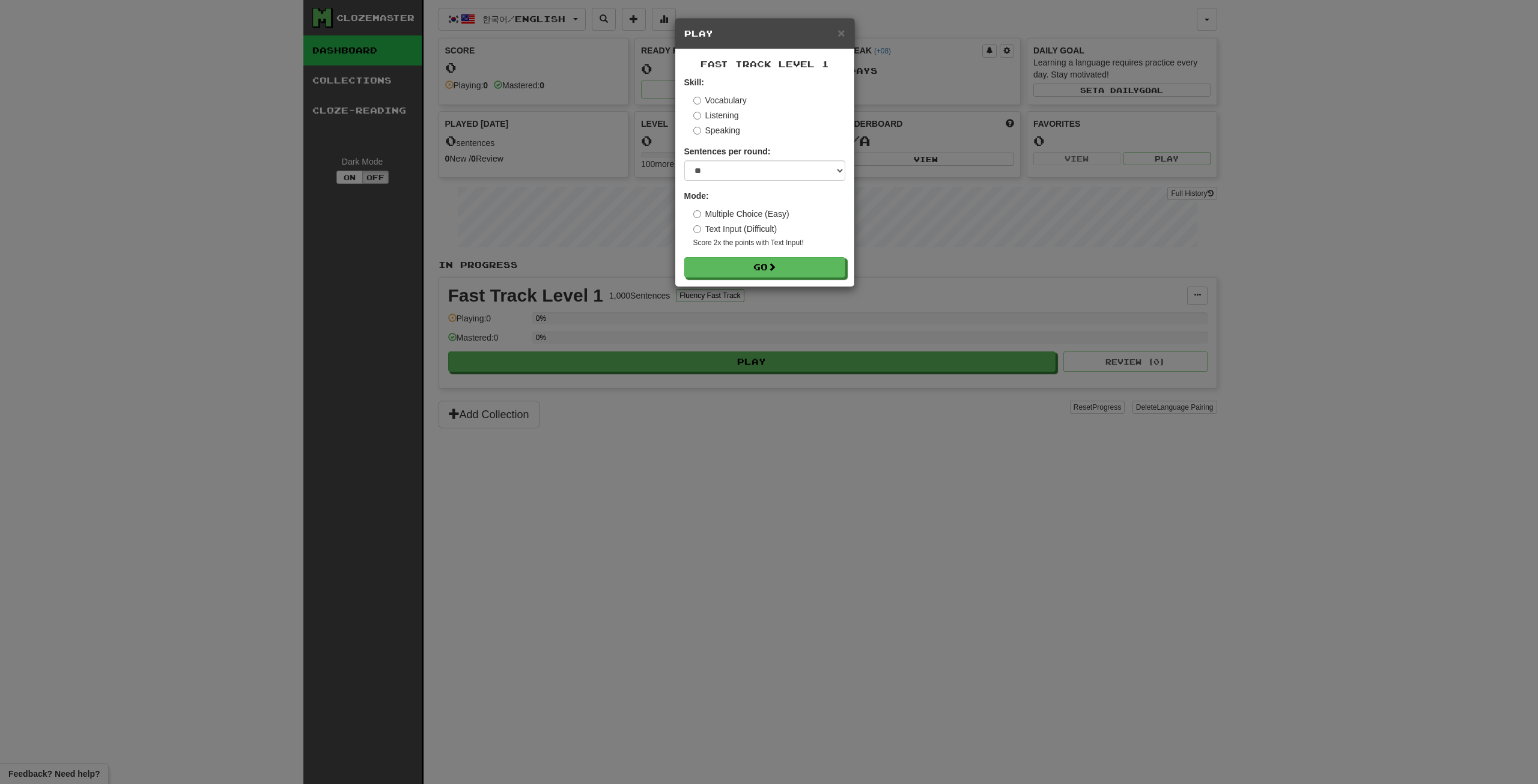
click at [727, 228] on label "Text Input (Difficult)" at bounding box center [735, 229] width 84 height 12
click at [734, 215] on label "Multiple Choice (Easy)" at bounding box center [741, 213] width 96 height 12
click at [730, 221] on div "Multiple Choice (Easy) Text Input (Difficult) Score 2x the points with Text Inp…" at bounding box center [769, 228] width 152 height 40
click at [727, 231] on label "Text Input (Difficult)" at bounding box center [735, 229] width 84 height 12
click at [730, 215] on label "Multiple Choice (Easy)" at bounding box center [741, 213] width 96 height 12
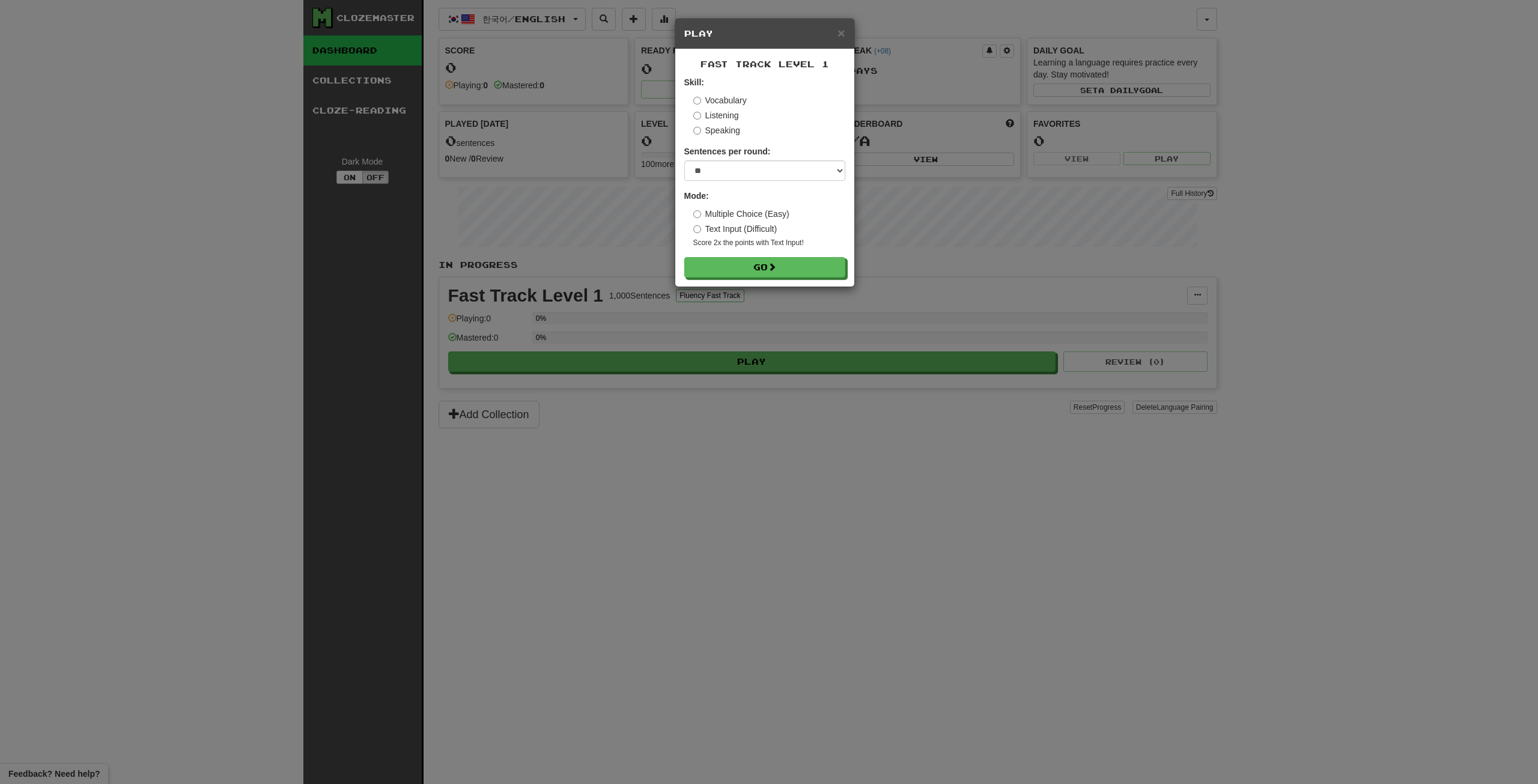
click at [714, 116] on label "Listening" at bounding box center [716, 115] width 46 height 12
click at [765, 297] on button "Go" at bounding box center [765, 293] width 161 height 20
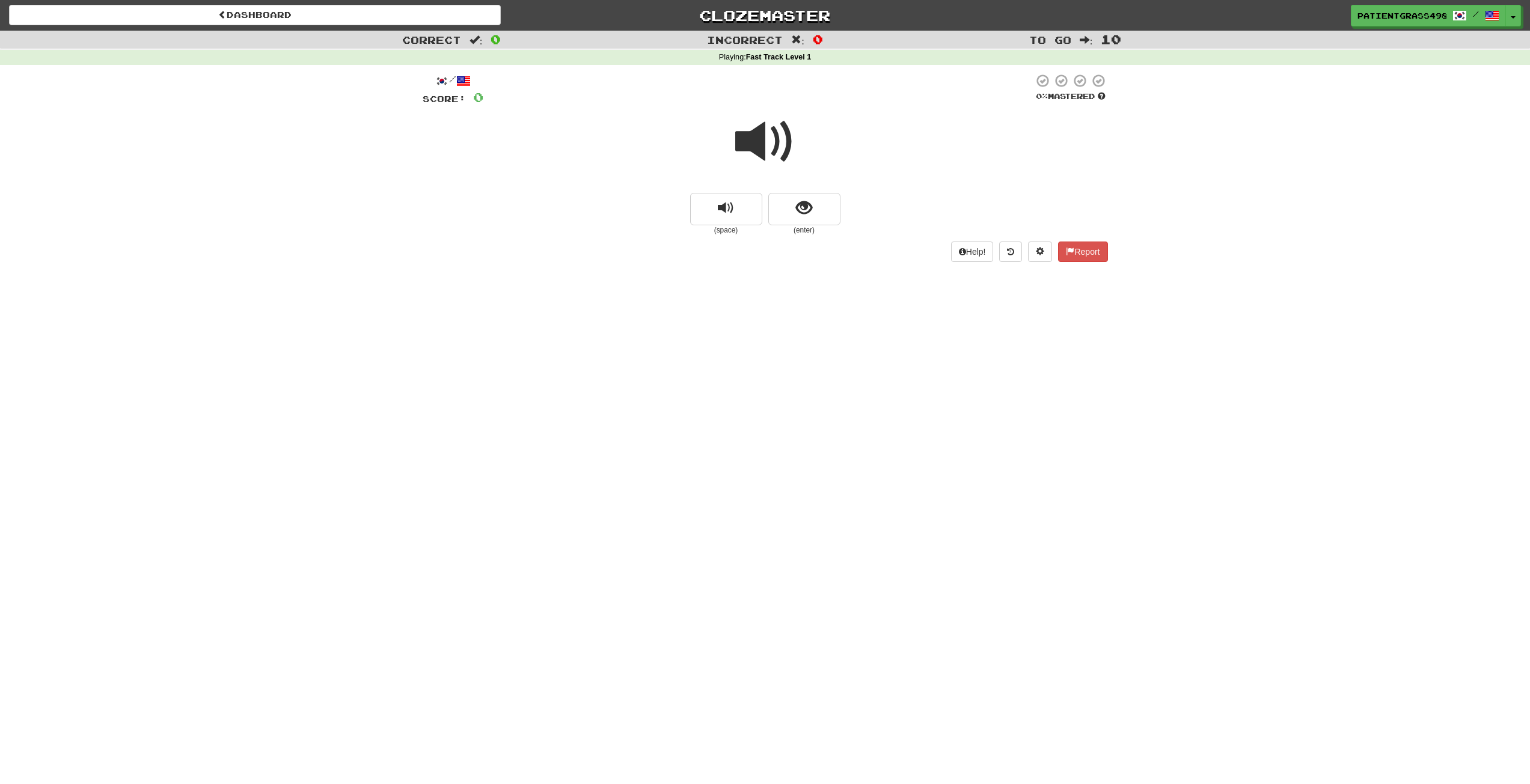
click at [753, 147] on span at bounding box center [765, 142] width 60 height 60
click at [751, 125] on span at bounding box center [765, 142] width 60 height 60
click at [809, 203] on span "show sentence" at bounding box center [804, 208] width 16 height 16
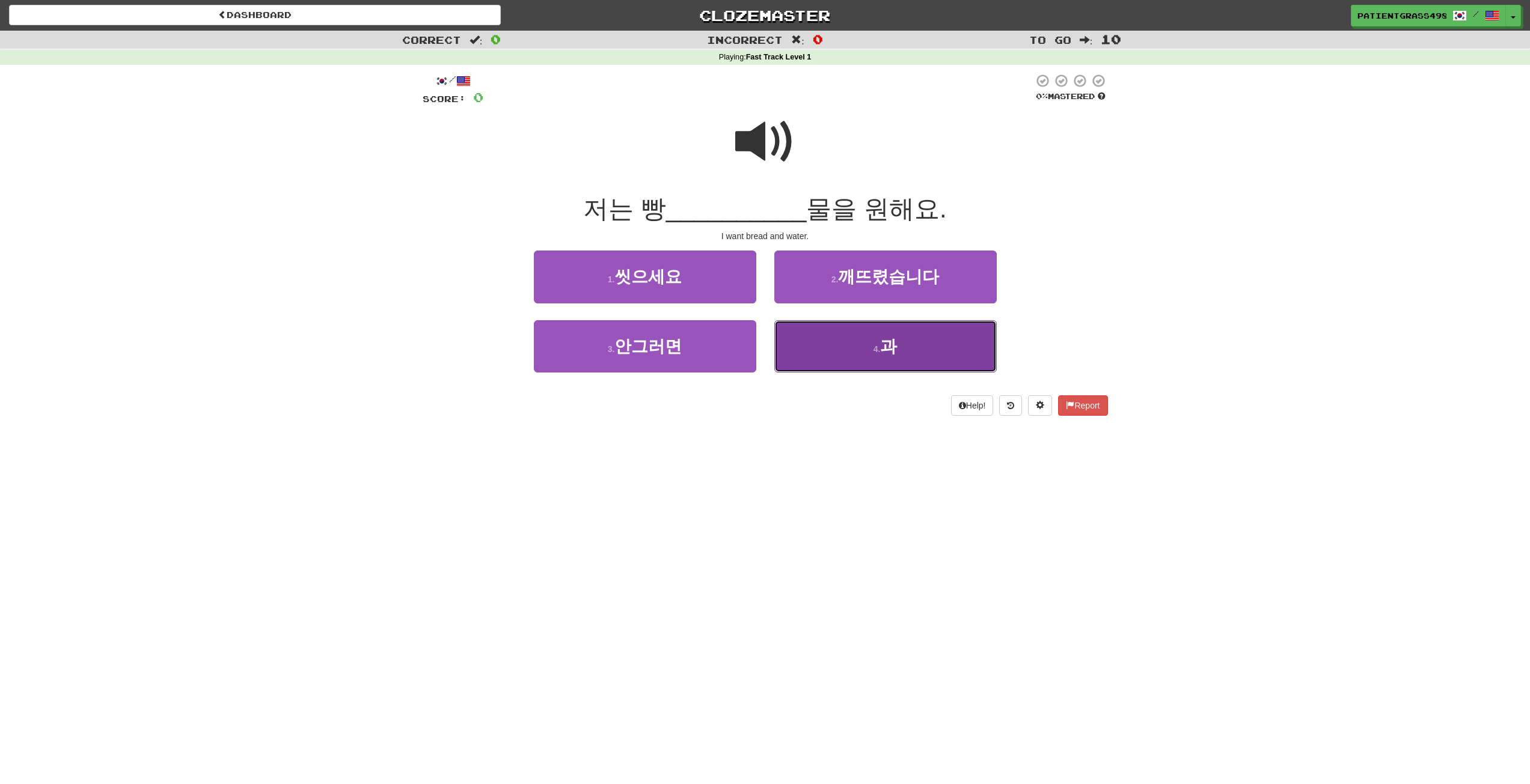
click at [851, 341] on button "4 . 과" at bounding box center [886, 346] width 223 height 52
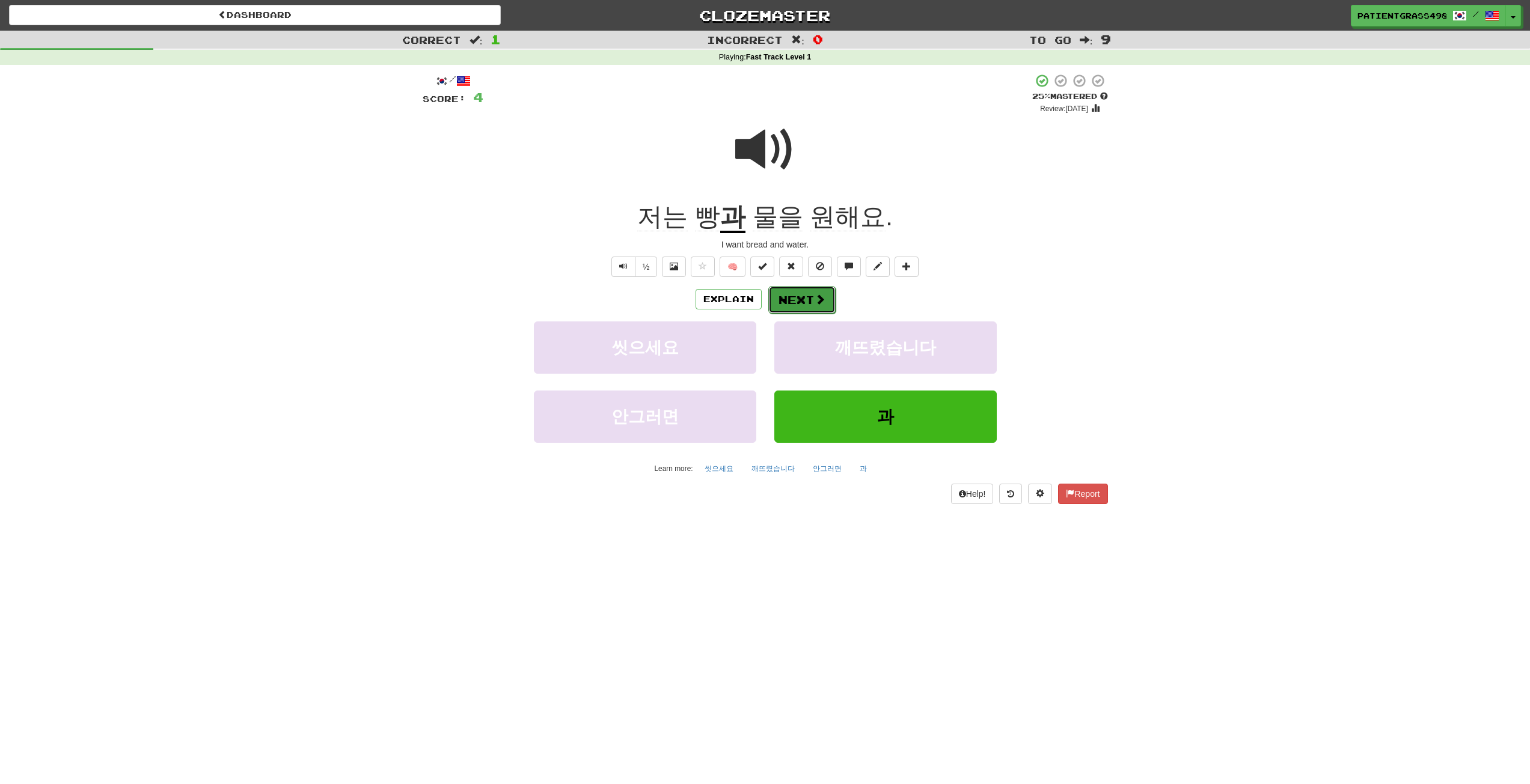
click at [801, 296] on button "Next" at bounding box center [802, 300] width 68 height 28
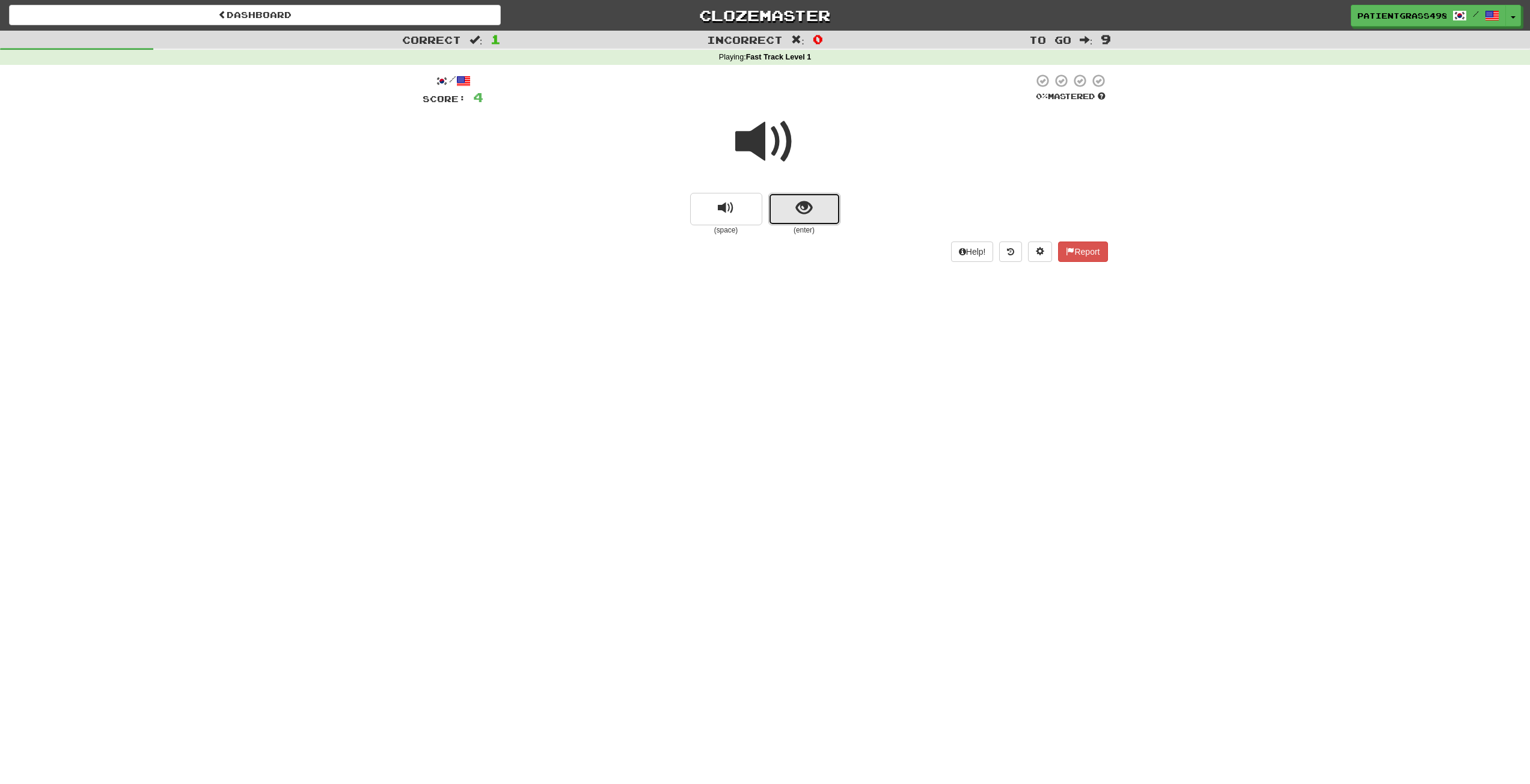
click at [810, 207] on span "show sentence" at bounding box center [804, 208] width 16 height 16
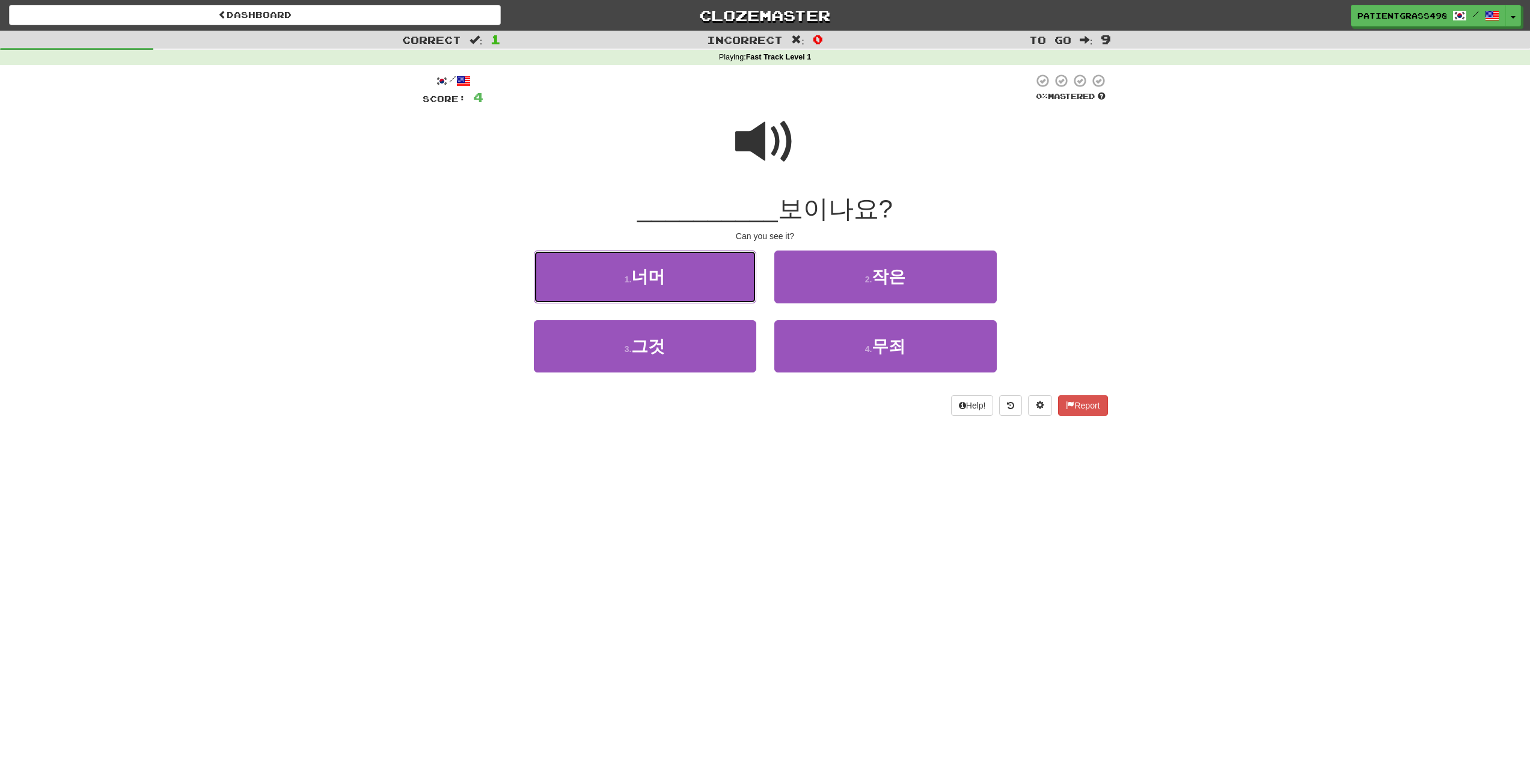
click at [642, 284] on span "너머" at bounding box center [647, 277] width 33 height 19
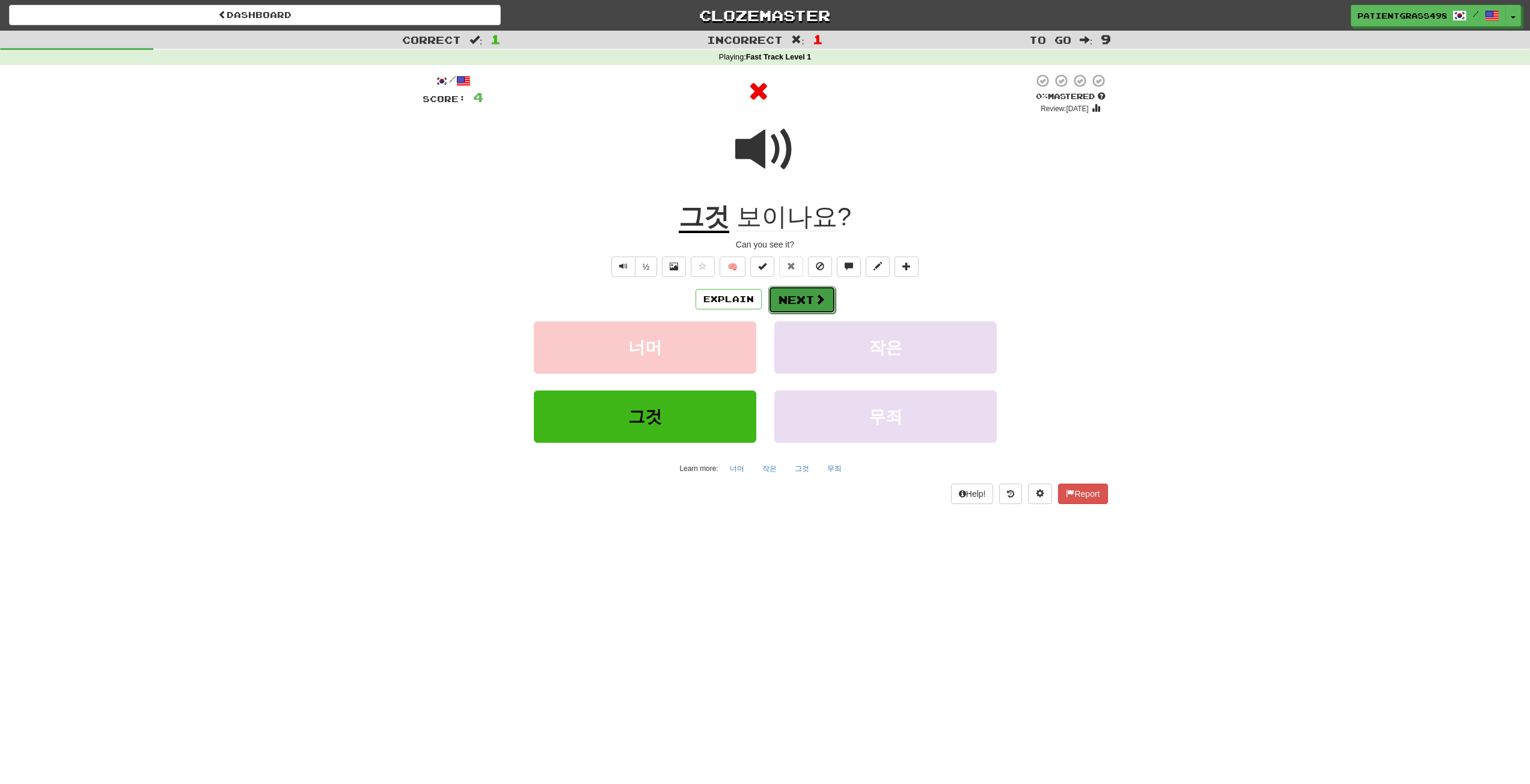
click at [802, 299] on button "Next" at bounding box center [802, 300] width 68 height 28
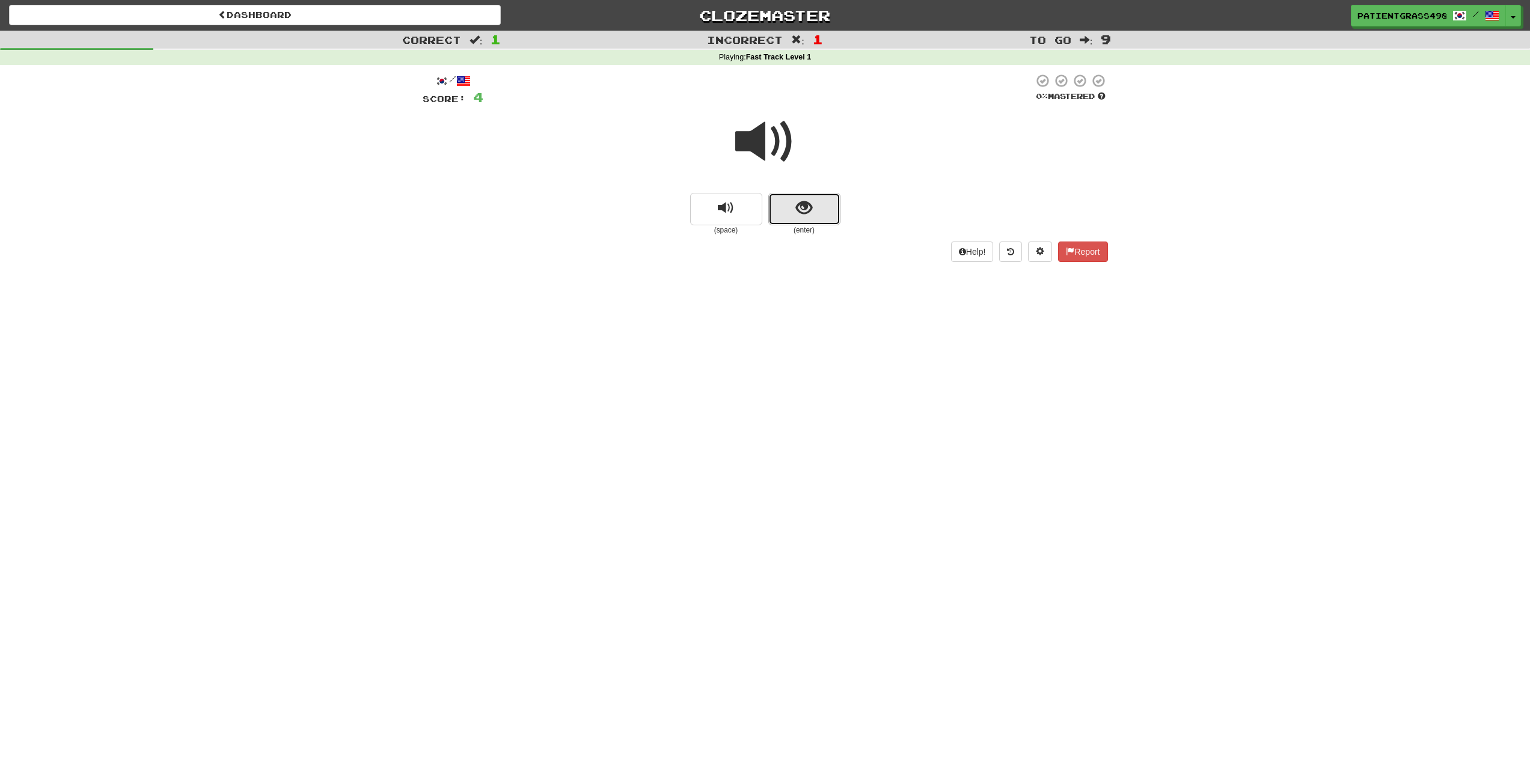
click at [797, 207] on span "show sentence" at bounding box center [804, 208] width 16 height 16
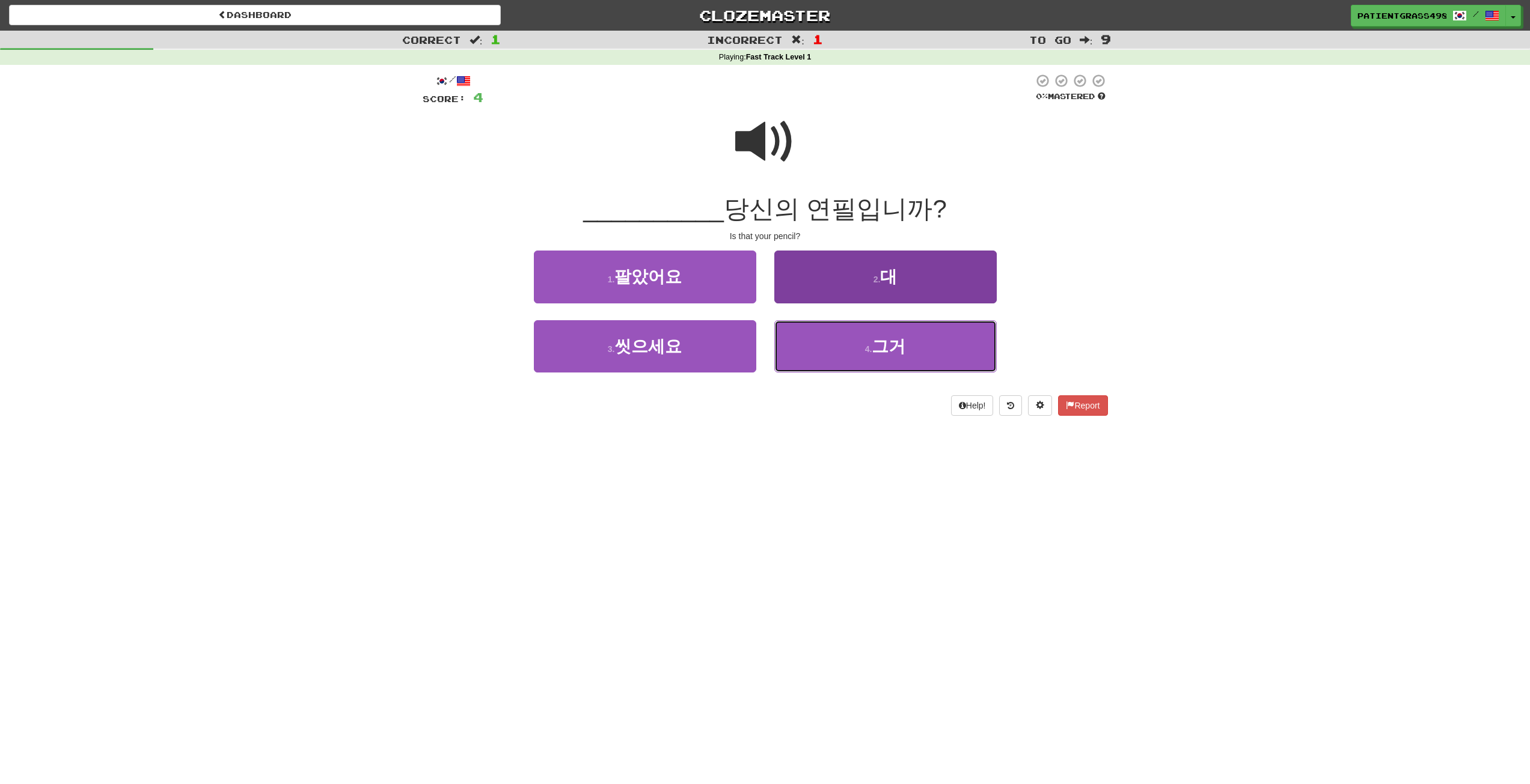
click at [878, 348] on span "그거" at bounding box center [888, 346] width 33 height 19
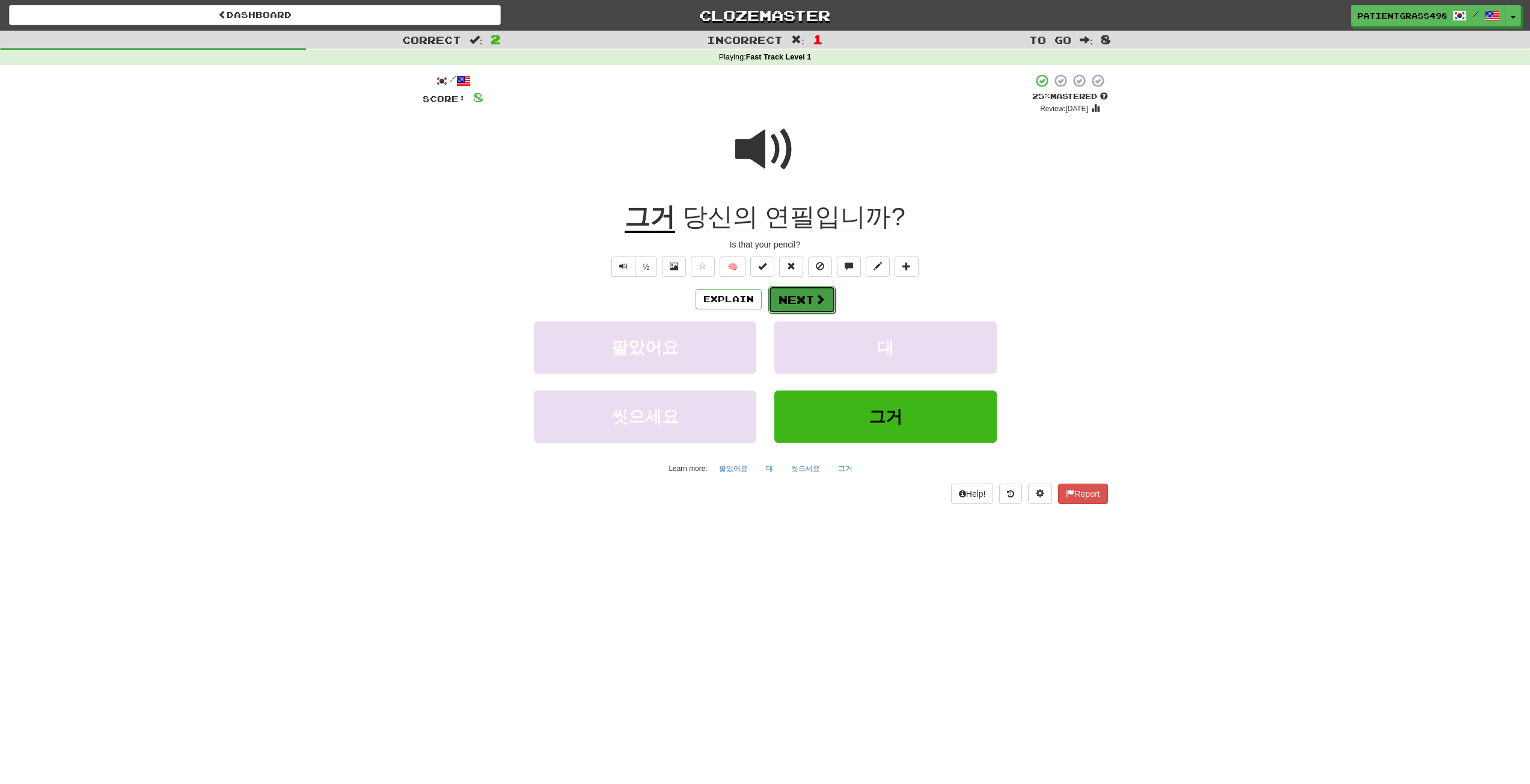
click at [802, 294] on button "Next" at bounding box center [802, 300] width 68 height 28
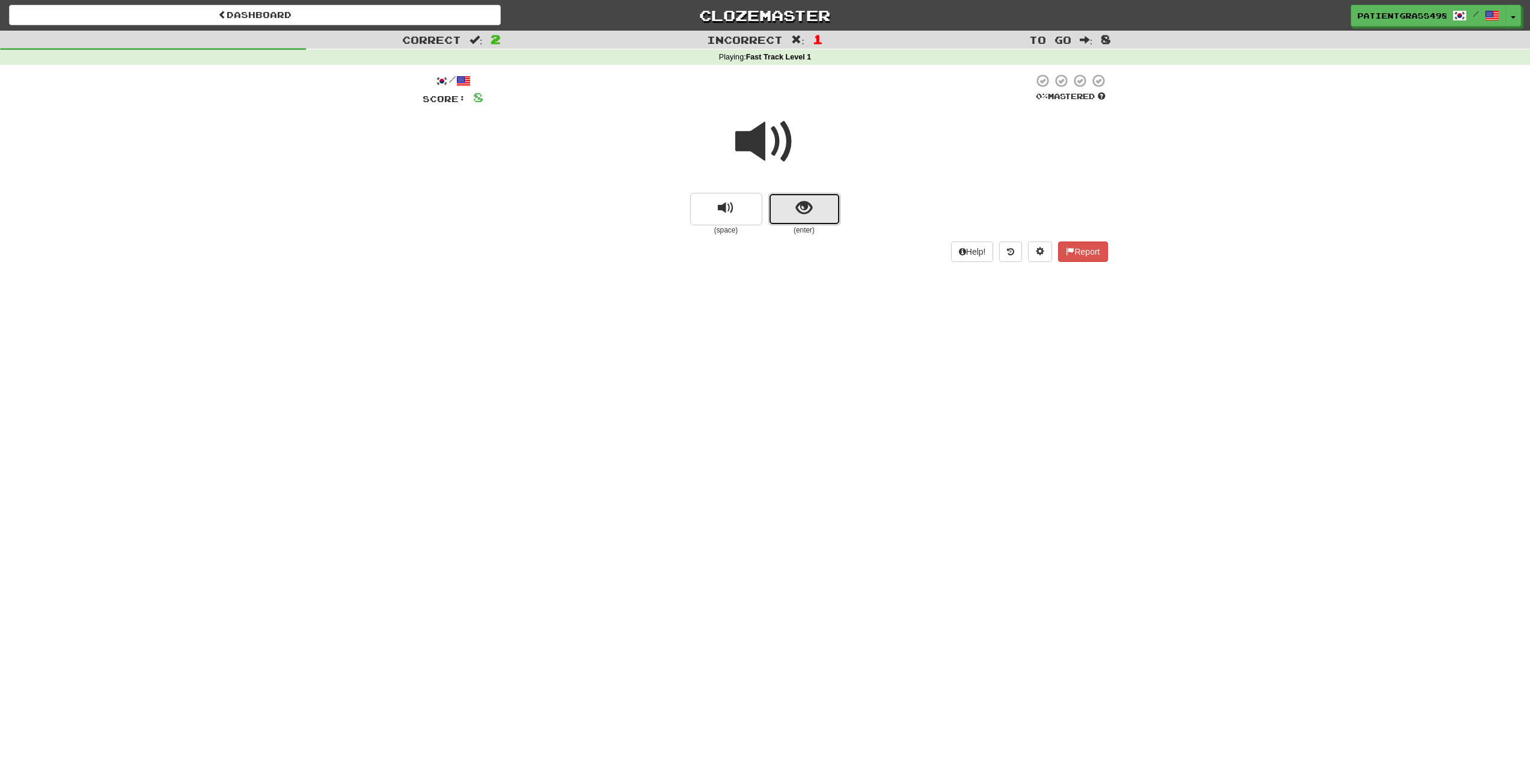
click at [798, 222] on button "show sentence" at bounding box center [804, 209] width 72 height 33
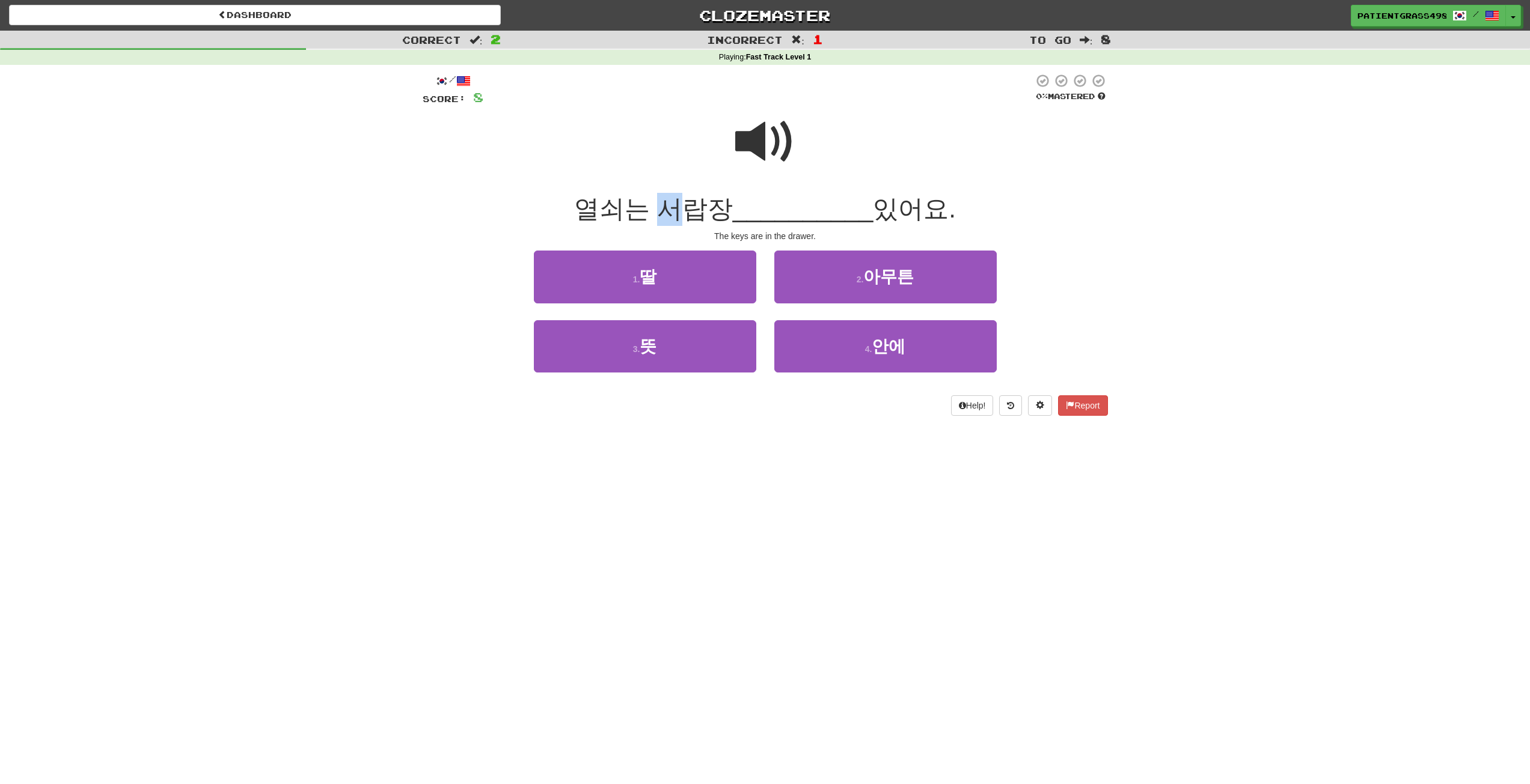
drag, startPoint x: 654, startPoint y: 212, endPoint x: 700, endPoint y: 212, distance: 46.0
click at [685, 212] on span "열쇠는 서랍장" at bounding box center [654, 208] width 159 height 28
drag, startPoint x: 707, startPoint y: 212, endPoint x: 728, endPoint y: 212, distance: 21.0
click at [727, 212] on span "열쇠는 서랍장" at bounding box center [654, 208] width 159 height 28
click at [728, 212] on span "열쇠는 서랍장" at bounding box center [654, 208] width 159 height 28
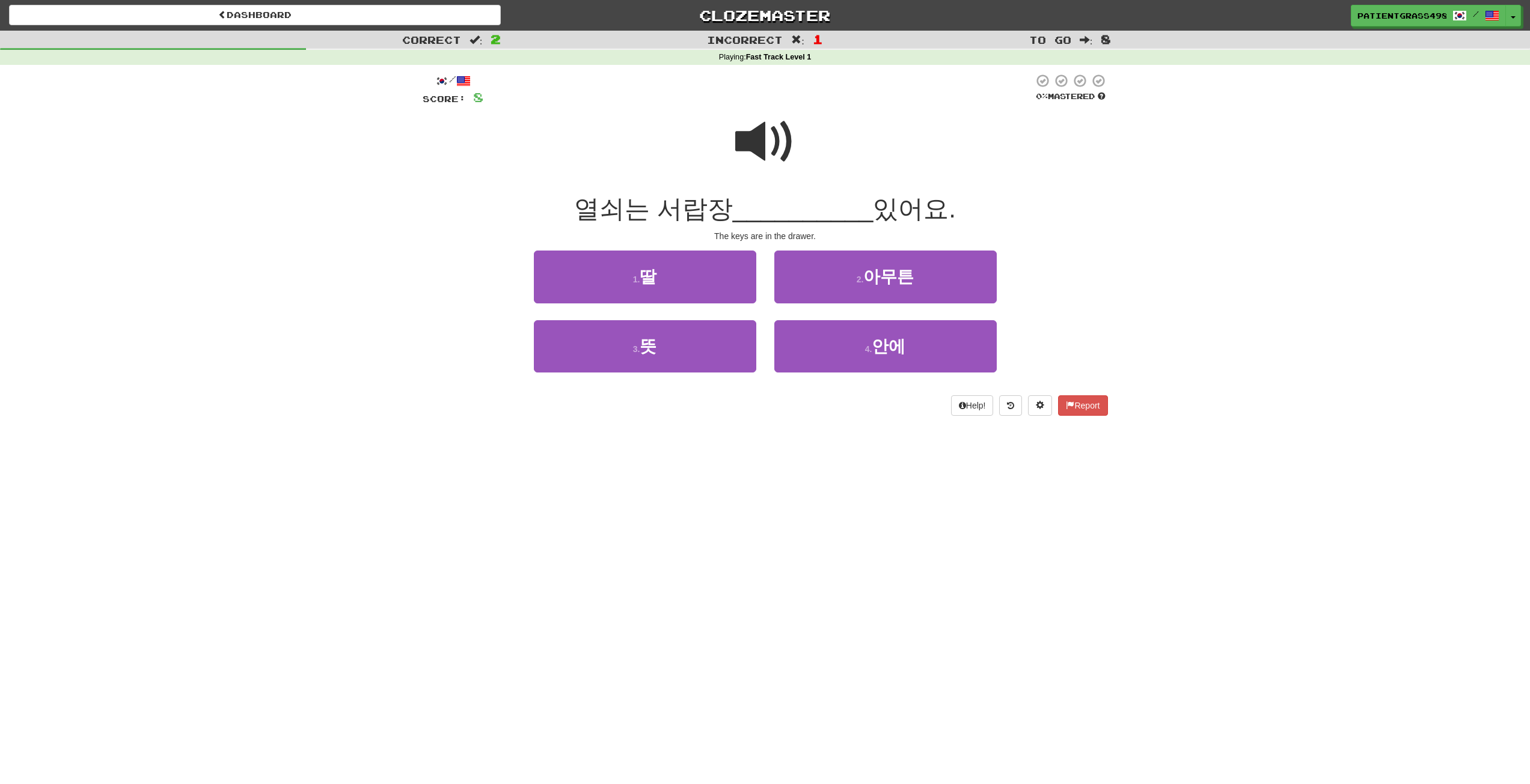
click at [752, 134] on span at bounding box center [765, 142] width 60 height 60
click at [753, 137] on span at bounding box center [765, 142] width 60 height 60
click at [702, 344] on button "3 . 뜻" at bounding box center [645, 346] width 223 height 52
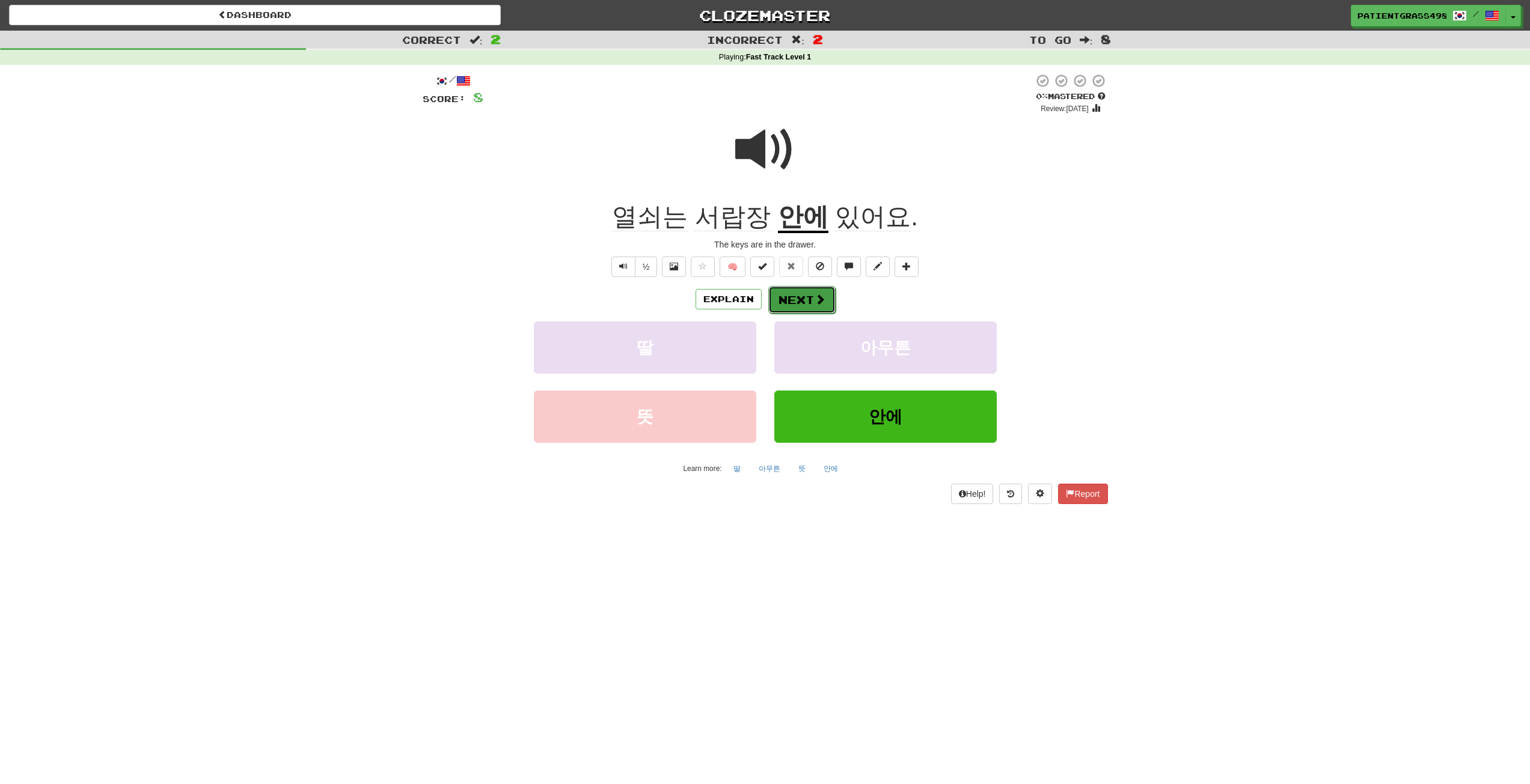
click at [818, 303] on span at bounding box center [820, 299] width 11 height 11
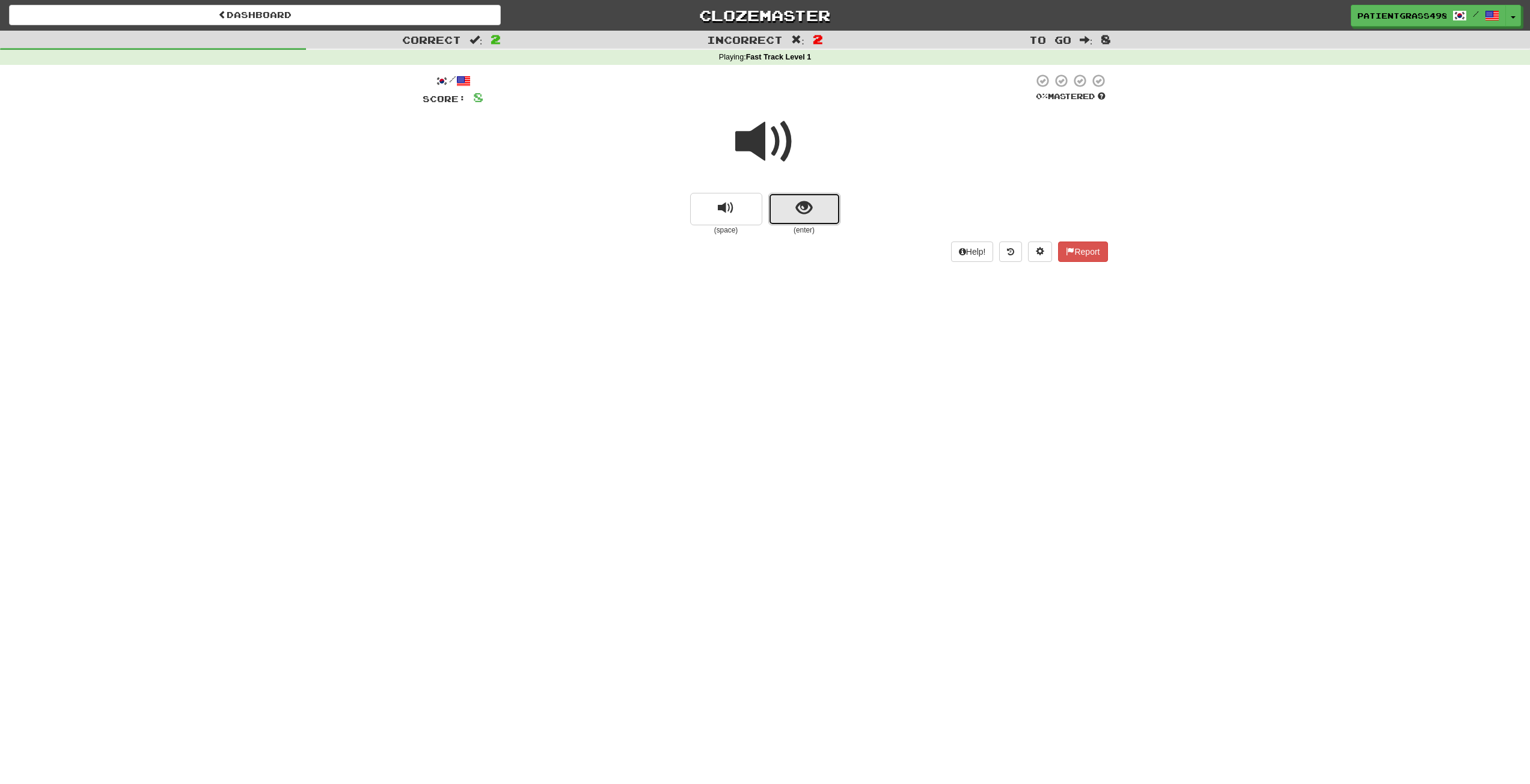
click at [826, 196] on button "show sentence" at bounding box center [804, 209] width 72 height 33
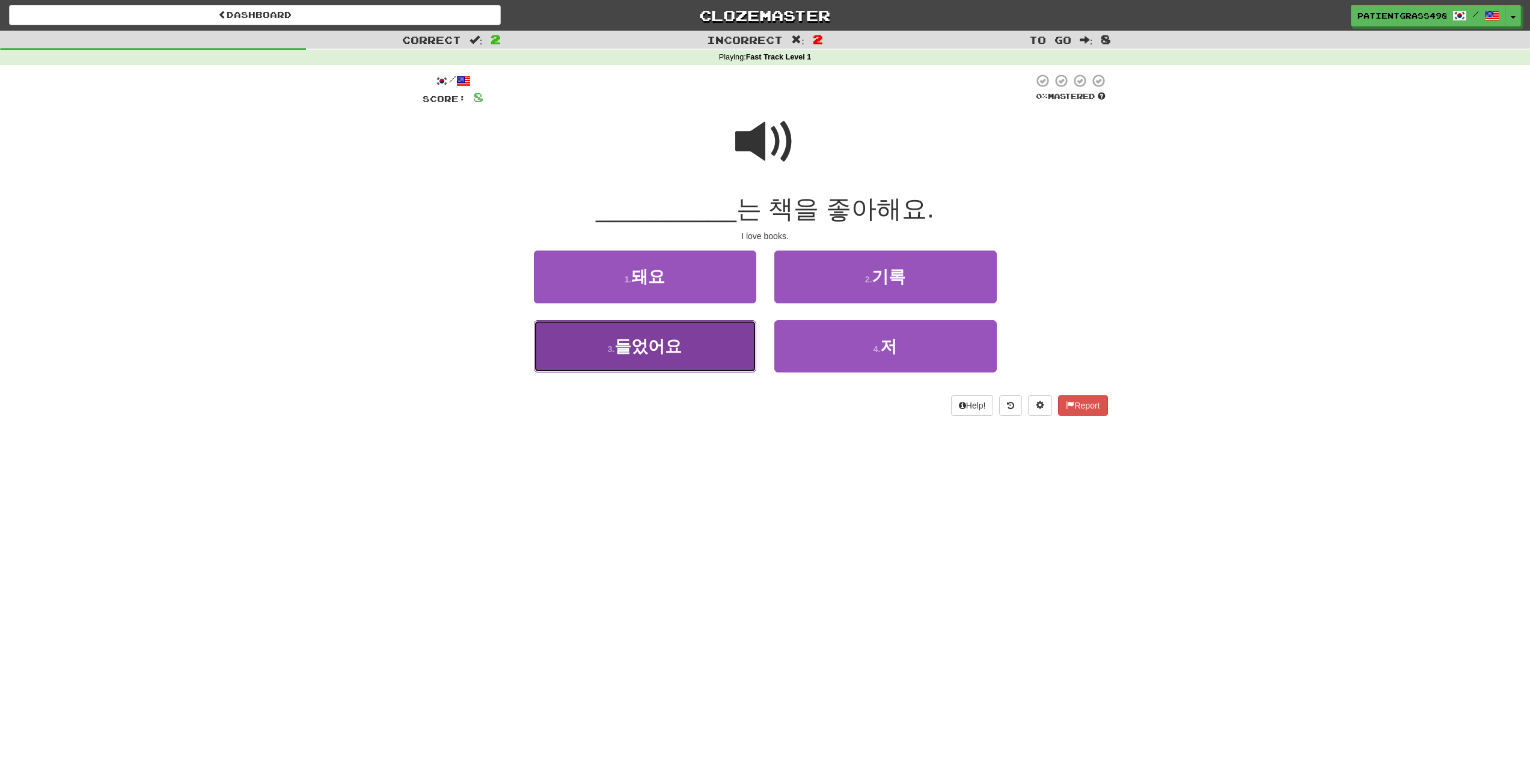
click at [686, 340] on button "3 . 들었어요" at bounding box center [645, 346] width 223 height 52
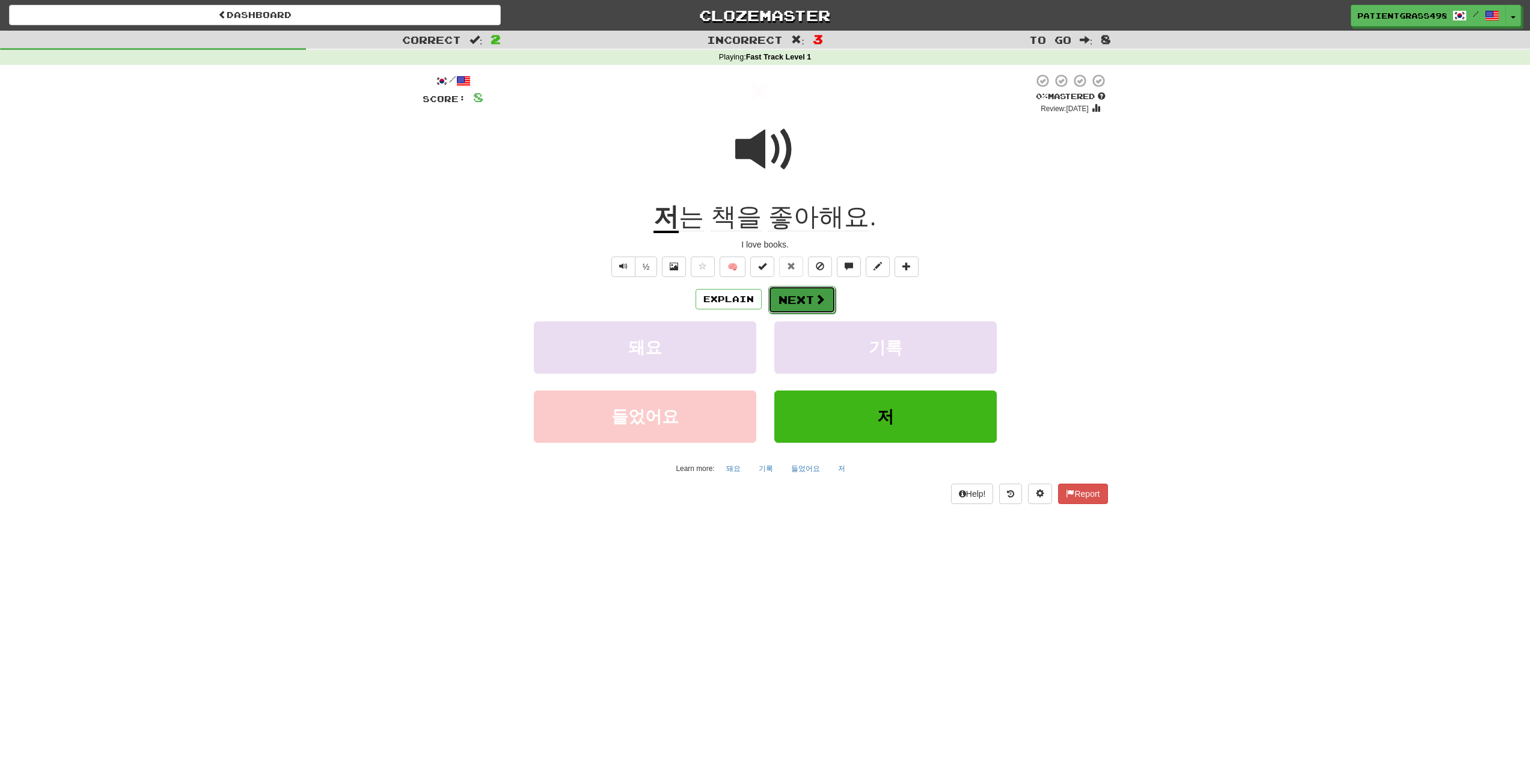
click at [799, 303] on button "Next" at bounding box center [802, 300] width 68 height 28
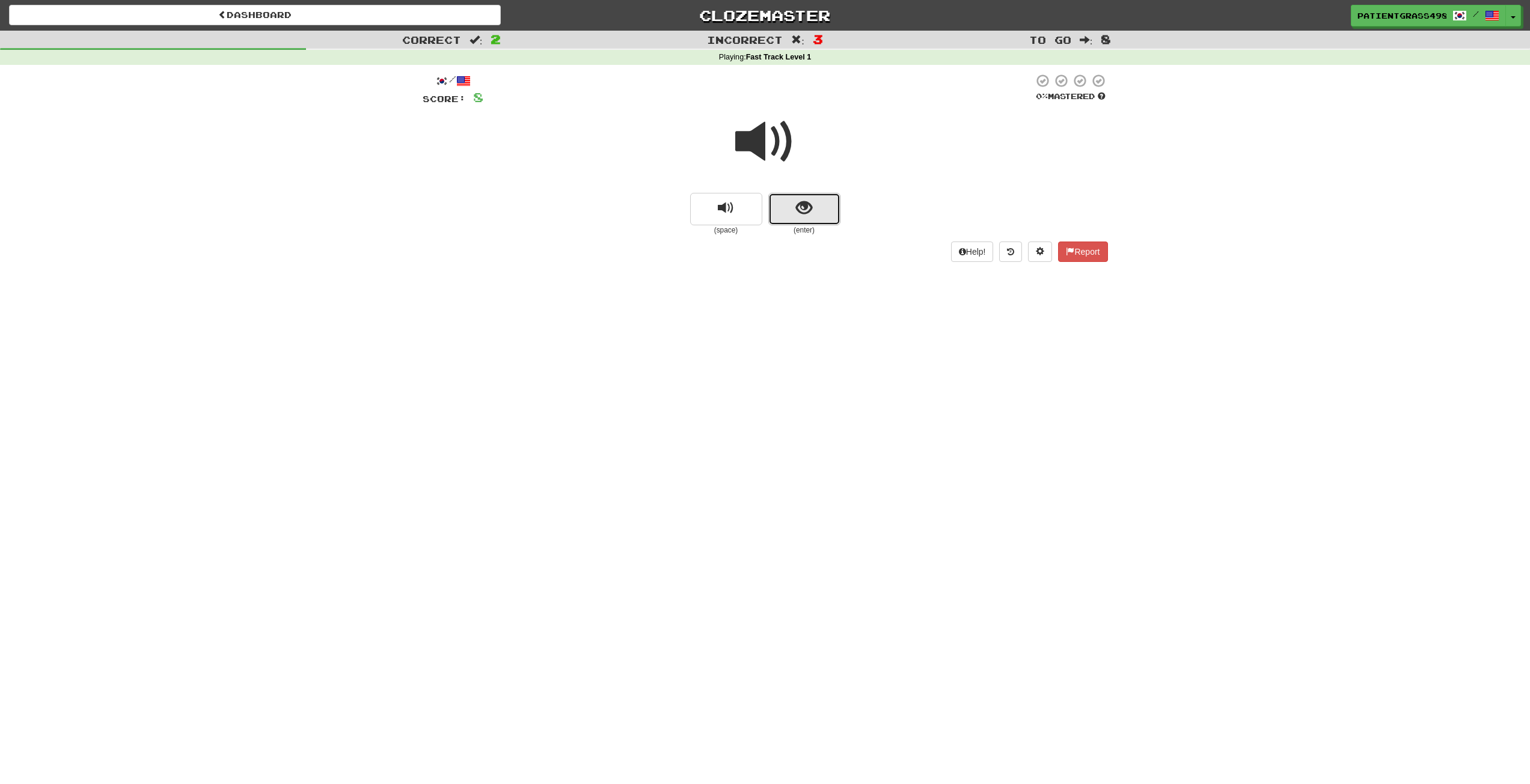
click at [789, 201] on button "show sentence" at bounding box center [804, 209] width 72 height 33
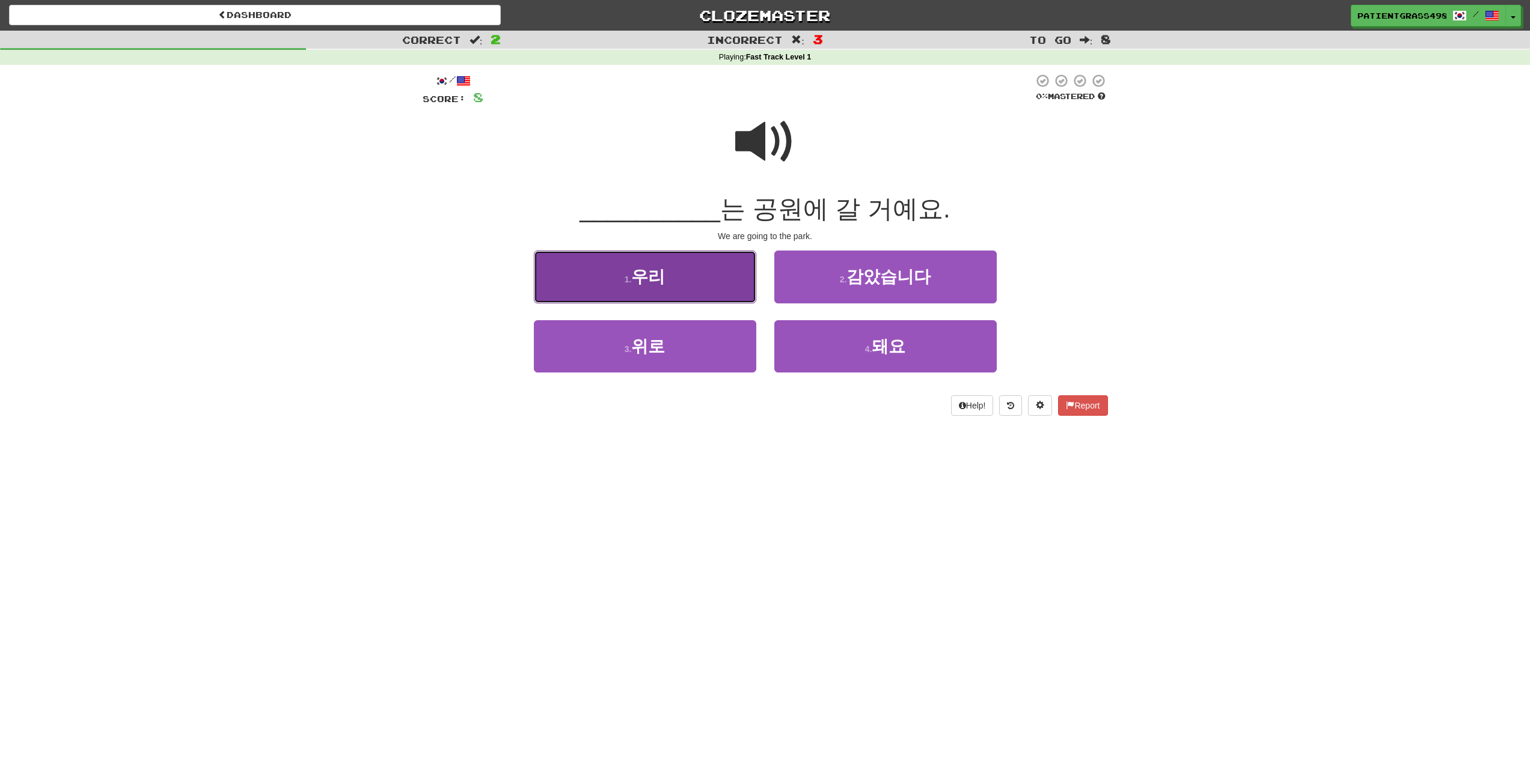
click at [665, 273] on span "우리" at bounding box center [647, 277] width 33 height 19
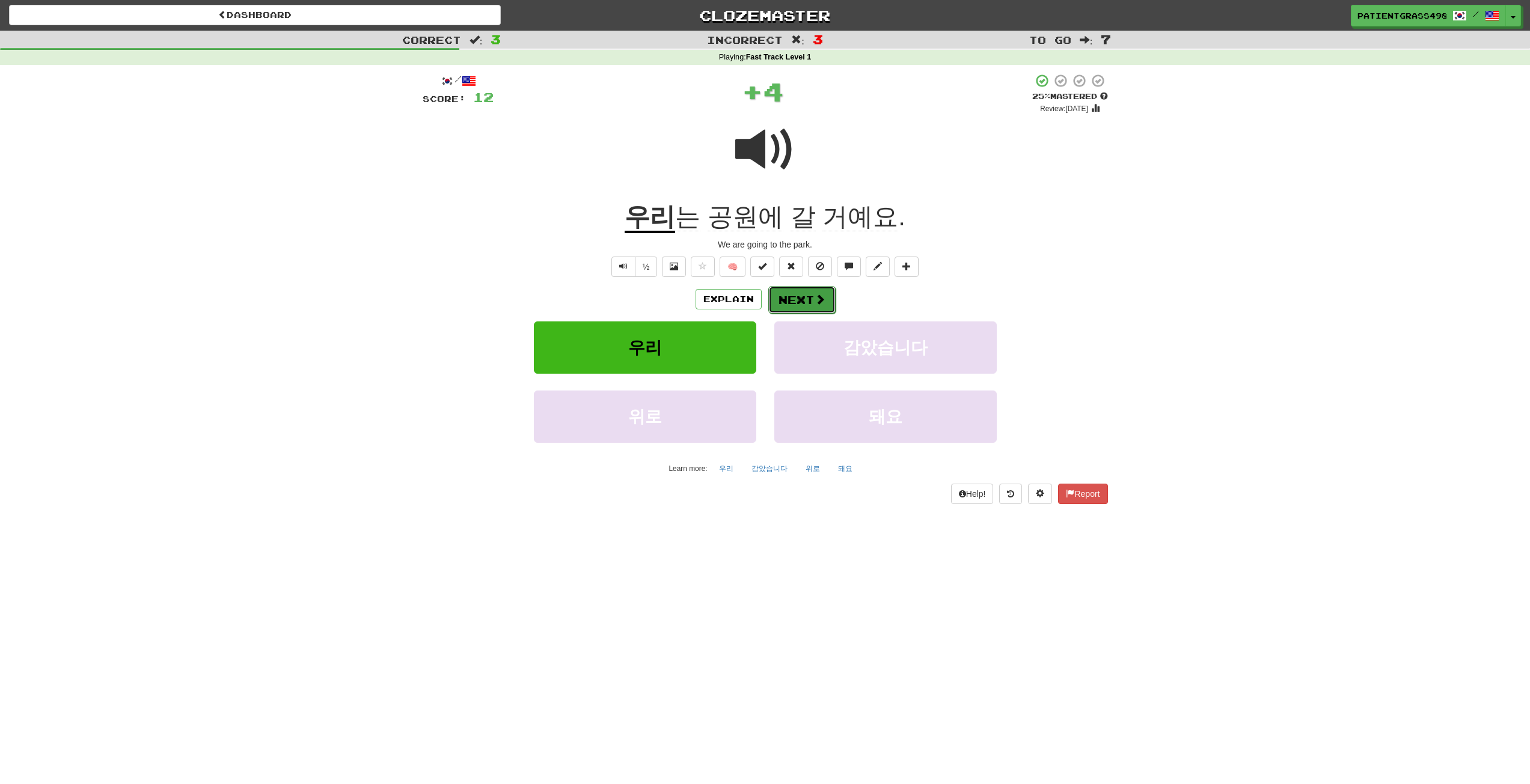
click at [795, 295] on button "Next" at bounding box center [802, 300] width 68 height 28
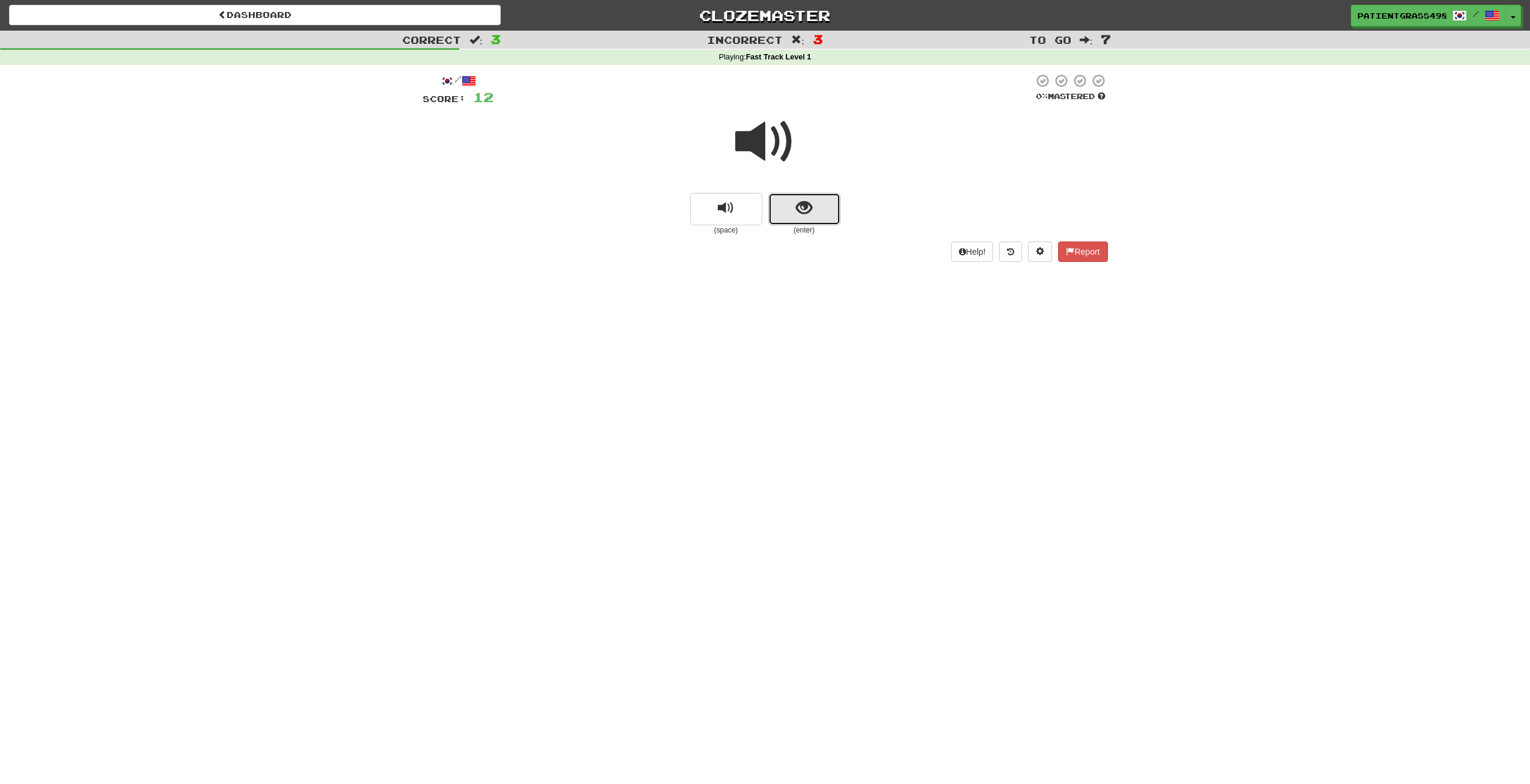
click at [774, 205] on button "show sentence" at bounding box center [804, 209] width 72 height 33
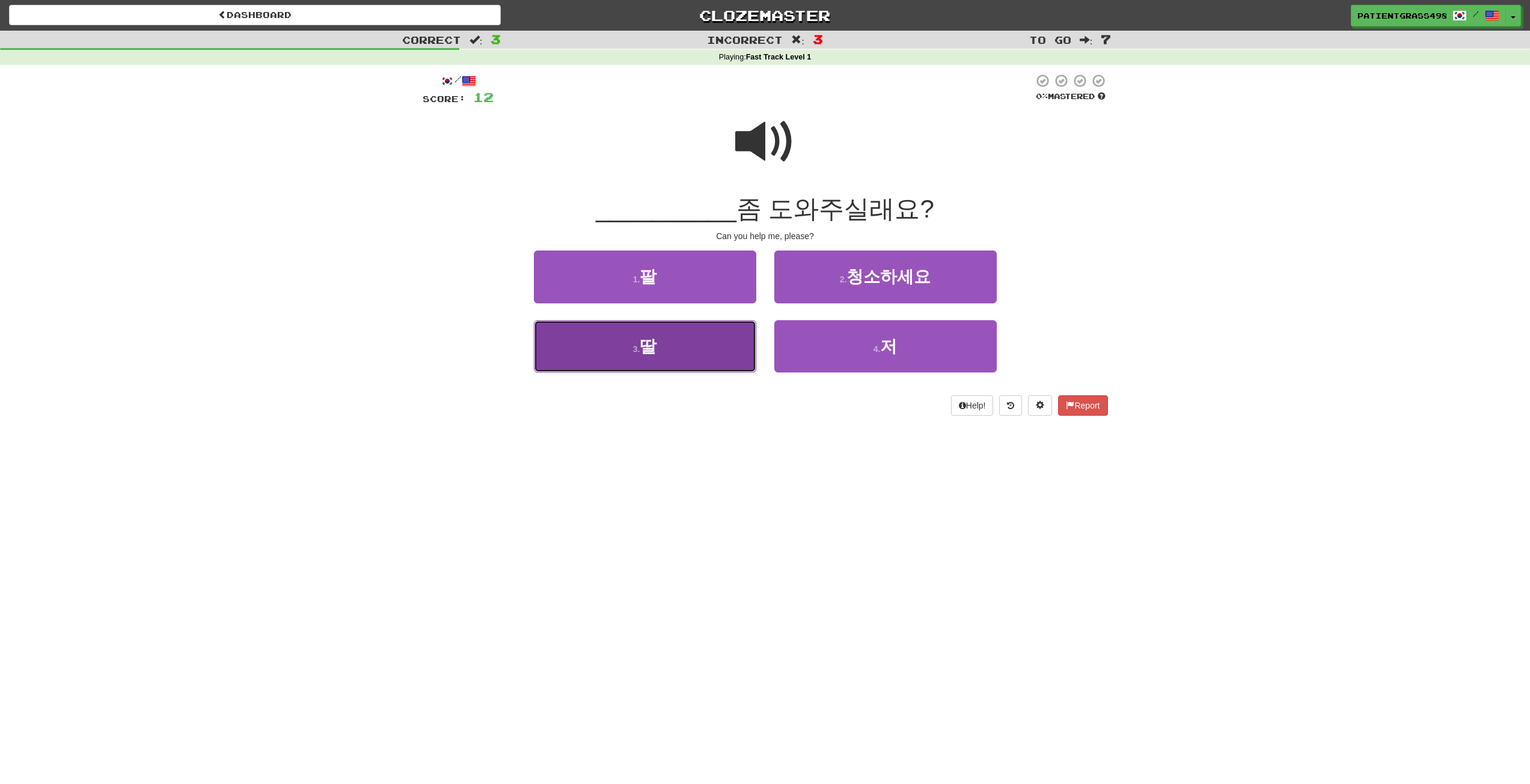
click at [597, 340] on button "3 . 딸" at bounding box center [645, 346] width 223 height 52
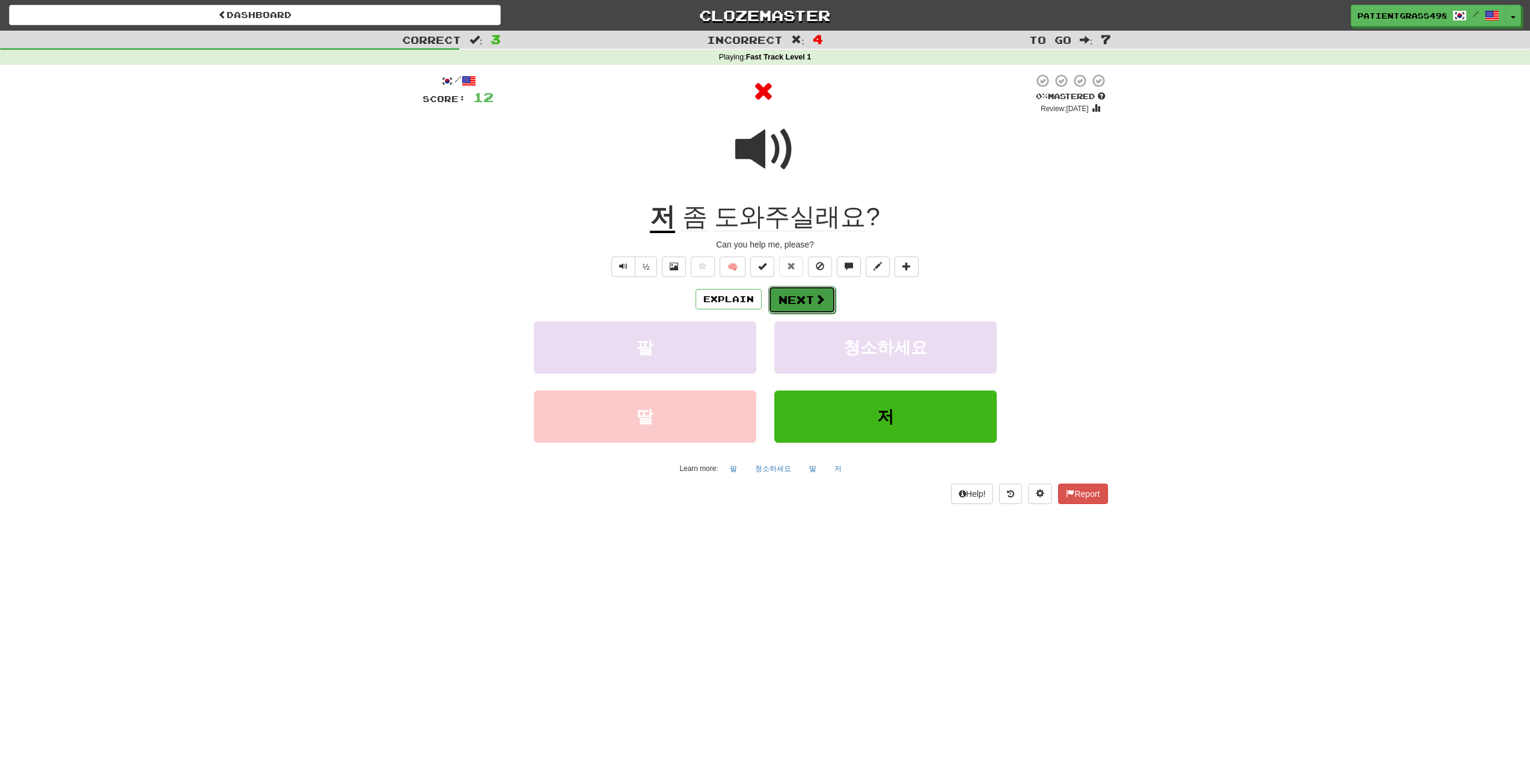
click at [772, 288] on button "Next" at bounding box center [802, 300] width 68 height 28
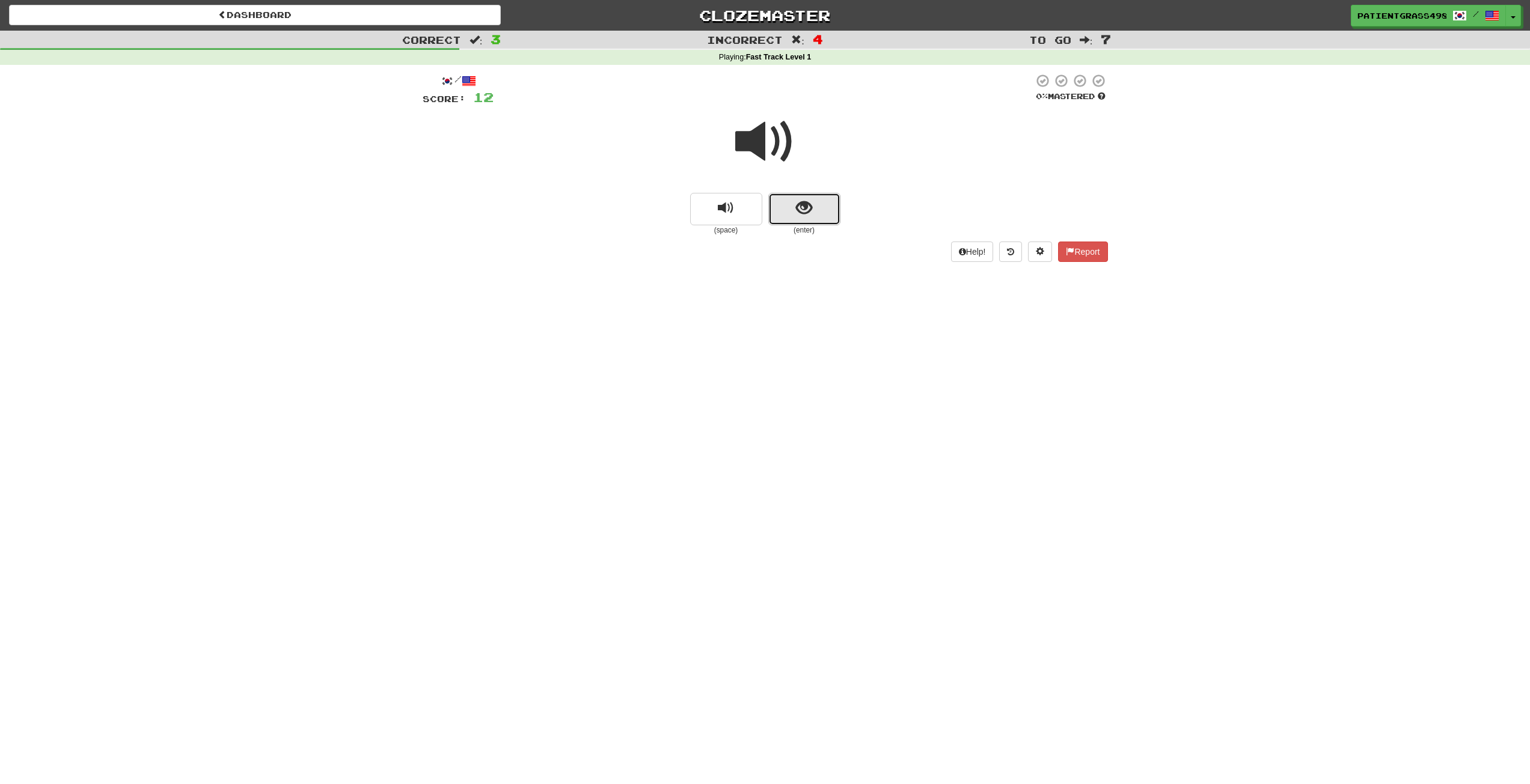
click at [782, 194] on button "show sentence" at bounding box center [804, 209] width 72 height 33
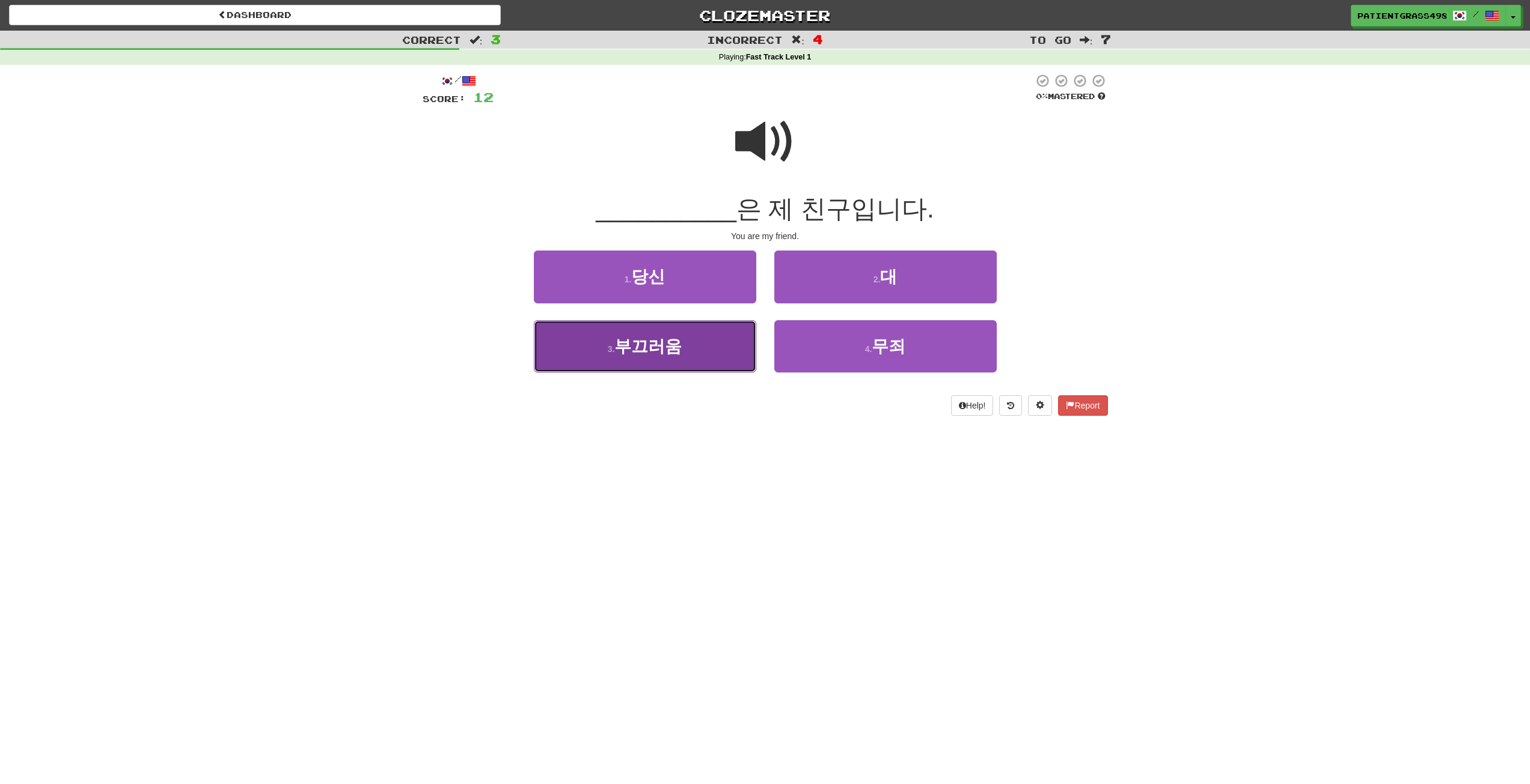
click at [722, 352] on button "3 . 부끄러움" at bounding box center [645, 346] width 223 height 52
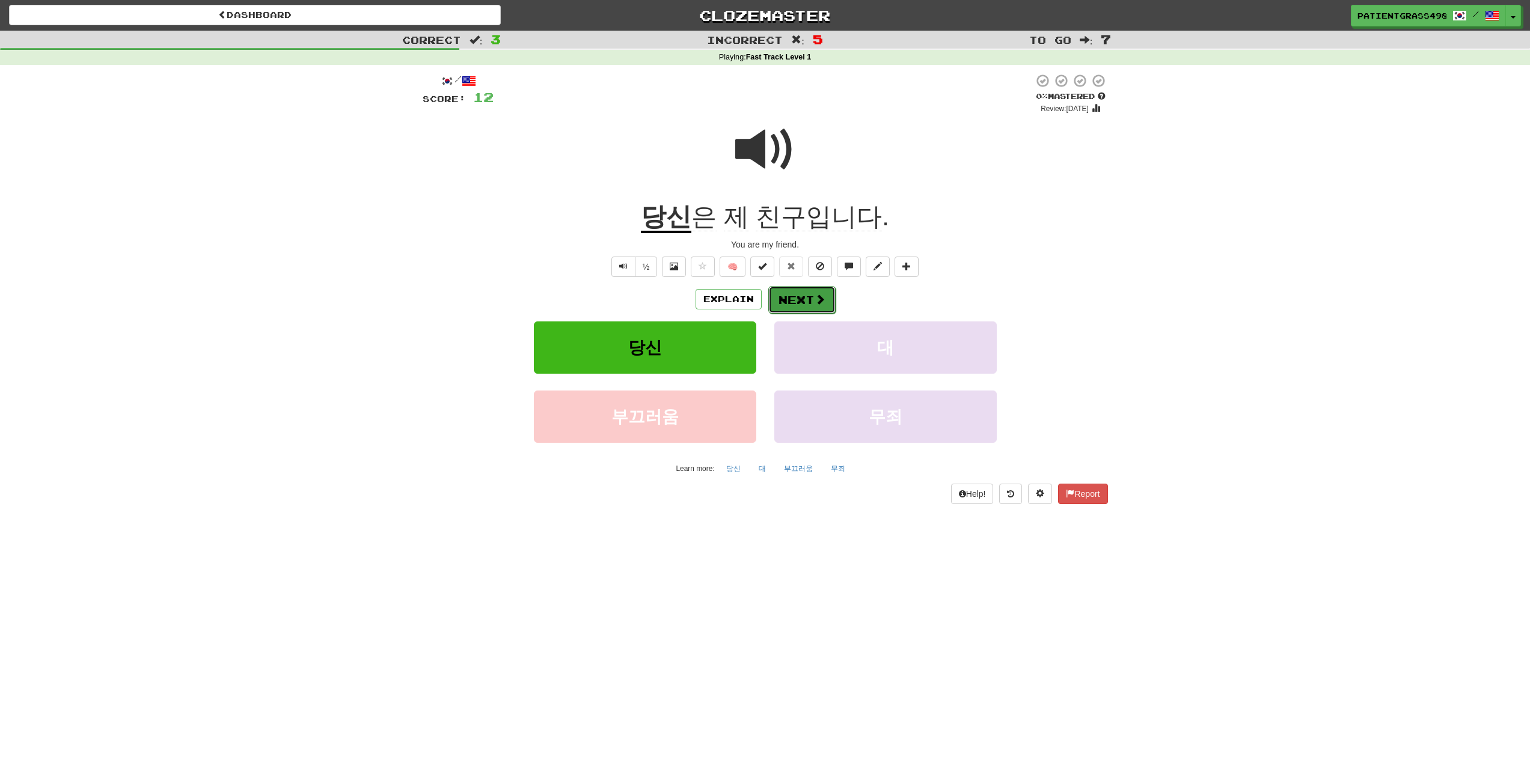
click at [812, 289] on button "Next" at bounding box center [802, 300] width 68 height 28
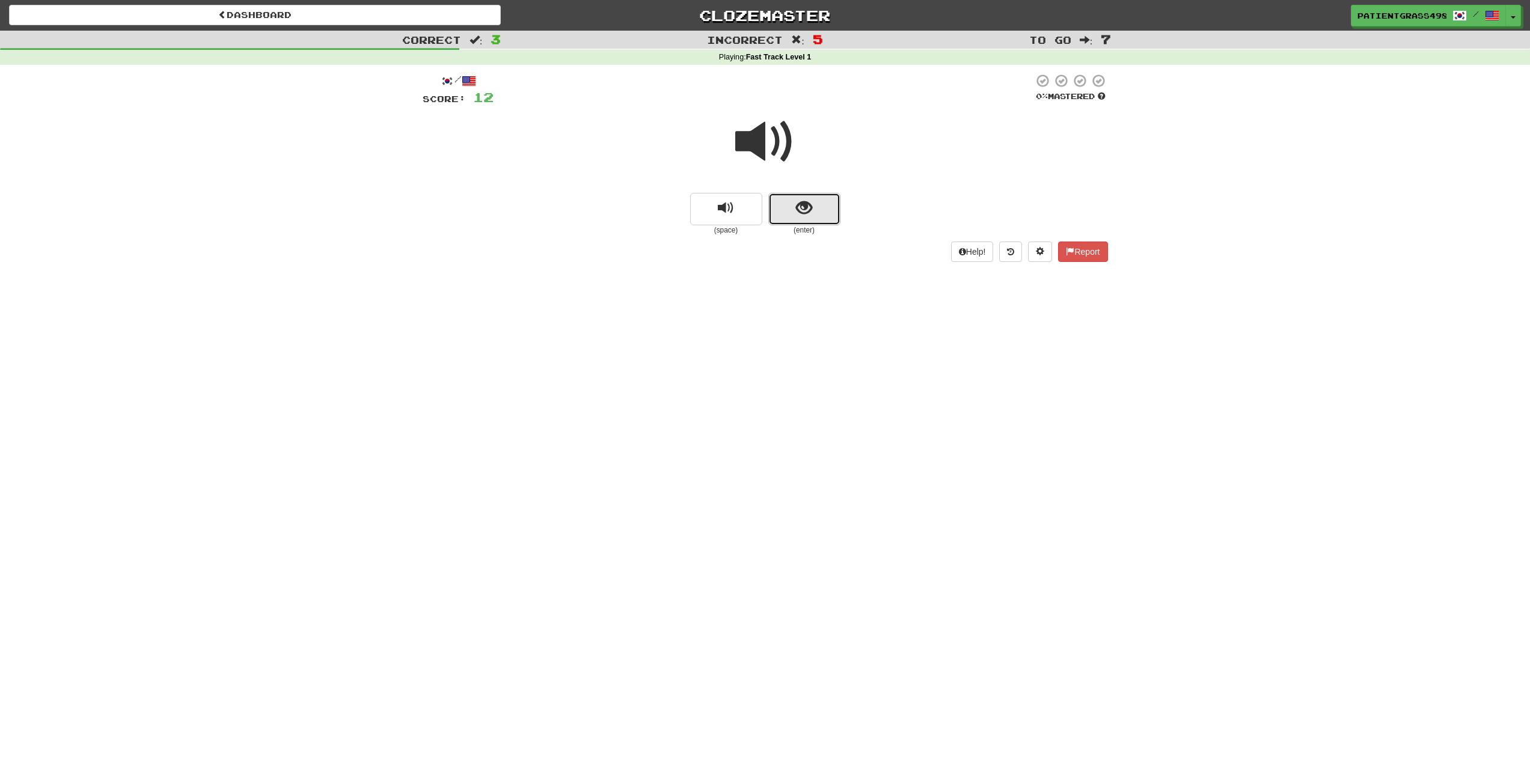
click at [825, 194] on button "show sentence" at bounding box center [804, 209] width 72 height 33
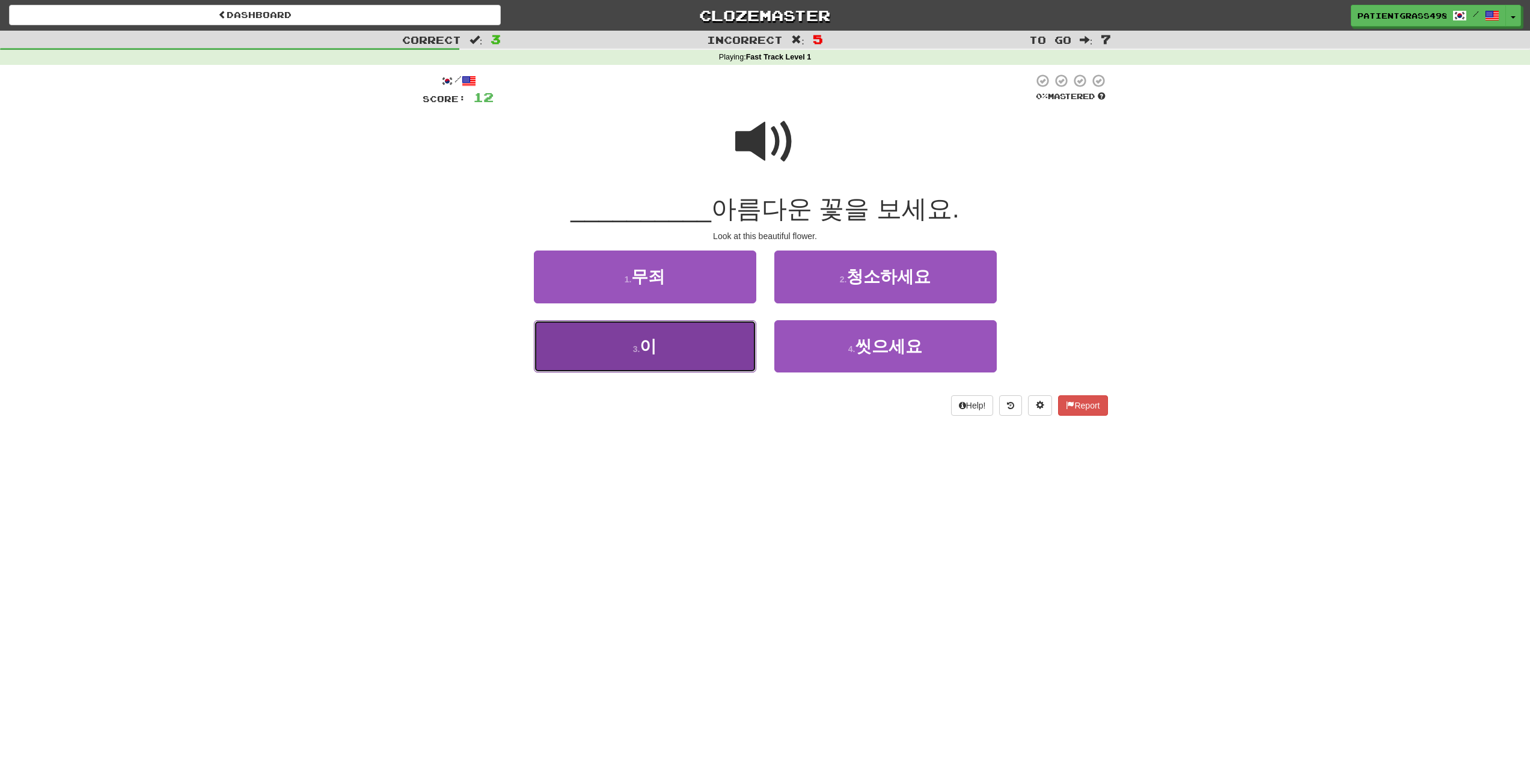
click at [693, 343] on button "3 . 이" at bounding box center [645, 346] width 223 height 52
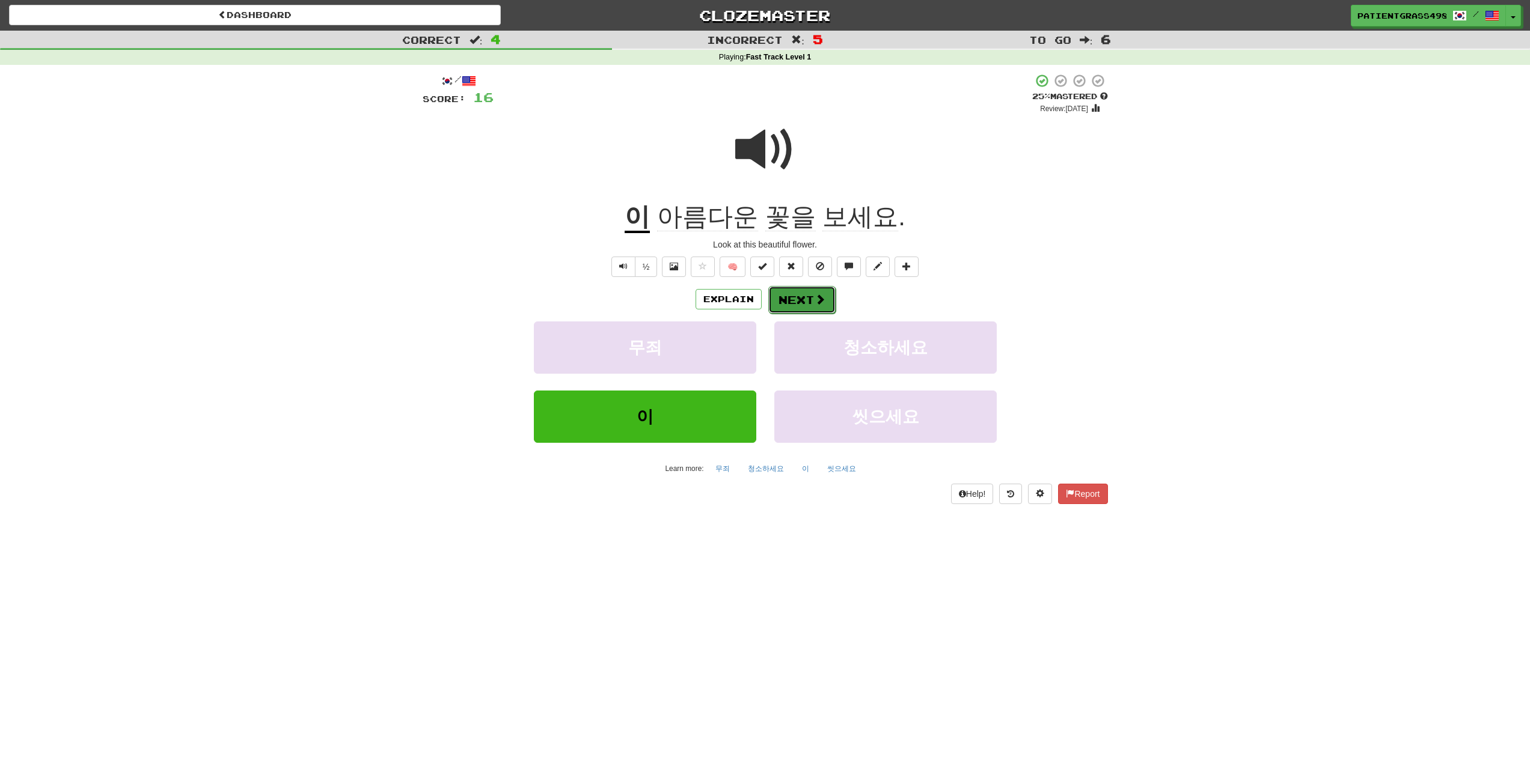
click at [800, 304] on button "Next" at bounding box center [802, 300] width 68 height 28
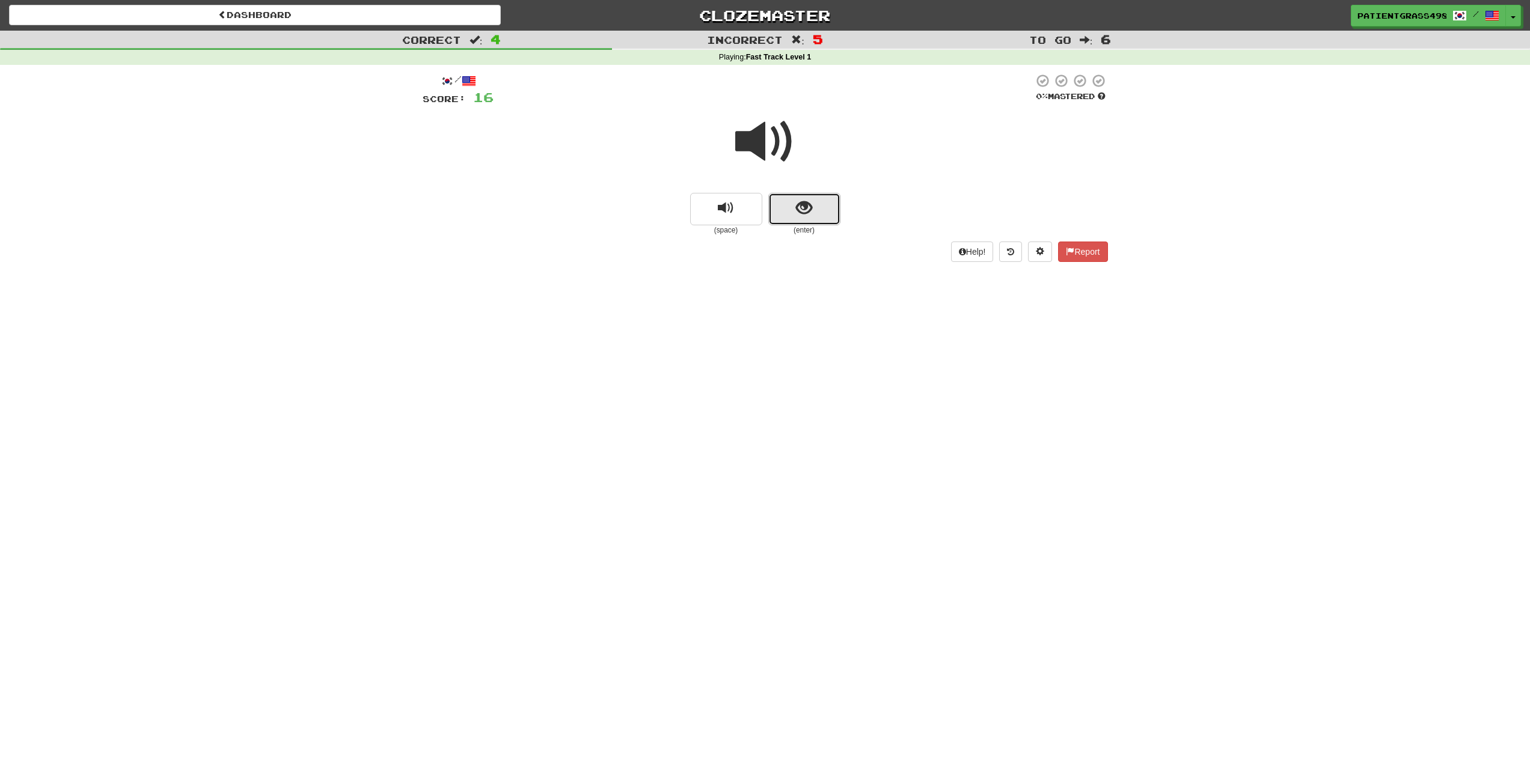
click at [779, 198] on button "show sentence" at bounding box center [804, 209] width 72 height 33
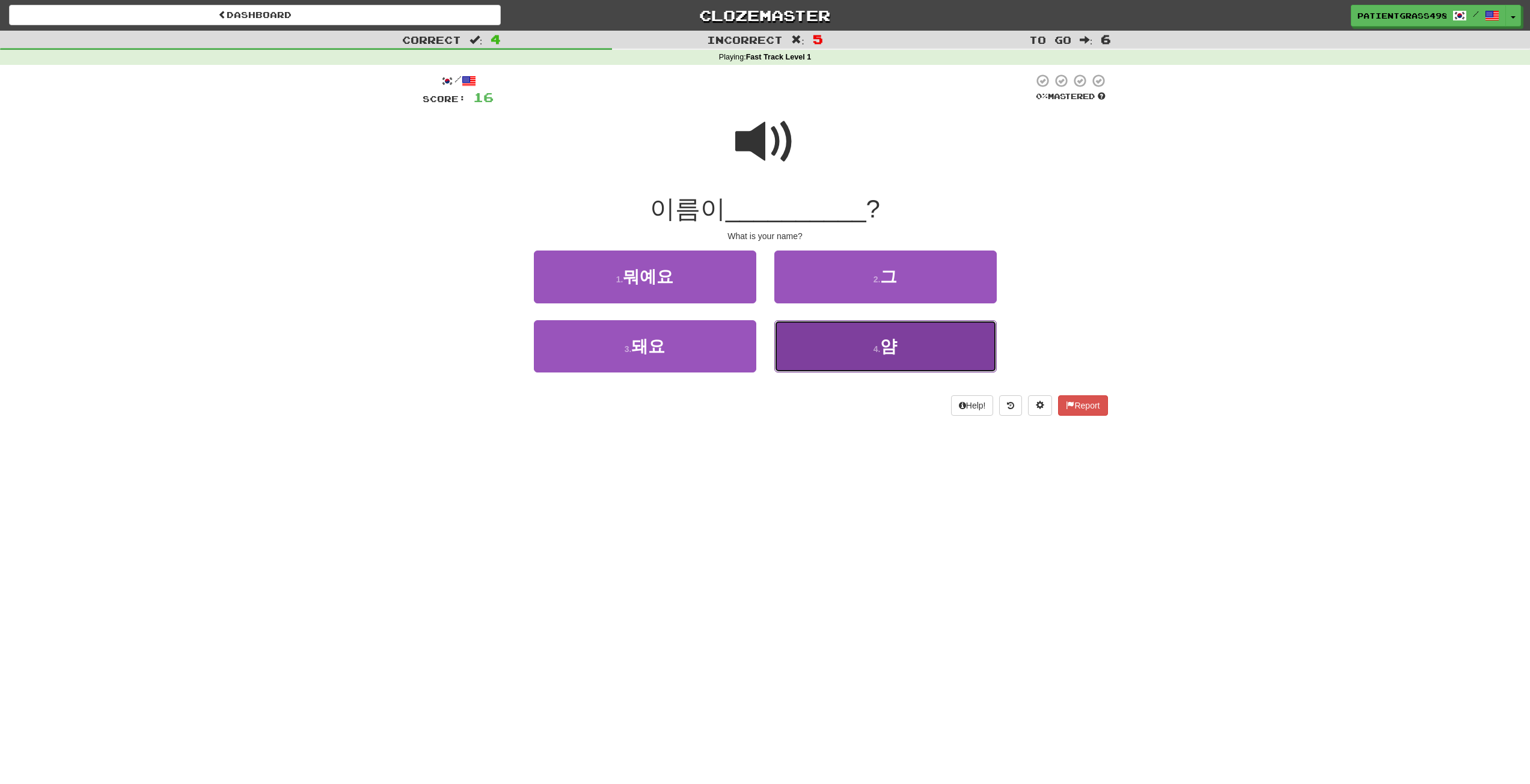
click at [864, 352] on button "4 . 얌" at bounding box center [886, 346] width 223 height 52
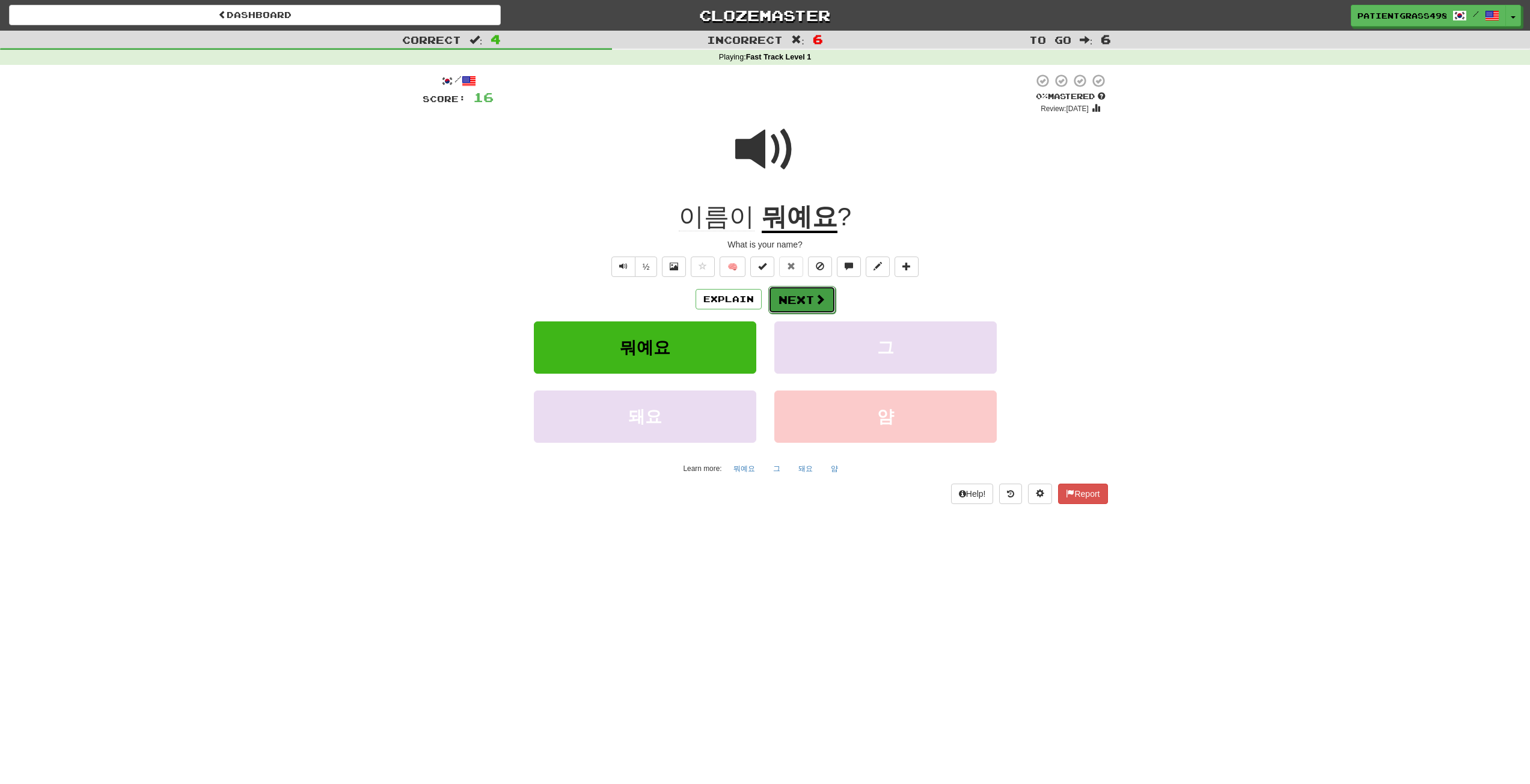
click at [815, 294] on span at bounding box center [820, 299] width 11 height 11
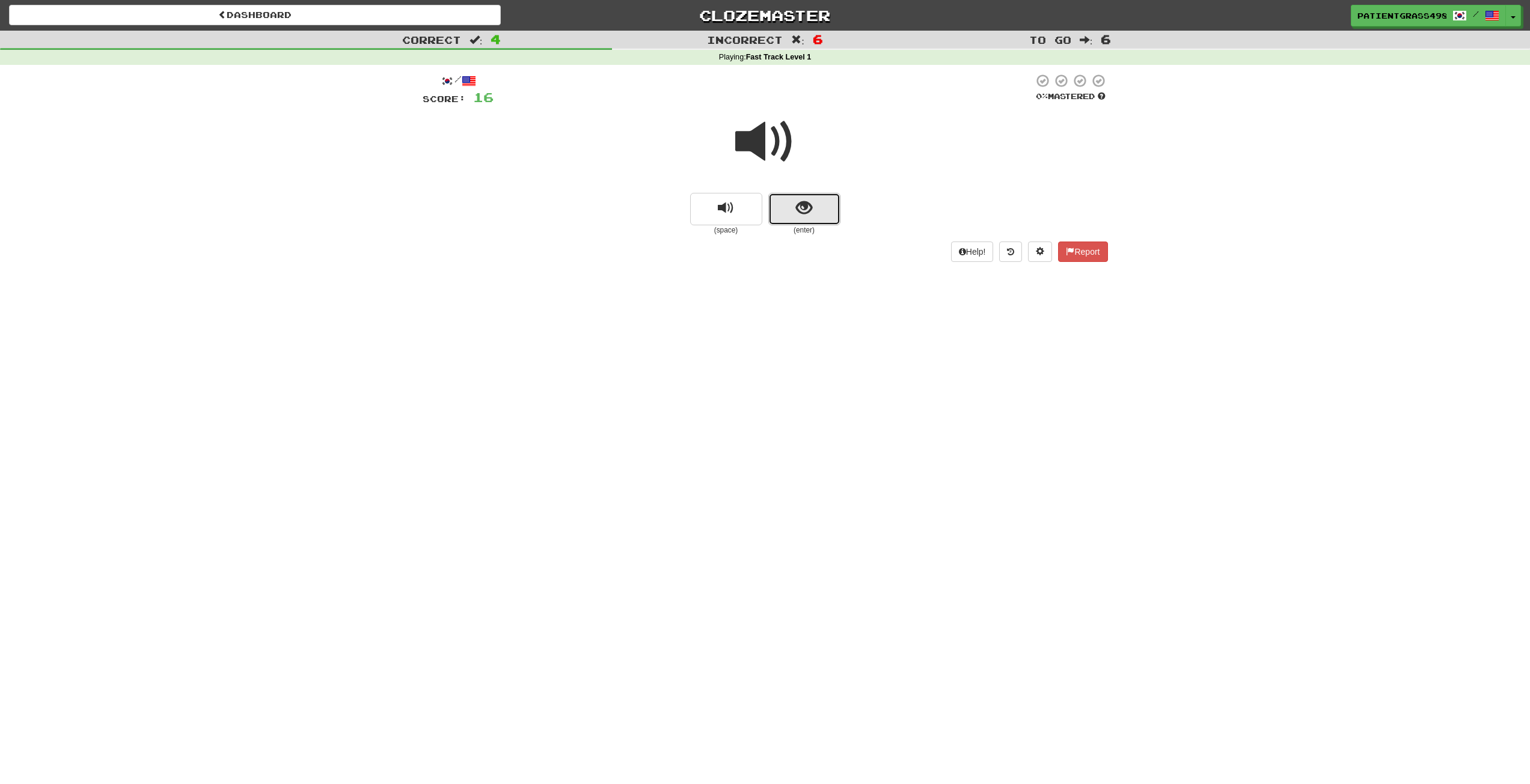
click at [796, 211] on span "show sentence" at bounding box center [804, 208] width 16 height 16
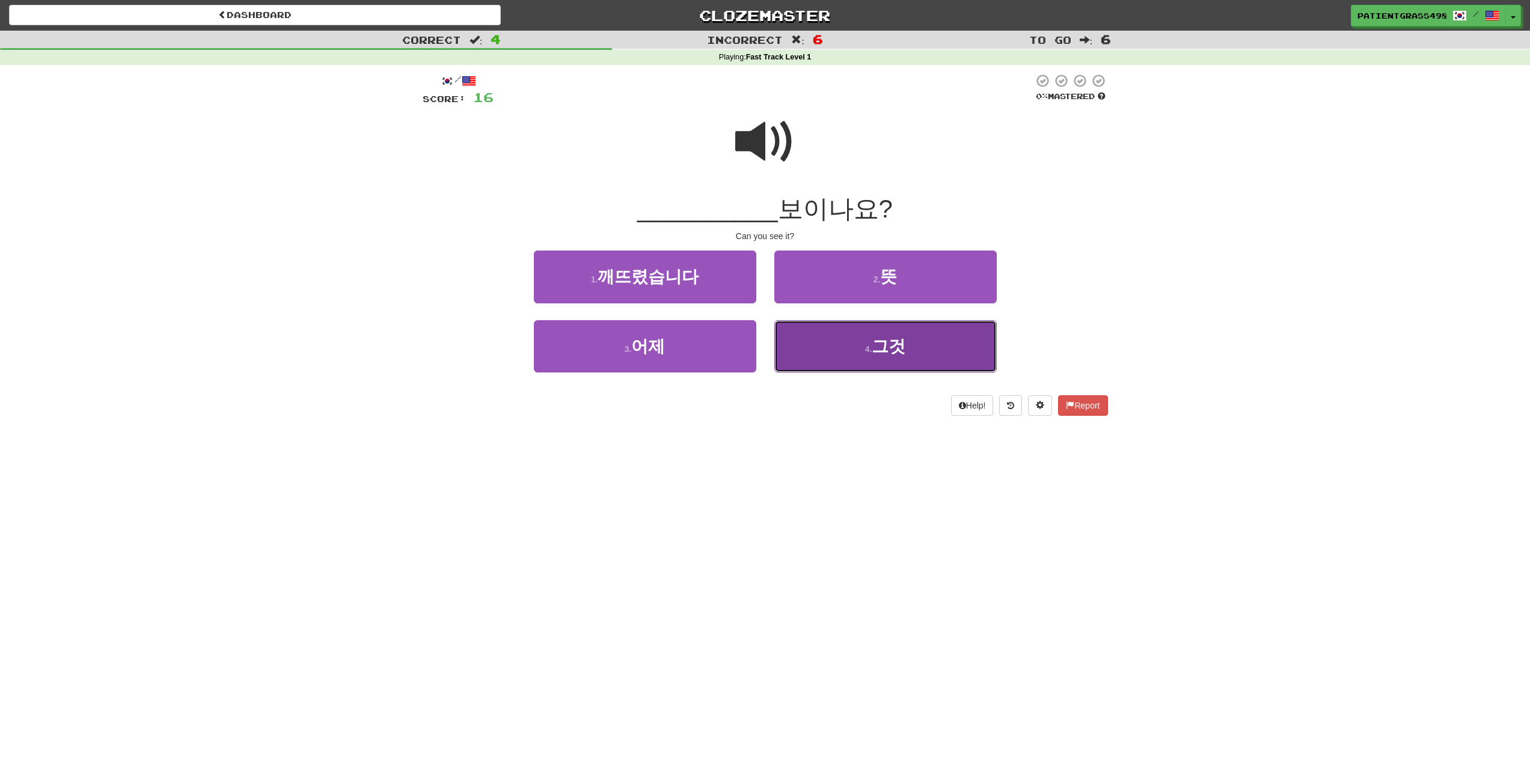
click at [900, 356] on button "4 . 그것" at bounding box center [886, 346] width 223 height 52
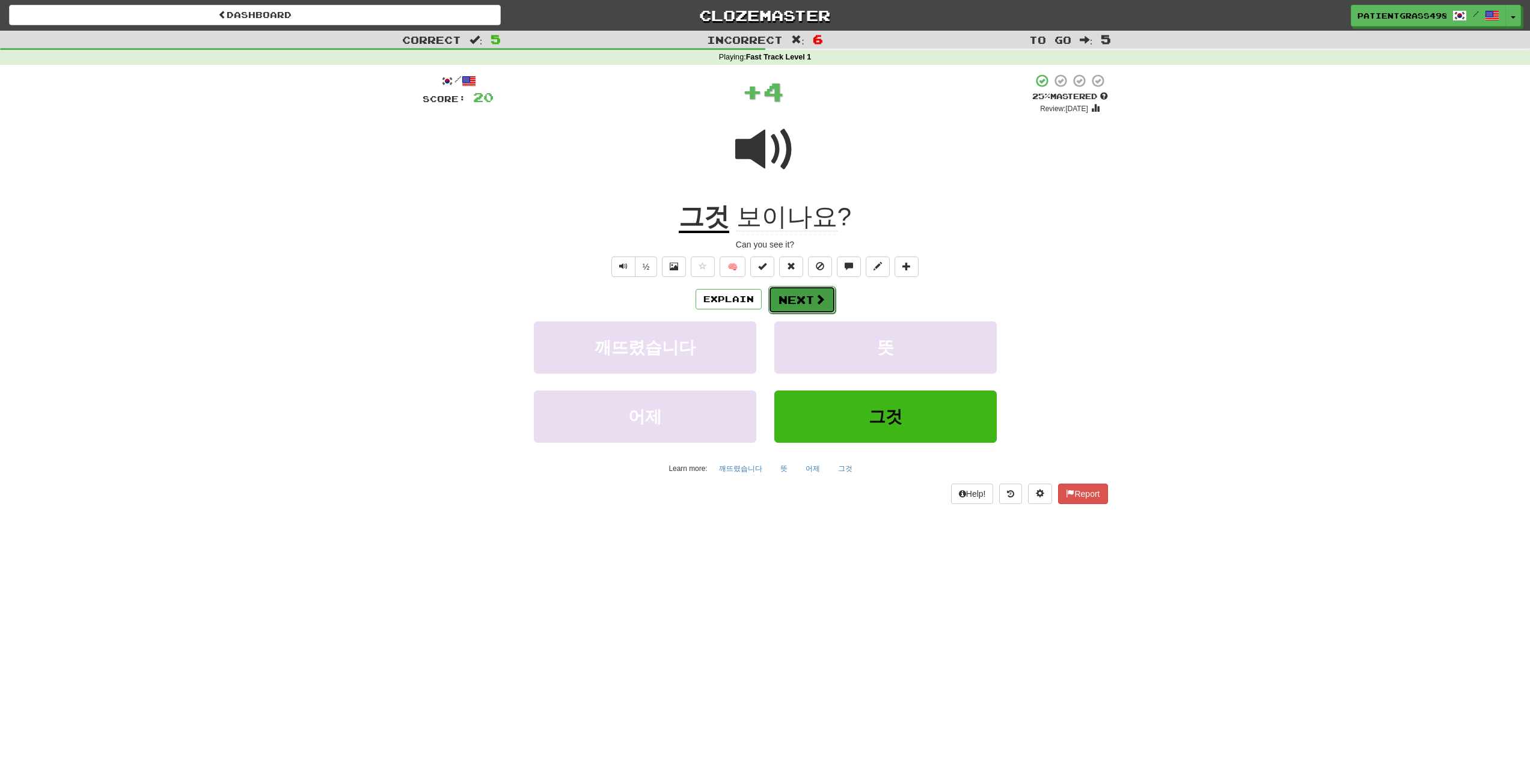
click at [812, 297] on button "Next" at bounding box center [802, 300] width 68 height 28
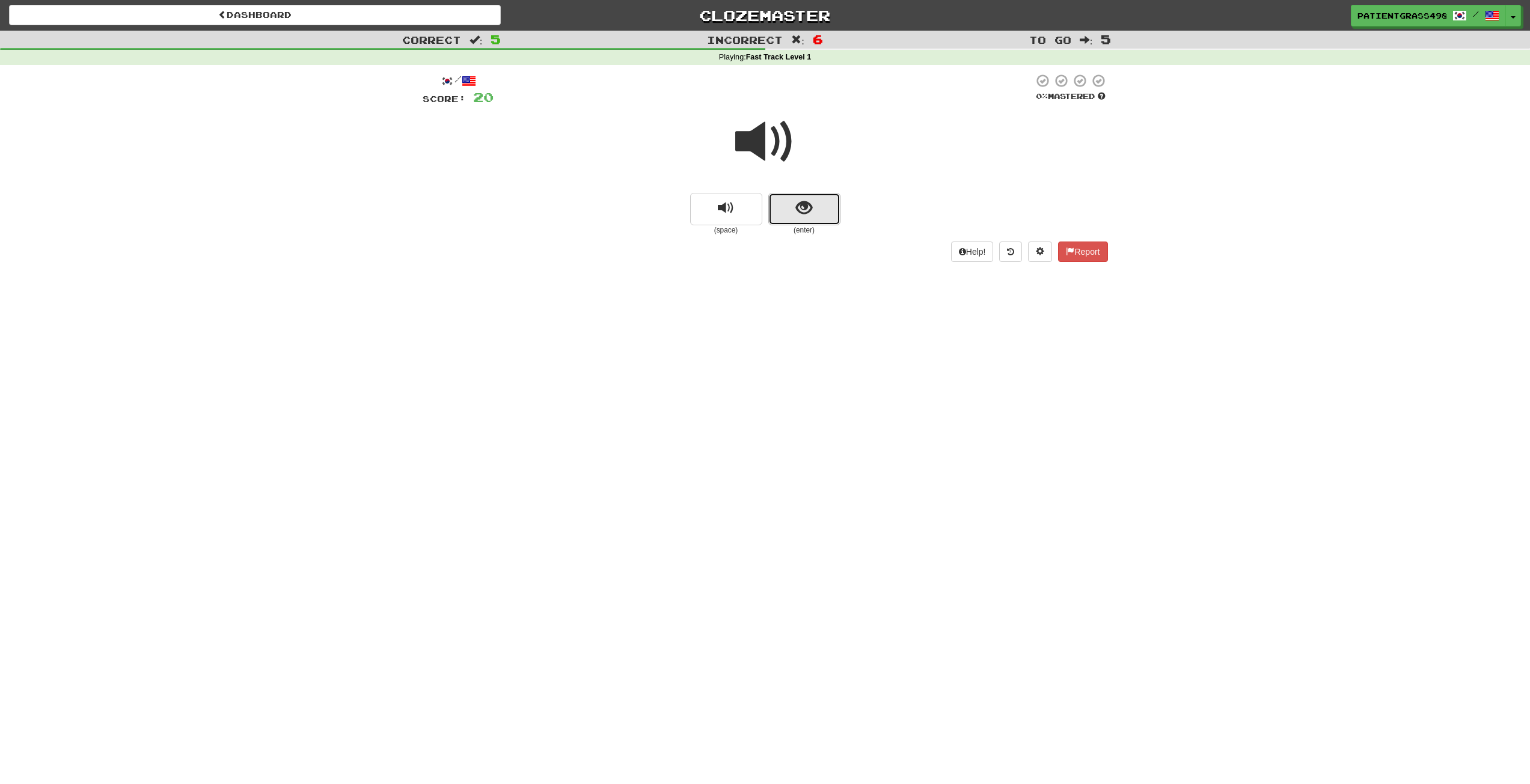
click at [807, 212] on span "show sentence" at bounding box center [804, 208] width 16 height 16
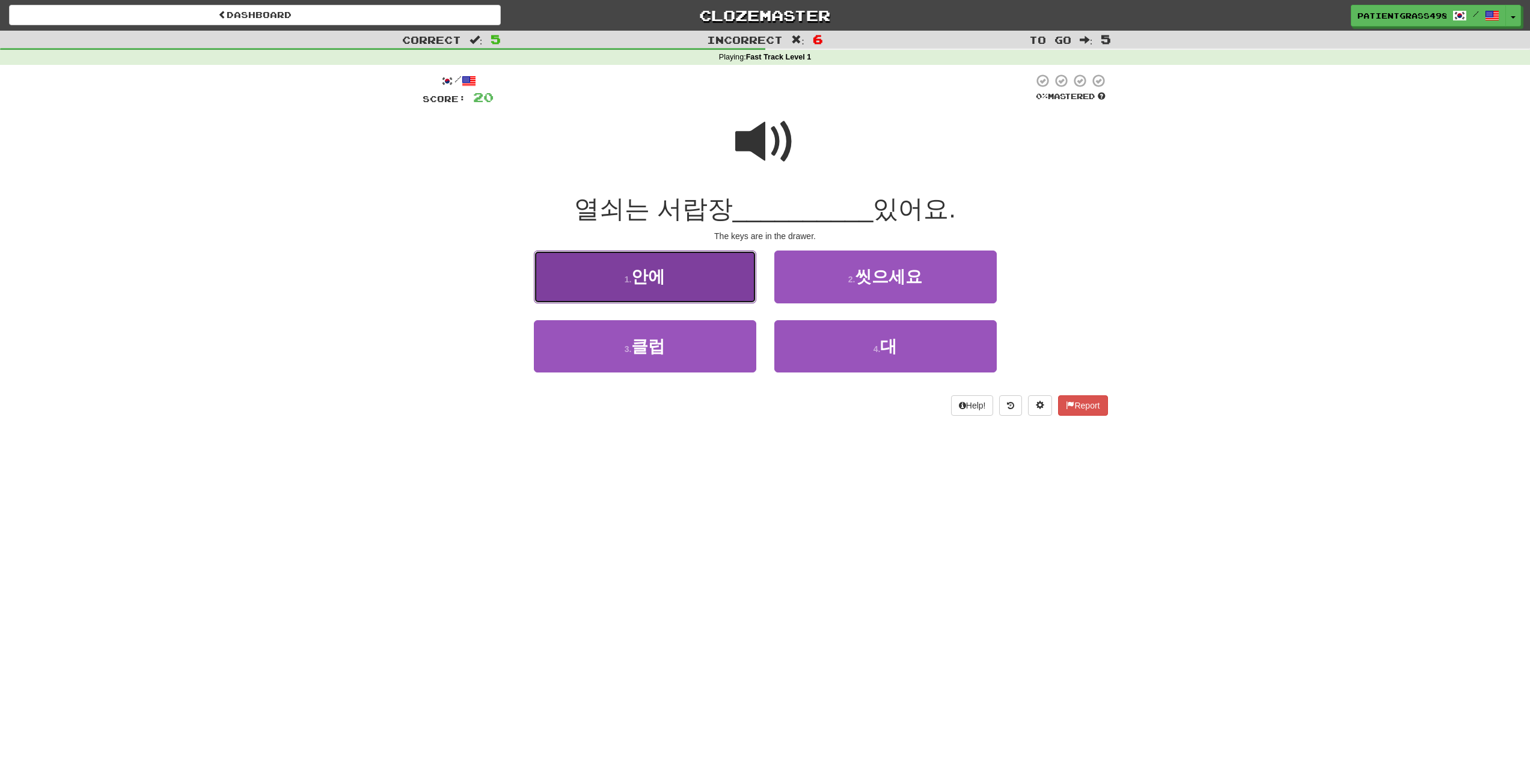
click at [679, 286] on button "1 . 안에" at bounding box center [645, 276] width 223 height 52
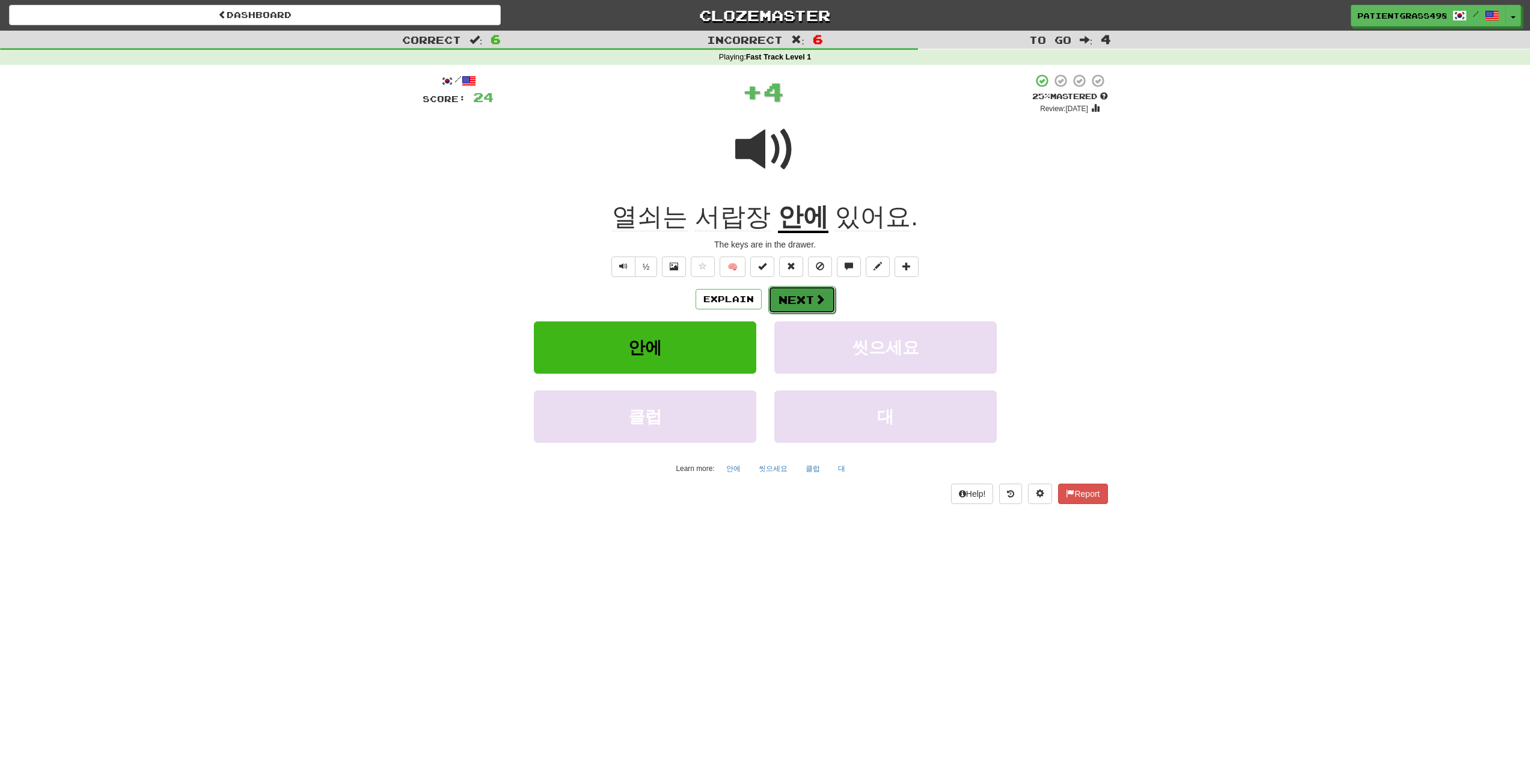
click at [823, 291] on button "Next" at bounding box center [802, 300] width 68 height 28
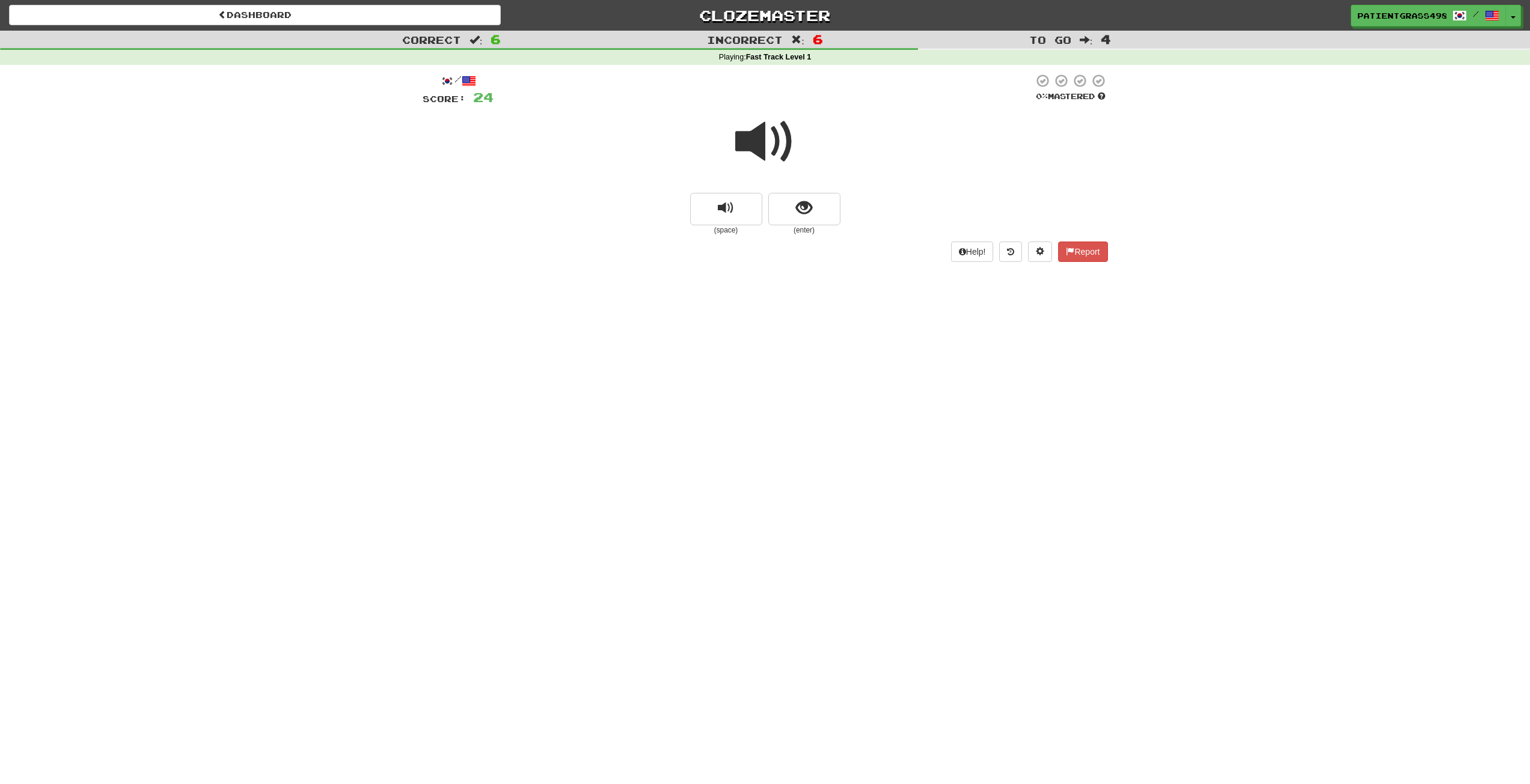
click at [807, 228] on small "(enter)" at bounding box center [804, 230] width 72 height 10
click at [820, 217] on button "show sentence" at bounding box center [804, 209] width 72 height 33
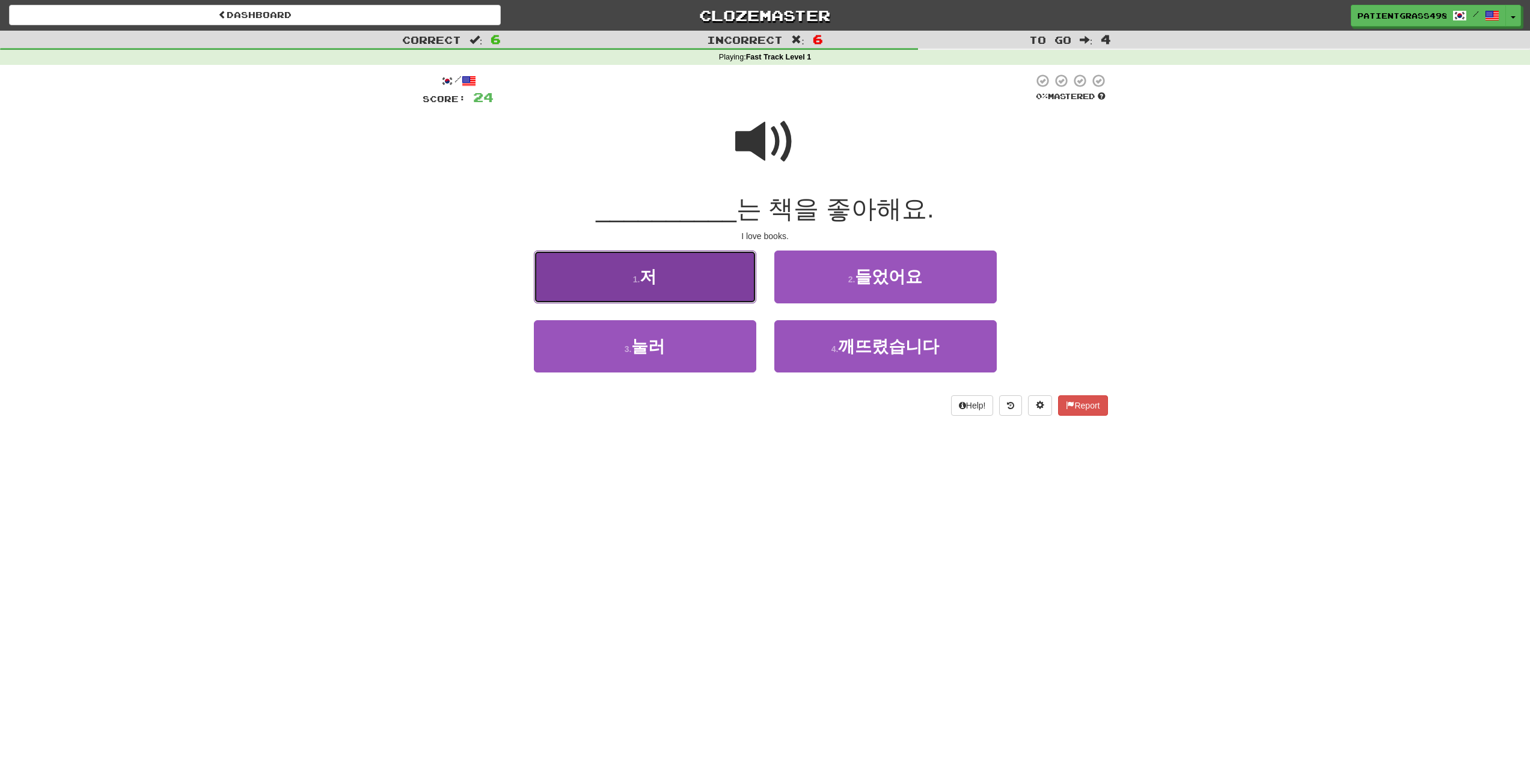
click at [686, 271] on button "1 . 저" at bounding box center [645, 276] width 223 height 52
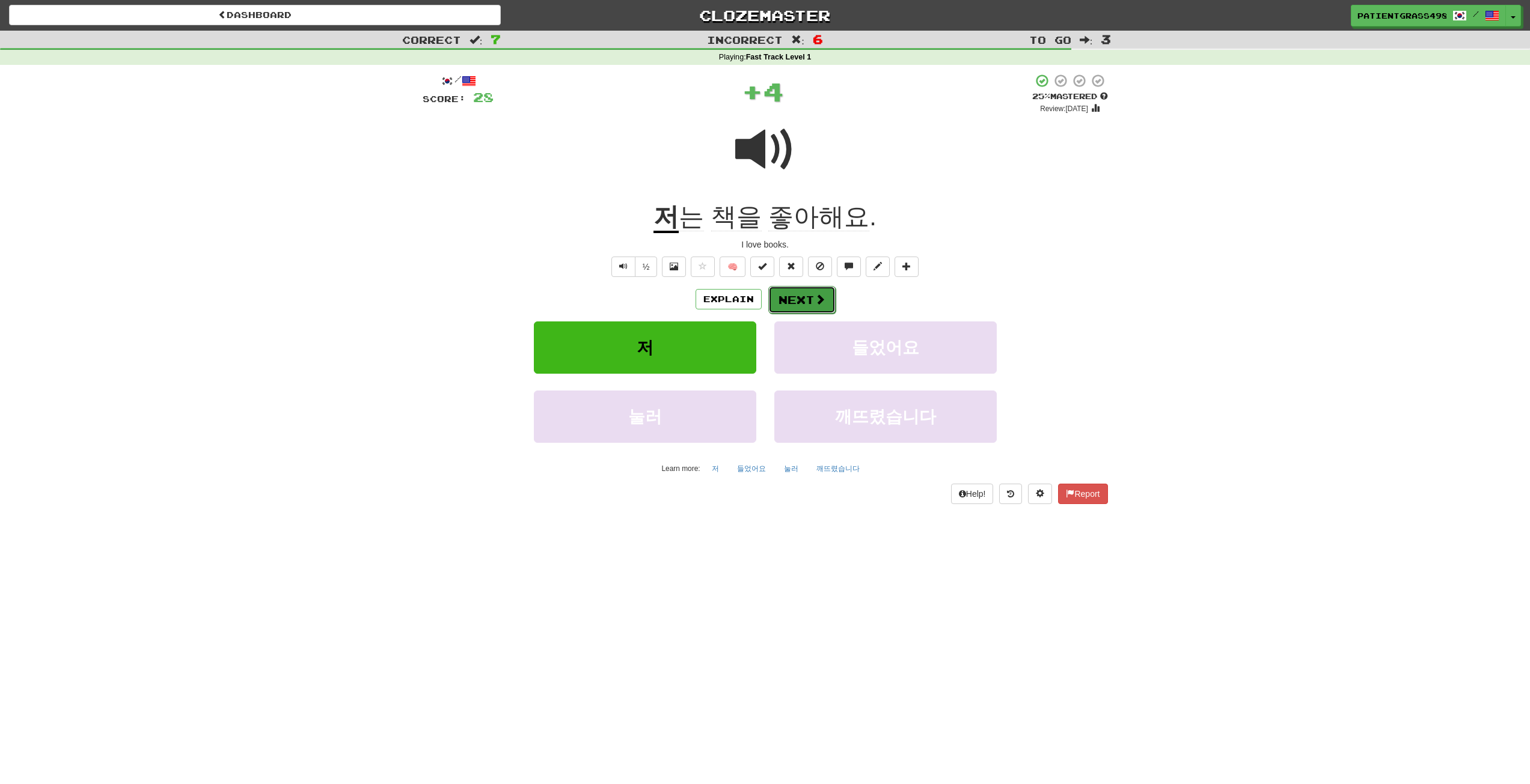
click at [810, 290] on button "Next" at bounding box center [802, 300] width 68 height 28
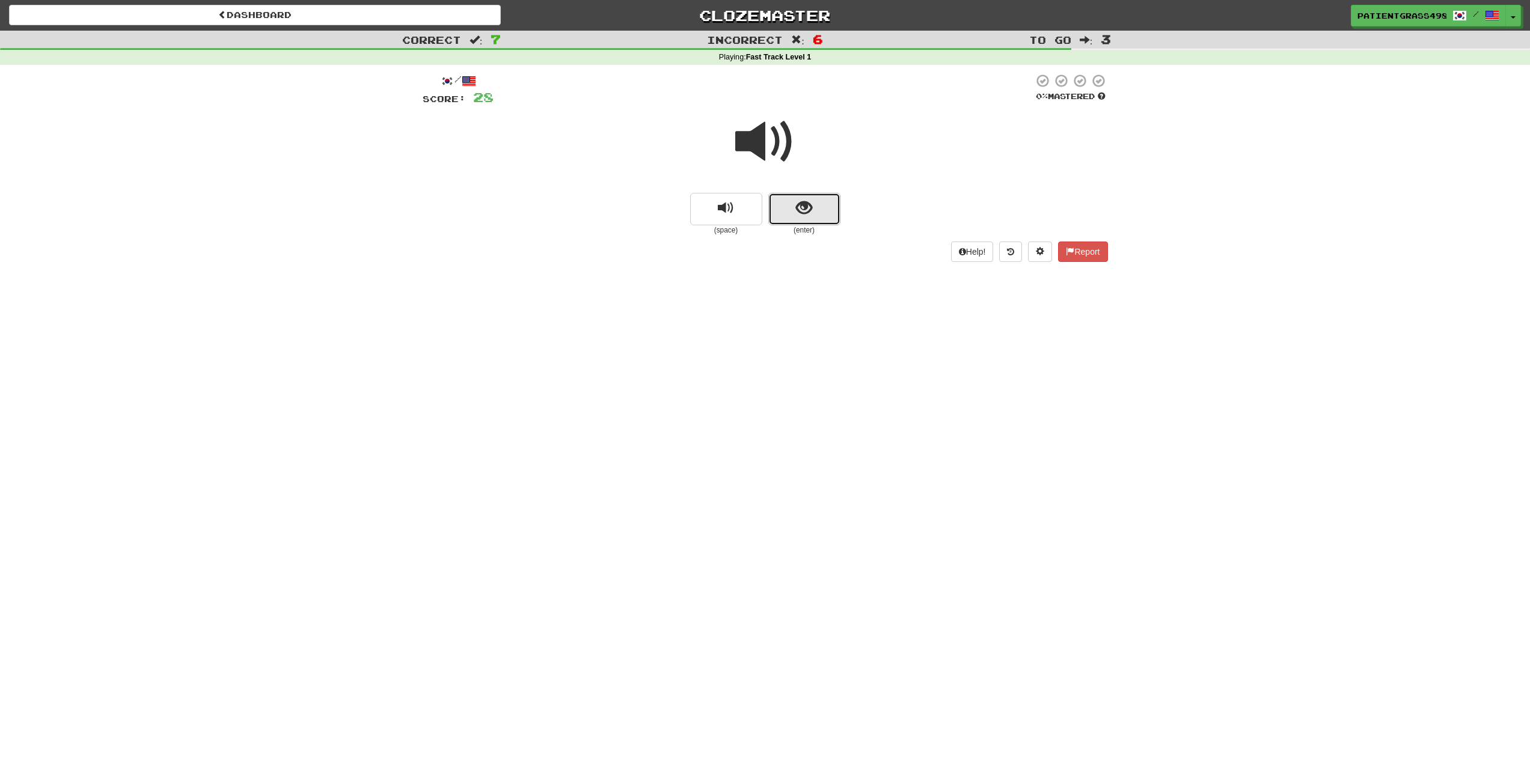
click at [807, 212] on span "show sentence" at bounding box center [804, 208] width 16 height 16
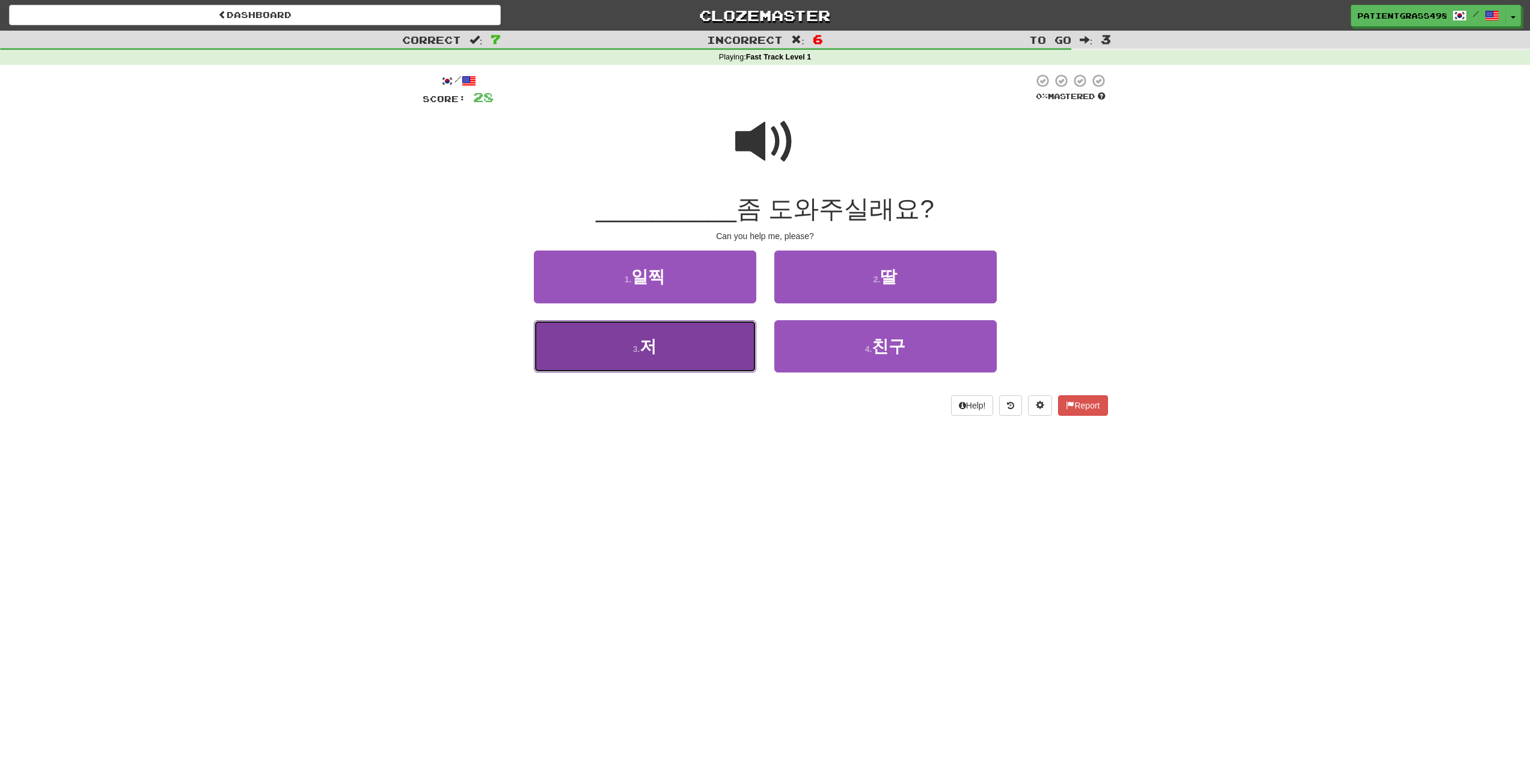
click at [728, 341] on button "3 . 저" at bounding box center [645, 346] width 223 height 52
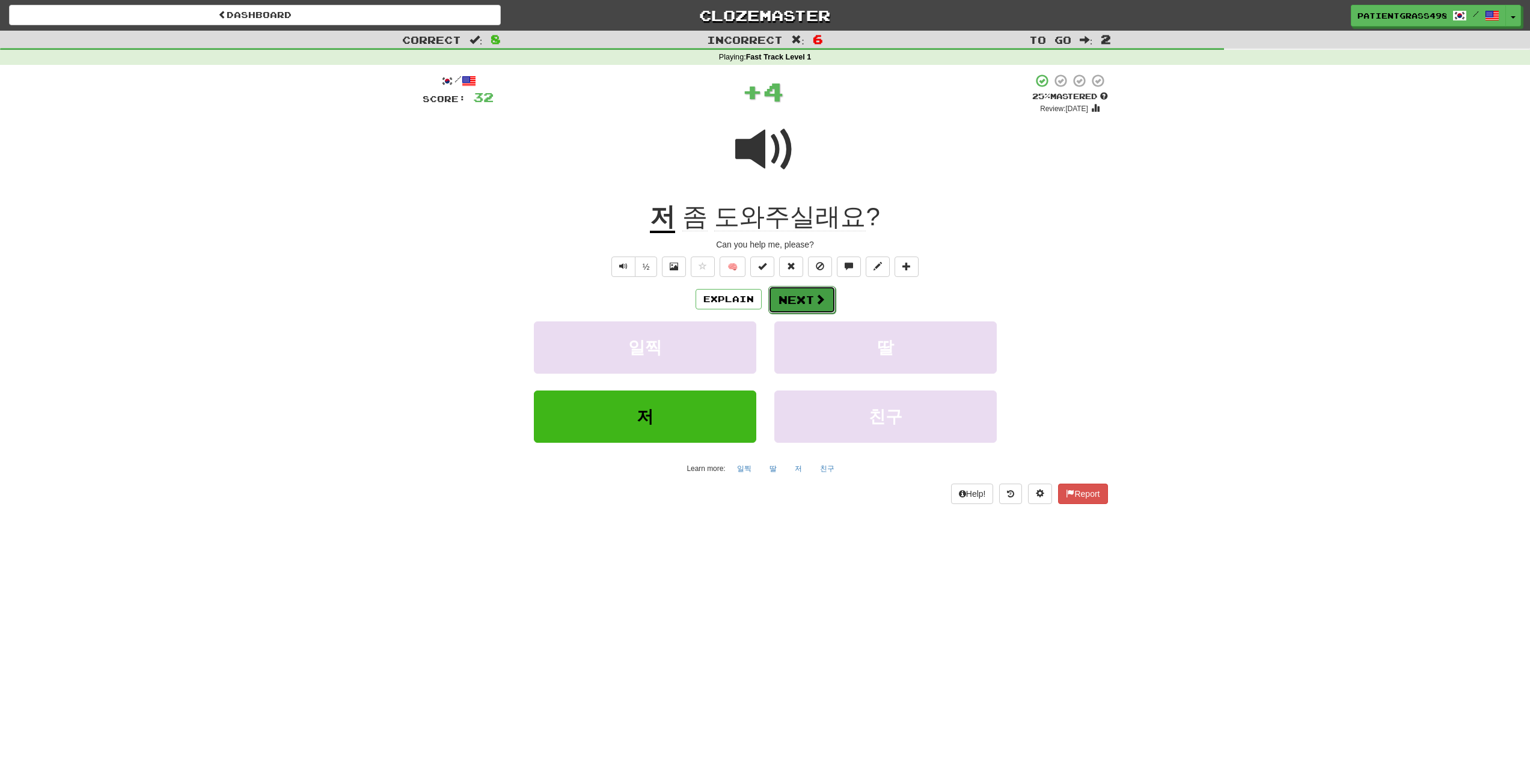
click at [818, 294] on span at bounding box center [820, 299] width 11 height 11
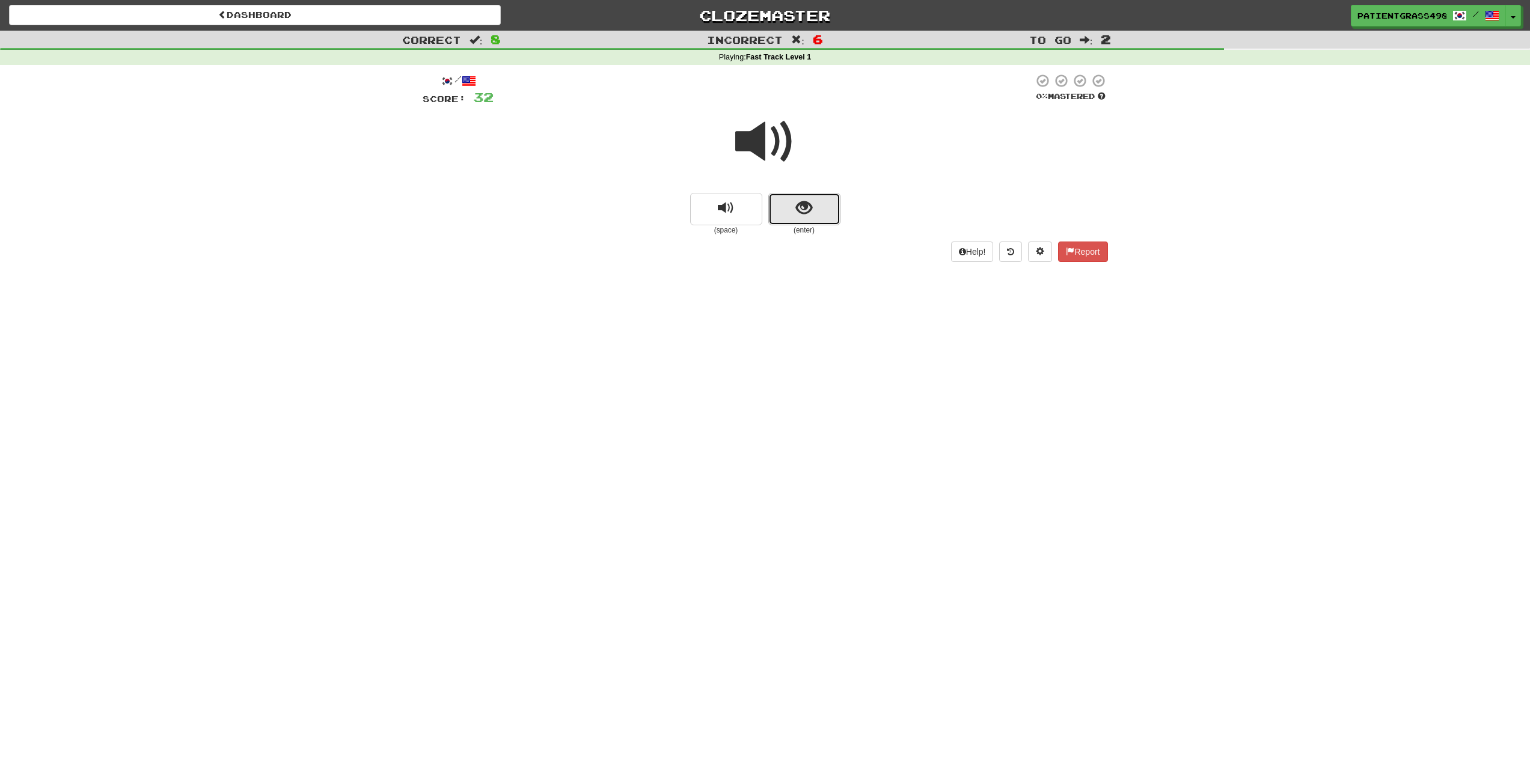
click at [793, 218] on button "show sentence" at bounding box center [804, 209] width 72 height 33
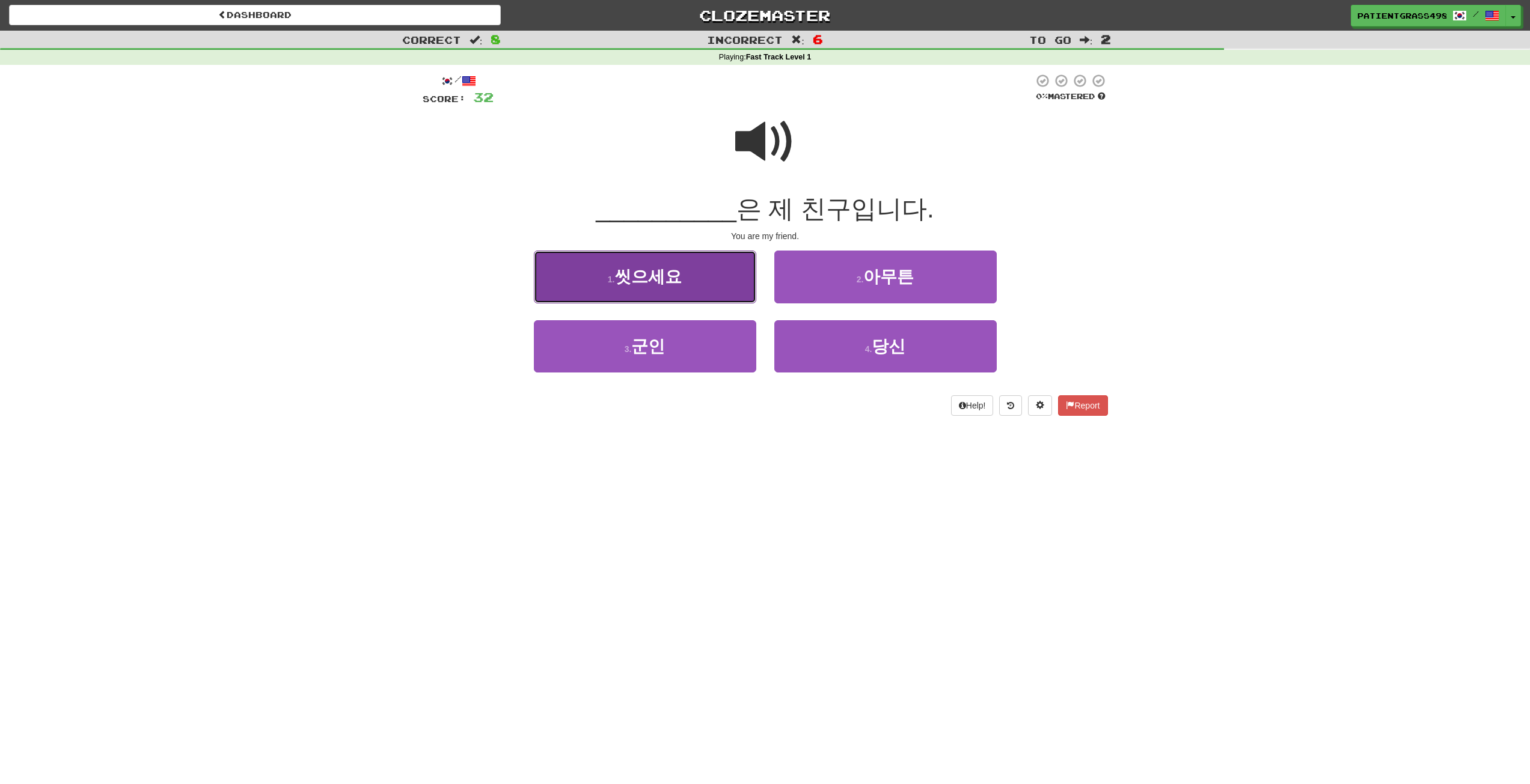
click at [701, 278] on button "1 . 씻으세요" at bounding box center [645, 276] width 223 height 52
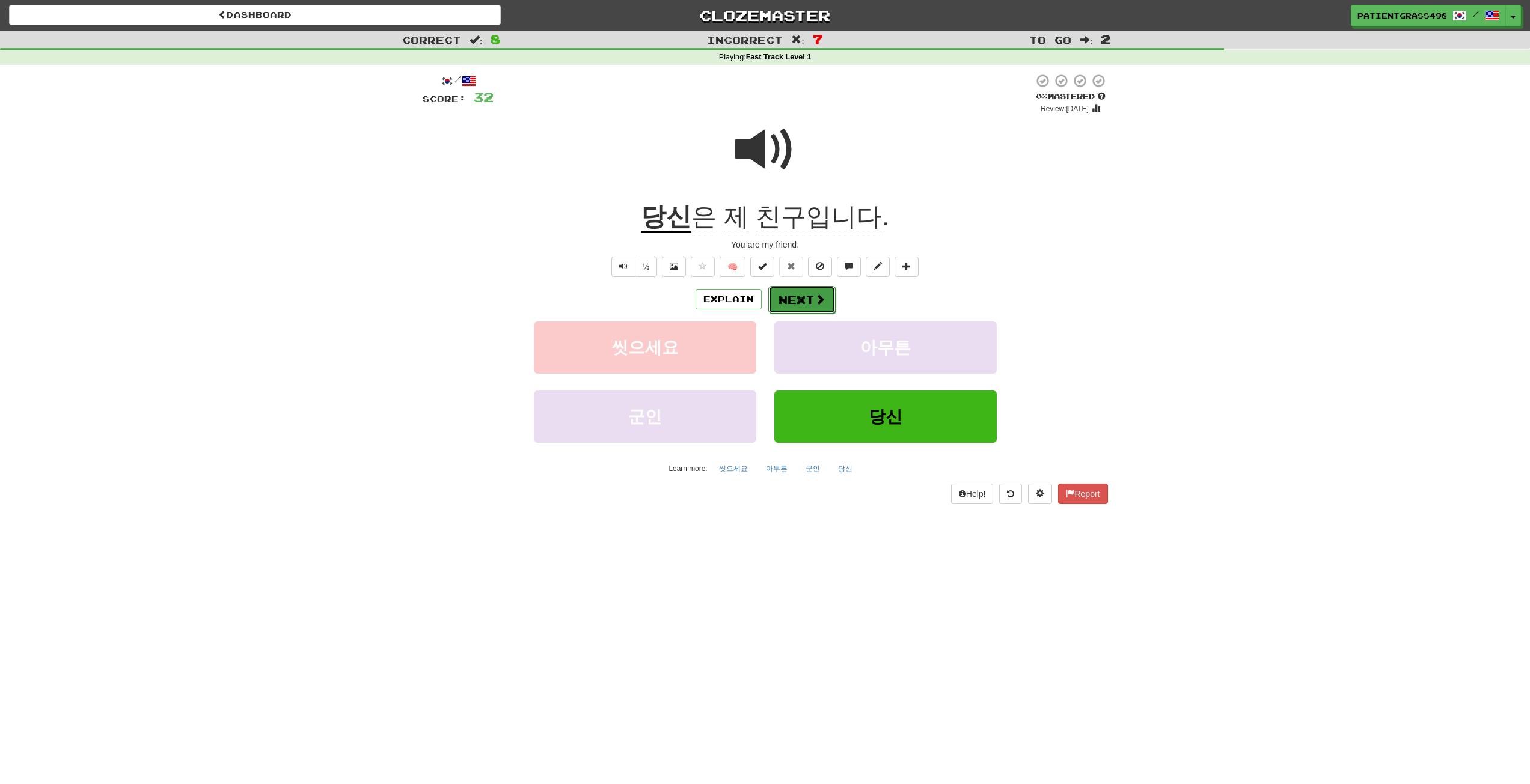
click at [799, 294] on button "Next" at bounding box center [802, 300] width 68 height 28
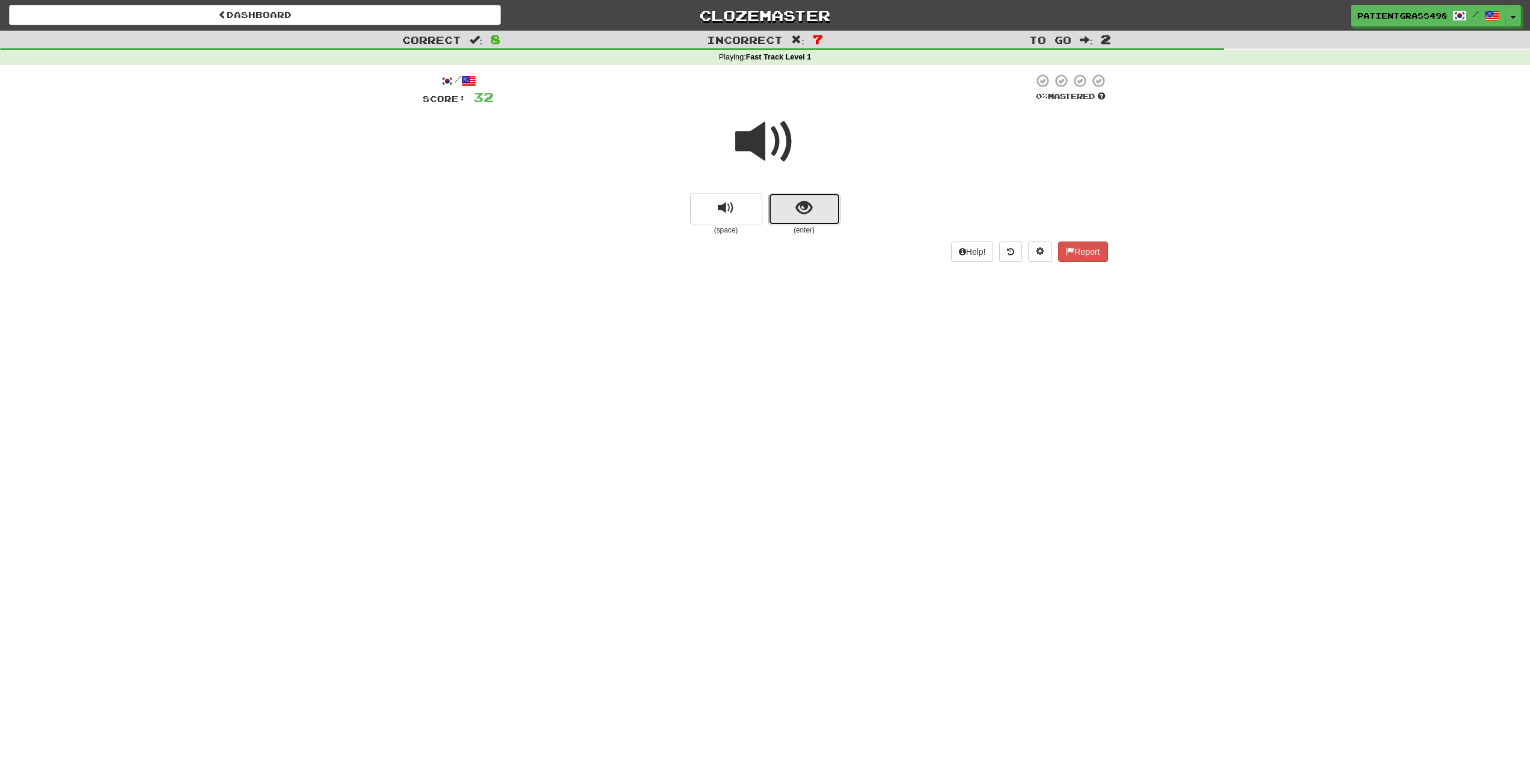
click at [815, 207] on button "show sentence" at bounding box center [804, 209] width 72 height 33
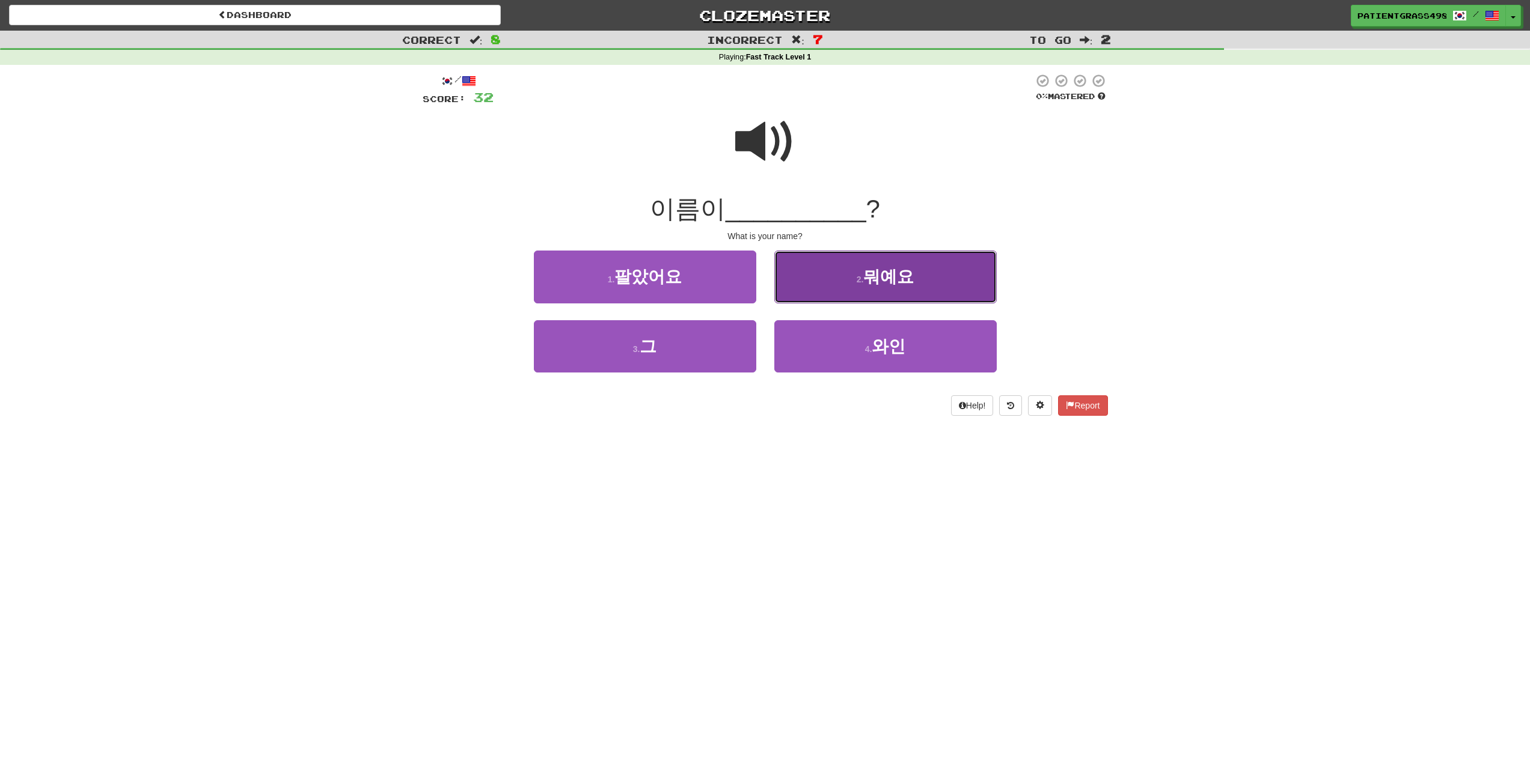
click at [838, 290] on button "2 . 뭐예요" at bounding box center [886, 276] width 223 height 52
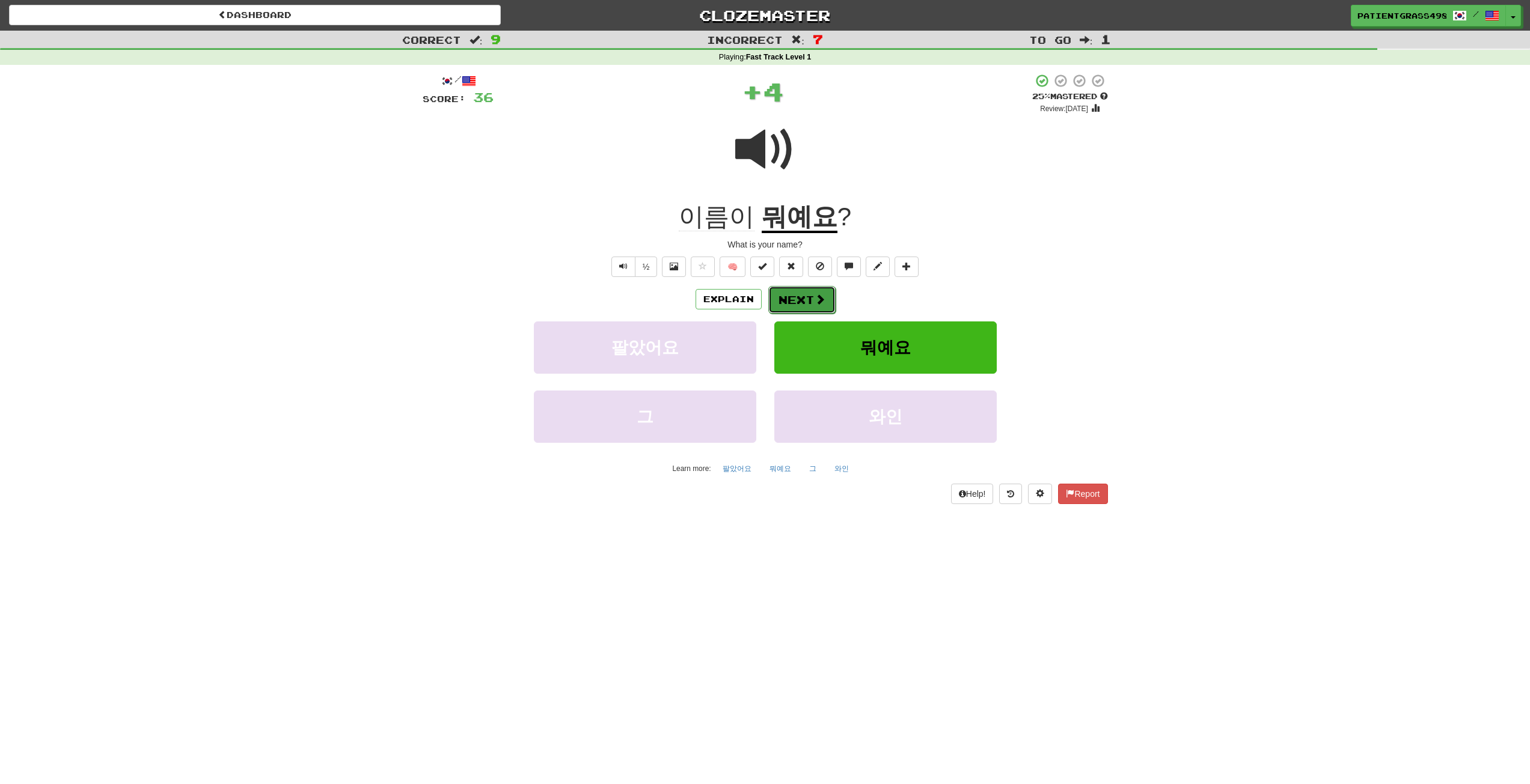
click at [807, 290] on button "Next" at bounding box center [802, 300] width 68 height 28
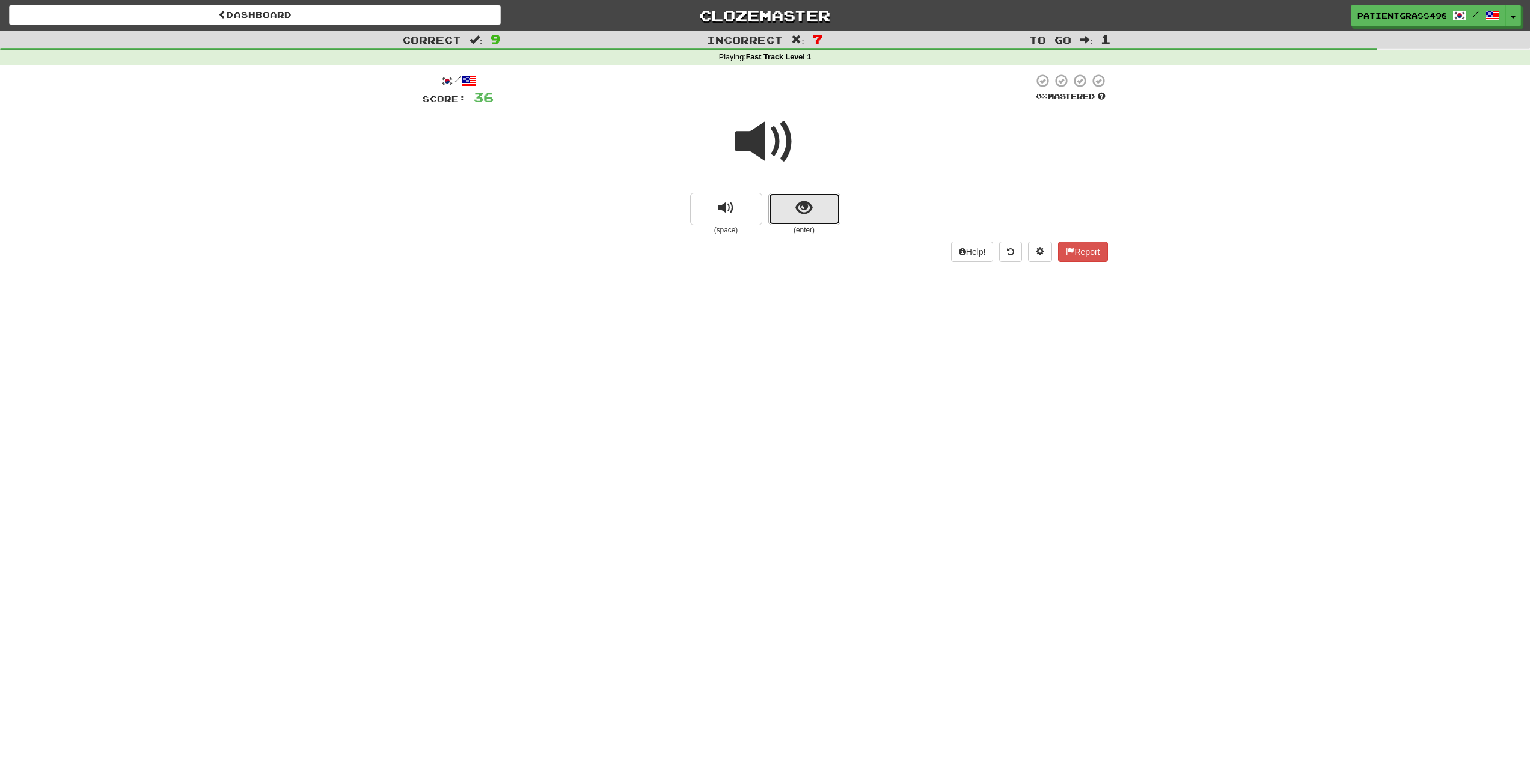
click at [806, 223] on button "show sentence" at bounding box center [804, 209] width 72 height 33
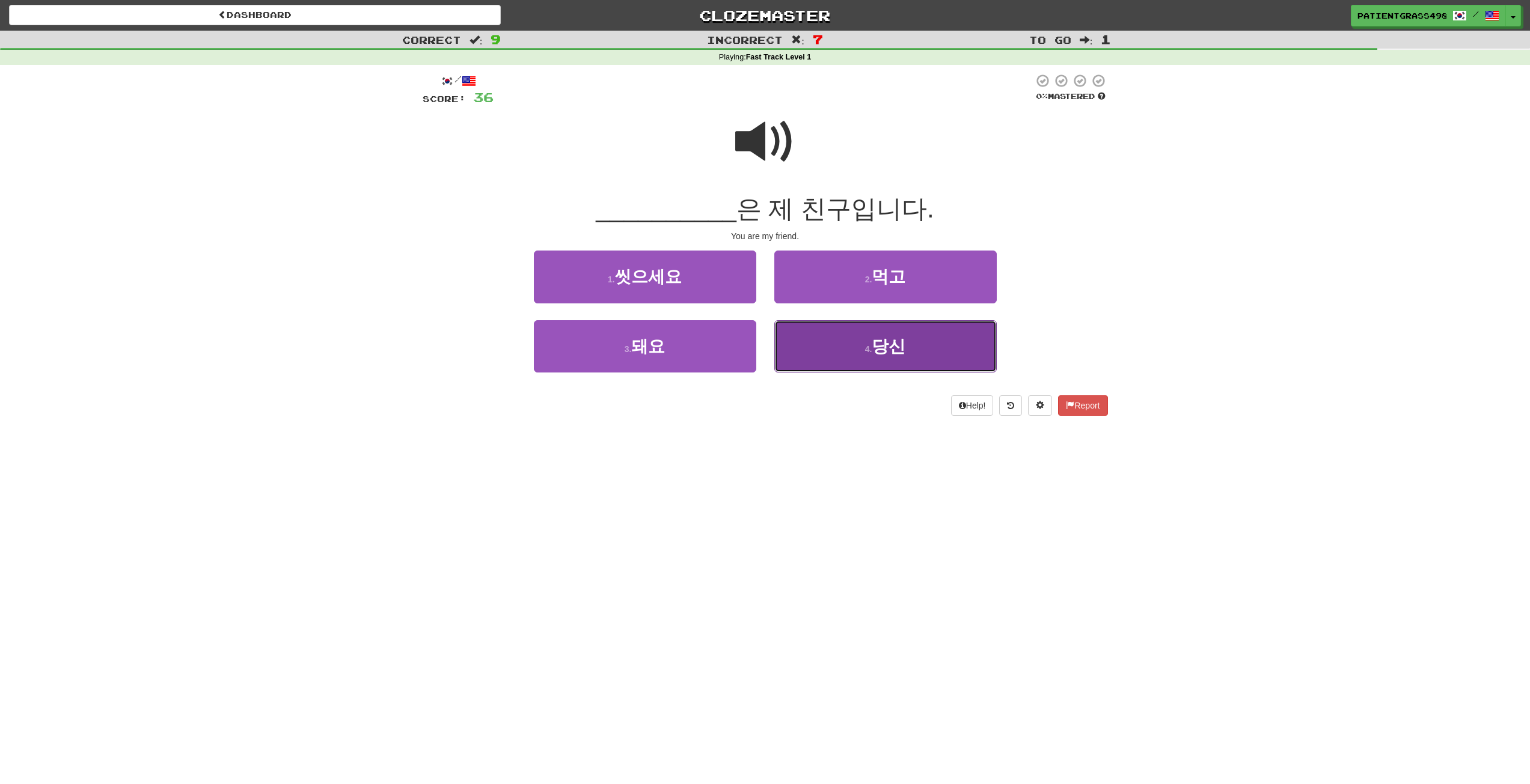
click at [838, 334] on button "4 . 당신" at bounding box center [886, 346] width 223 height 52
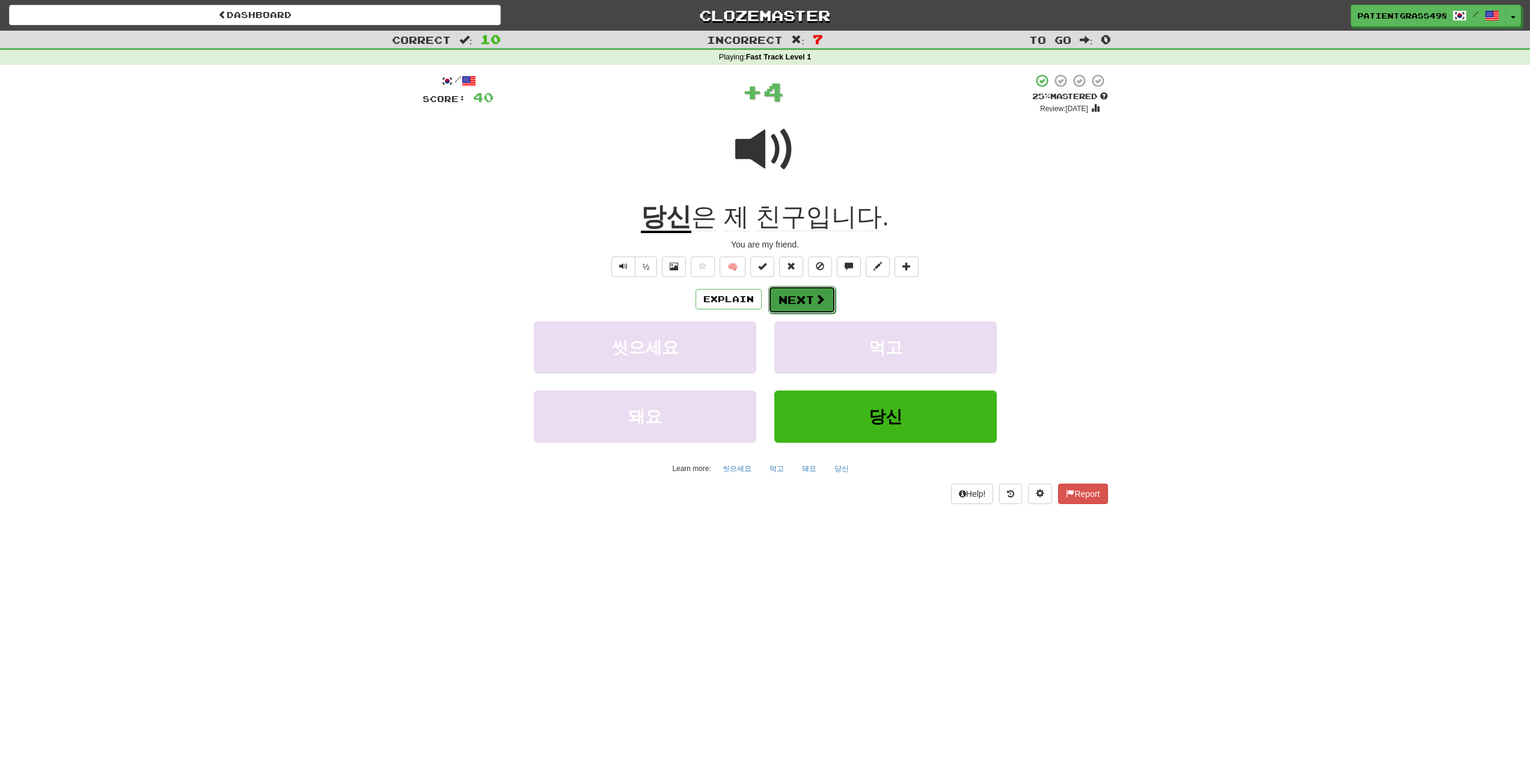
click at [824, 304] on button "Next" at bounding box center [802, 300] width 68 height 28
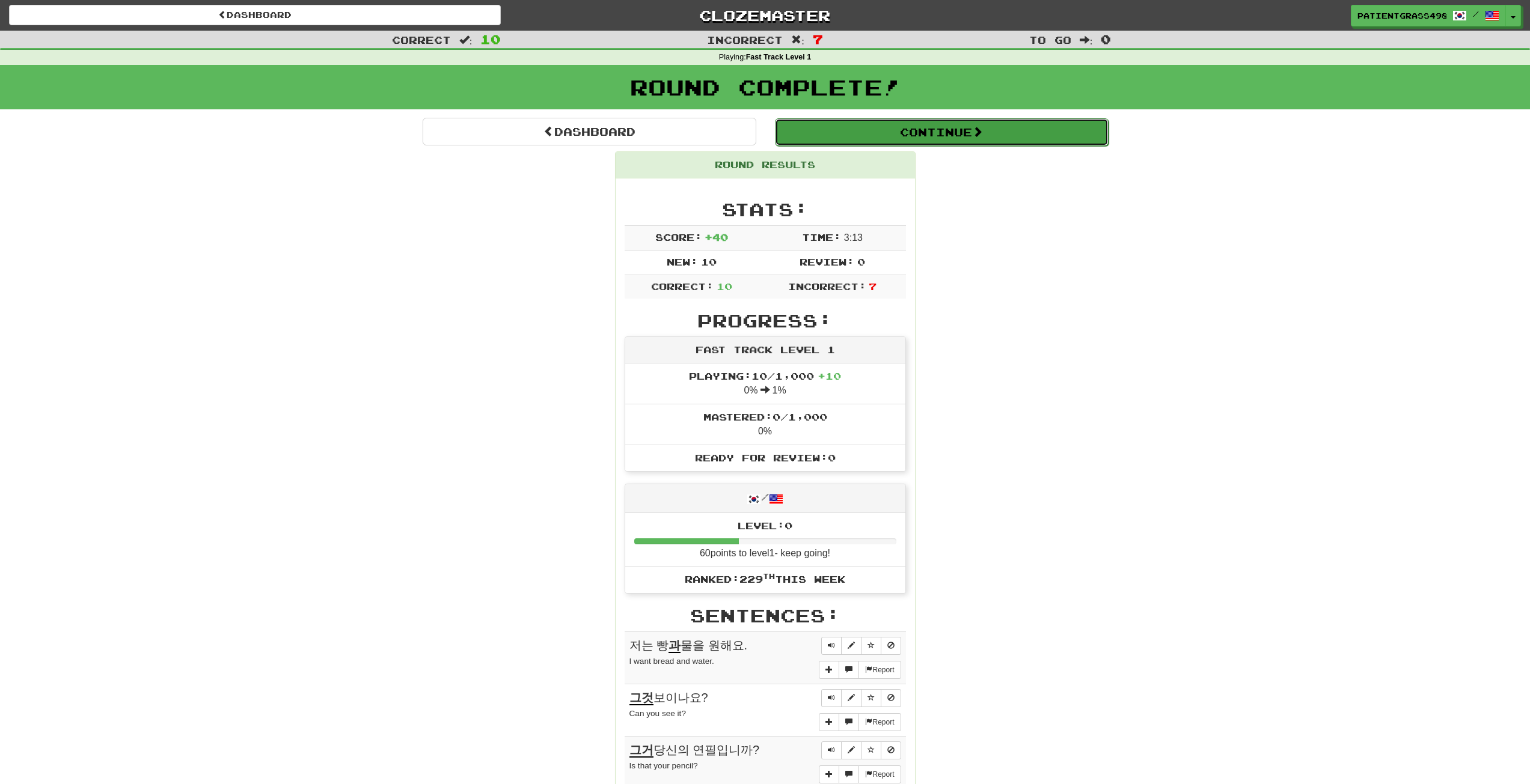
click at [840, 120] on button "Continue" at bounding box center [942, 132] width 334 height 28
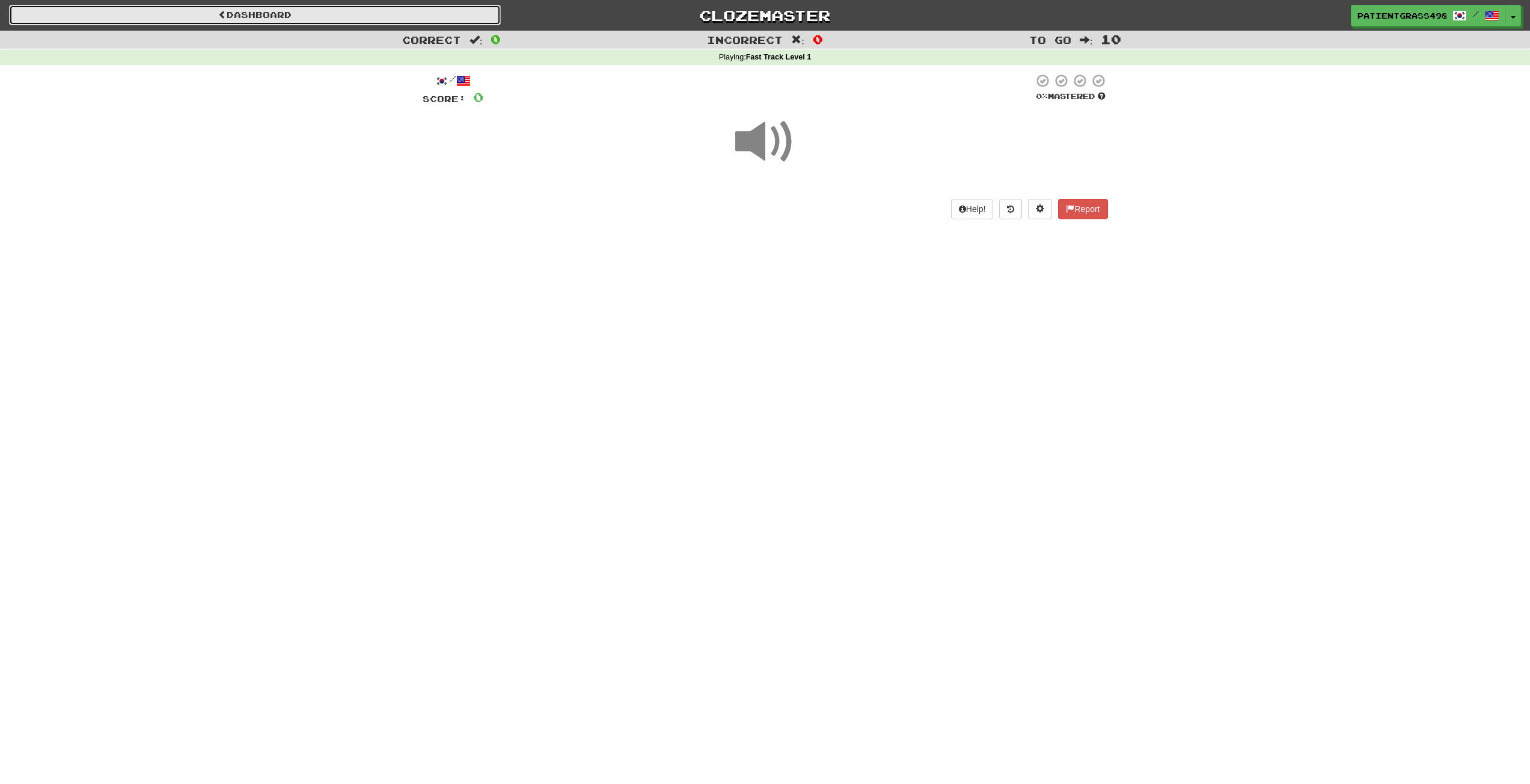
click at [402, 21] on link "Dashboard" at bounding box center [255, 15] width 492 height 20
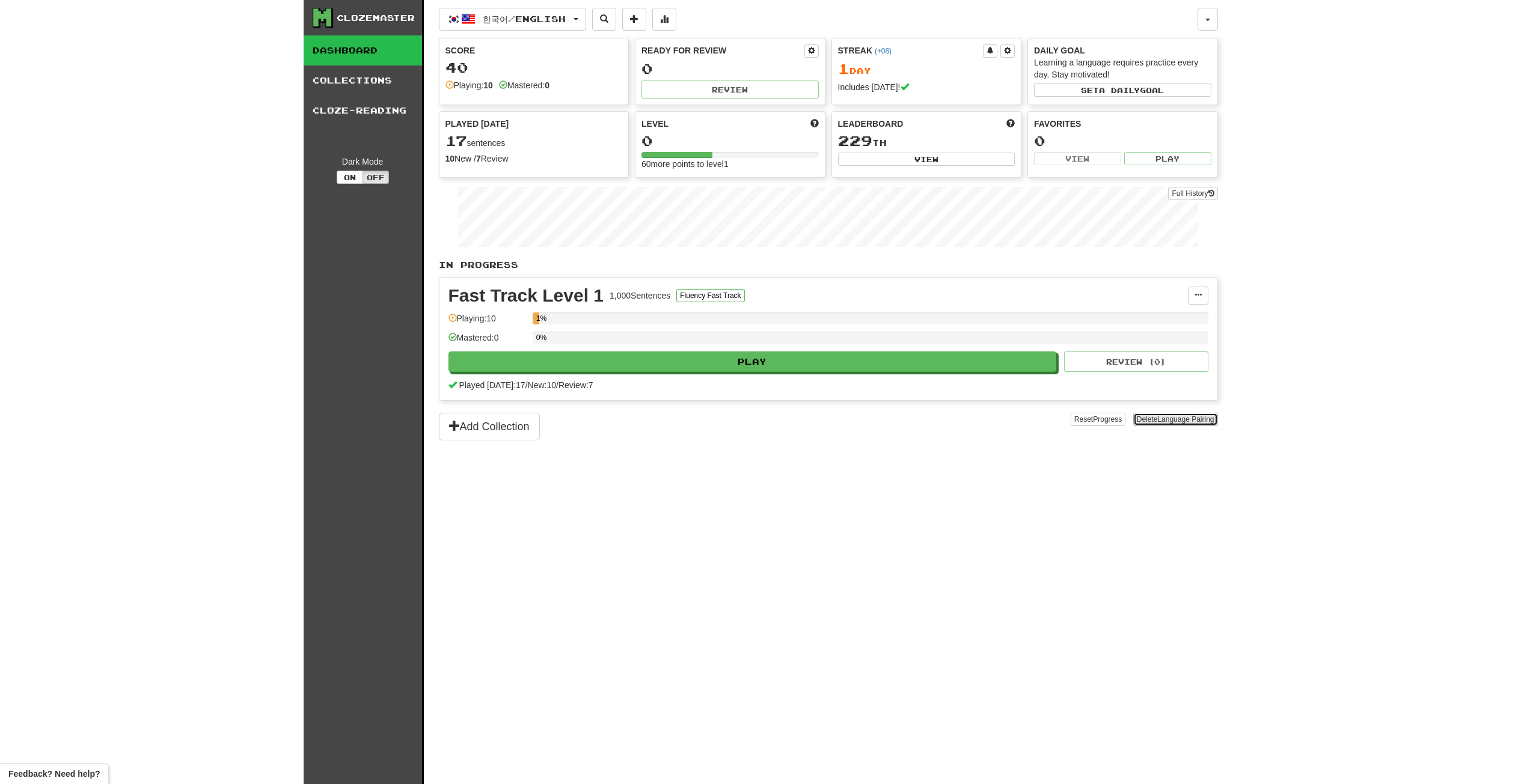
click at [1173, 421] on span "Language Pairing" at bounding box center [1185, 419] width 57 height 9
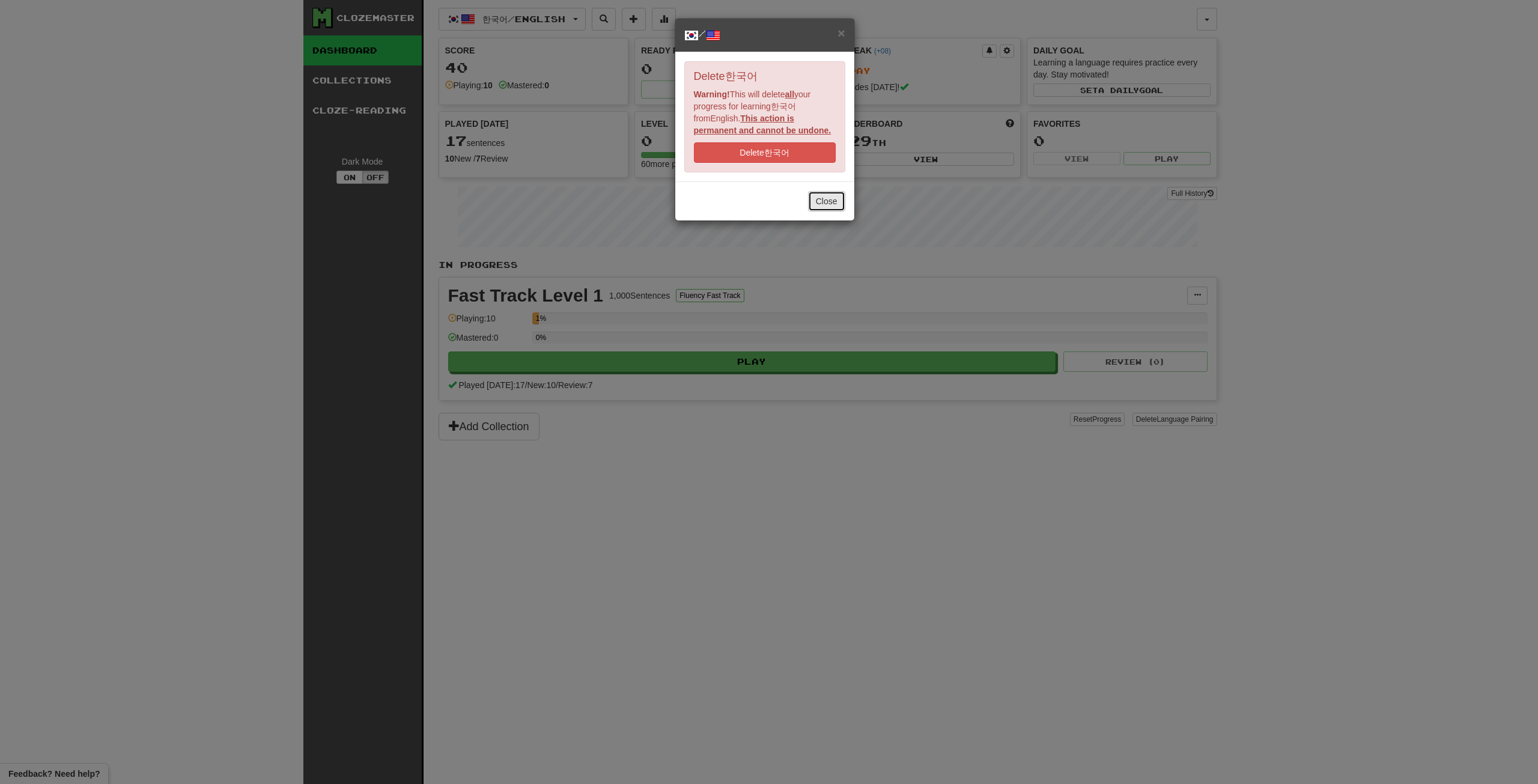
click at [825, 207] on button "Close" at bounding box center [827, 201] width 37 height 20
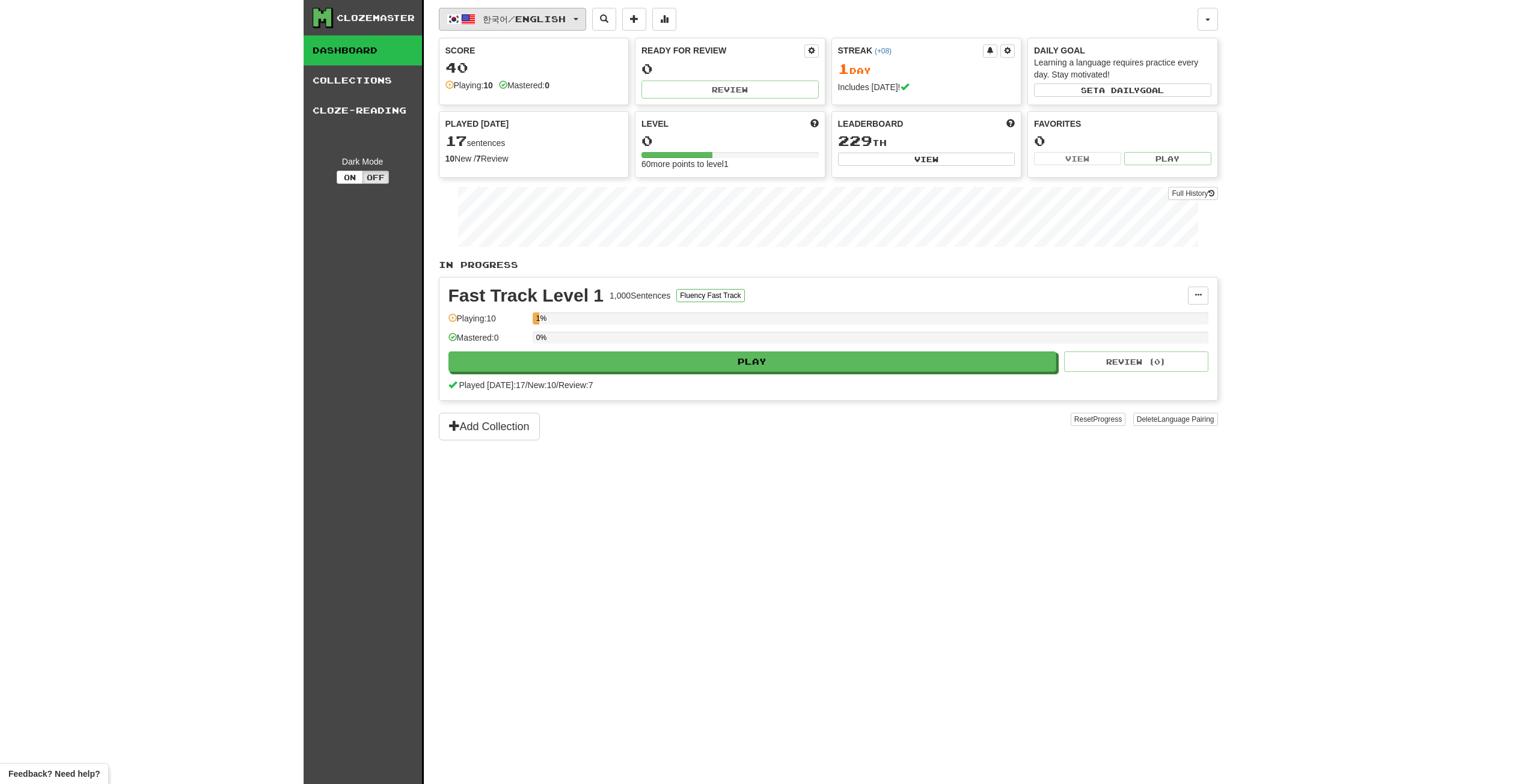
click at [552, 25] on button "한국어 / English" at bounding box center [512, 19] width 147 height 23
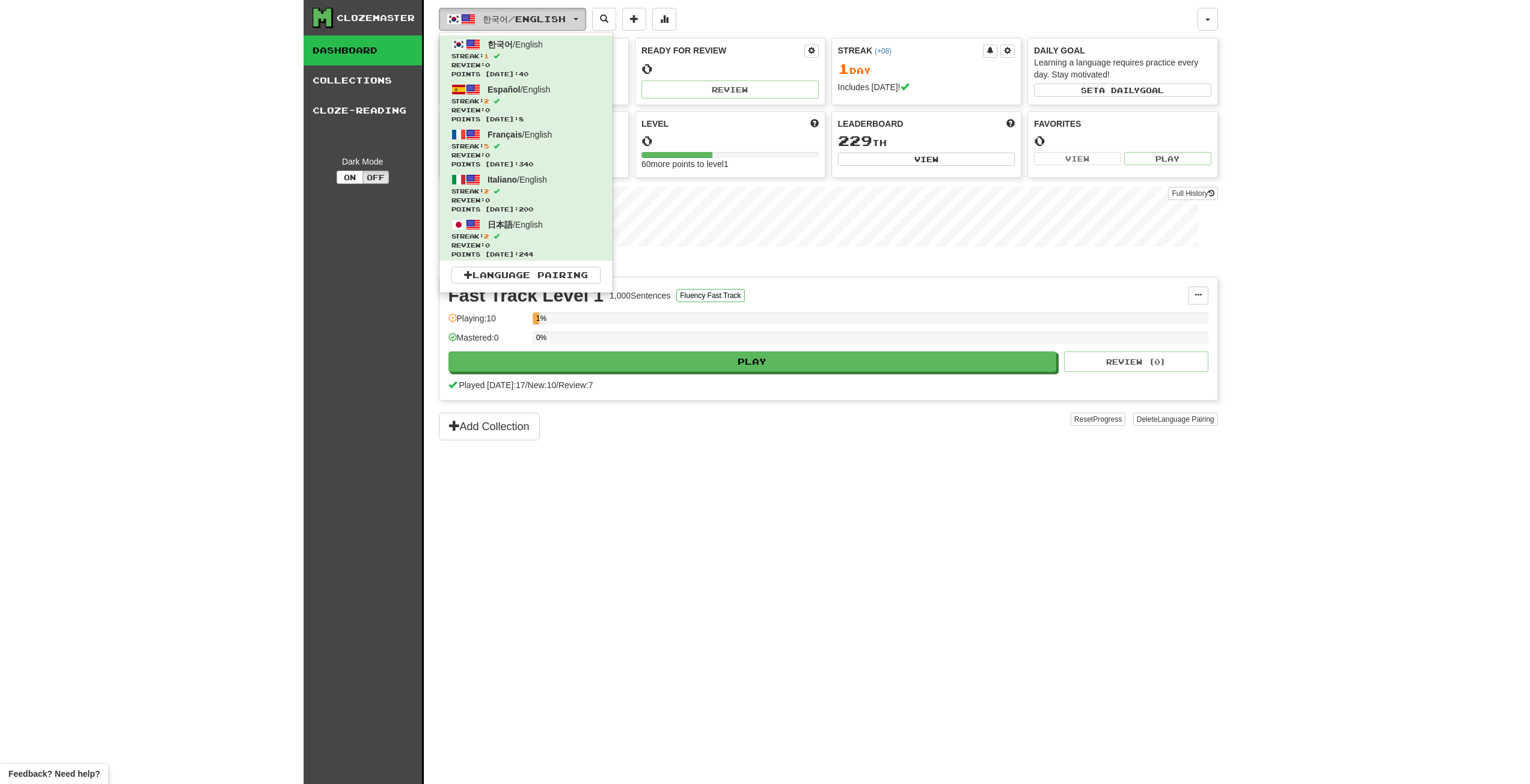
click at [552, 25] on button "한국어 / English" at bounding box center [512, 19] width 147 height 23
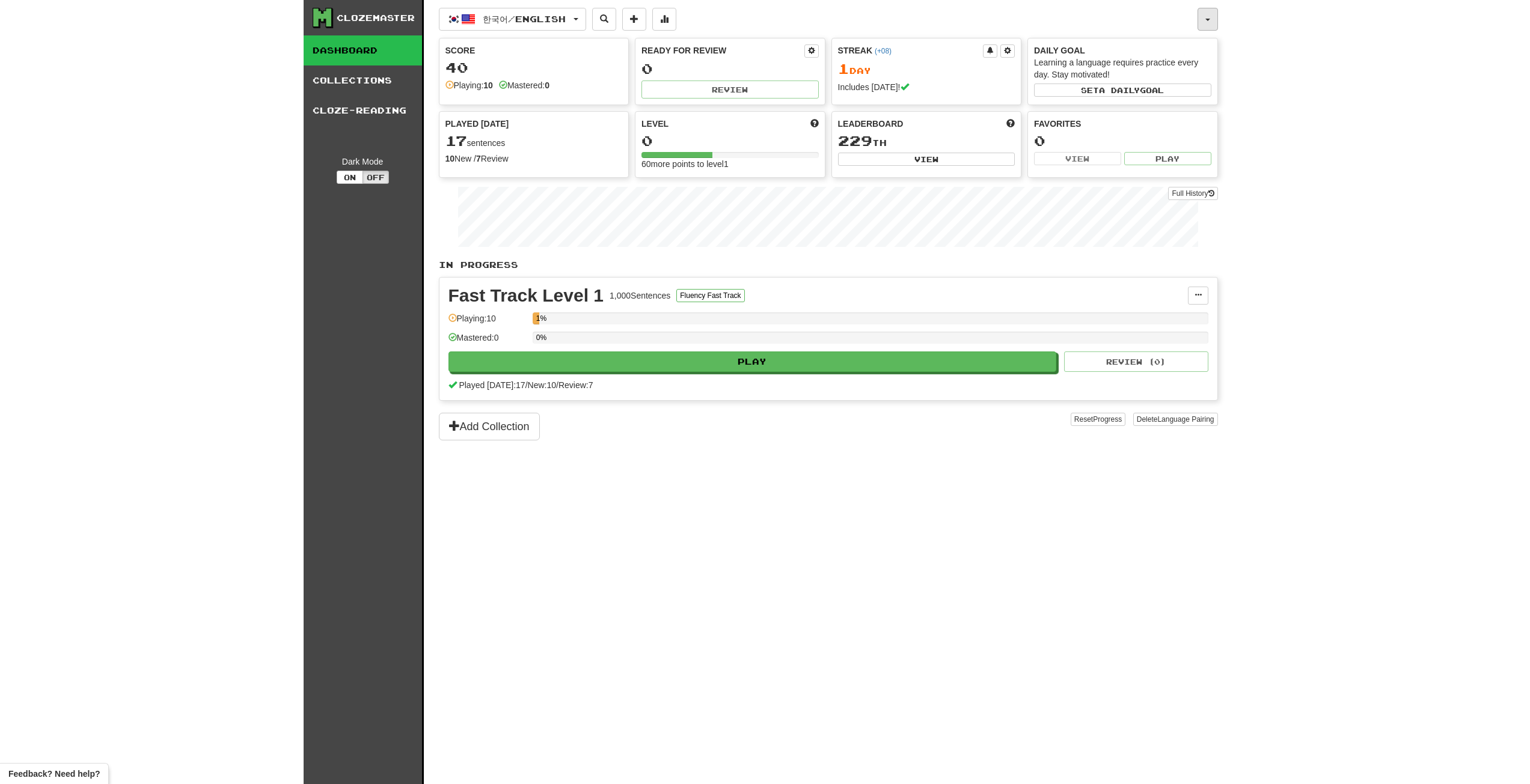
click at [1213, 18] on button "button" at bounding box center [1208, 19] width 20 height 23
click at [1116, 175] on link "Logout" at bounding box center [1139, 176] width 155 height 16
